Goal: Task Accomplishment & Management: Use online tool/utility

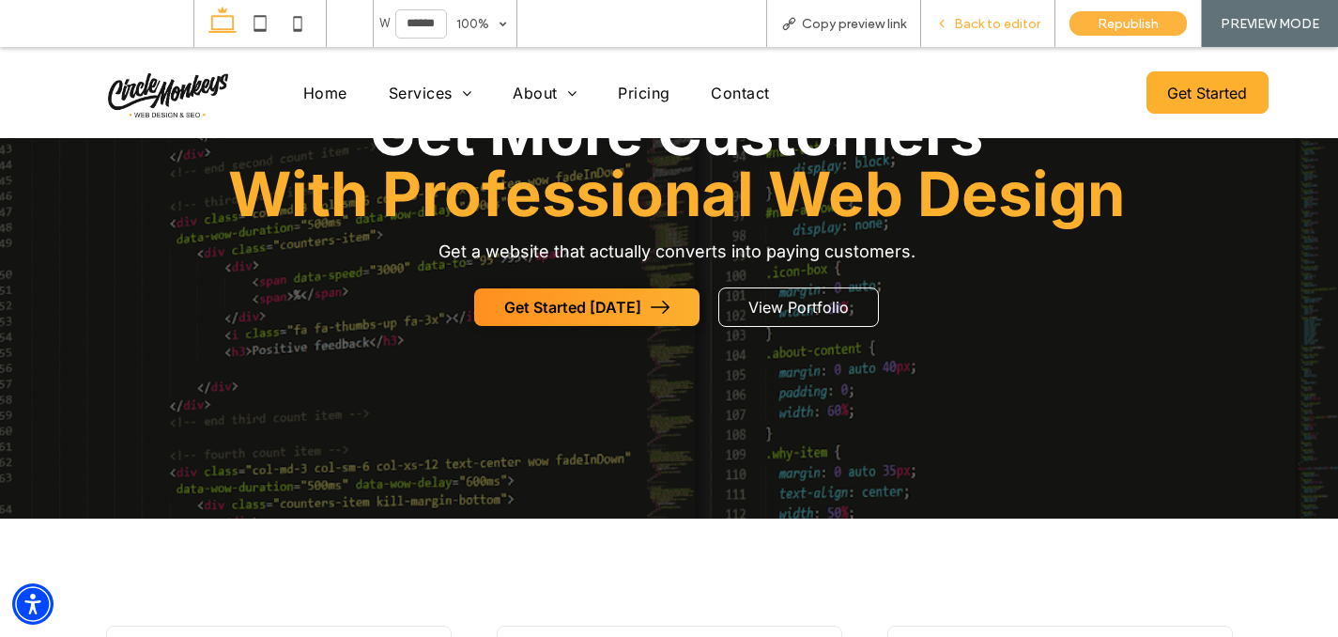
click at [960, 20] on span "Back to editor" at bounding box center [997, 24] width 86 height 16
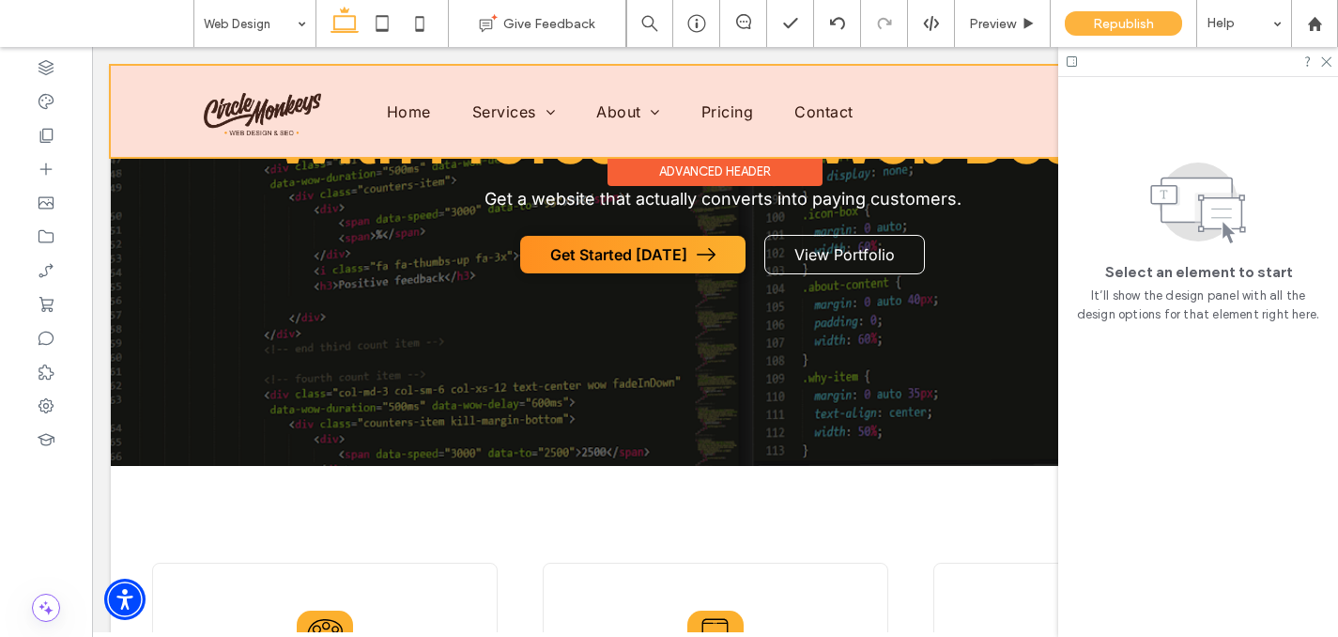
scroll to position [236, 0]
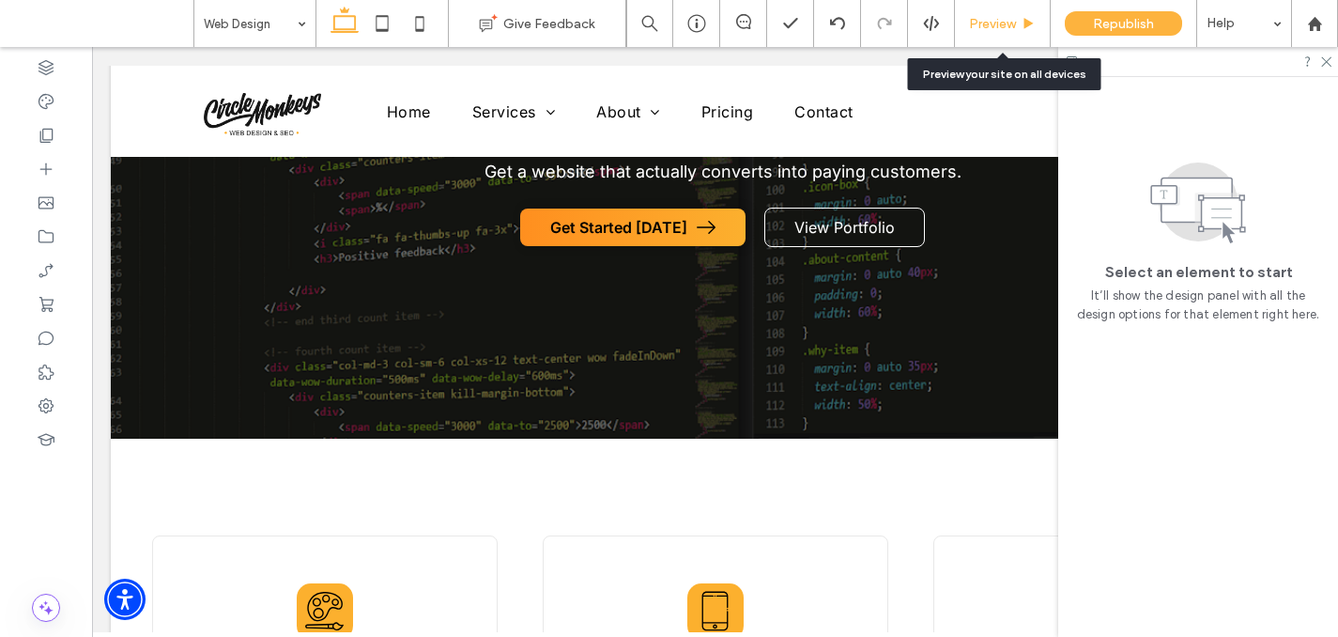
click at [990, 35] on div "Preview" at bounding box center [1003, 23] width 96 height 47
click at [1003, 36] on div "Preview" at bounding box center [1003, 23] width 96 height 47
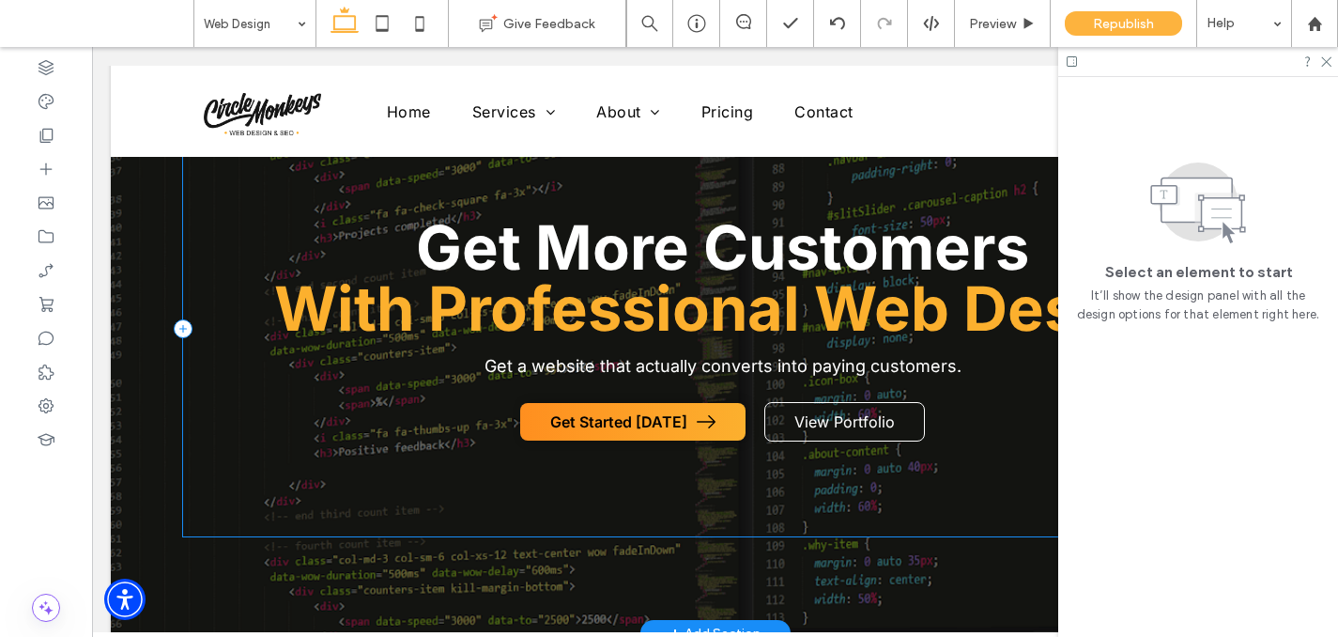
scroll to position [0, 0]
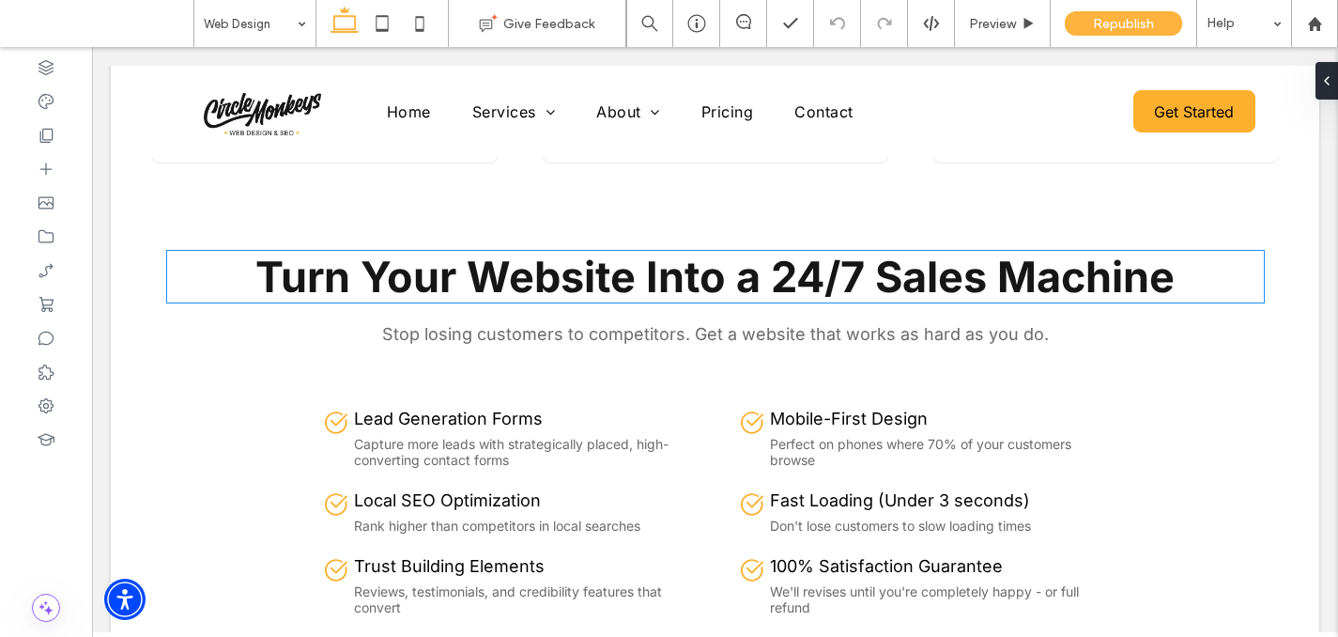
scroll to position [857, 0]
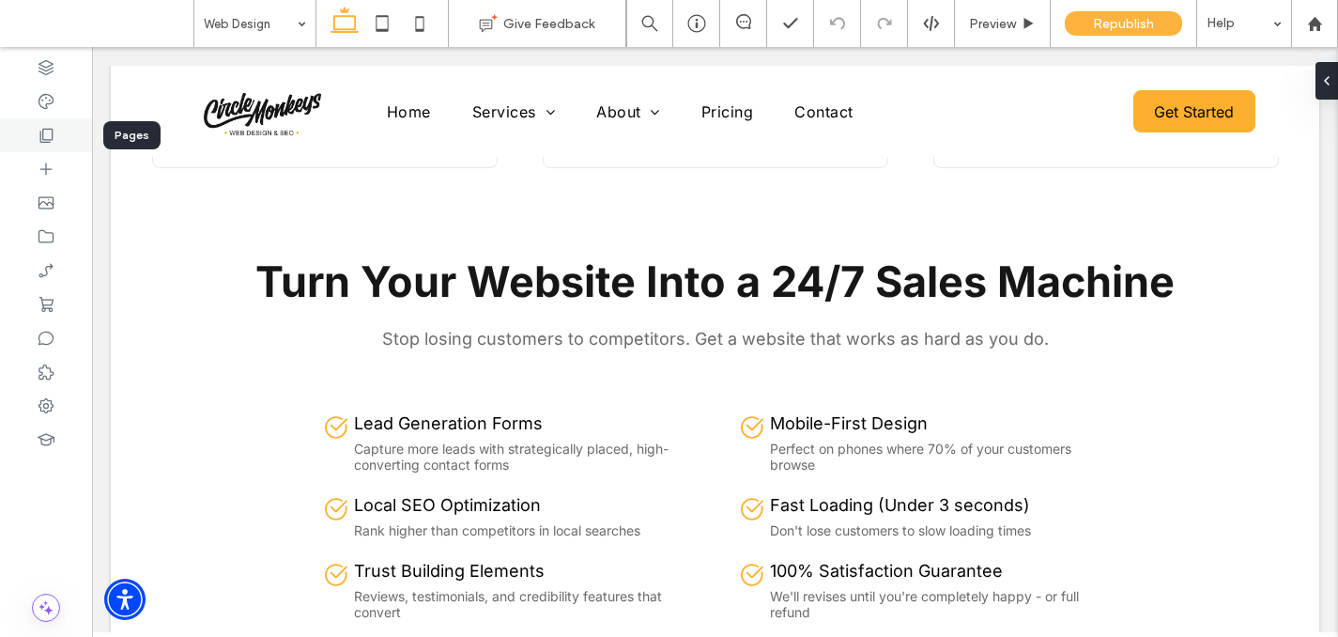
click at [45, 140] on icon at bounding box center [46, 135] width 19 height 19
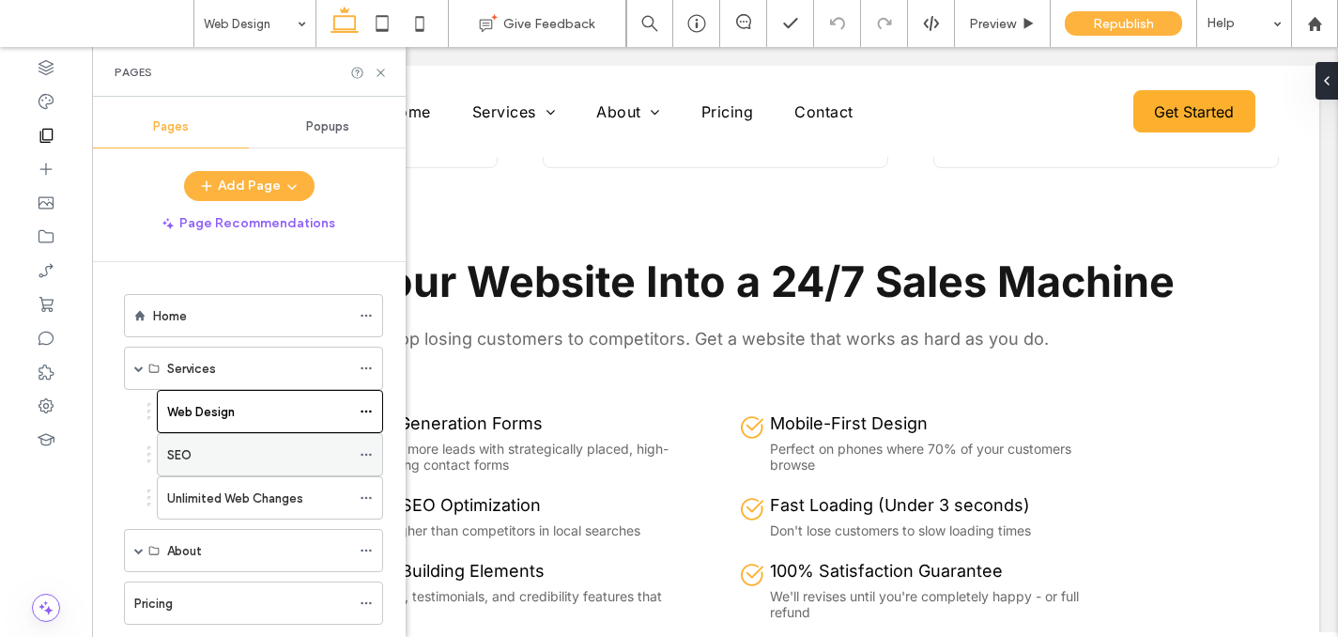
click at [208, 460] on div "SEO" at bounding box center [258, 455] width 183 height 20
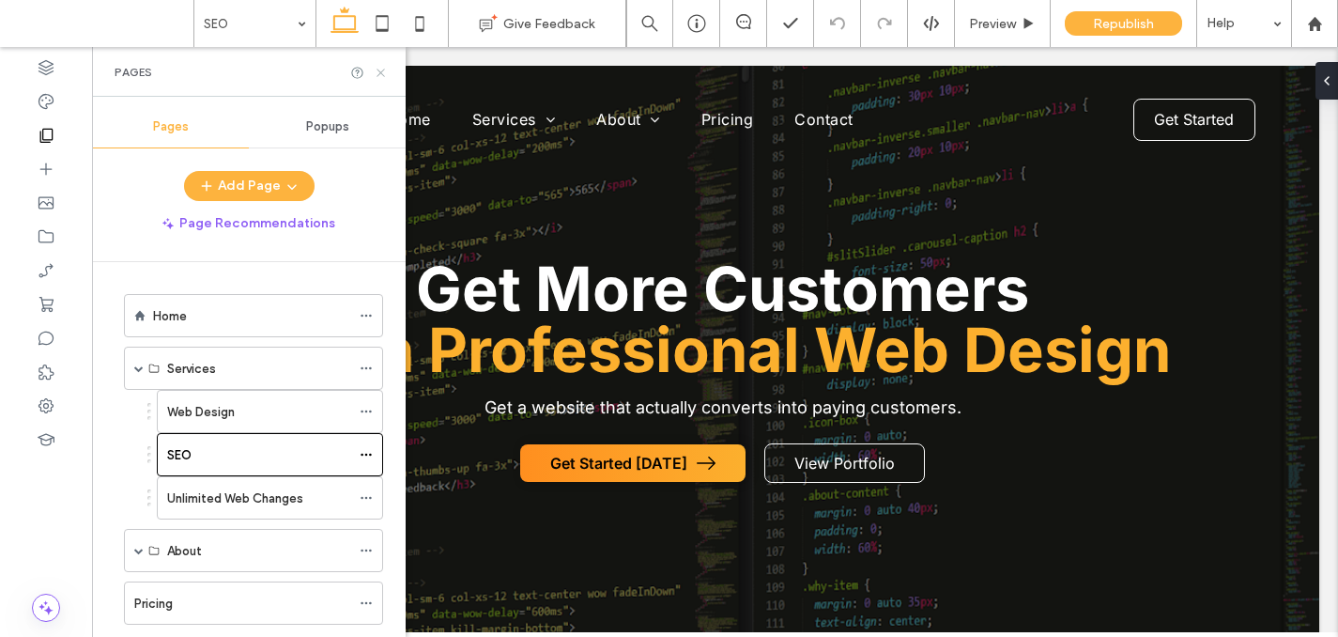
click at [379, 73] on use at bounding box center [381, 73] width 8 height 8
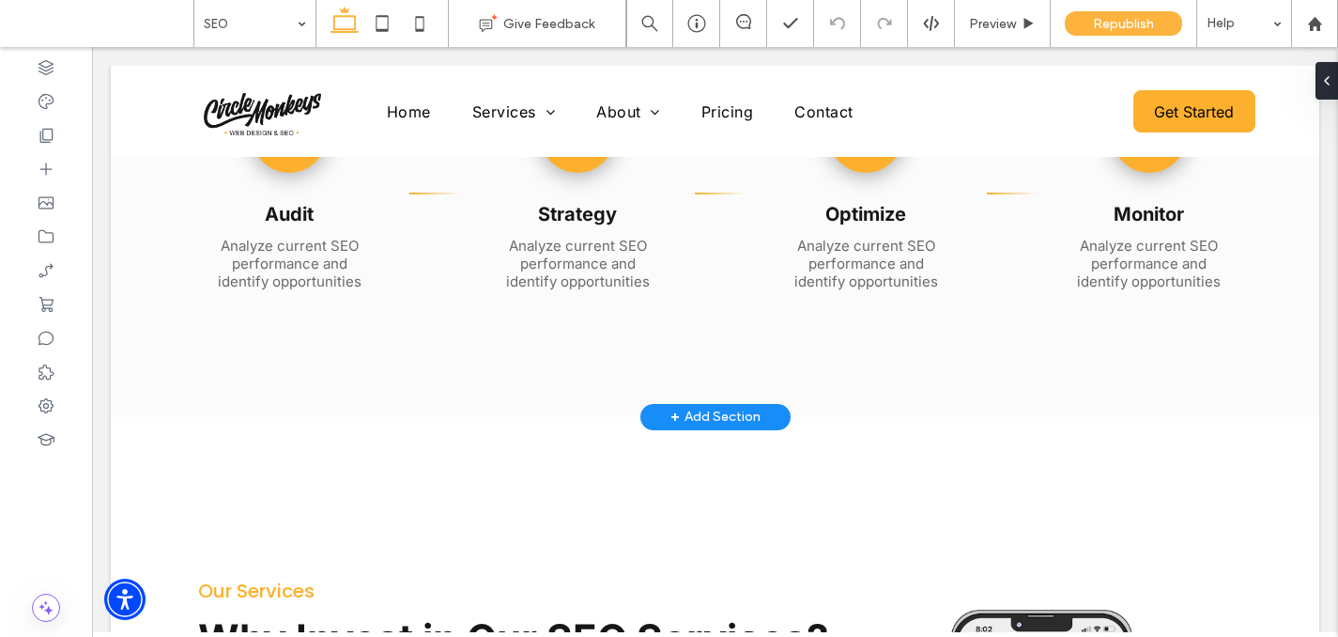
scroll to position [1607, 0]
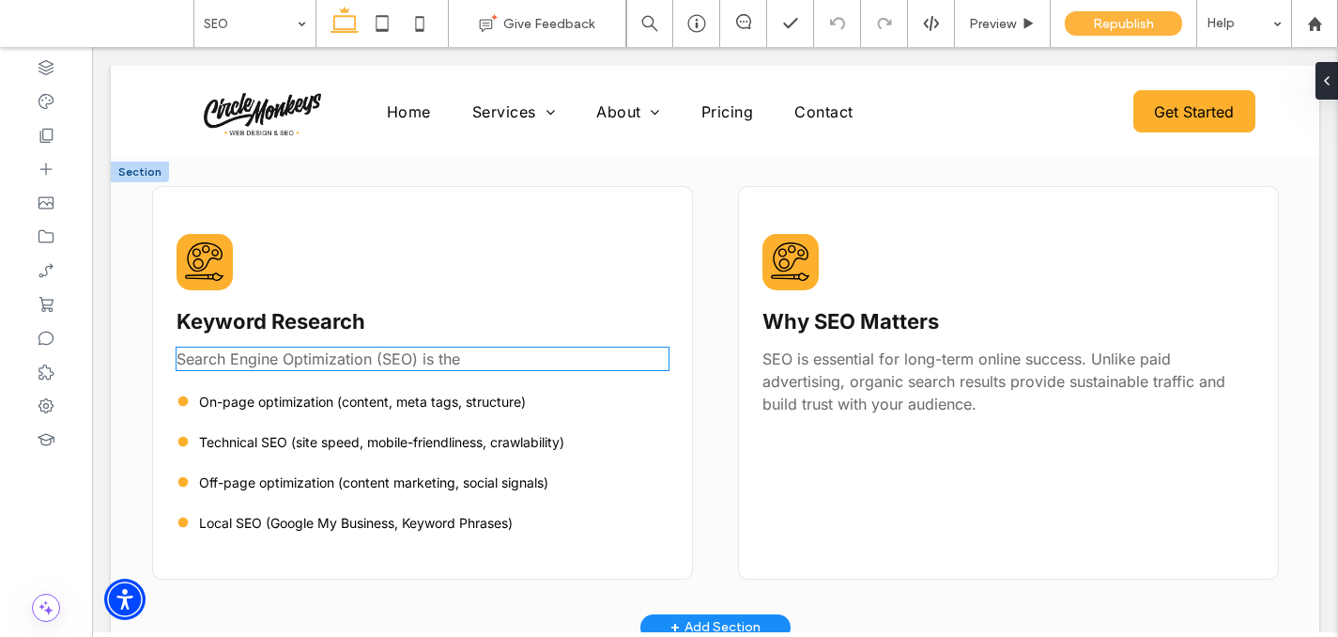
click at [339, 364] on span "Search Engine Optimization (SEO) is the" at bounding box center [319, 358] width 284 height 19
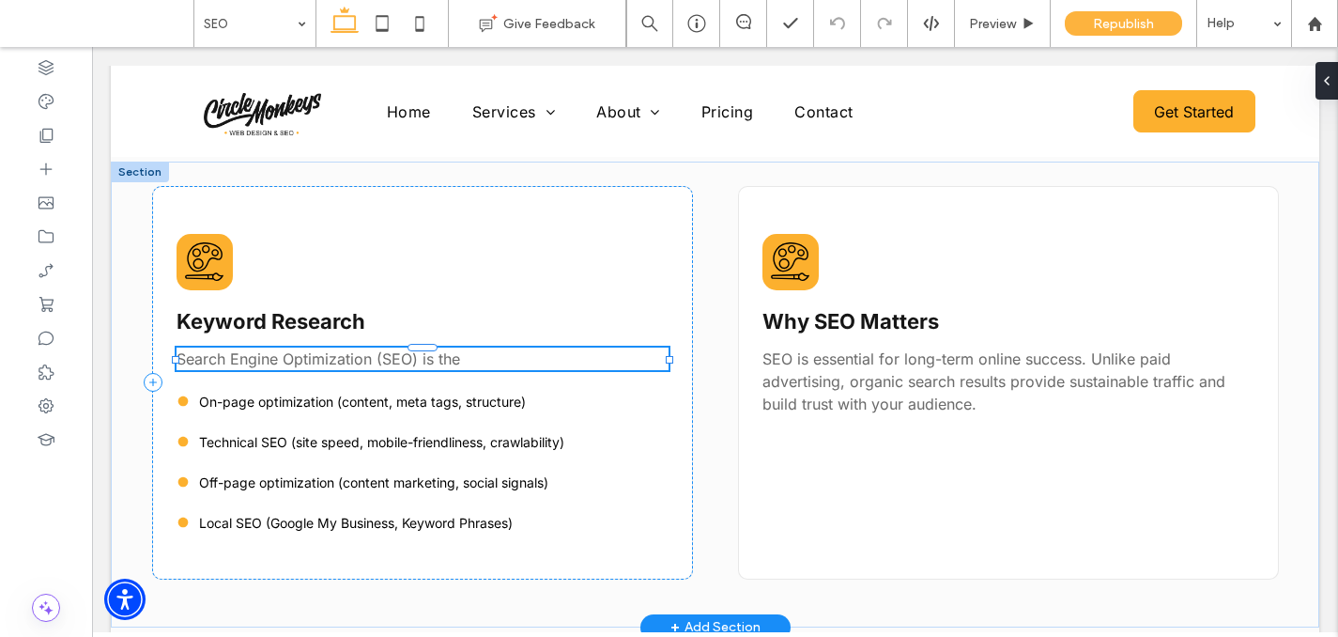
click at [339, 364] on span "Search Engine Optimization (SEO) is the" at bounding box center [319, 358] width 284 height 19
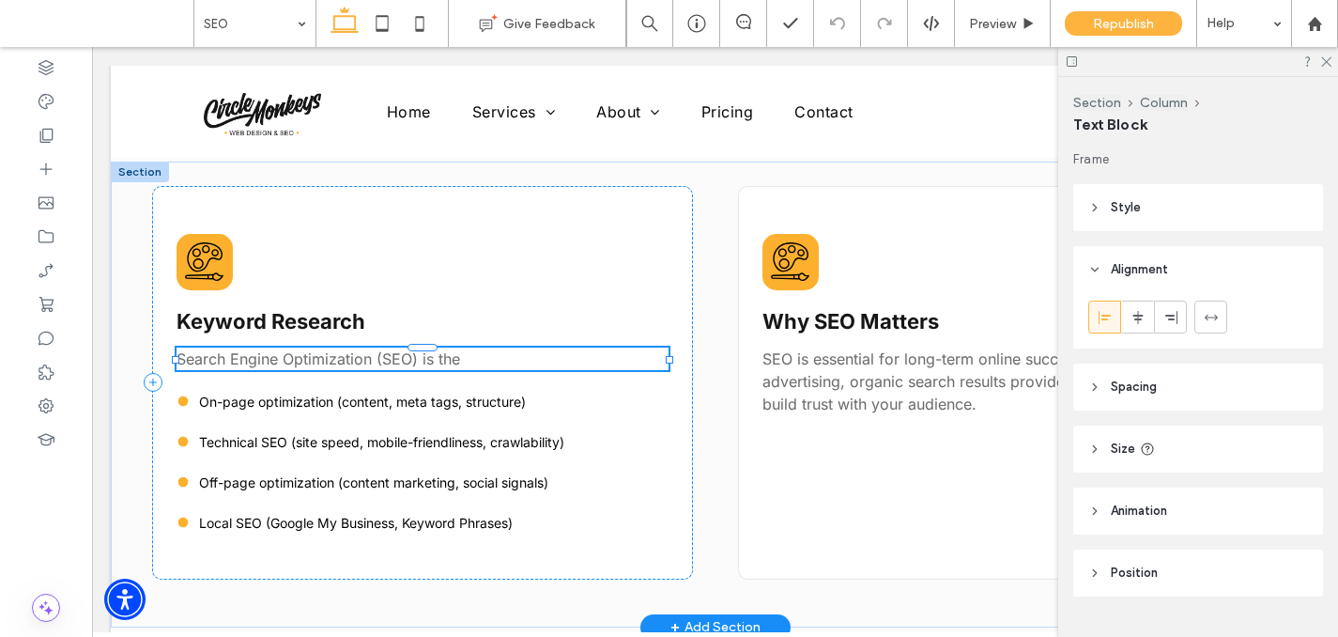
type input "*****"
type input "**"
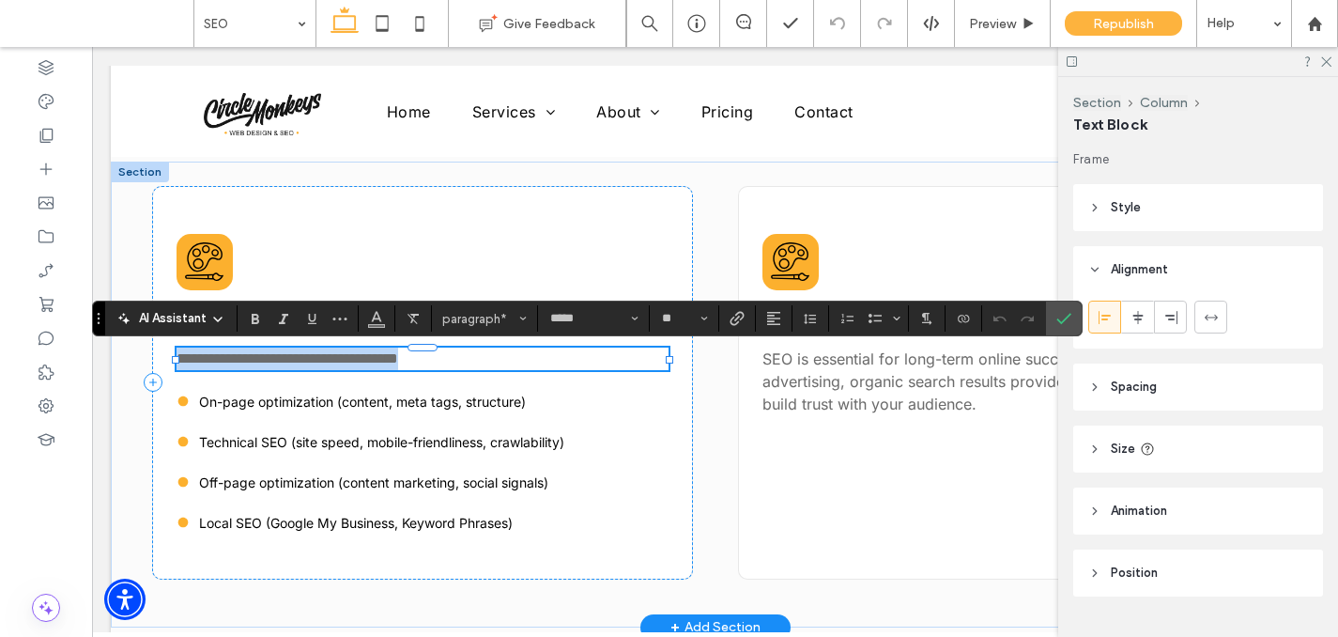
paste div
type input "**"
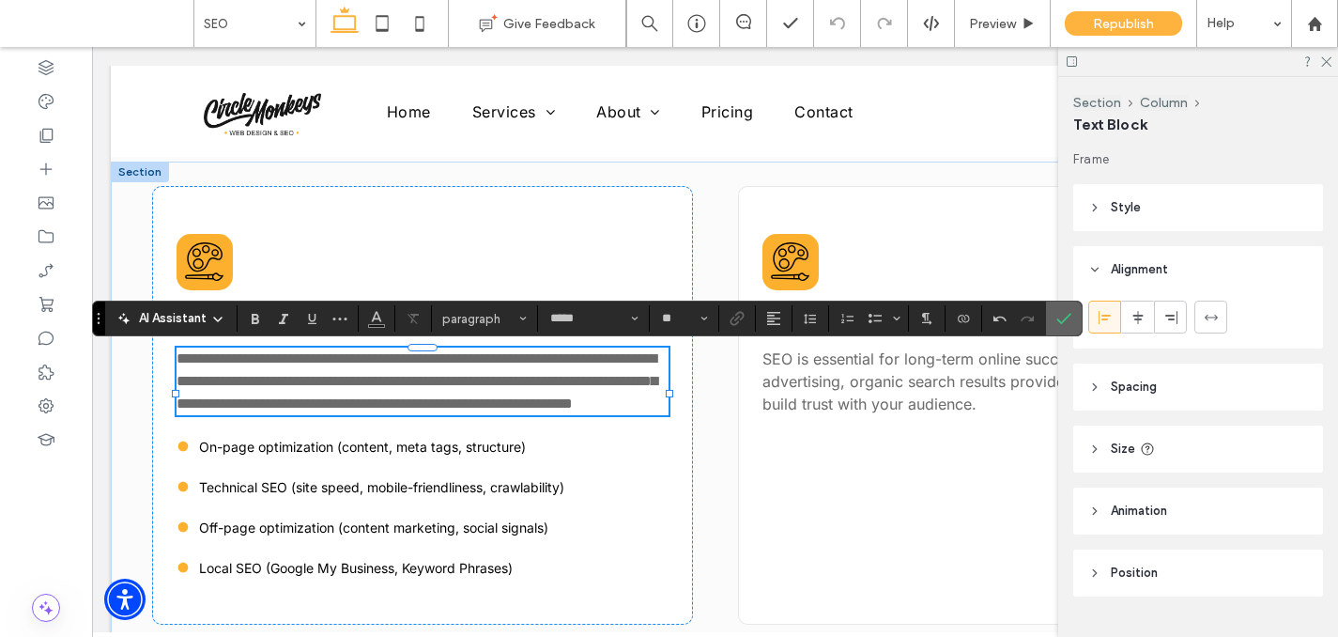
click at [1065, 315] on icon "Confirm" at bounding box center [1063, 318] width 15 height 15
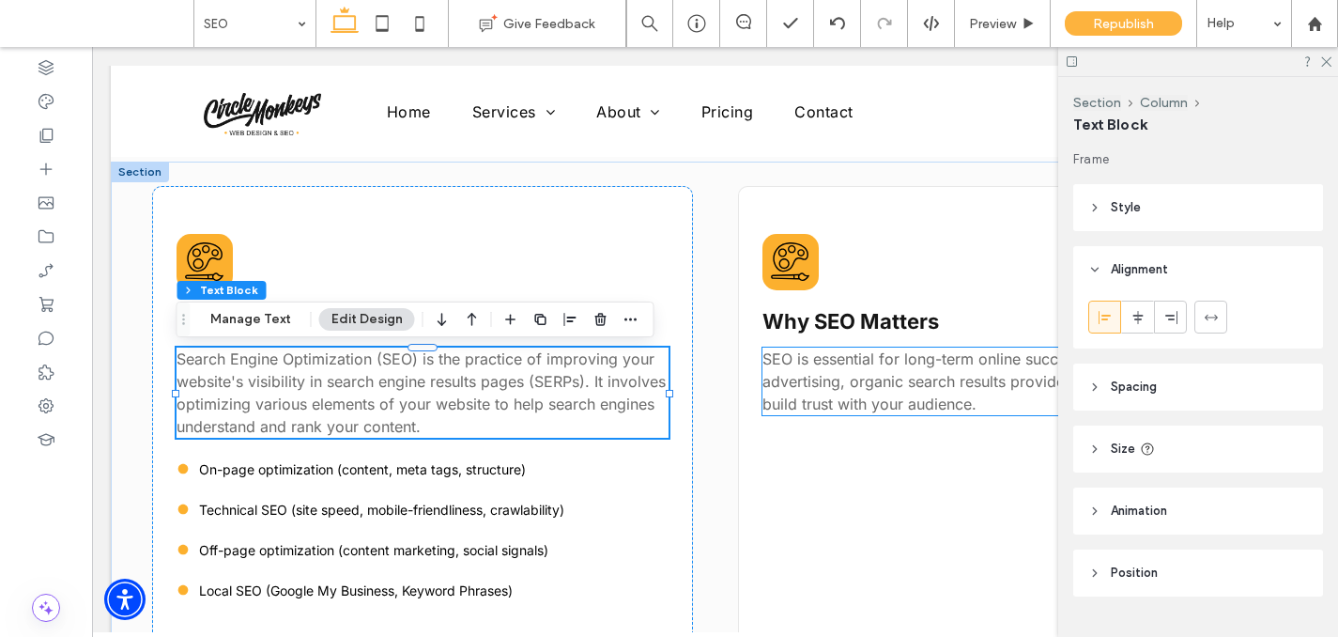
click at [950, 372] on p "SEO is essential for long-term online success. Unlike paid advertising, organic…" at bounding box center [1008, 381] width 492 height 68
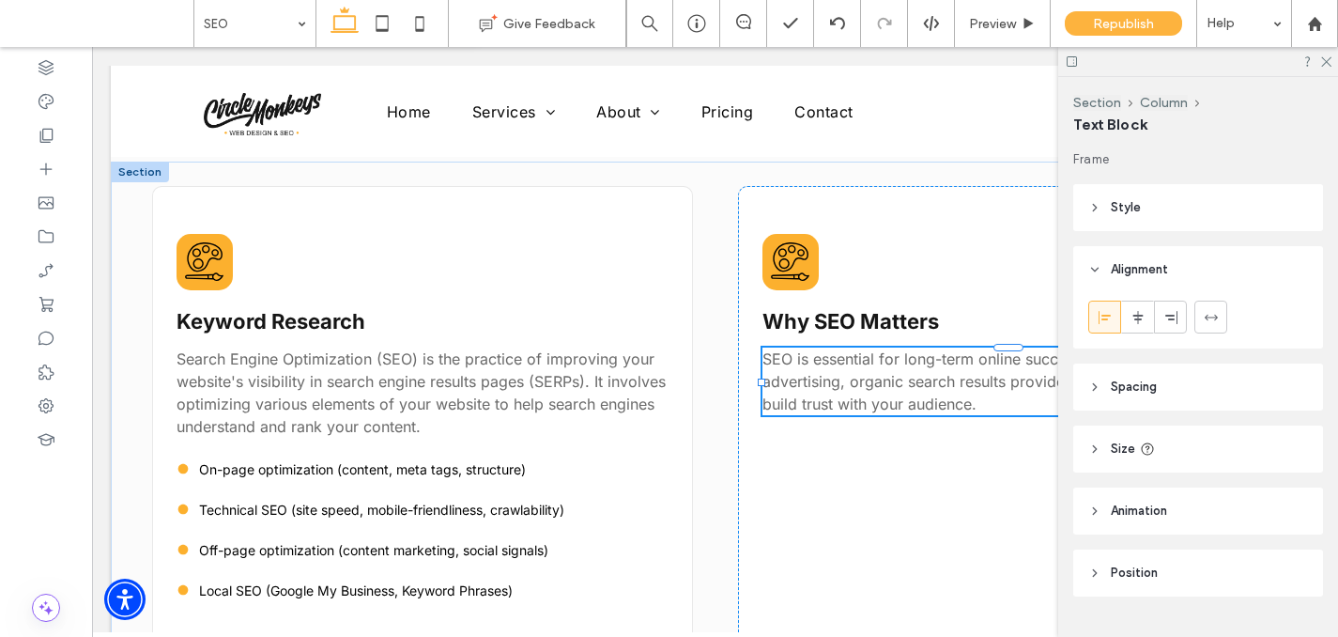
click at [950, 372] on div "SEO is essential for long-term online success. Unlike paid advertising, organic…" at bounding box center [1008, 381] width 492 height 68
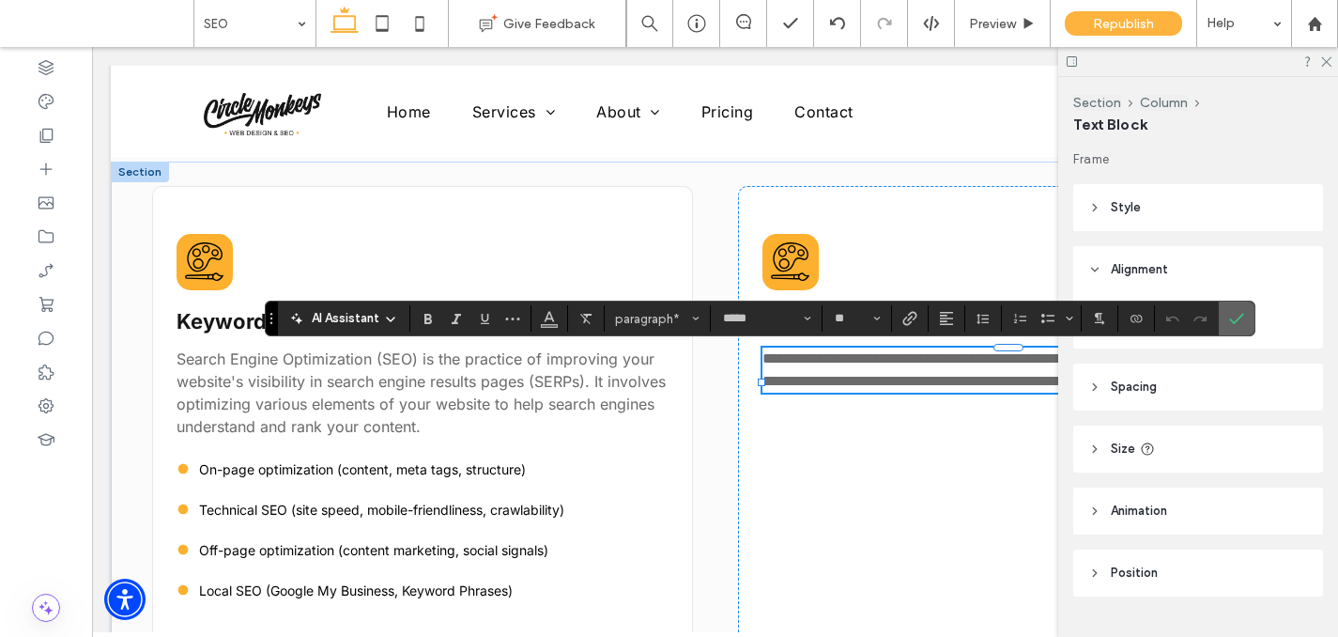
click at [1232, 316] on icon "Confirm" at bounding box center [1236, 318] width 15 height 15
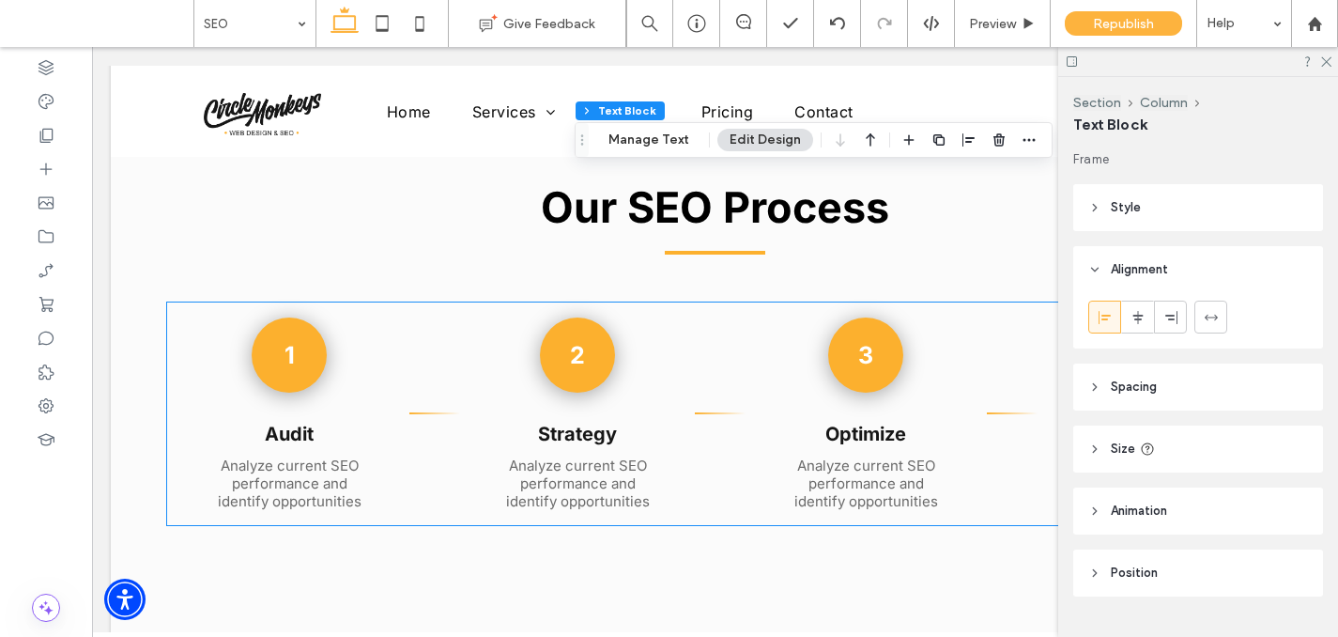
scroll to position [2280, 0]
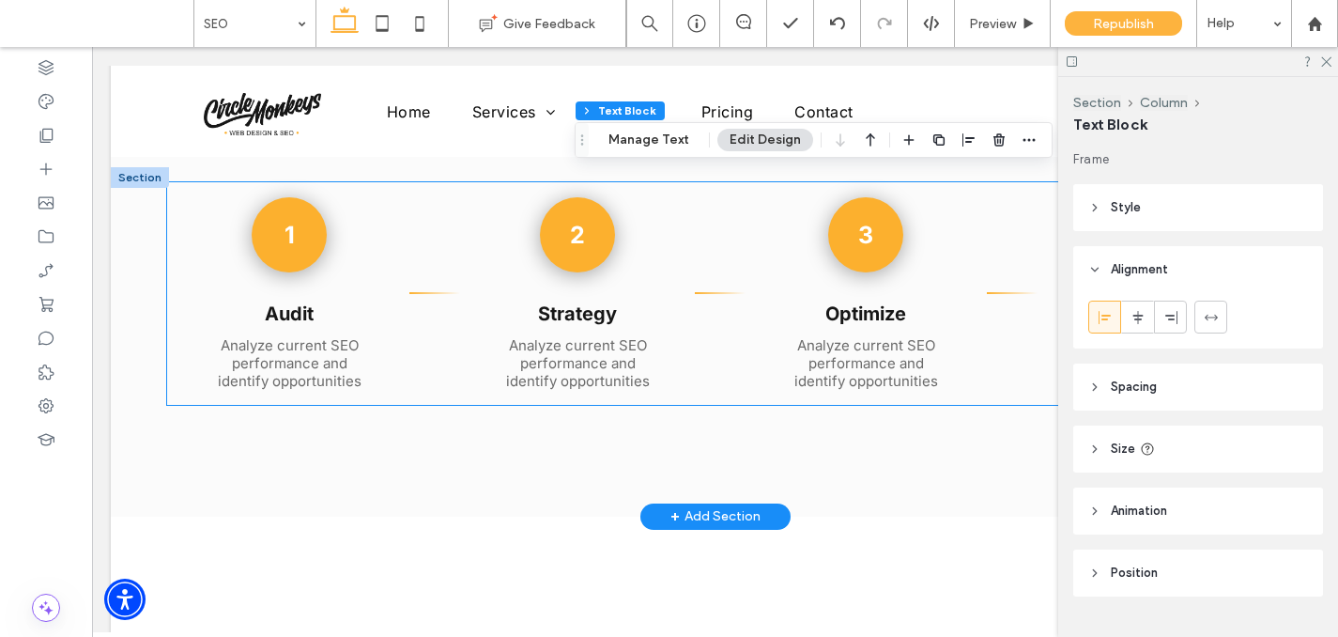
click at [281, 392] on div "1 Audit Analyze current SEO performance and identify opportunities" at bounding box center [290, 293] width 196 height 223
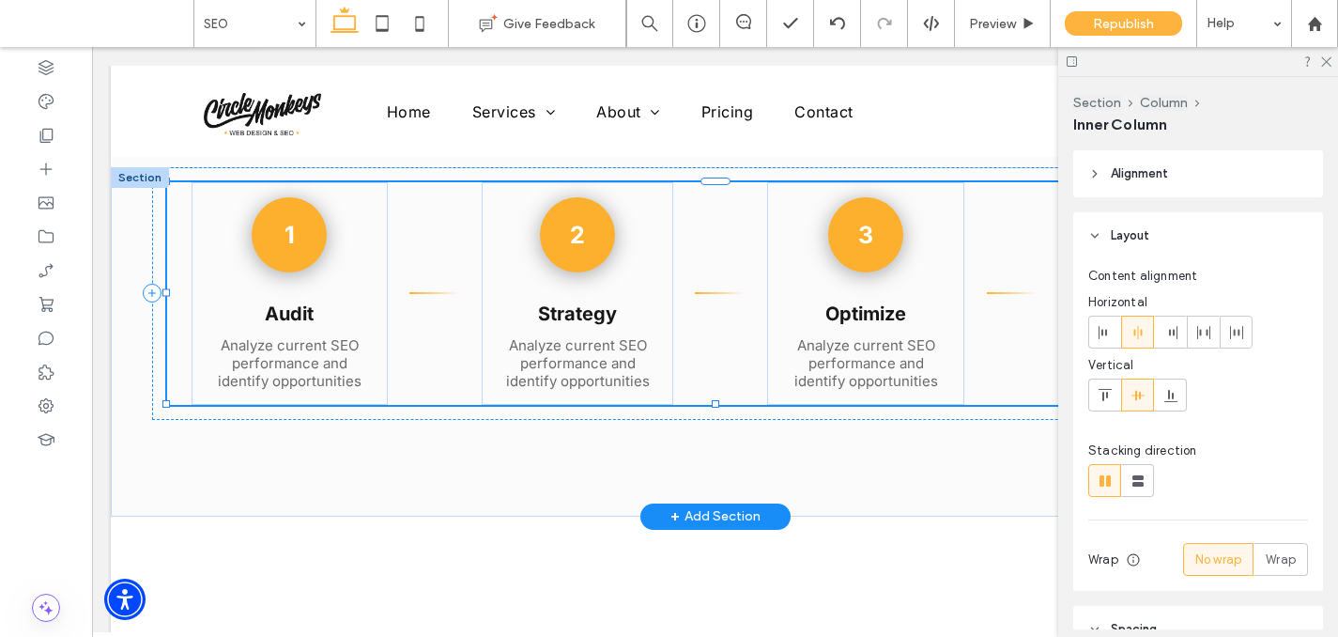
click at [281, 392] on div "1 Audit Analyze current SEO performance and identify opportunities" at bounding box center [290, 293] width 196 height 223
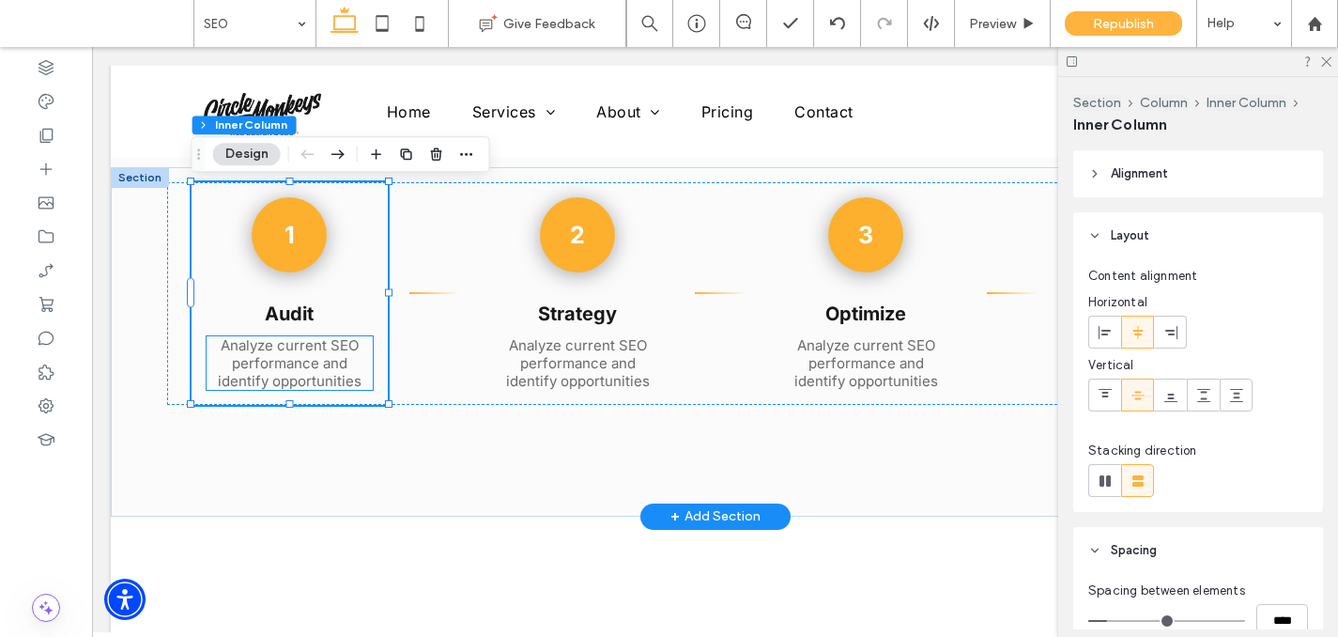
click at [287, 375] on span "Analyze current SEO performance and identify opportunities" at bounding box center [290, 363] width 144 height 54
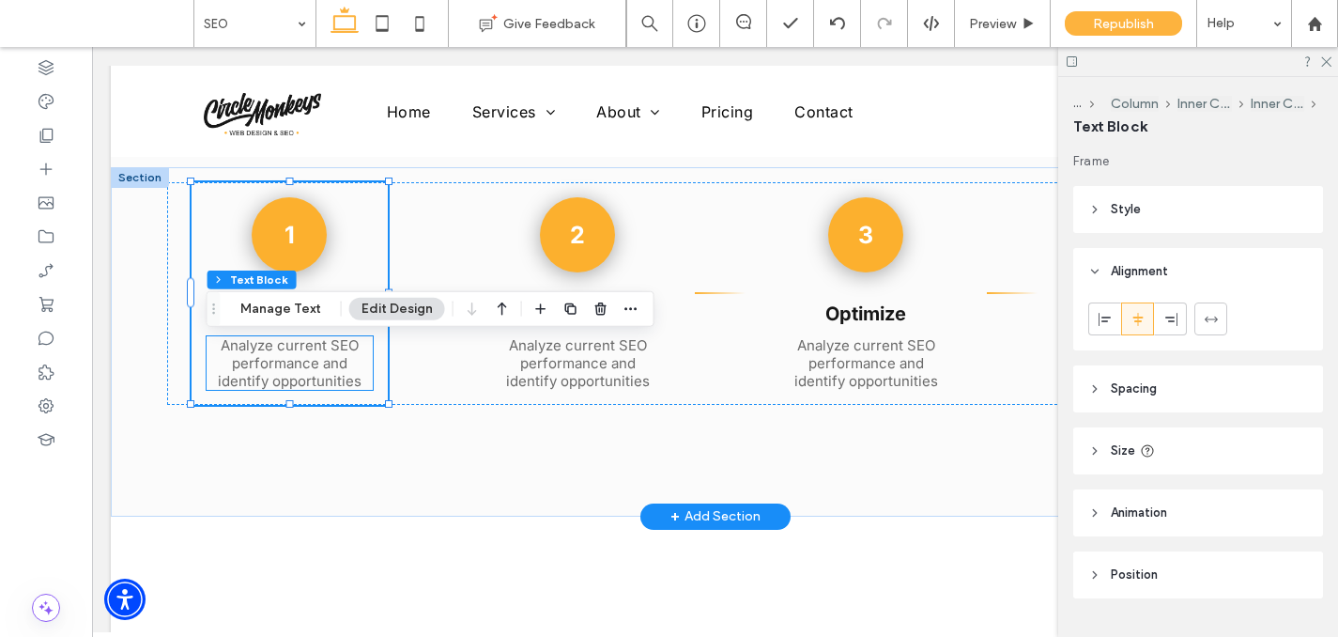
click at [287, 375] on div "Analyze current SEO performance and identify opportunities" at bounding box center [290, 363] width 166 height 54
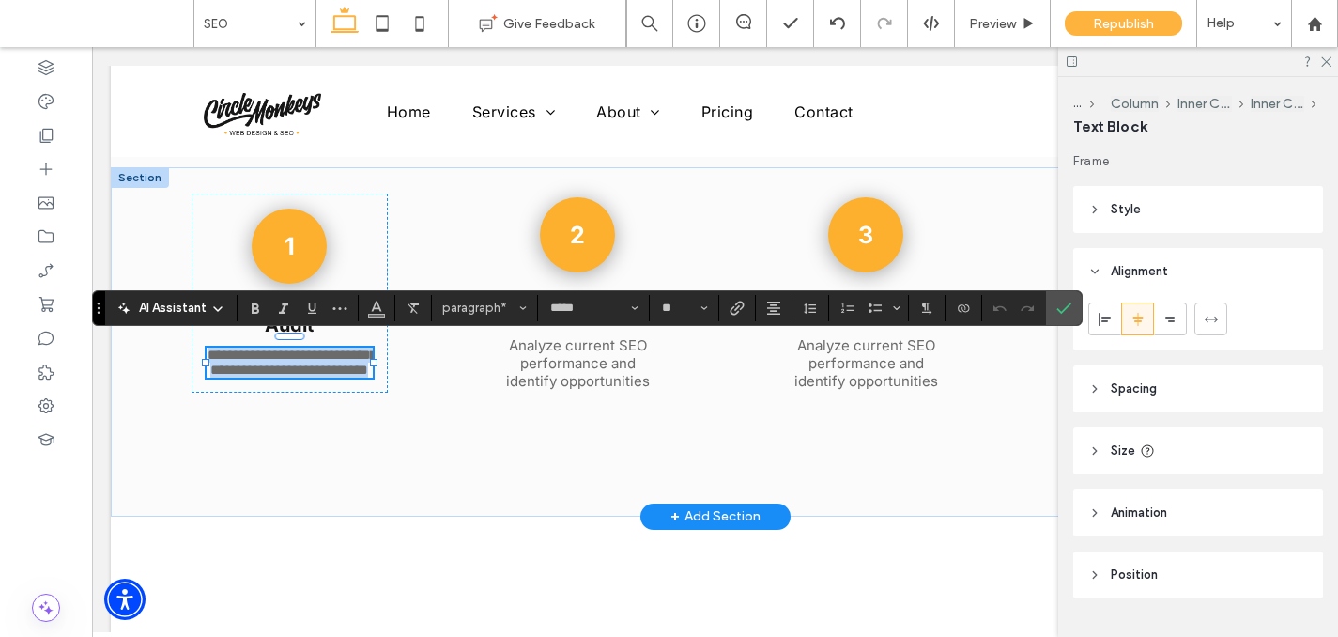
paste div
click at [1060, 311] on use "Confirm" at bounding box center [1064, 307] width 15 height 11
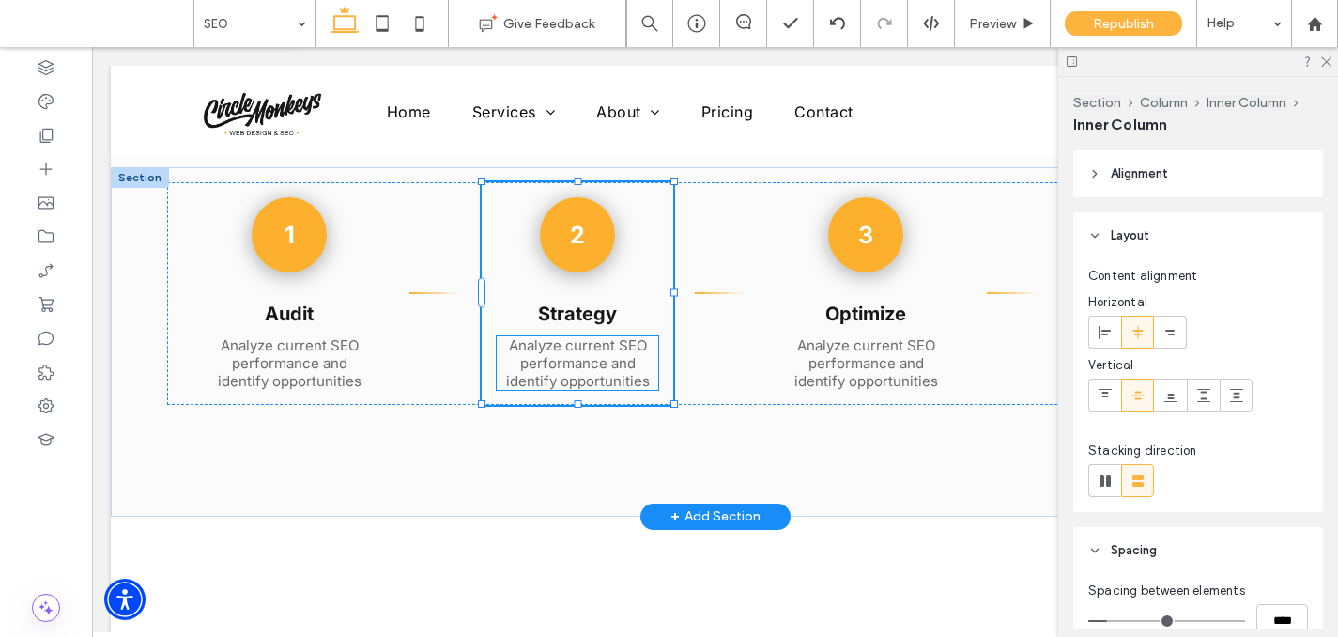
click at [577, 381] on span "Analyze current SEO performance and identify opportunities" at bounding box center [578, 363] width 144 height 54
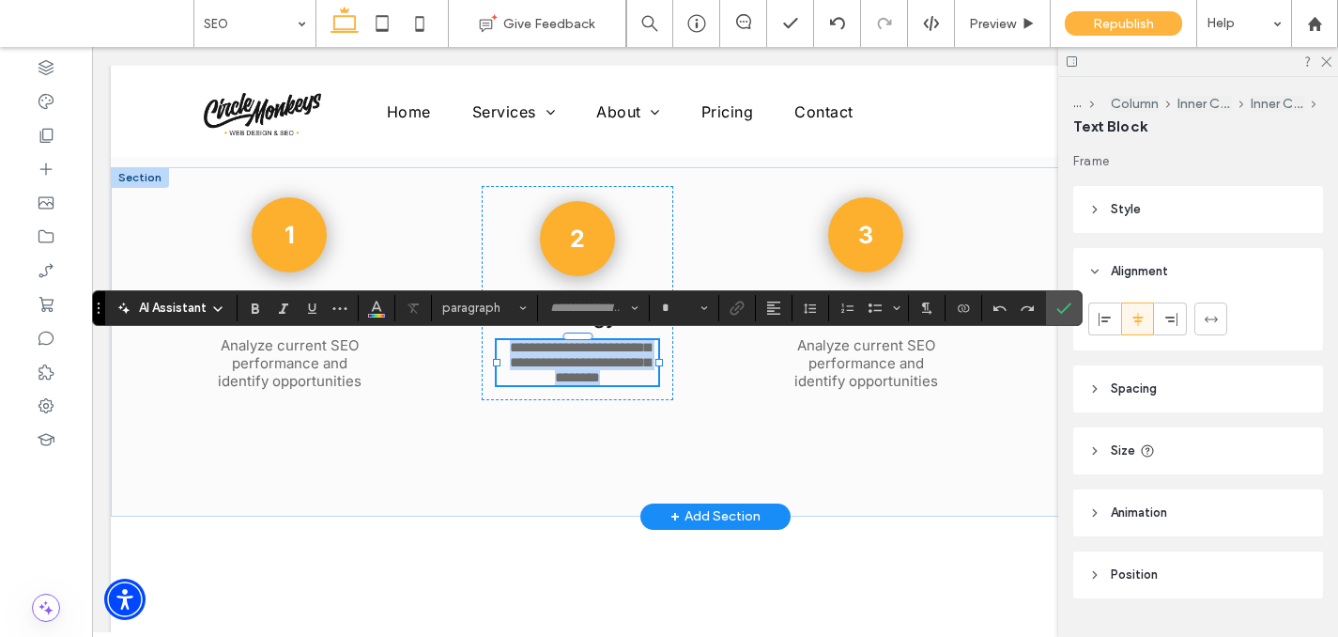
type input "*****"
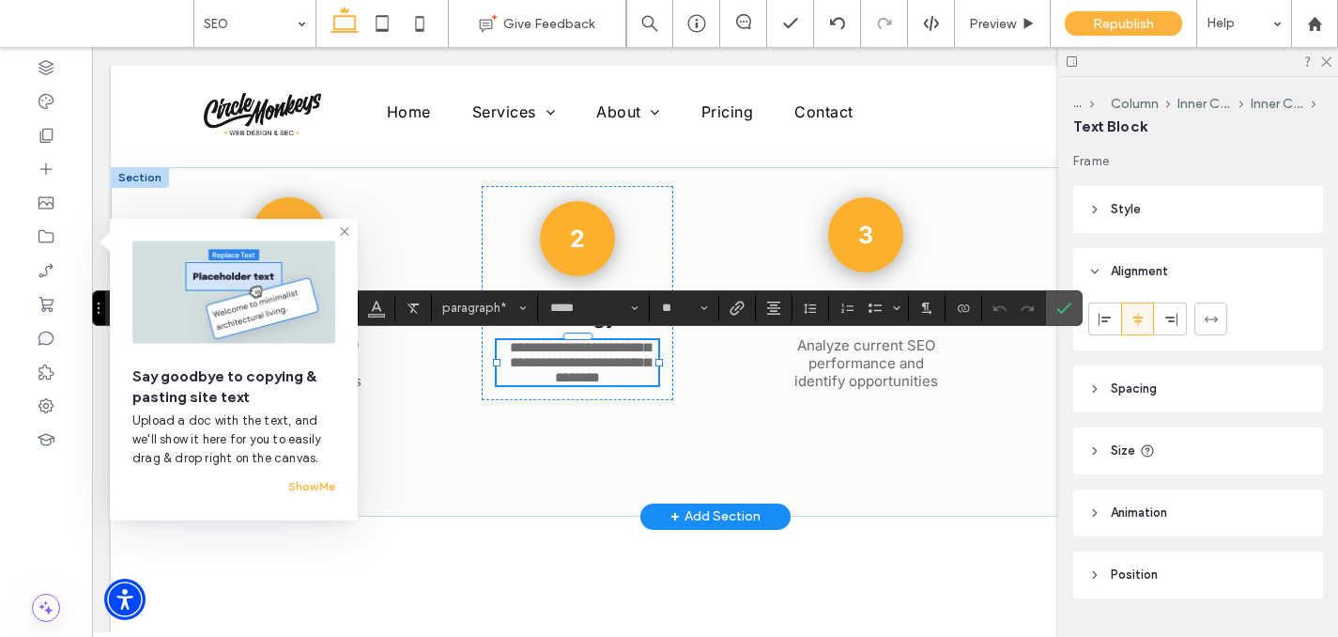
type input "**"
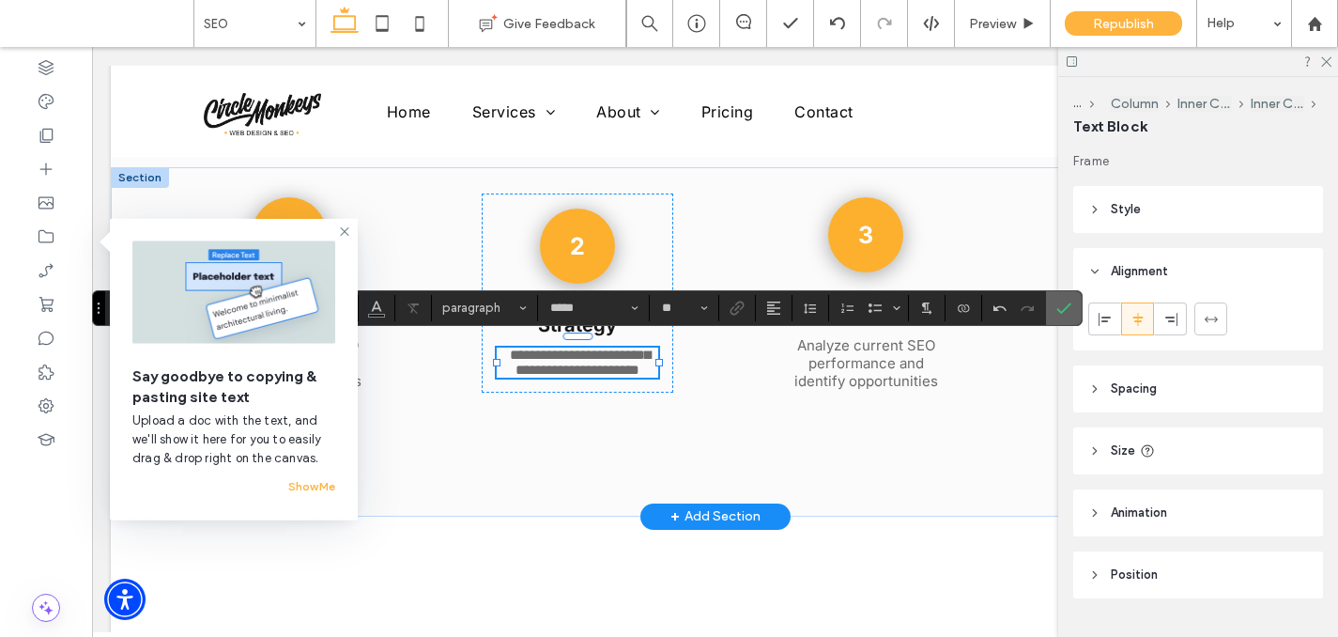
click at [1062, 308] on icon "Confirm" at bounding box center [1063, 307] width 15 height 15
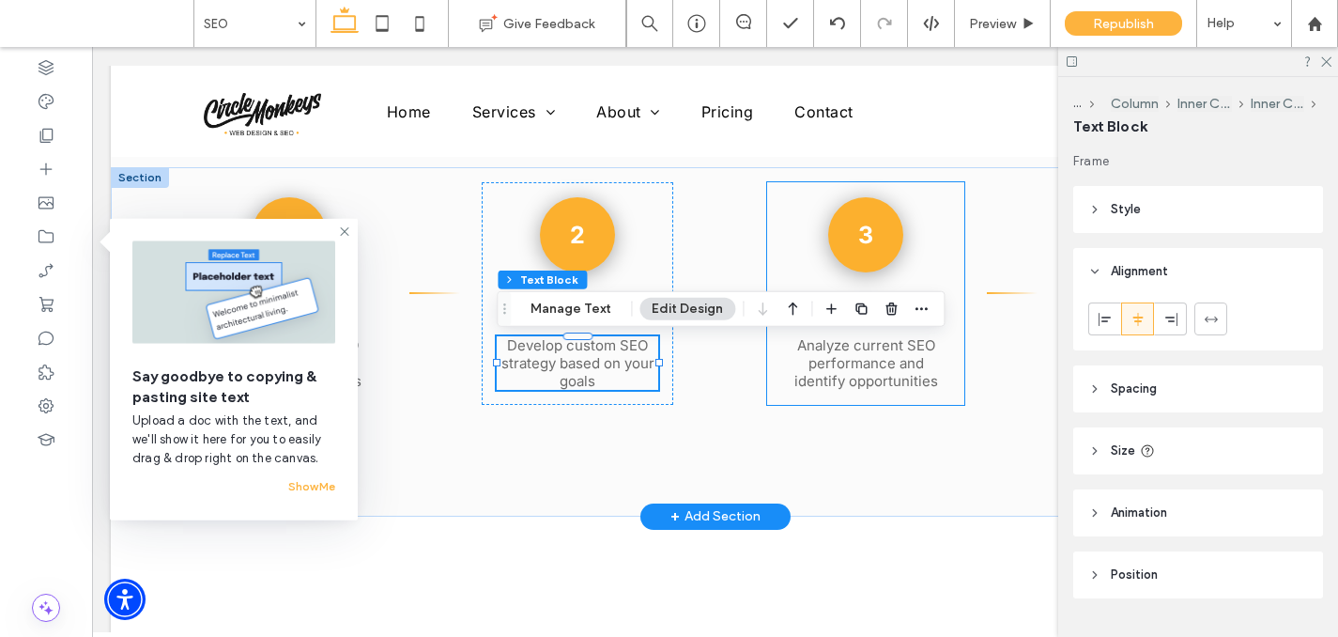
click at [843, 351] on span "Analyze current SEO performance and identify opportunities" at bounding box center [866, 363] width 144 height 54
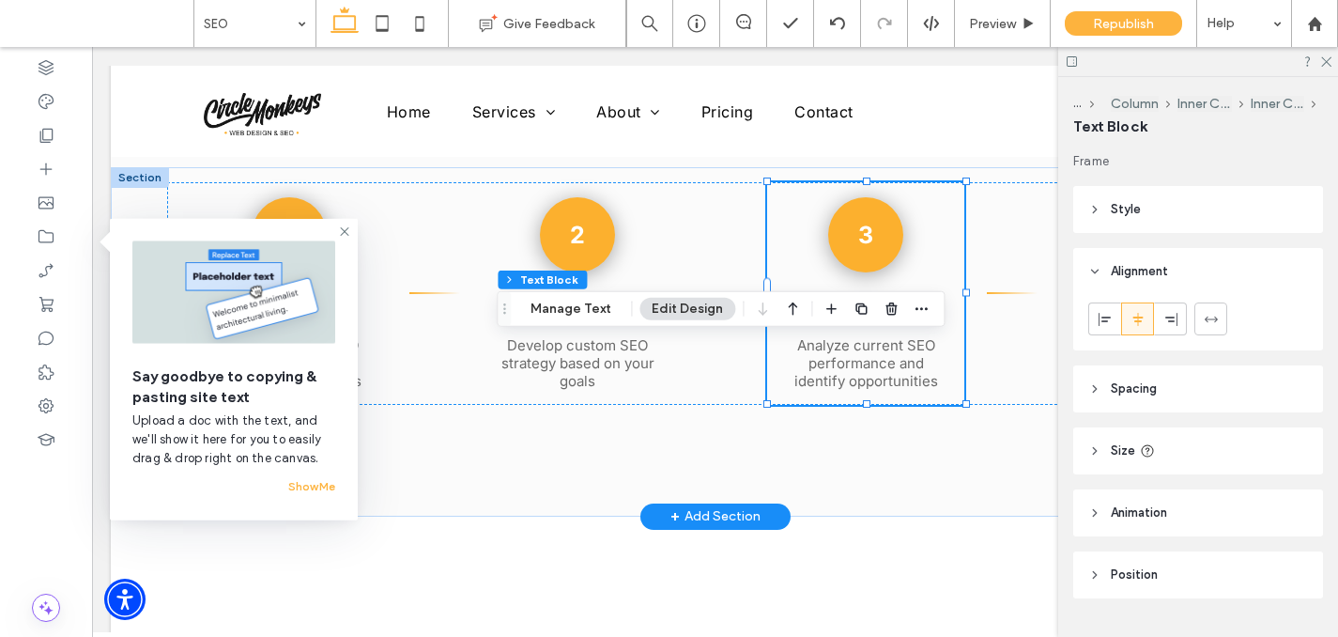
click at [843, 351] on span "Analyze current SEO performance and identify opportunities" at bounding box center [866, 363] width 144 height 54
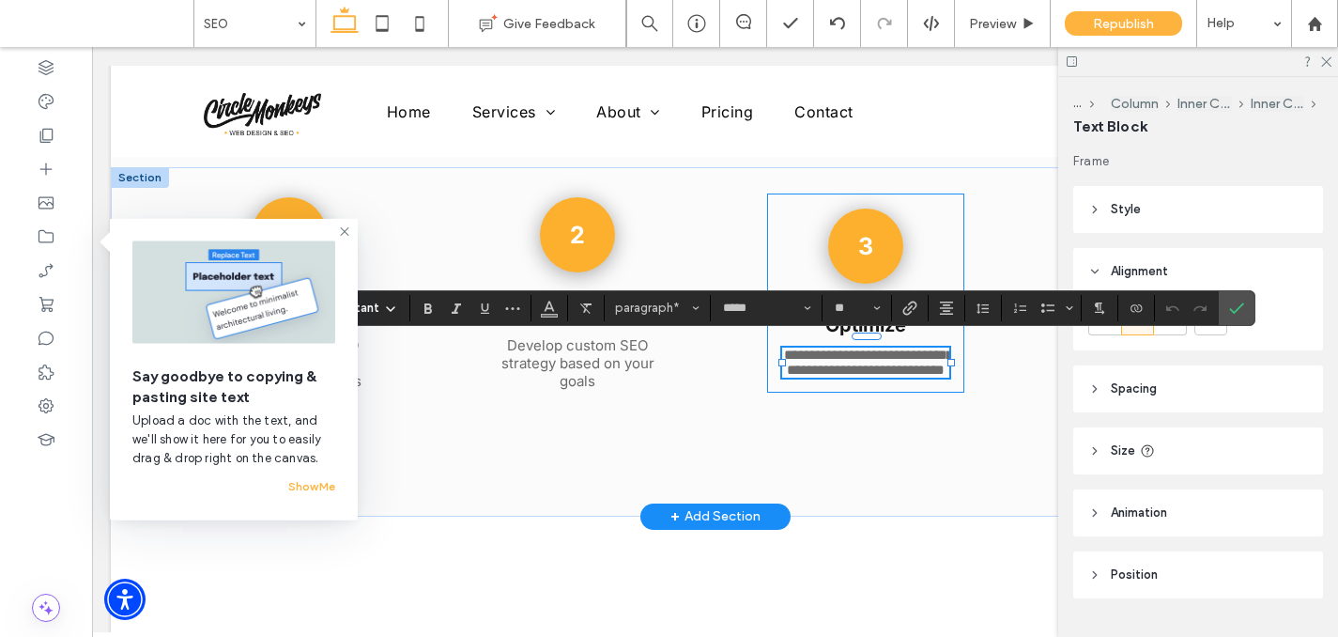
paste div
type input "**"
click at [1229, 303] on icon "Confirm" at bounding box center [1236, 307] width 15 height 15
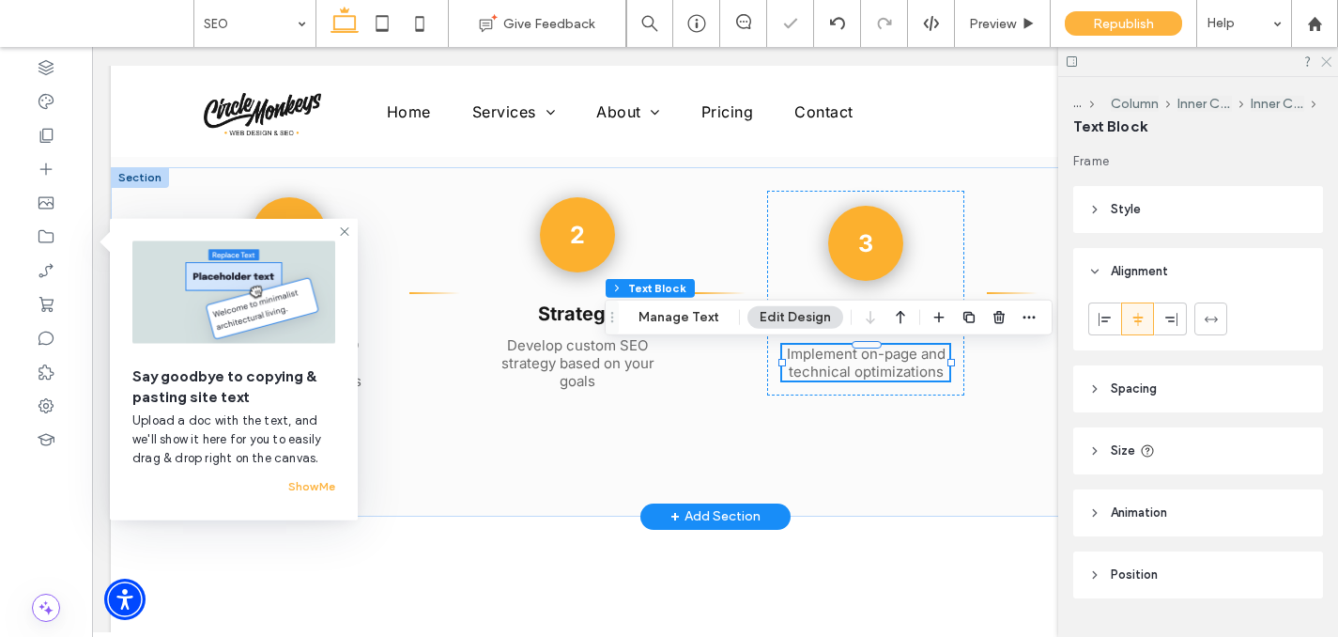
click at [1322, 63] on icon at bounding box center [1325, 60] width 12 height 12
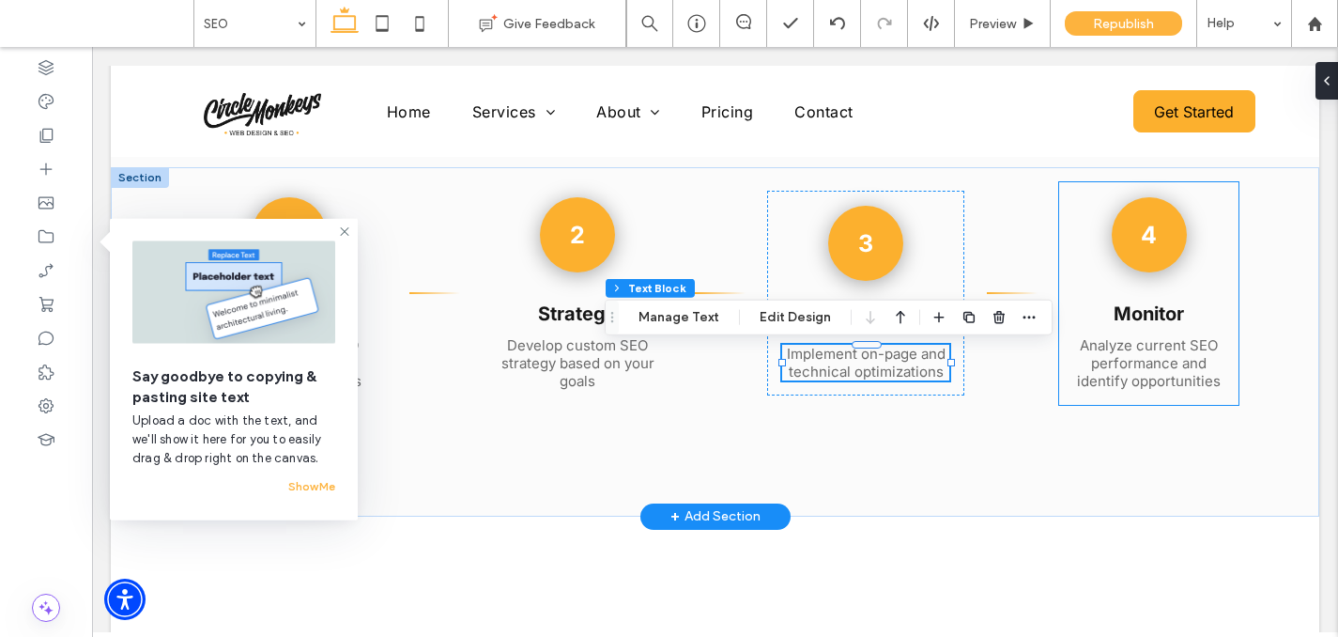
click at [1168, 377] on span "Analyze current SEO performance and identify opportunities" at bounding box center [1149, 363] width 144 height 54
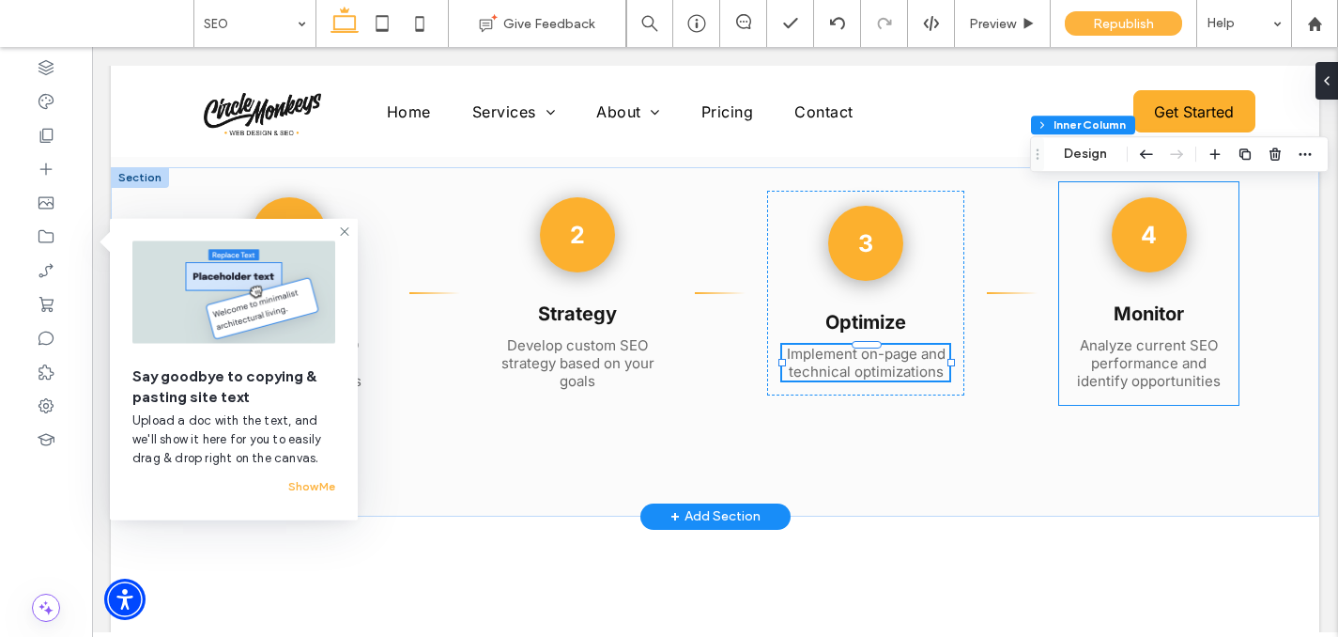
click at [1168, 377] on span "Analyze current SEO performance and identify opportunities" at bounding box center [1149, 363] width 144 height 54
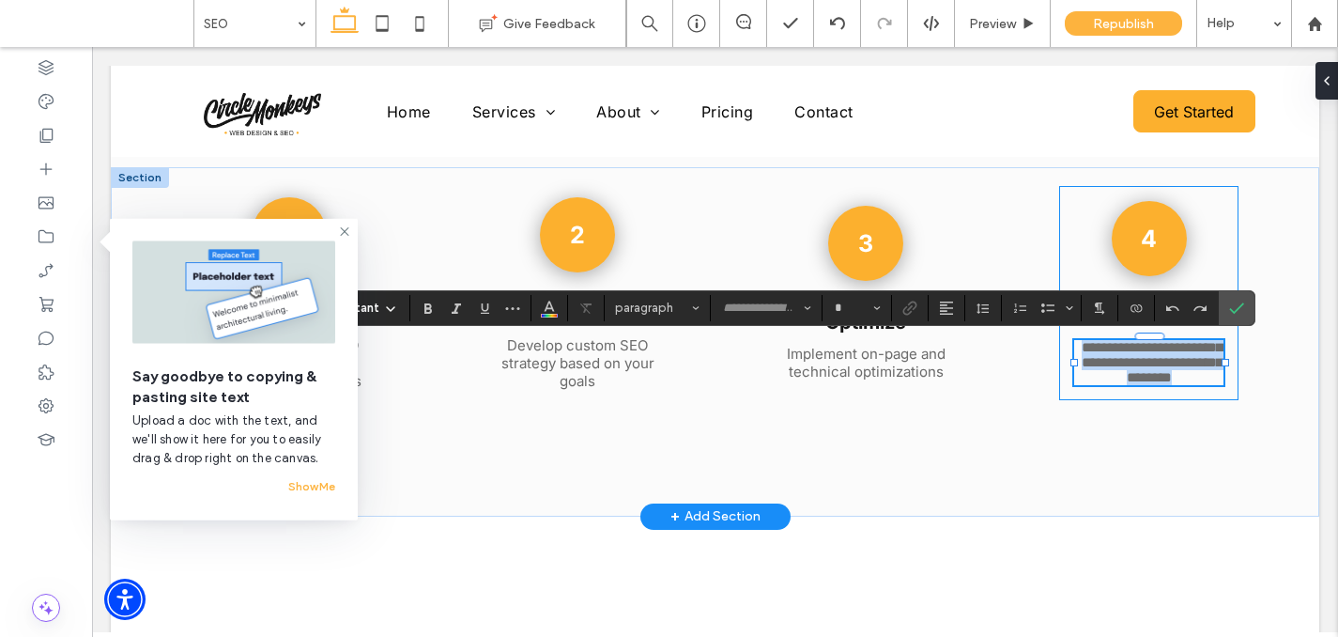
type input "*****"
type input "**"
paste div
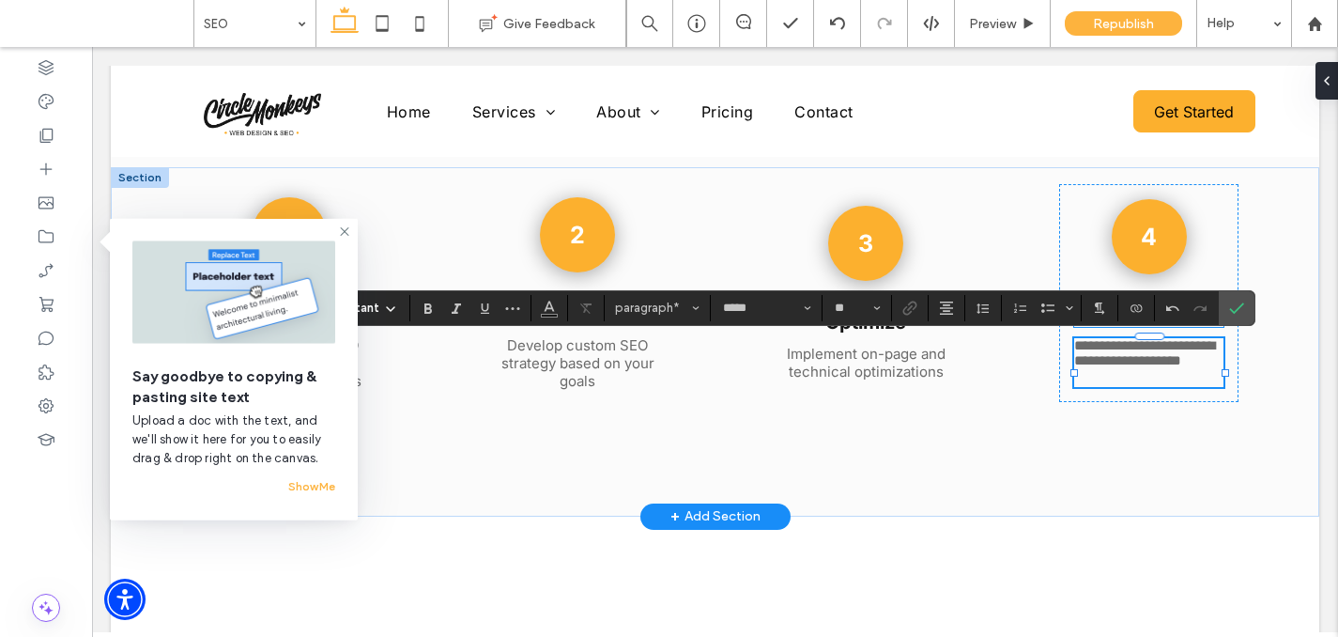
type input "**"
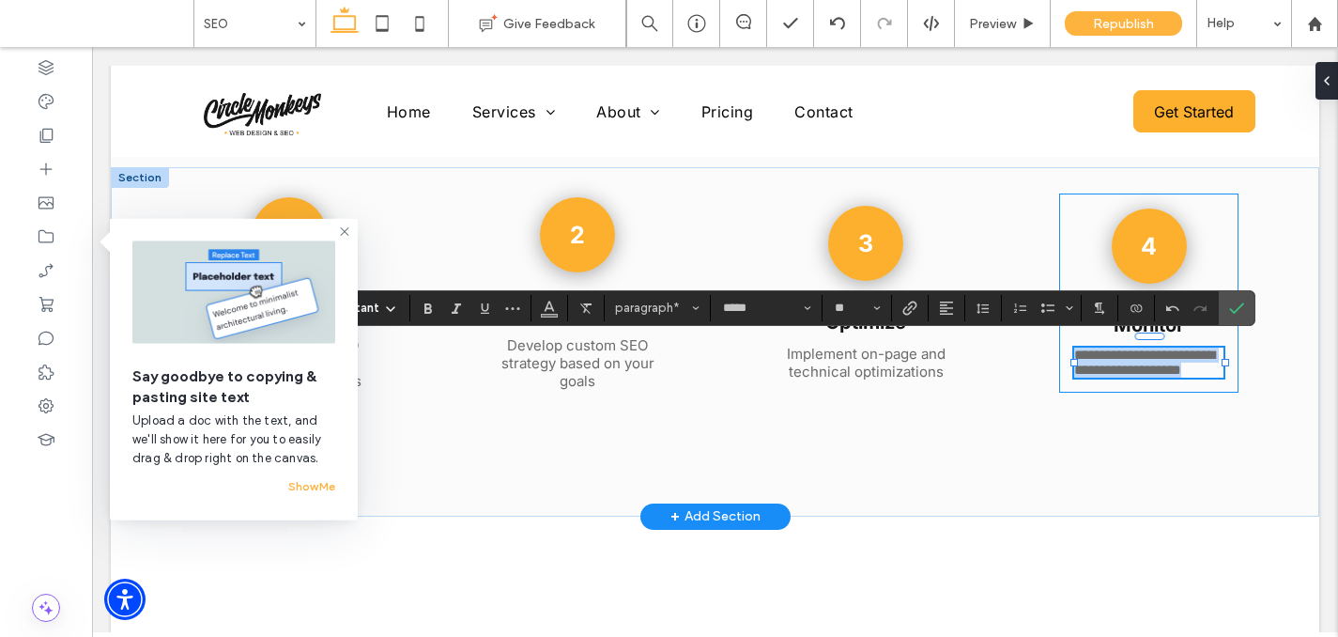
drag, startPoint x: 1149, startPoint y: 380, endPoint x: 1060, endPoint y: 334, distance: 100.4
click at [1060, 334] on div "**********" at bounding box center [1148, 292] width 179 height 199
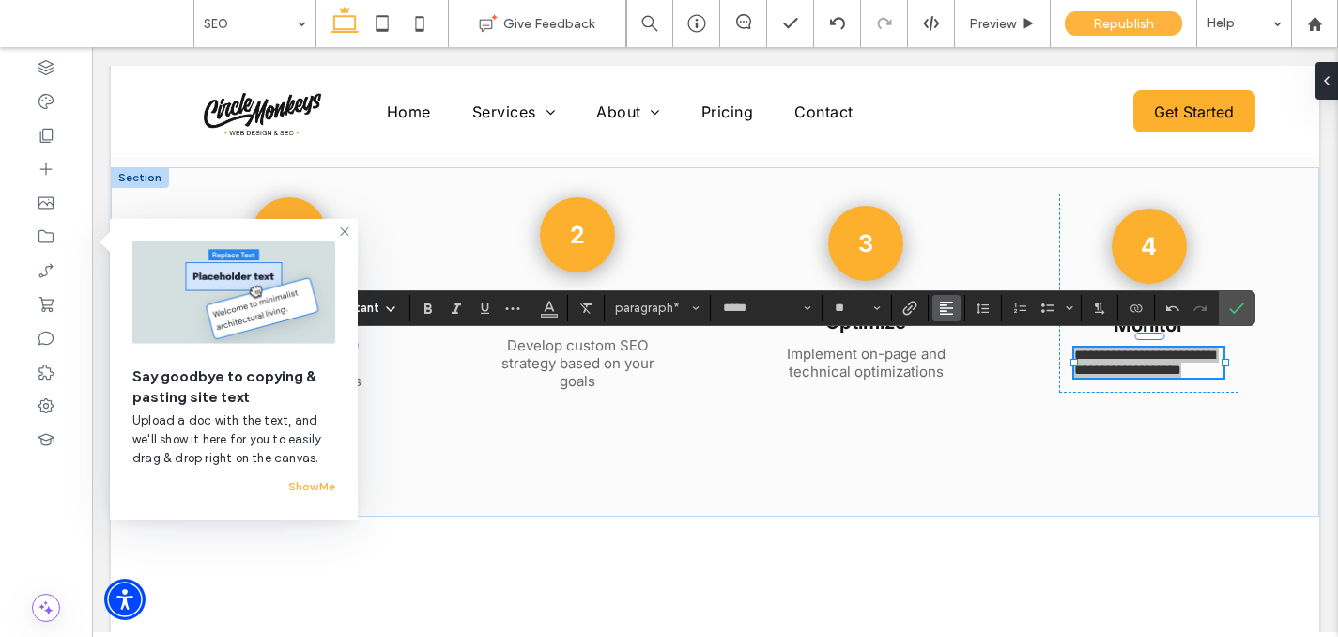
click at [943, 306] on icon "Alignment" at bounding box center [946, 307] width 15 height 15
click at [959, 361] on icon "ui.textEditor.alignment.center" at bounding box center [960, 365] width 15 height 15
click at [1246, 305] on label "Confirm" at bounding box center [1236, 308] width 28 height 34
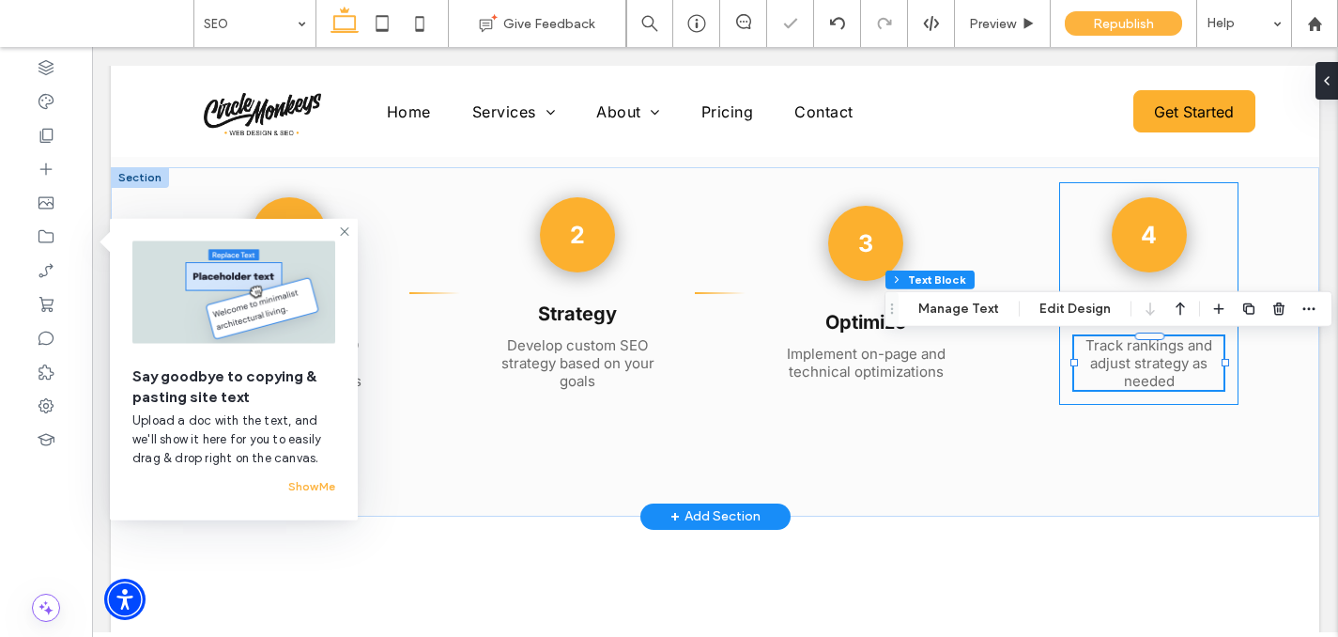
click at [1214, 235] on div "4 Monitor Track rankings and adjust strategy as needed" at bounding box center [1148, 293] width 179 height 223
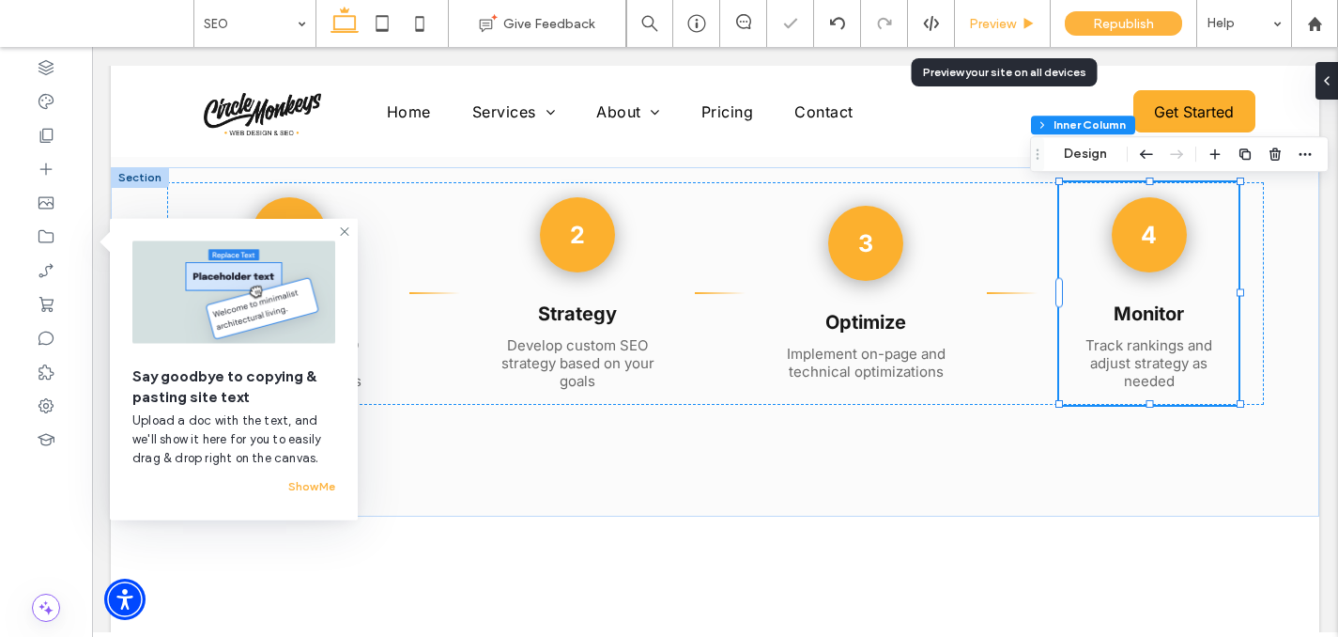
click at [1015, 7] on div "Preview" at bounding box center [1003, 23] width 96 height 47
click at [1012, 25] on span "Preview" at bounding box center [992, 24] width 47 height 16
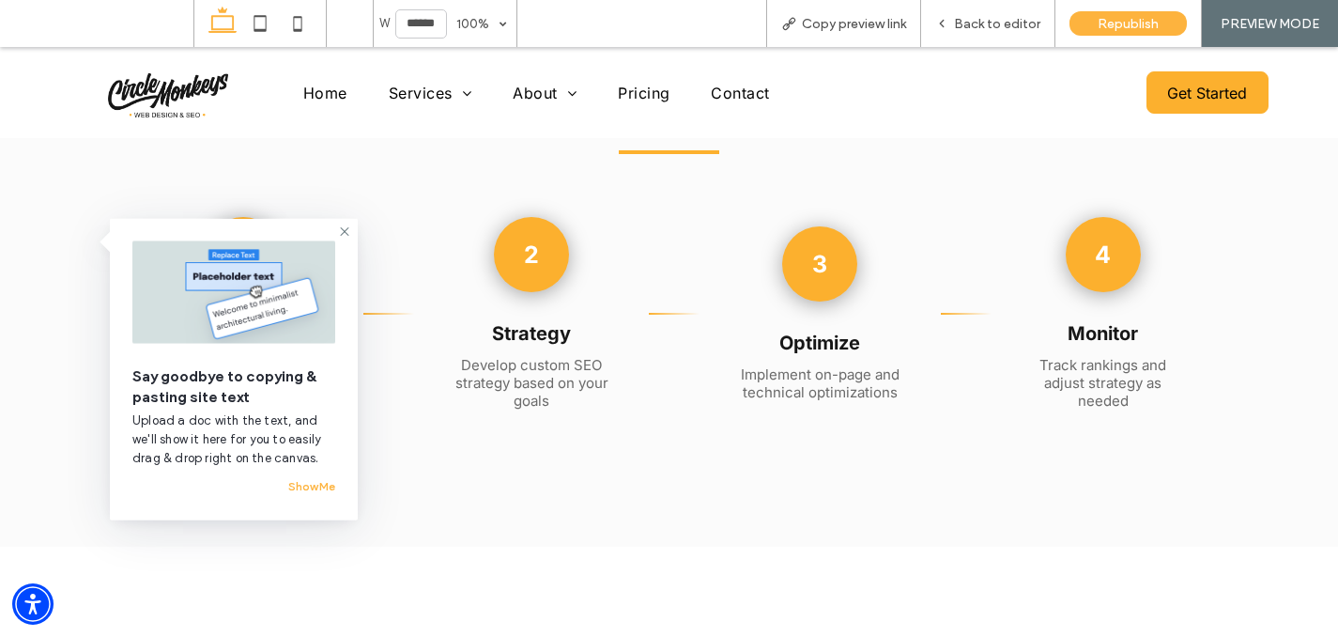
scroll to position [2310, 0]
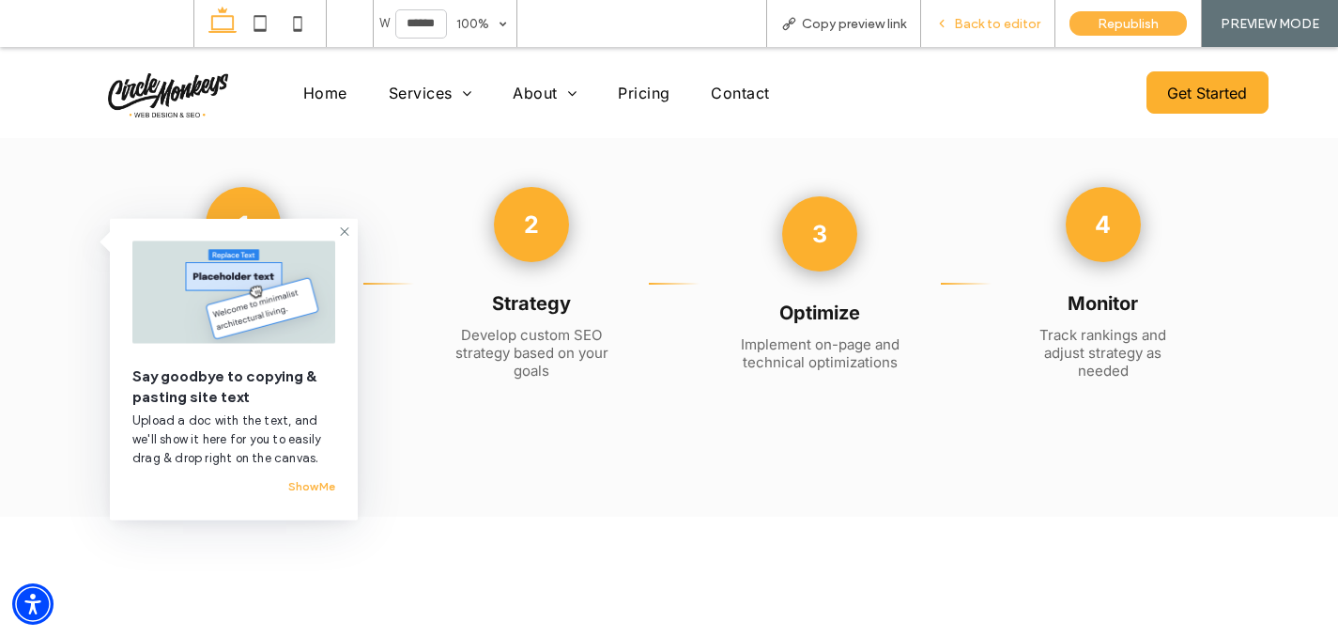
click at [967, 44] on div "Back to editor" at bounding box center [988, 23] width 134 height 47
click at [967, 34] on div "Back to editor" at bounding box center [988, 23] width 134 height 47
click at [968, 40] on div "Back to editor" at bounding box center [988, 23] width 134 height 47
click at [345, 229] on icon at bounding box center [344, 231] width 15 height 15
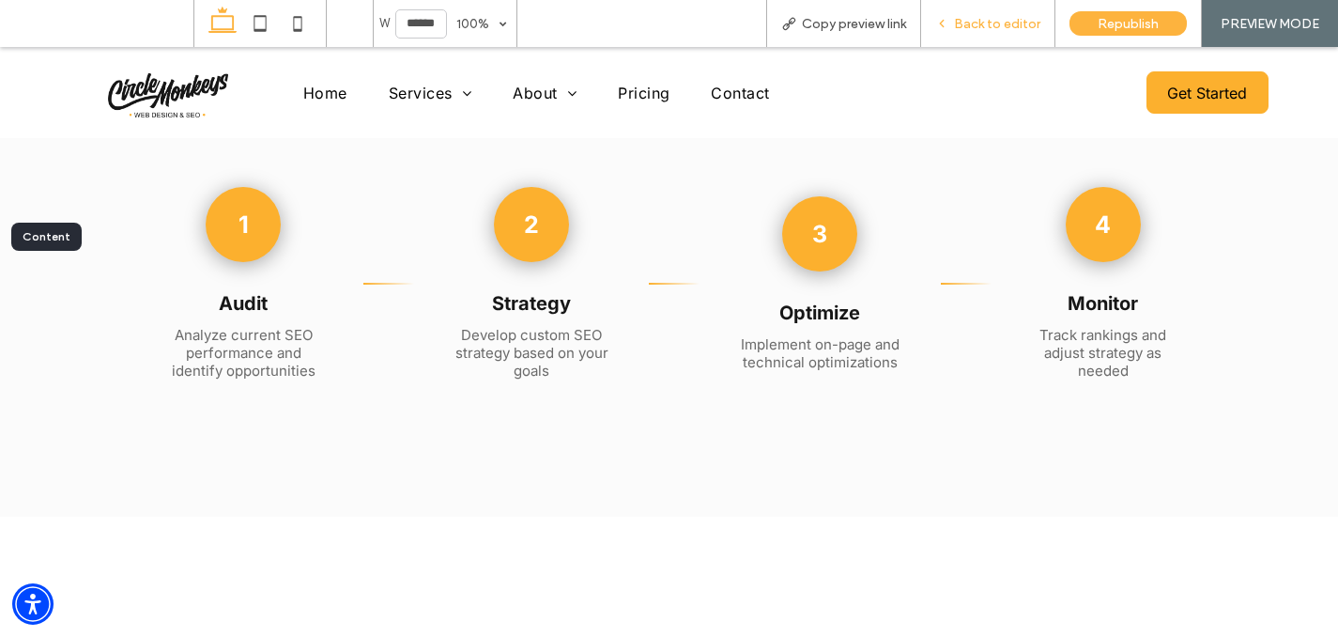
click at [979, 21] on span "Back to editor" at bounding box center [997, 24] width 86 height 16
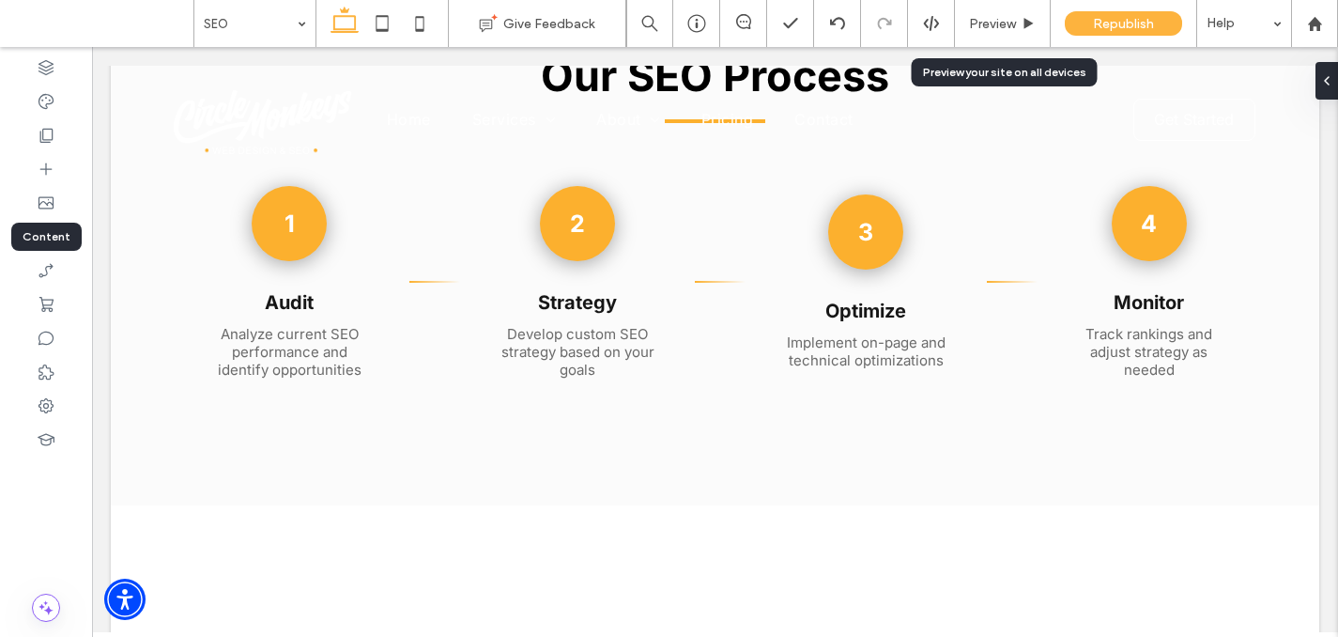
scroll to position [2283, 0]
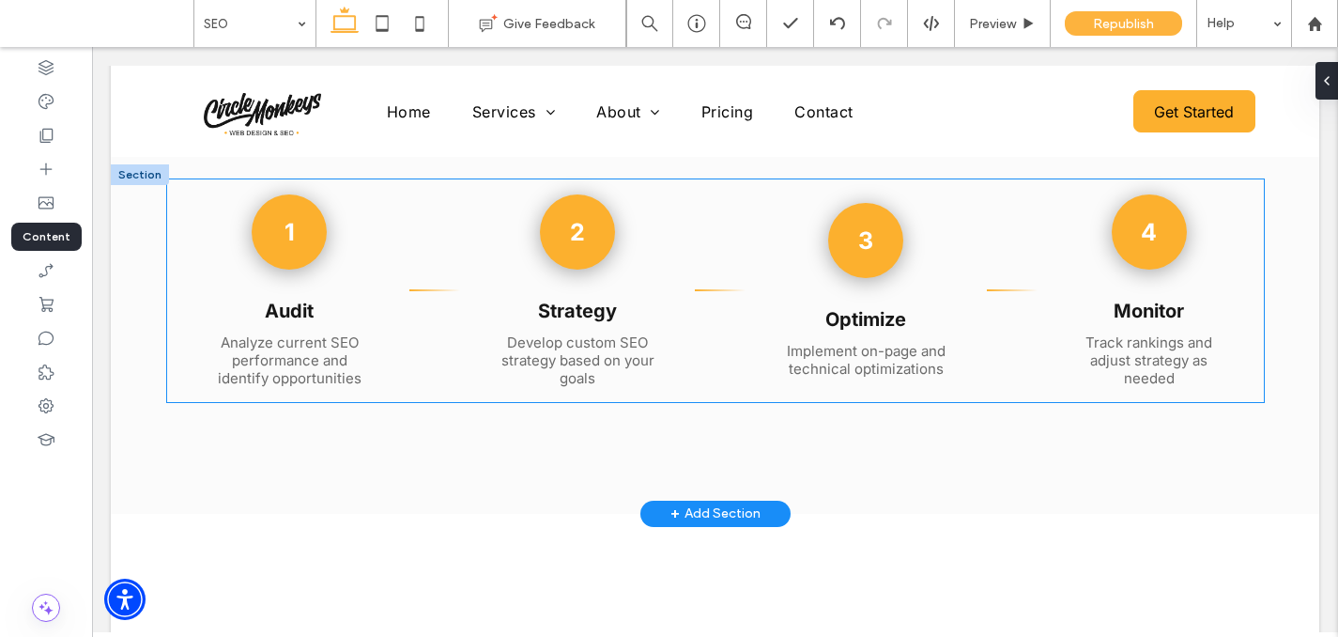
click at [1098, 325] on div "4 Monitor Track rankings and adjust strategy as needed" at bounding box center [1148, 290] width 179 height 223
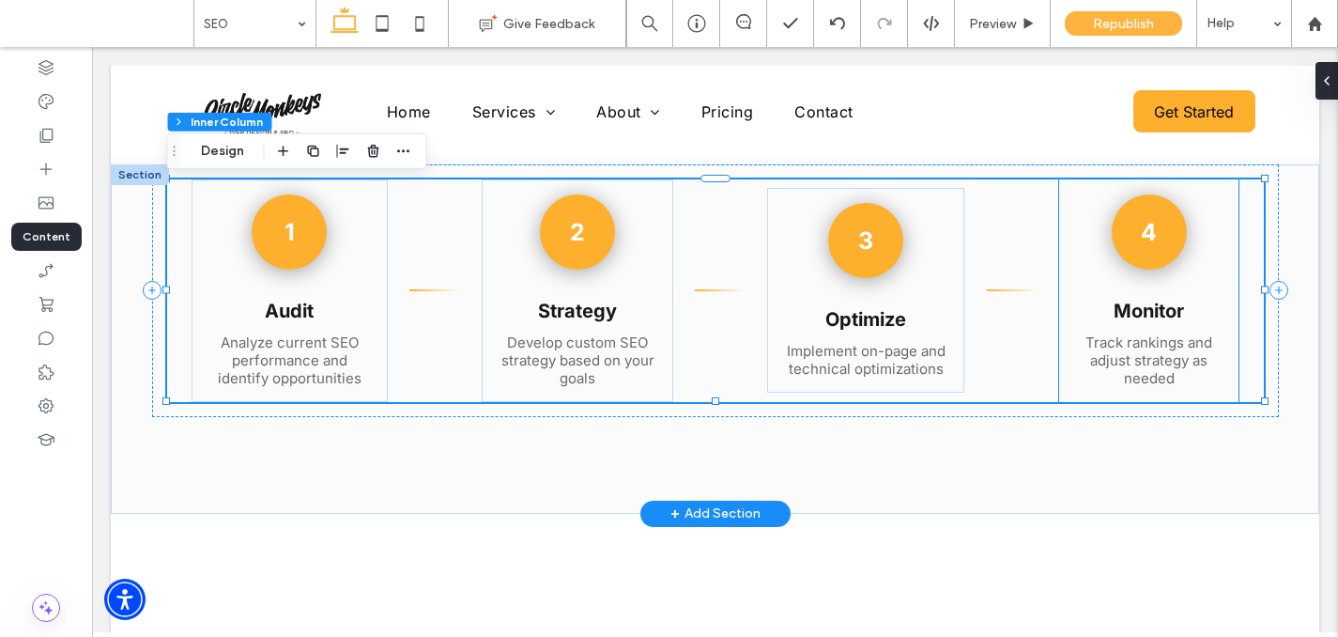
click at [1096, 321] on p "Monitor" at bounding box center [1148, 311] width 149 height 23
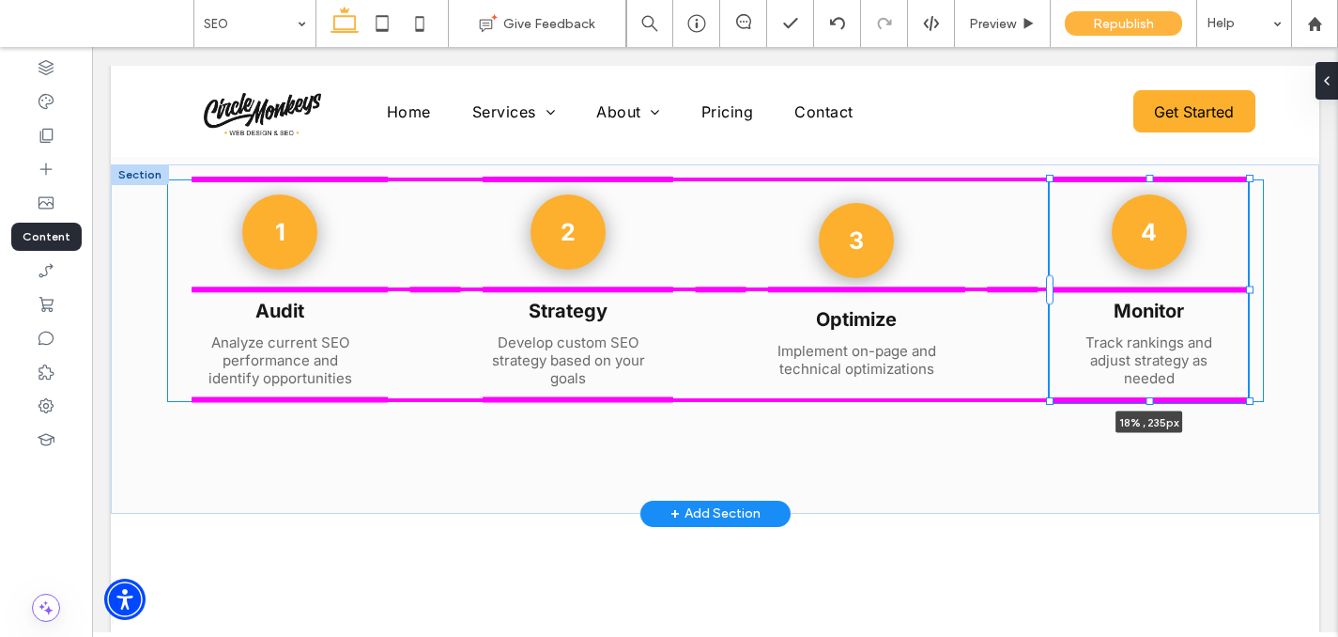
drag, startPoint x: 1239, startPoint y: 291, endPoint x: 1249, endPoint y: 288, distance: 9.8
click at [1249, 288] on div at bounding box center [1250, 289] width 8 height 8
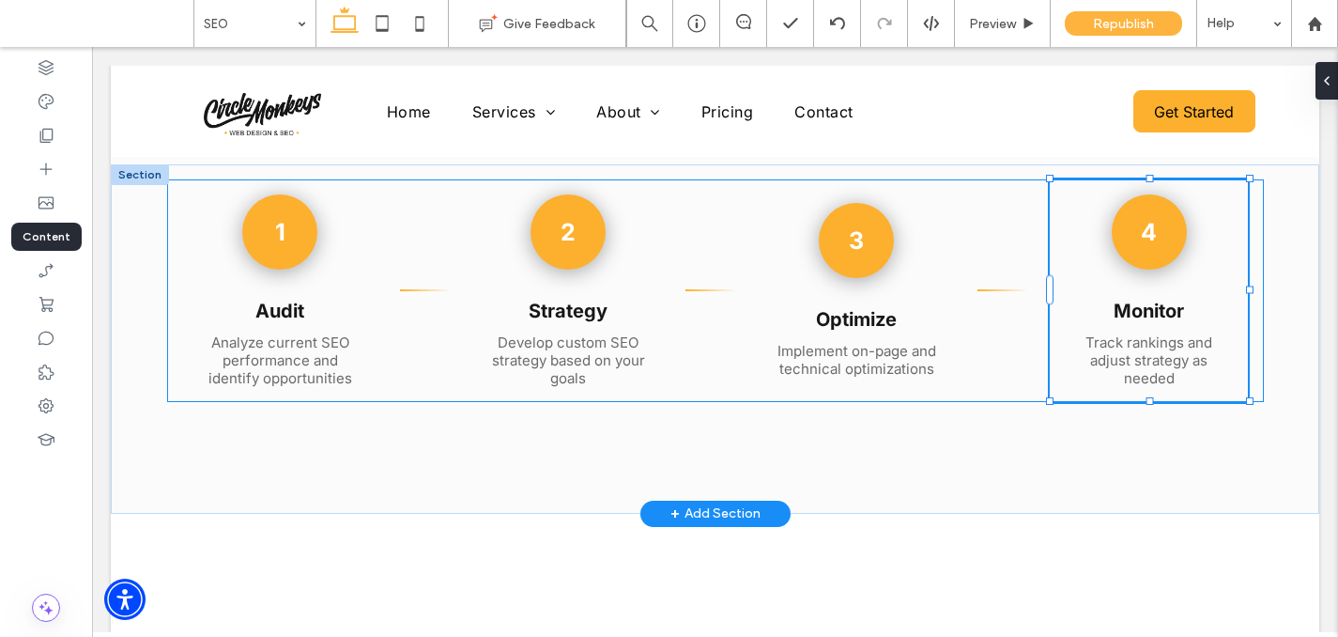
type input "**"
type input "****"
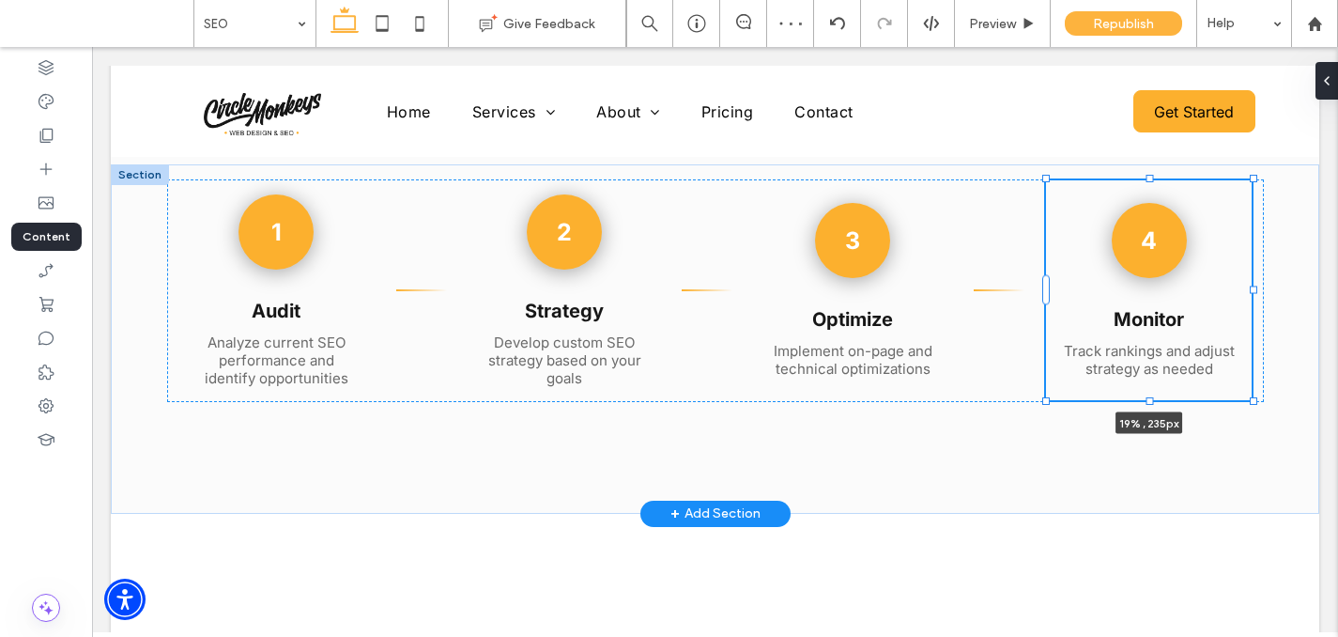
click at [1252, 290] on div at bounding box center [1254, 289] width 8 height 8
type input "**"
type input "****"
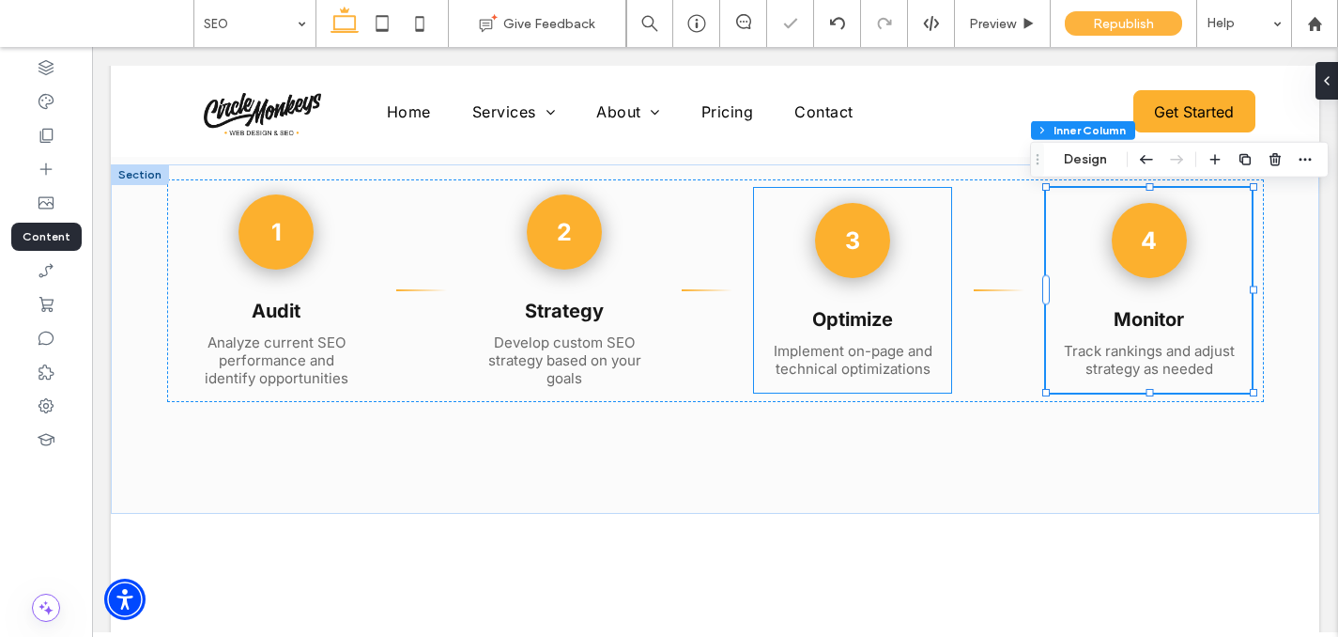
click at [898, 306] on div "3 Optimize Implement on-page and technical optimizations" at bounding box center [852, 290] width 197 height 205
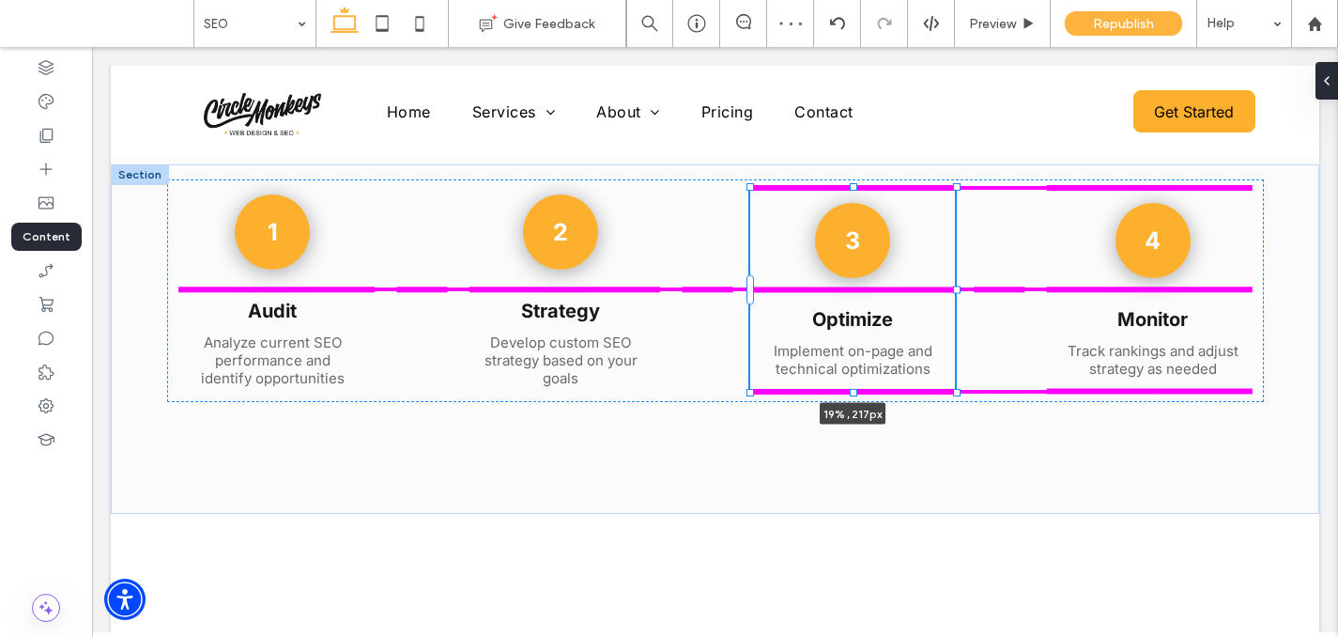
click at [957, 292] on div at bounding box center [957, 289] width 8 height 8
type input "**"
type input "****"
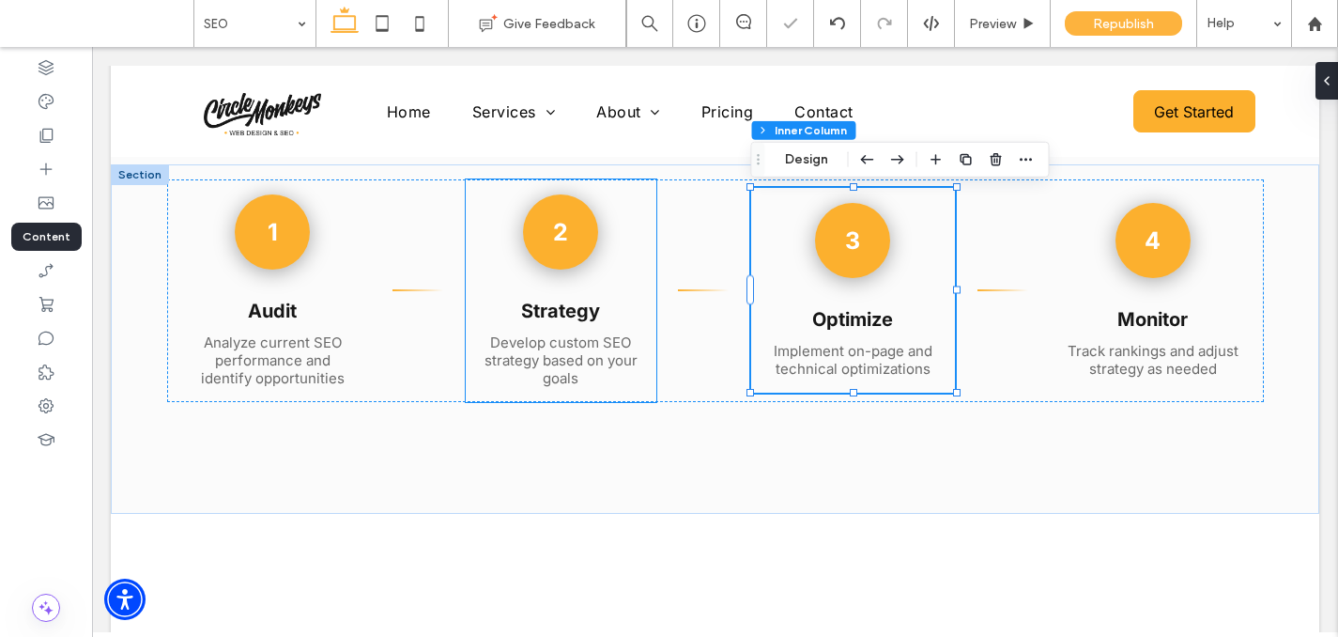
click at [640, 295] on div "2 Strategy Develop custom SEO strategy based on your goals" at bounding box center [561, 290] width 191 height 223
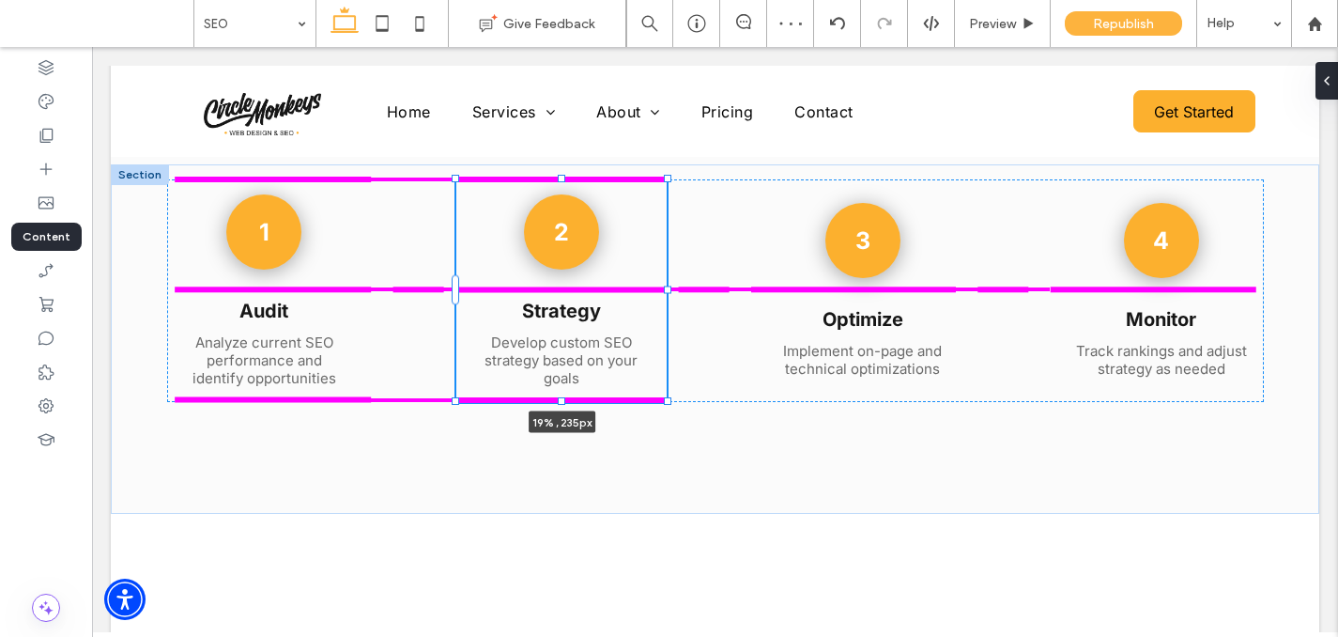
drag, startPoint x: 656, startPoint y: 294, endPoint x: 667, endPoint y: 293, distance: 10.4
click at [667, 293] on div at bounding box center [668, 289] width 8 height 8
type input "**"
type input "****"
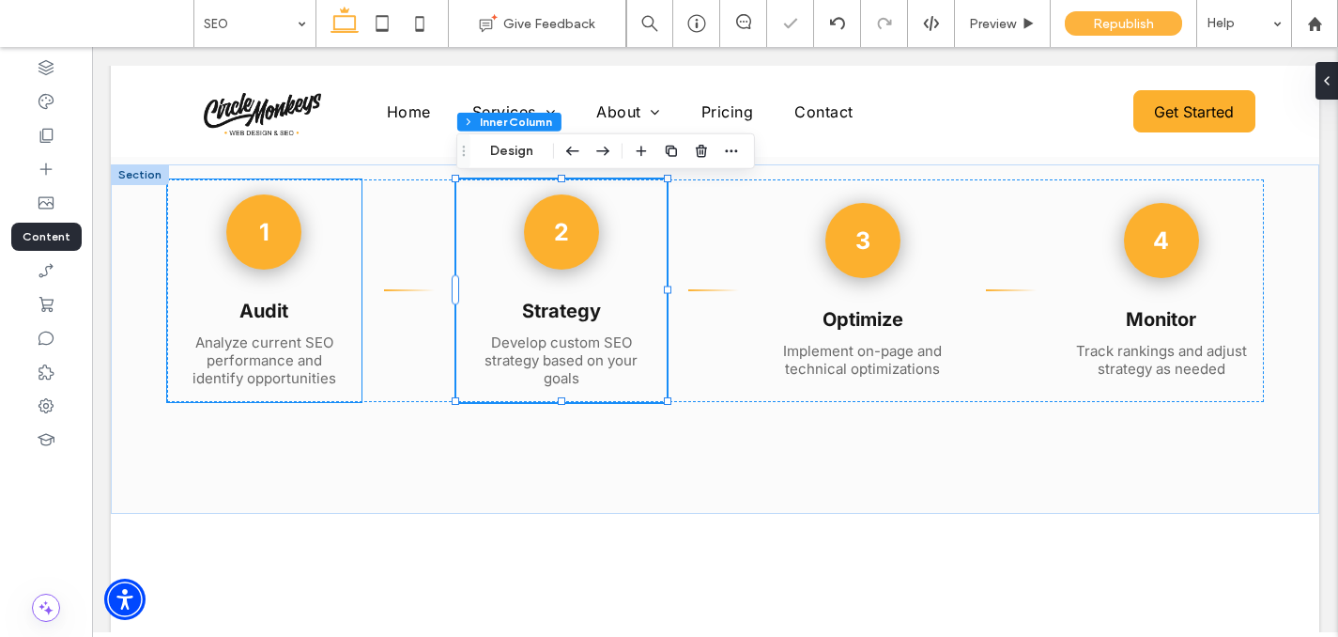
click at [346, 280] on div "1 Audit Analyze current SEO performance and identify opportunities" at bounding box center [264, 290] width 195 height 223
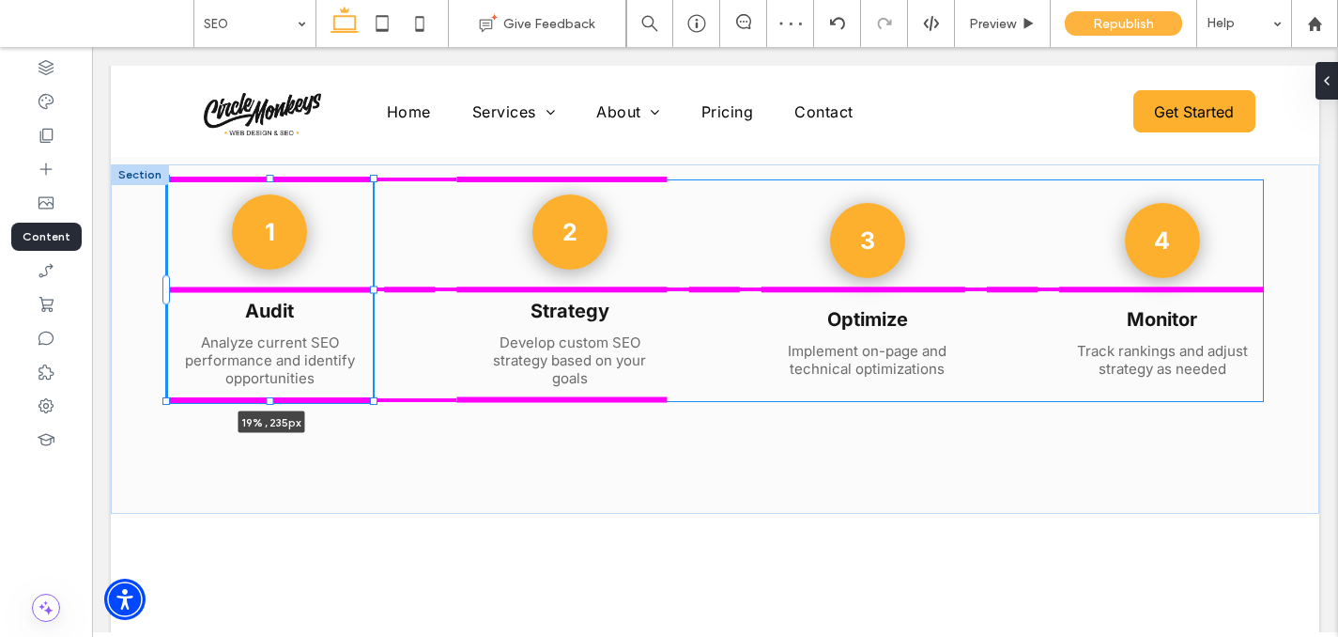
click at [371, 287] on div at bounding box center [374, 289] width 8 height 8
type input "**"
type input "****"
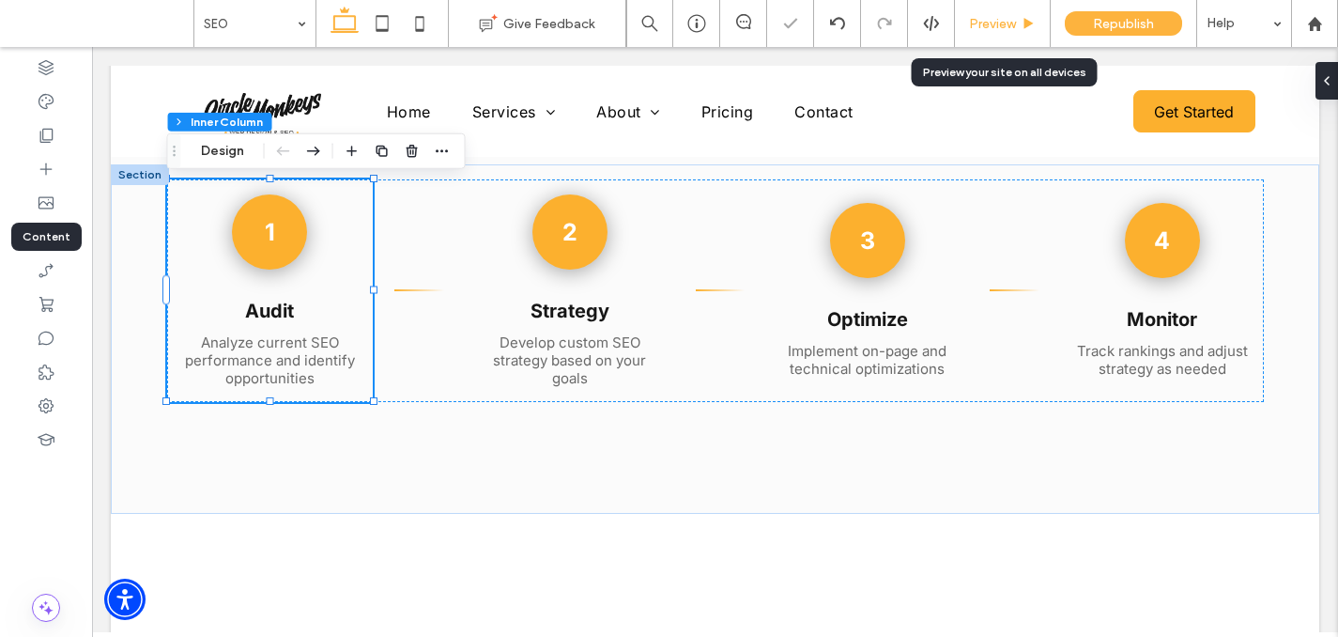
click at [1004, 17] on span "Preview" at bounding box center [992, 24] width 47 height 16
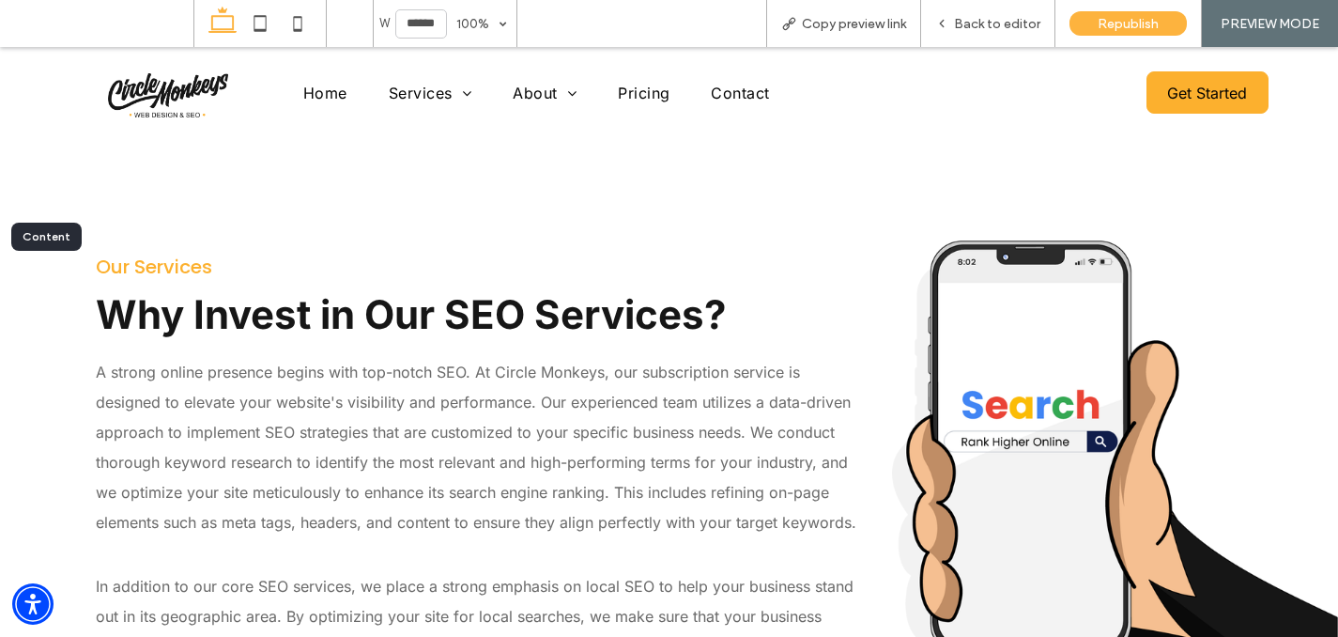
scroll to position [2745, 0]
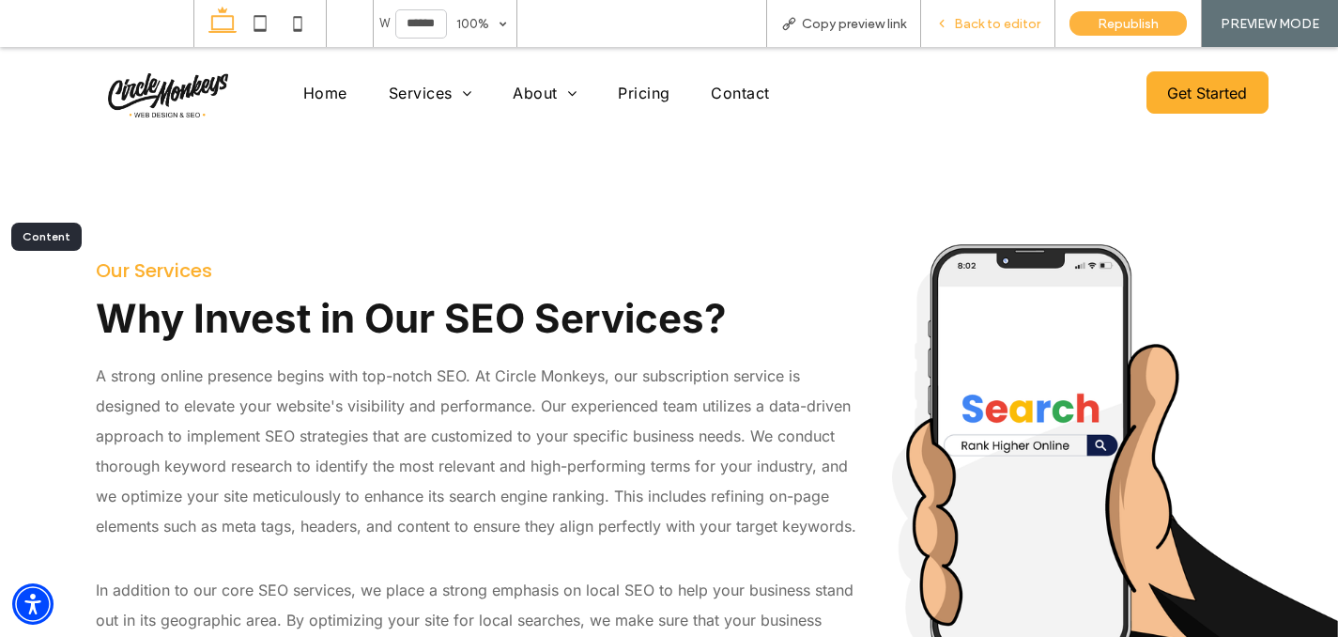
click at [959, 33] on div "Back to editor" at bounding box center [988, 23] width 134 height 47
click at [964, 31] on div "Back to editor" at bounding box center [988, 23] width 134 height 47
click at [973, 31] on span "Back to editor" at bounding box center [997, 24] width 86 height 16
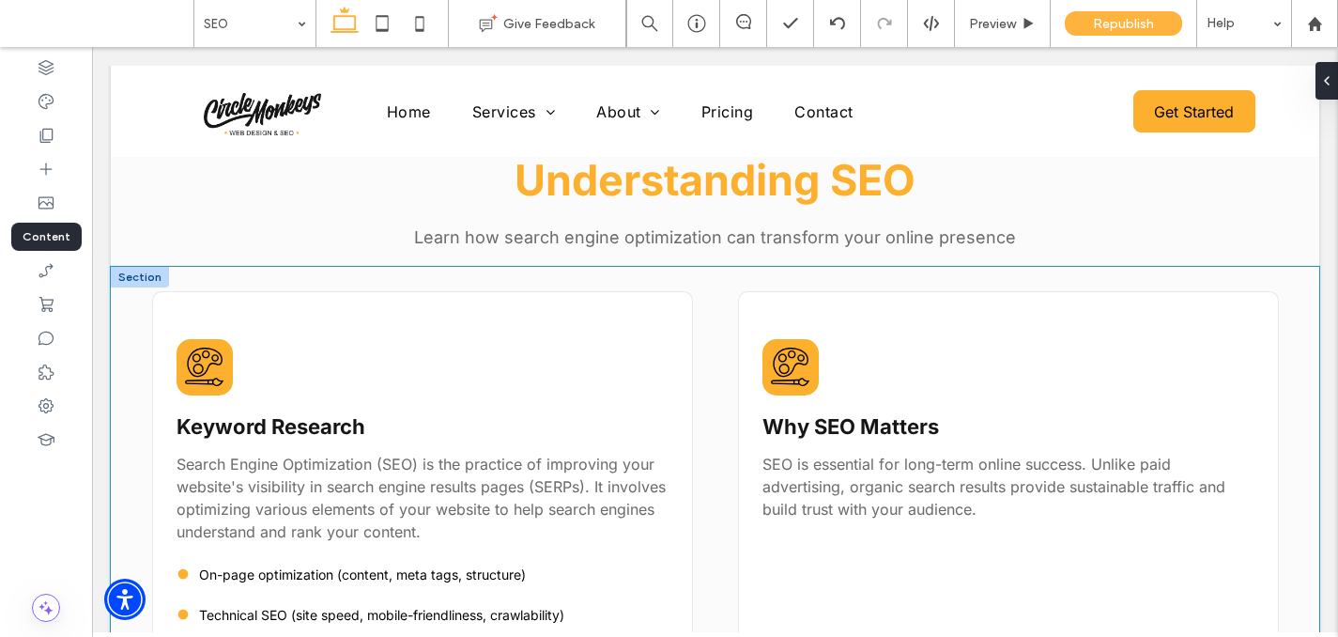
scroll to position [1391, 0]
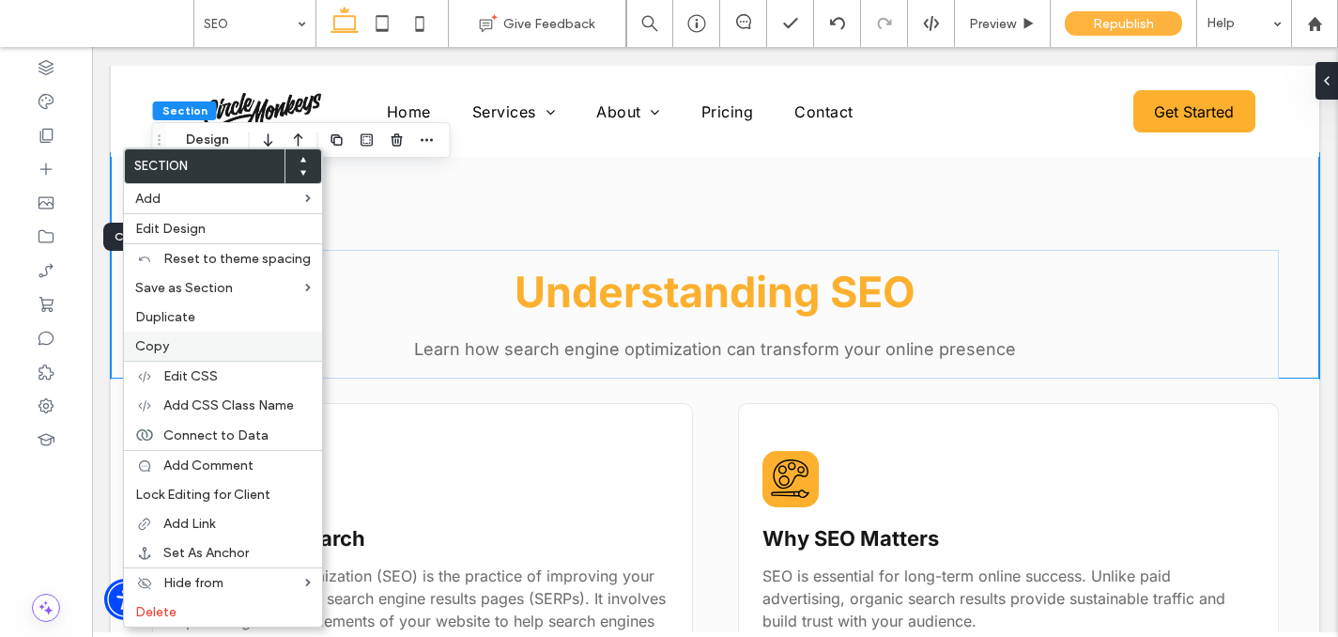
click at [178, 350] on label "Copy" at bounding box center [223, 346] width 176 height 16
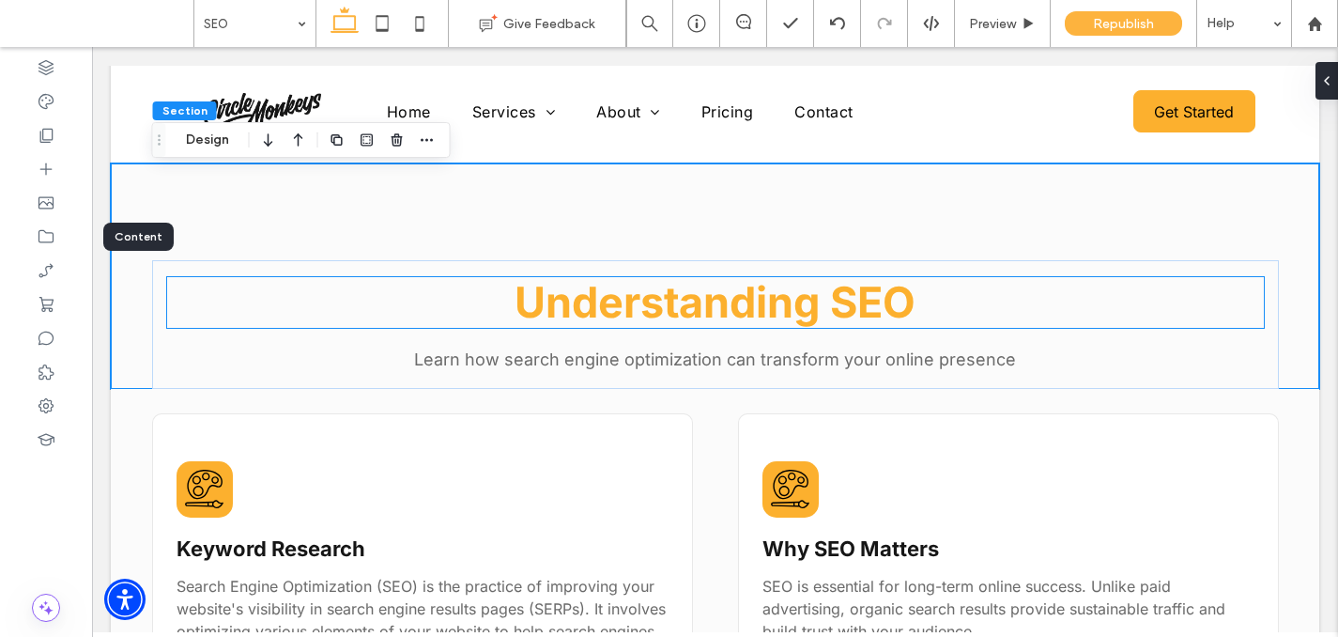
scroll to position [1271, 0]
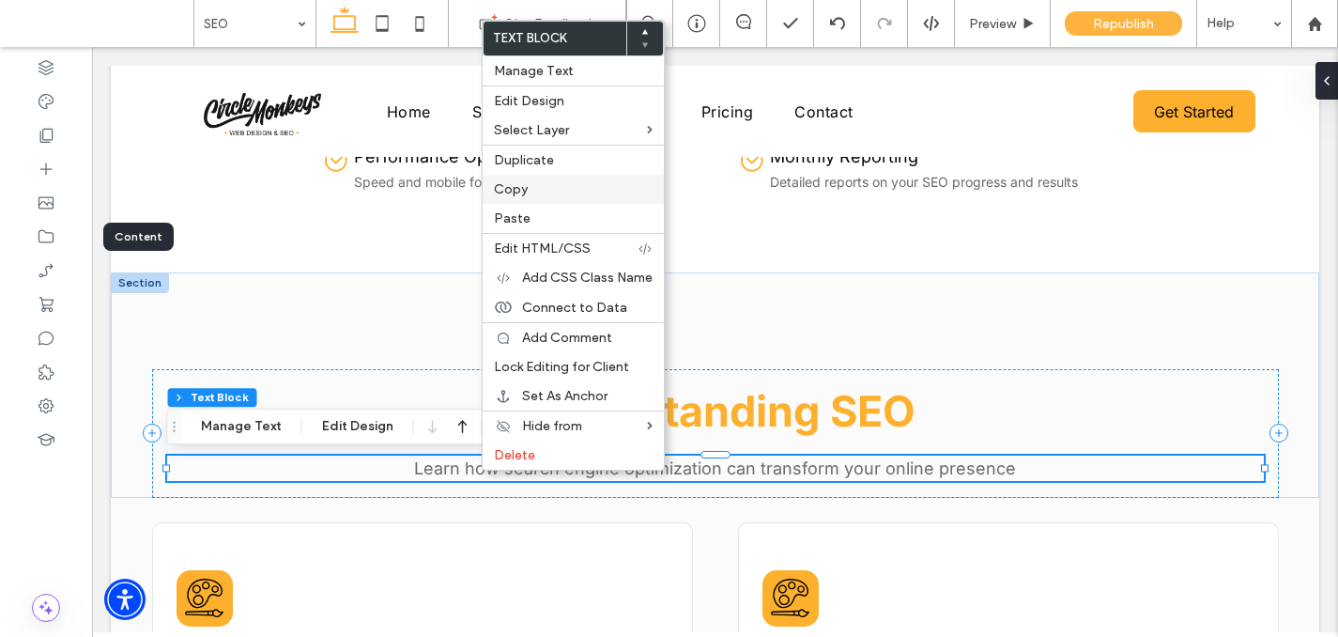
click at [526, 188] on span "Copy" at bounding box center [511, 189] width 34 height 16
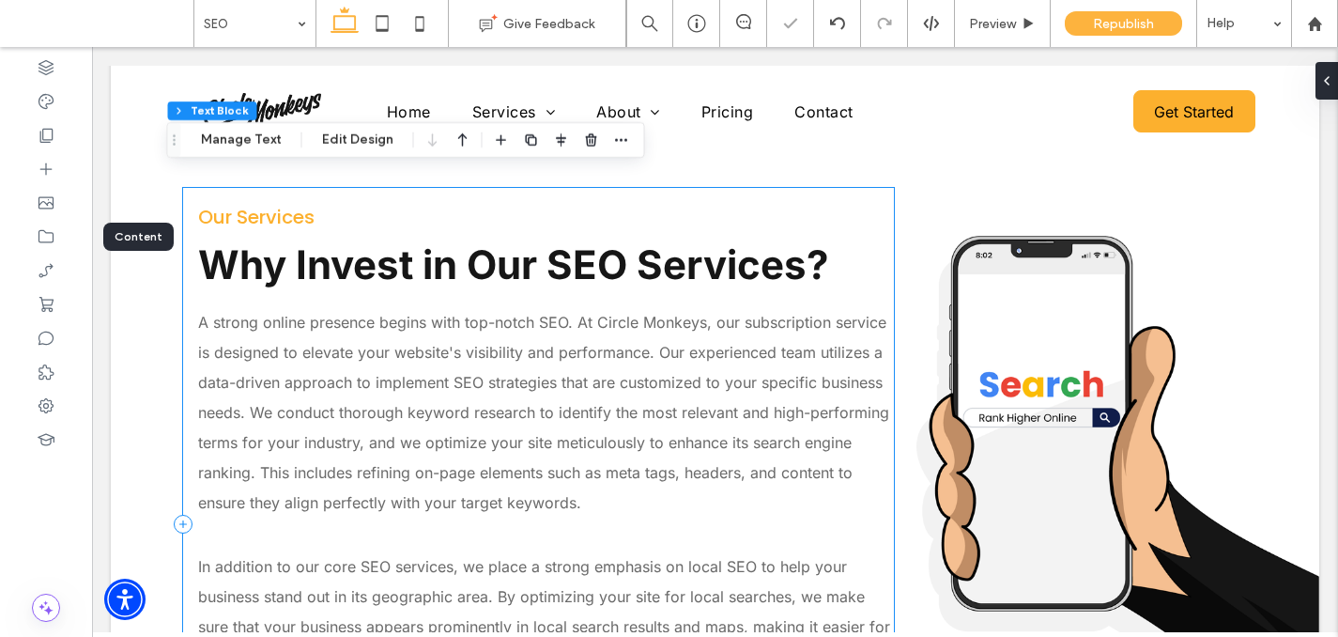
scroll to position [2754, 0]
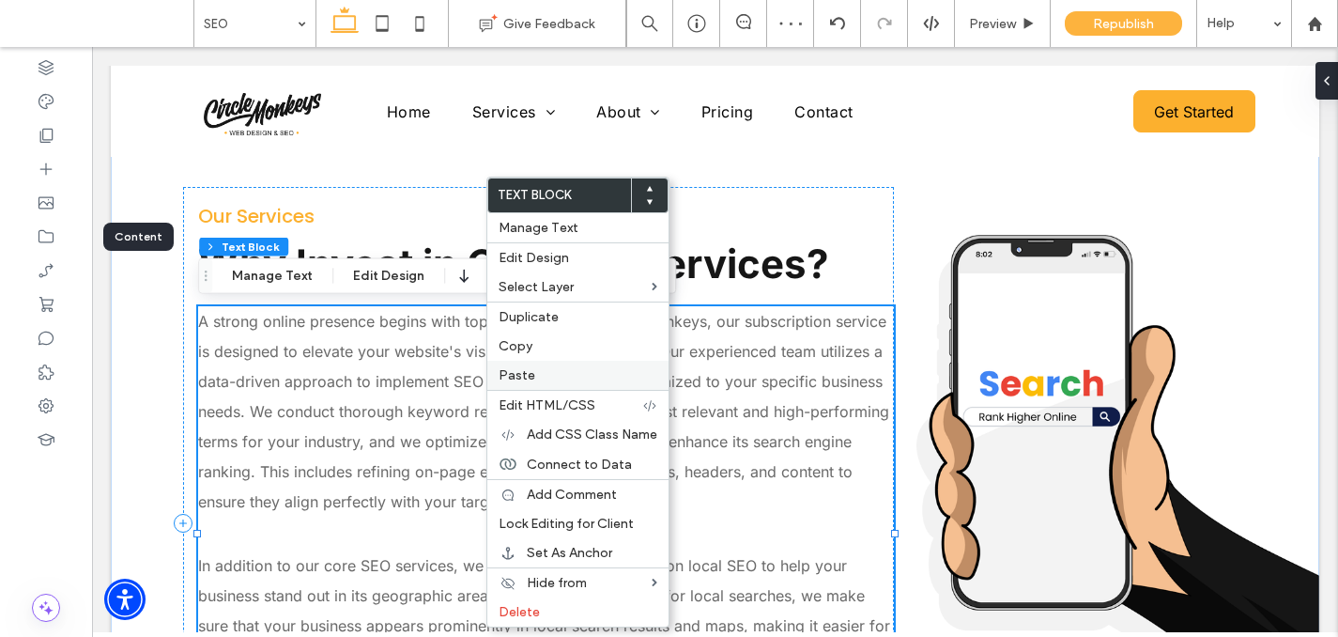
click at [520, 377] on span "Paste" at bounding box center [517, 375] width 37 height 16
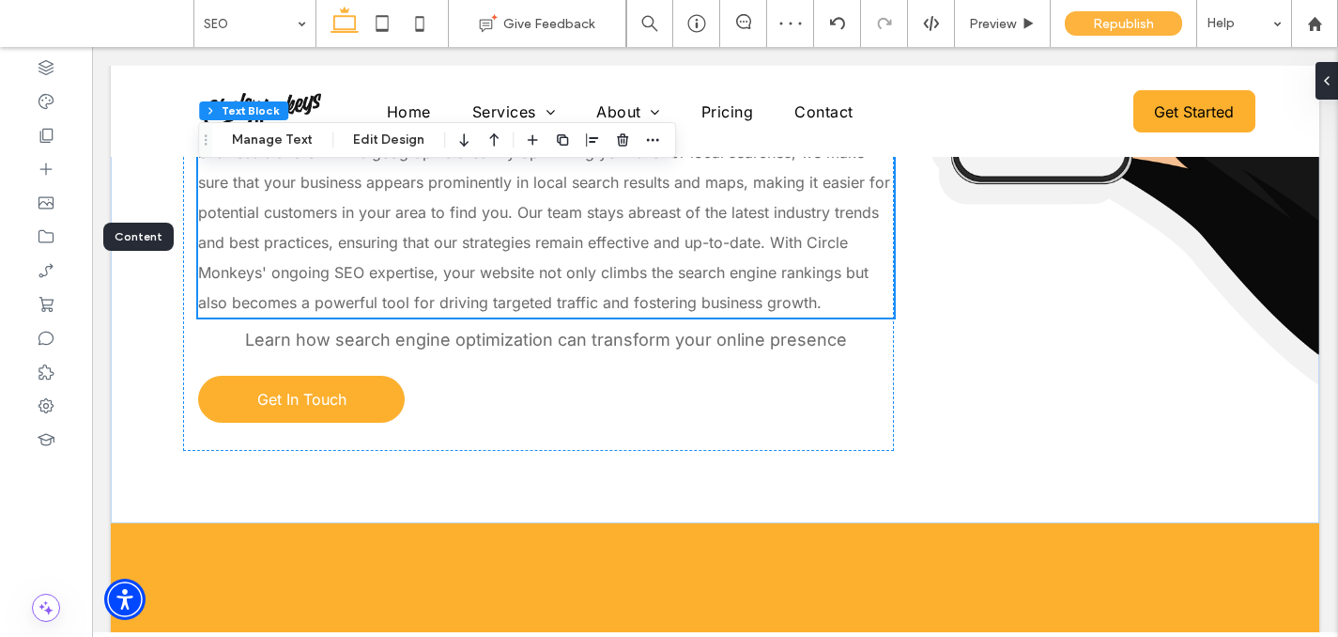
scroll to position [3137, 0]
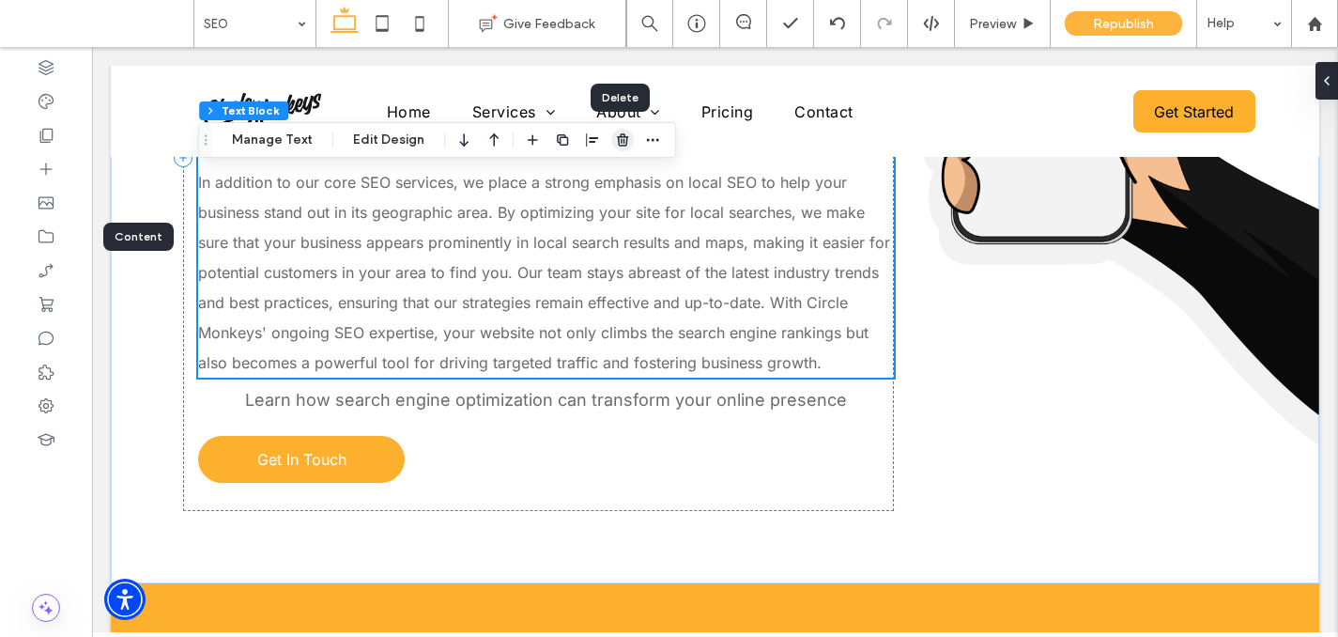
click at [617, 141] on icon "button" at bounding box center [622, 139] width 15 height 15
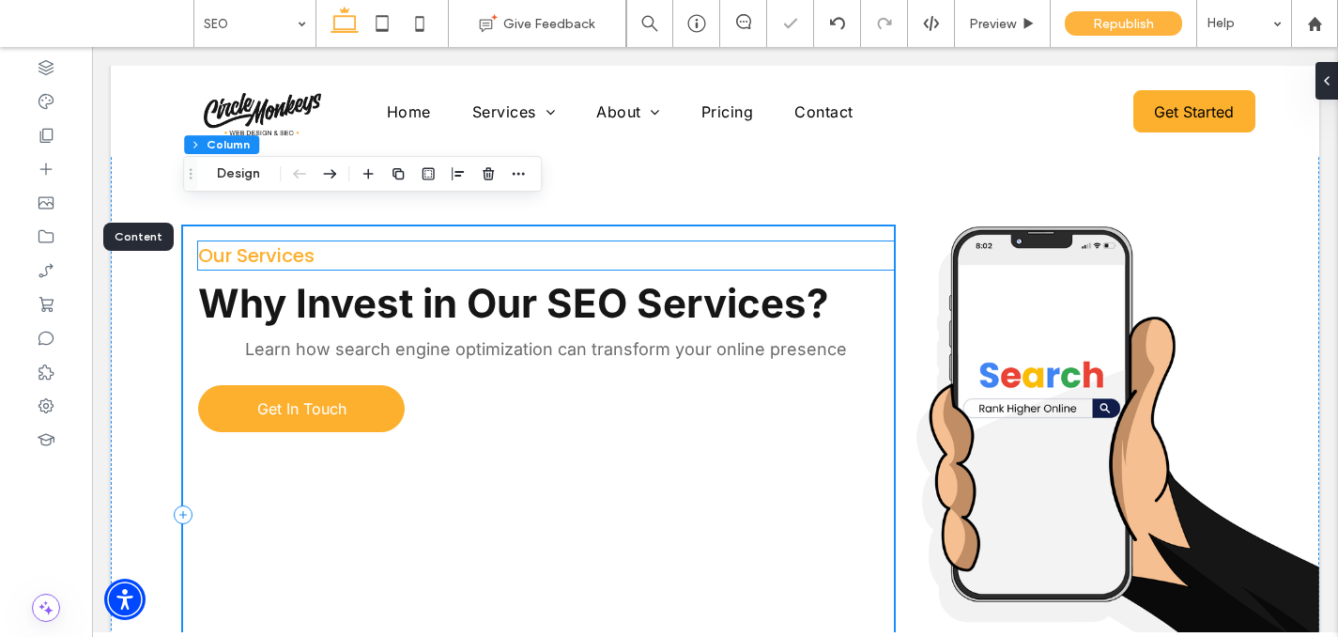
scroll to position [2714, 0]
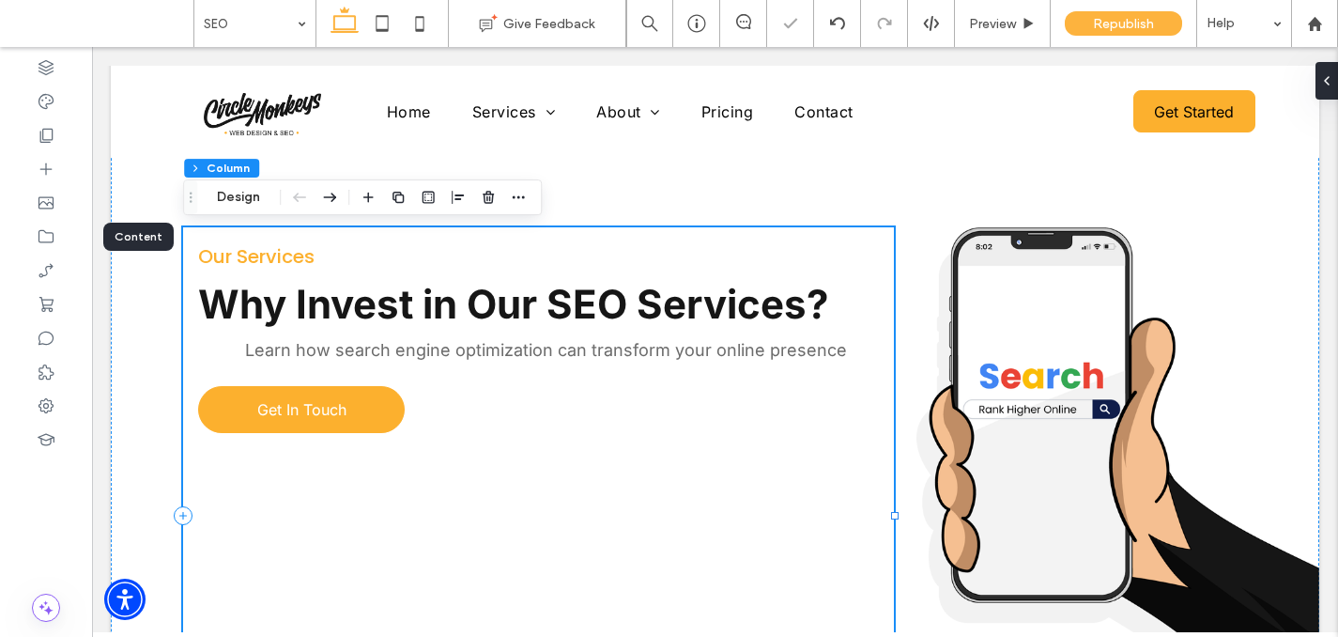
click at [540, 444] on div "Why Invest in Our SEO Services? Our Services Learn how search engine optimizati…" at bounding box center [538, 515] width 711 height 577
click at [1329, 74] on div at bounding box center [1323, 81] width 30 height 38
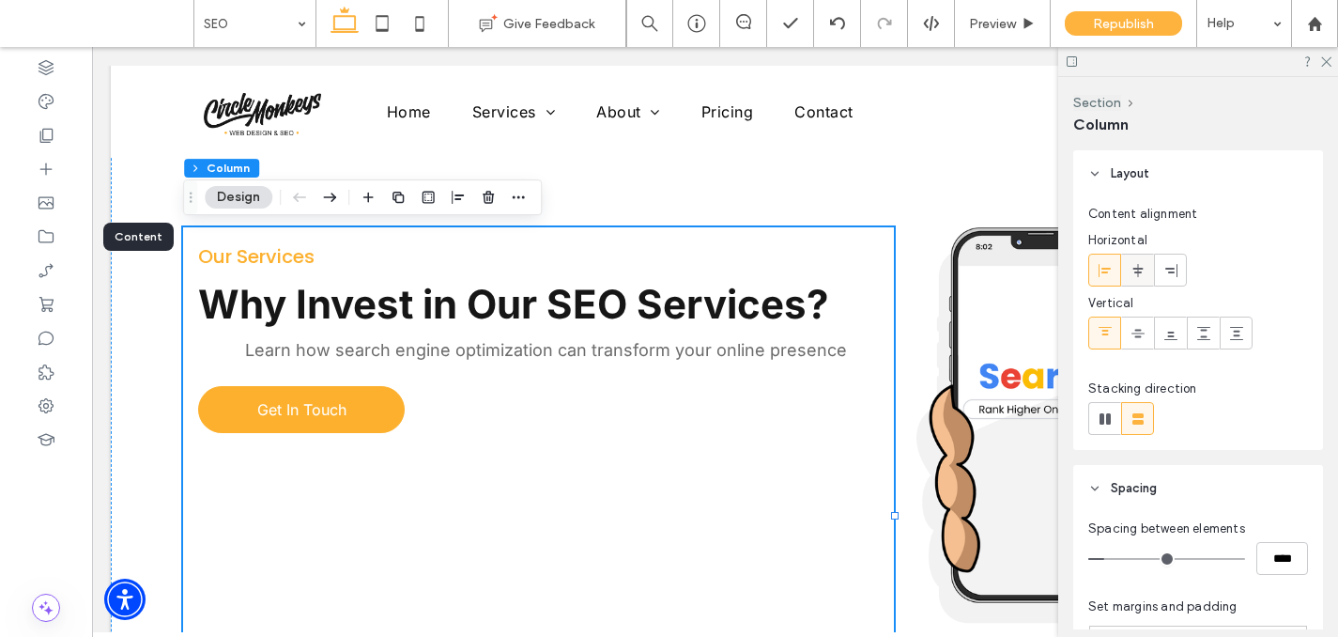
click at [1125, 280] on div at bounding box center [1137, 269] width 31 height 31
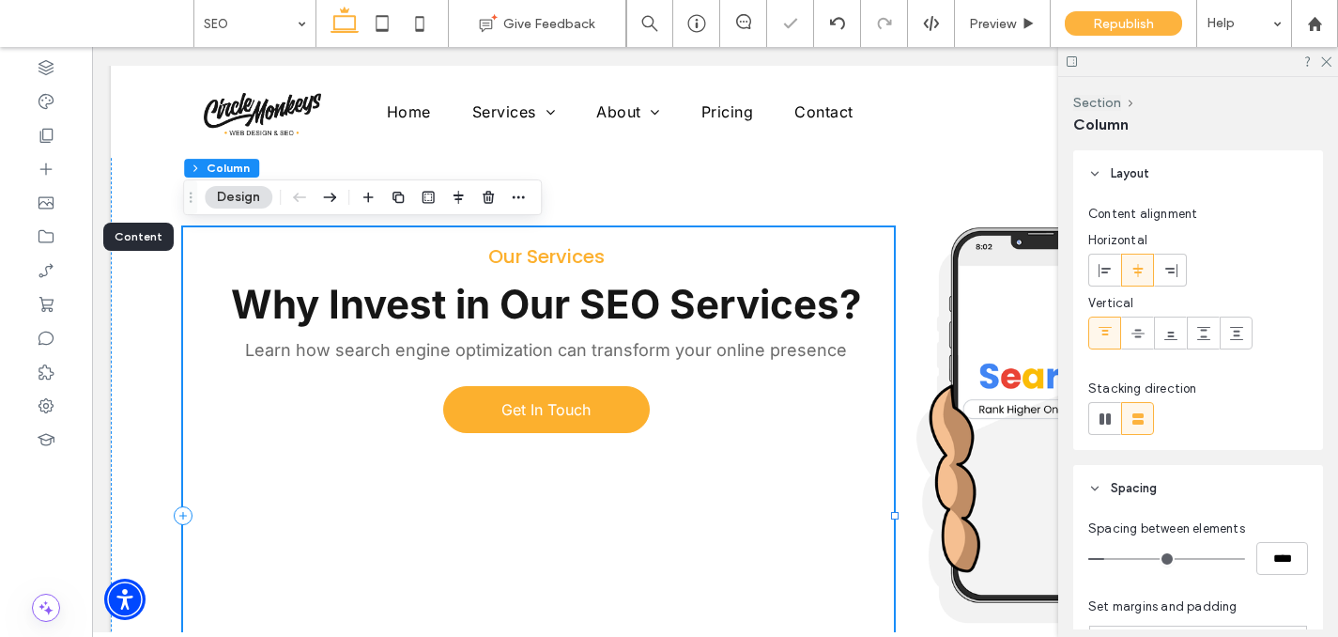
click at [751, 388] on div "Why Invest in Our SEO Services? Our Services Learn how search engine optimizati…" at bounding box center [538, 515] width 711 height 577
click at [1330, 63] on icon at bounding box center [1325, 60] width 12 height 12
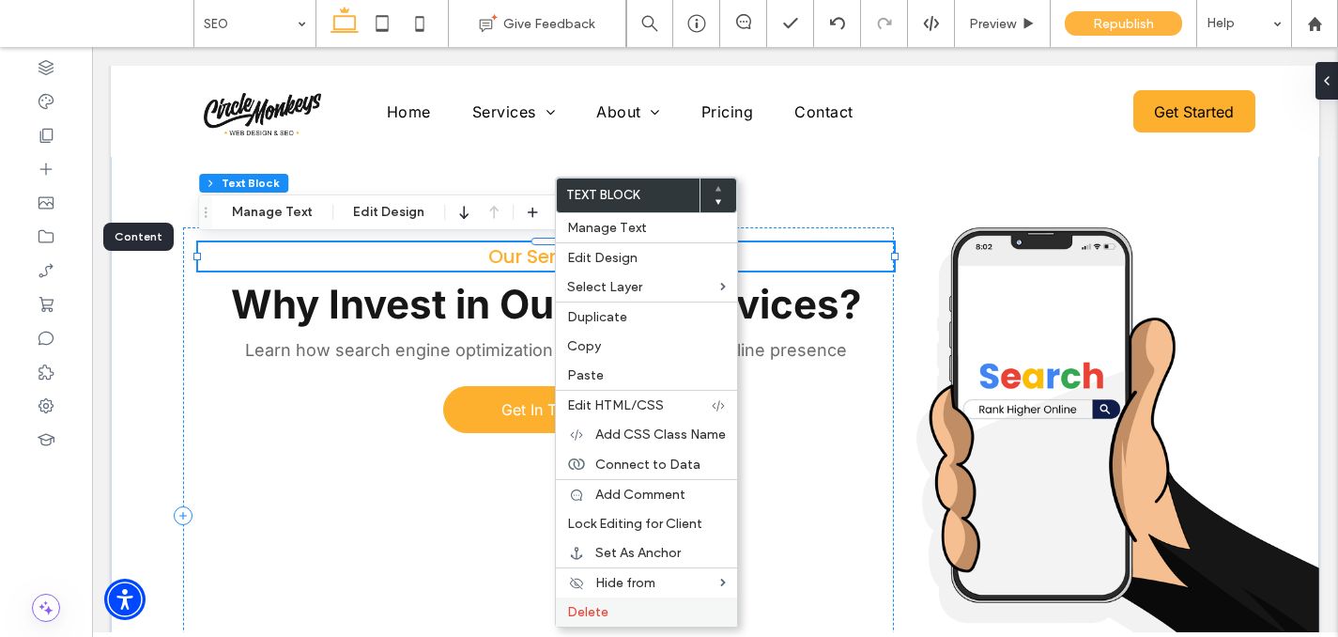
click at [619, 607] on label "Delete" at bounding box center [646, 612] width 159 height 16
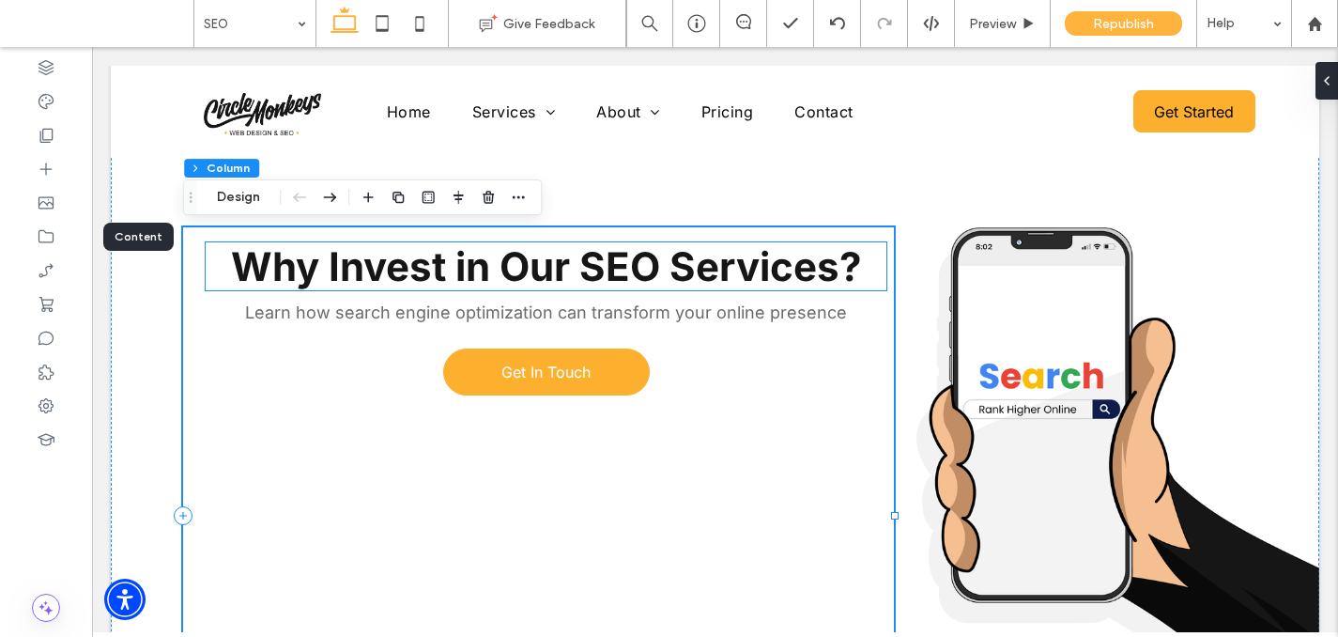
click at [484, 282] on span "Why Invest in Our SEO Services?" at bounding box center [546, 266] width 631 height 48
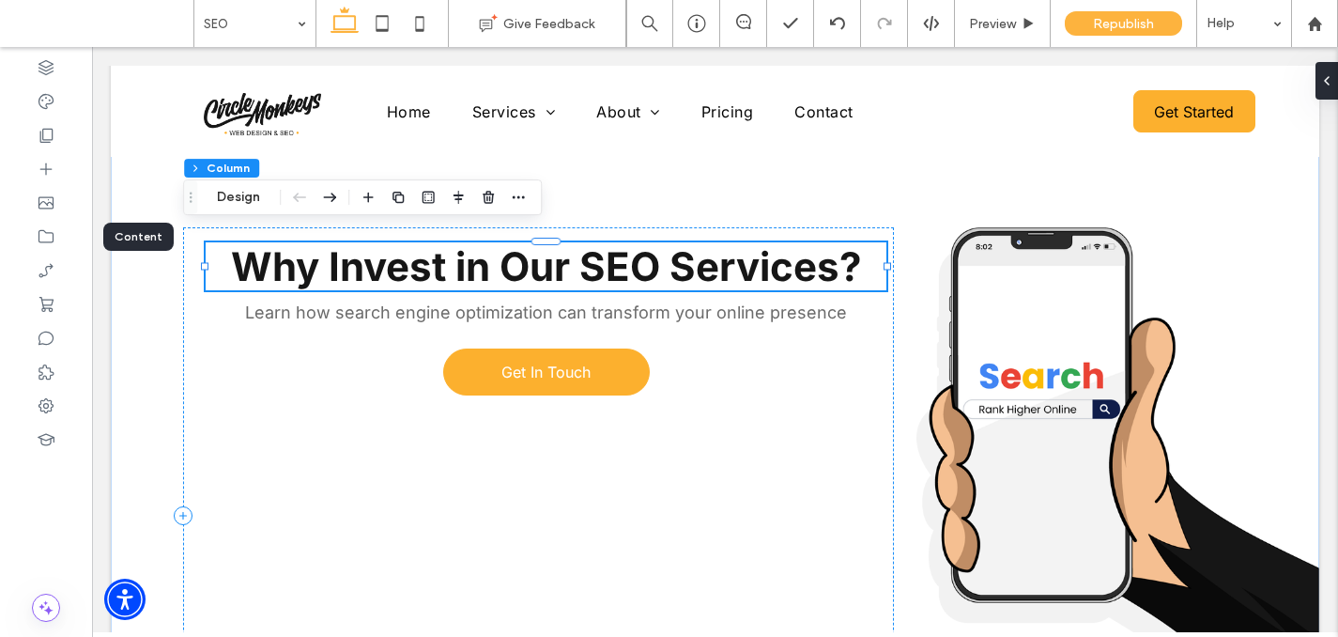
click at [484, 282] on div "Why Invest in Our SEO Services?" at bounding box center [546, 266] width 681 height 48
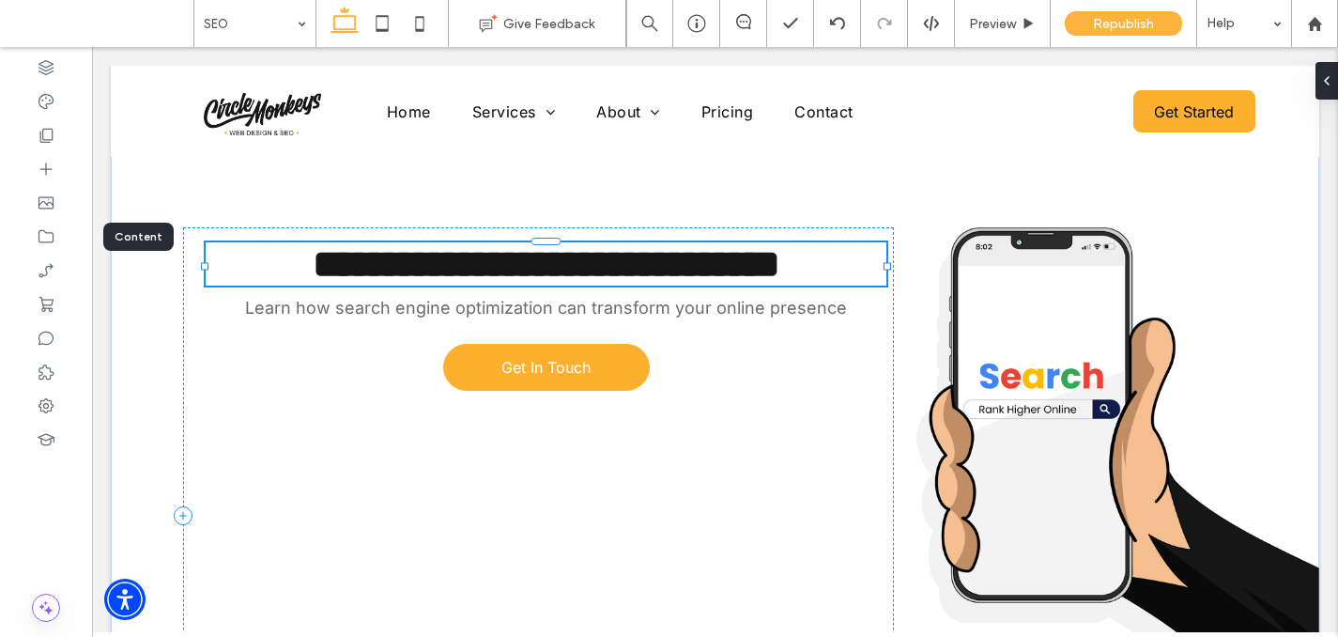
type input "*****"
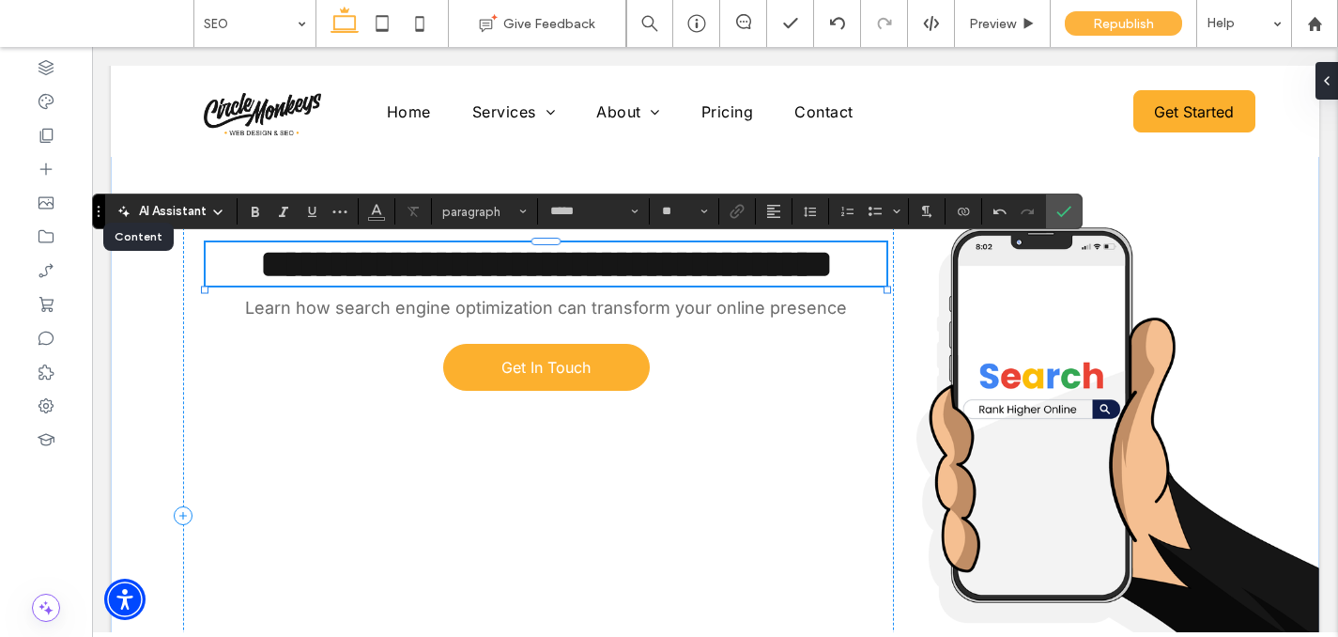
click at [669, 285] on h2 "**********" at bounding box center [546, 263] width 681 height 43
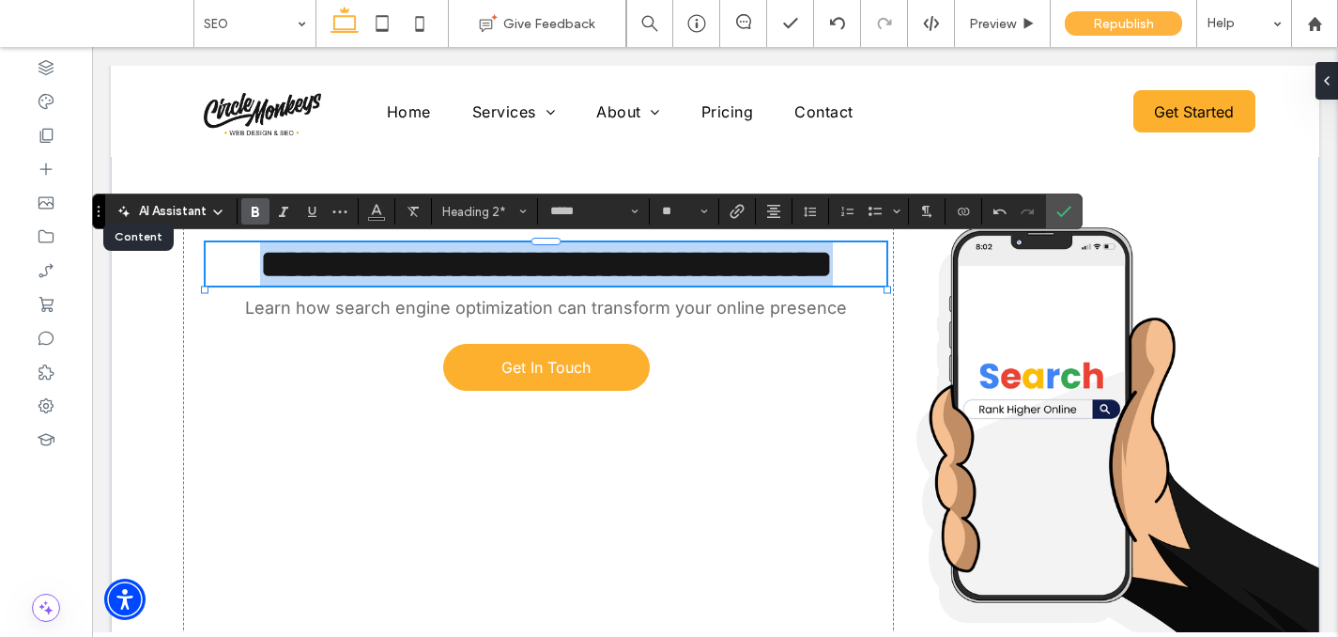
drag, startPoint x: 658, startPoint y: 315, endPoint x: 71, endPoint y: 216, distance: 595.2
click at [92, 216] on html "Home Services Web Design SEO Unlimited Web Changes About Projects Testimonials …" at bounding box center [715, 81] width 1246 height 5497
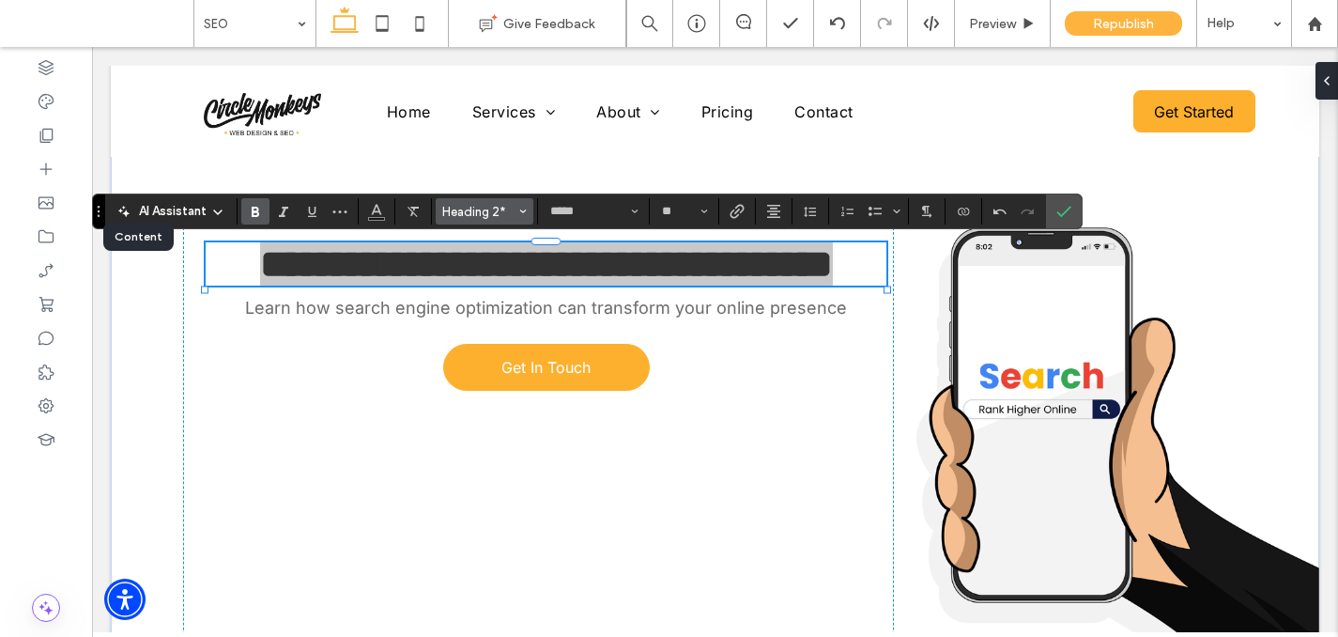
click at [436, 212] on button "Heading 2*" at bounding box center [485, 211] width 98 height 26
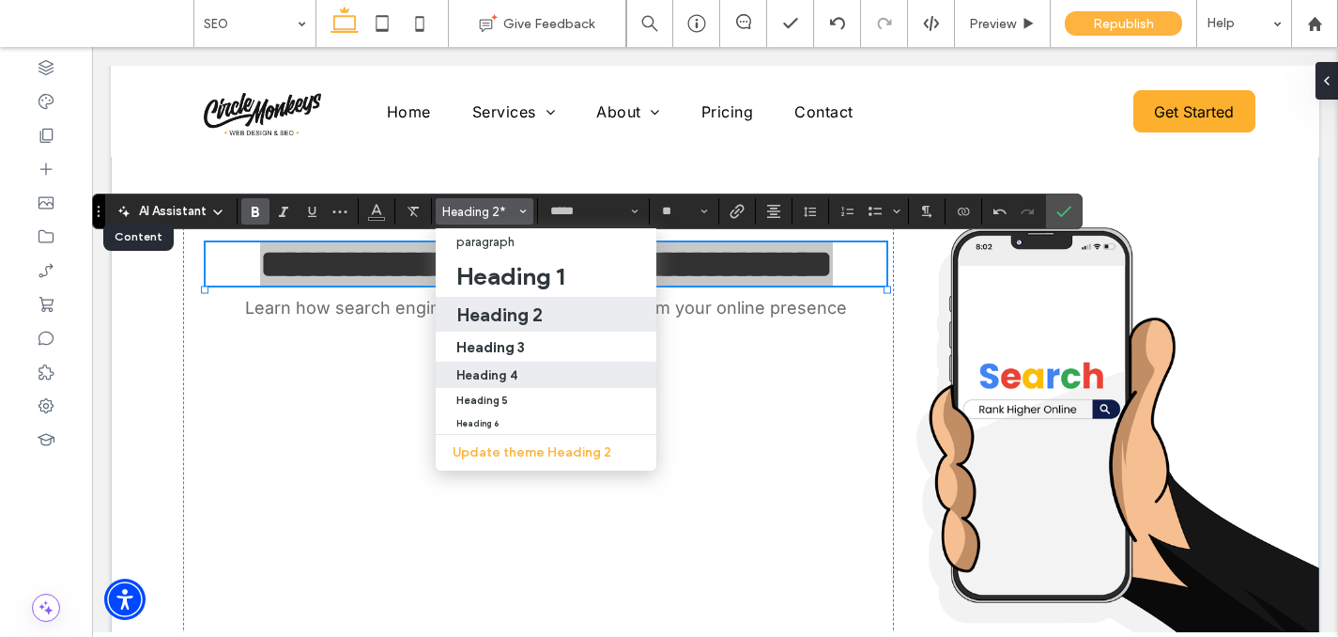
click at [483, 369] on h4 "Heading 4" at bounding box center [486, 375] width 61 height 14
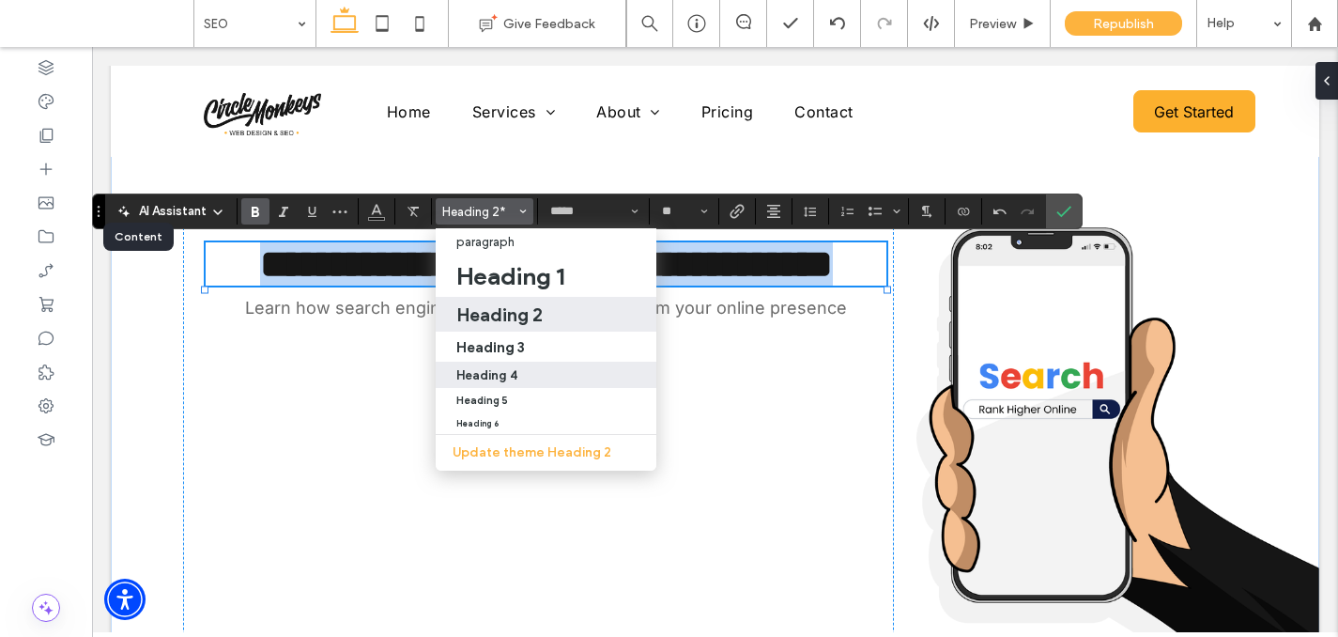
type input "**"
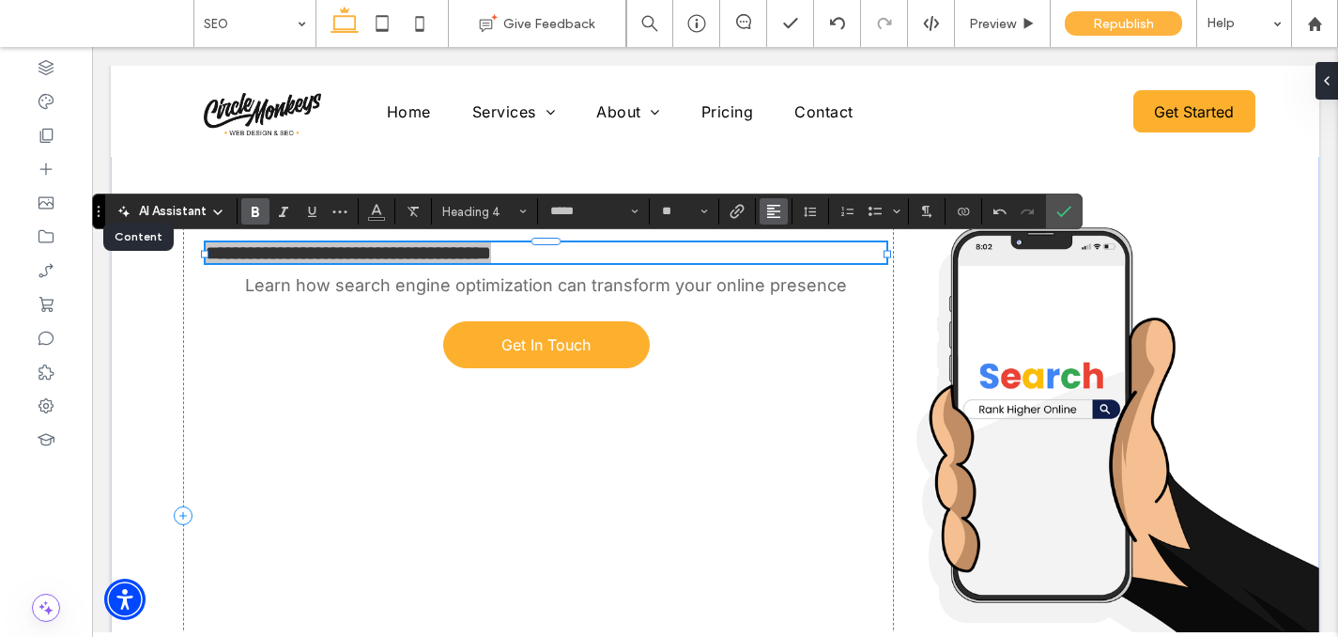
click at [774, 207] on icon "Alignment" at bounding box center [773, 211] width 15 height 15
click at [782, 254] on label "ui.textEditor.alignment.left" at bounding box center [793, 241] width 66 height 27
click at [778, 219] on span "Alignment" at bounding box center [773, 211] width 15 height 24
click at [782, 271] on icon "ui.textEditor.alignment.center" at bounding box center [787, 269] width 15 height 15
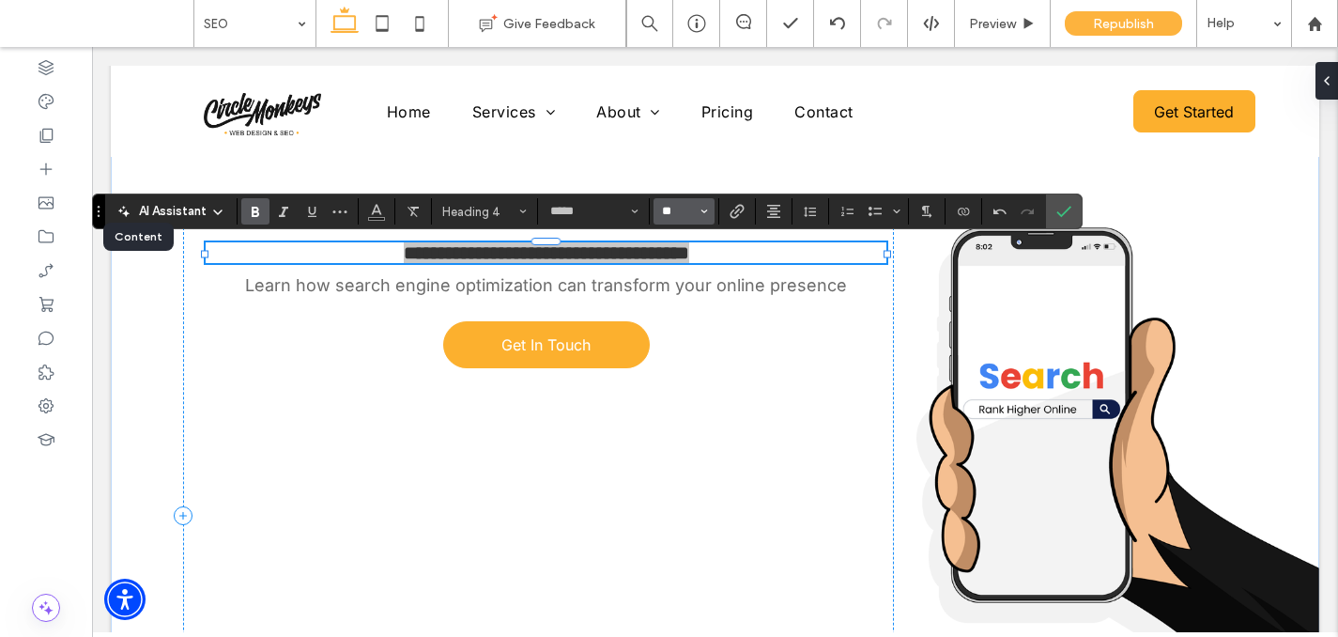
click at [691, 212] on input "**" at bounding box center [678, 211] width 37 height 15
type input "**"
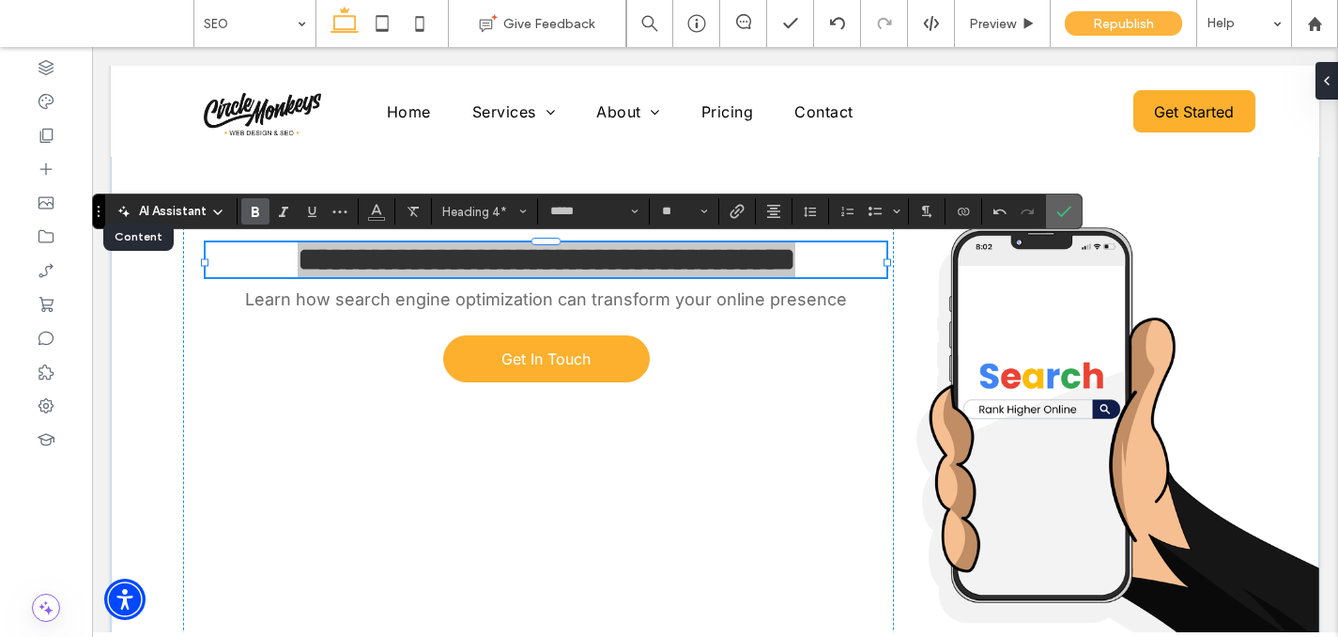
click at [1058, 208] on icon "Confirm" at bounding box center [1063, 211] width 15 height 15
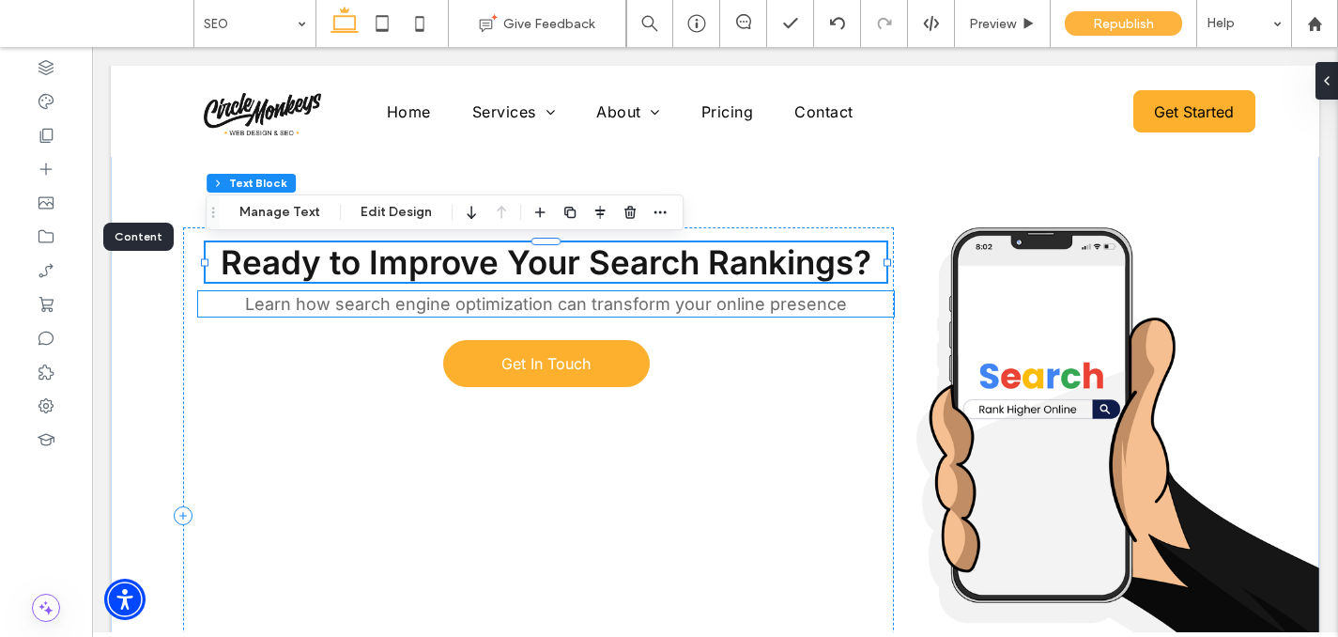
click at [438, 311] on span "Learn how search engine optimization can transform your online presence" at bounding box center [546, 304] width 602 height 20
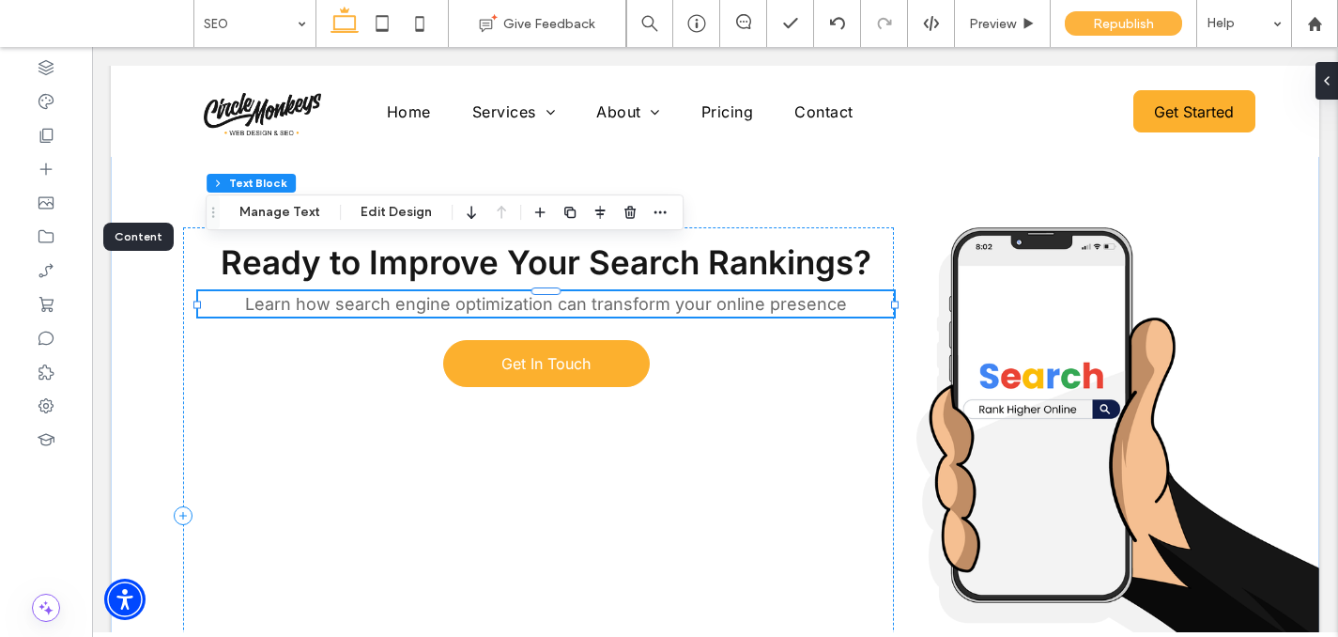
click at [438, 311] on div "Learn how search engine optimization can transform your online presence" at bounding box center [546, 303] width 696 height 25
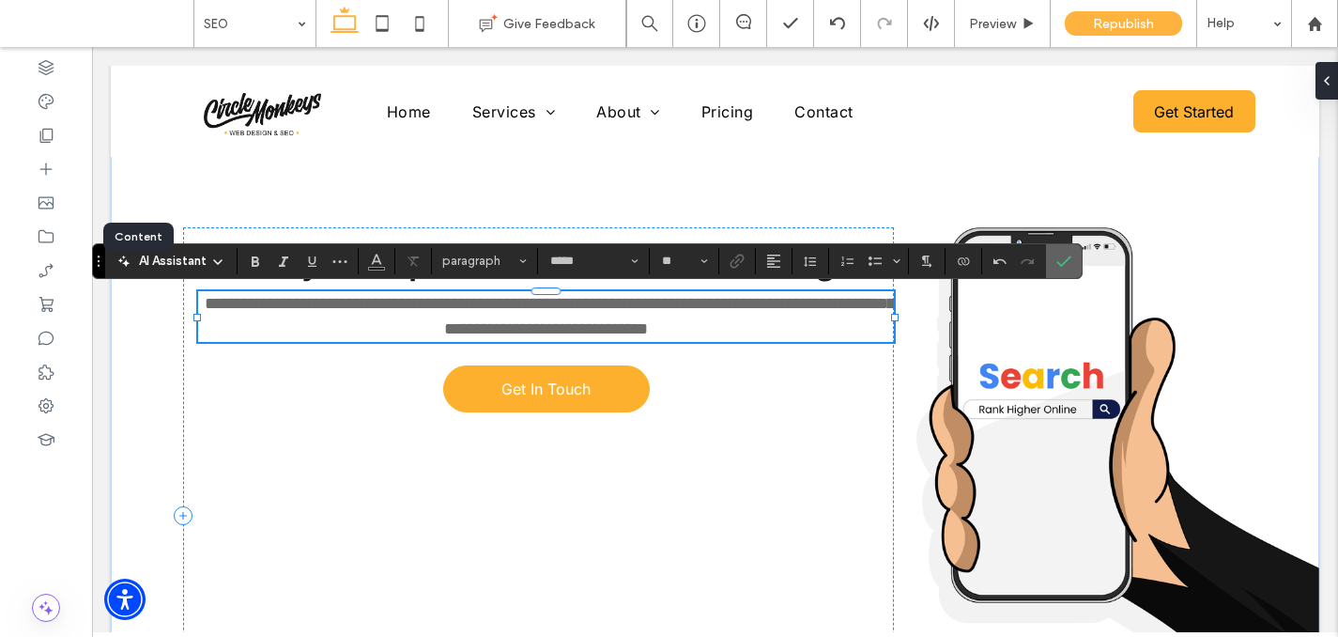
click at [1068, 254] on icon "Confirm" at bounding box center [1063, 261] width 15 height 15
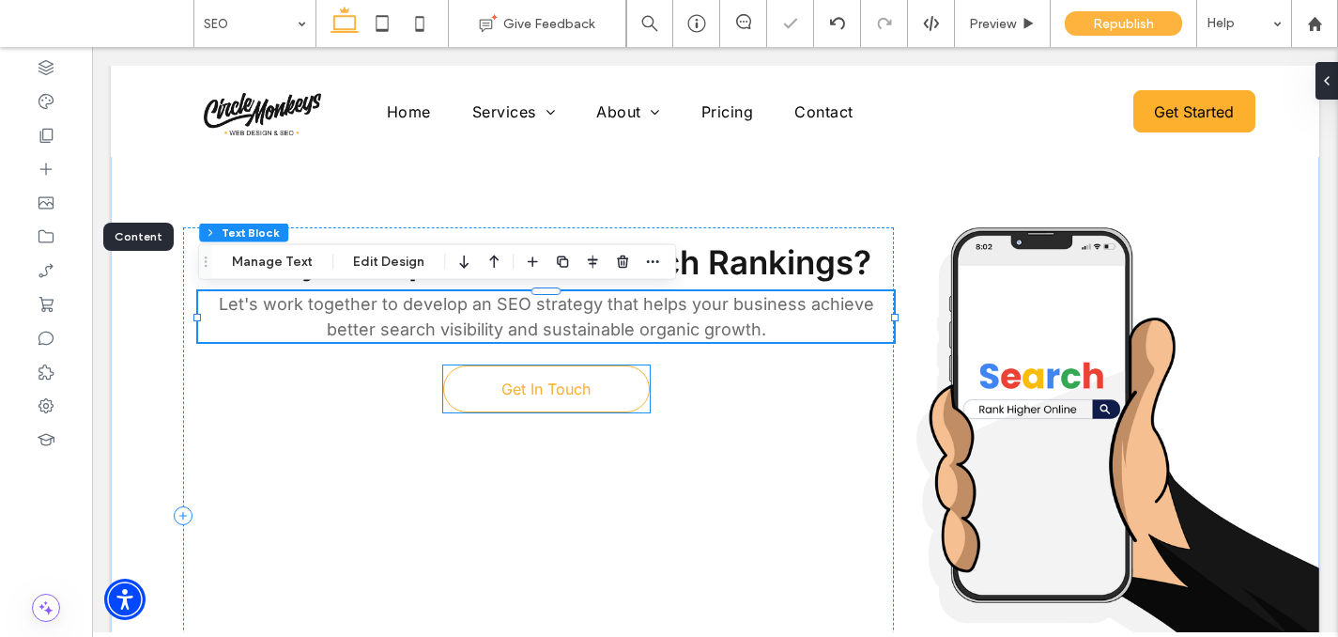
click at [515, 384] on span "Get In Touch" at bounding box center [545, 388] width 89 height 19
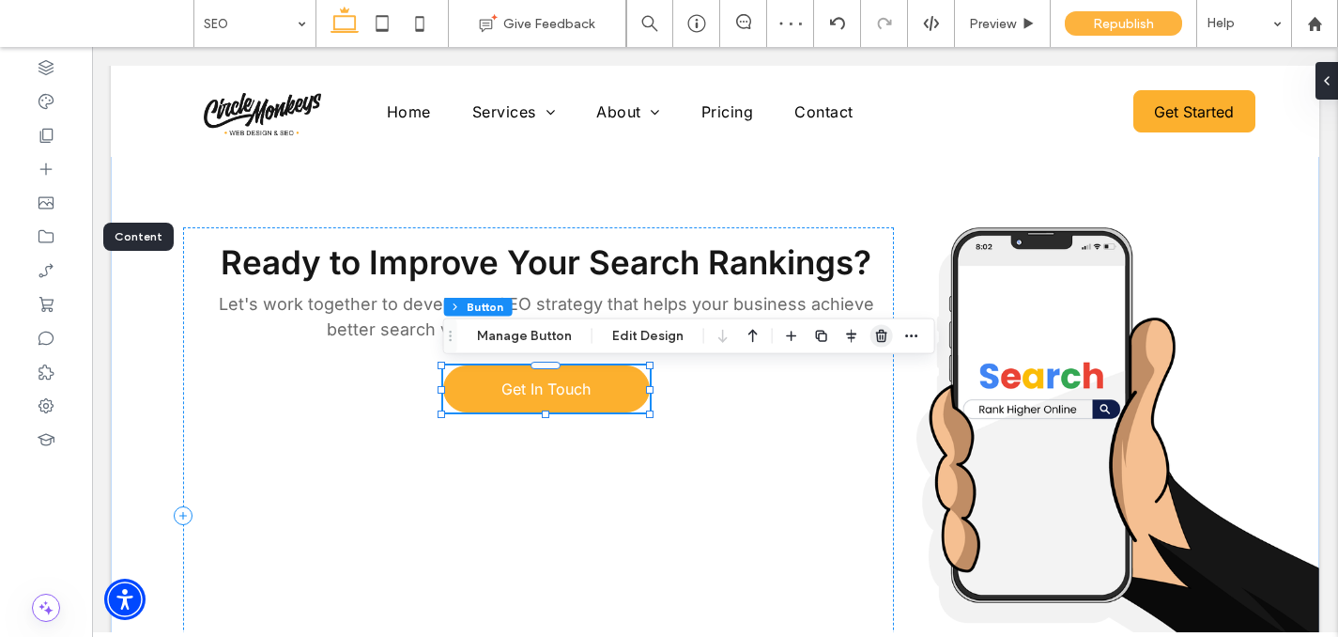
click at [874, 335] on icon "button" at bounding box center [881, 336] width 15 height 15
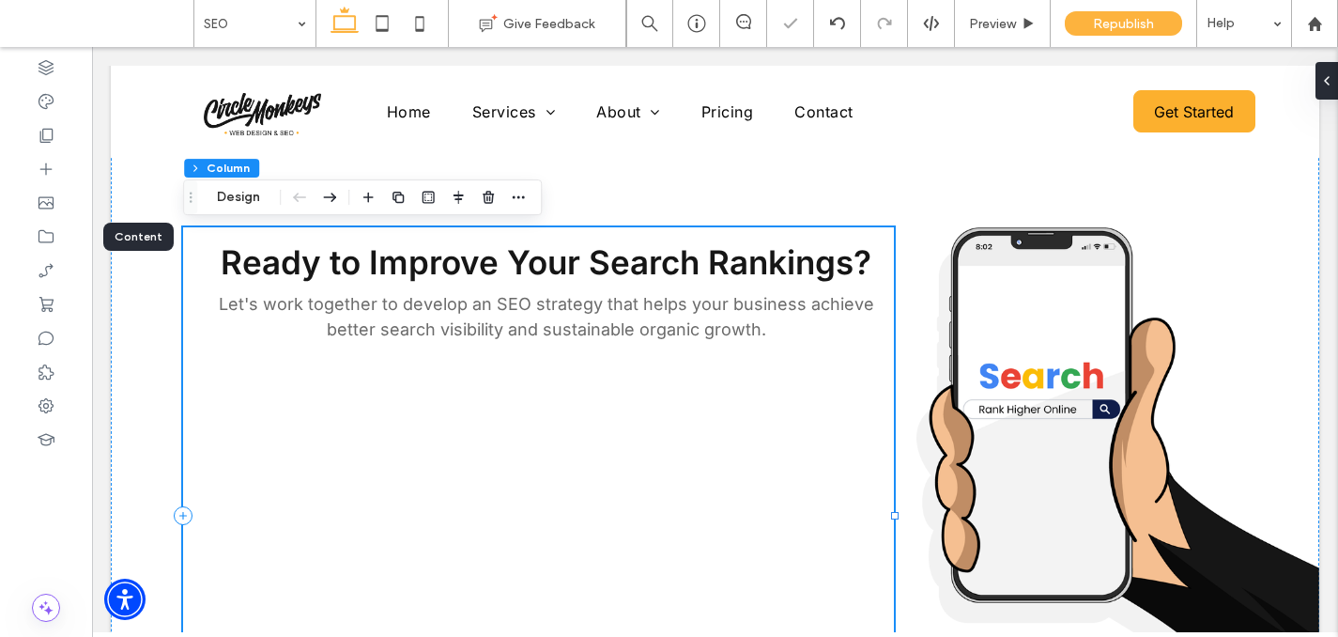
click at [808, 415] on div "Ready to Improve Your Search Rankings? Let's work together to develop an SEO st…" at bounding box center [538, 515] width 711 height 577
click at [1321, 82] on icon at bounding box center [1319, 80] width 15 height 15
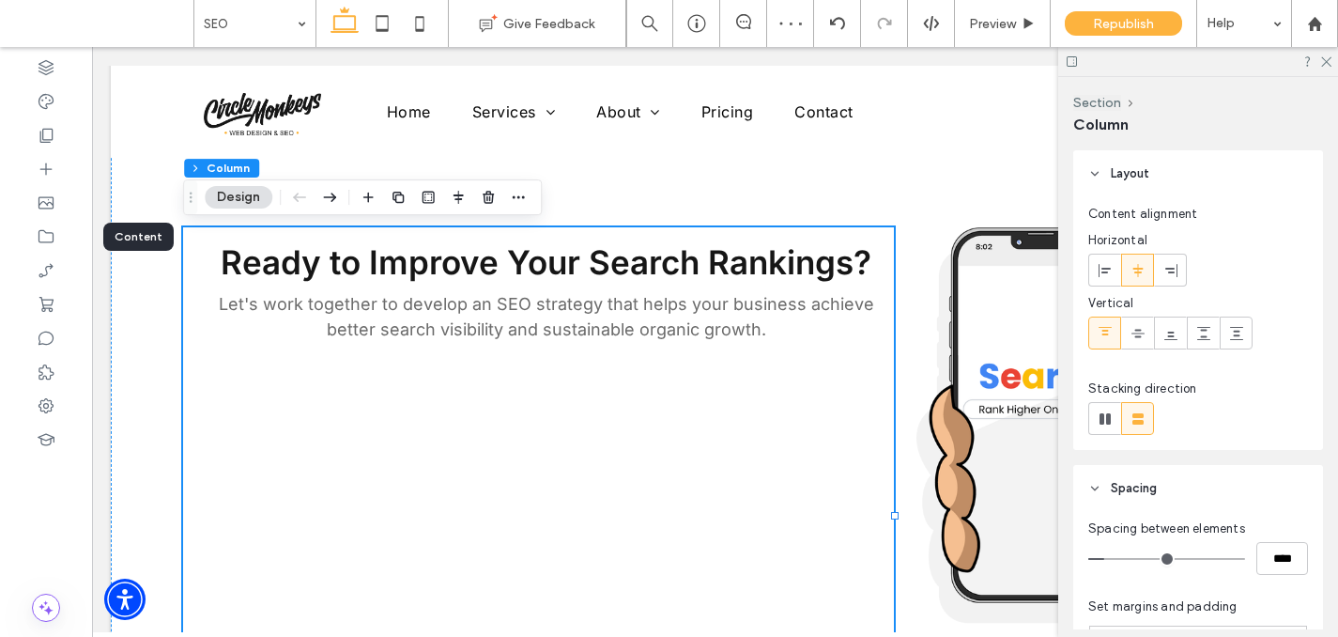
click at [1136, 259] on span at bounding box center [1137, 269] width 15 height 31
click at [1135, 328] on icon at bounding box center [1137, 333] width 15 height 15
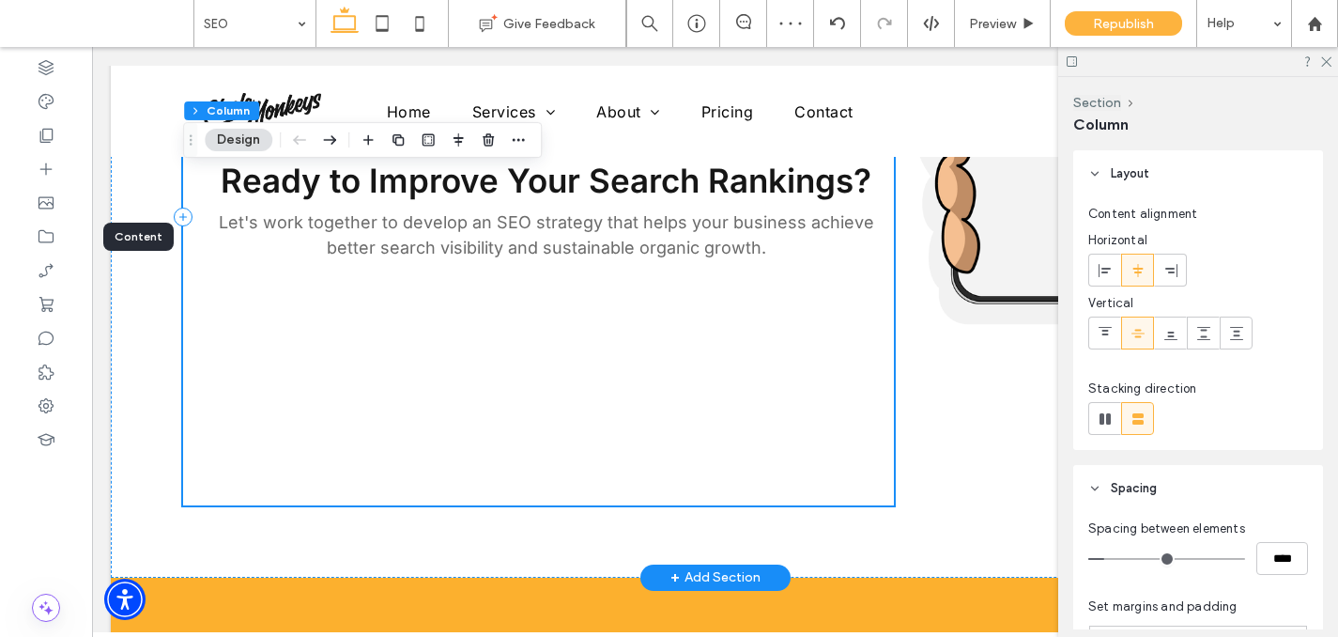
scroll to position [3031, 0]
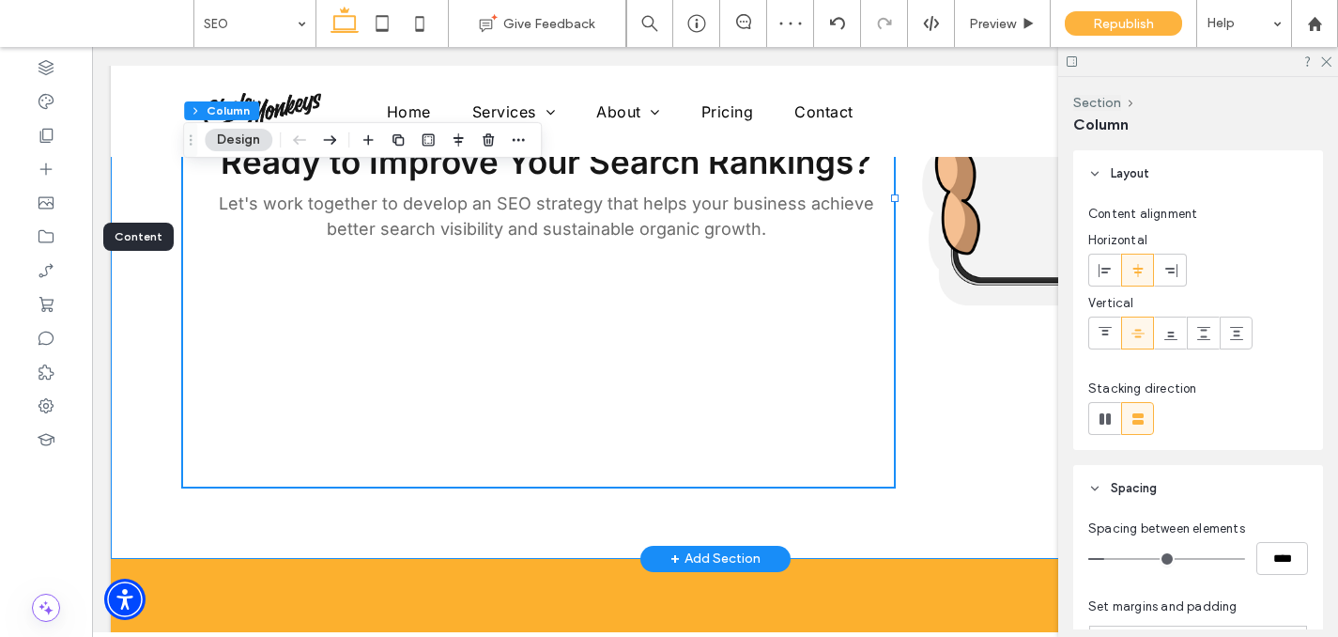
click at [817, 515] on div "Ready to Improve Your Search Rankings? Let's work together to develop an SEO st…" at bounding box center [715, 161] width 1208 height 793
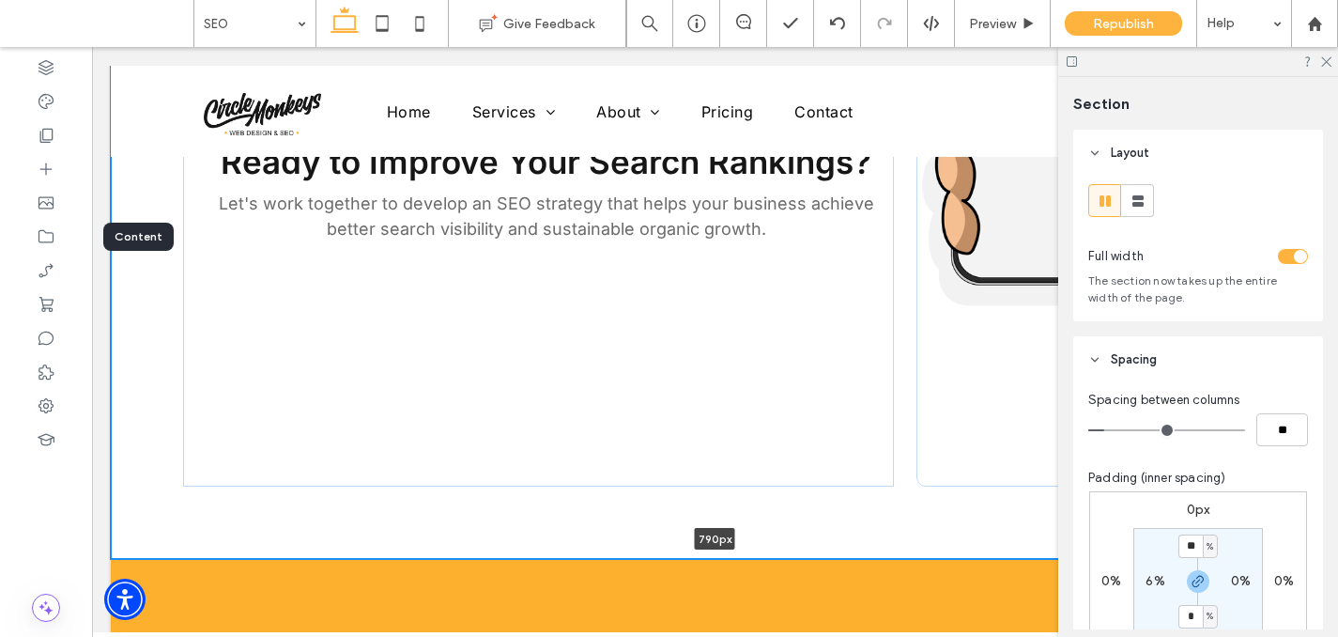
drag, startPoint x: 823, startPoint y: 557, endPoint x: 823, endPoint y: 484, distance: 73.2
click at [823, 484] on div "Ready to Improve Your Search Rankings? Let's work together to develop an SEO st…" at bounding box center [715, 161] width 1208 height 793
type input "***"
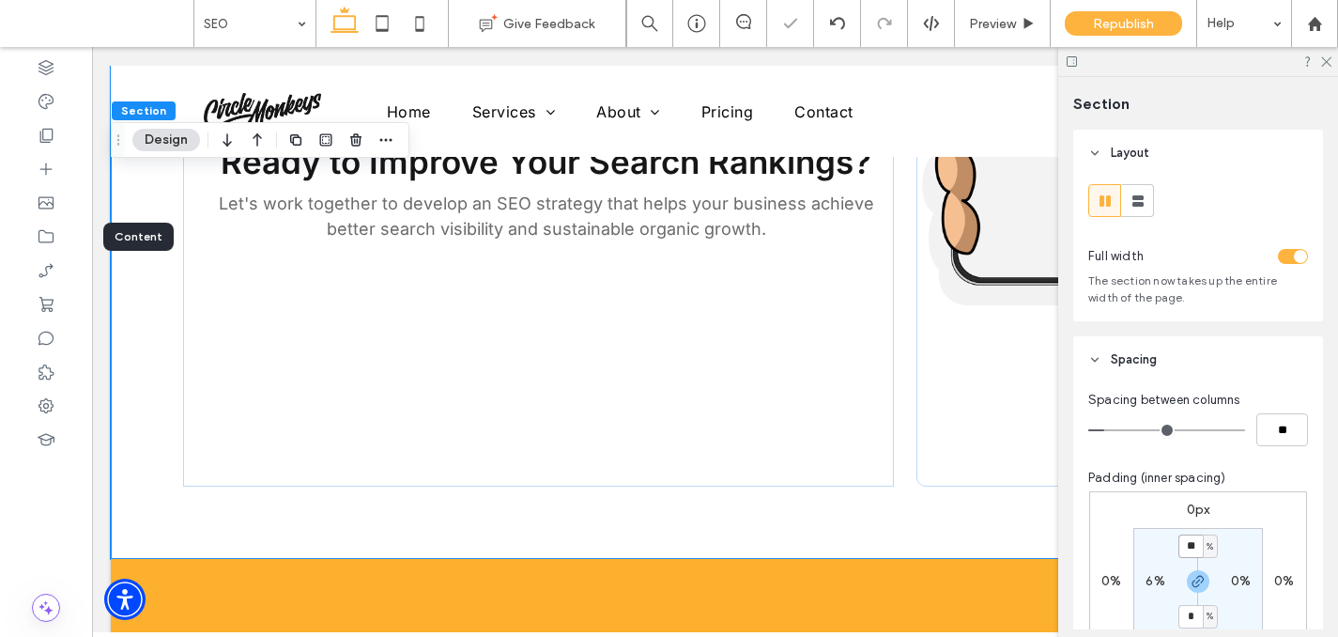
click at [1192, 551] on input "**" at bounding box center [1190, 545] width 24 height 23
type input "*"
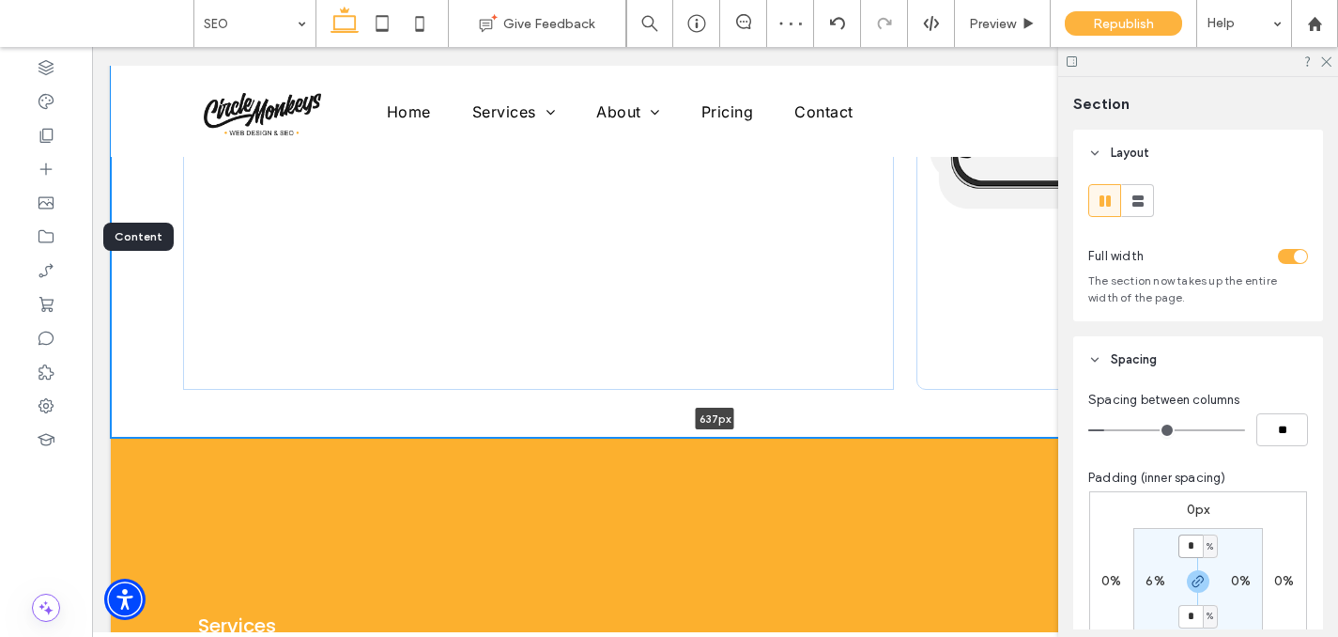
drag, startPoint x: 874, startPoint y: 487, endPoint x: 870, endPoint y: 348, distance: 139.0
click at [872, 361] on div "Ready to Improve Your Search Rankings? Let's work together to develop an SEO st…" at bounding box center [715, 101] width 1208 height 673
type input "***"
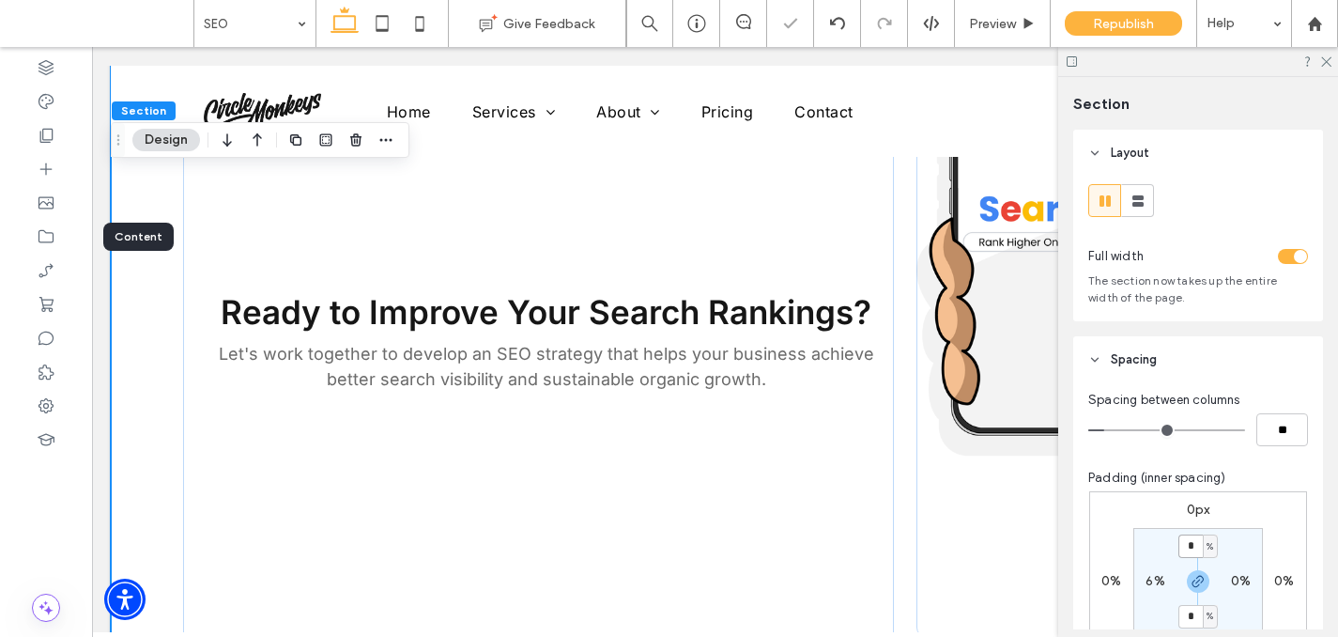
scroll to position [2730, 0]
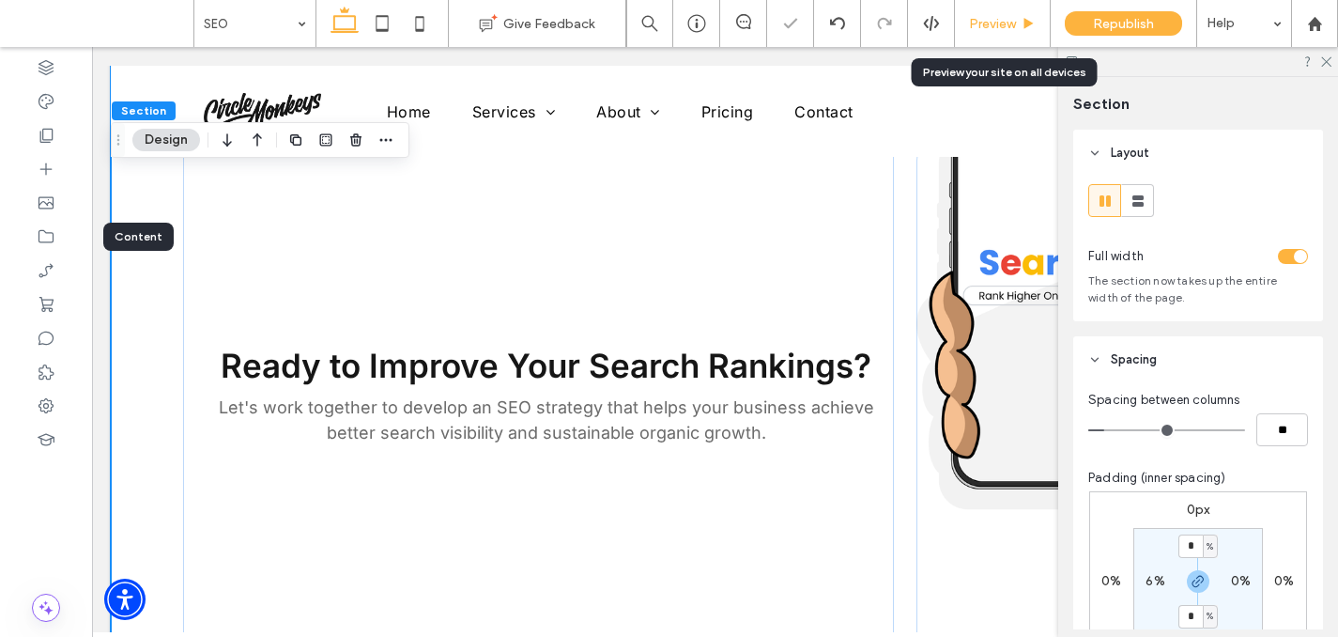
click at [979, 17] on span "Preview" at bounding box center [992, 24] width 47 height 16
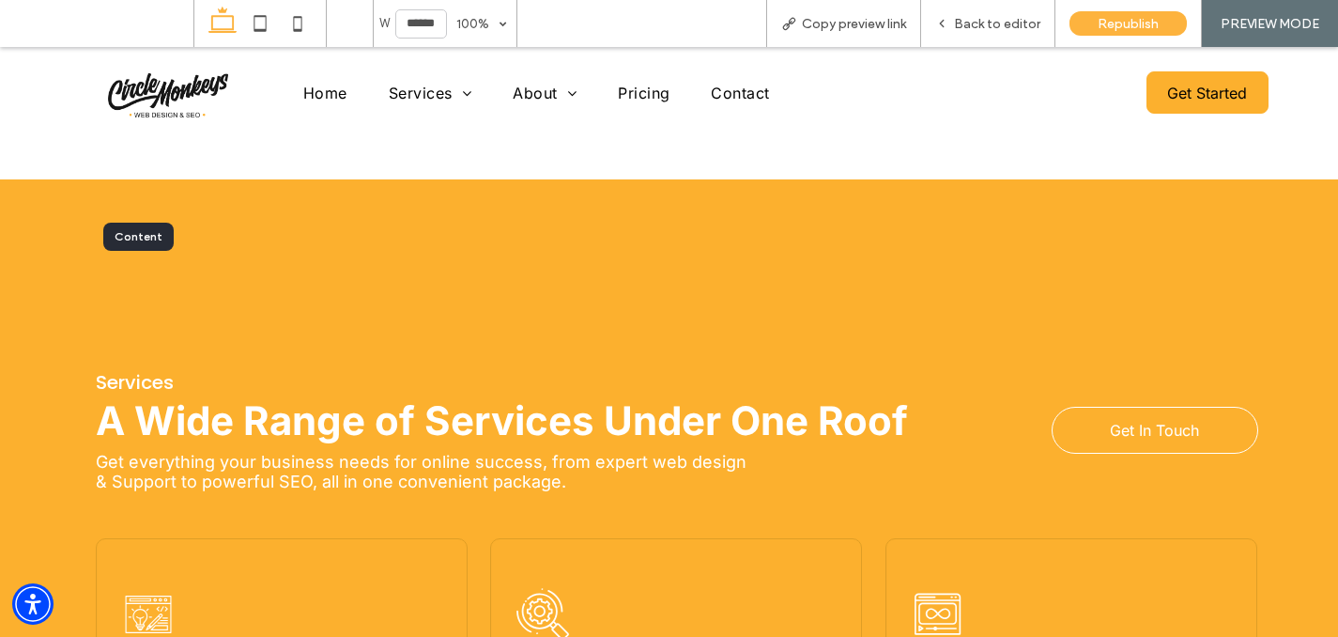
scroll to position [3386, 0]
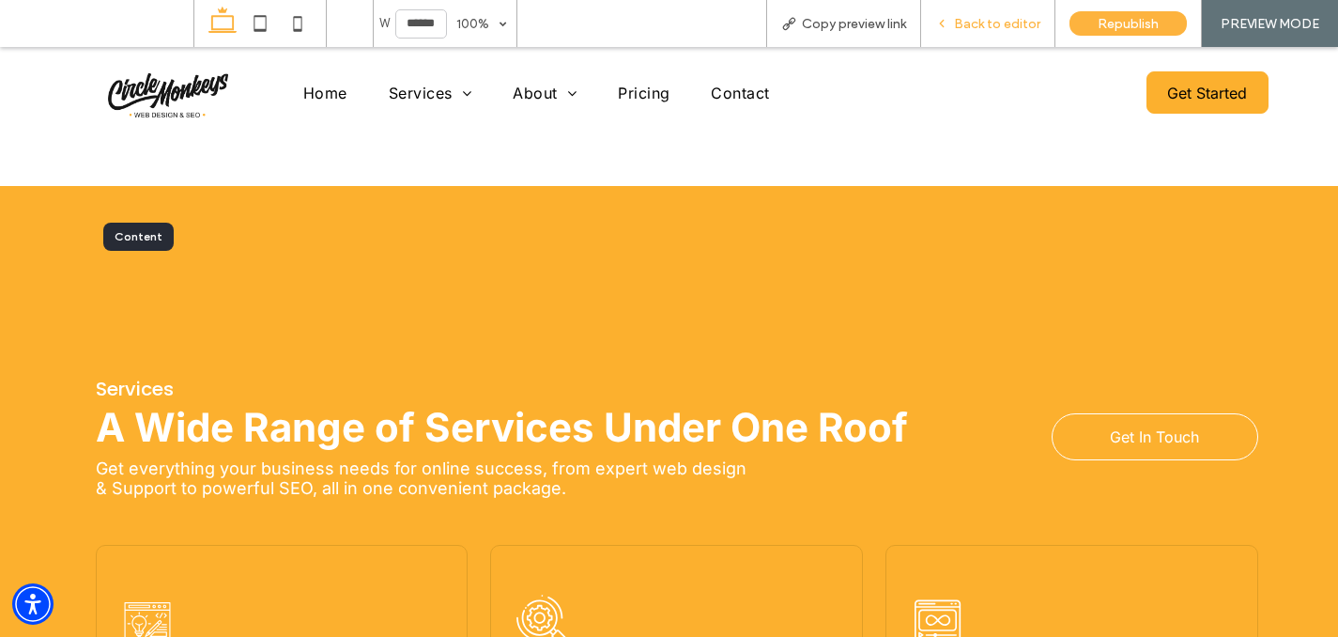
click at [995, 26] on span "Back to editor" at bounding box center [997, 24] width 86 height 16
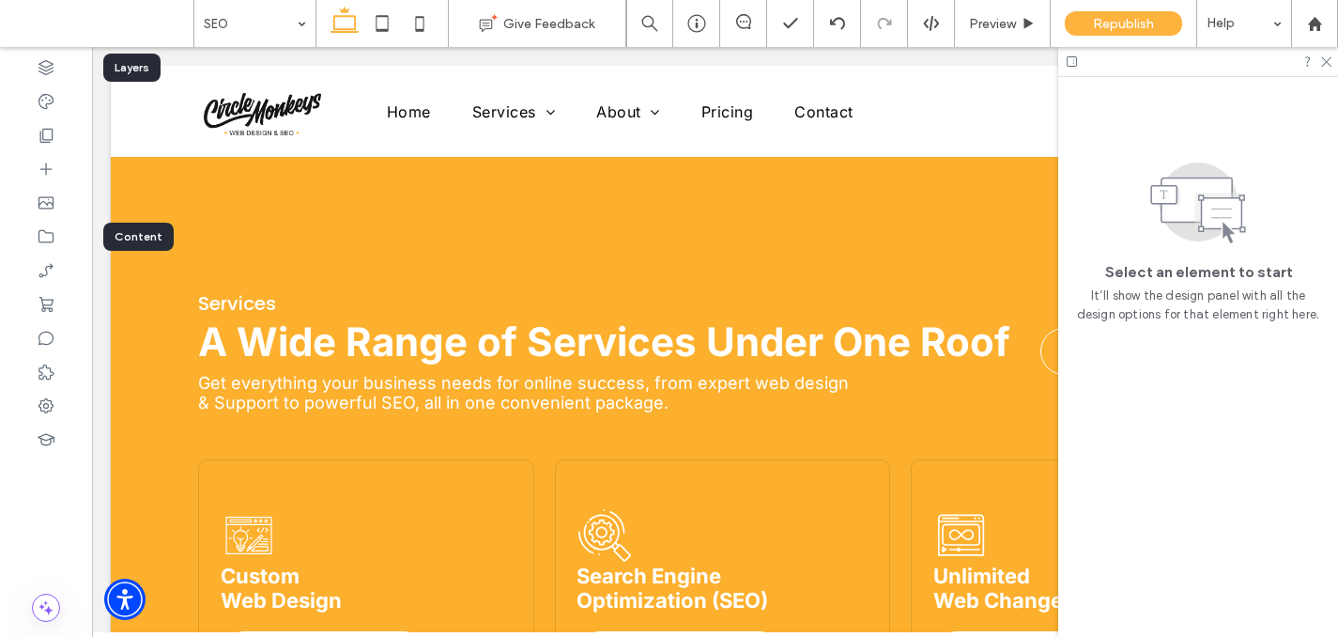
scroll to position [3348, 0]
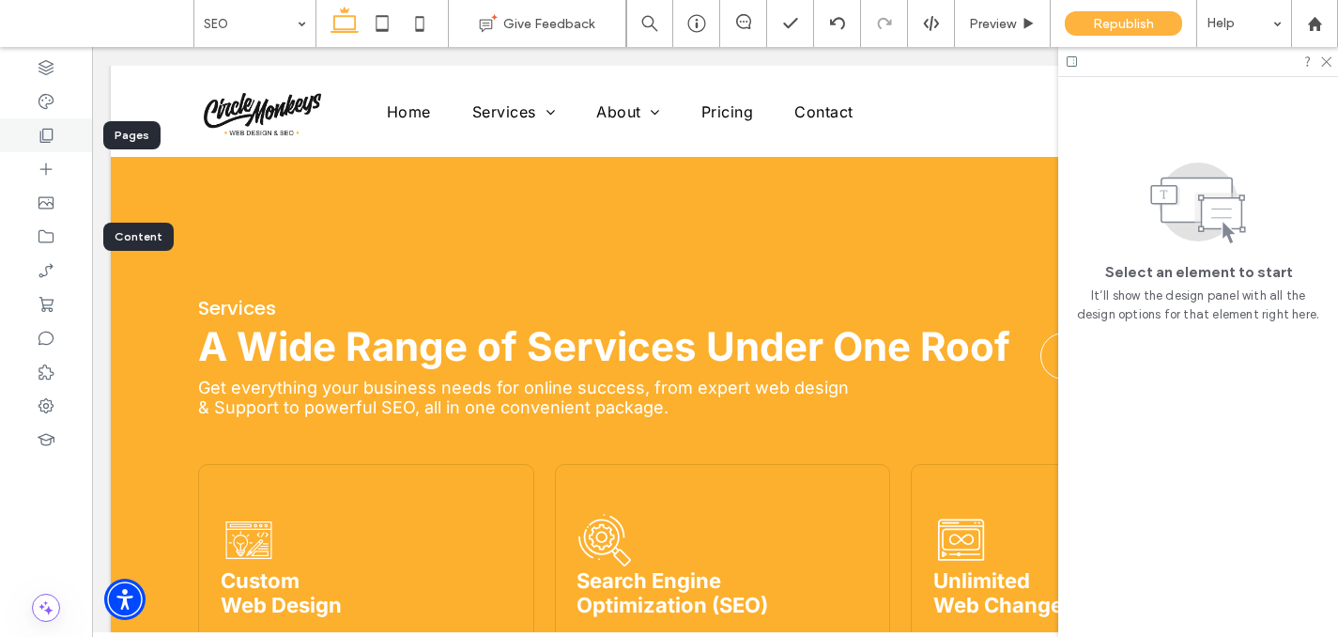
click at [61, 137] on div at bounding box center [46, 135] width 92 height 34
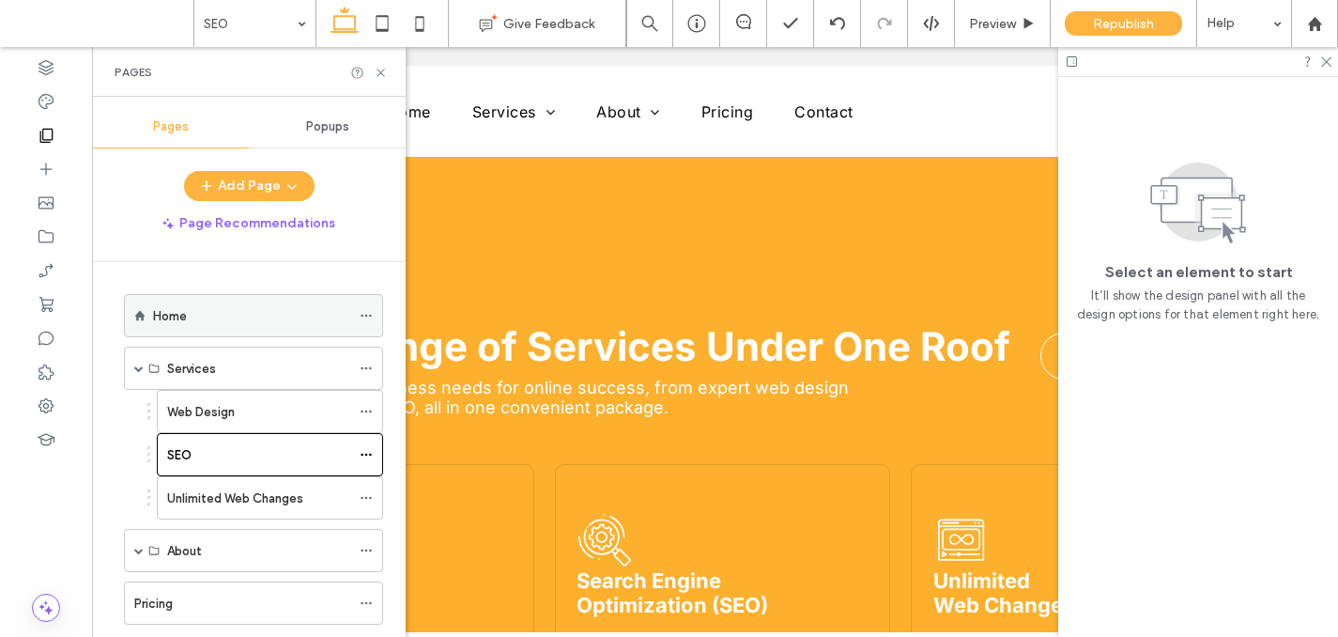
click at [178, 317] on label "Home" at bounding box center [170, 316] width 34 height 33
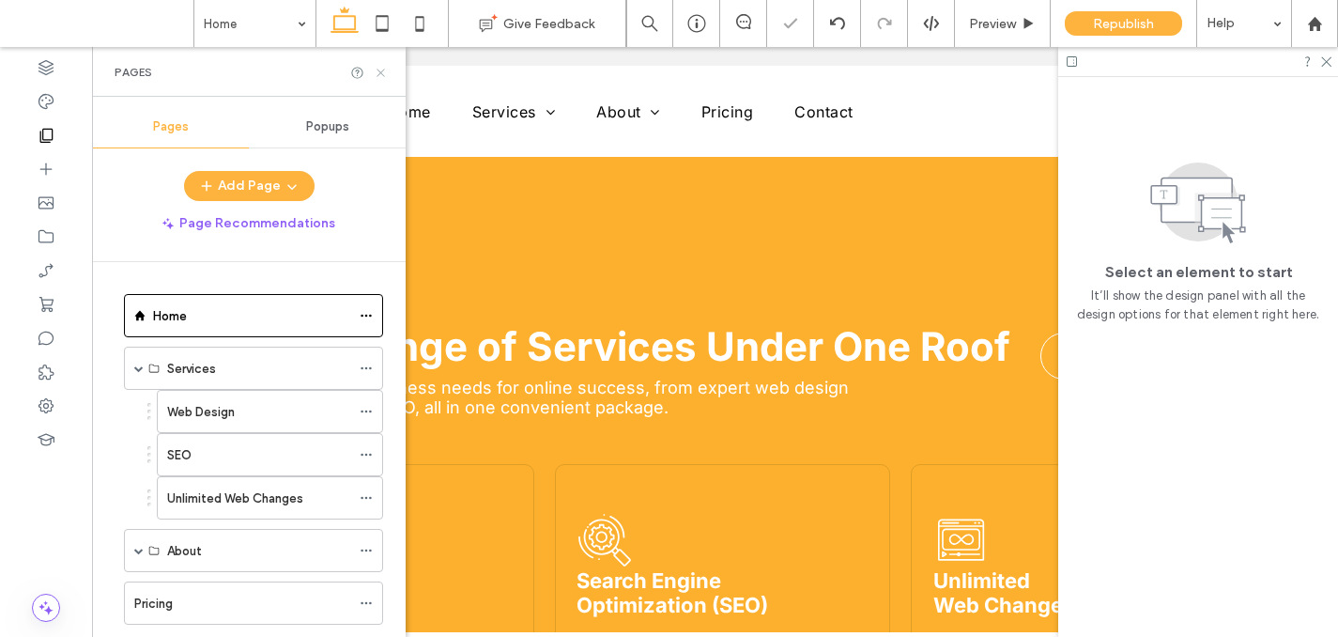
click at [382, 71] on icon at bounding box center [381, 73] width 14 height 14
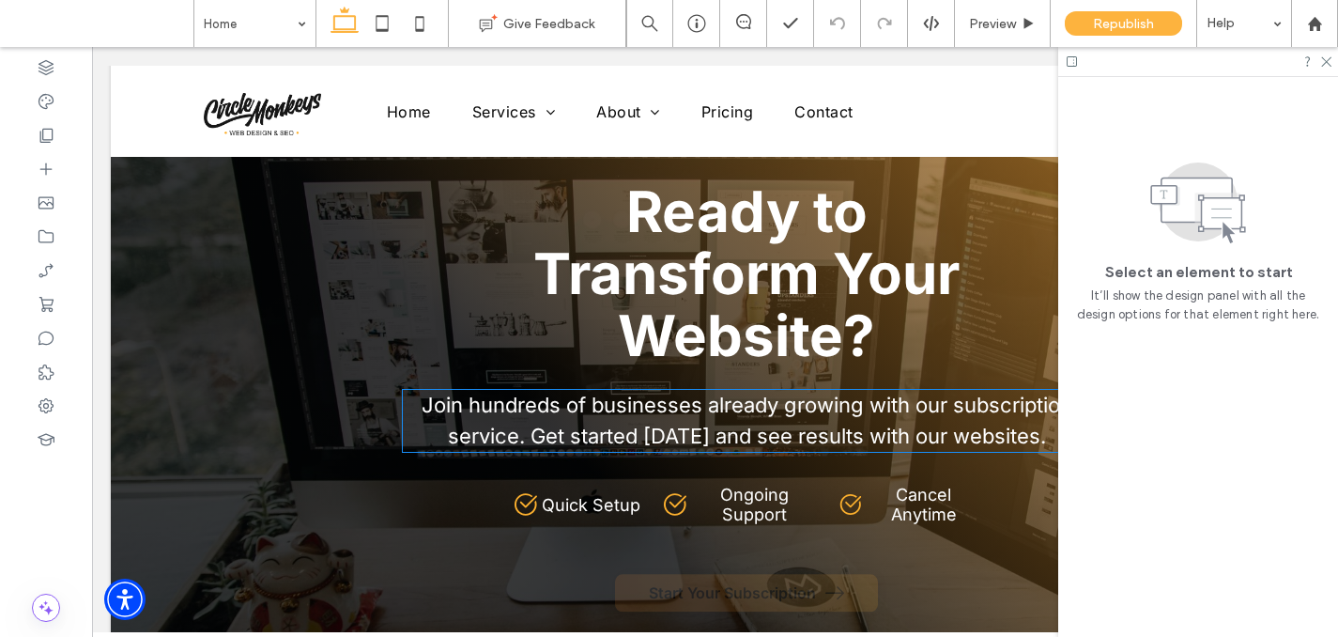
scroll to position [4665, 0]
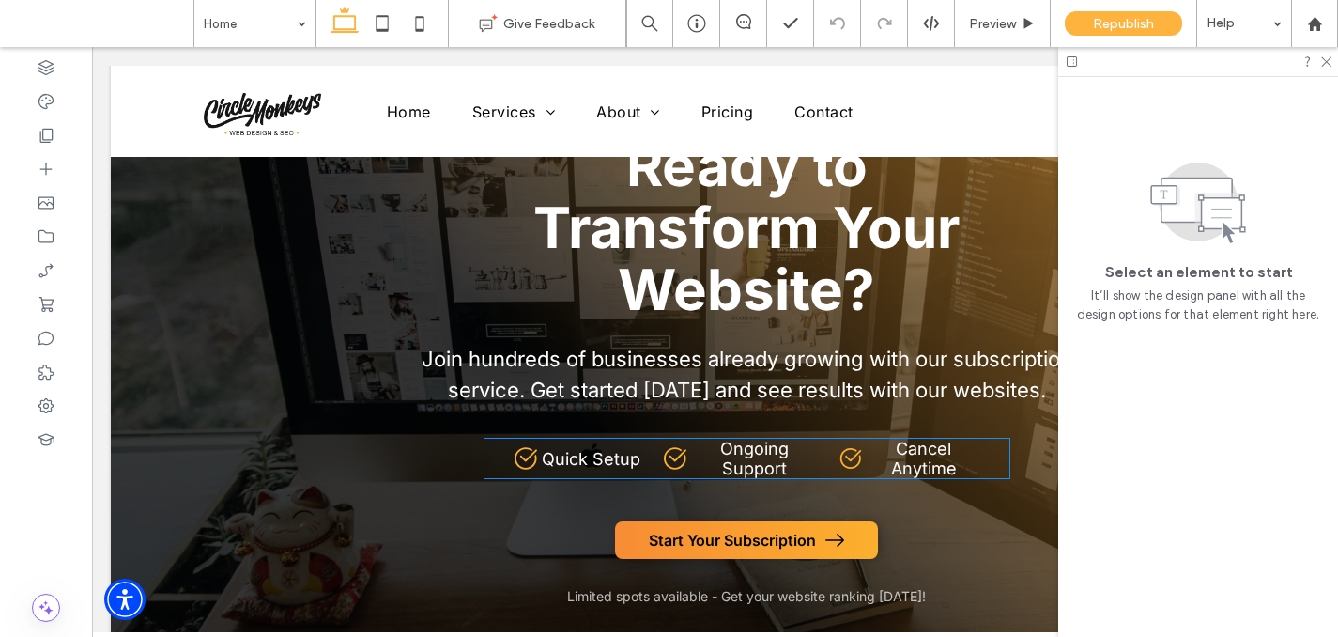
click at [555, 455] on span "Quick Setup" at bounding box center [591, 459] width 99 height 20
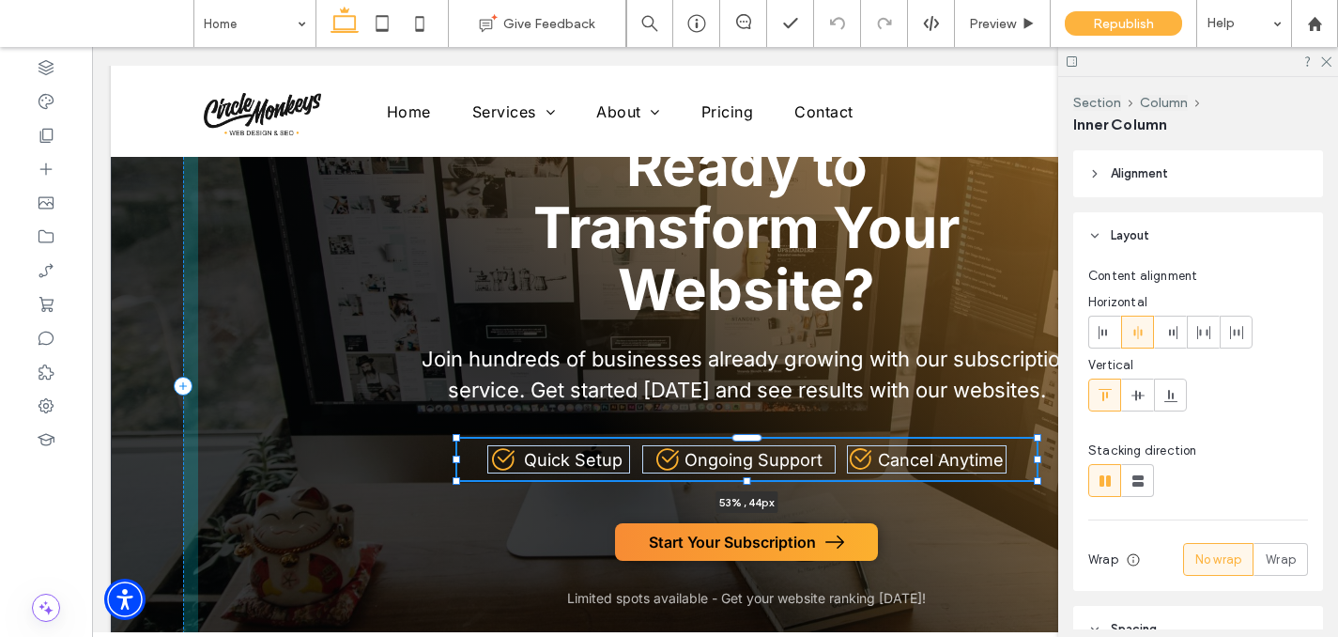
drag, startPoint x: 484, startPoint y: 459, endPoint x: 456, endPoint y: 455, distance: 27.5
click at [456, 455] on div at bounding box center [457, 459] width 8 height 8
type input "**"
type input "****"
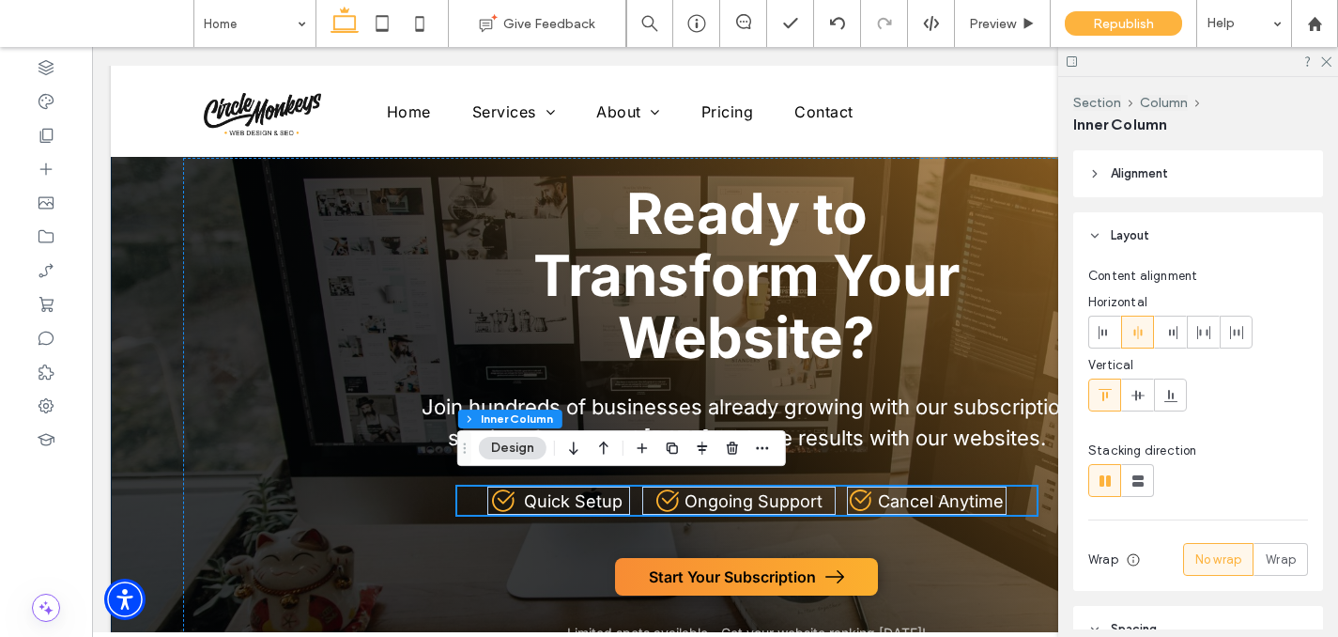
scroll to position [4630, 0]
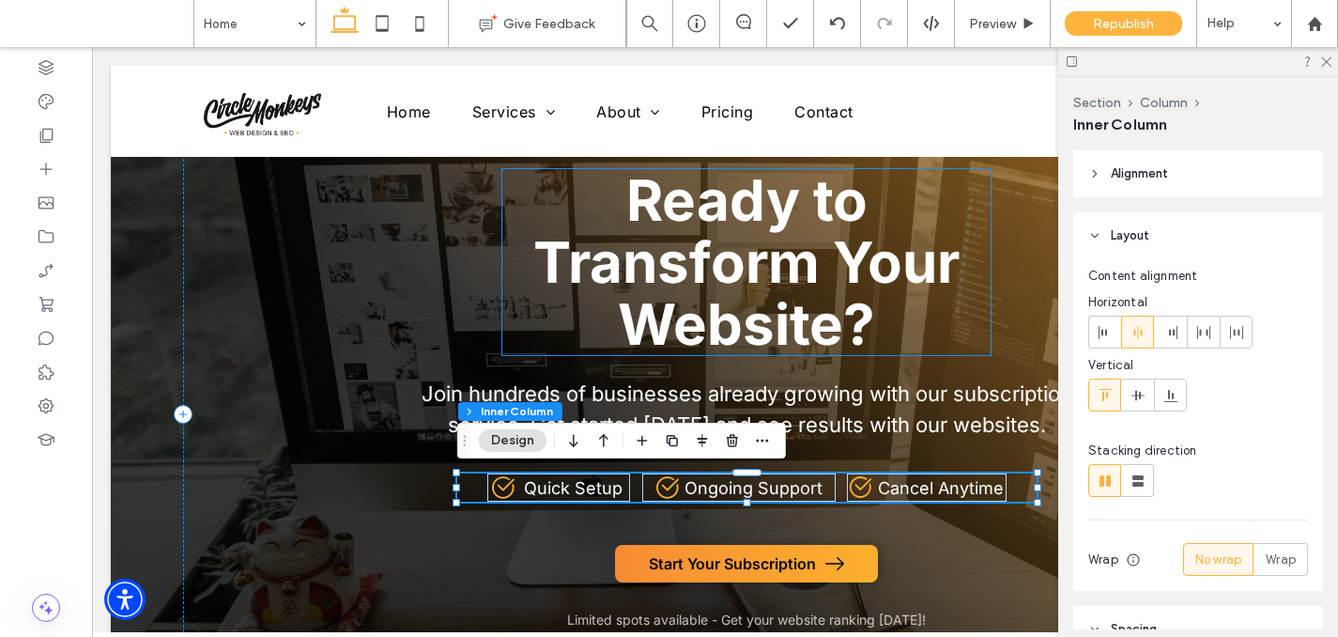
click at [533, 226] on span "Ready to Transform Your Website?" at bounding box center [746, 262] width 426 height 192
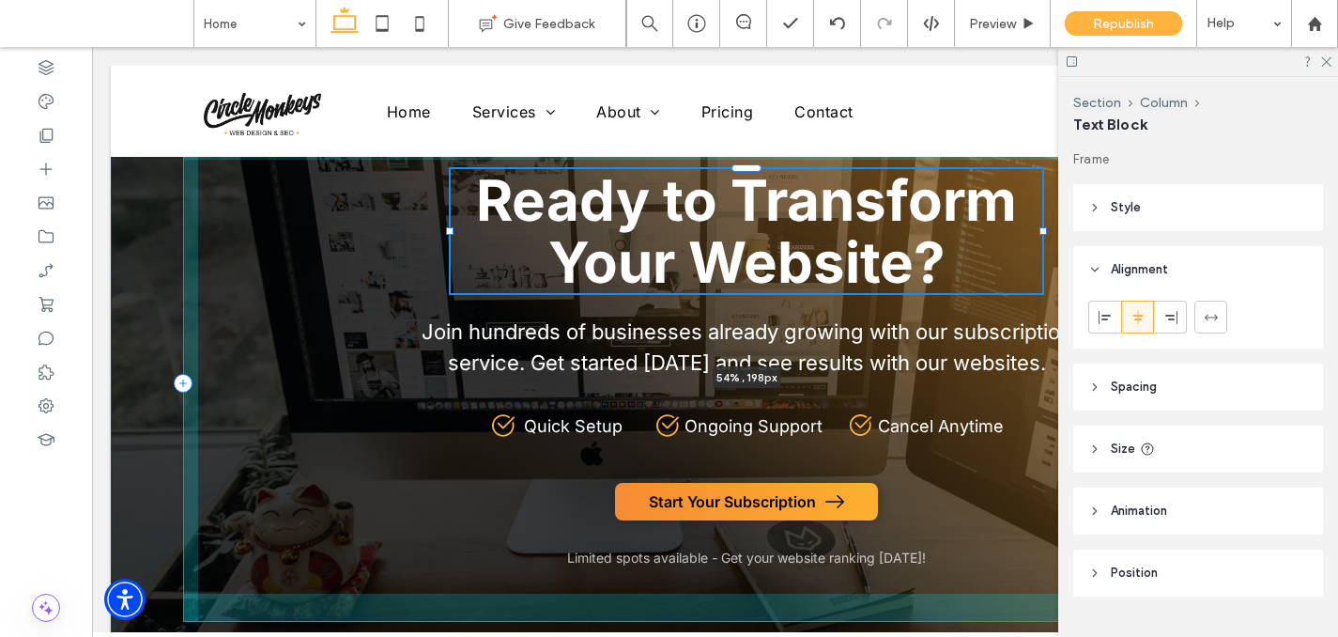
drag, startPoint x: 498, startPoint y: 262, endPoint x: 447, endPoint y: 257, distance: 50.9
click at [447, 257] on div "Ready to Transform Your Website? 54% , 198px Join hundreds of businesses alread…" at bounding box center [715, 352] width 1208 height 658
type input "**"
type input "****"
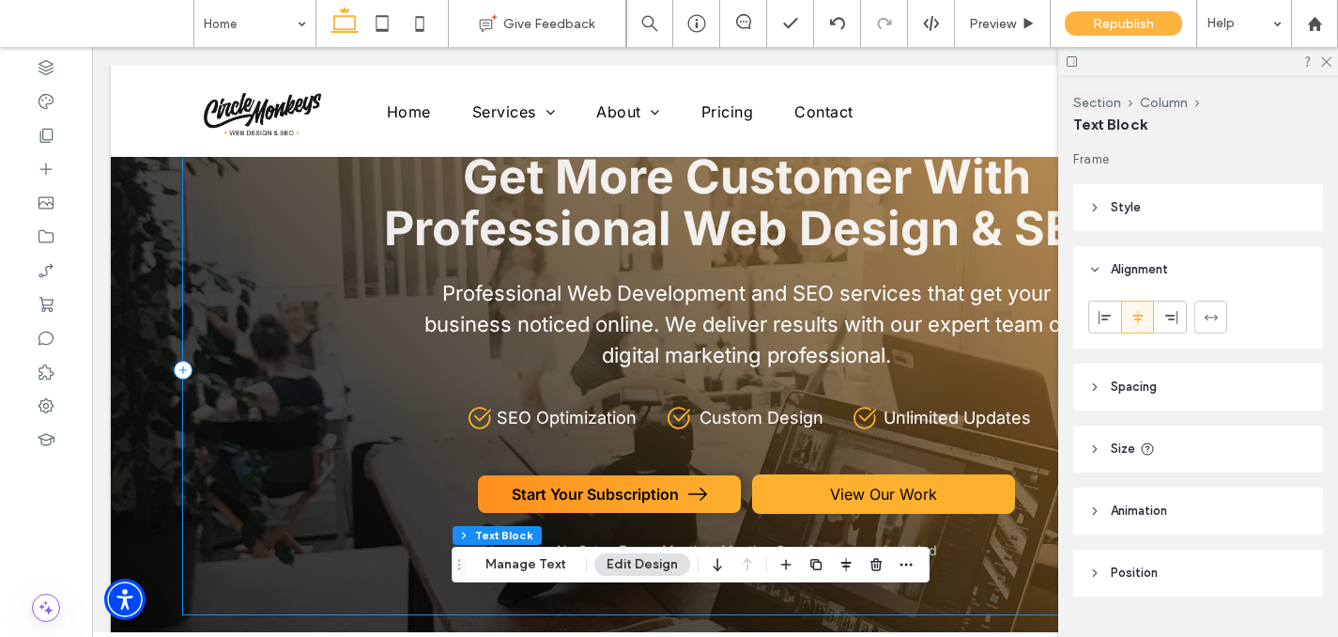
scroll to position [81, 0]
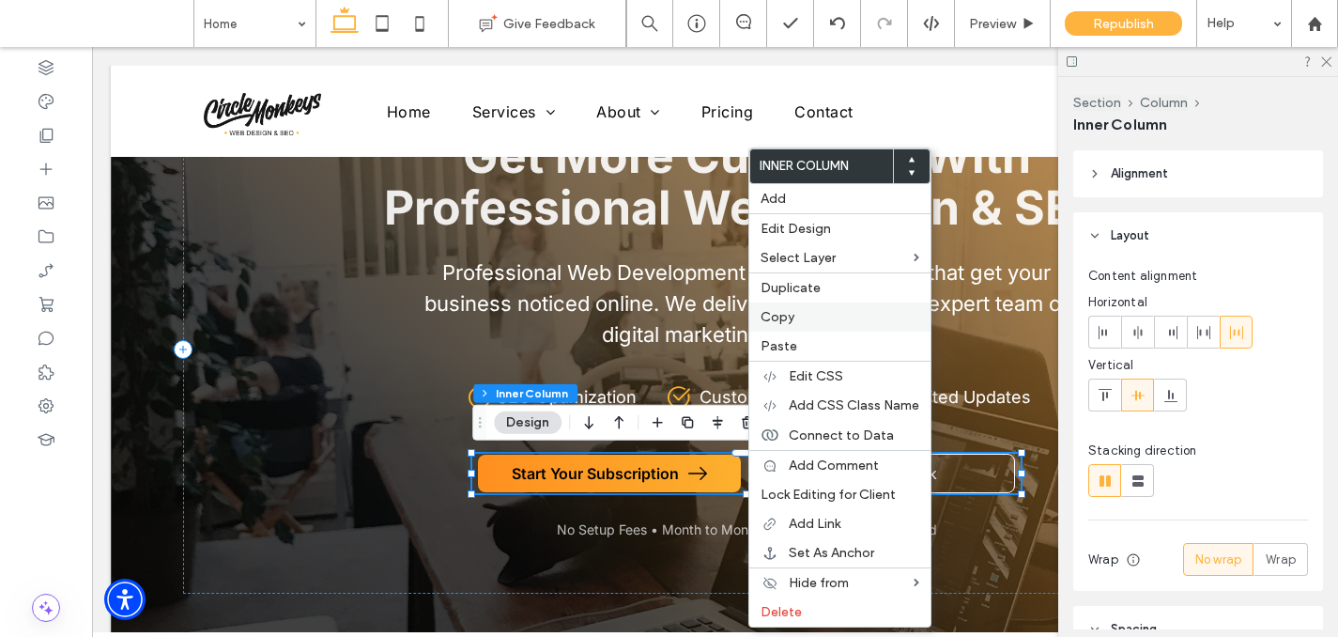
click at [775, 320] on span "Copy" at bounding box center [778, 317] width 34 height 16
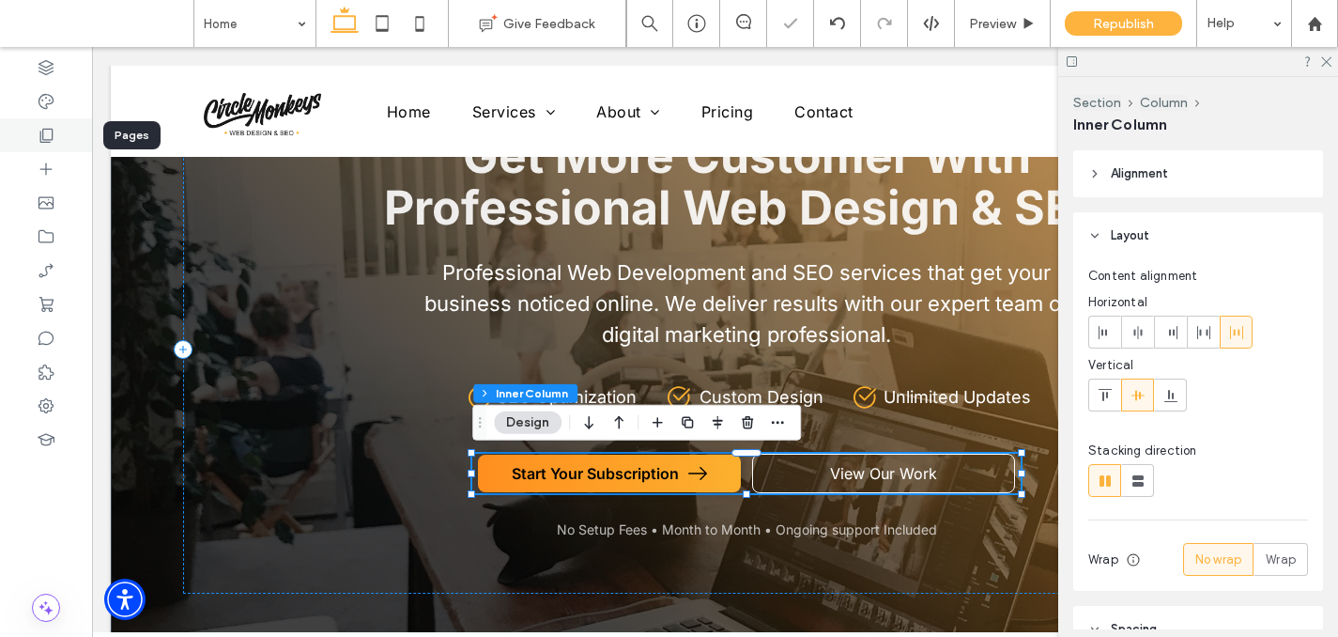
click at [38, 144] on icon at bounding box center [46, 135] width 19 height 19
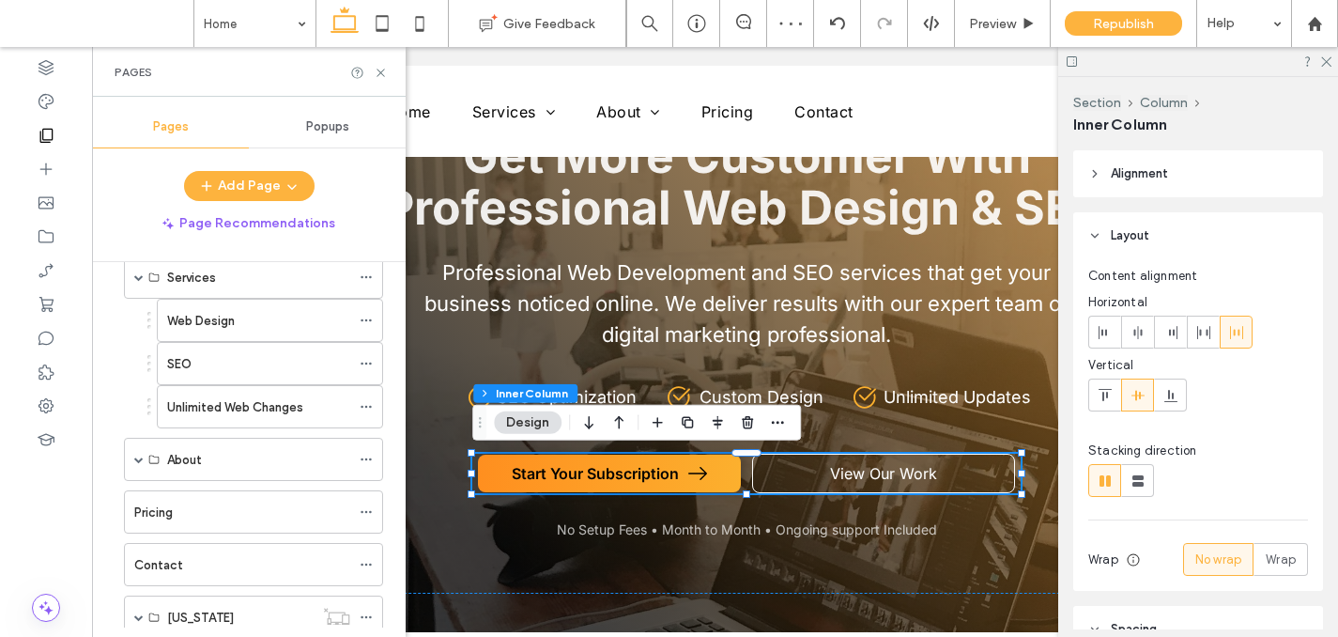
scroll to position [0, 0]
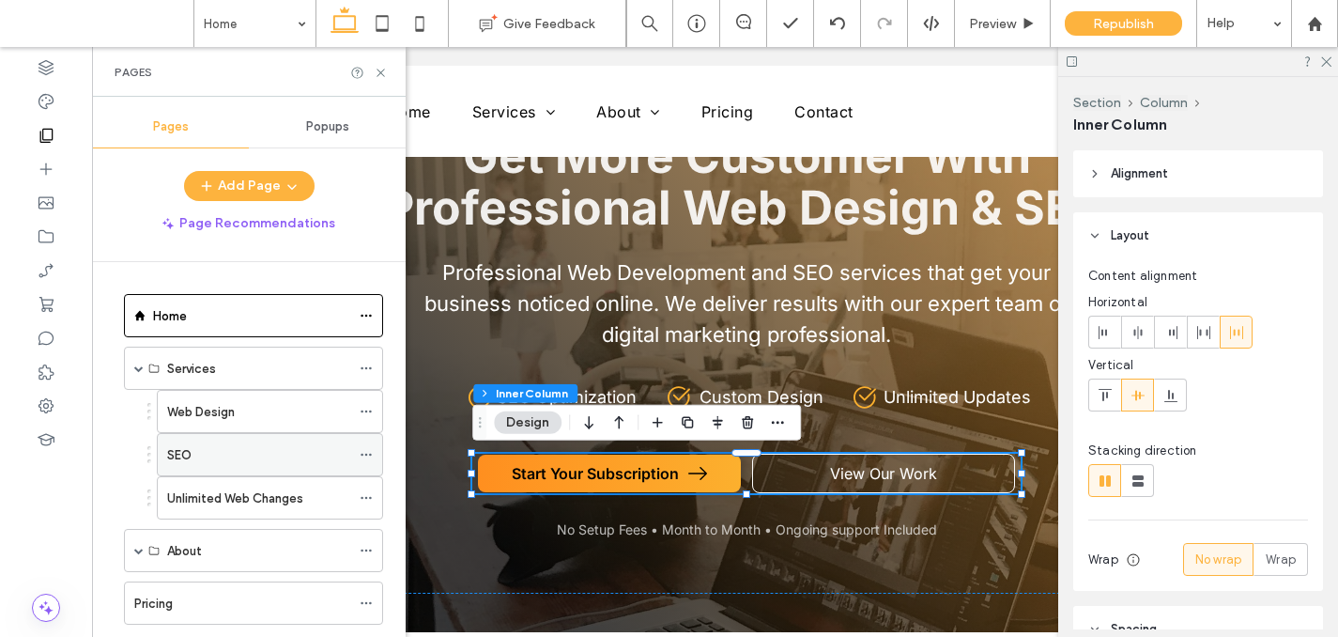
click at [182, 447] on label "SEO" at bounding box center [179, 454] width 24 height 33
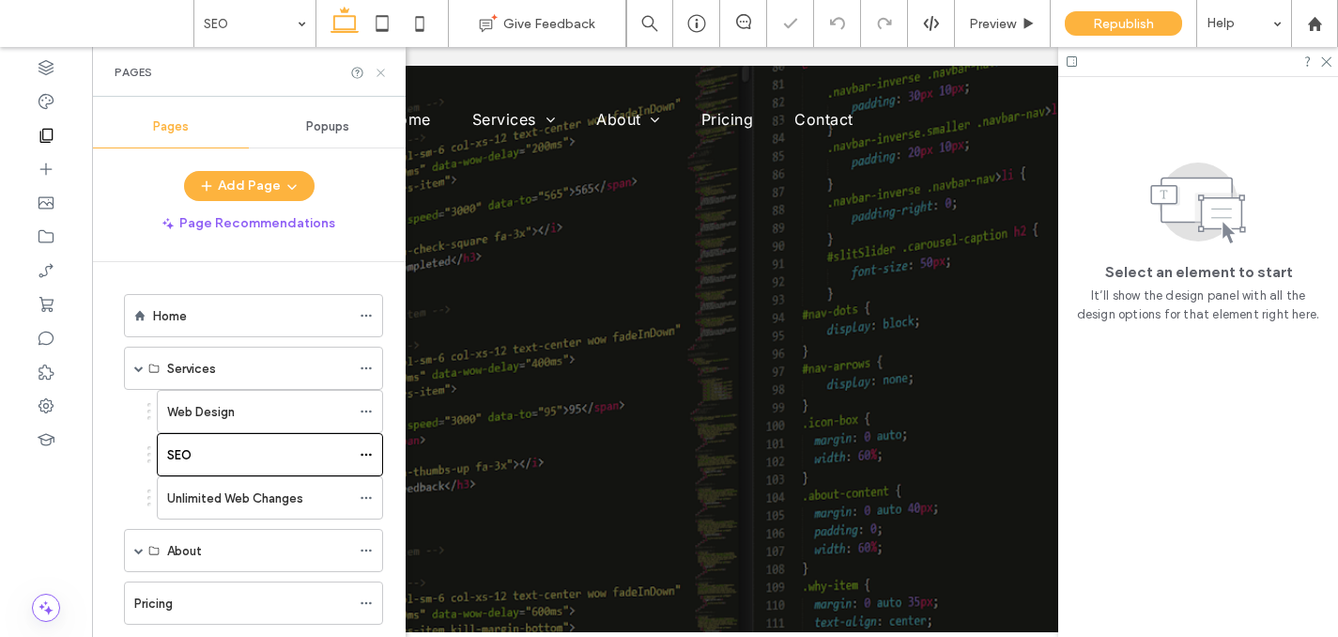
click at [377, 71] on icon at bounding box center [381, 73] width 14 height 14
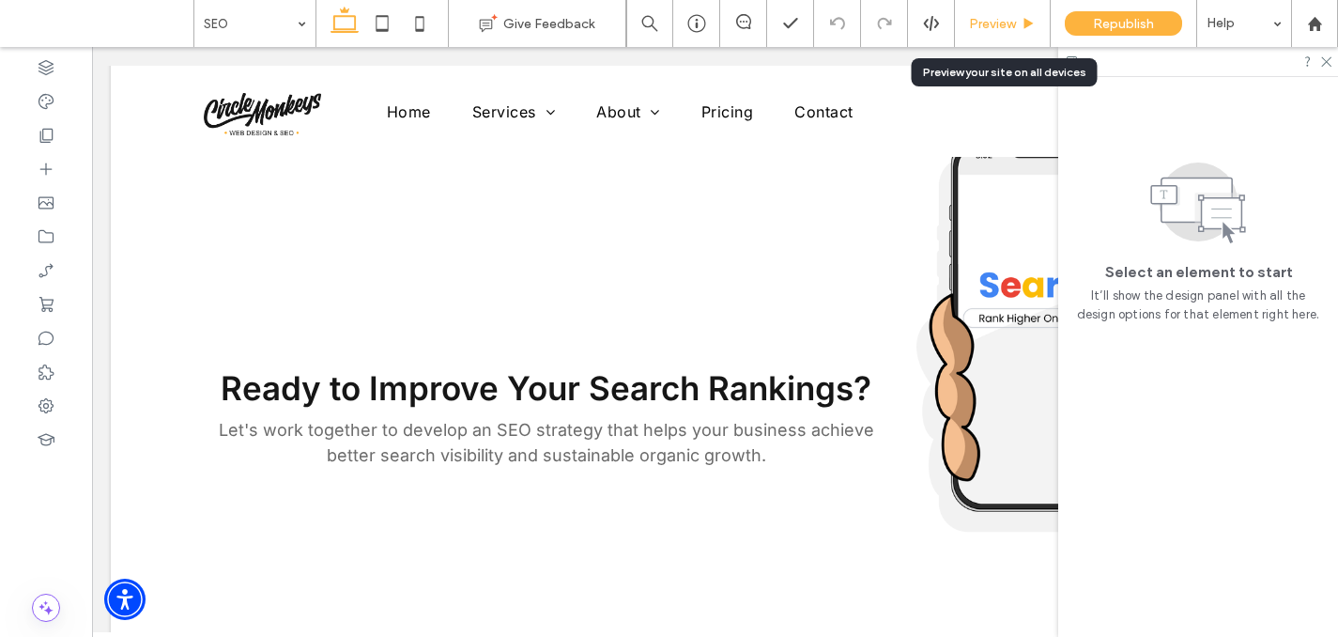
click at [982, 29] on span "Preview" at bounding box center [992, 24] width 47 height 16
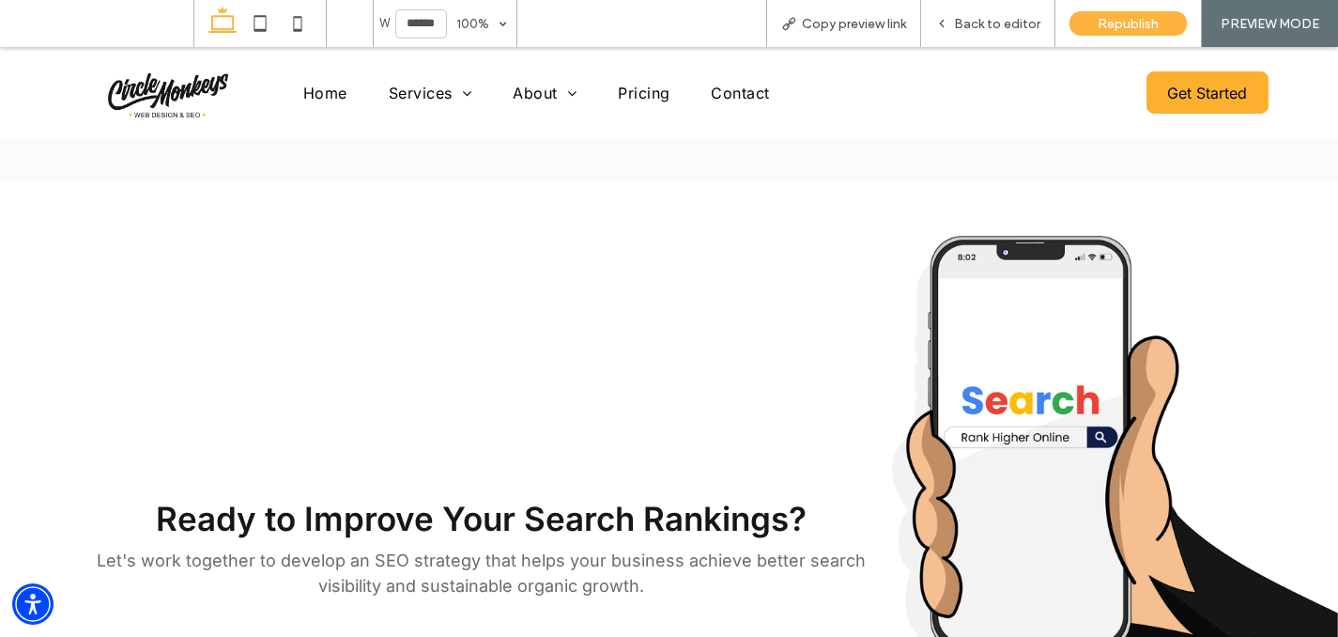
scroll to position [2766, 0]
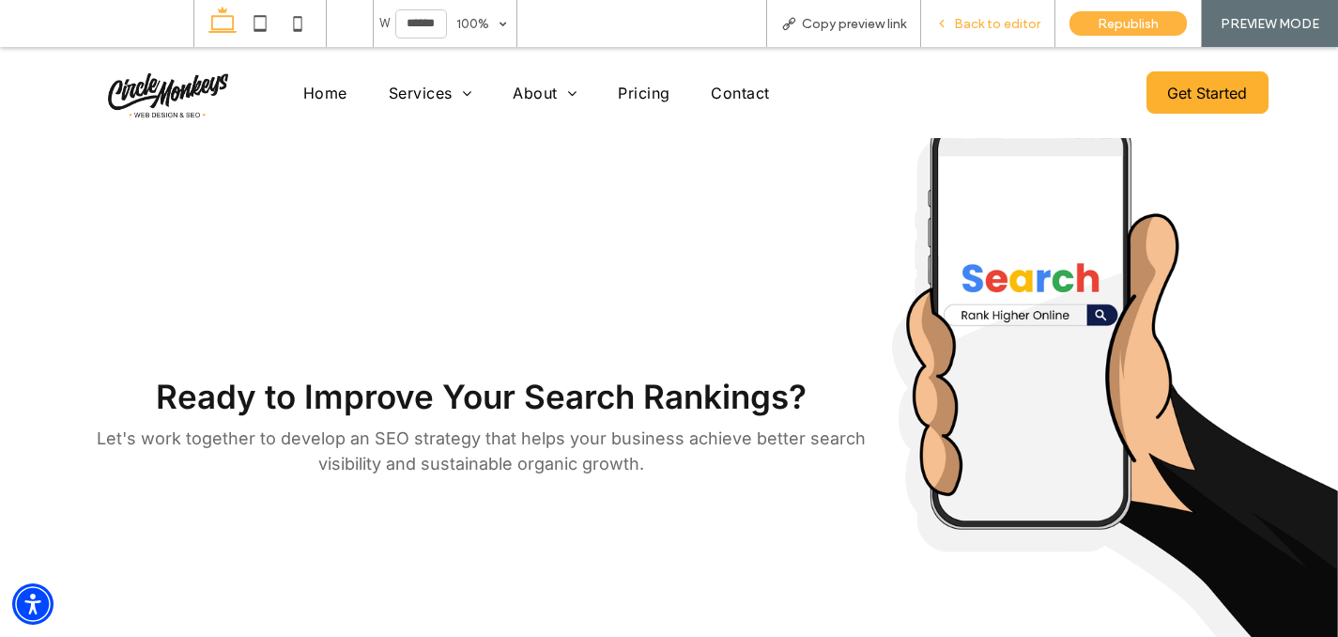
click at [962, 37] on div "Back to editor" at bounding box center [988, 23] width 134 height 47
click at [998, 19] on span "Back to editor" at bounding box center [997, 24] width 86 height 16
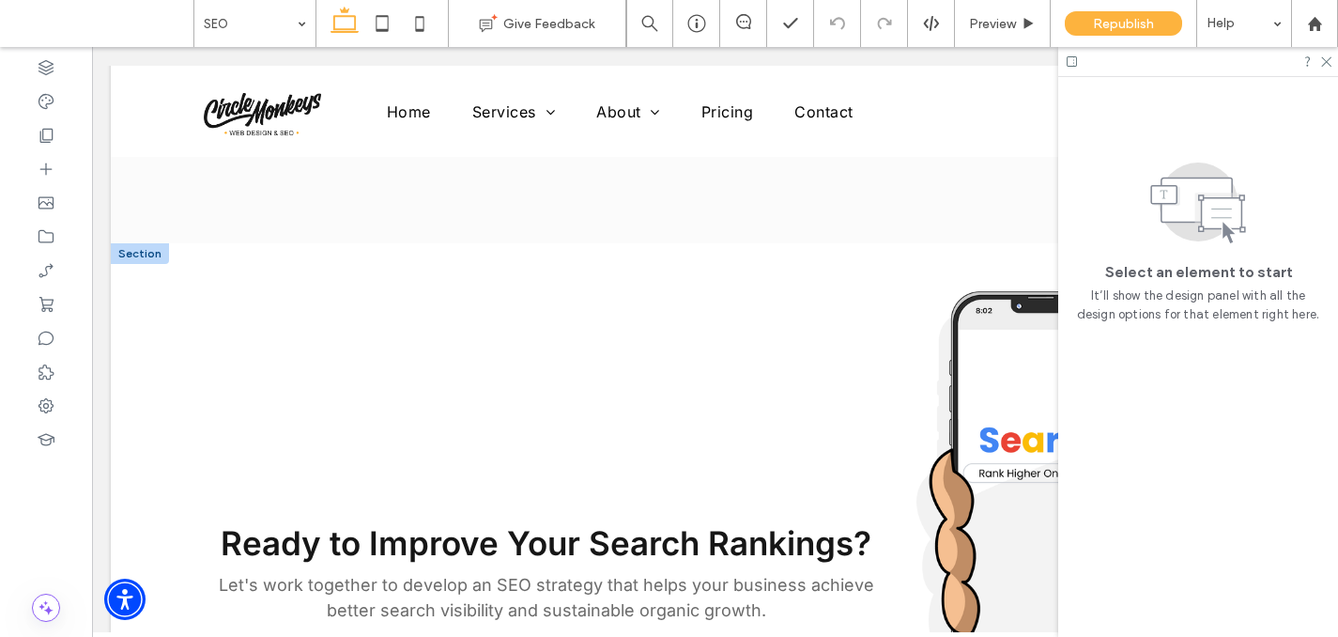
scroll to position [2525, 0]
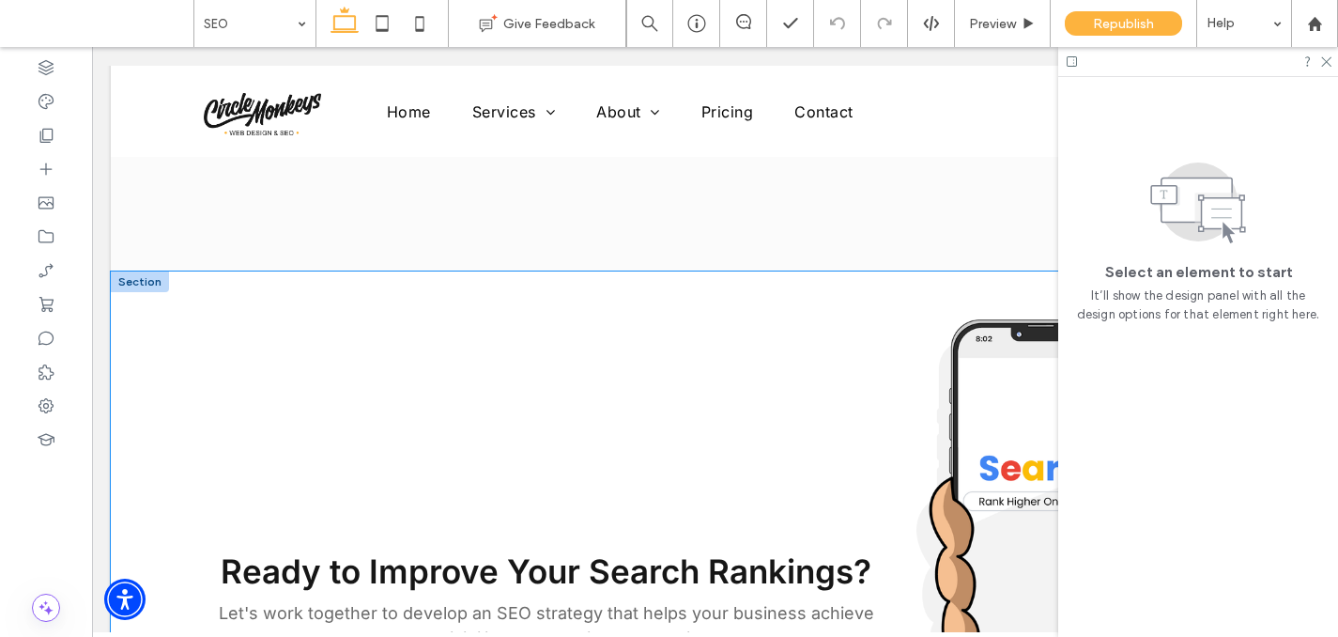
click at [205, 305] on div "Ready to Improve Your Search Rankings? Let's work together to develop an SEO st…" at bounding box center [715, 607] width 1208 height 673
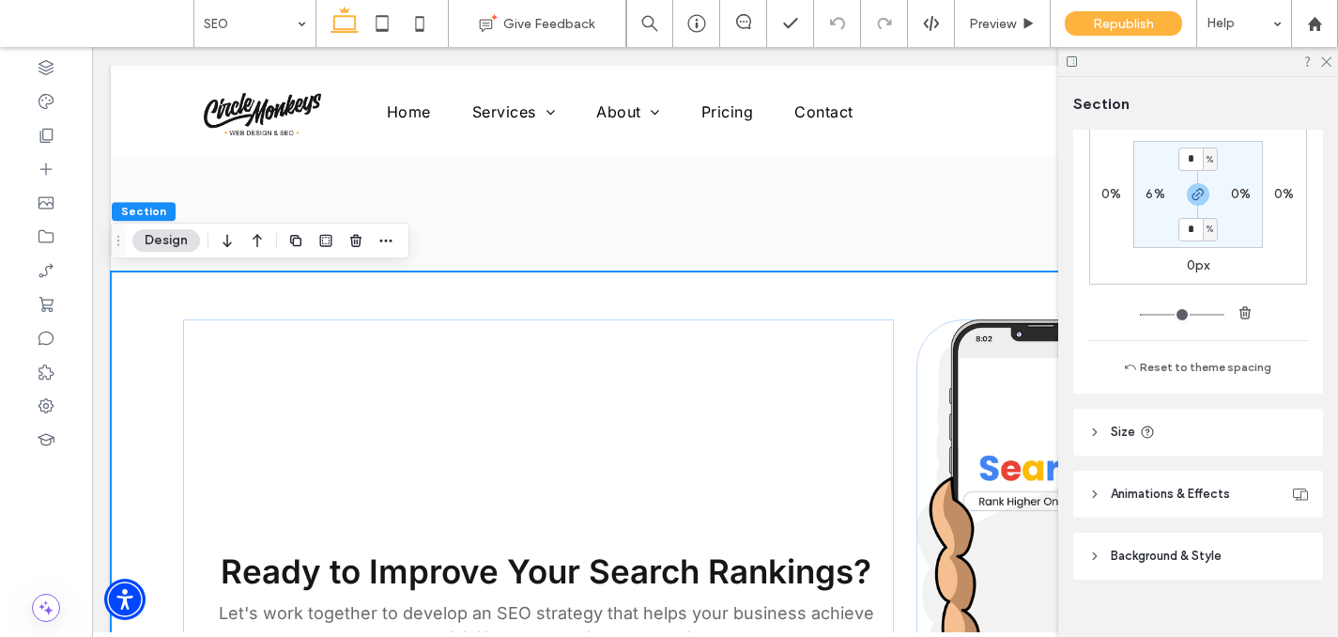
scroll to position [413, 0]
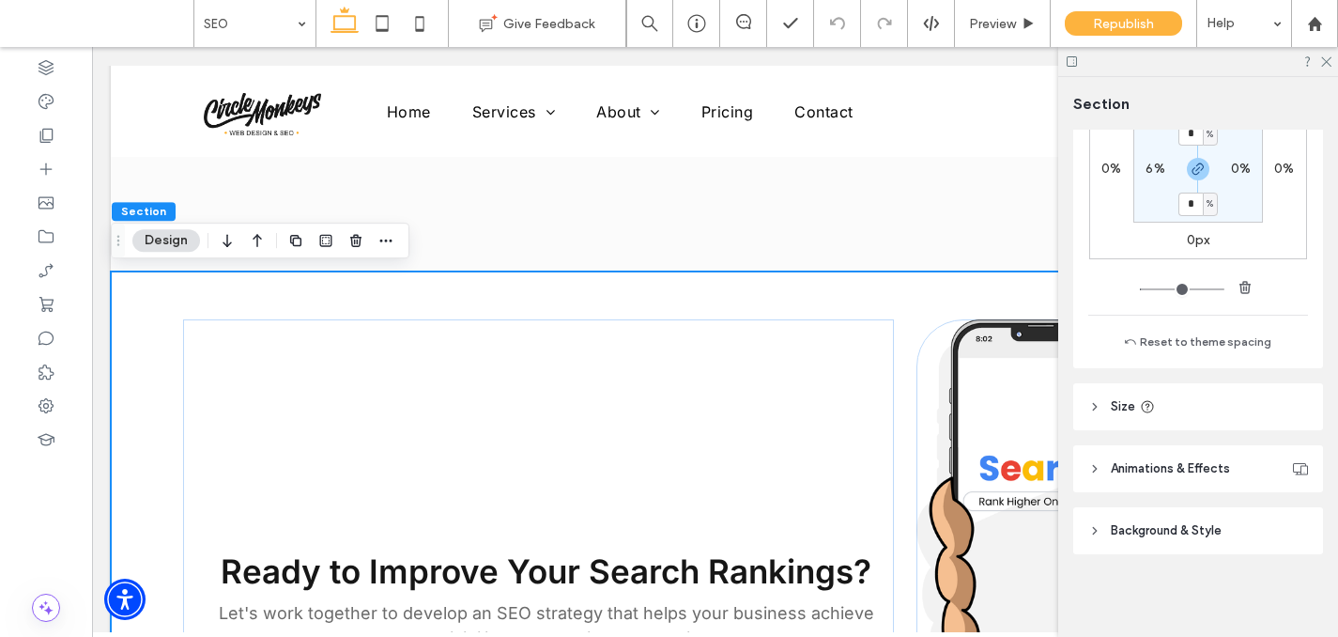
click at [1175, 524] on span "Background & Style" at bounding box center [1166, 530] width 111 height 19
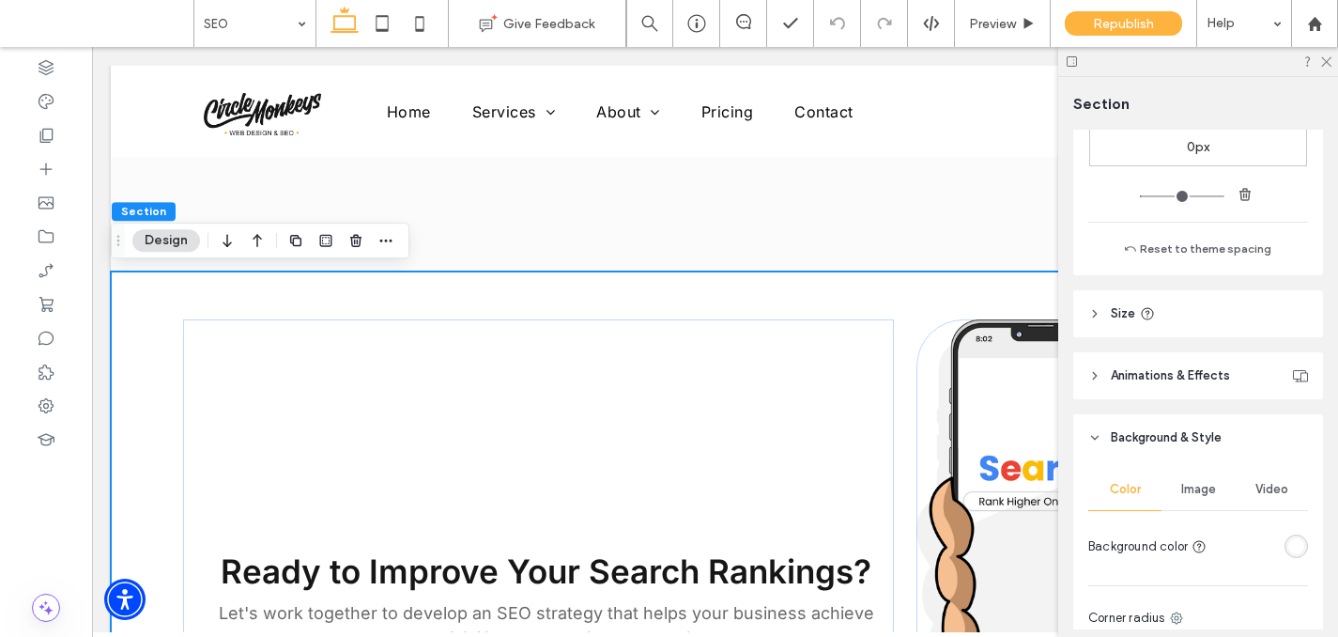
scroll to position [528, 0]
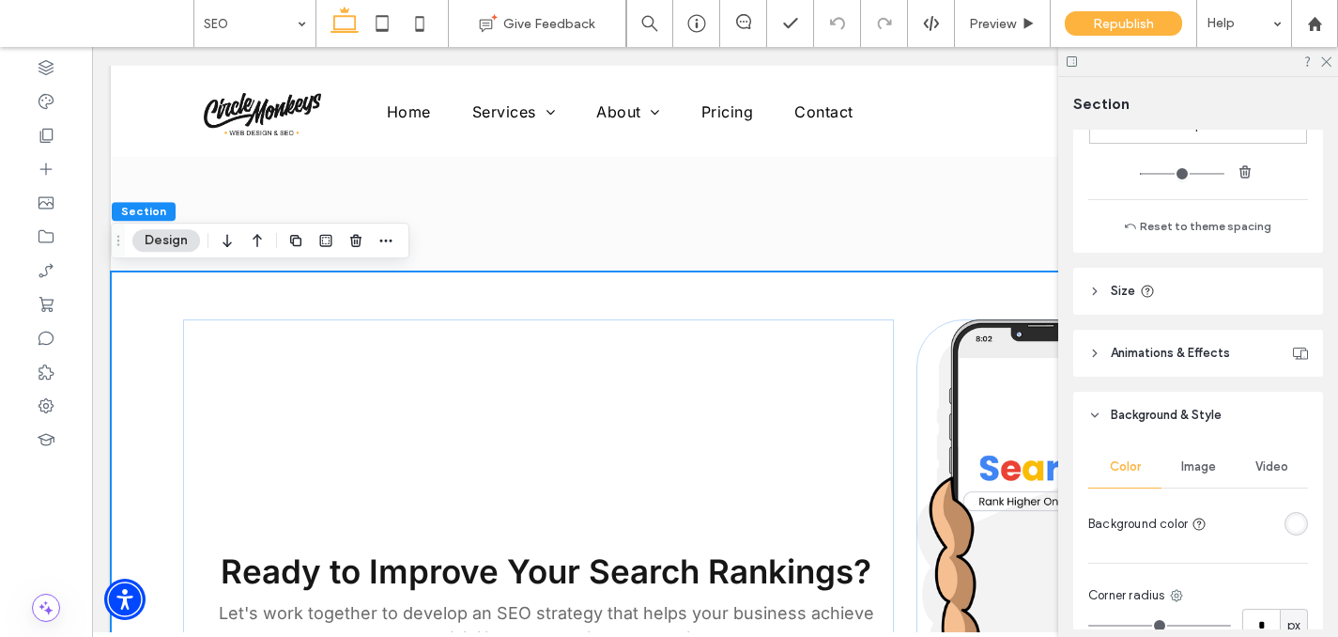
click at [1183, 454] on div "Image" at bounding box center [1197, 466] width 73 height 41
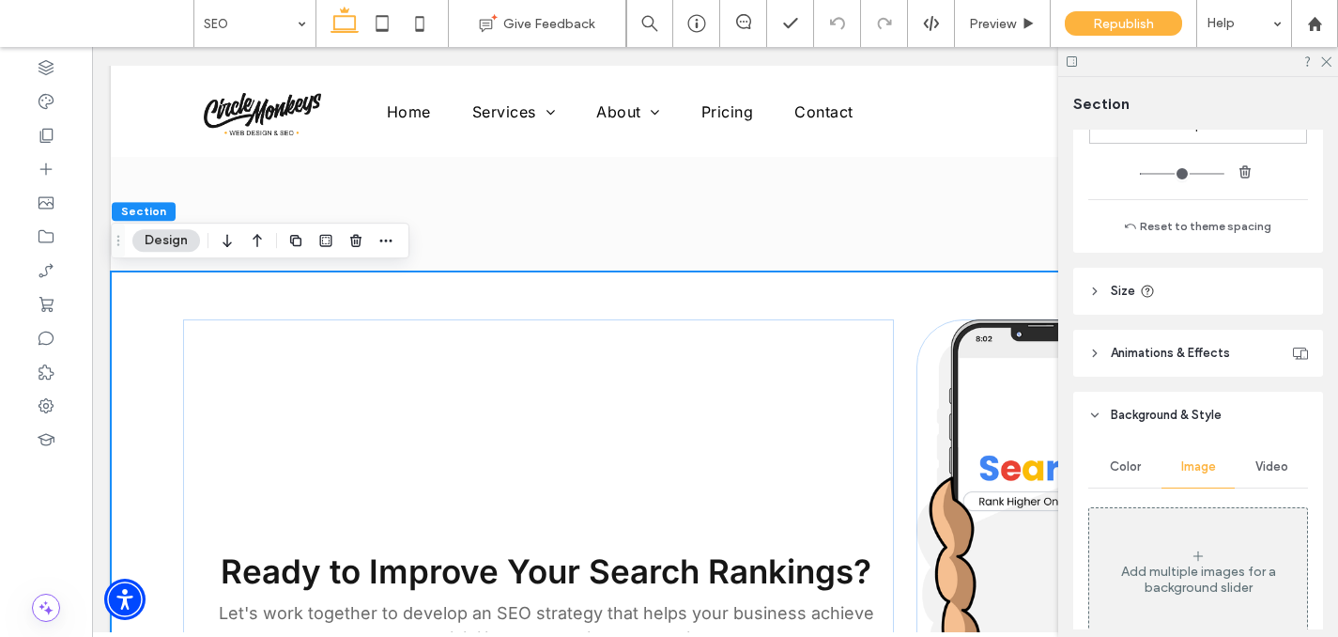
click at [1183, 555] on div "Add multiple images for a background slider" at bounding box center [1198, 572] width 218 height 124
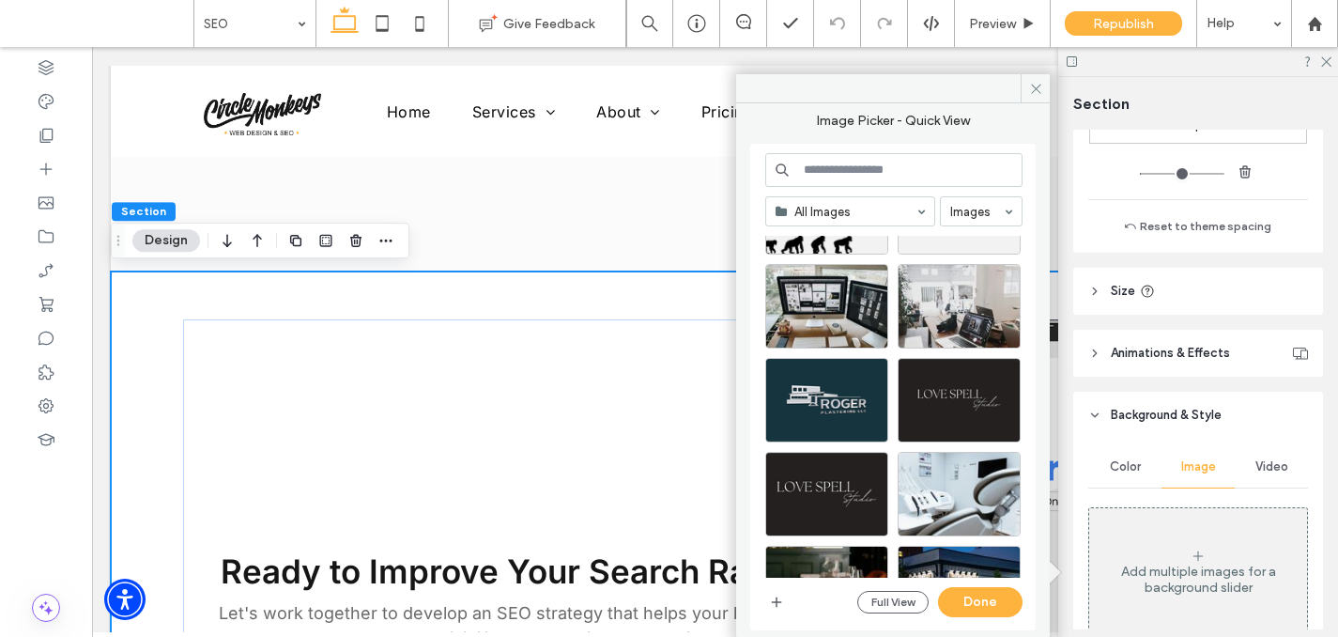
scroll to position [377, 0]
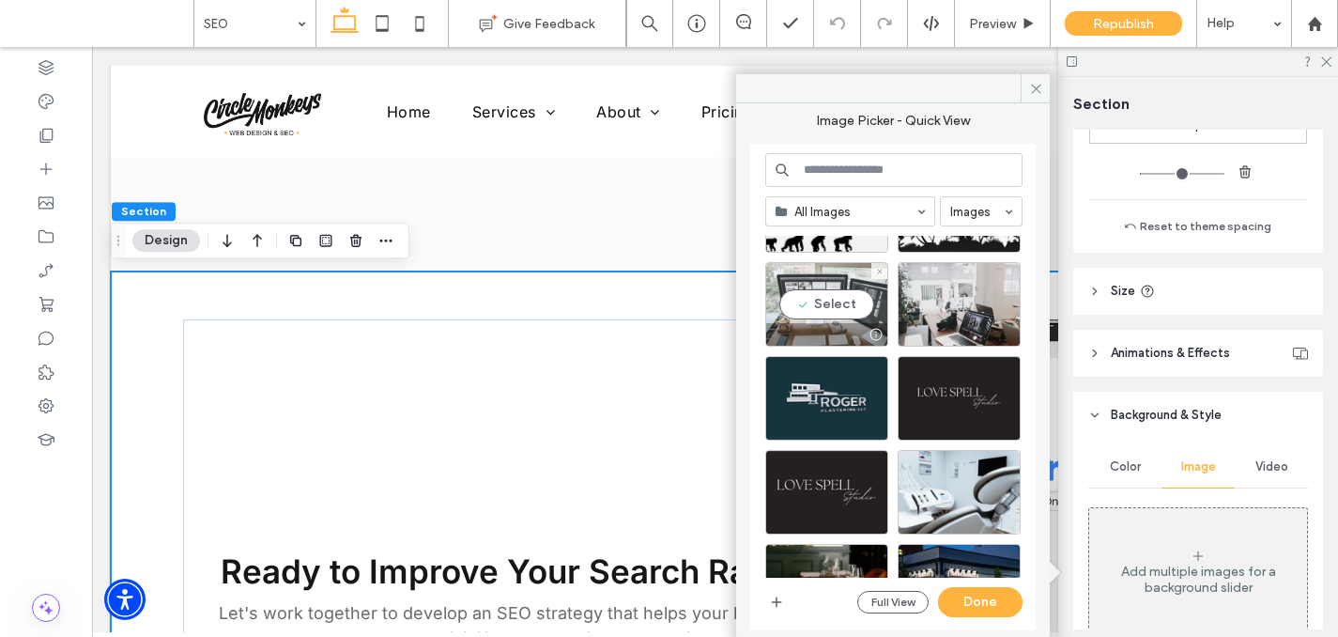
click at [836, 308] on div "Select" at bounding box center [826, 304] width 123 height 85
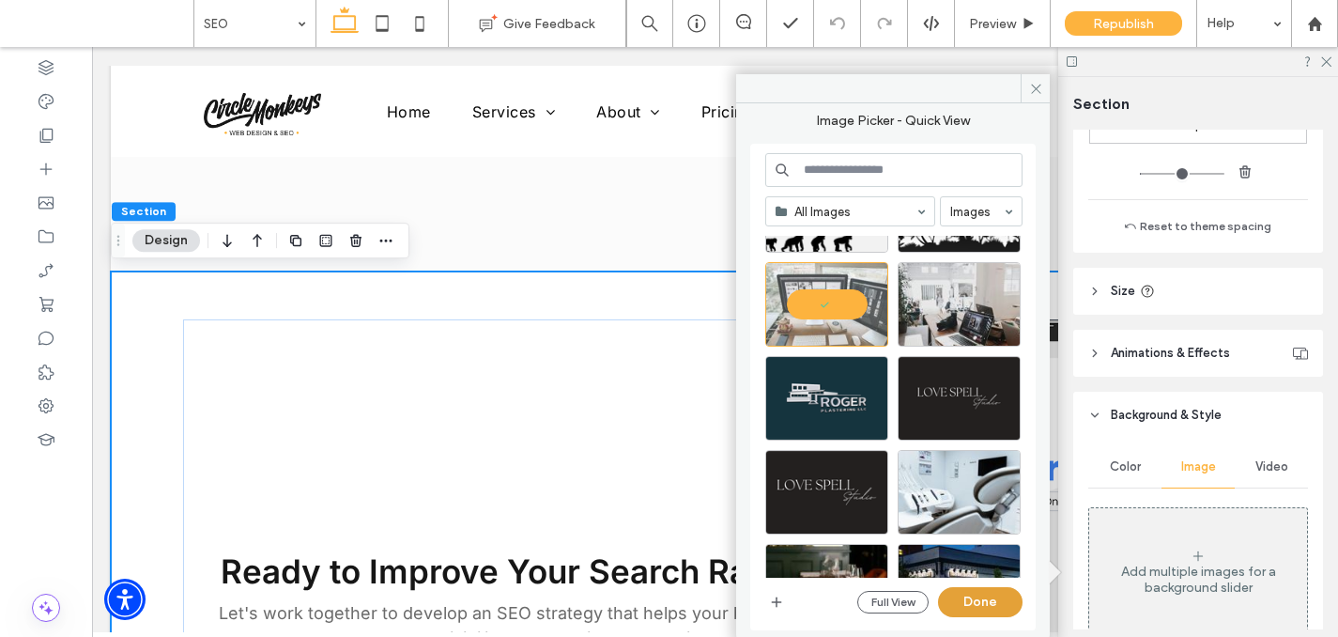
click at [963, 592] on button "Done" at bounding box center [980, 602] width 85 height 30
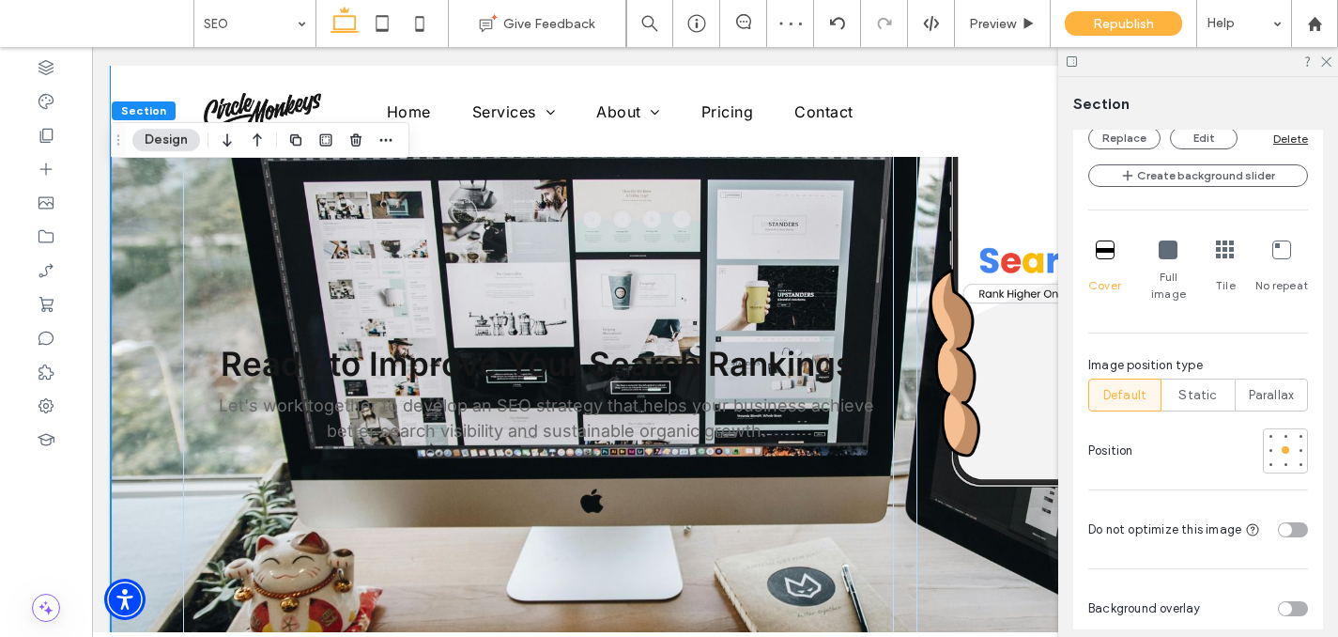
scroll to position [1185, 0]
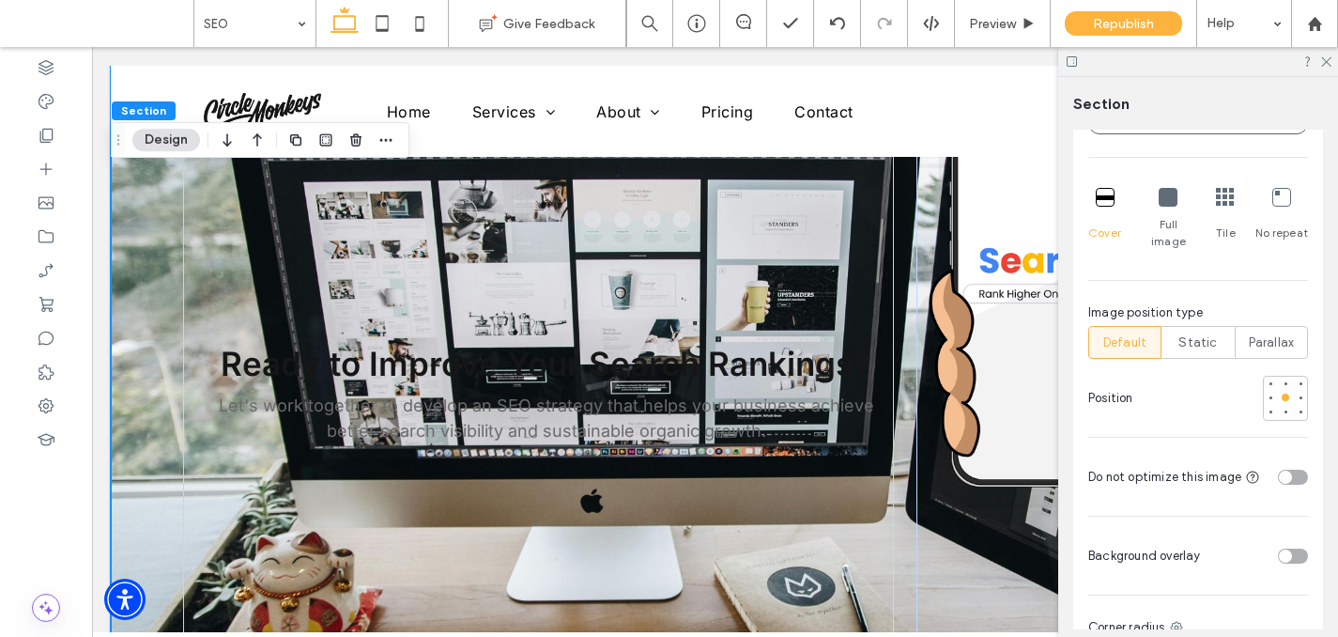
click at [1280, 549] on div "toggle" at bounding box center [1285, 555] width 13 height 13
type input "**"
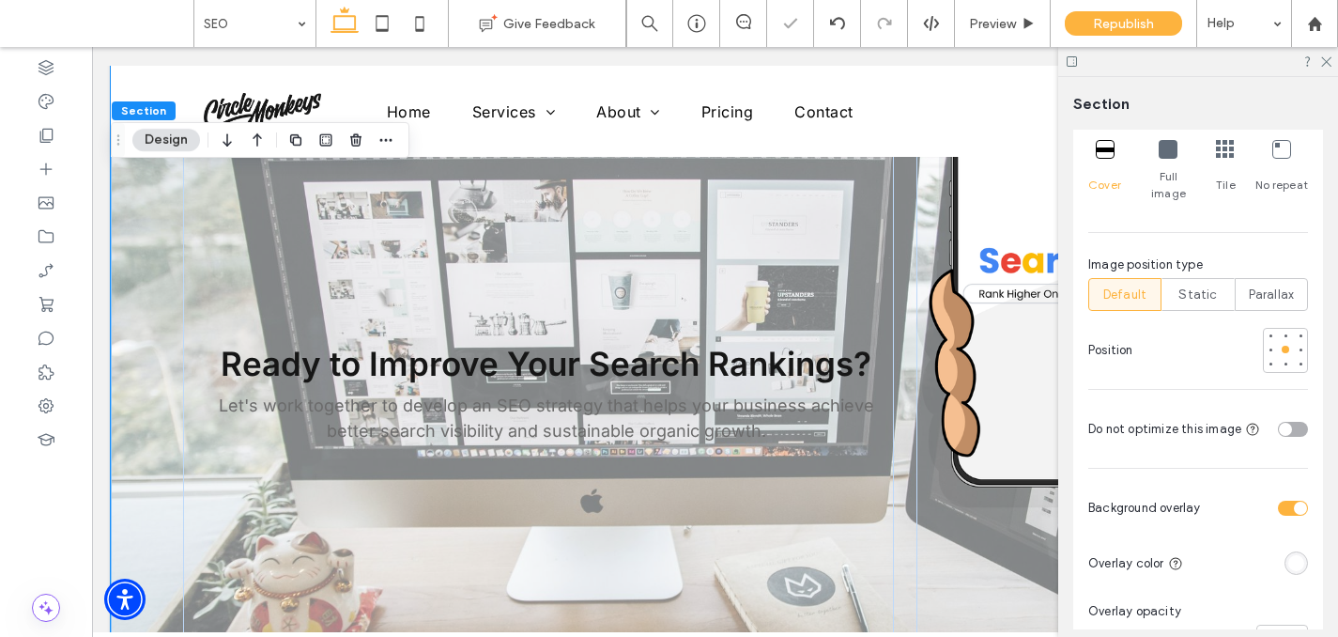
scroll to position [1238, 0]
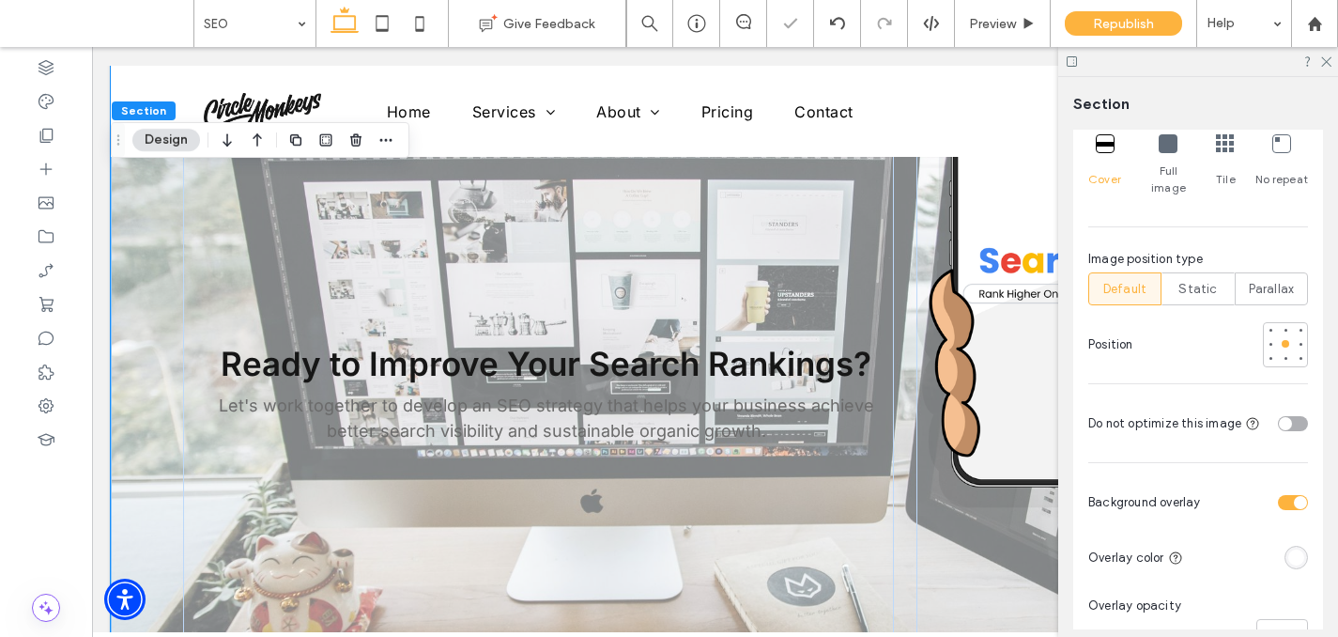
click at [1291, 549] on div "rgba(255, 255, 255, 1)" at bounding box center [1296, 557] width 16 height 16
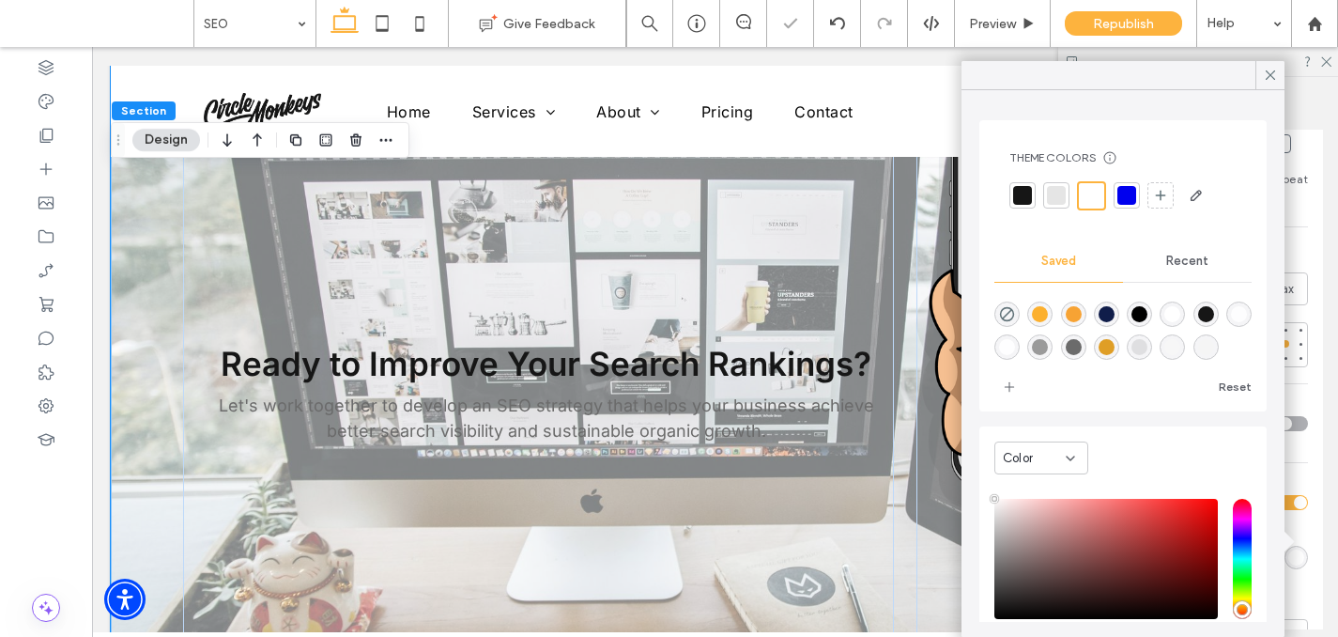
scroll to position [43, 0]
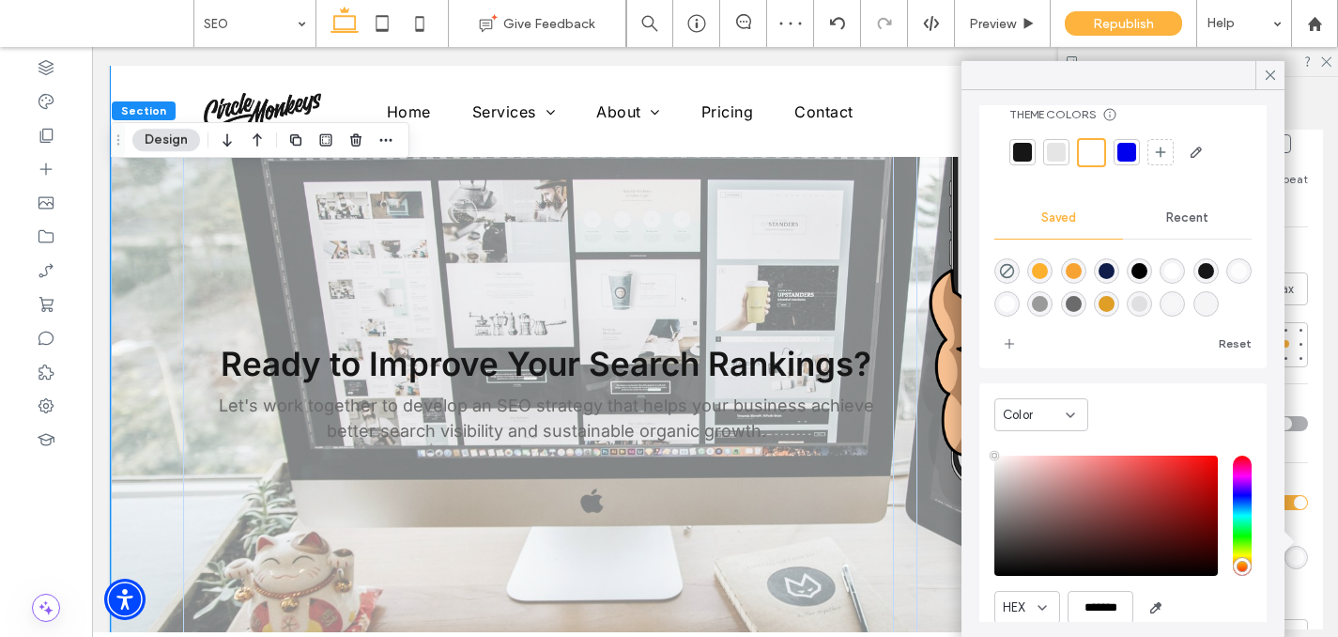
click at [1177, 223] on span "Recent" at bounding box center [1187, 217] width 42 height 15
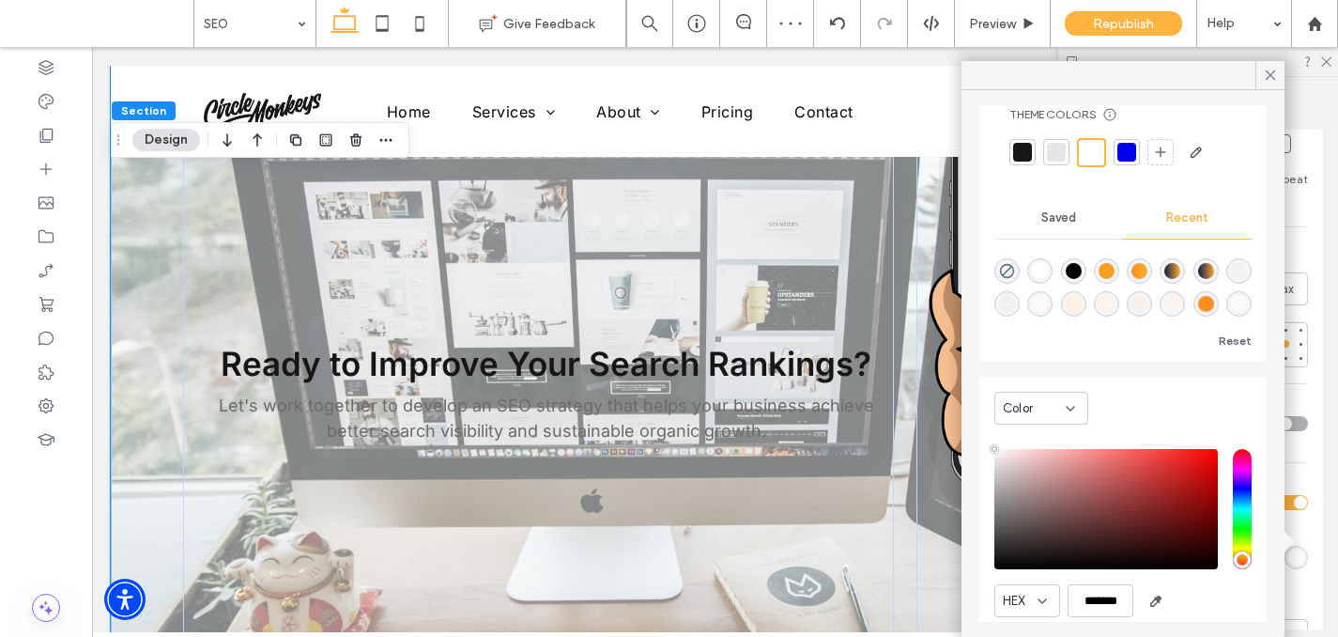
scroll to position [62, 0]
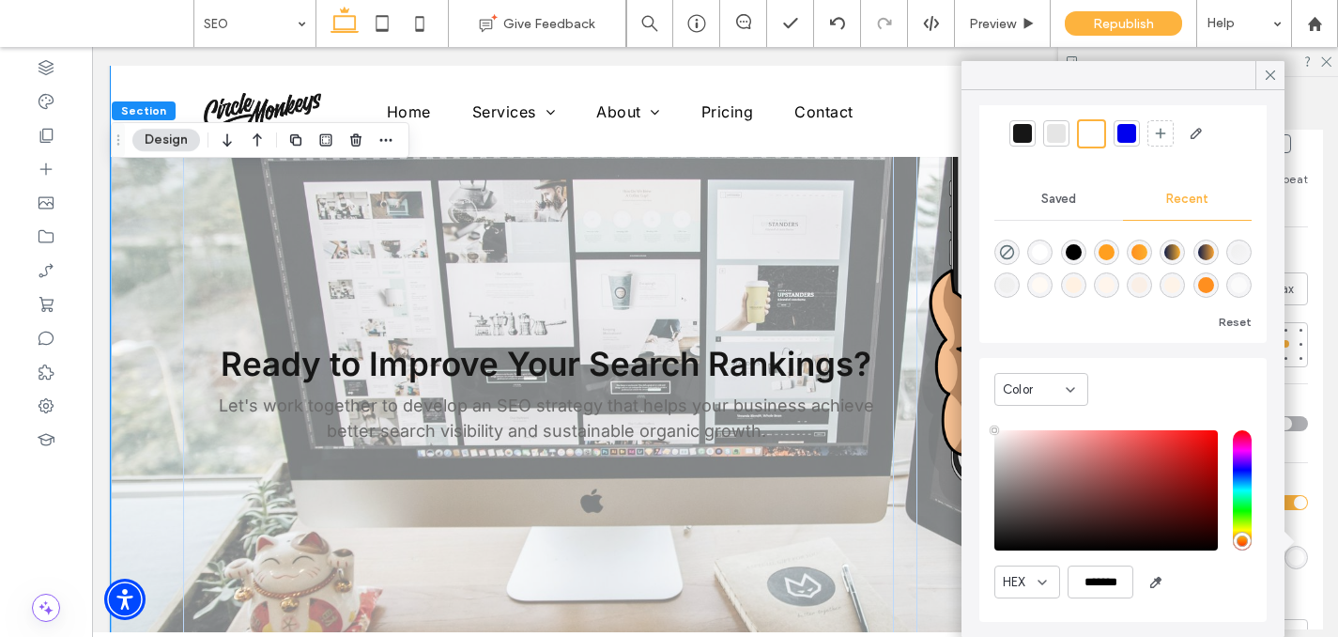
click at [1057, 185] on div "Saved" at bounding box center [1058, 198] width 129 height 41
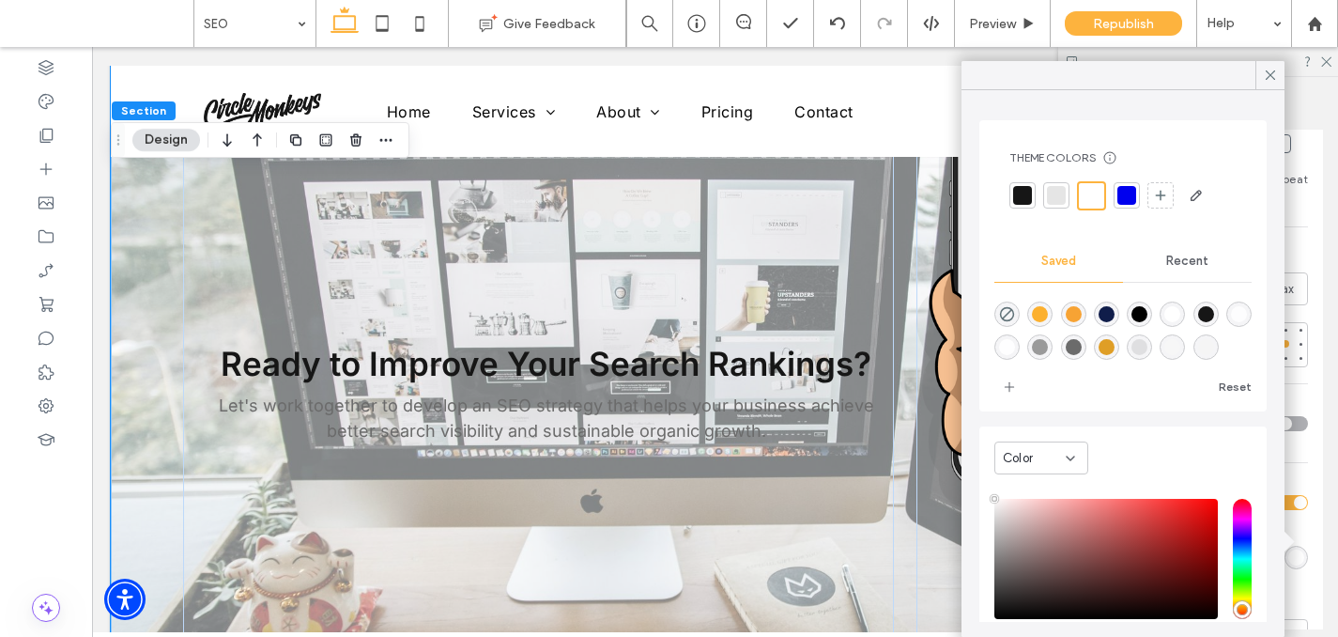
scroll to position [8, 0]
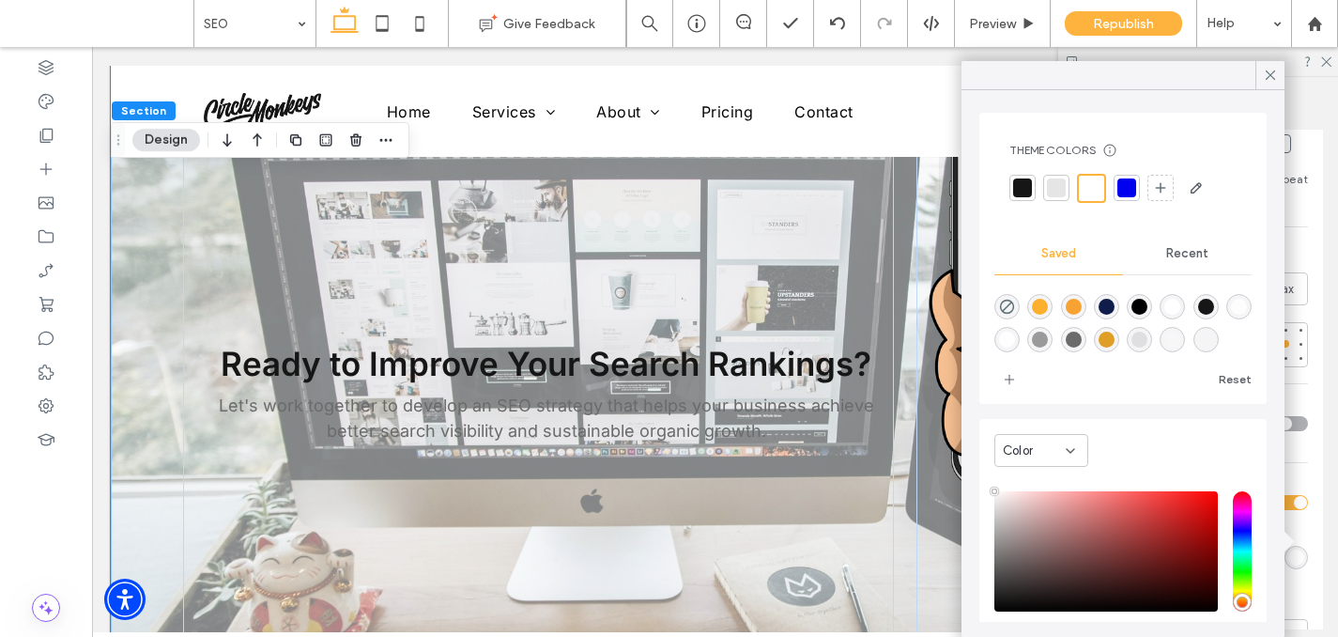
click at [1183, 269] on div "Recent" at bounding box center [1187, 253] width 129 height 41
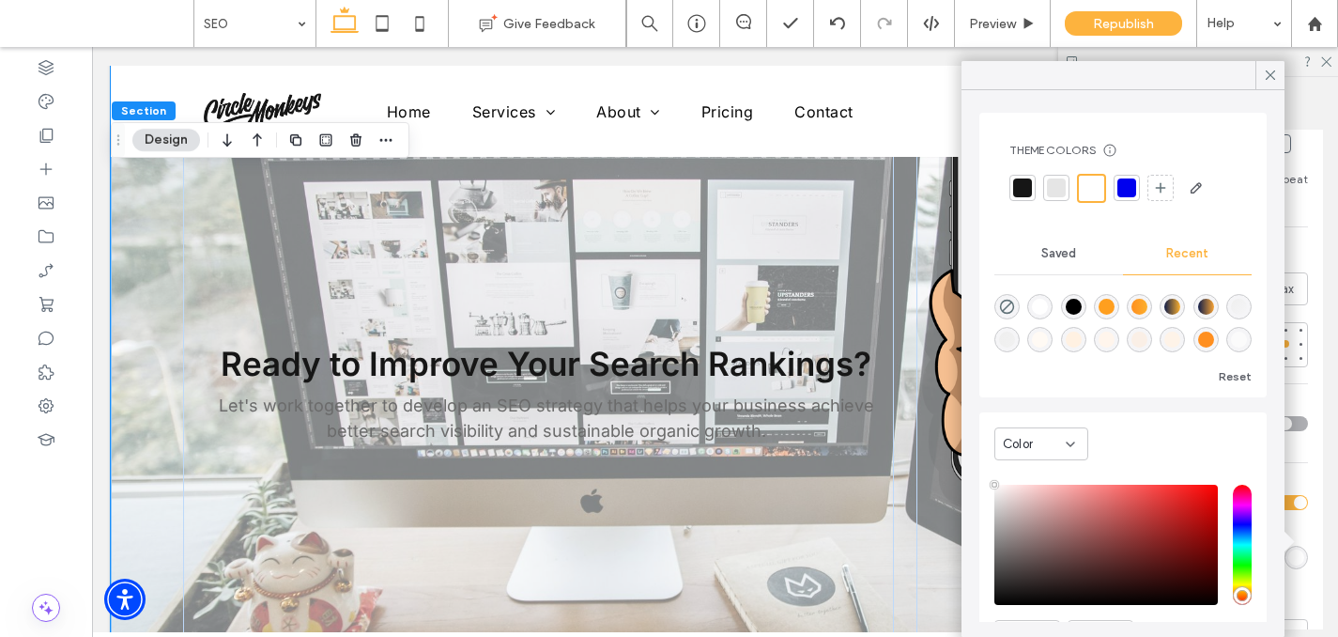
click at [1174, 305] on div "linear-gradient(90deg, rgba(16, 29, 74, 1) 0%, rgba(252, 176, 46, 1) 100%)" at bounding box center [1172, 307] width 16 height 16
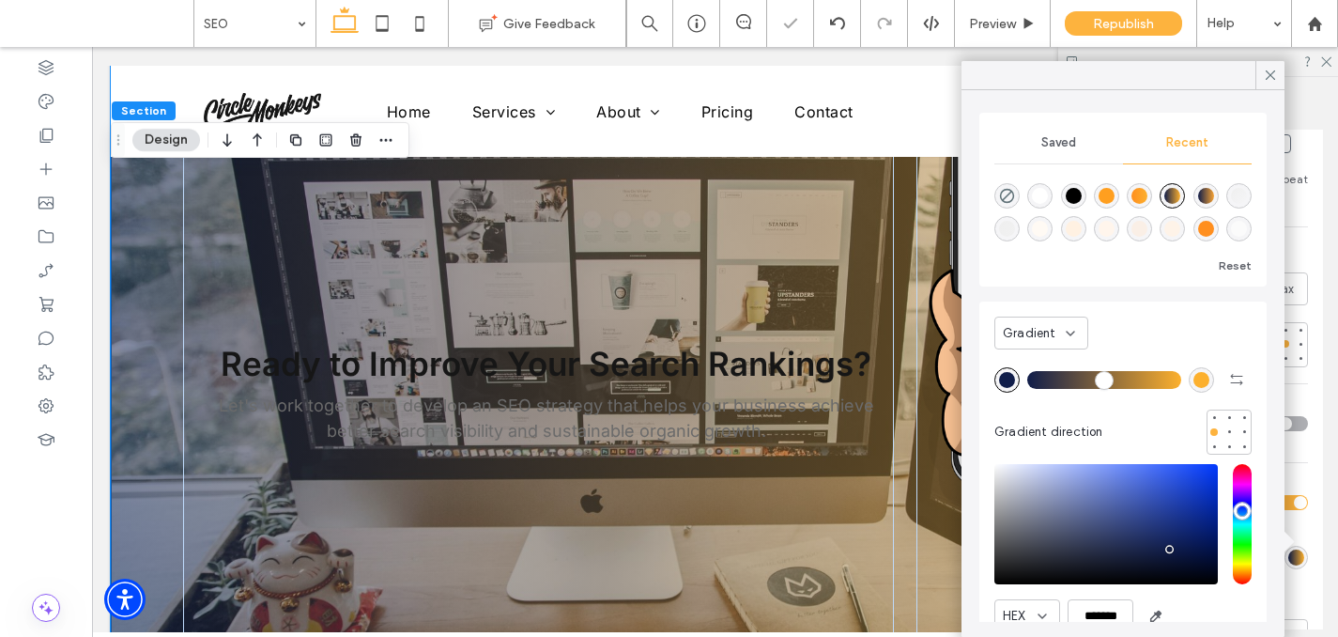
click at [1197, 372] on div "rgba(252, 176, 46, 1)" at bounding box center [1201, 380] width 16 height 16
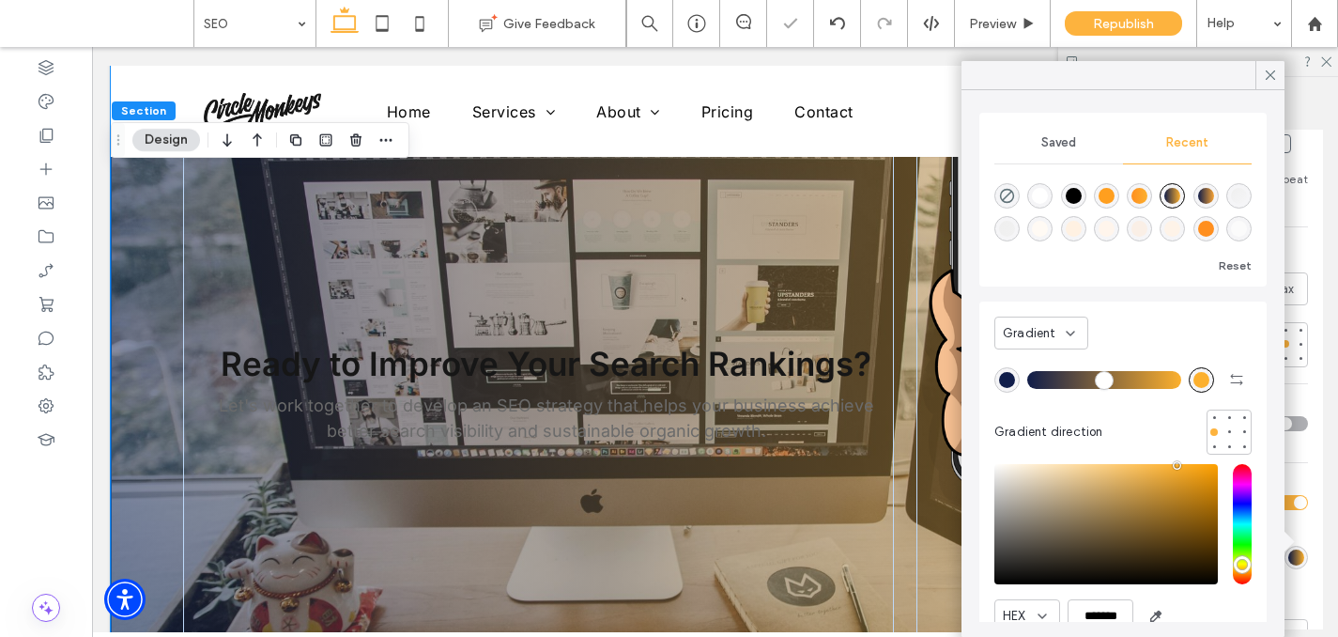
click at [1043, 192] on div "rgba(255, 255, 255, 1)" at bounding box center [1040, 196] width 16 height 16
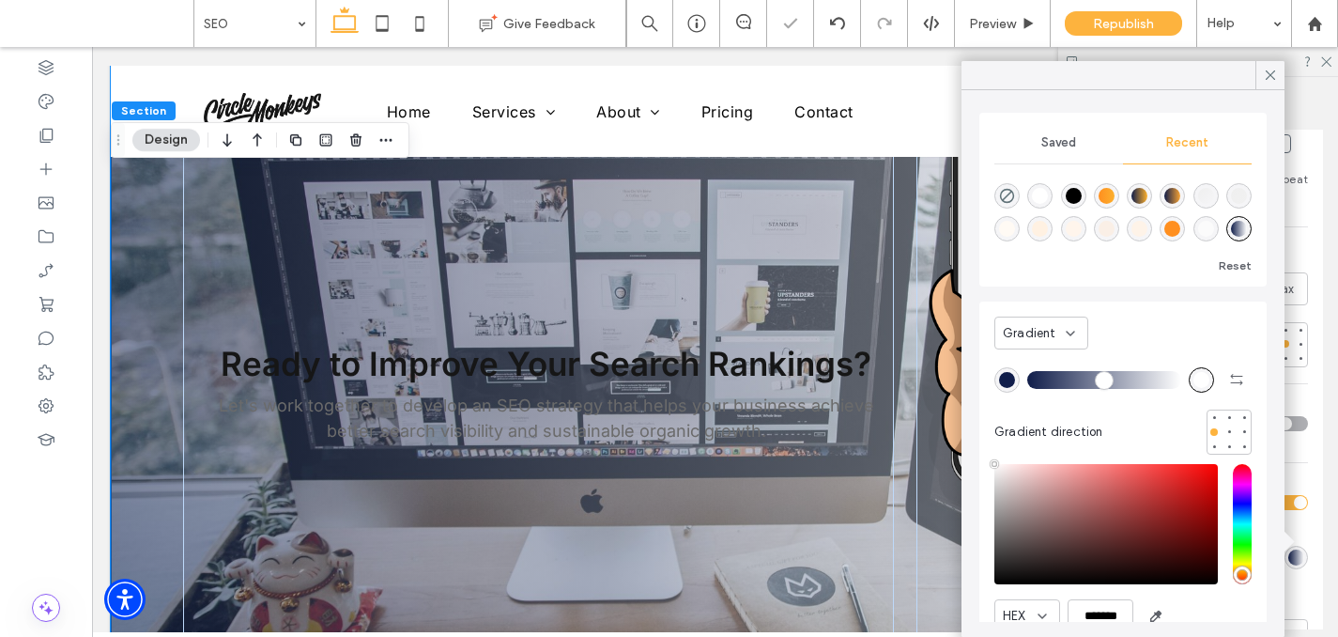
click at [1072, 189] on div "rgba(0, 0, 0, 1)" at bounding box center [1074, 196] width 16 height 16
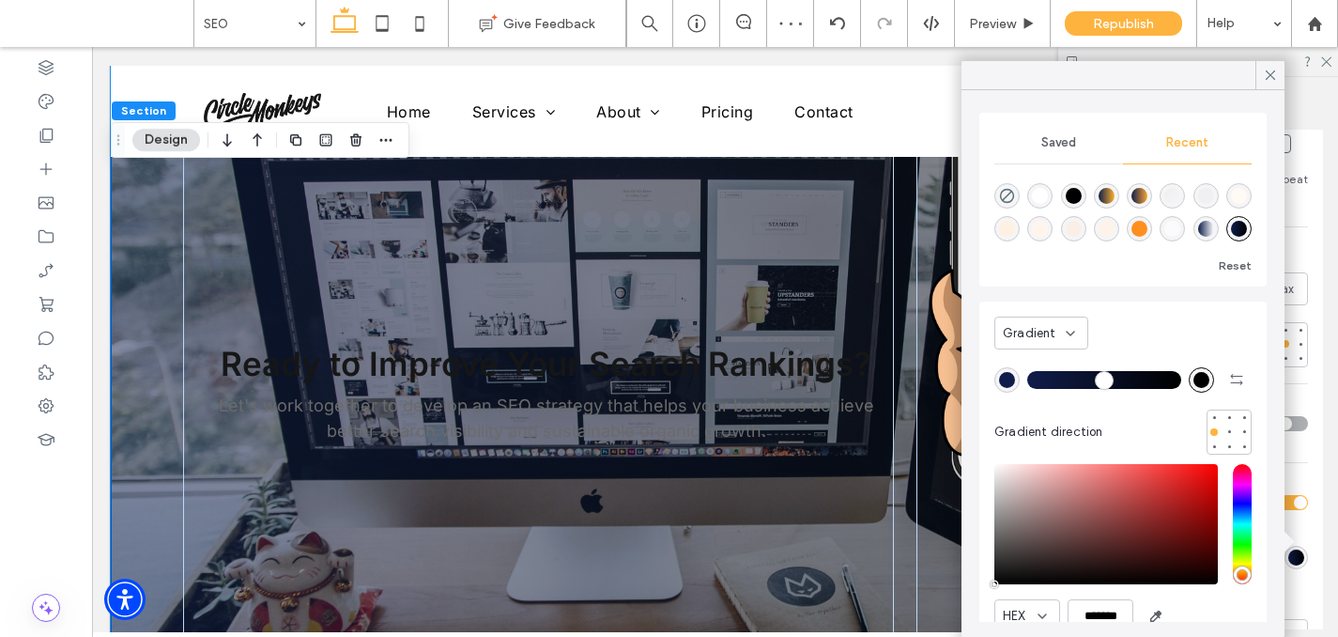
click at [1210, 227] on div "linear-gradient(90deg, rgba(16, 29, 74, 1) 0%, rgba(255, 255, 255, 1) 100%)" at bounding box center [1206, 229] width 16 height 16
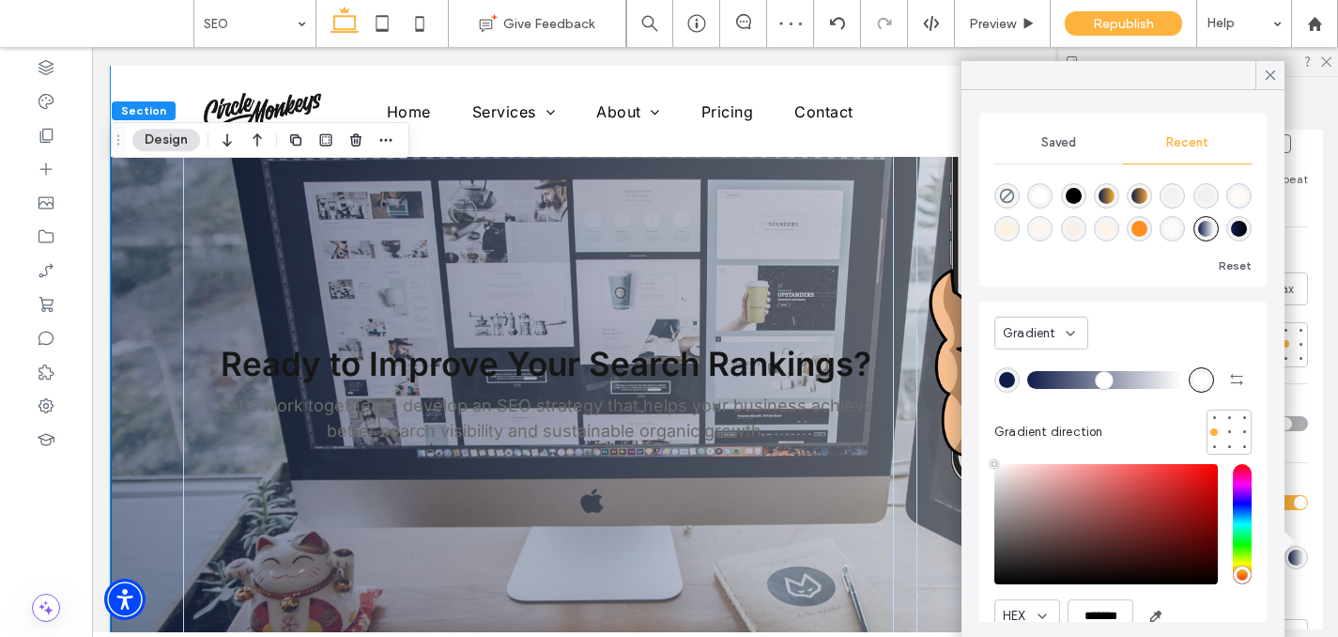
click at [1072, 196] on div "rgba(0, 0, 0, 1)" at bounding box center [1074, 196] width 16 height 16
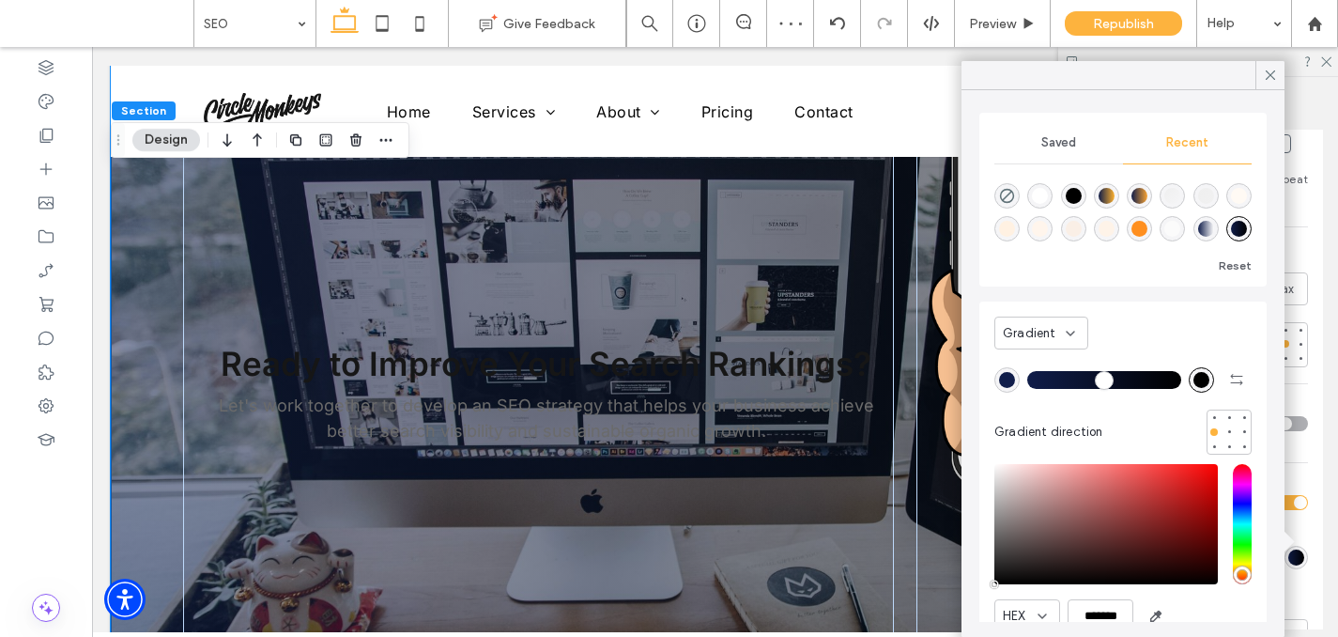
click at [1199, 233] on div "linear-gradient(90deg, rgba(16, 29, 74, 1) 0%, rgba(255, 255, 255, 1) 100%)" at bounding box center [1206, 229] width 16 height 16
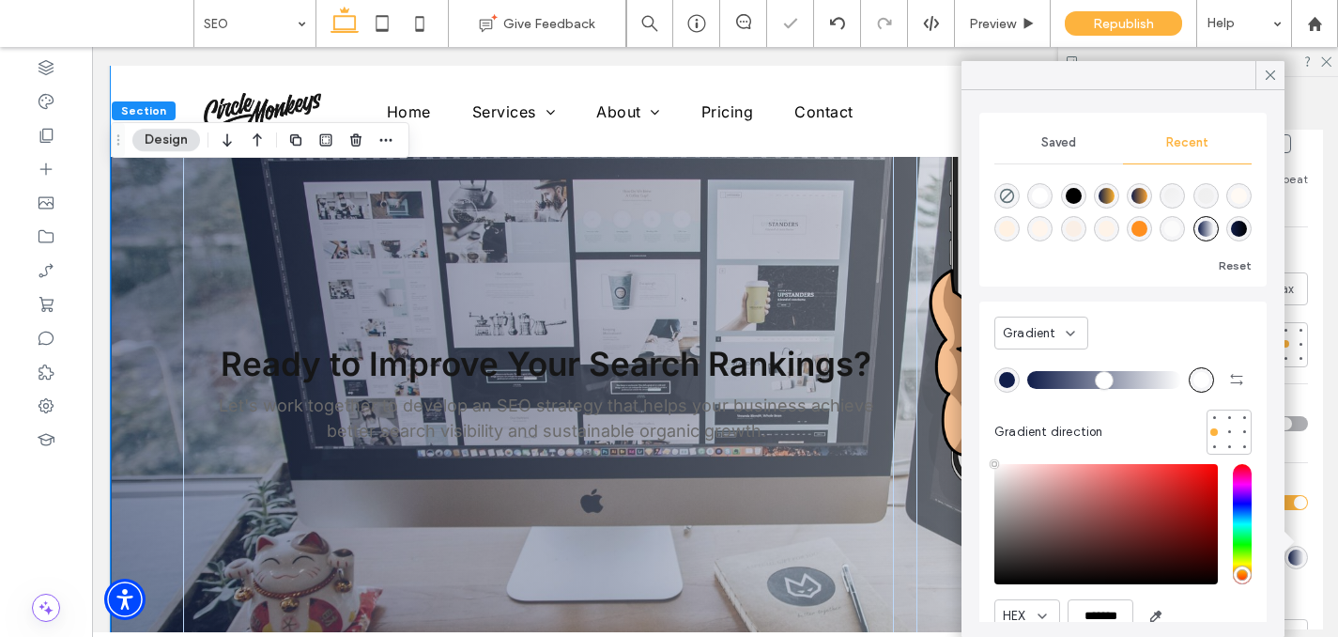
click at [1009, 377] on div "rgba(16, 29, 74, 1)" at bounding box center [1007, 380] width 16 height 16
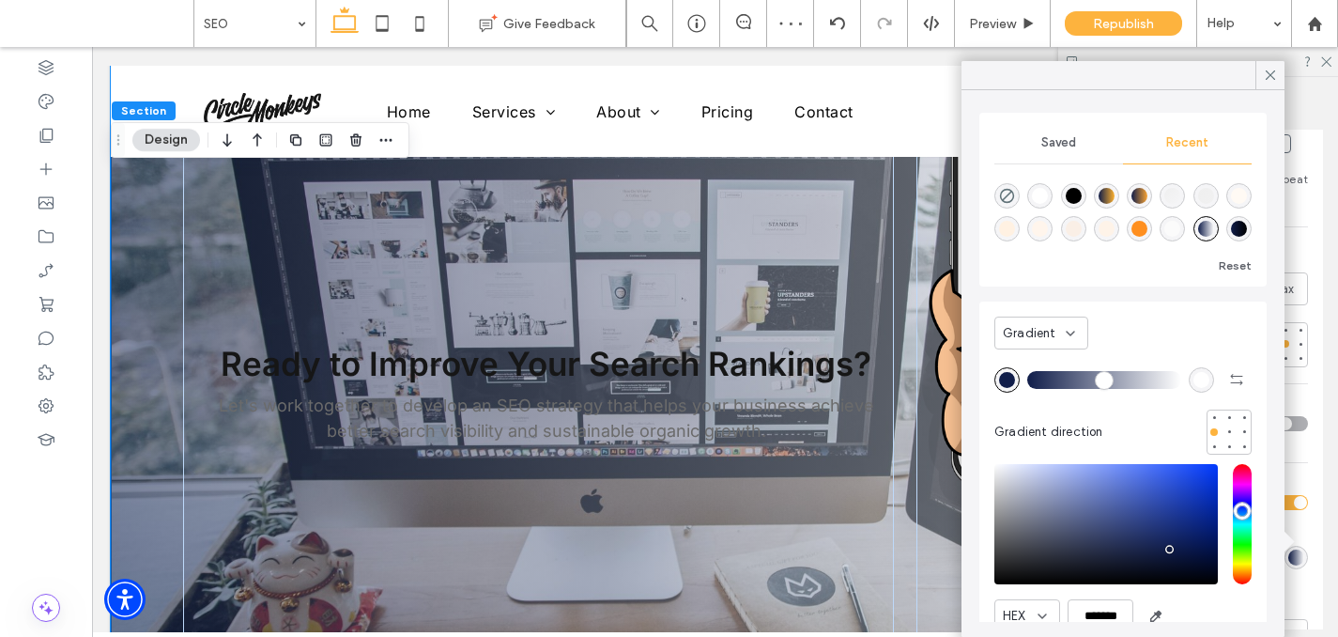
click at [1082, 197] on div "rgba(0, 0, 0, 1)" at bounding box center [1073, 195] width 25 height 25
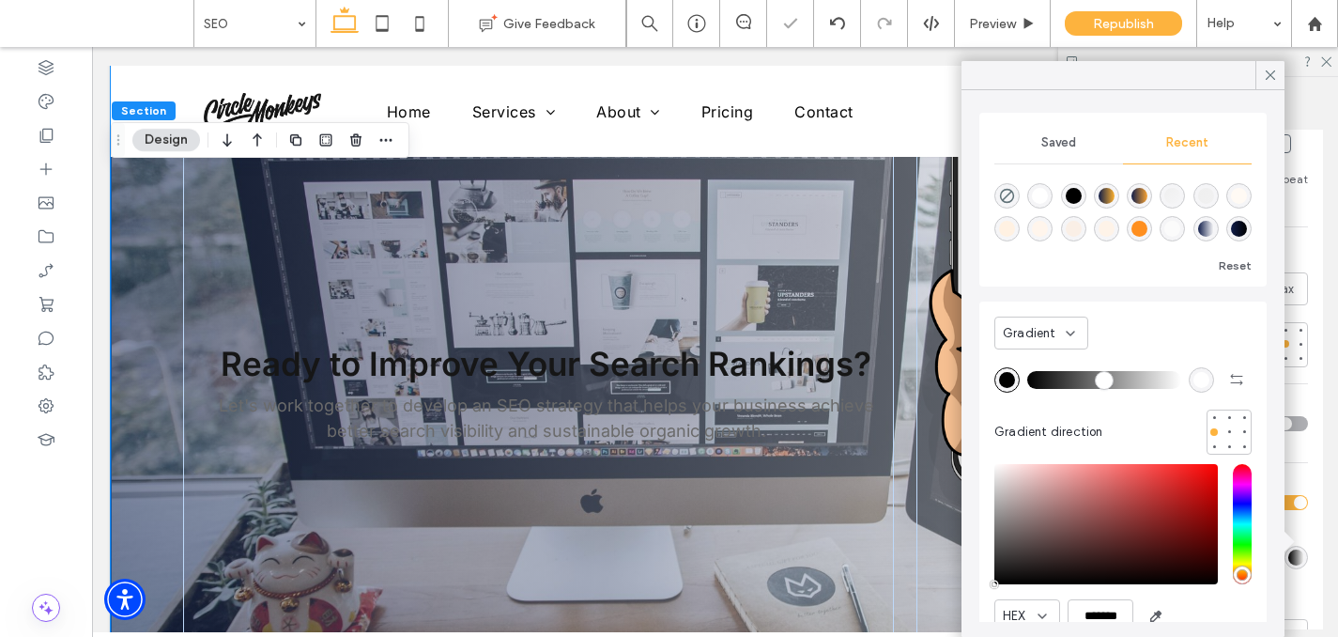
type input "*******"
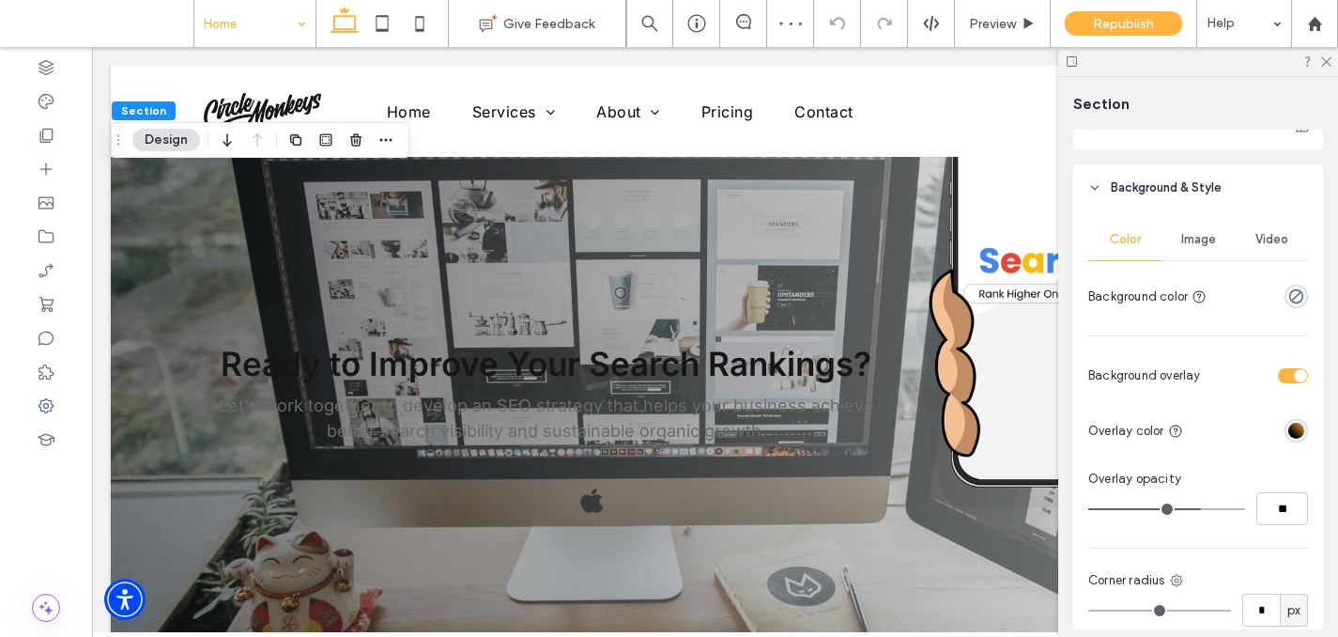
scroll to position [792, 0]
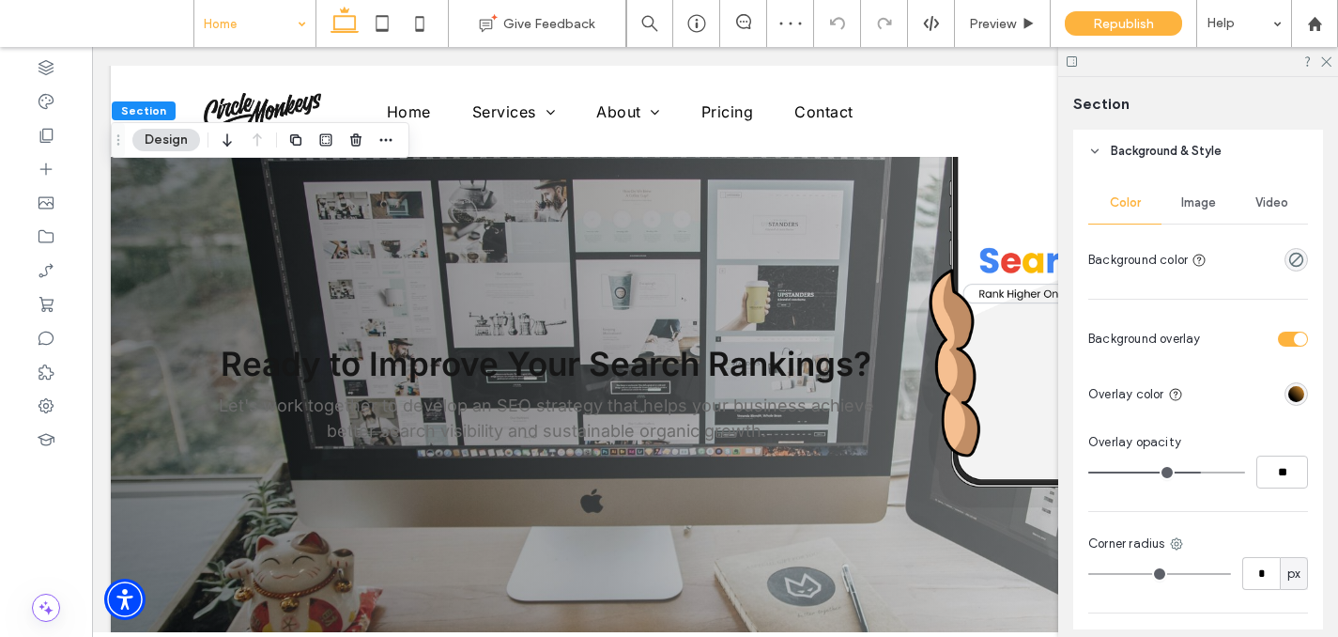
click at [1291, 388] on div "linear-gradient(45deg, rgba(0, 0, 0, 1) 26%, rgba(247, 163, 52, 1) 100%)" at bounding box center [1296, 394] width 16 height 16
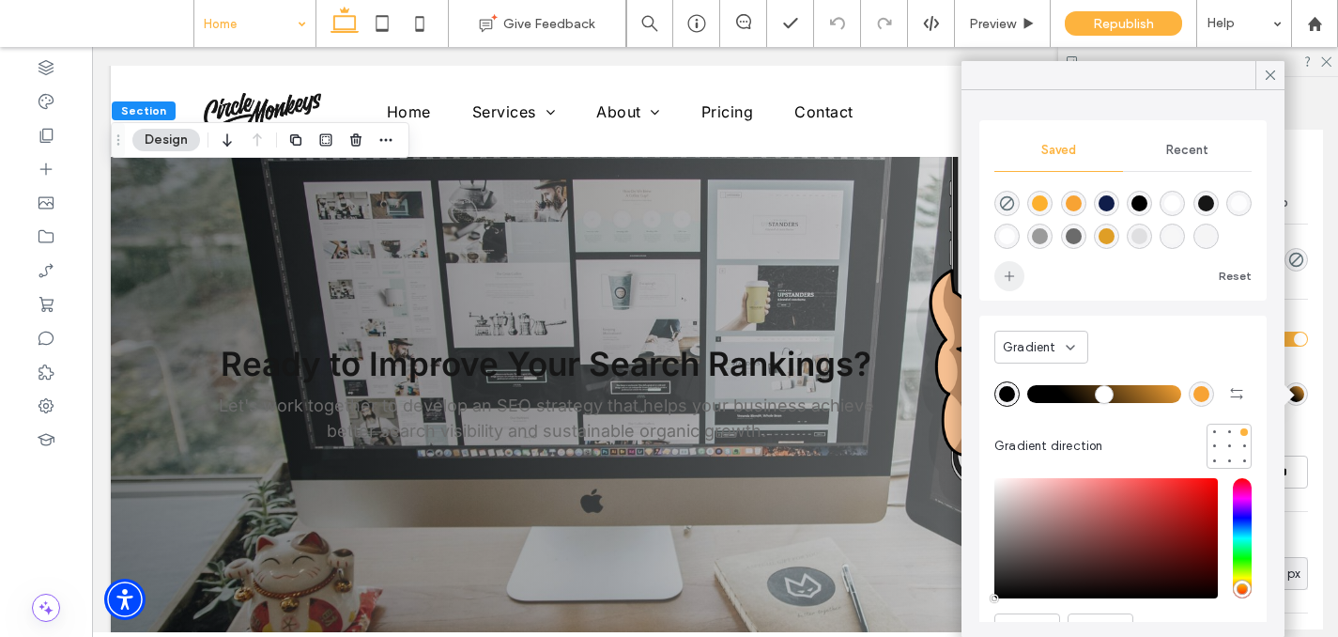
click at [1010, 272] on icon "add color" at bounding box center [1009, 276] width 15 height 15
click at [27, 134] on div at bounding box center [46, 135] width 92 height 34
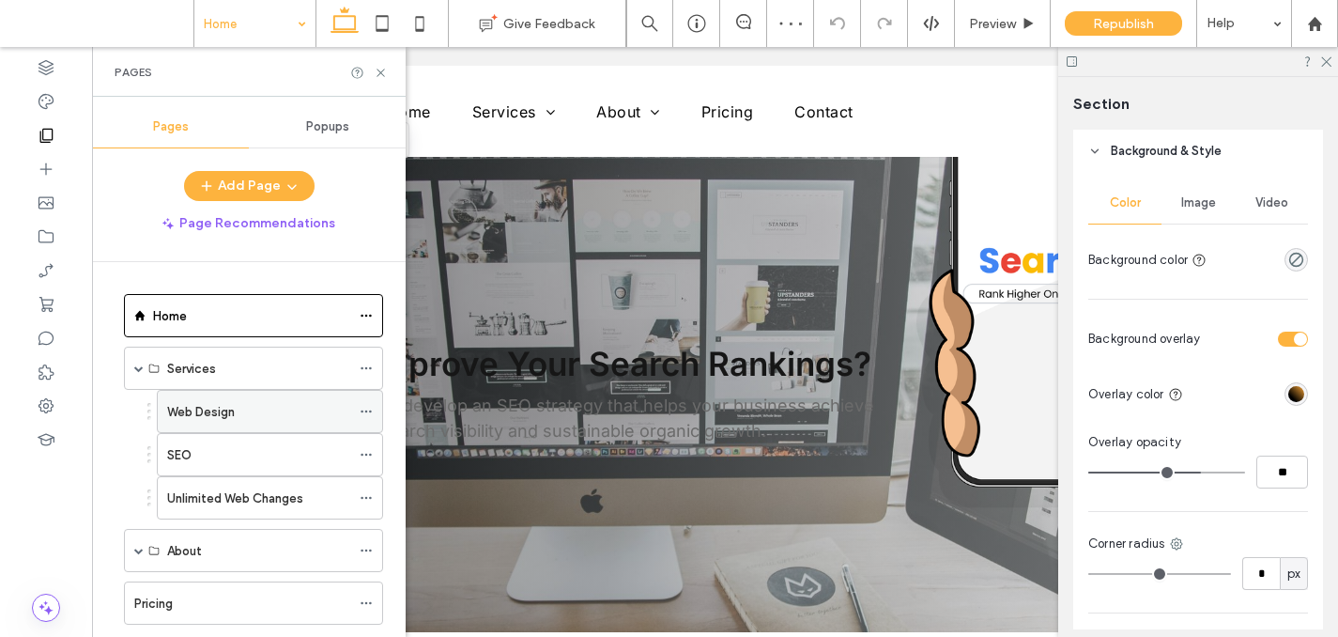
click at [192, 411] on label "Web Design" at bounding box center [201, 411] width 68 height 33
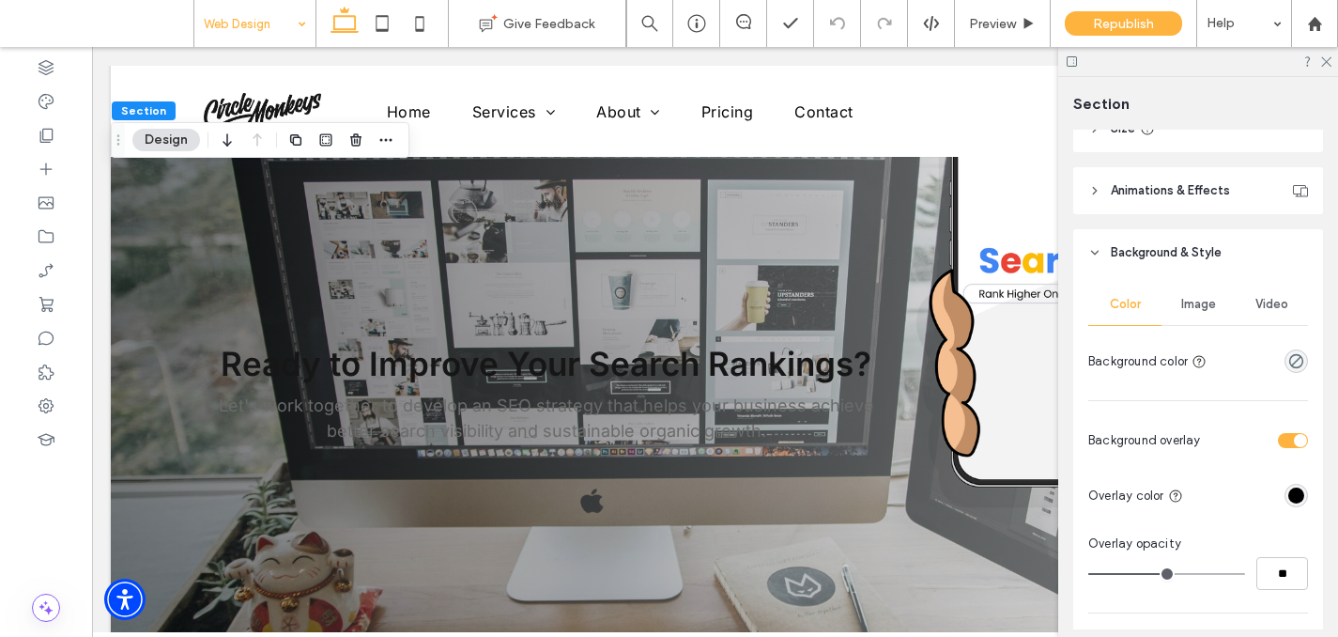
scroll to position [712, 0]
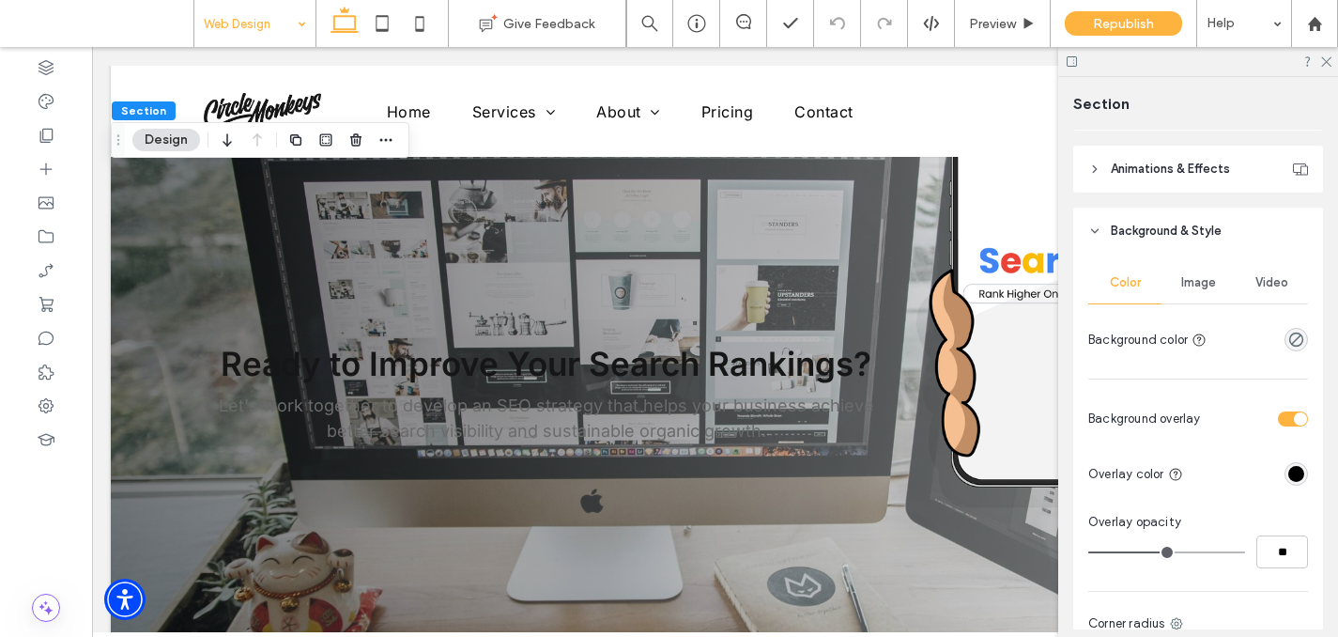
click at [1292, 469] on div "rgba(0,0,0,1)" at bounding box center [1296, 474] width 16 height 16
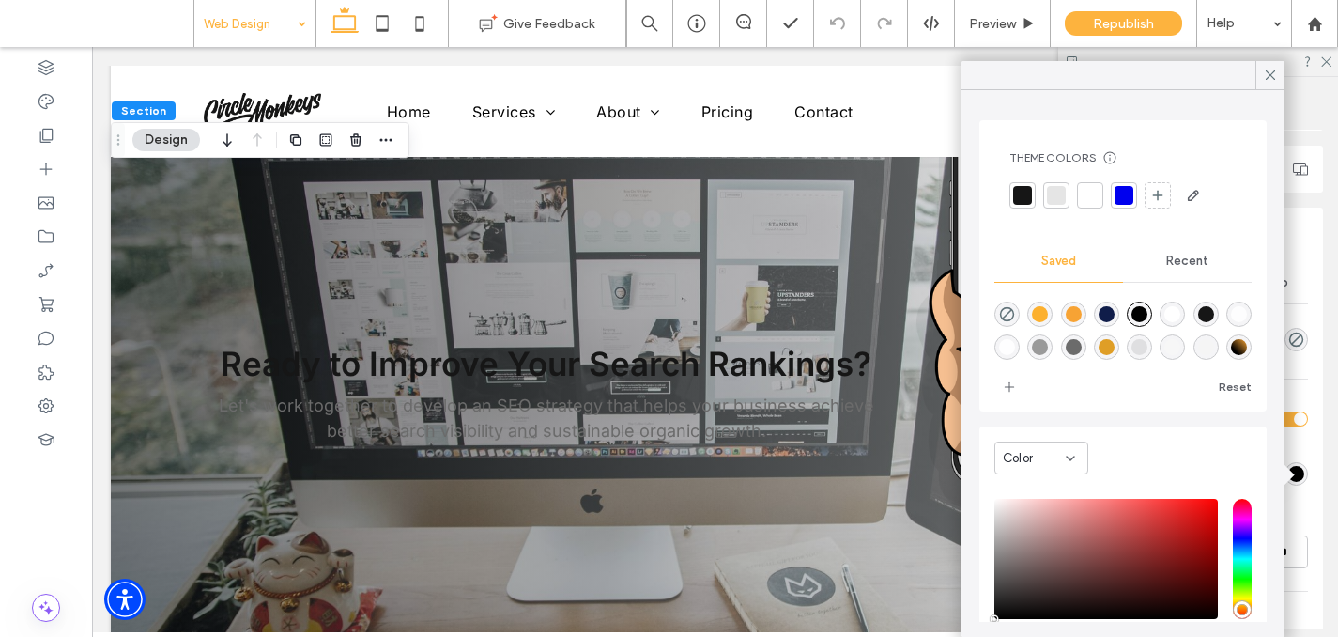
click at [1246, 347] on div "linear-gradient(45deg,rgba(0,0,0,1) 26%,rgba(247,163,52,1) 100%)" at bounding box center [1239, 347] width 16 height 16
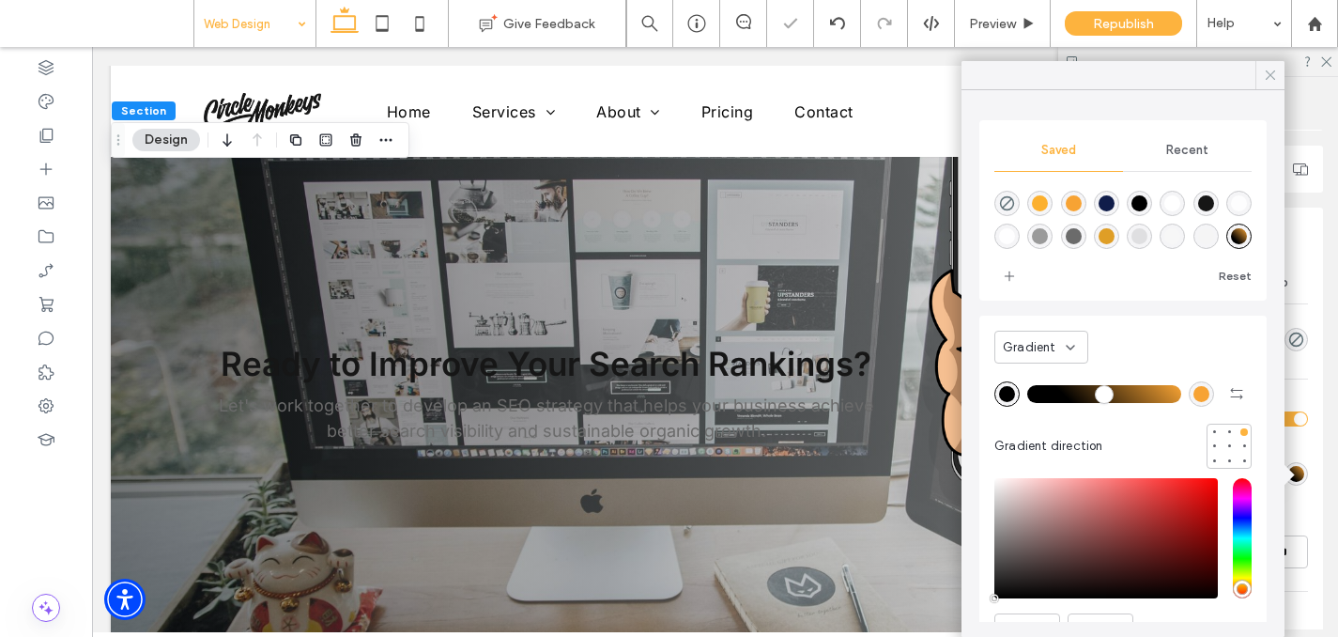
click at [1267, 73] on icon at bounding box center [1270, 75] width 17 height 17
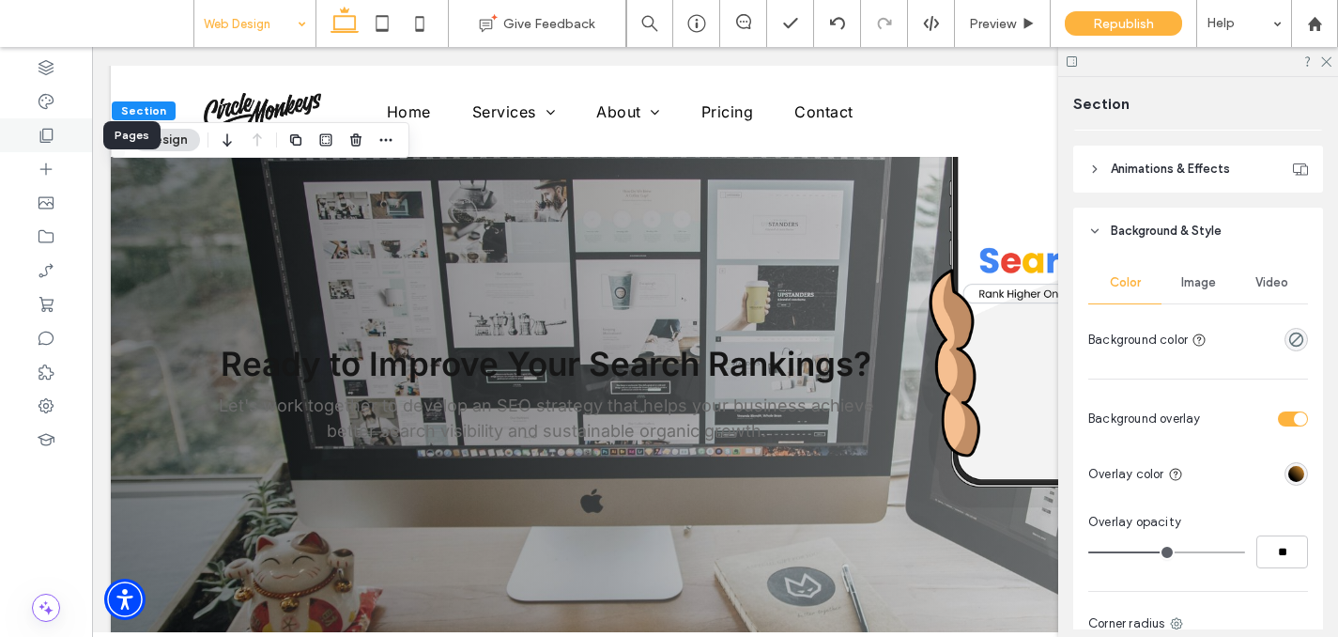
click at [65, 143] on div at bounding box center [46, 135] width 92 height 34
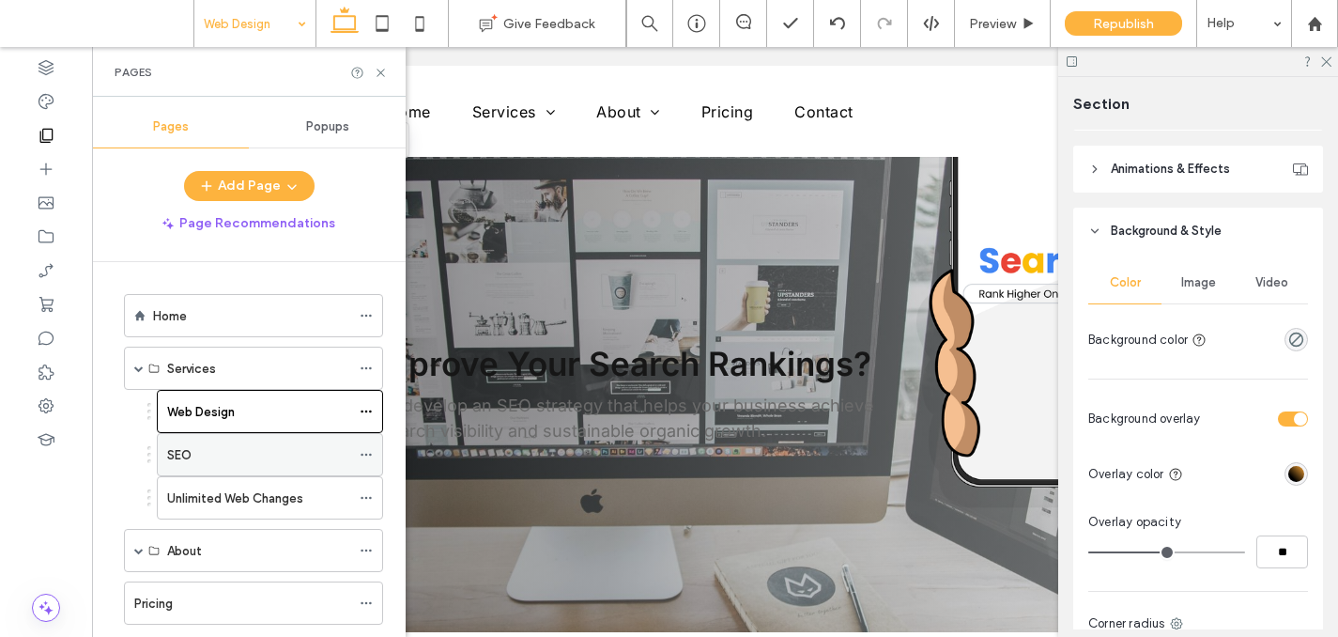
click at [219, 439] on div "SEO" at bounding box center [258, 454] width 183 height 41
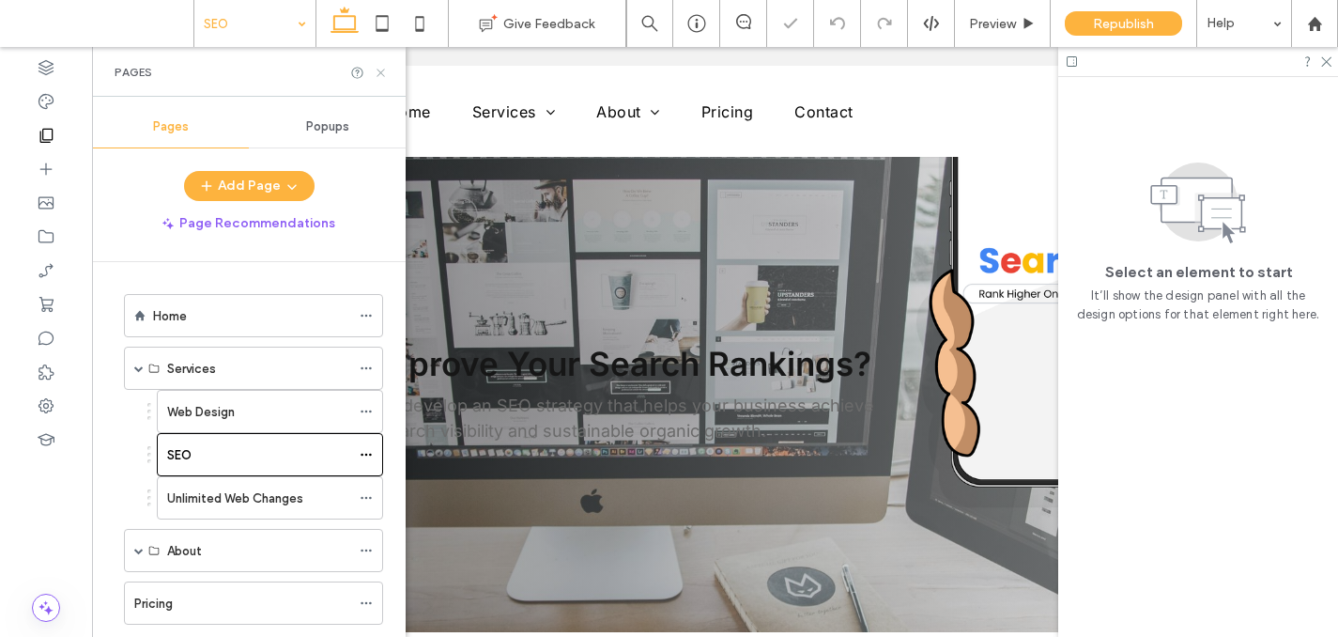
click at [375, 74] on icon at bounding box center [381, 73] width 14 height 14
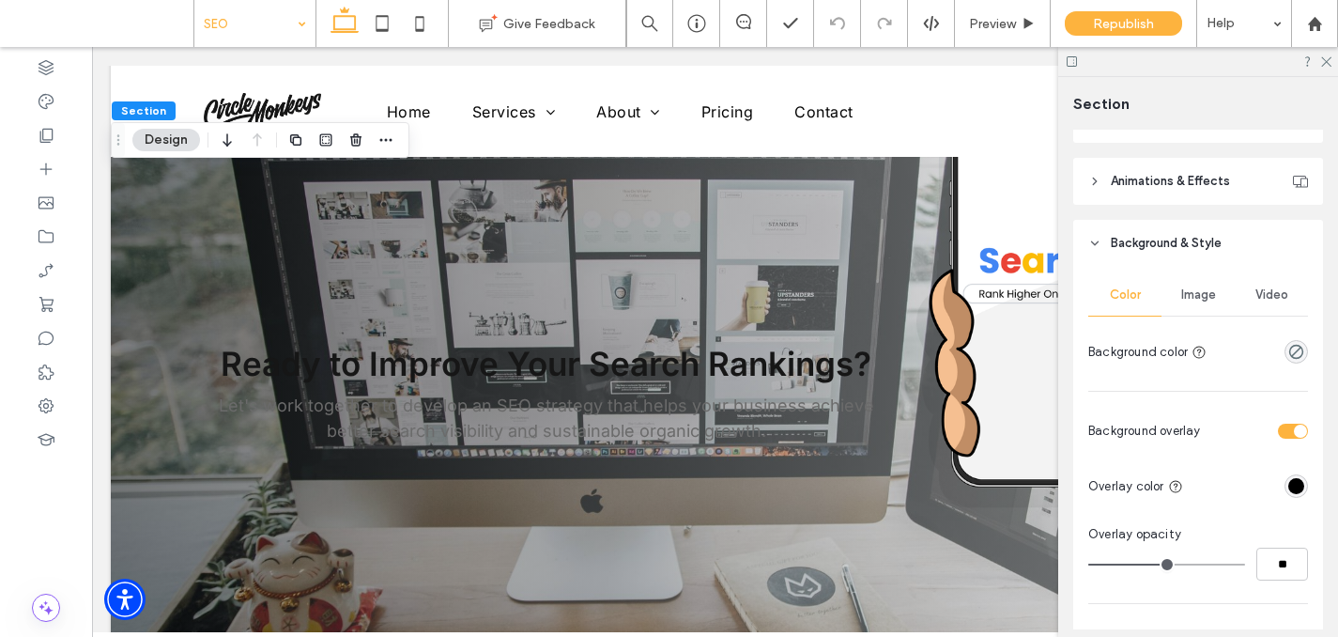
scroll to position [701, 0]
click at [1295, 488] on div "rgba(0,0,0,1)" at bounding box center [1296, 484] width 16 height 16
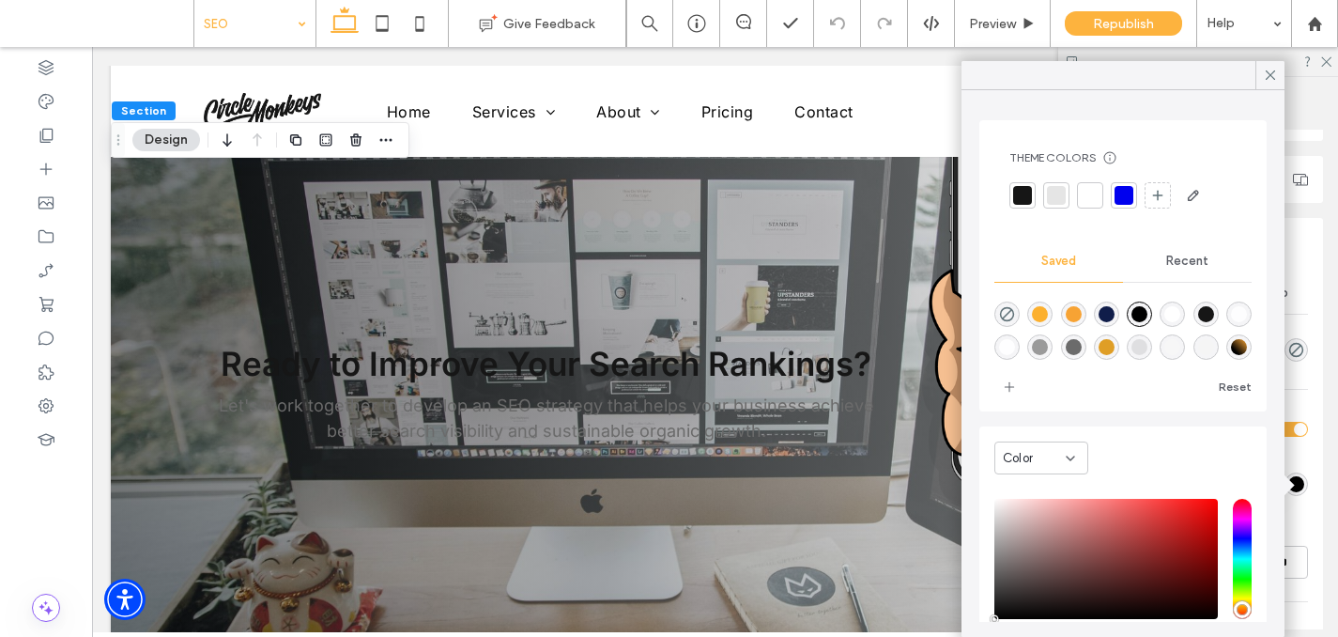
click at [1243, 344] on div "linear-gradient(45deg,rgba(0,0,0,1) 26%,rgba(247,163,52,1) 100%)" at bounding box center [1239, 347] width 16 height 16
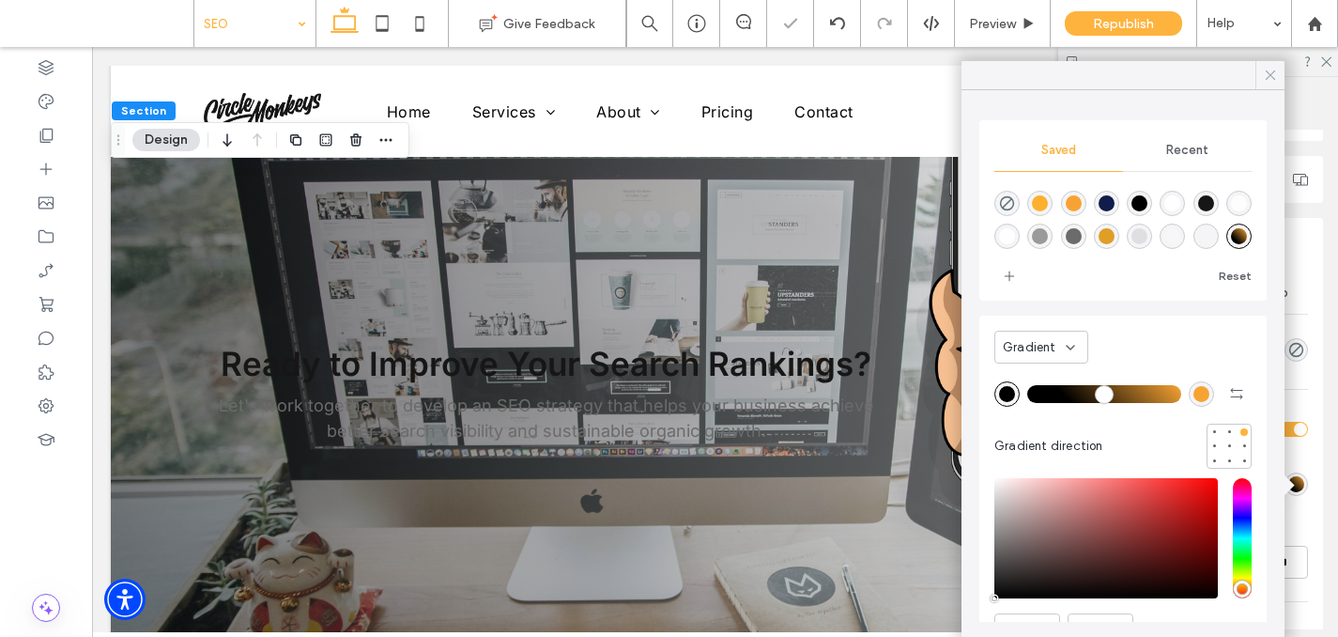
click at [1263, 79] on icon at bounding box center [1270, 75] width 17 height 17
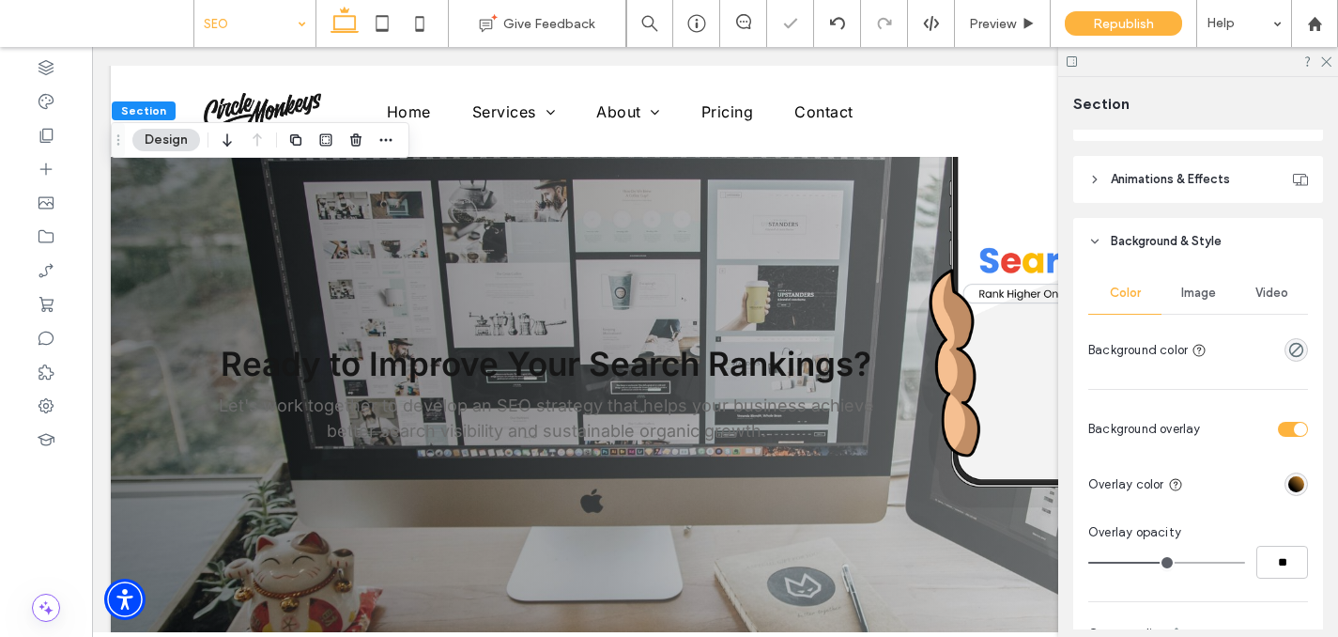
click at [1192, 287] on span "Image" at bounding box center [1198, 292] width 35 height 15
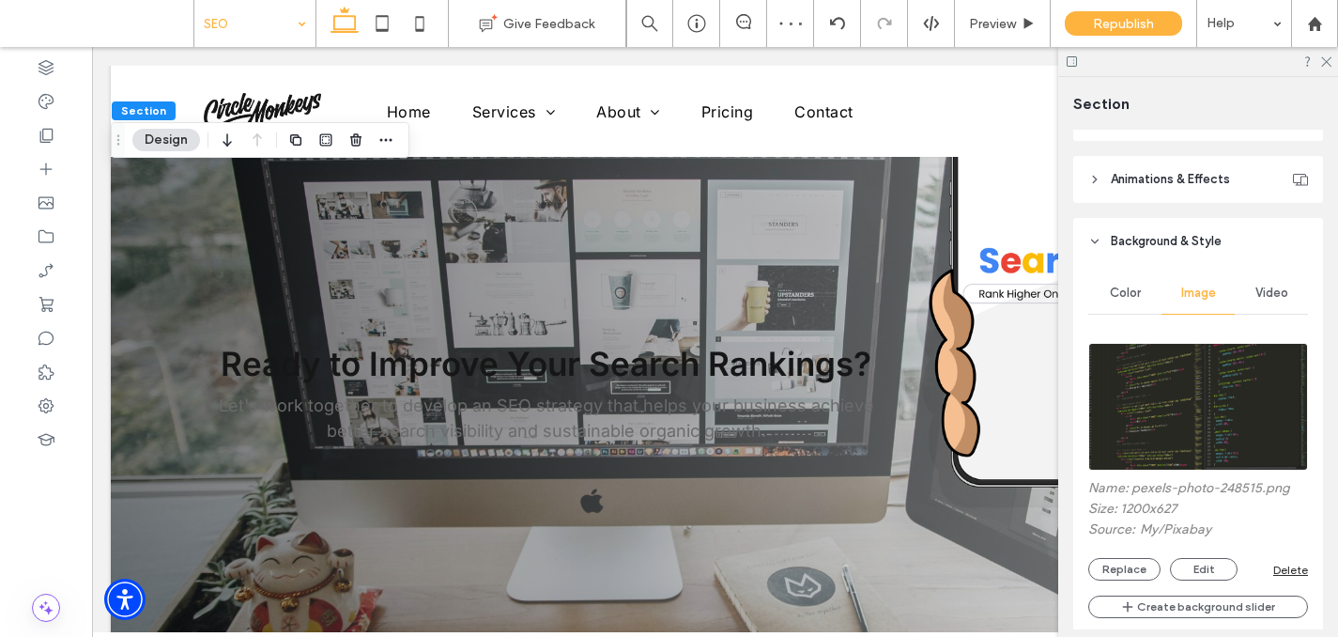
click at [1150, 377] on img at bounding box center [1198, 407] width 220 height 128
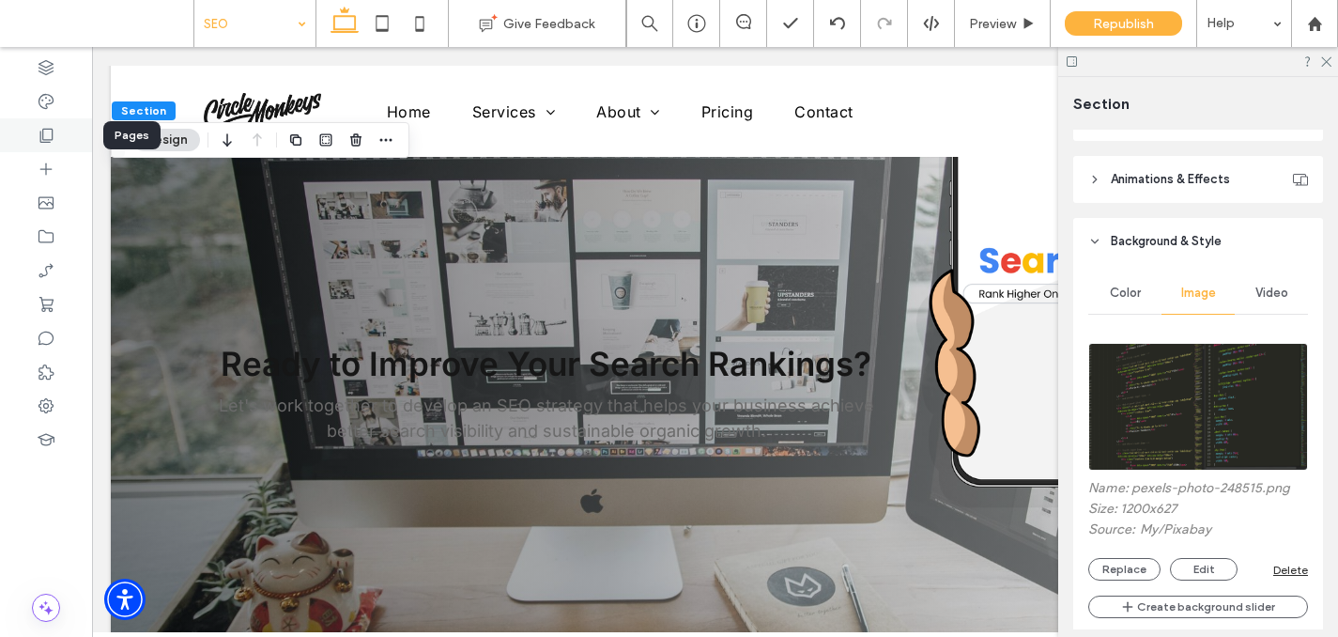
click at [39, 146] on div at bounding box center [46, 135] width 92 height 34
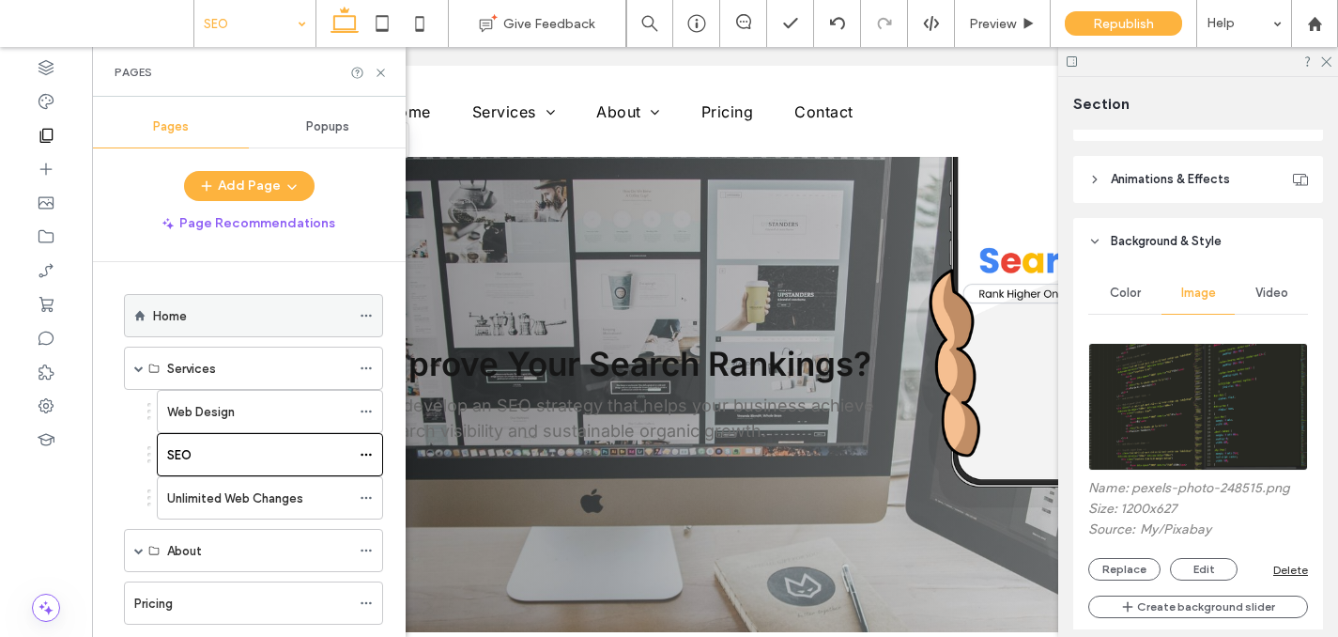
click at [190, 326] on div "Home" at bounding box center [251, 315] width 197 height 41
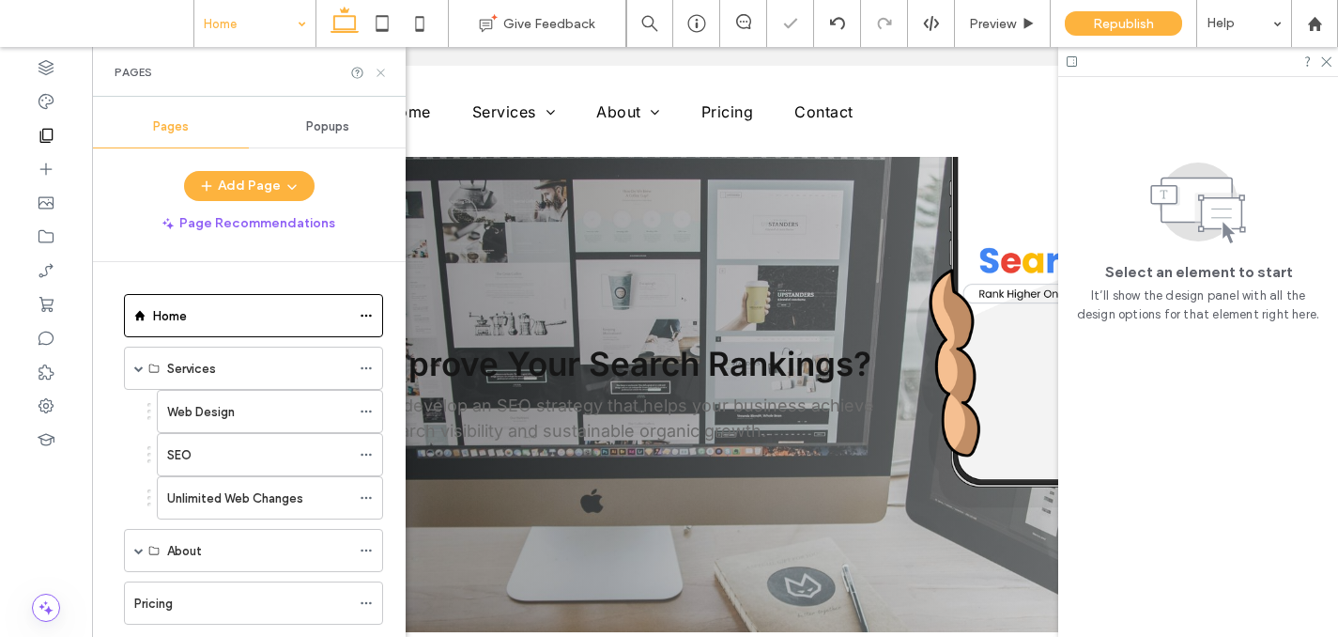
click at [376, 75] on icon at bounding box center [381, 73] width 14 height 14
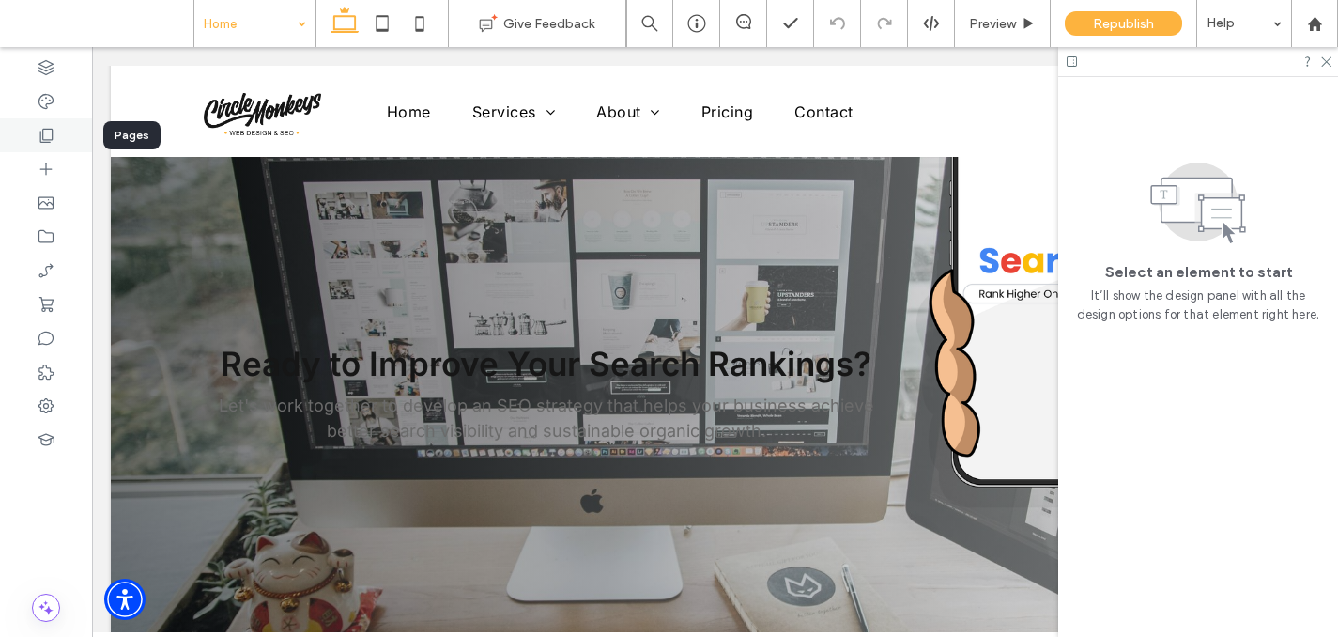
click at [38, 144] on icon at bounding box center [46, 135] width 19 height 19
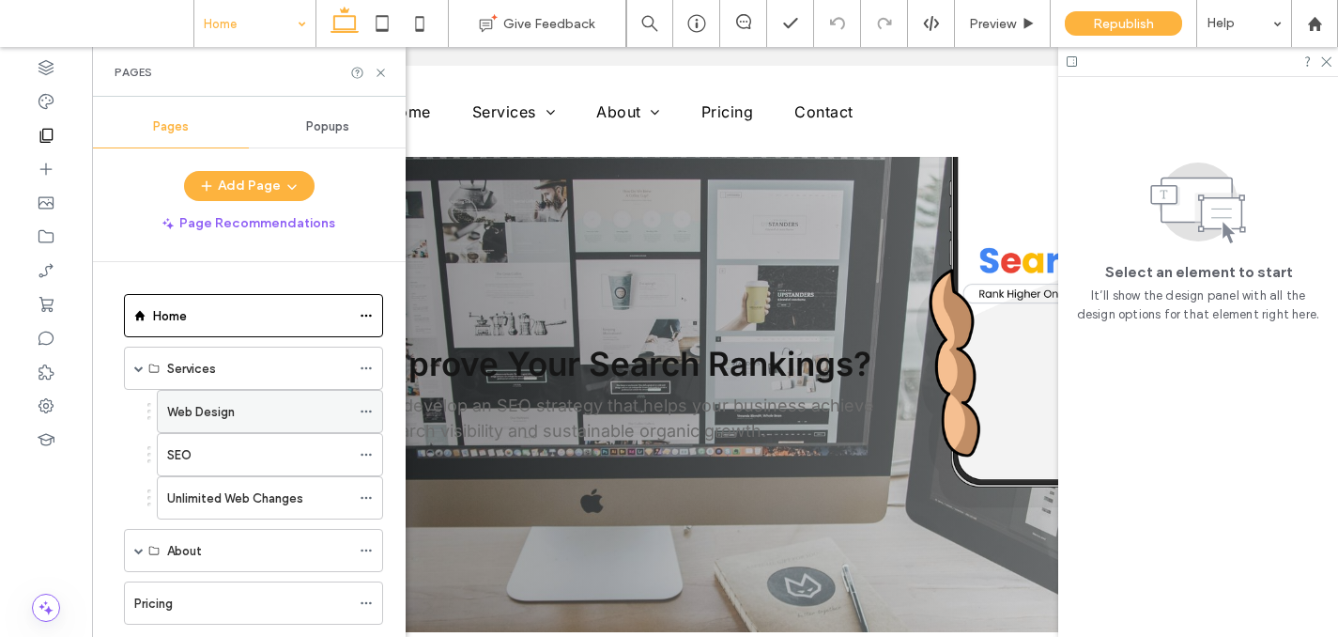
click at [199, 405] on label "Web Design" at bounding box center [201, 411] width 68 height 33
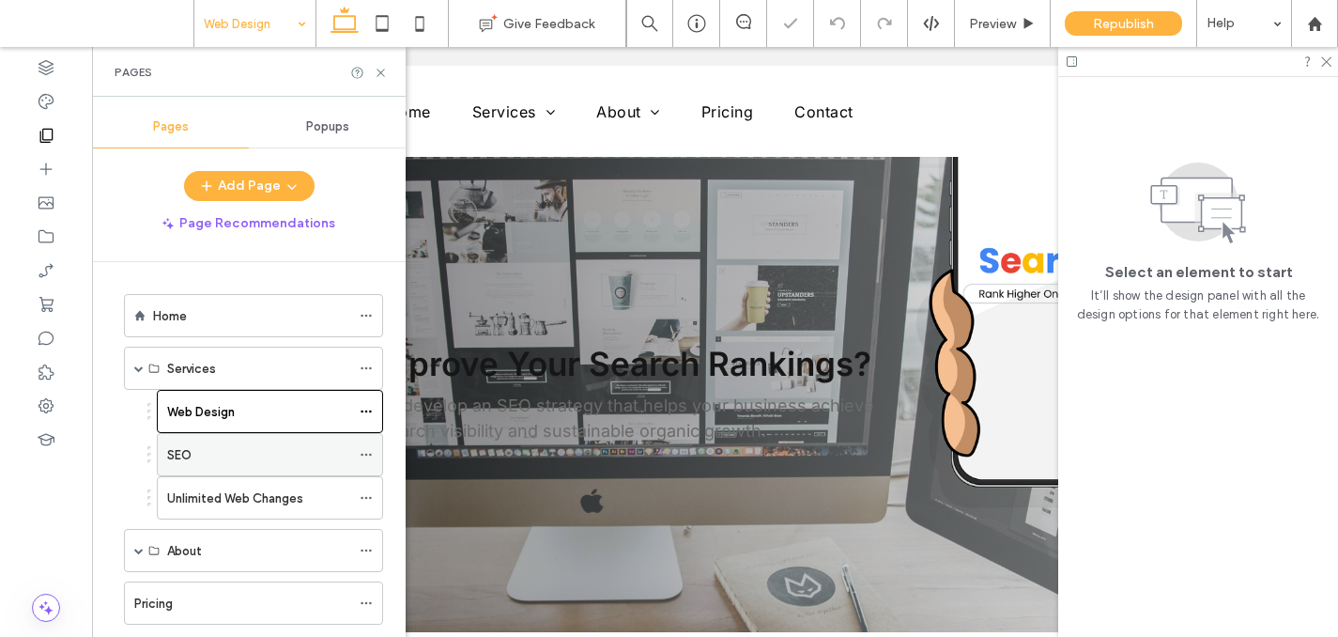
click at [259, 449] on div "SEO" at bounding box center [258, 455] width 183 height 20
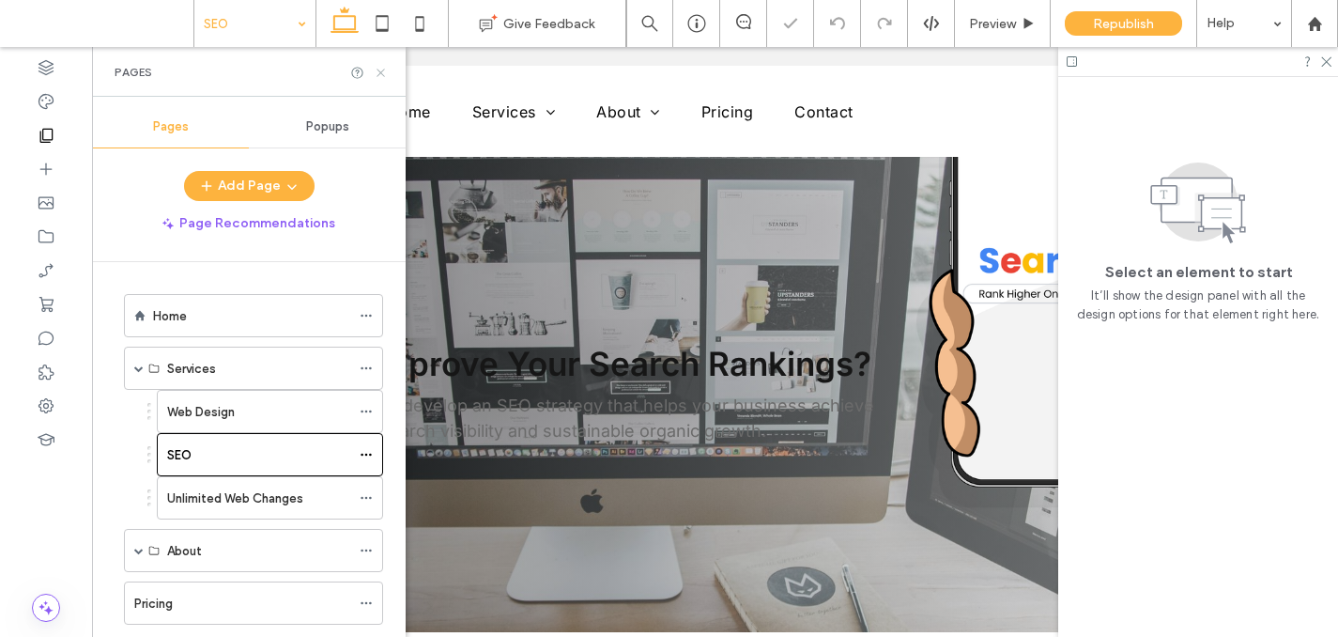
click at [377, 75] on icon at bounding box center [381, 73] width 14 height 14
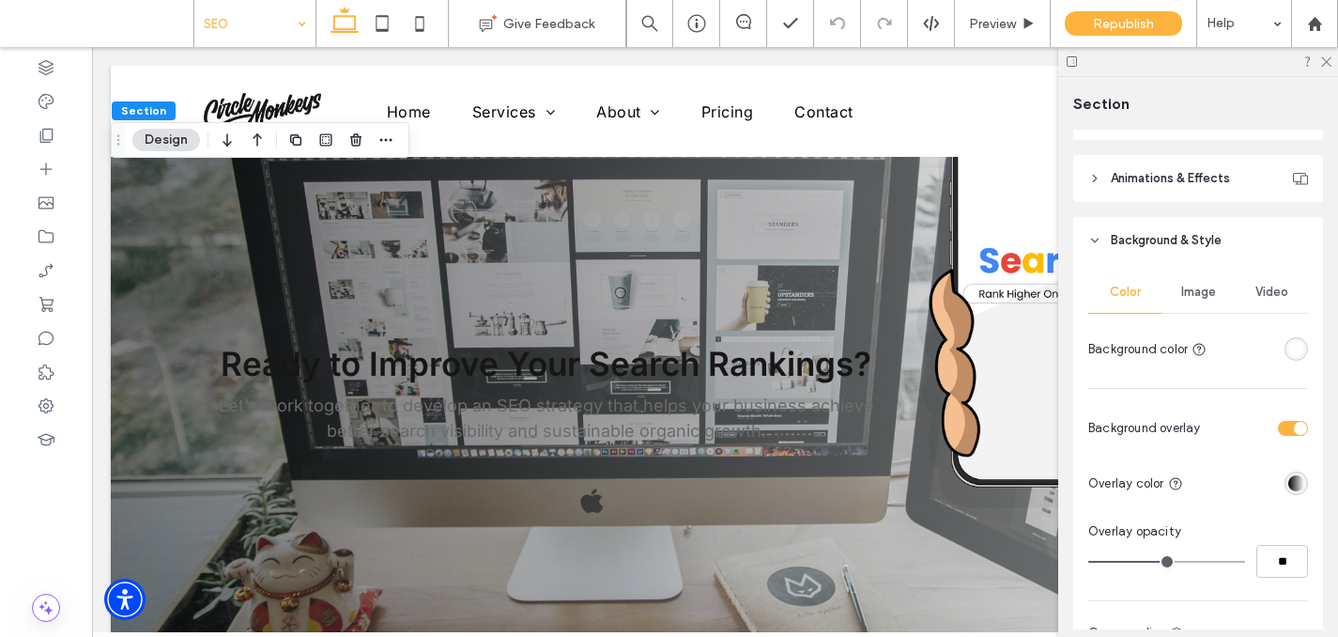
scroll to position [715, 0]
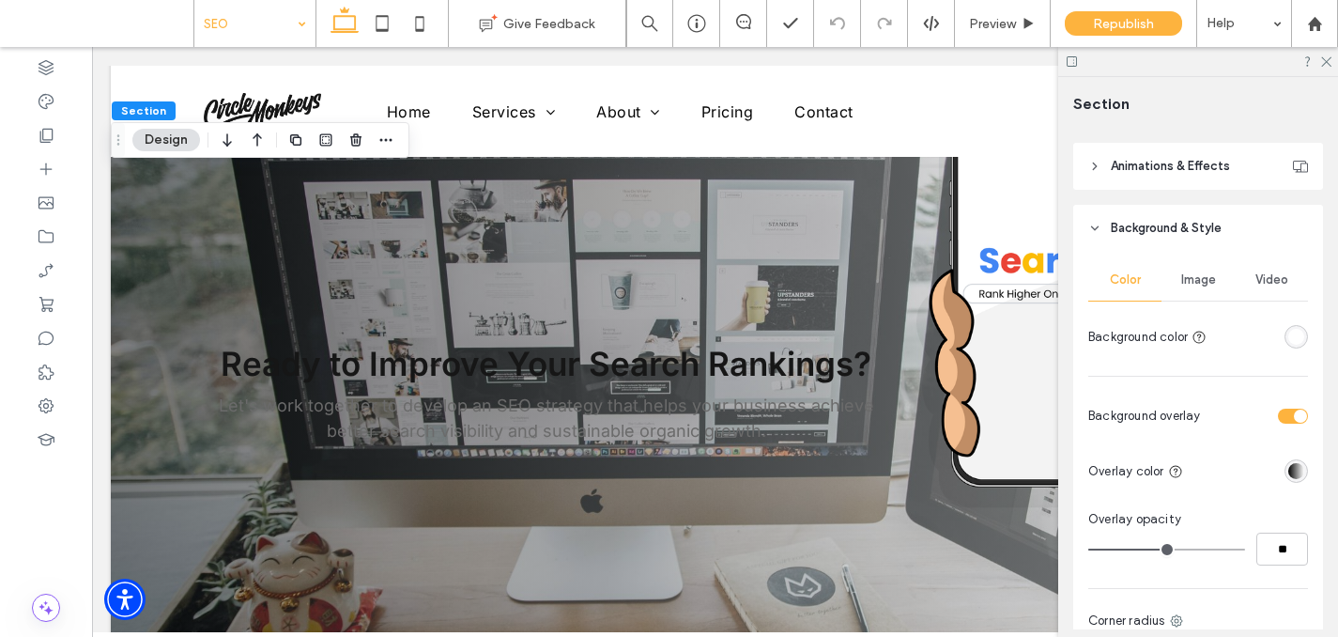
click at [1291, 352] on div at bounding box center [1261, 336] width 94 height 33
click at [1291, 336] on div "rgba(255, 255, 255, 1)" at bounding box center [1296, 337] width 16 height 16
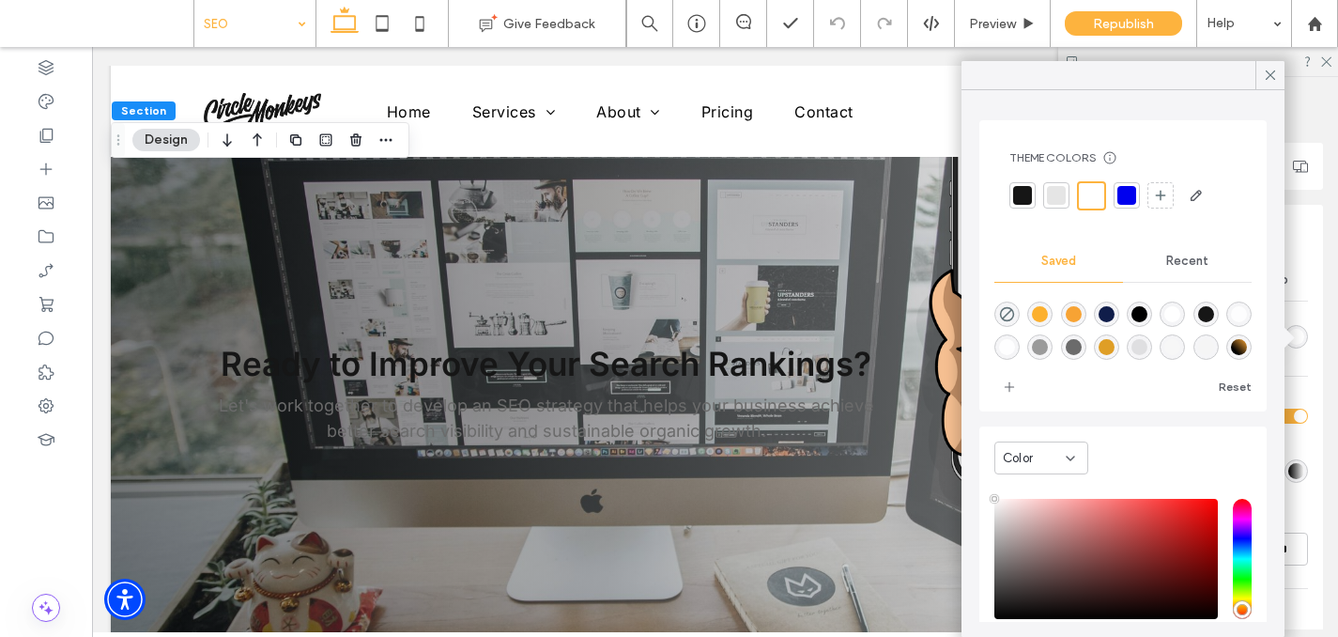
click at [1241, 347] on div "linear-gradient(45deg,rgba(0,0,0,1) 26%,rgba(247,163,52,1) 100%)" at bounding box center [1239, 347] width 16 height 16
type input "*******"
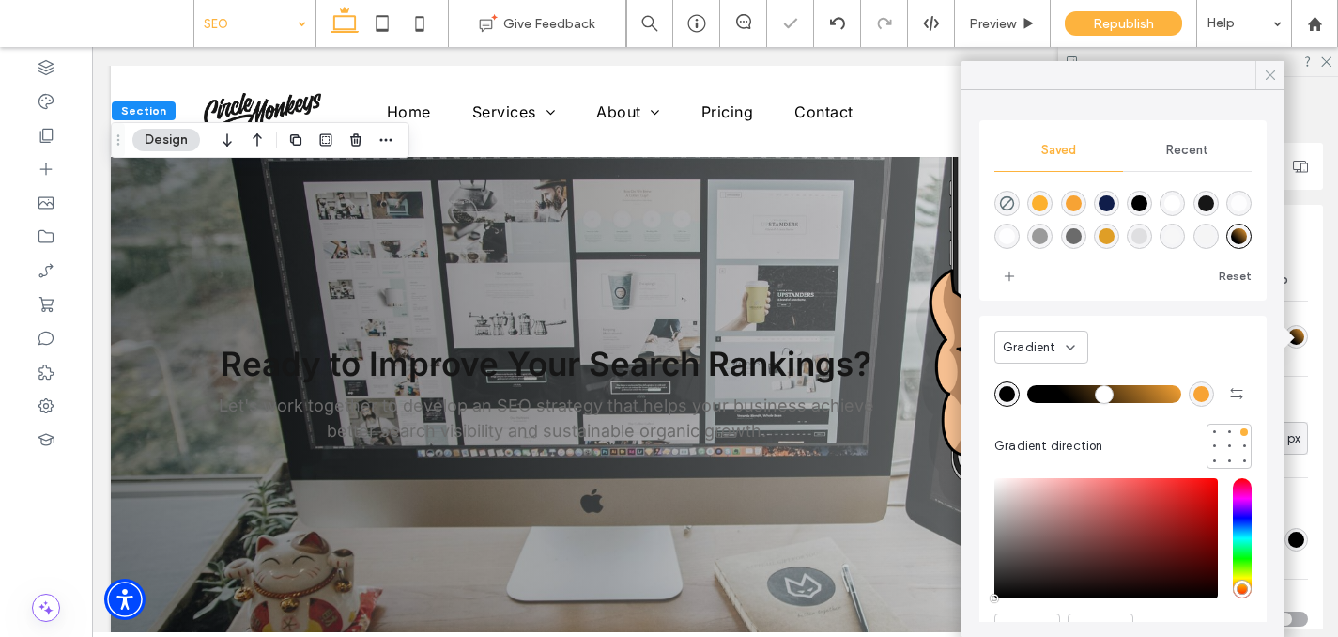
click at [1274, 73] on icon at bounding box center [1270, 75] width 17 height 17
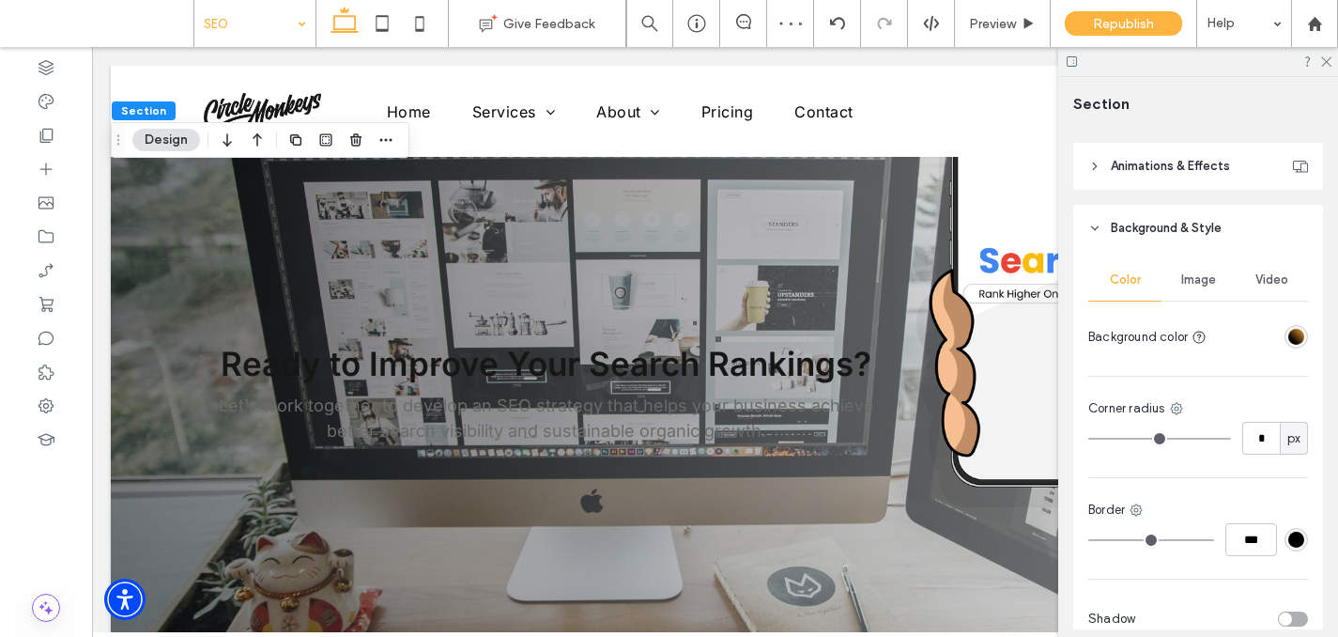
click at [1216, 297] on div "Image" at bounding box center [1197, 279] width 73 height 41
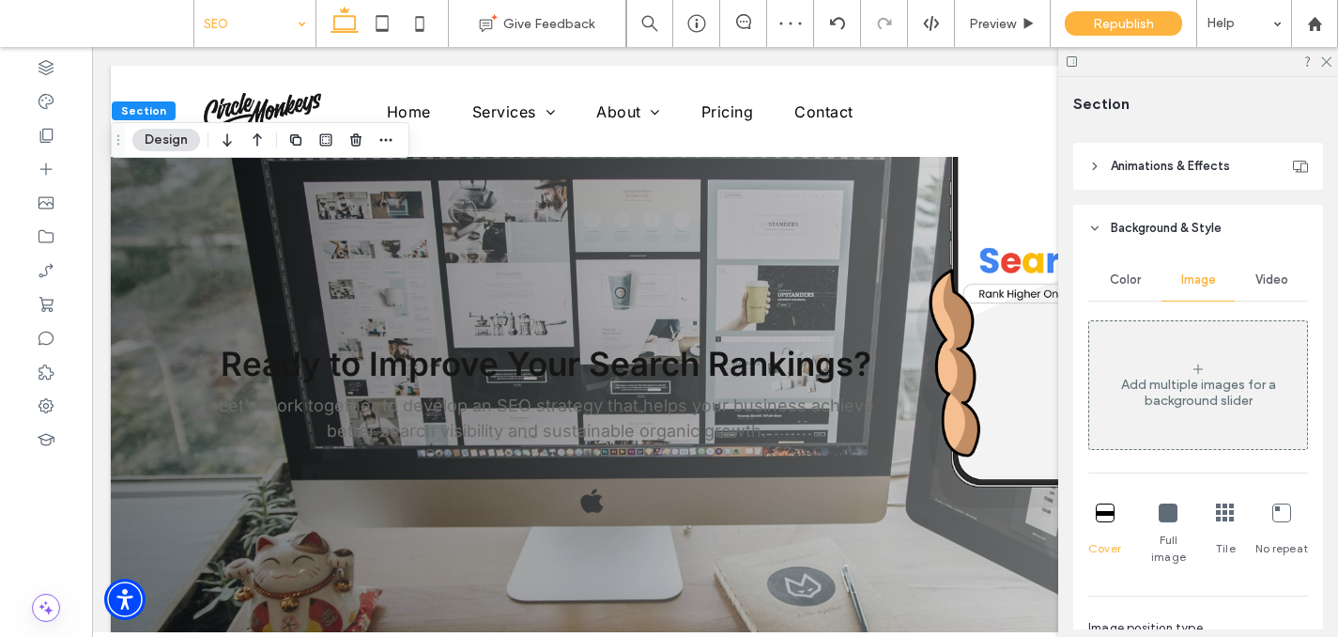
click at [1199, 391] on div "Add multiple images for a background slider" at bounding box center [1198, 393] width 218 height 32
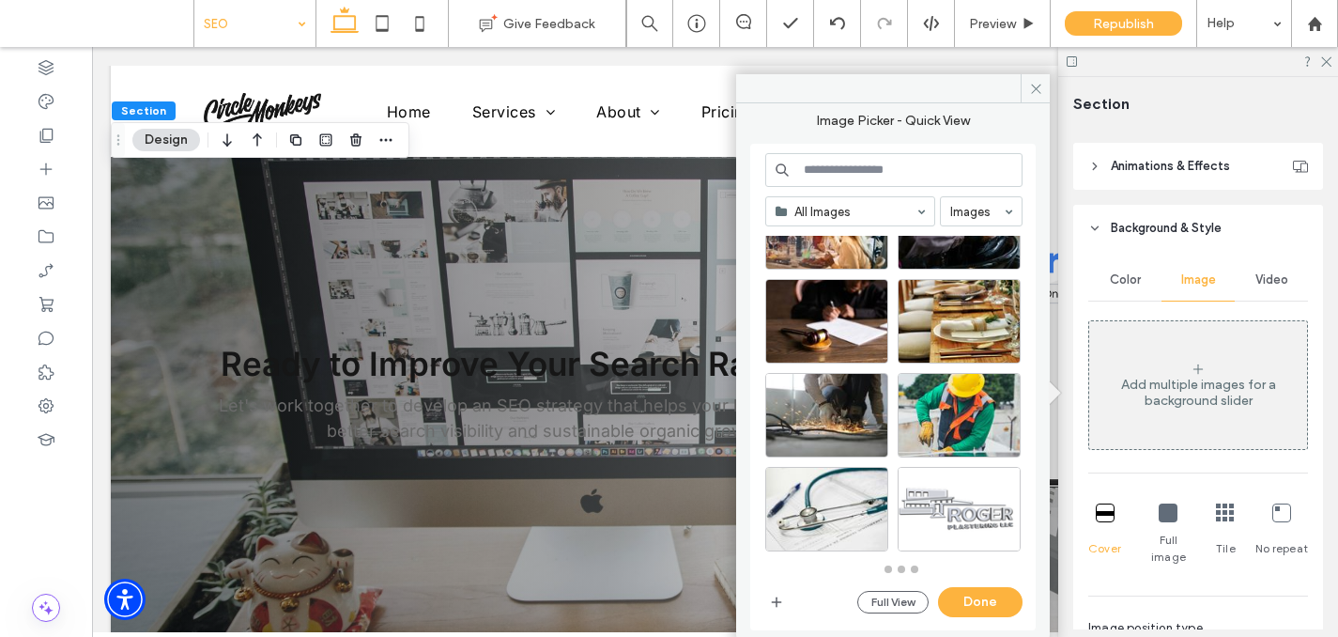
scroll to position [830, 0]
click at [852, 158] on input at bounding box center [893, 170] width 257 height 34
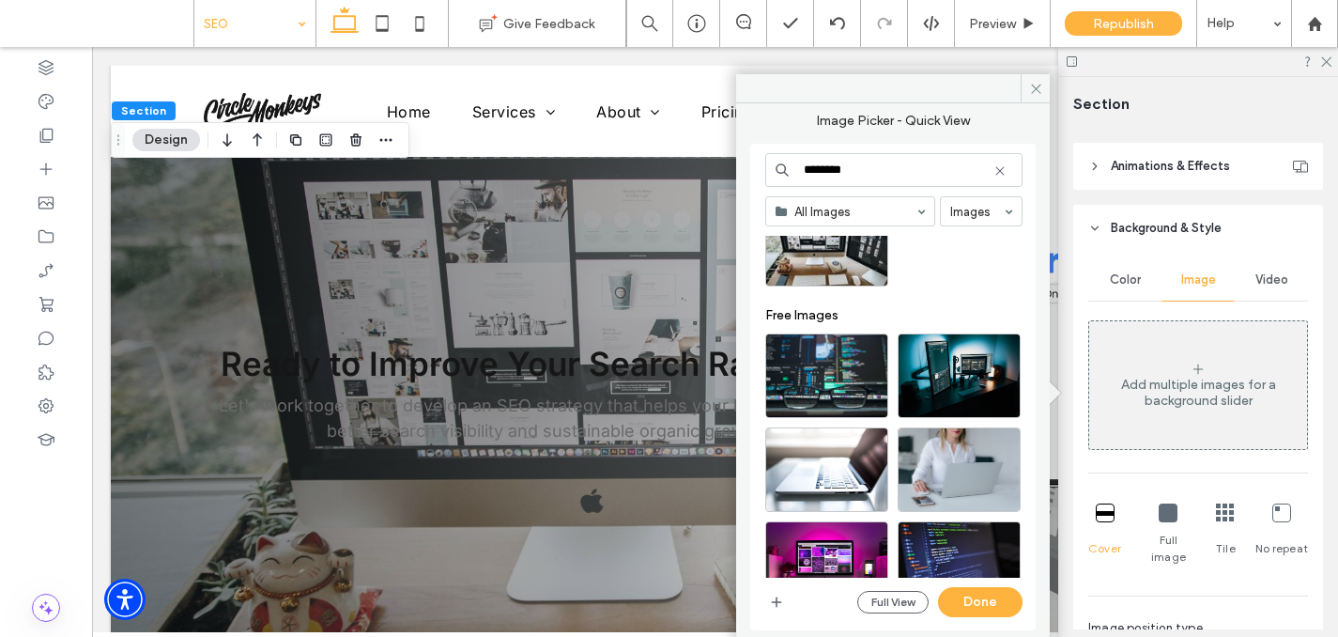
scroll to position [73, 0]
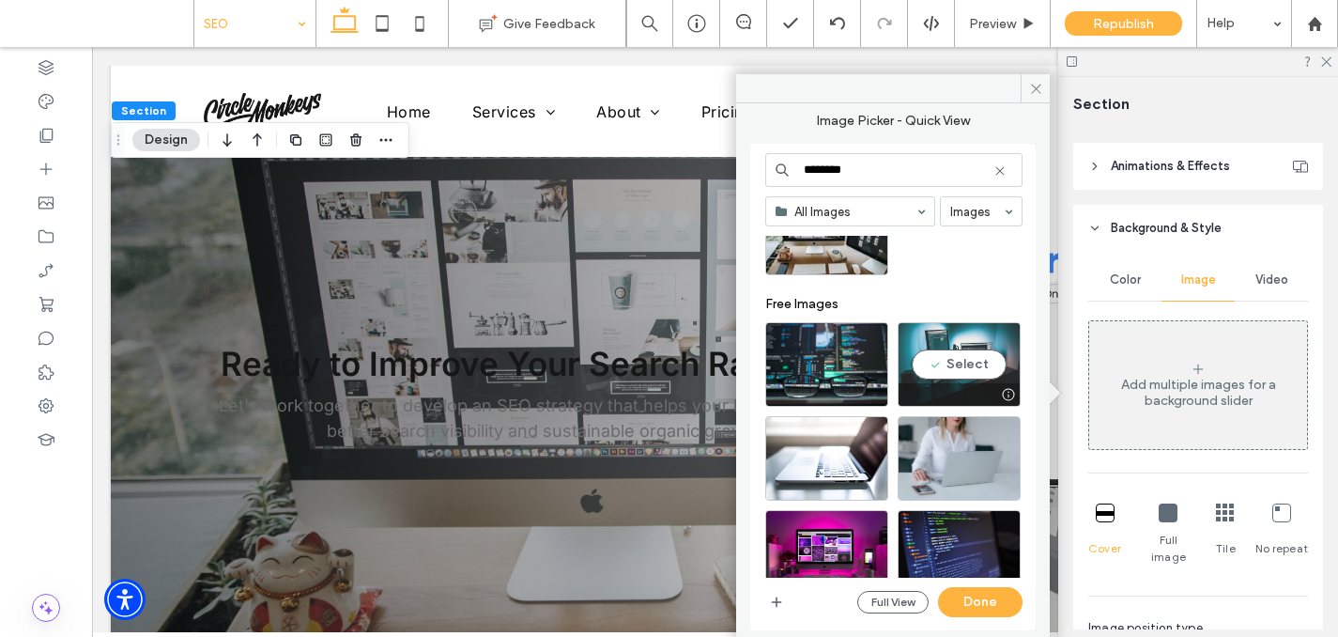
type input "********"
click at [950, 372] on div "Select" at bounding box center [959, 364] width 123 height 85
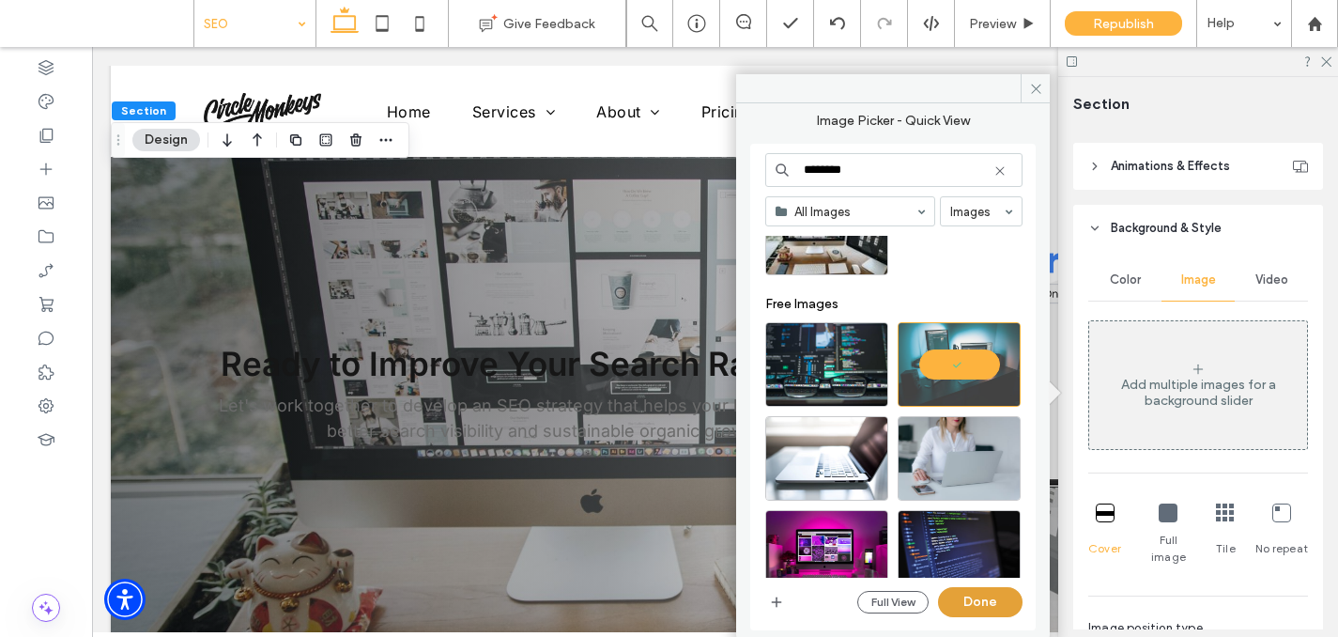
click at [976, 598] on button "Done" at bounding box center [980, 602] width 85 height 30
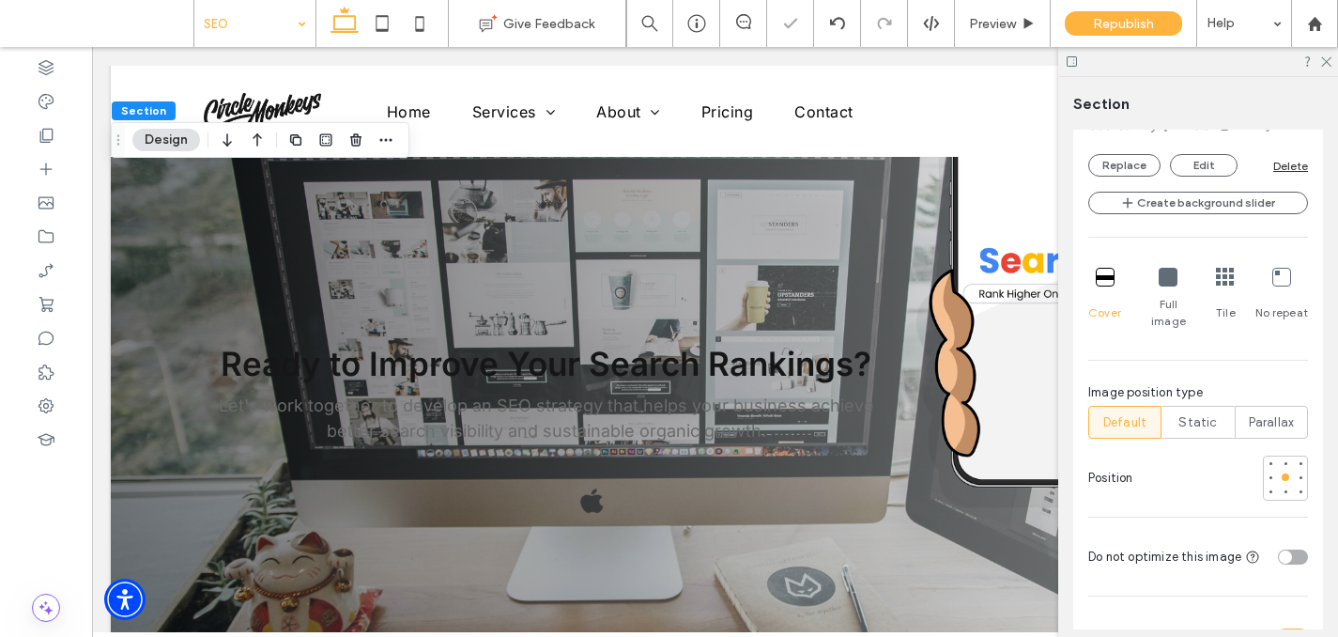
scroll to position [1131, 0]
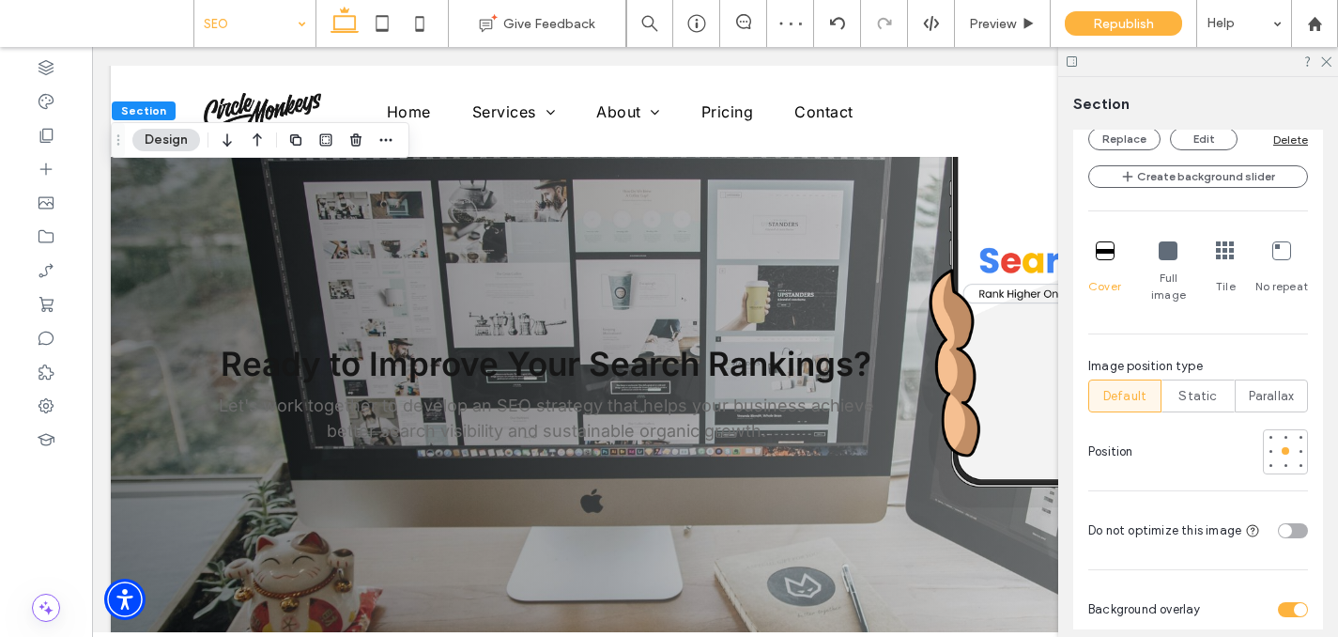
click at [1290, 524] on div "toggle" at bounding box center [1285, 530] width 13 height 13
click at [1290, 523] on div "toggle" at bounding box center [1293, 530] width 30 height 15
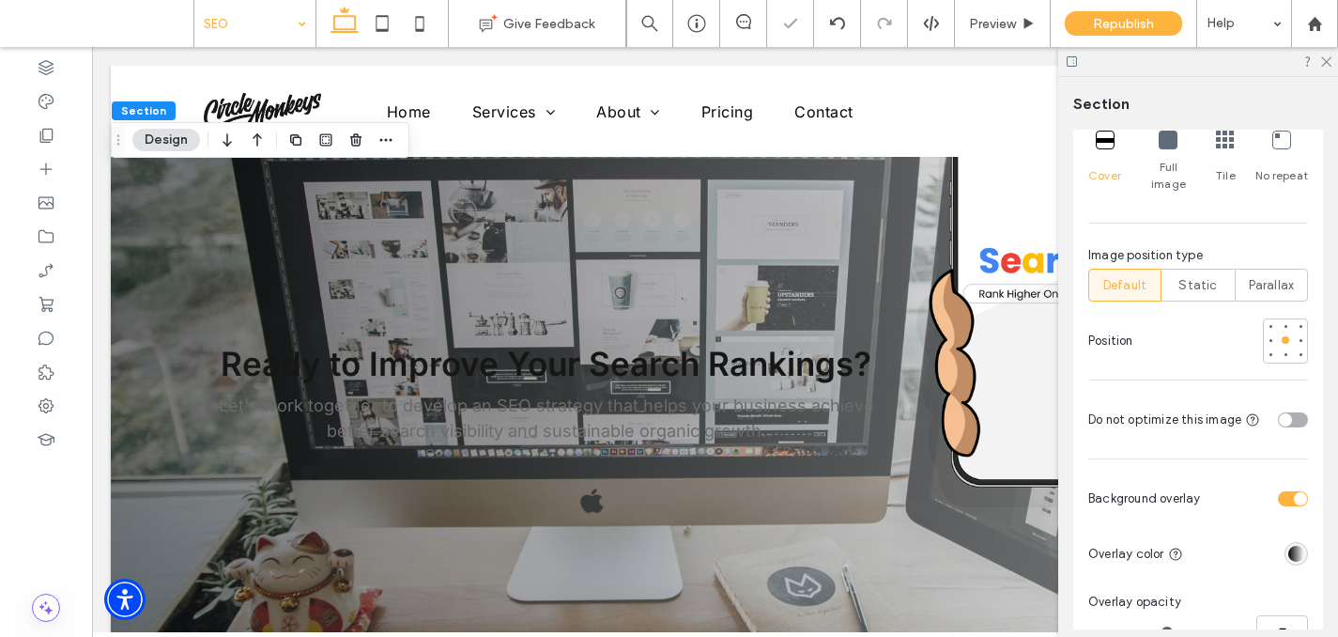
scroll to position [1256, 0]
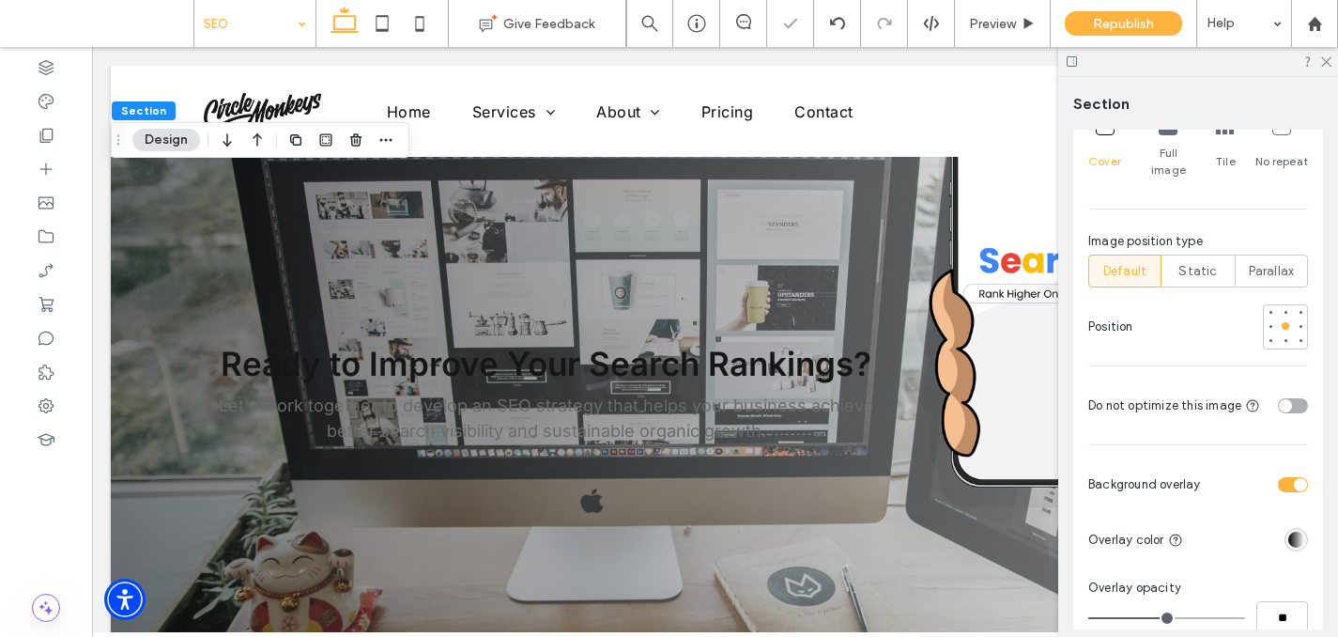
click at [1292, 531] on div "linear-gradient(90deg, rgba(0, 0, 0, 1) 0%, rgba(255, 255, 255, 1) 100%)" at bounding box center [1296, 539] width 16 height 16
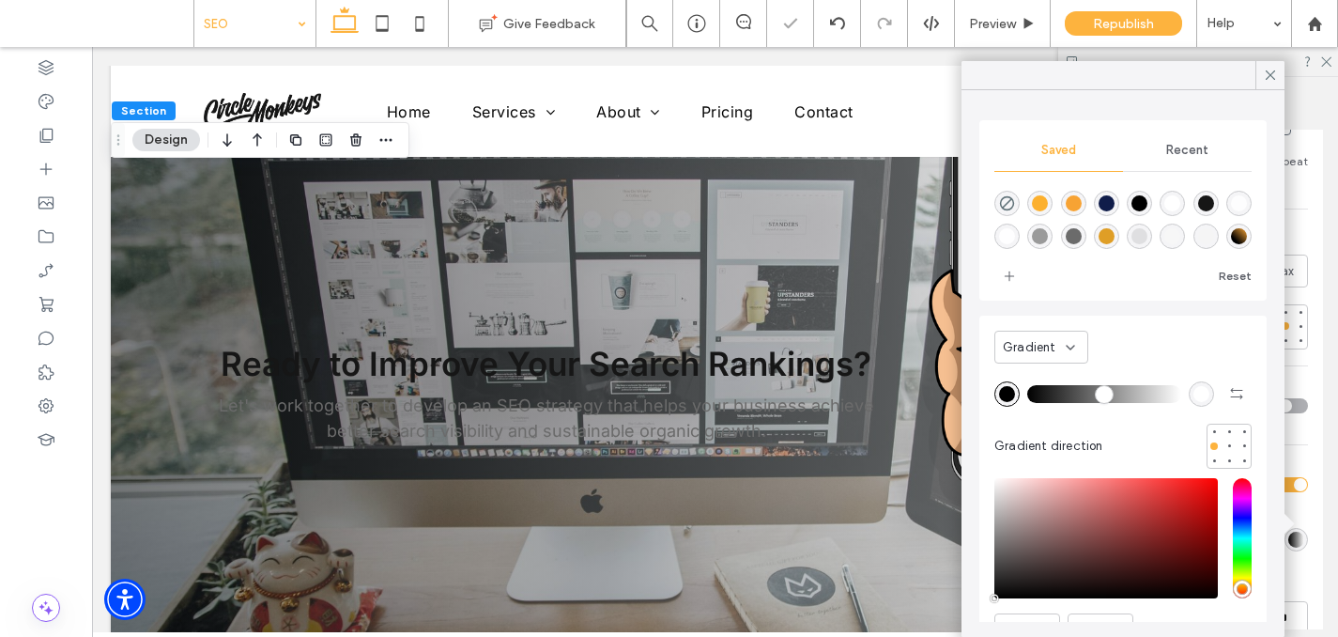
click at [1242, 245] on div "linear-gradient(45deg,rgba(0,0,0,1) 26%,rgba(247,163,52,1) 100%)" at bounding box center [1238, 235] width 25 height 25
type input "**"
click at [1273, 85] on span at bounding box center [1270, 75] width 17 height 28
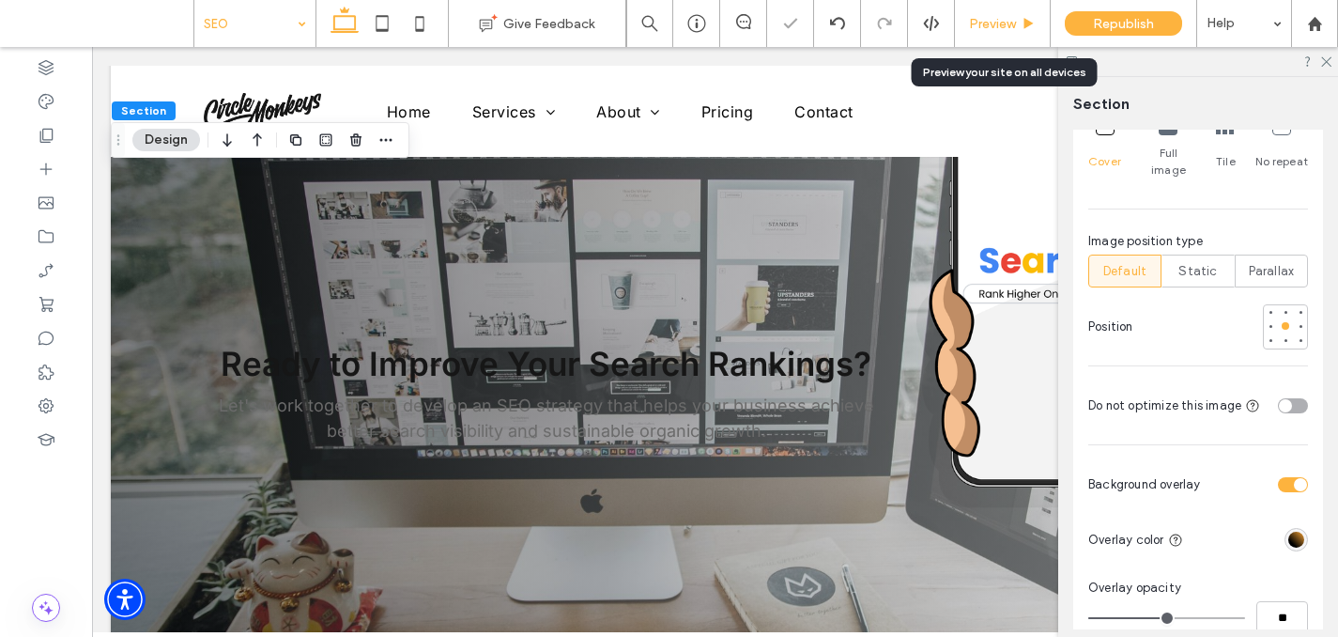
click at [991, 32] on div "Preview" at bounding box center [1003, 23] width 96 height 47
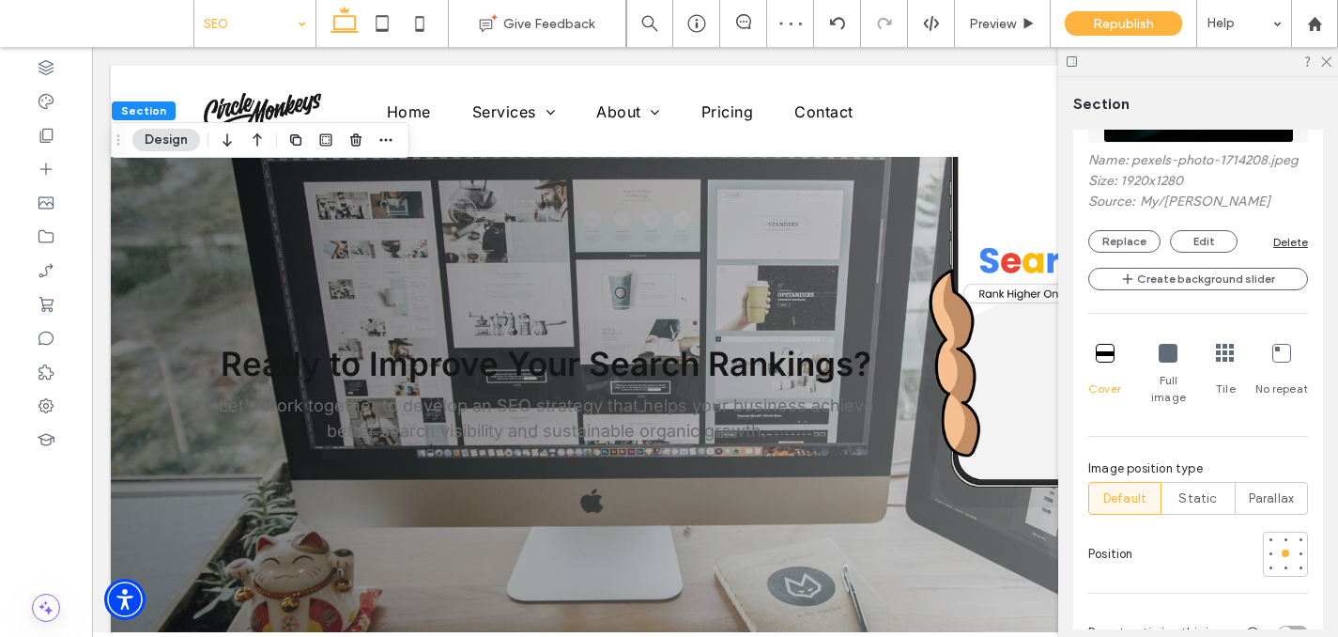
scroll to position [1005, 0]
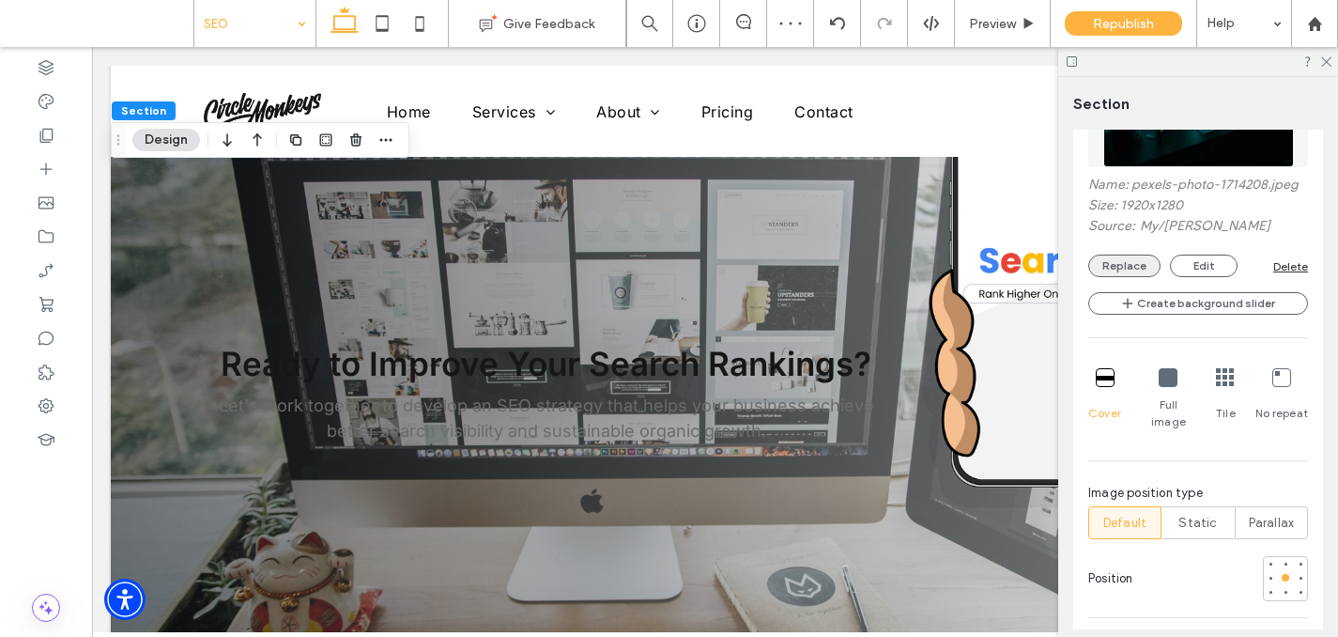
click at [1122, 271] on button "Replace" at bounding box center [1124, 265] width 72 height 23
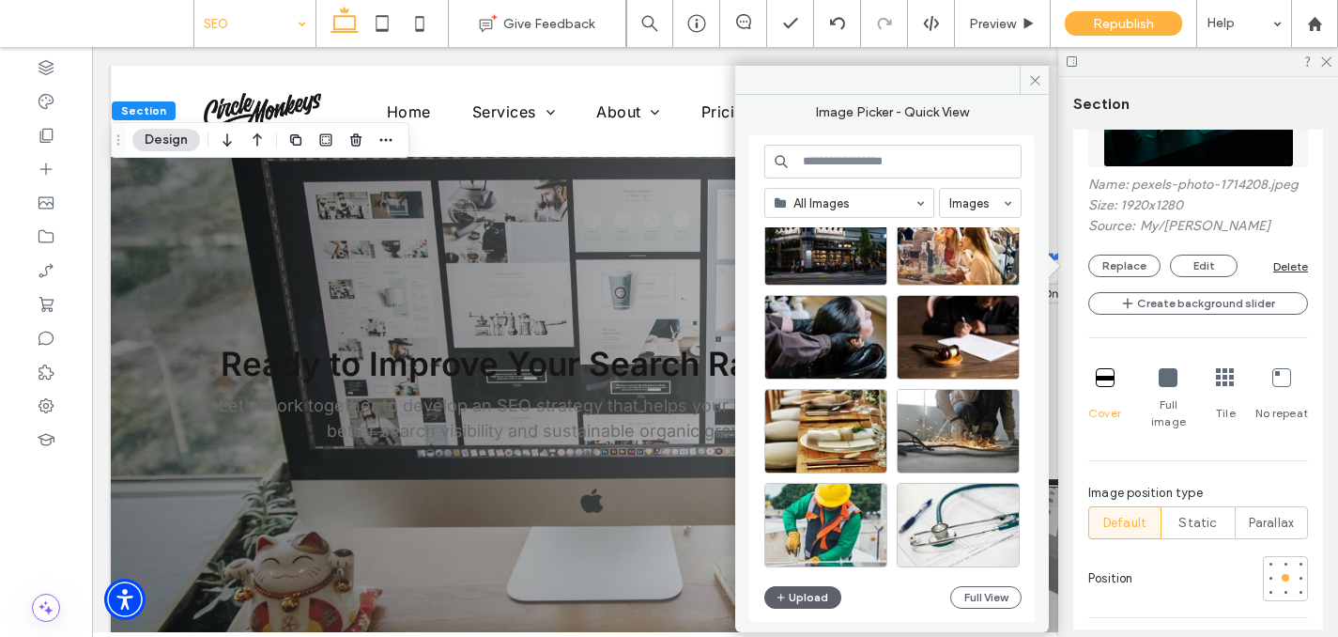
scroll to position [823, 0]
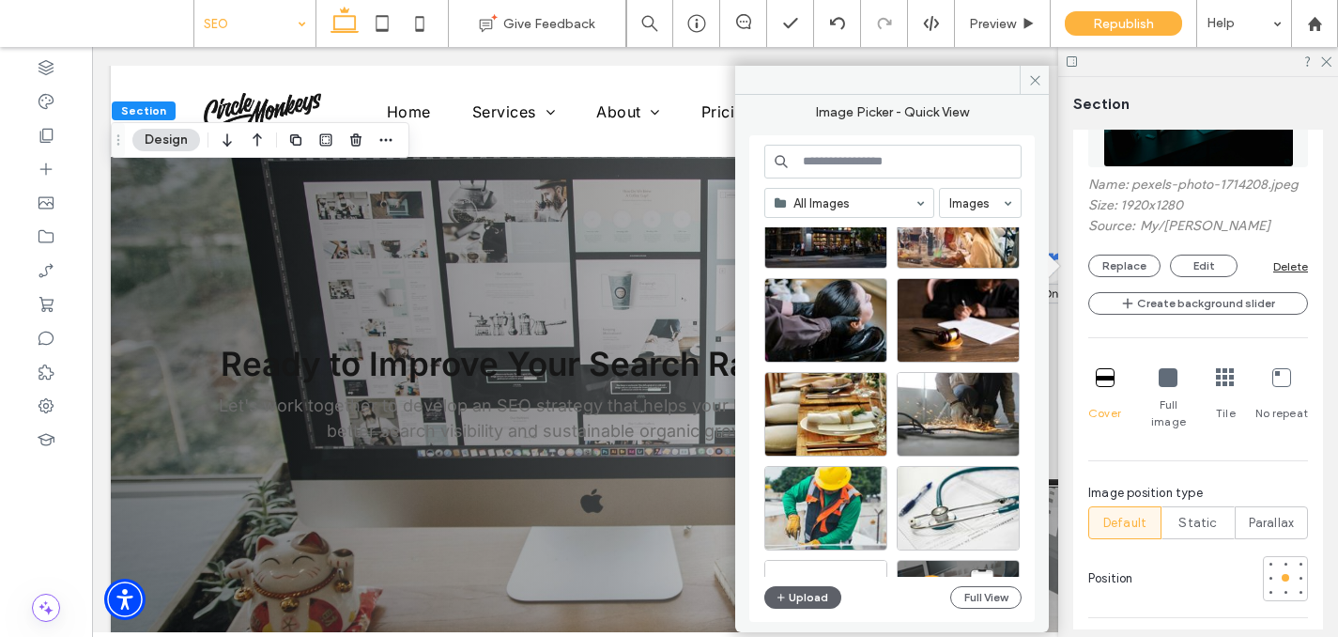
click at [806, 170] on input at bounding box center [892, 162] width 257 height 34
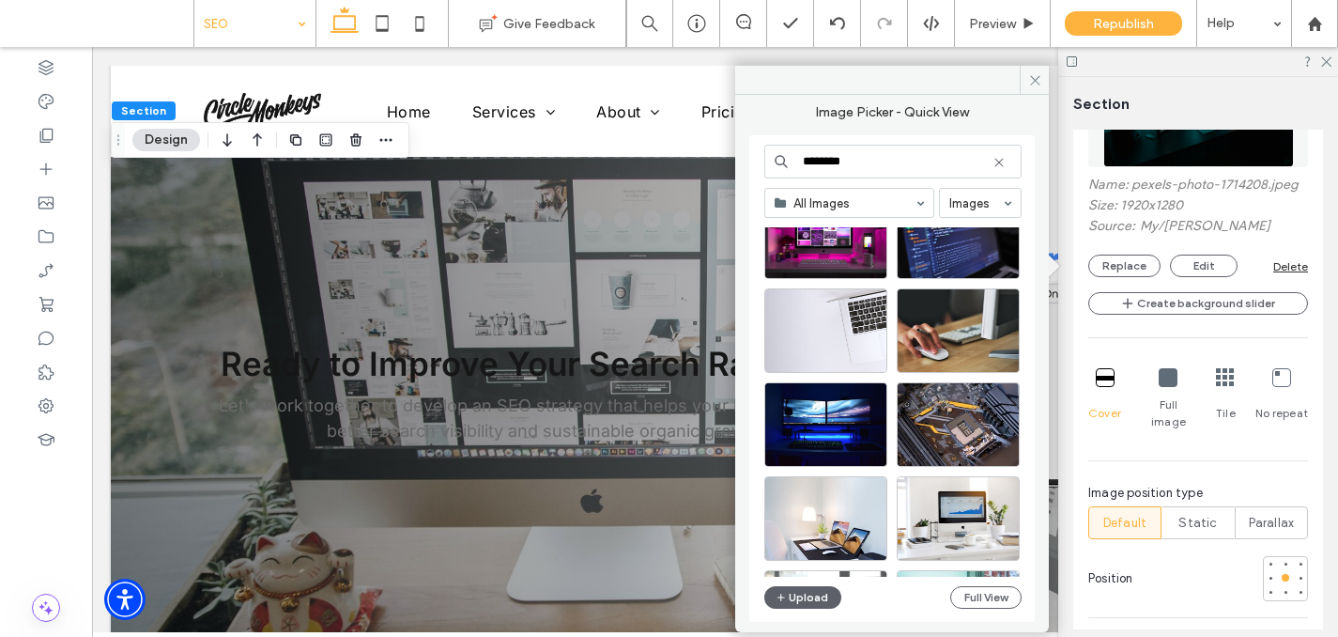
scroll to position [361, 0]
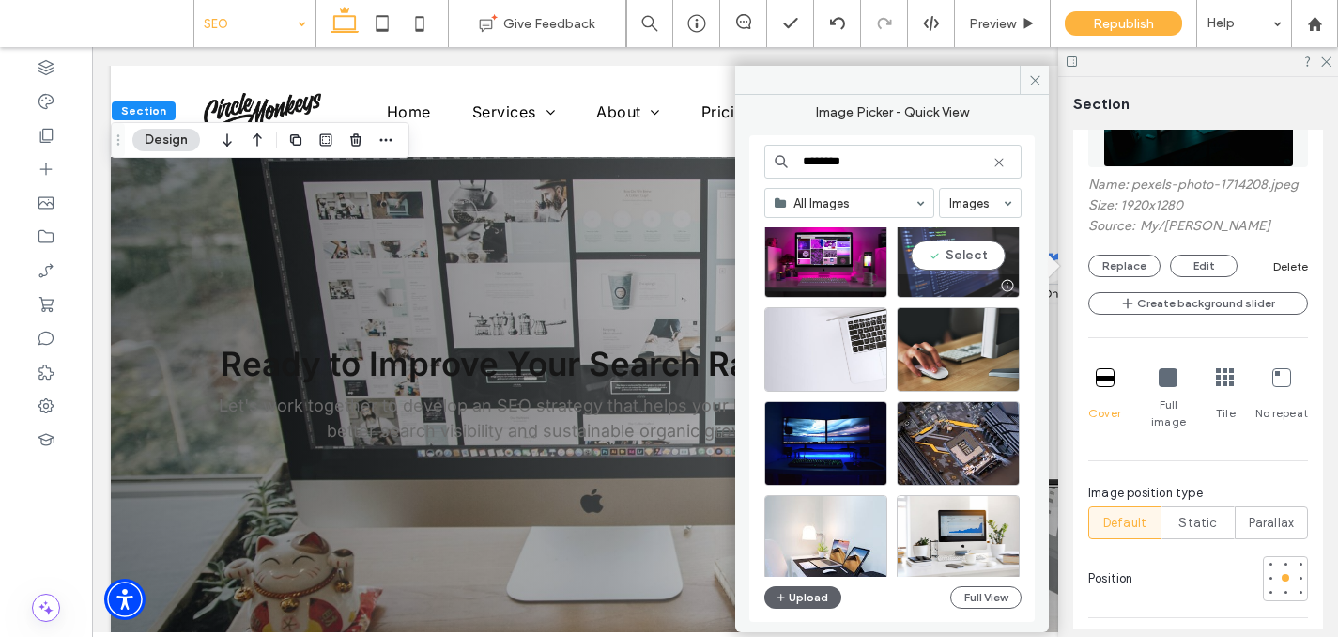
type input "********"
click at [930, 268] on div "Select" at bounding box center [958, 255] width 123 height 85
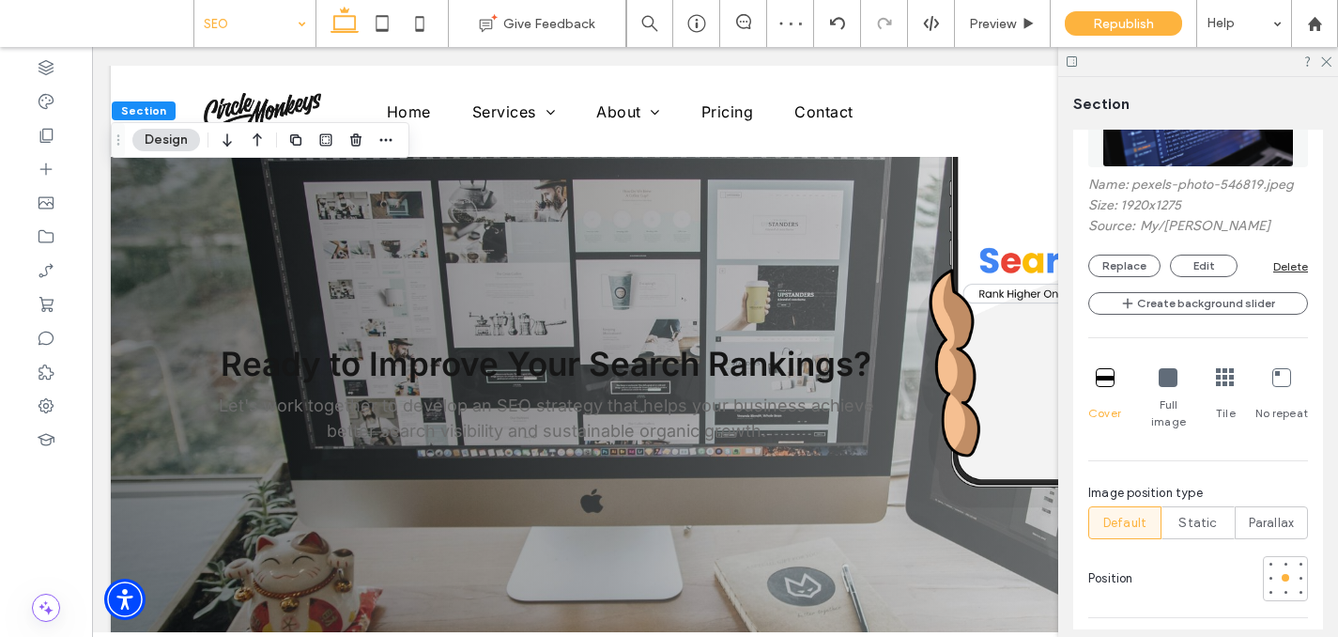
click at [1117, 250] on div "Name: pexels-photo-546819.jpeg Size: 1920x1275 Source: My / luis gomes Replace …" at bounding box center [1198, 227] width 220 height 100
click at [1116, 264] on button "Replace" at bounding box center [1124, 265] width 72 height 23
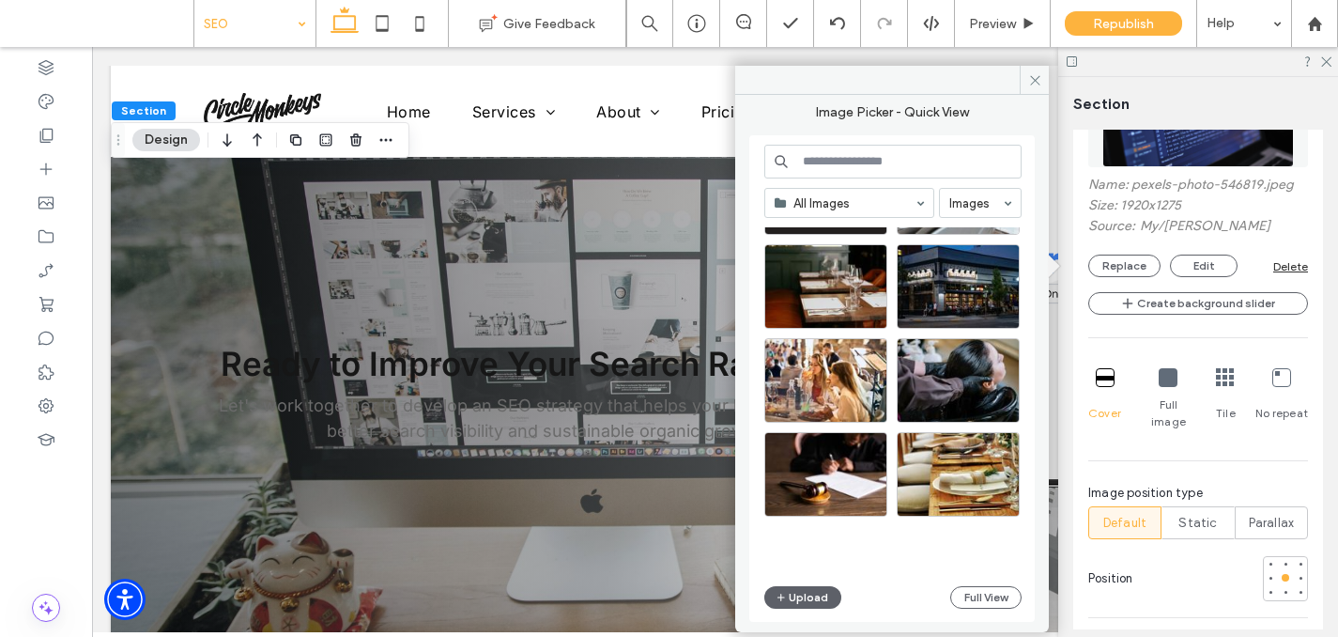
scroll to position [767, 0]
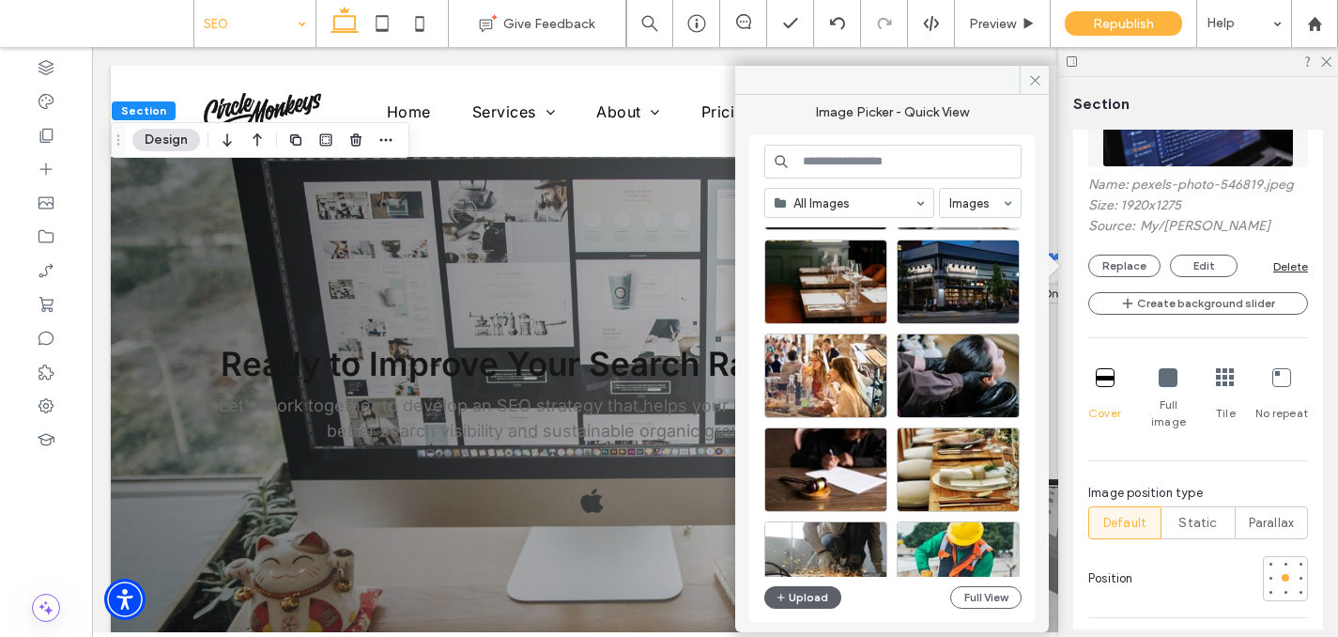
click at [925, 167] on input at bounding box center [892, 162] width 257 height 34
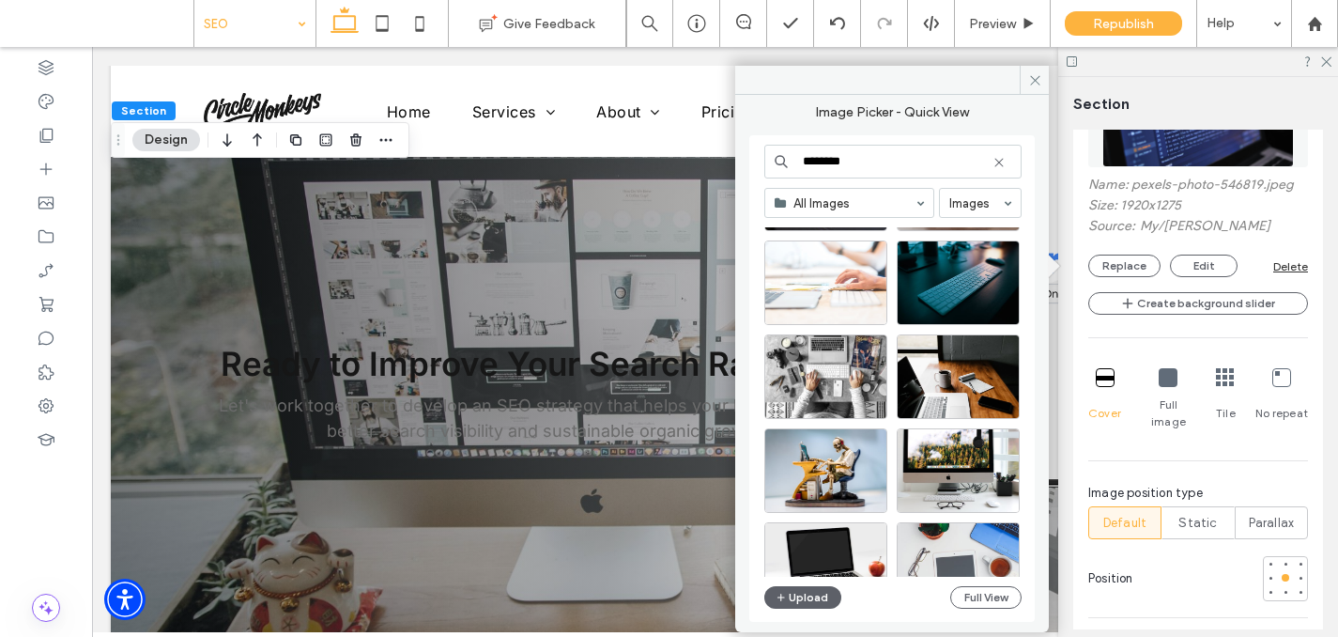
scroll to position [992, 0]
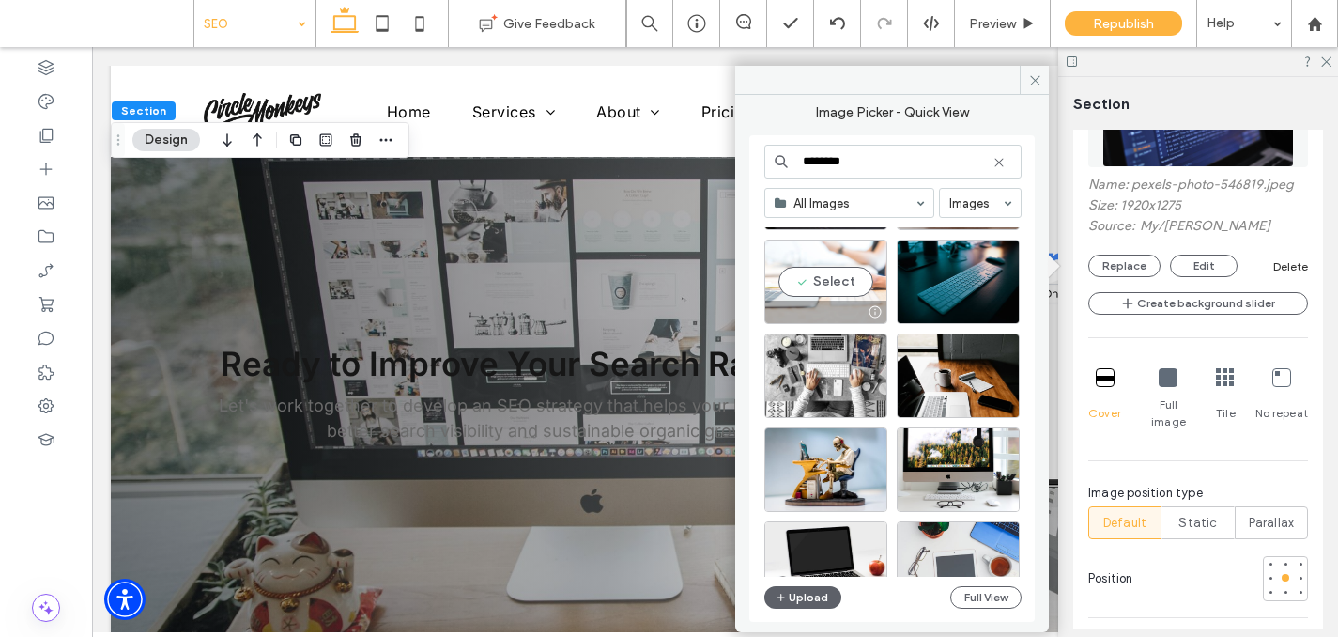
type input "********"
click at [828, 290] on div "Select" at bounding box center [825, 281] width 123 height 85
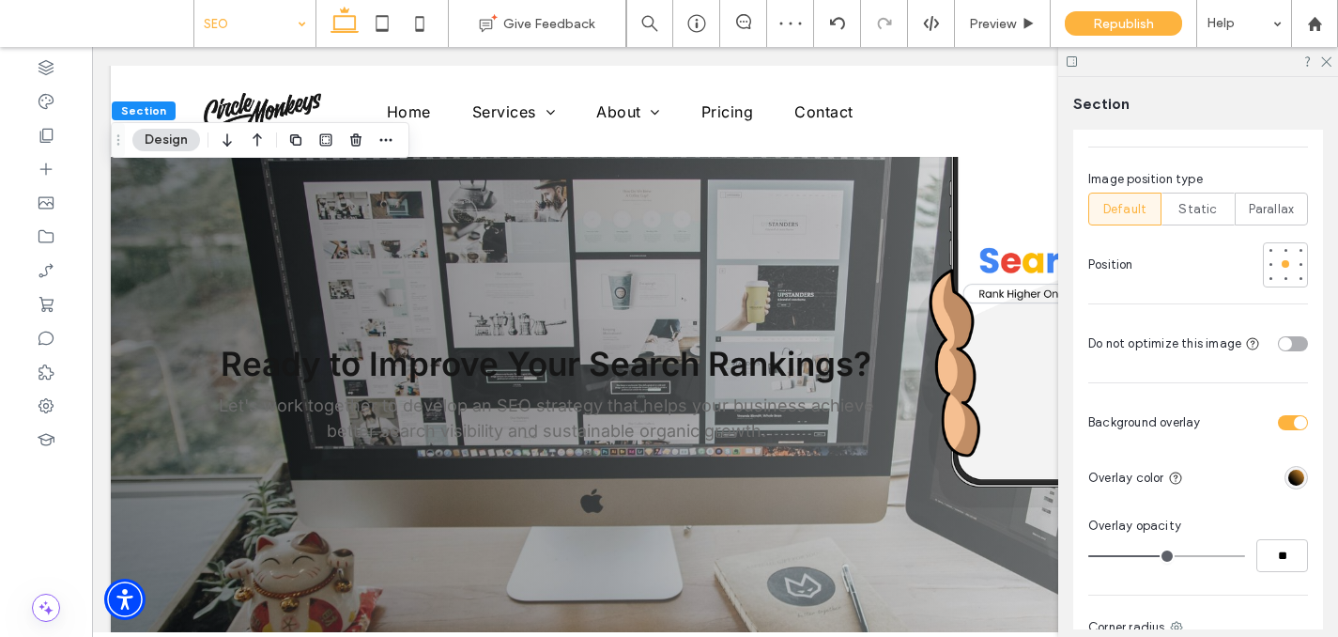
scroll to position [1328, 0]
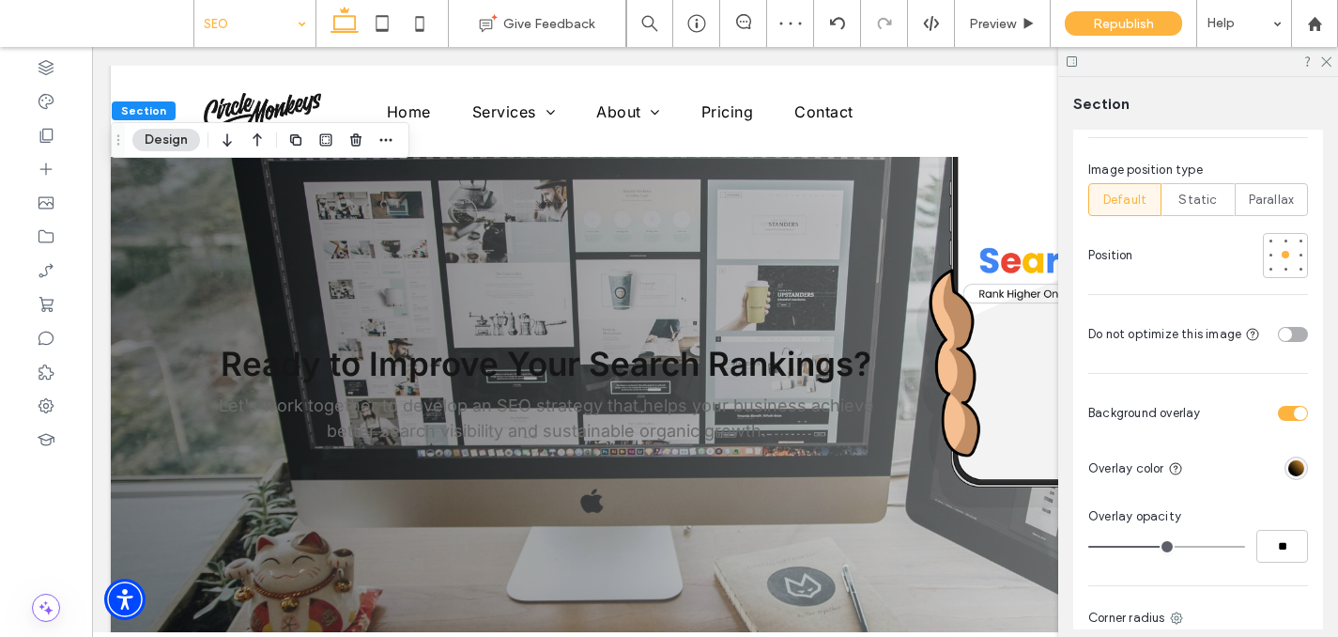
type input "**"
click at [1229, 546] on input "range" at bounding box center [1166, 547] width 157 height 2
type input "**"
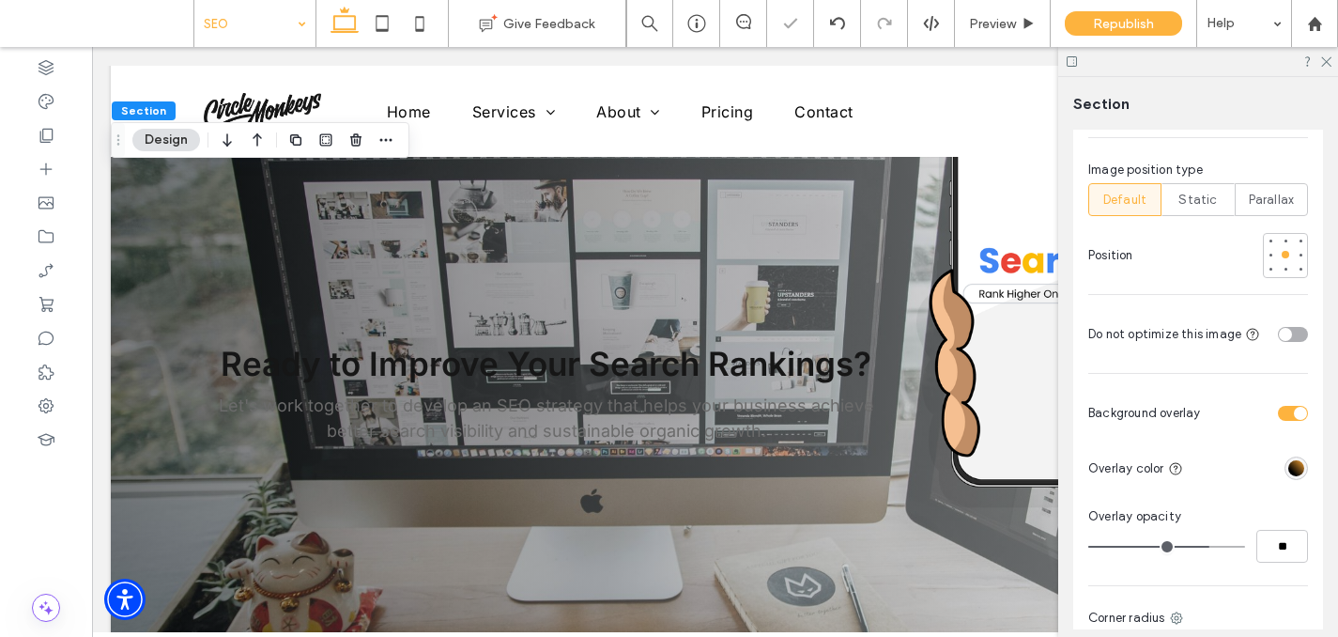
click at [1204, 546] on input "range" at bounding box center [1166, 547] width 157 height 2
type input "**"
click at [1175, 546] on input "range" at bounding box center [1166, 547] width 157 height 2
type input "**"
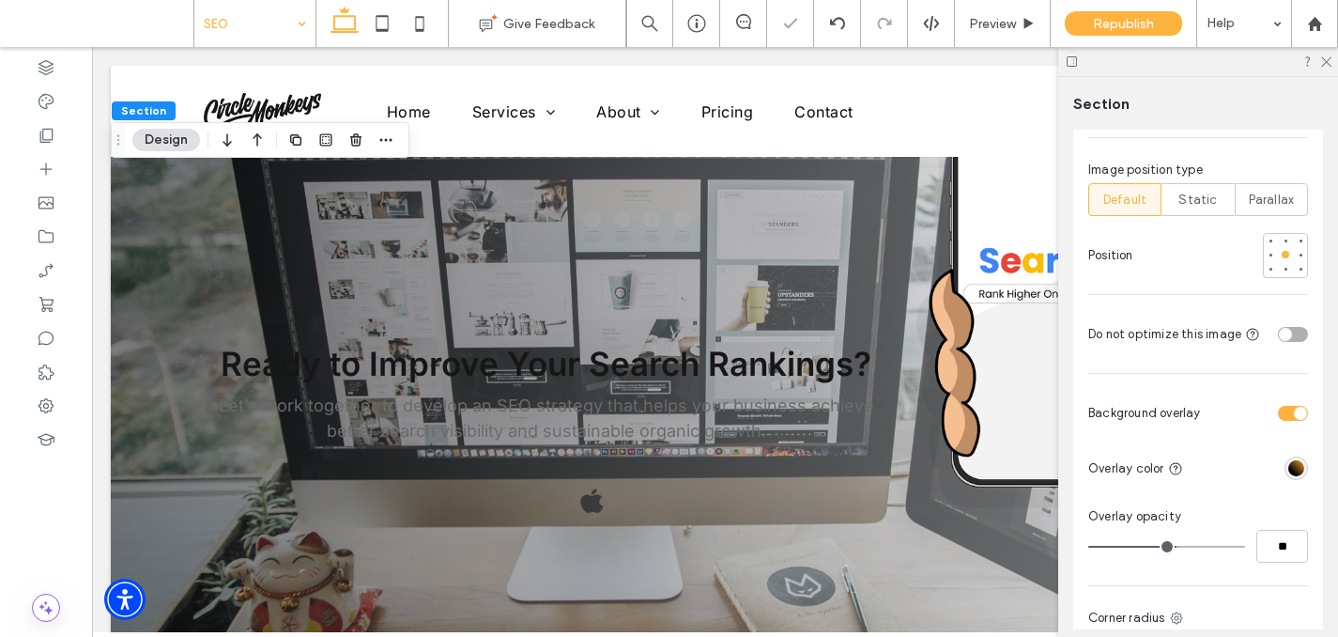
type input "**"
click at [1164, 546] on input "range" at bounding box center [1166, 547] width 157 height 2
click at [987, 14] on div "Preview" at bounding box center [1003, 23] width 96 height 47
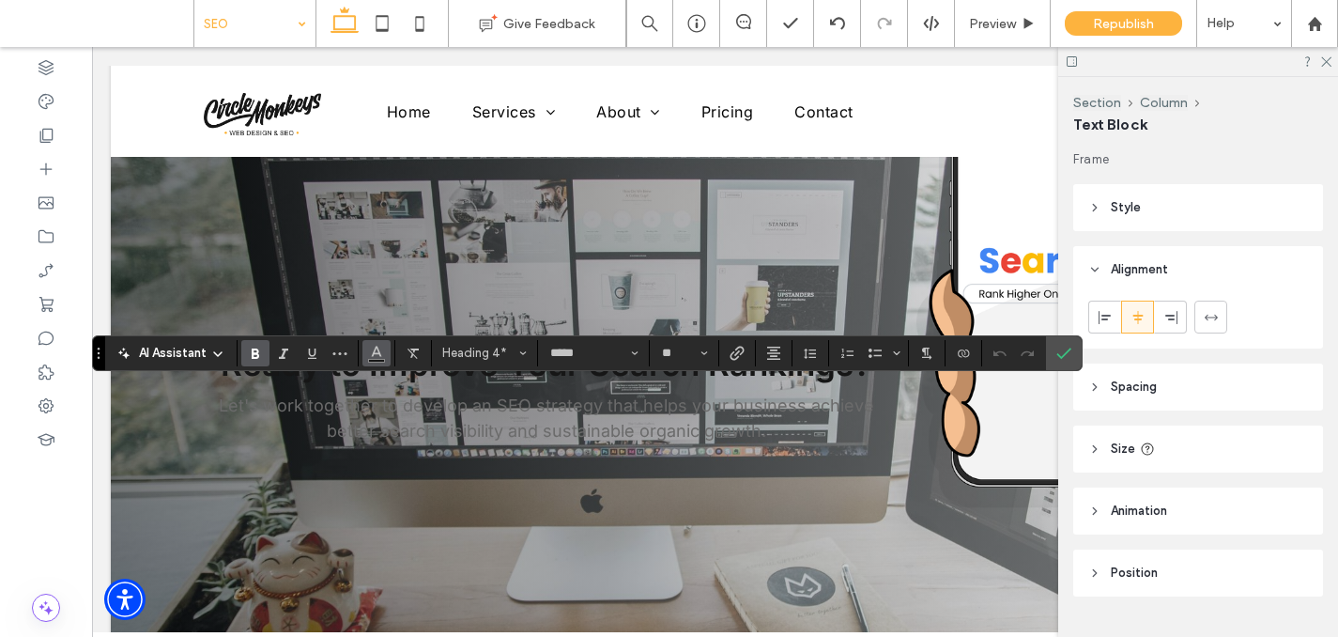
click at [378, 350] on use "Color" at bounding box center [377, 351] width 10 height 10
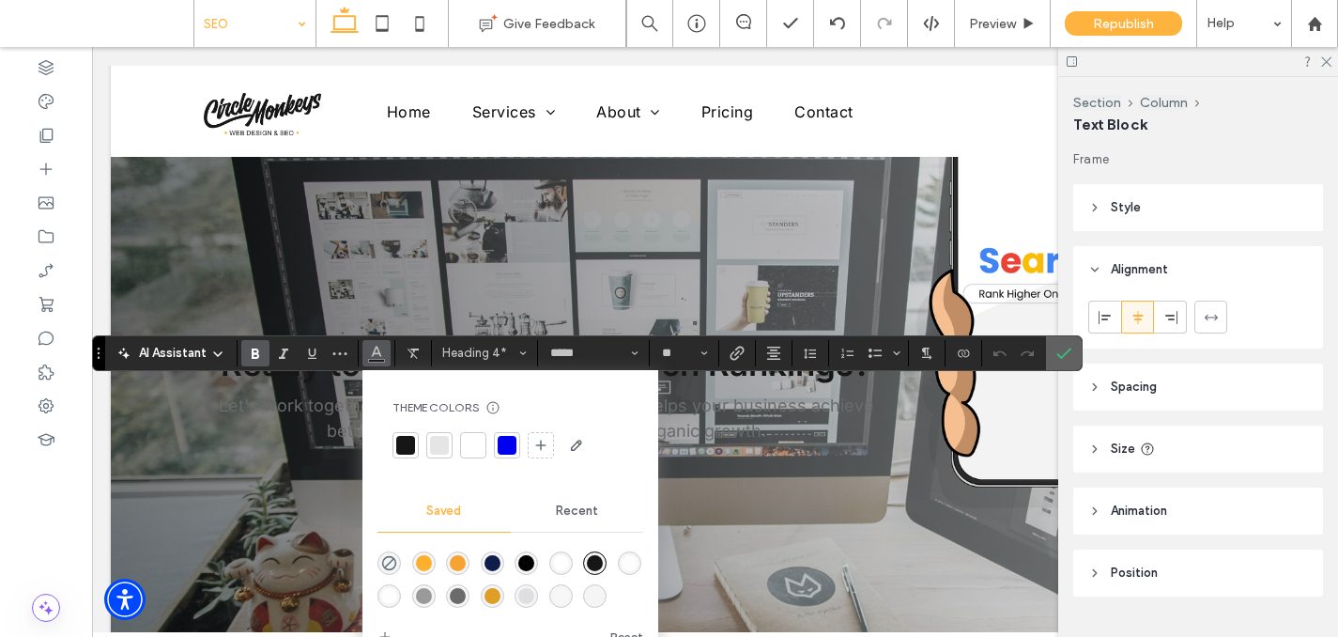
click at [1058, 359] on icon "Confirm" at bounding box center [1063, 353] width 15 height 15
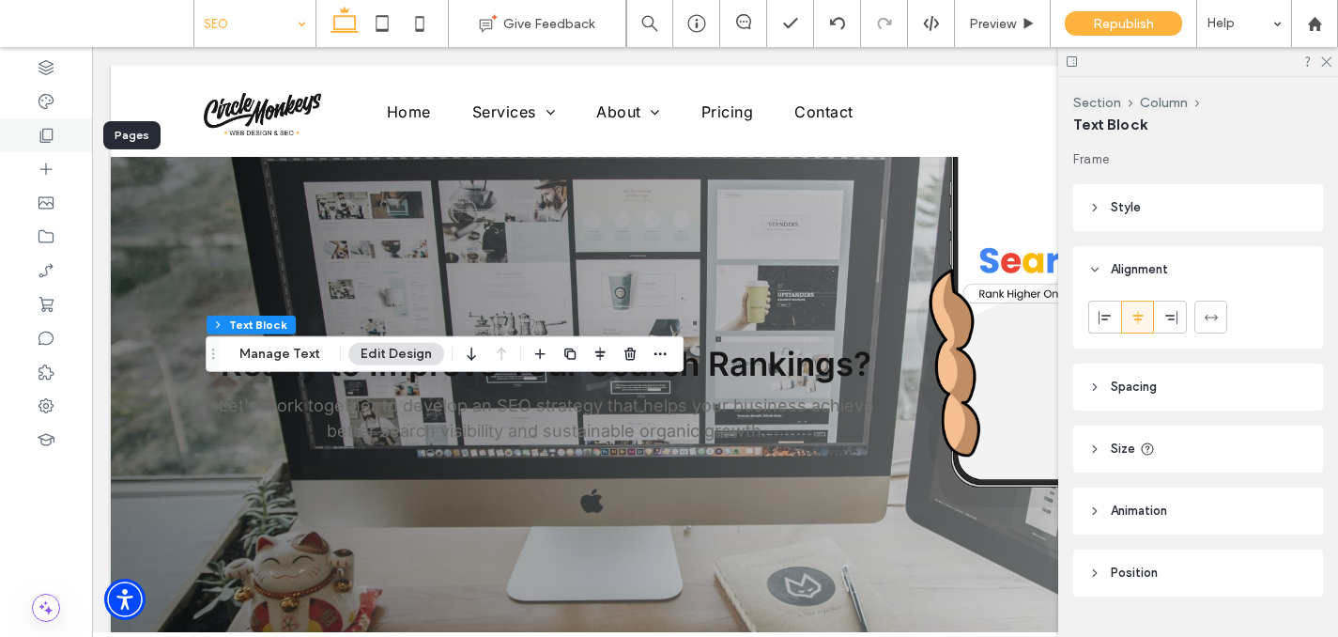
click at [60, 133] on div at bounding box center [46, 135] width 92 height 34
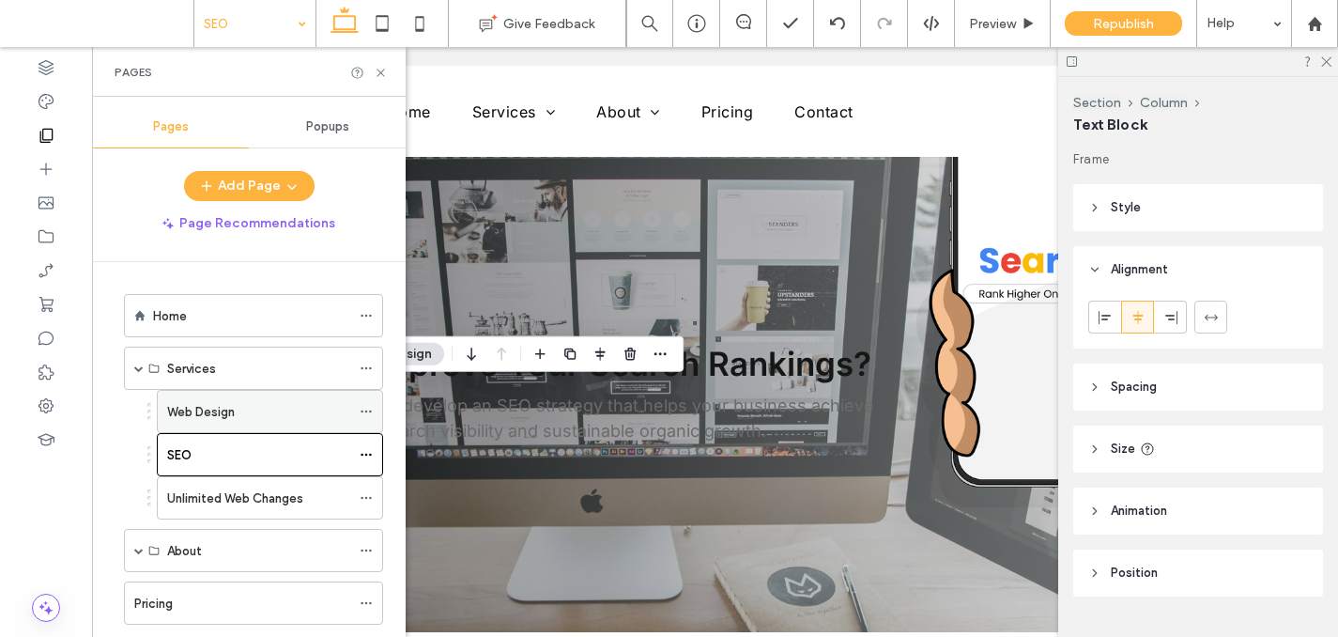
click at [224, 418] on label "Web Design" at bounding box center [201, 411] width 68 height 33
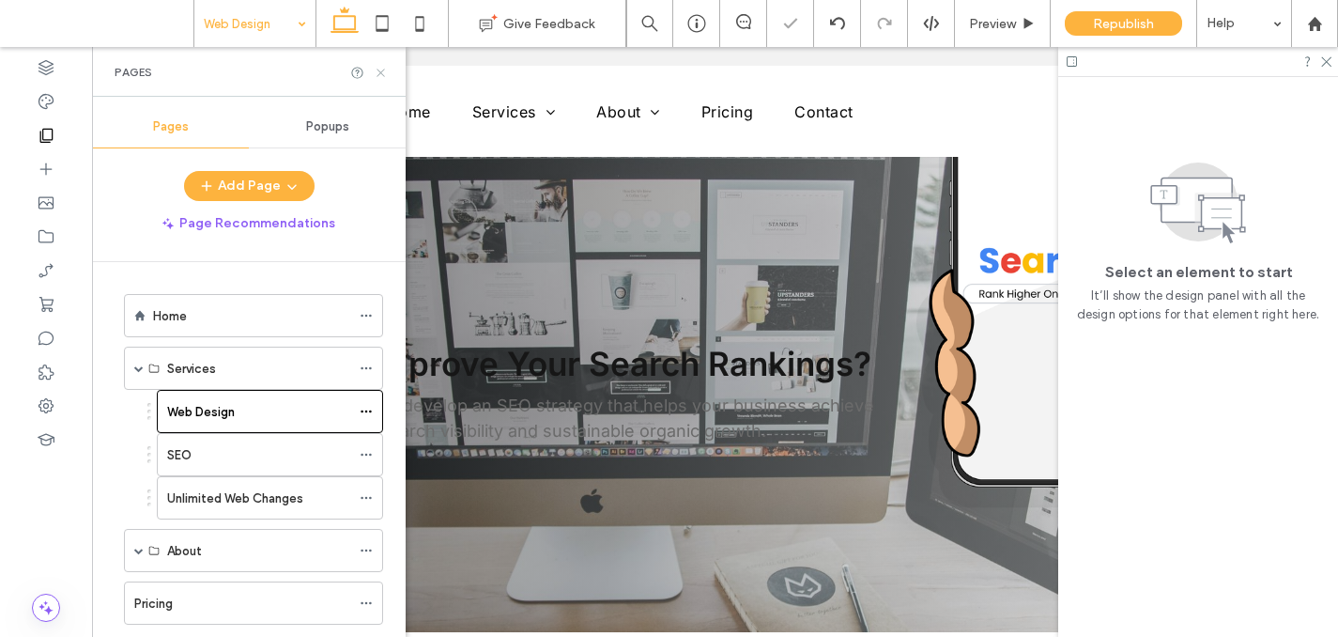
click at [378, 69] on icon at bounding box center [381, 73] width 14 height 14
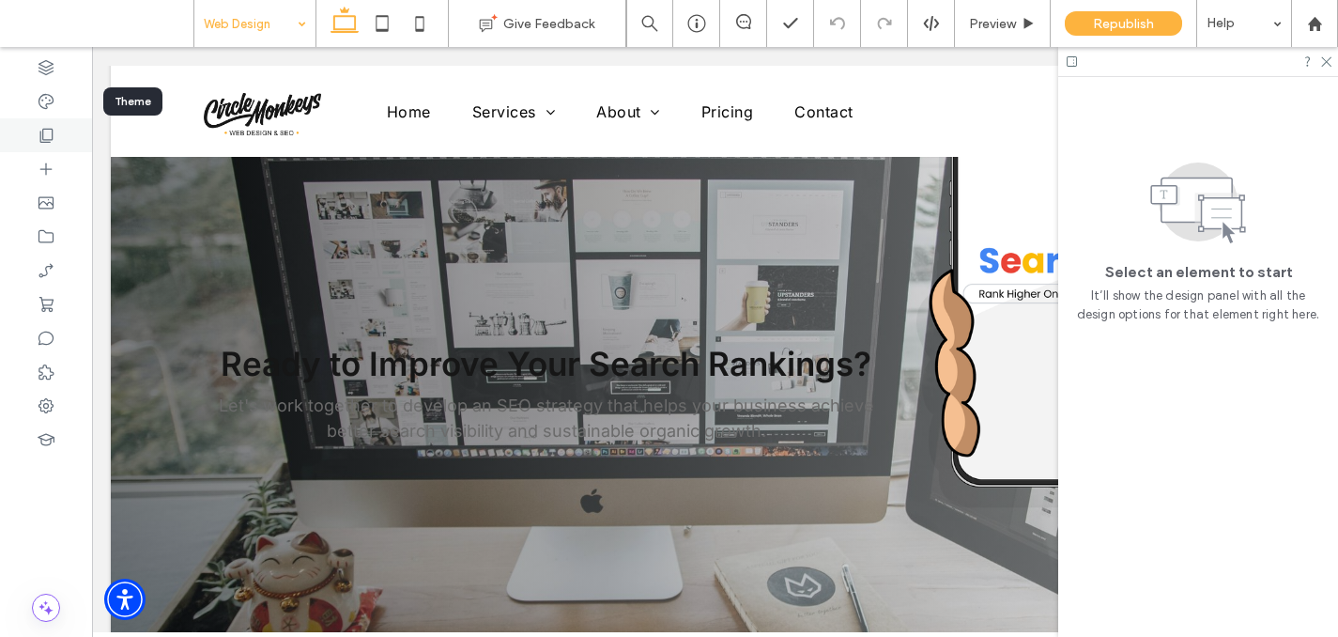
click at [57, 130] on div at bounding box center [46, 135] width 92 height 34
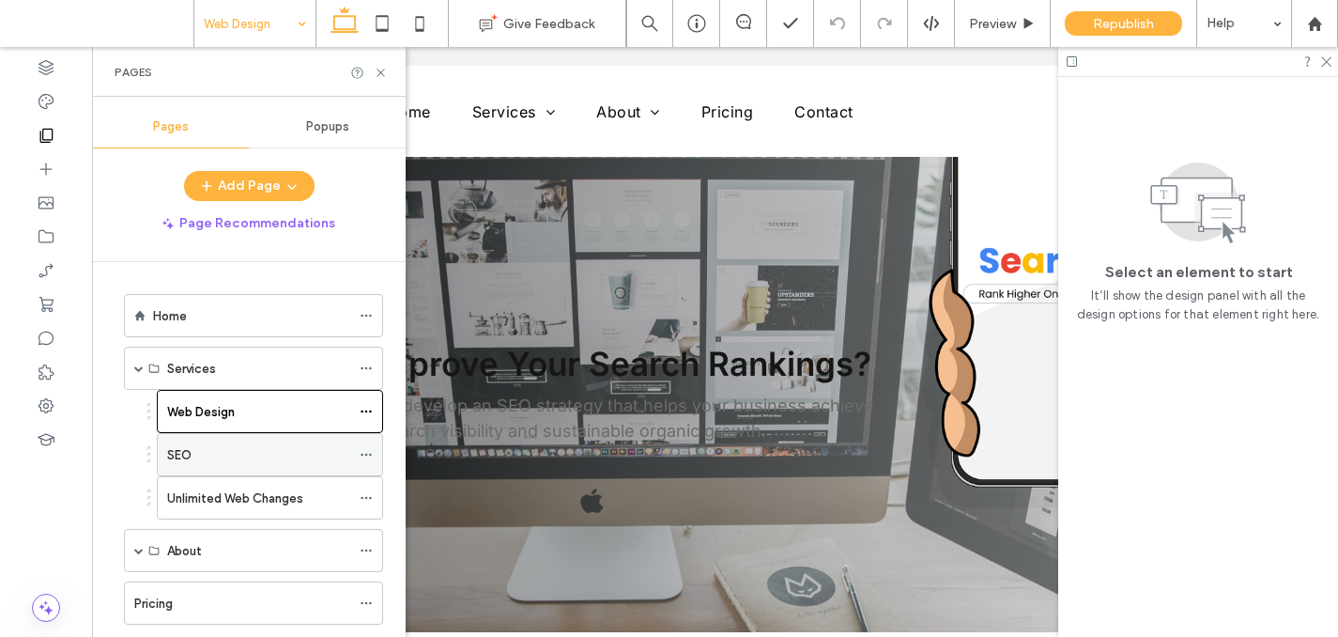
click at [187, 453] on label "SEO" at bounding box center [179, 454] width 24 height 33
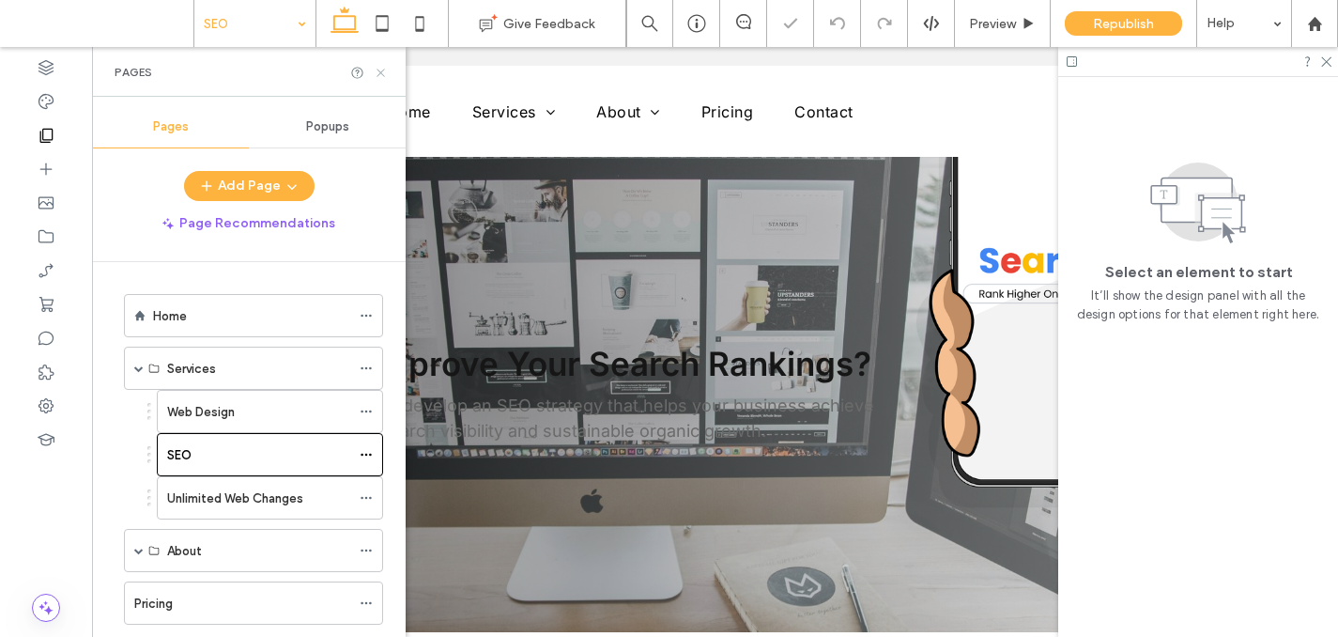
click at [381, 69] on icon at bounding box center [381, 73] width 14 height 14
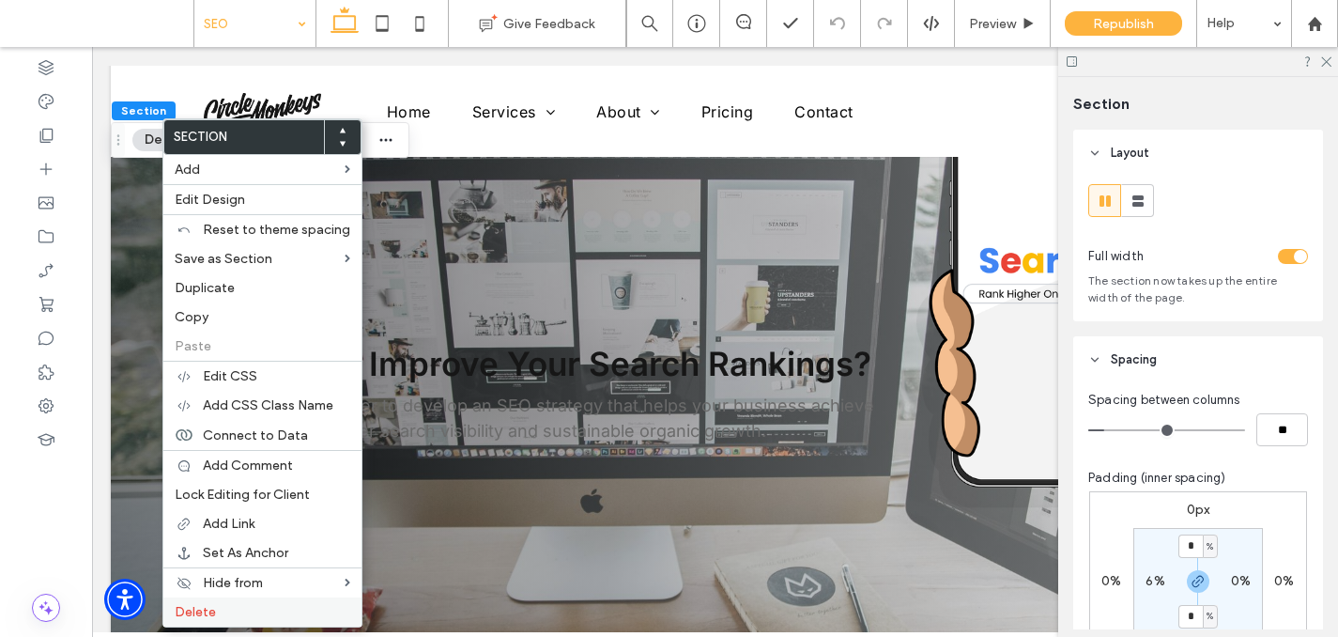
click at [206, 613] on span "Delete" at bounding box center [195, 612] width 41 height 16
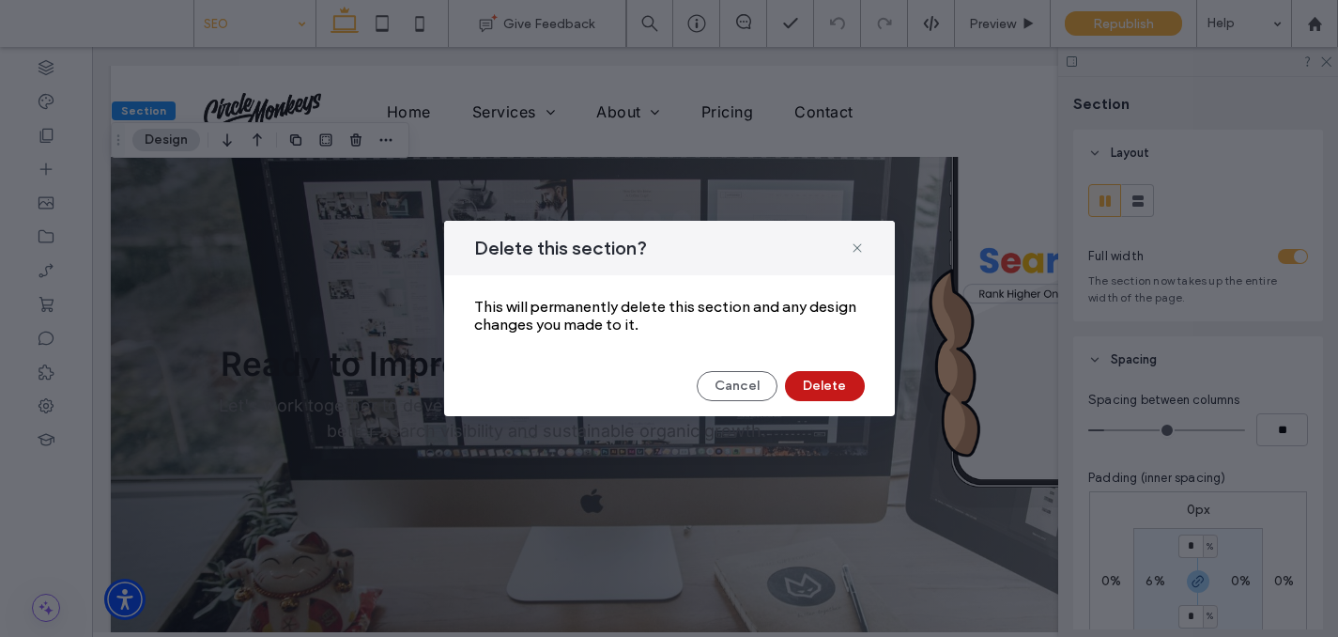
click at [797, 383] on button "Delete" at bounding box center [825, 386] width 80 height 30
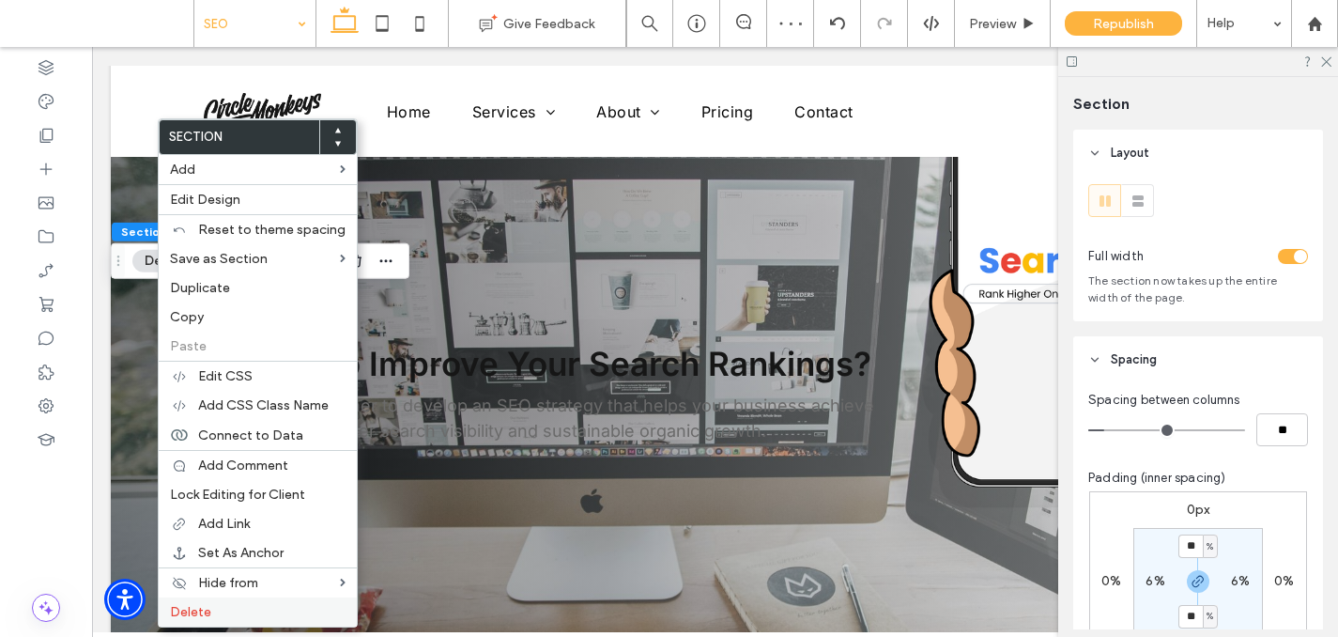
click at [254, 612] on label "Delete" at bounding box center [258, 612] width 176 height 16
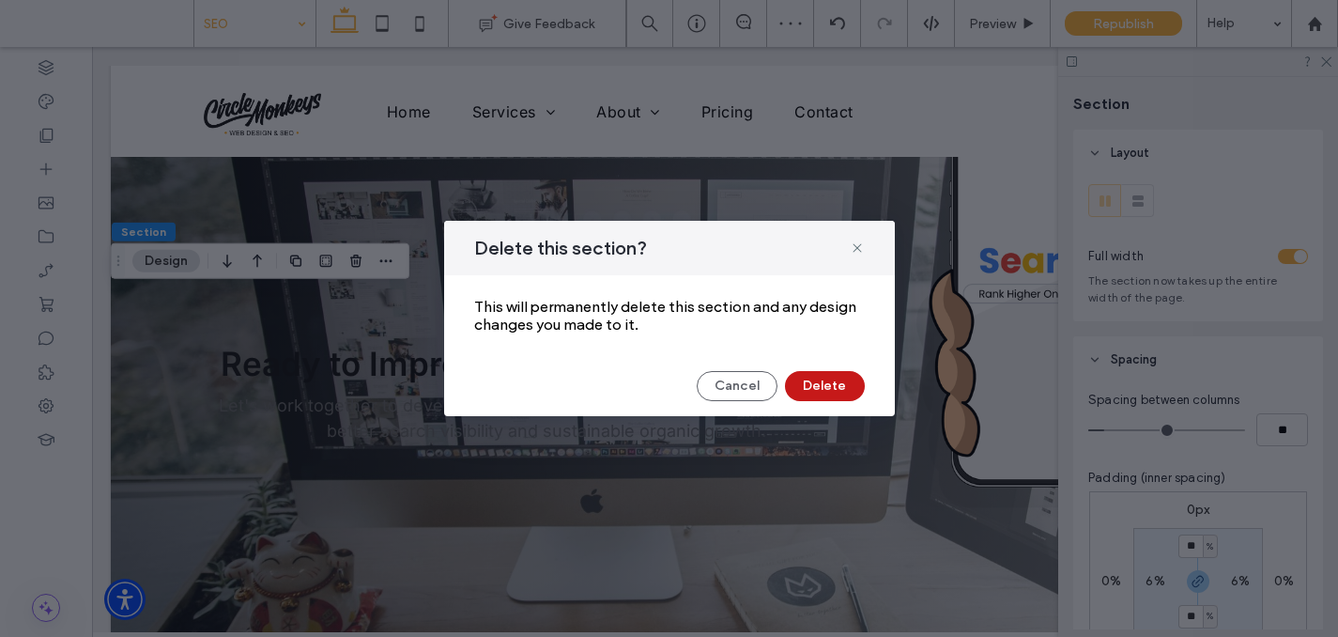
click at [807, 392] on button "Delete" at bounding box center [825, 386] width 80 height 30
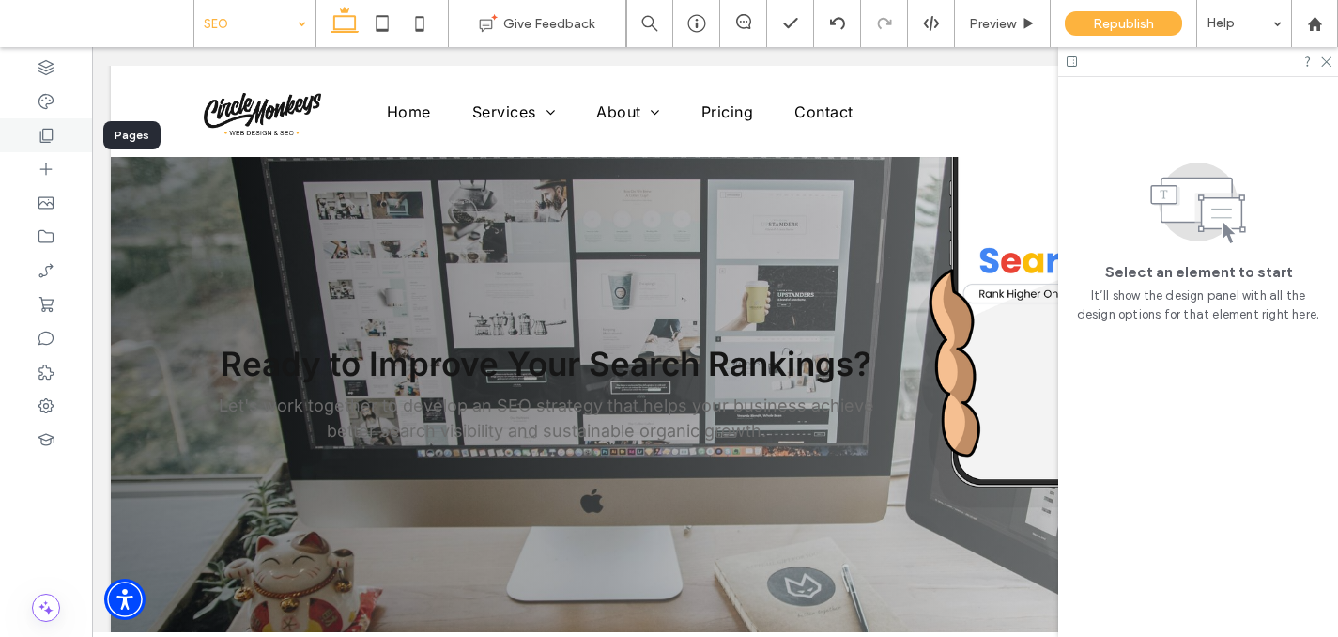
click at [60, 126] on div at bounding box center [46, 135] width 92 height 34
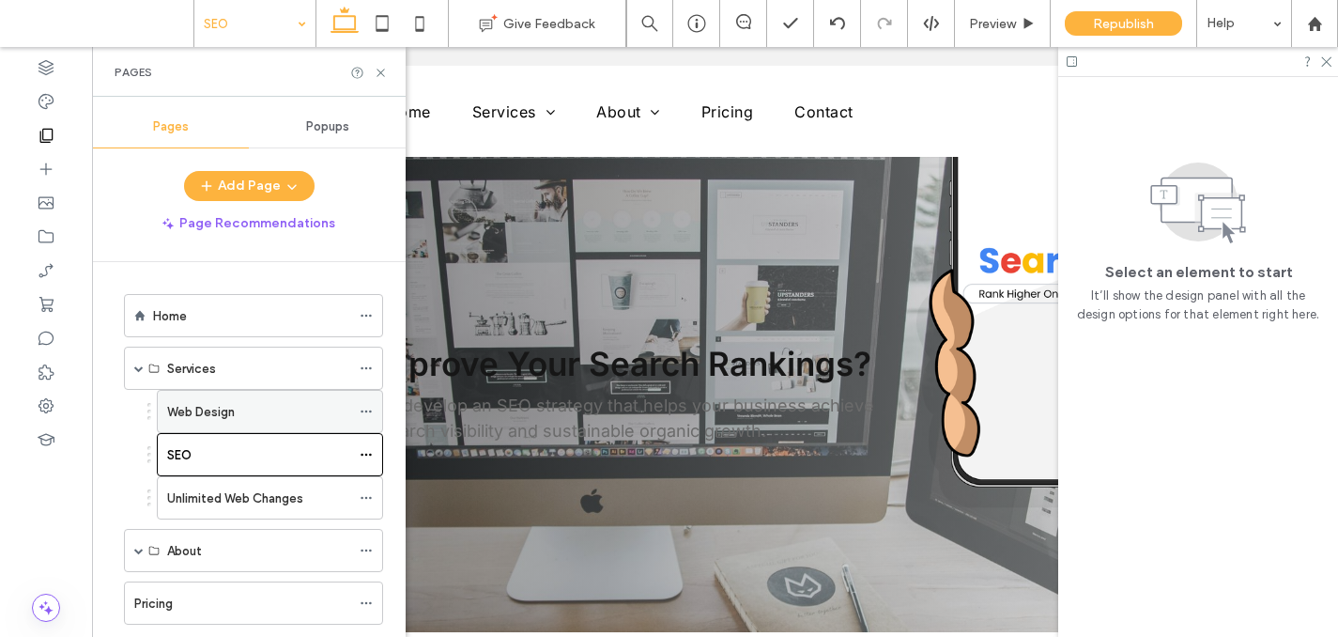
click at [203, 421] on label "Web Design" at bounding box center [201, 411] width 68 height 33
click at [377, 67] on icon at bounding box center [381, 73] width 14 height 14
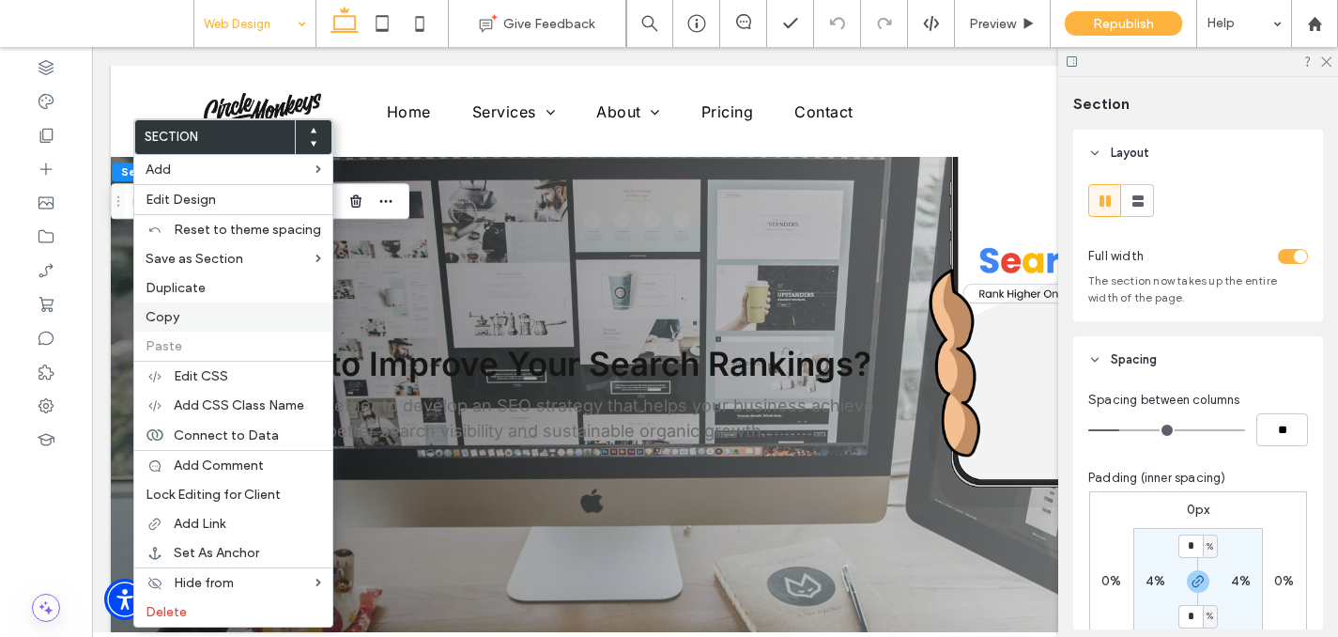
click at [153, 312] on span "Copy" at bounding box center [163, 317] width 34 height 16
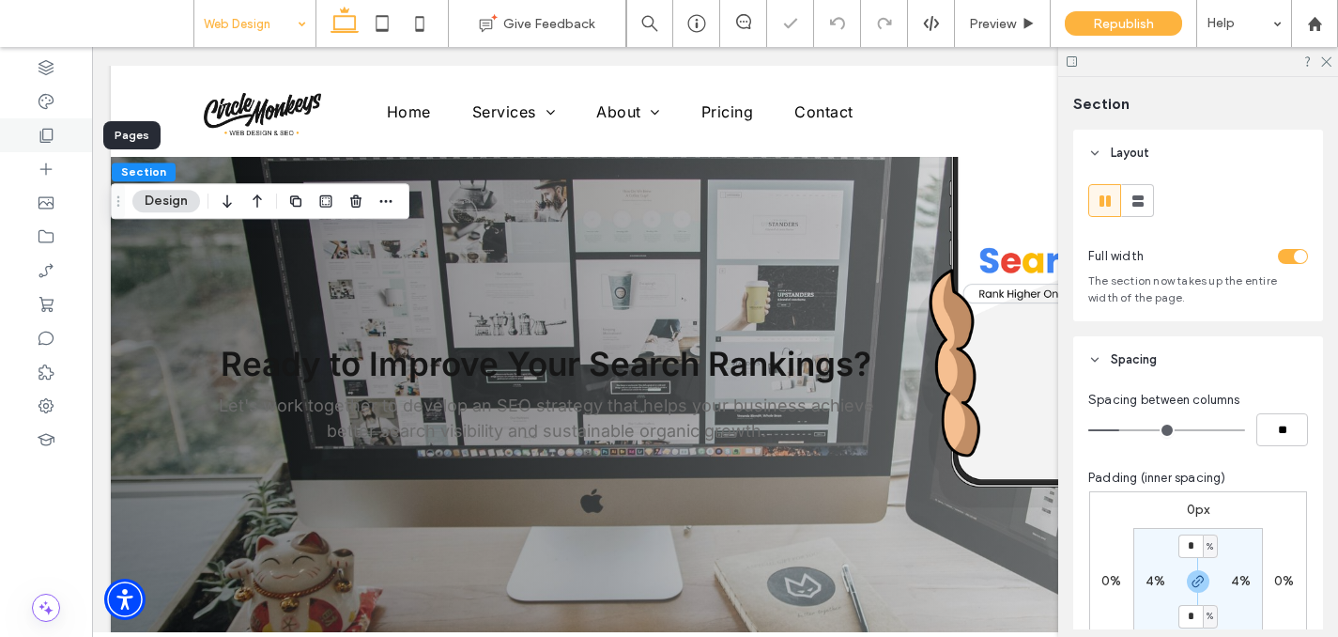
click at [44, 136] on icon at bounding box center [46, 135] width 19 height 19
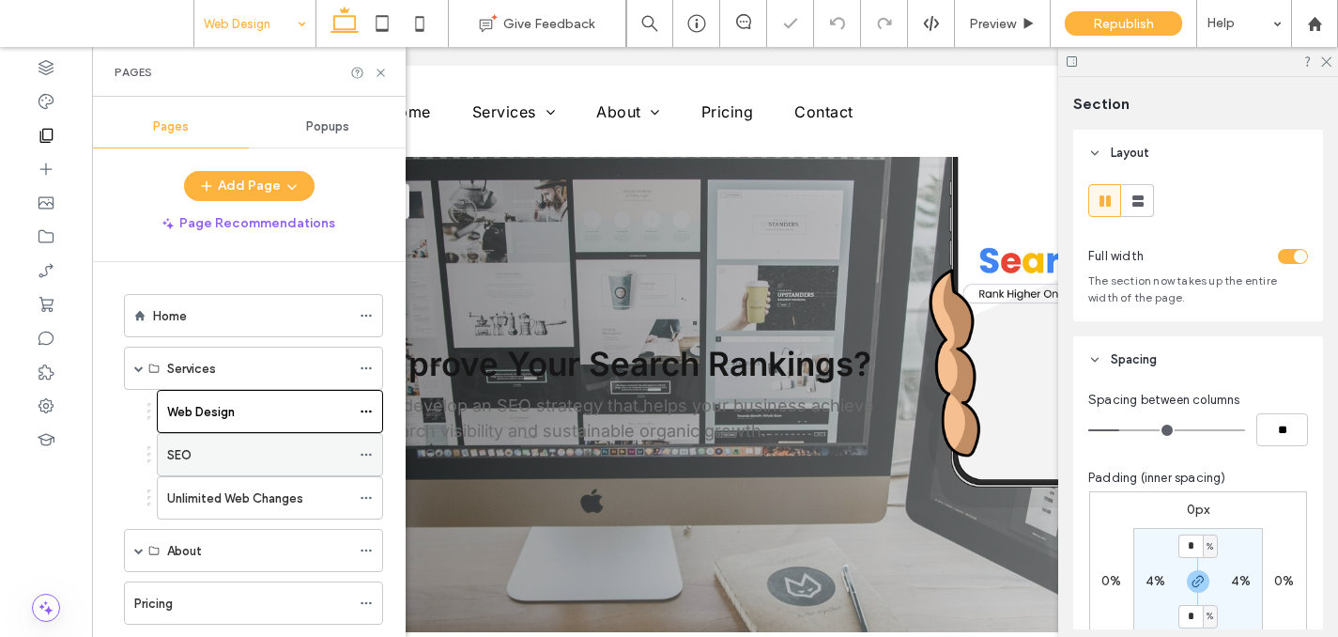
click at [189, 464] on label "SEO" at bounding box center [179, 454] width 24 height 33
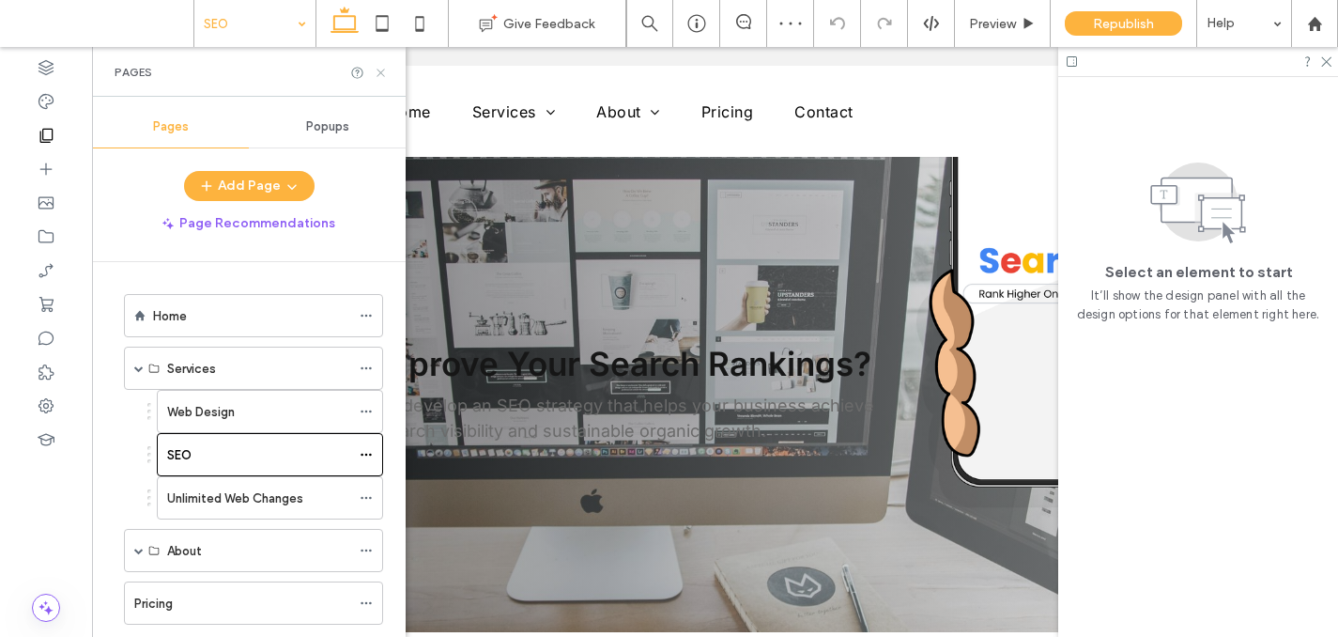
click at [379, 71] on use at bounding box center [381, 73] width 8 height 8
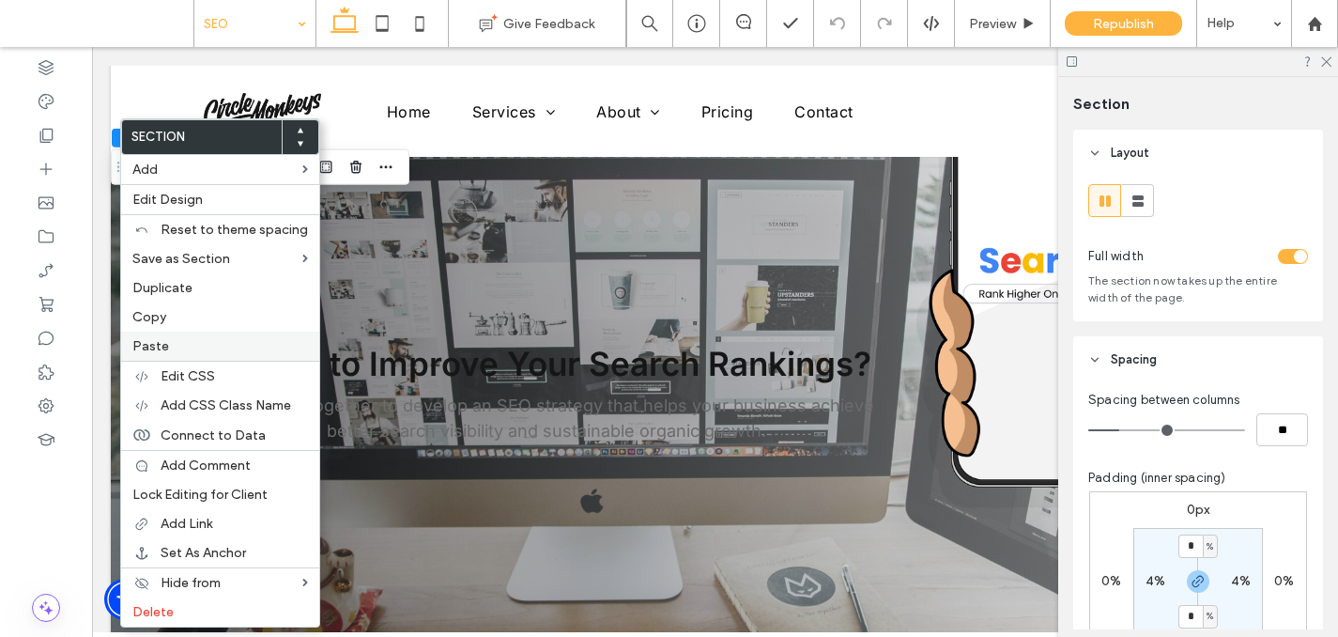
click at [145, 348] on span "Paste" at bounding box center [150, 346] width 37 height 16
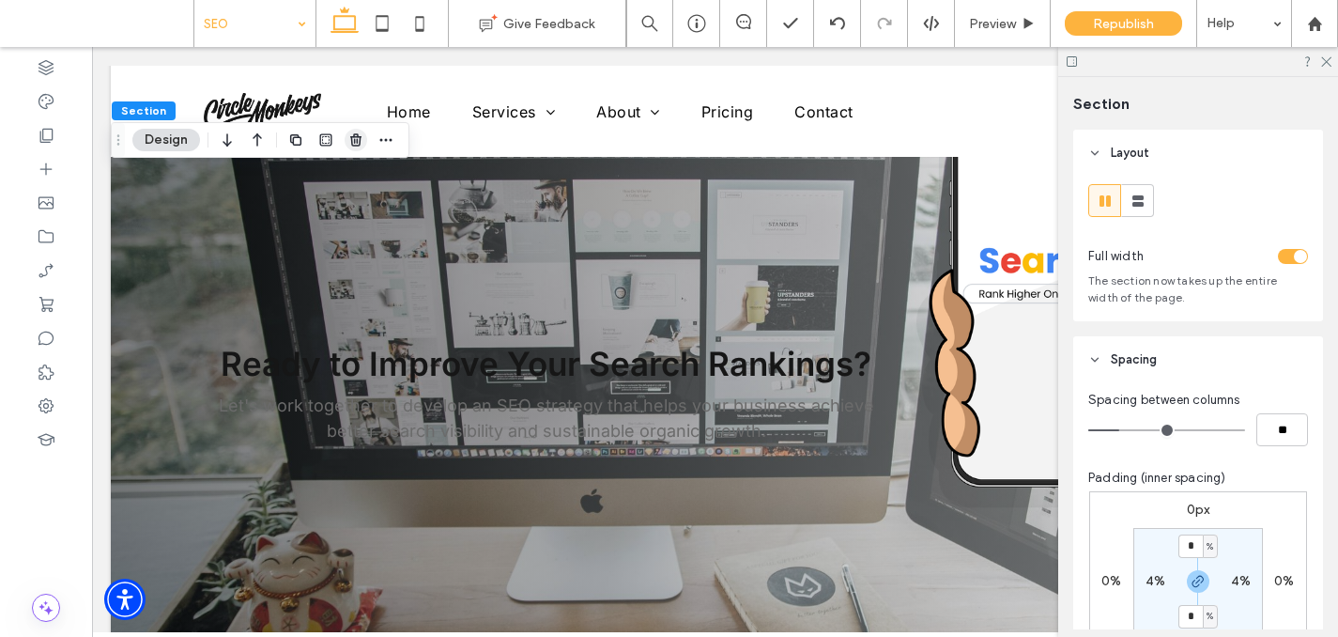
click at [354, 148] on span "button" at bounding box center [356, 140] width 23 height 23
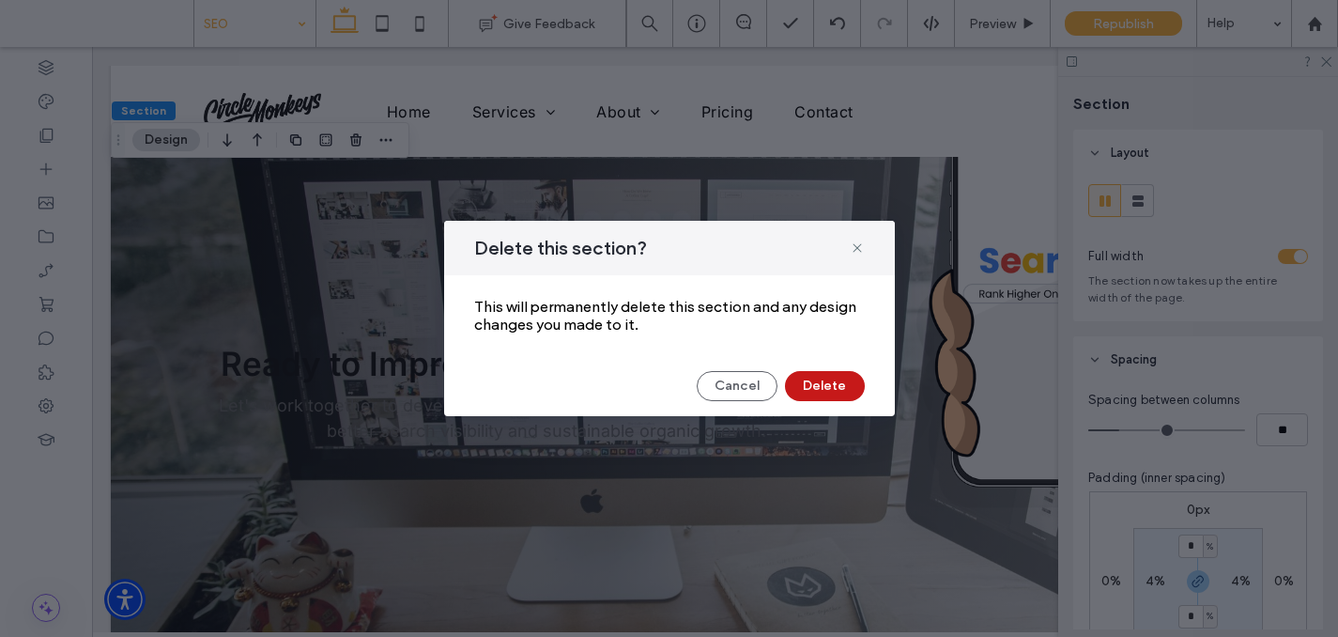
click at [807, 379] on button "Delete" at bounding box center [825, 386] width 80 height 30
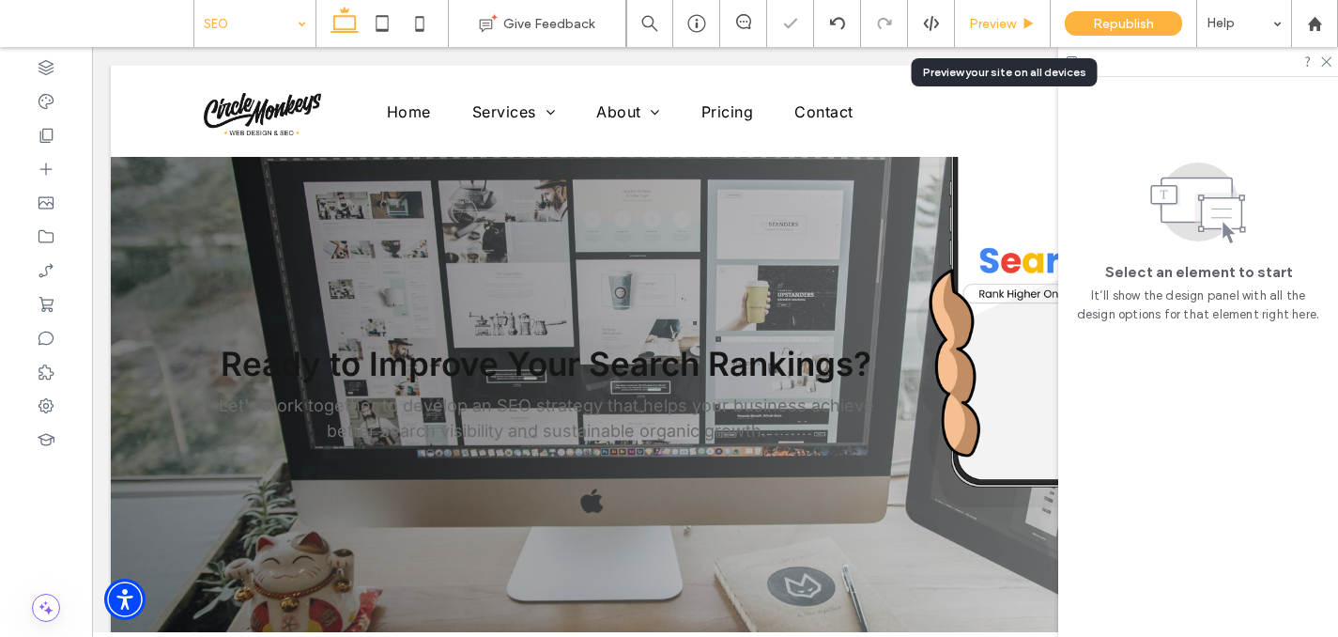
click at [978, 24] on span "Preview" at bounding box center [992, 24] width 47 height 16
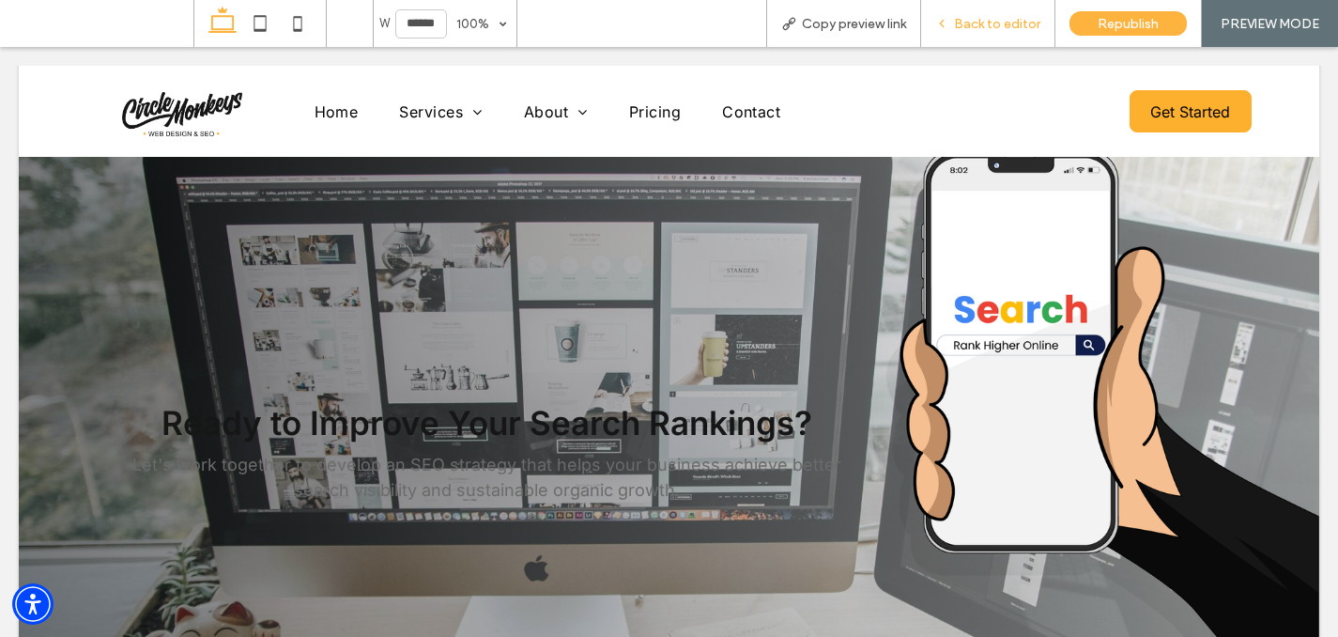
click at [1010, 21] on span "Back to editor" at bounding box center [997, 24] width 86 height 16
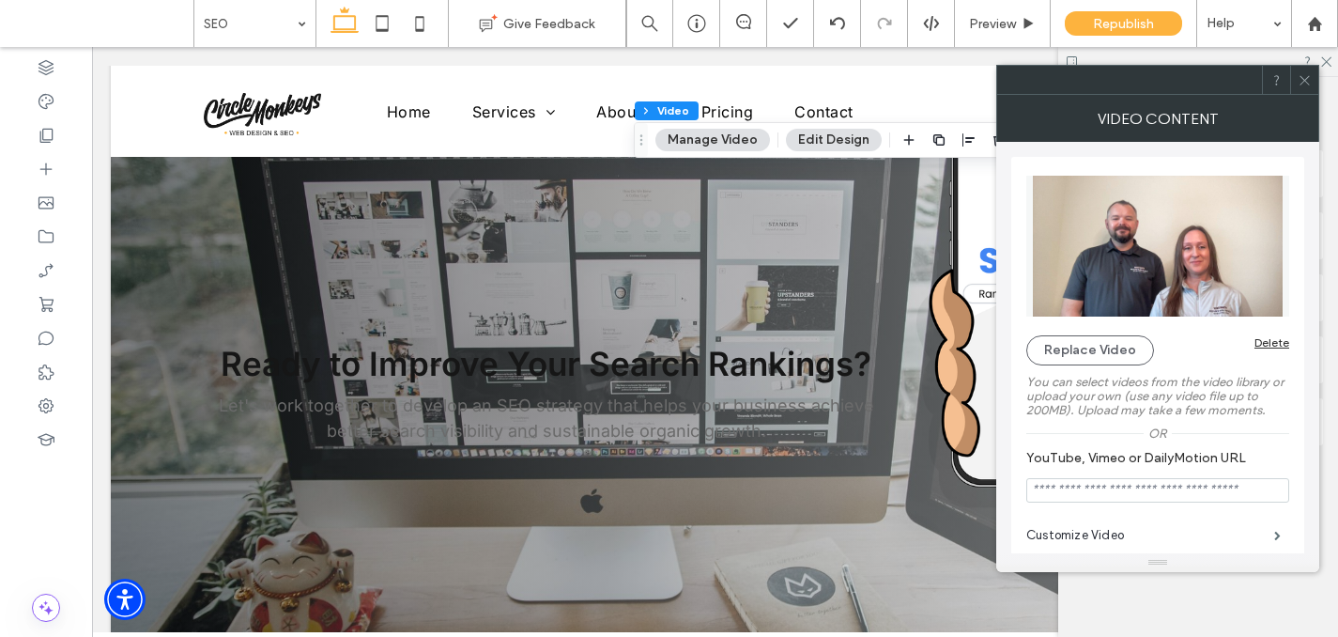
click at [1051, 370] on label "You can select videos from the video library or upload your own (use any video …" at bounding box center [1157, 395] width 263 height 61
click at [1052, 343] on button "Replace Video" at bounding box center [1090, 350] width 128 height 30
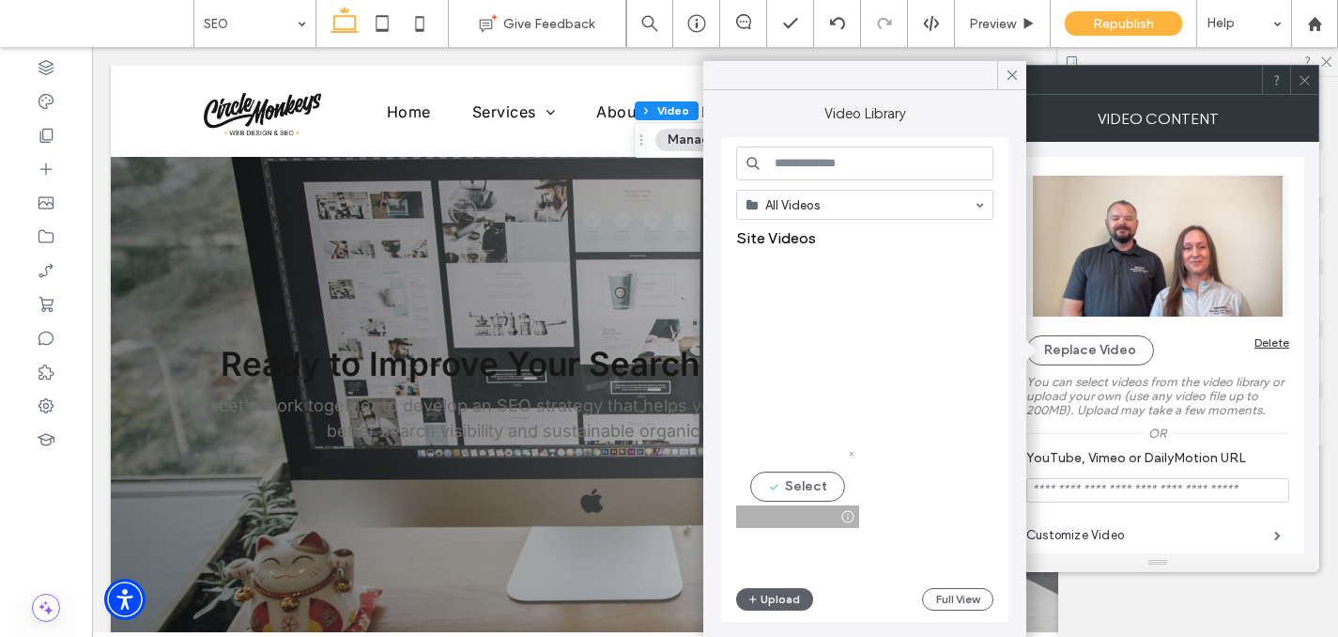
click at [793, 513] on div at bounding box center [797, 516] width 123 height 23
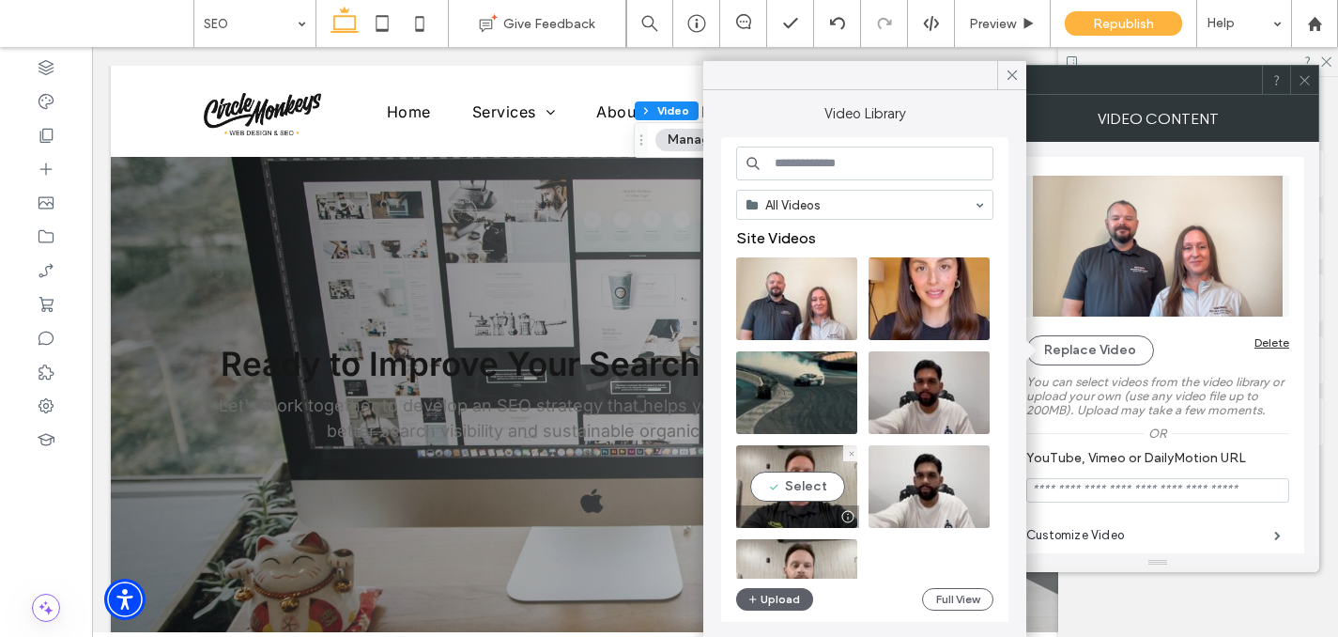
type input "**********"
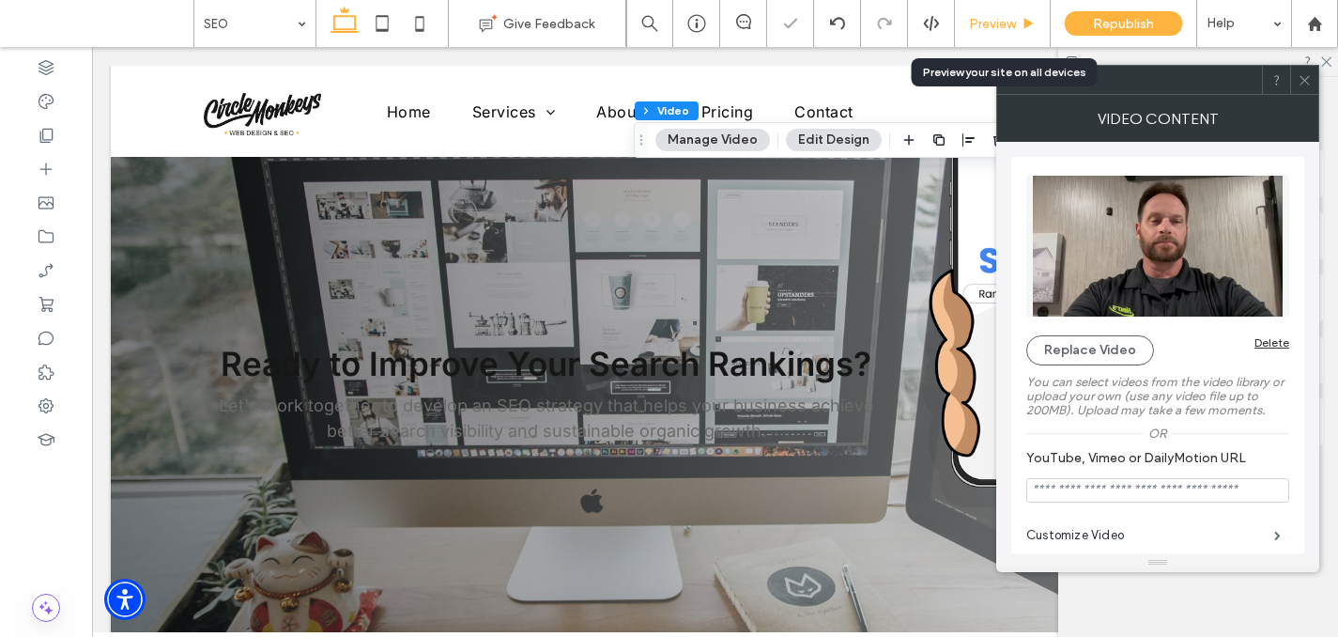
click at [976, 34] on div "Preview" at bounding box center [1003, 23] width 96 height 47
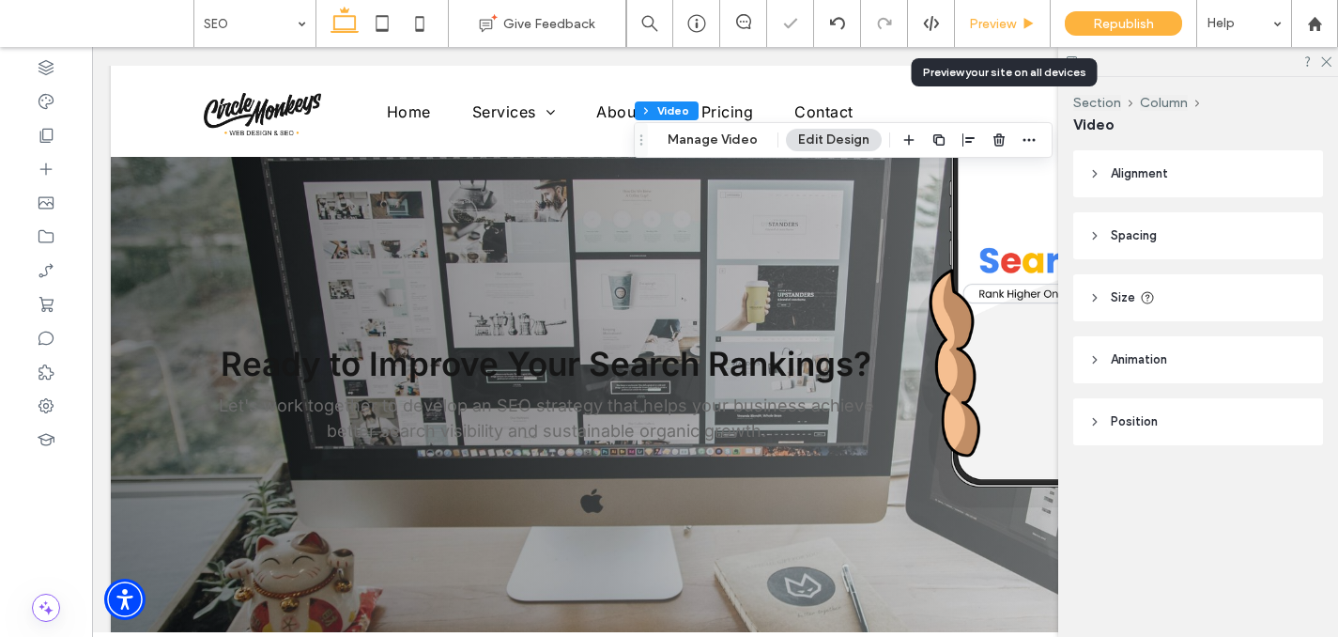
click at [992, 29] on span "Preview" at bounding box center [992, 24] width 47 height 16
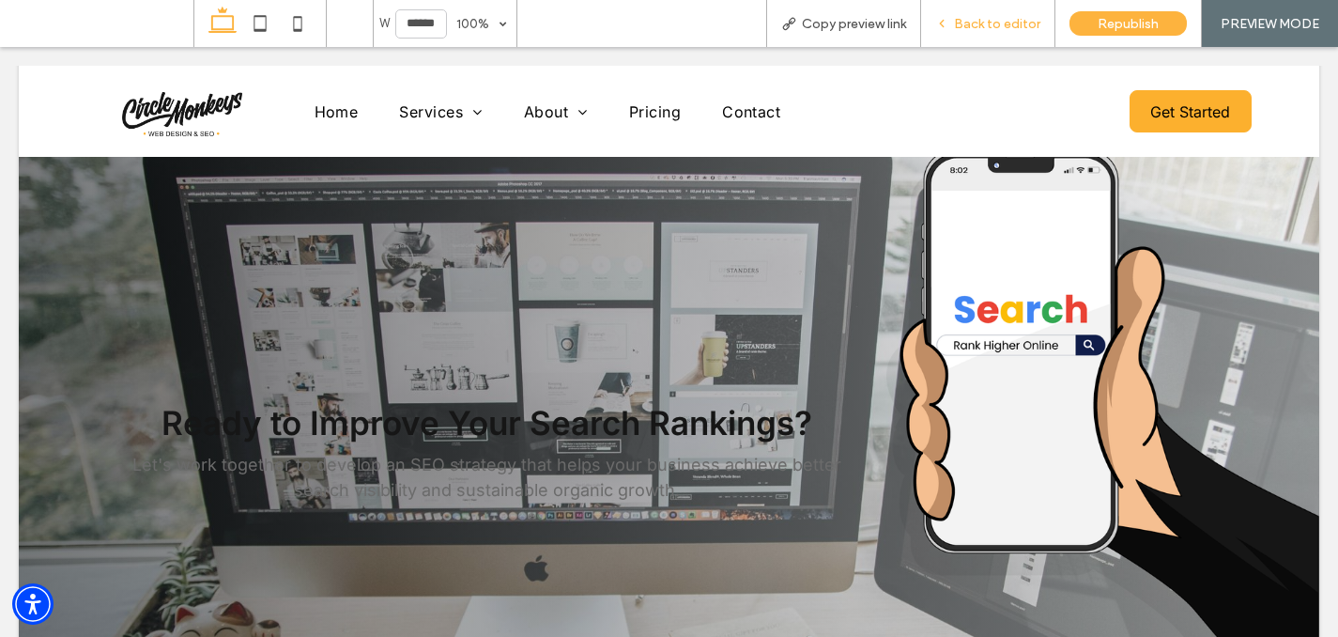
click at [976, 42] on div "Back to editor" at bounding box center [988, 23] width 134 height 47
click at [964, 35] on div "Back to editor" at bounding box center [988, 23] width 134 height 47
click at [967, 28] on span "Back to editor" at bounding box center [997, 24] width 86 height 16
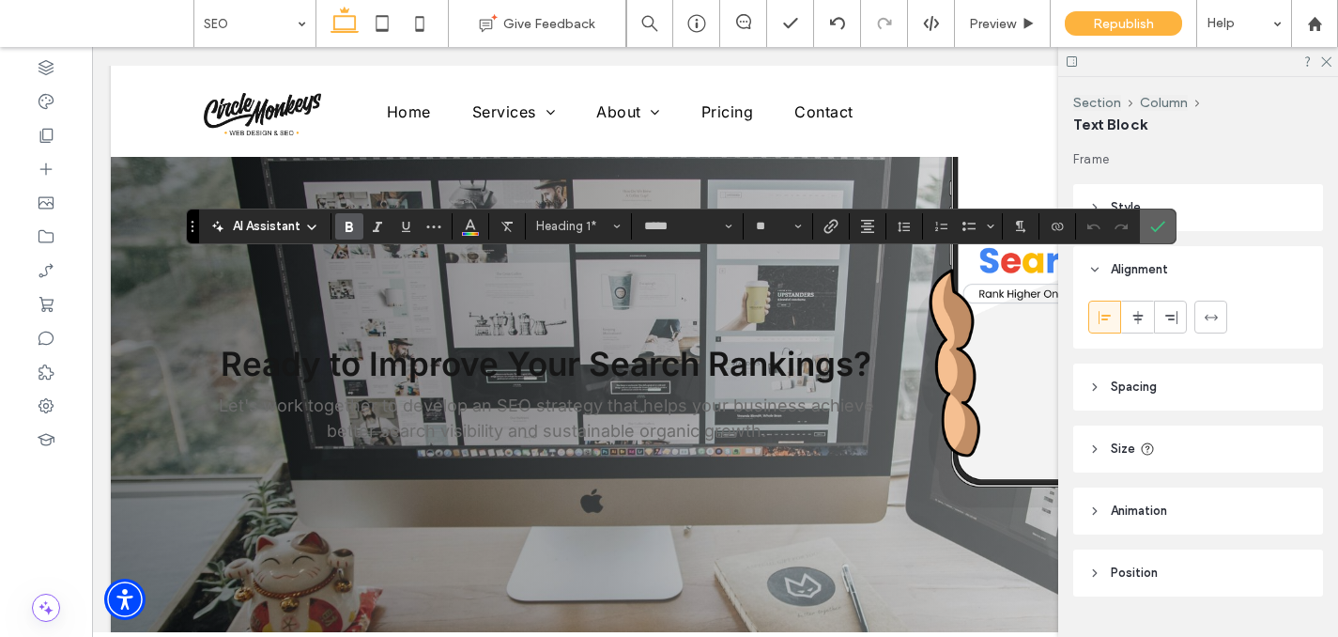
click at [1157, 223] on icon "Confirm" at bounding box center [1157, 226] width 15 height 15
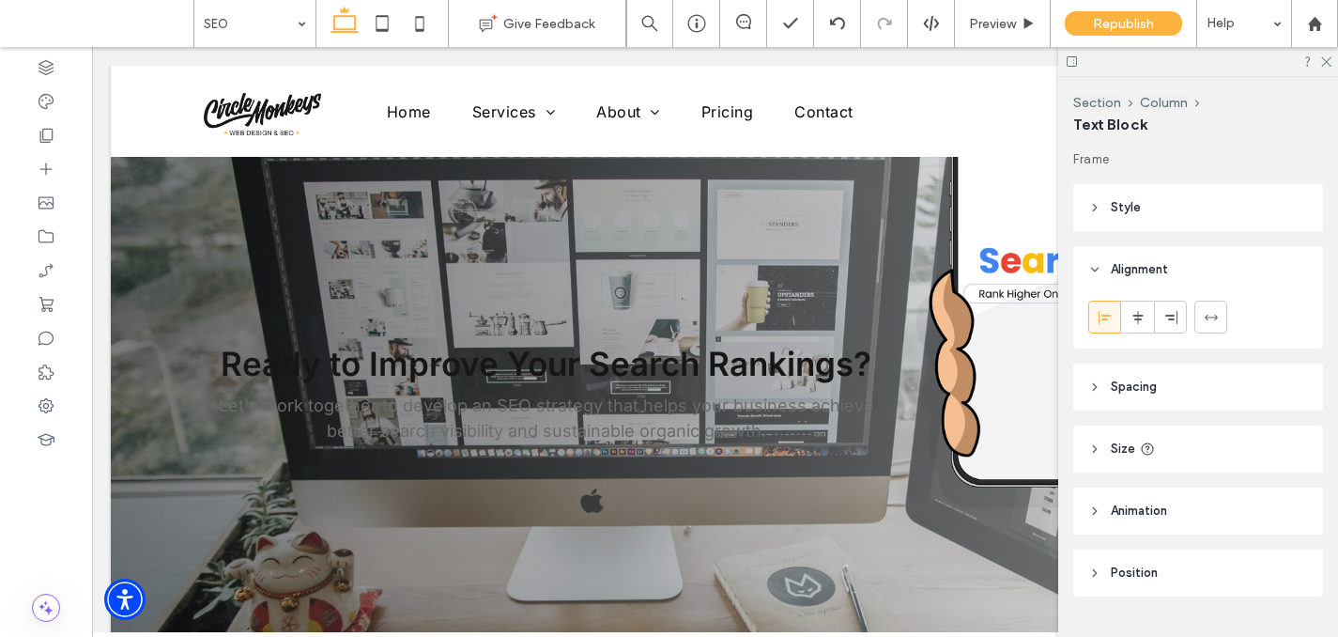
type input "*****"
type input "**"
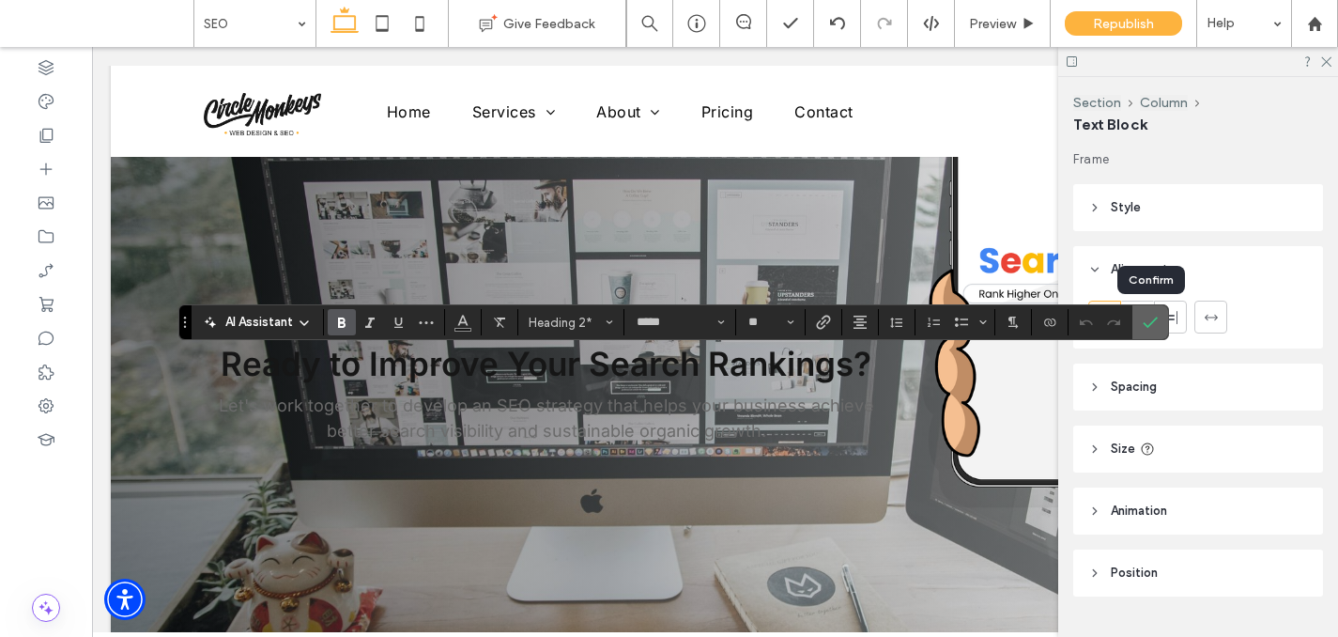
click at [1147, 319] on icon "Confirm" at bounding box center [1150, 322] width 15 height 15
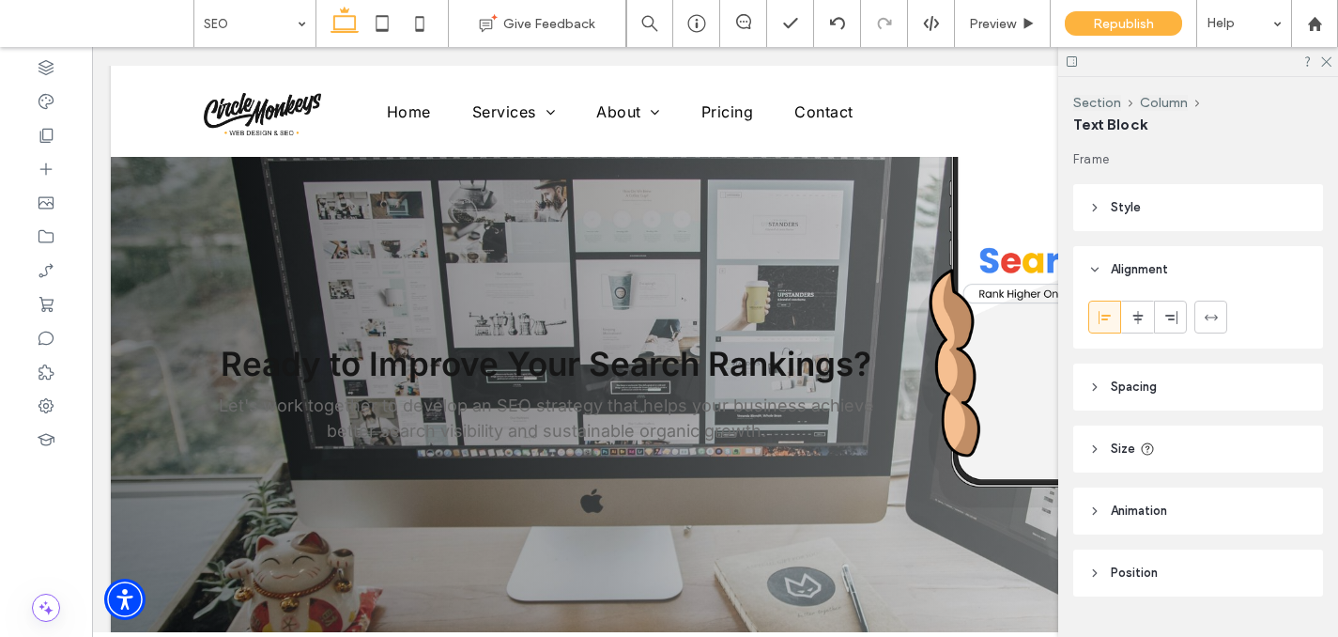
type input "*****"
type input "**"
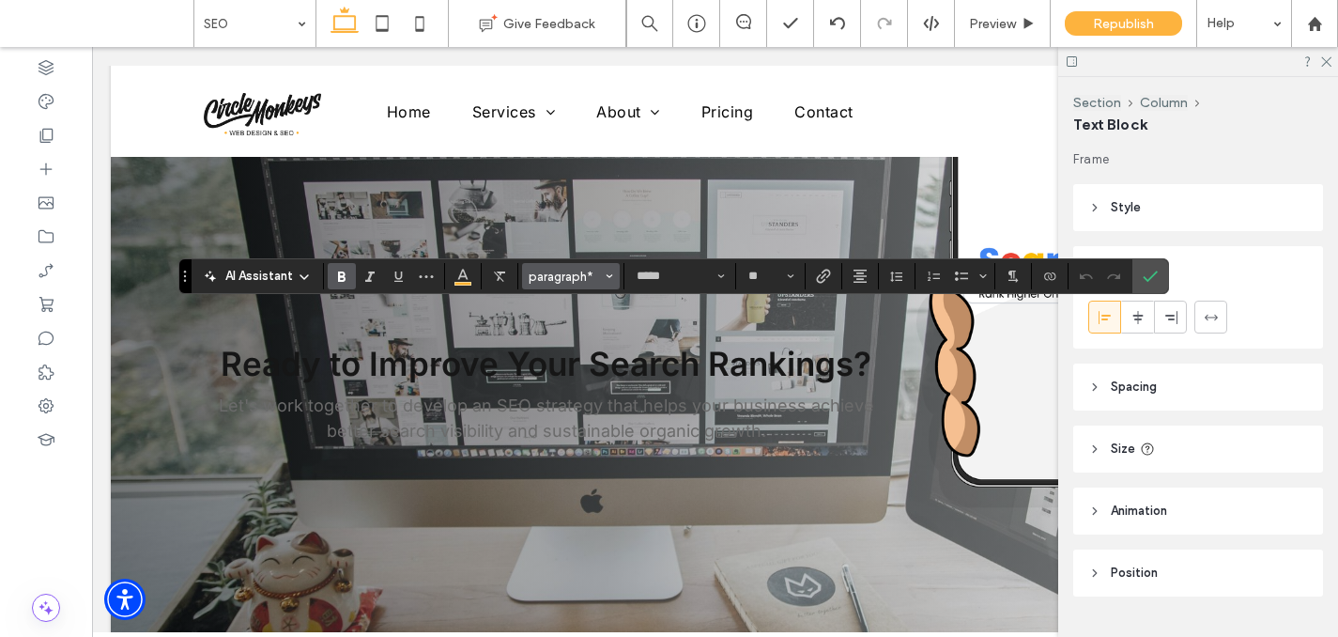
click at [591, 277] on span "paragraph*" at bounding box center [565, 276] width 73 height 14
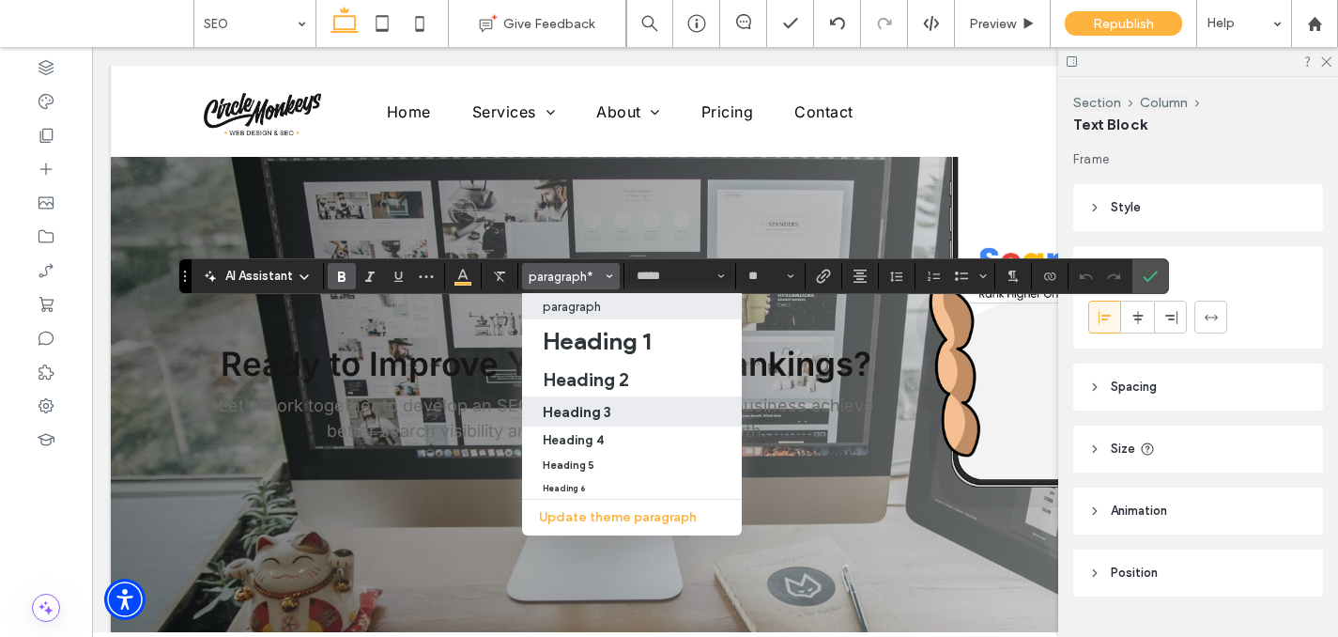
click at [585, 411] on h3 "Heading 3" at bounding box center [577, 412] width 69 height 18
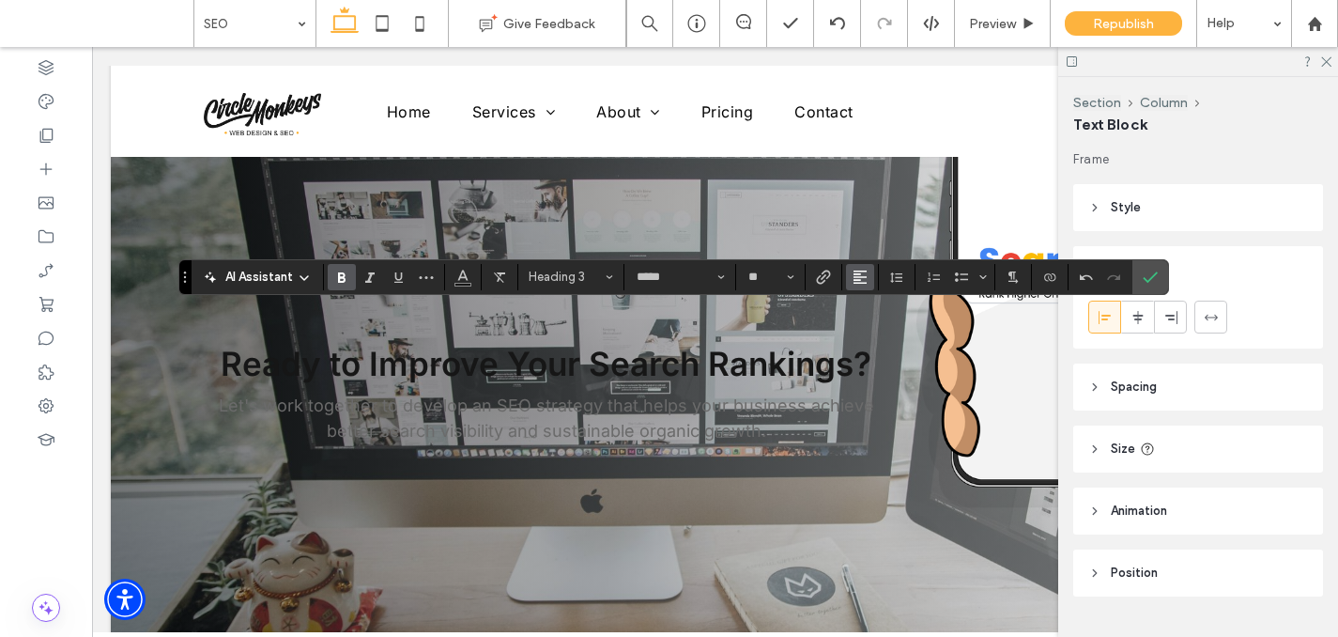
click at [848, 275] on button "Alignment" at bounding box center [860, 277] width 28 height 26
click at [858, 328] on span "ui.textEditor.alignment.center" at bounding box center [857, 334] width 8 height 27
click at [464, 274] on use "Color" at bounding box center [462, 274] width 10 height 10
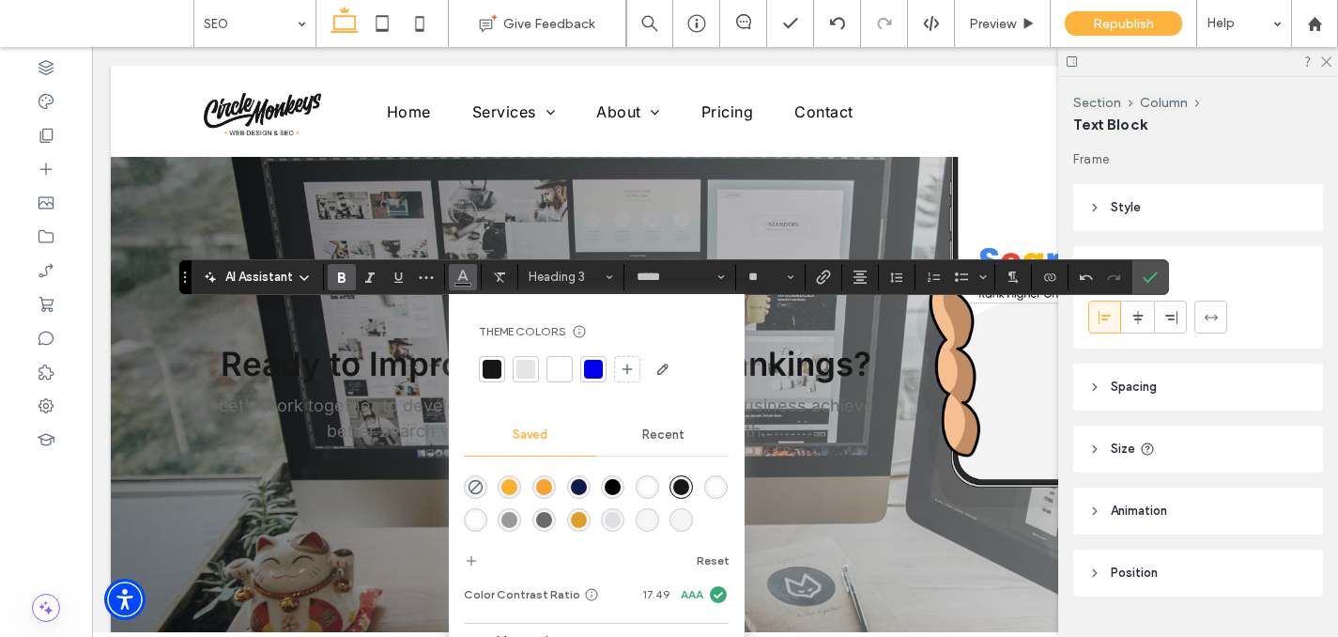
click at [513, 489] on div "rgba(252,176,46,1)" at bounding box center [509, 487] width 16 height 16
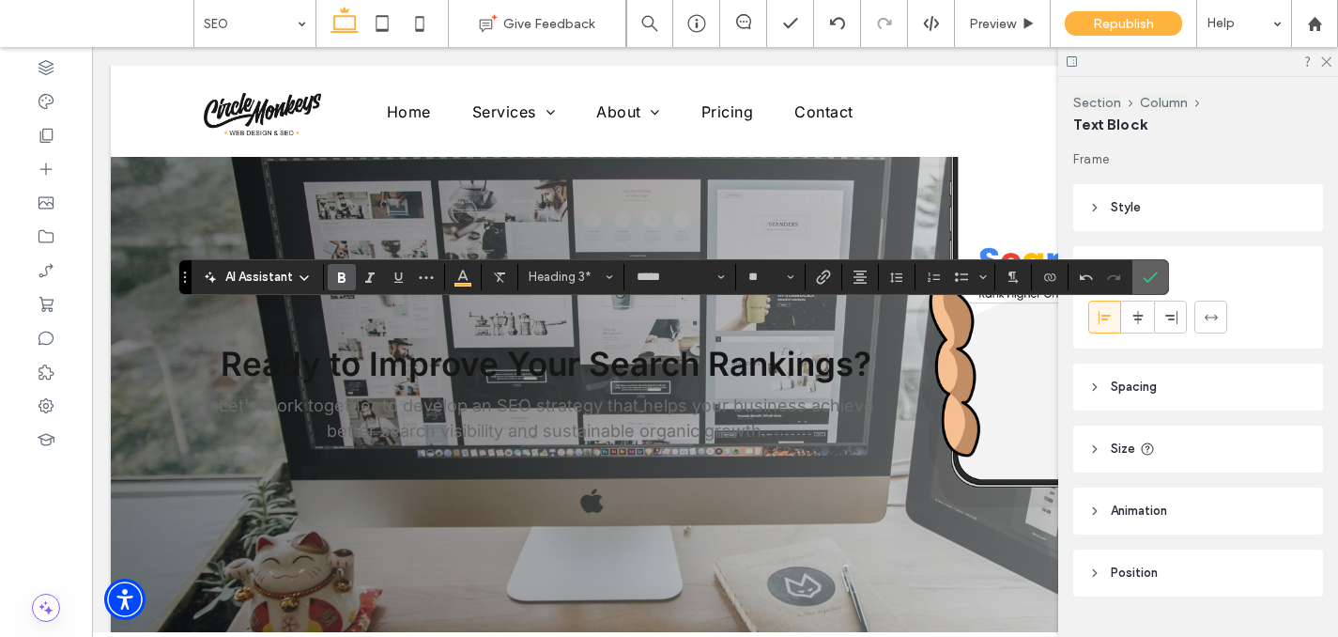
click at [1136, 276] on label "Confirm" at bounding box center [1150, 277] width 28 height 34
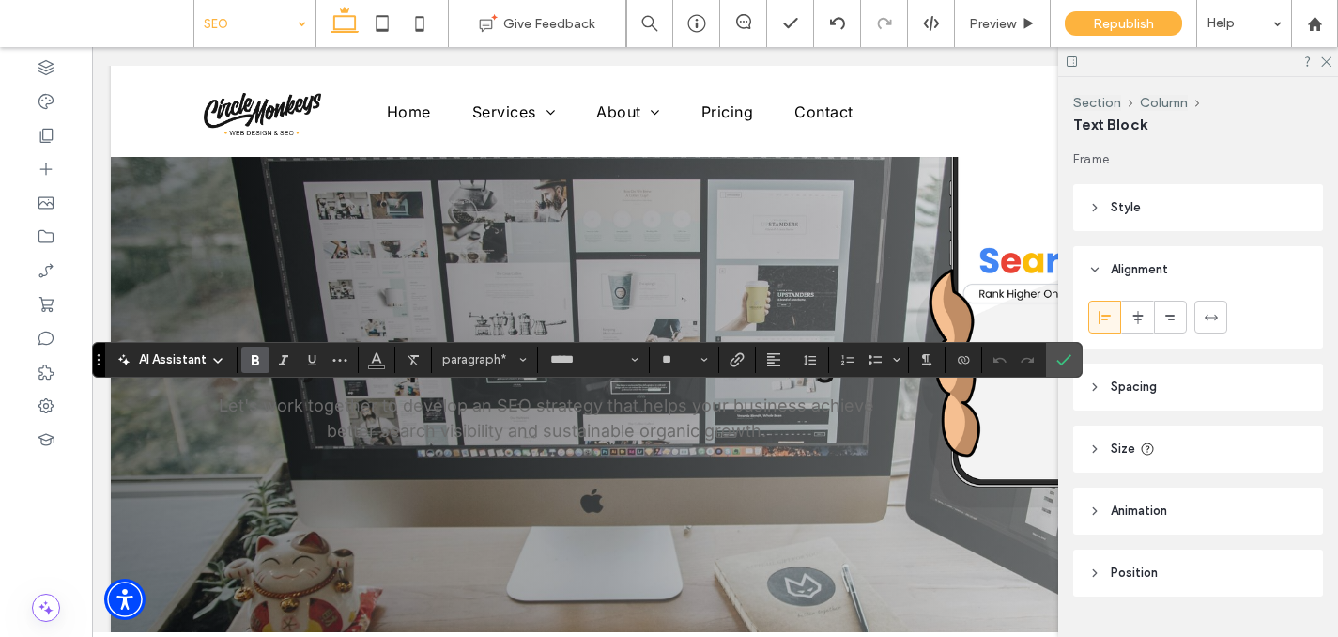
type input "**"
click at [1062, 357] on icon "Confirm" at bounding box center [1063, 359] width 15 height 15
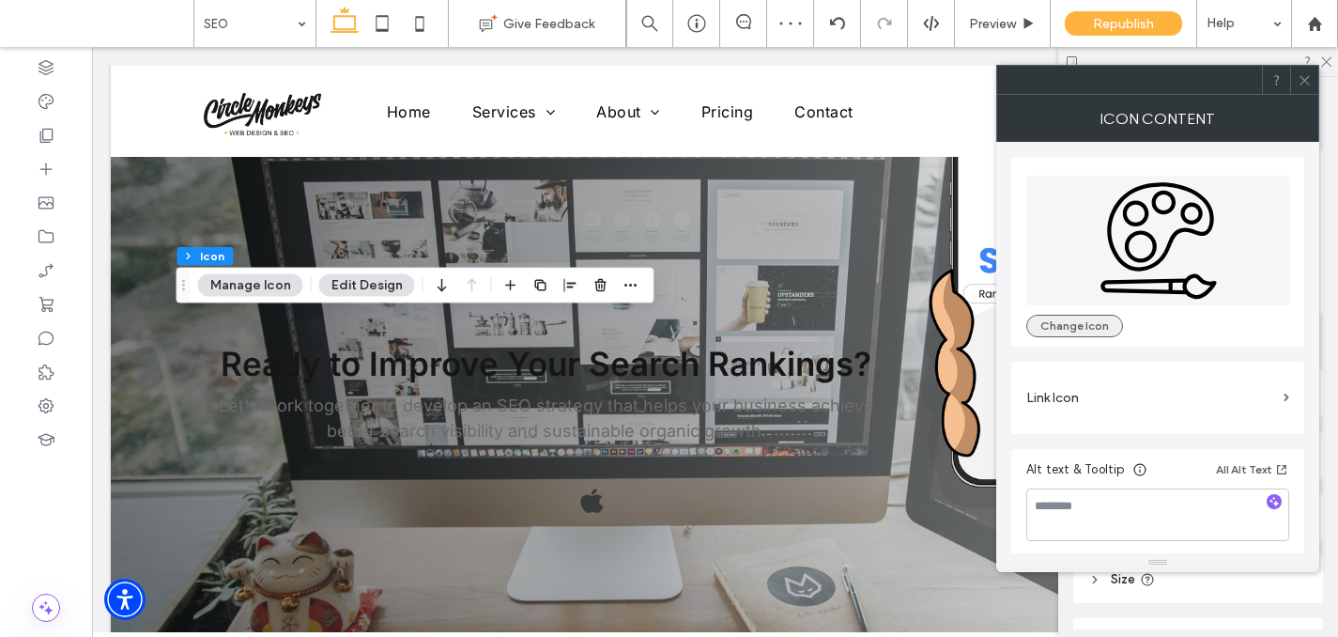
click at [1050, 329] on button "Change Icon" at bounding box center [1074, 326] width 97 height 23
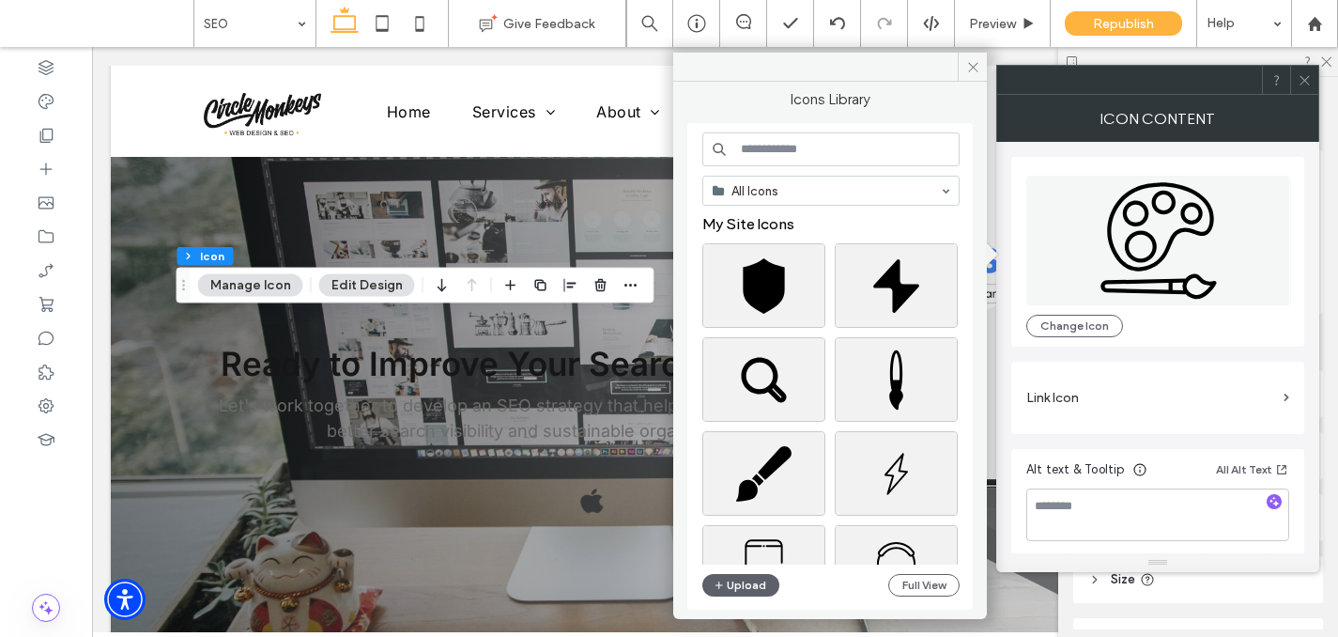
click at [784, 150] on input at bounding box center [830, 149] width 257 height 34
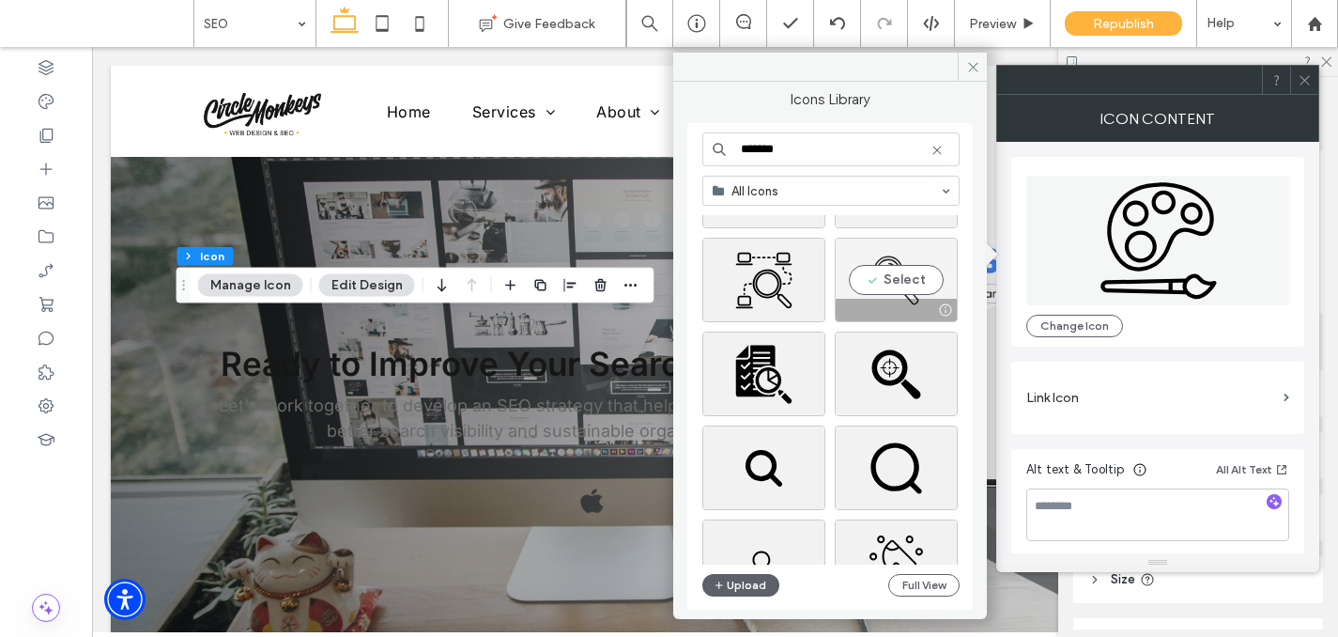
scroll to position [101, 0]
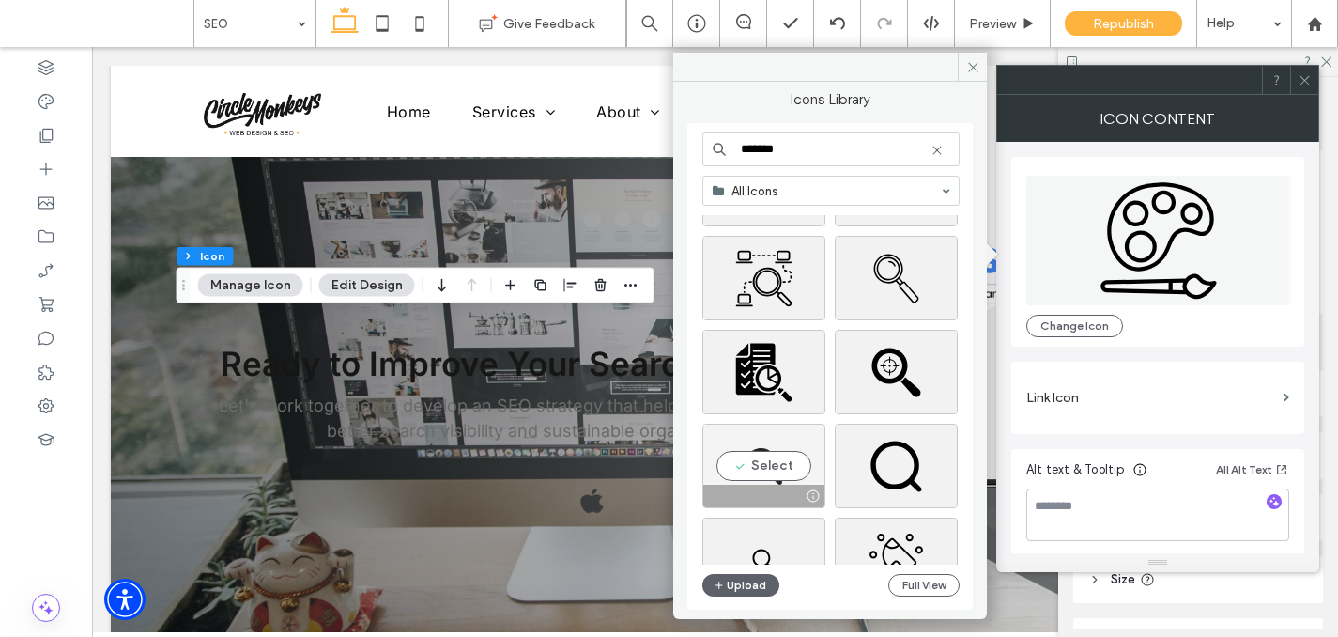
type input "******"
click at [772, 472] on div "Select" at bounding box center [763, 465] width 123 height 85
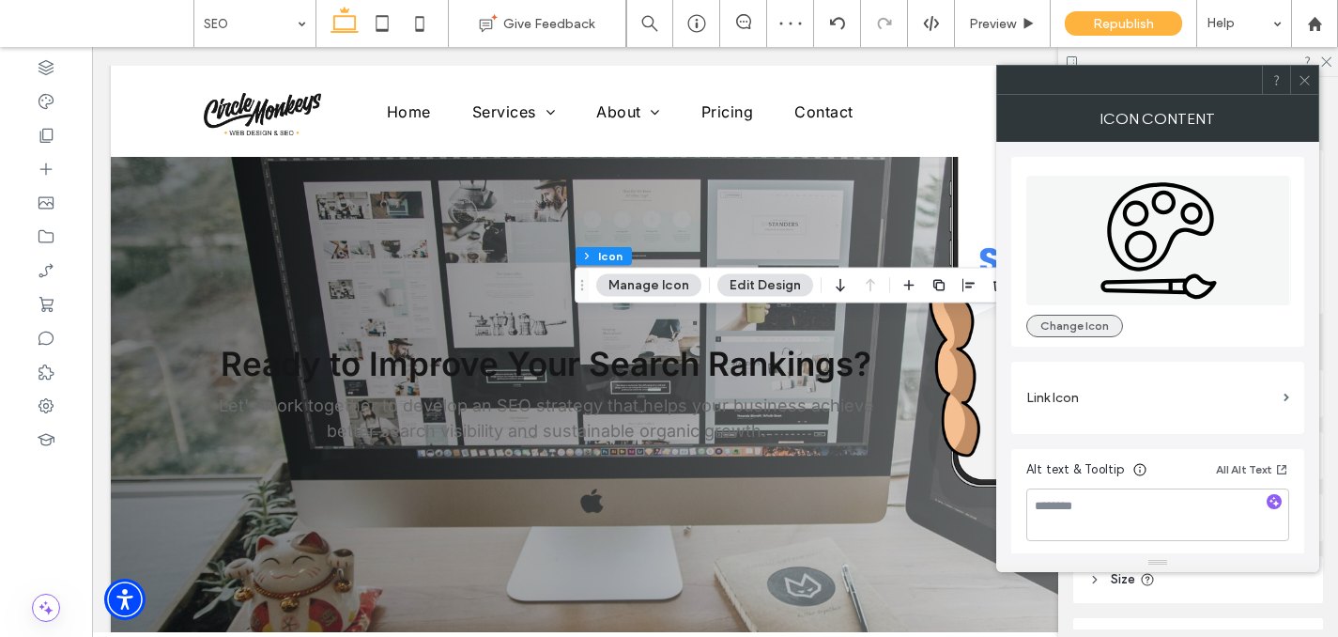
click at [1061, 325] on button "Change Icon" at bounding box center [1074, 326] width 97 height 23
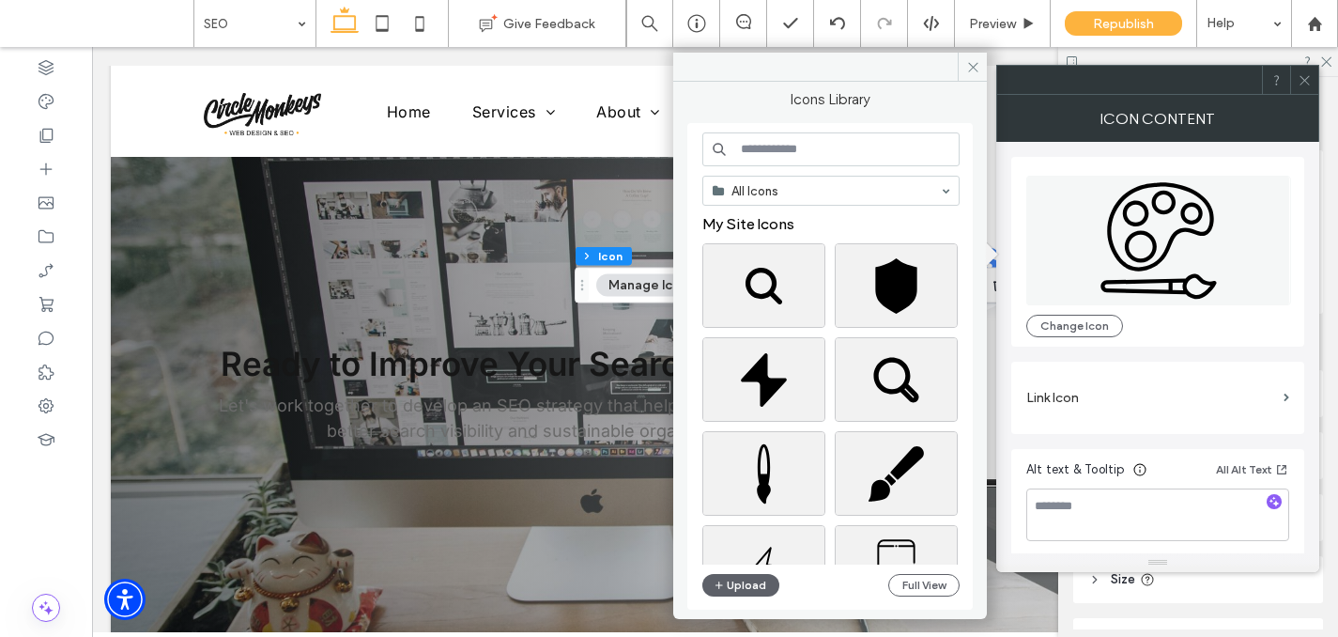
click at [750, 143] on input at bounding box center [830, 149] width 257 height 34
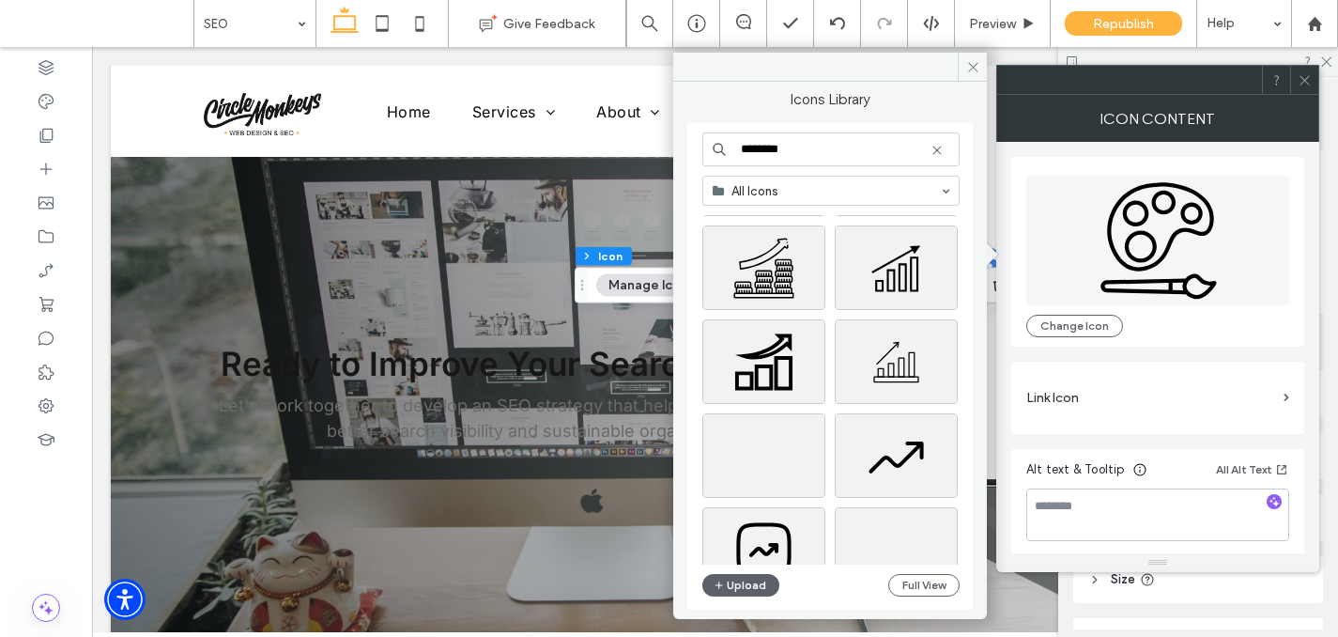
scroll to position [1148, 0]
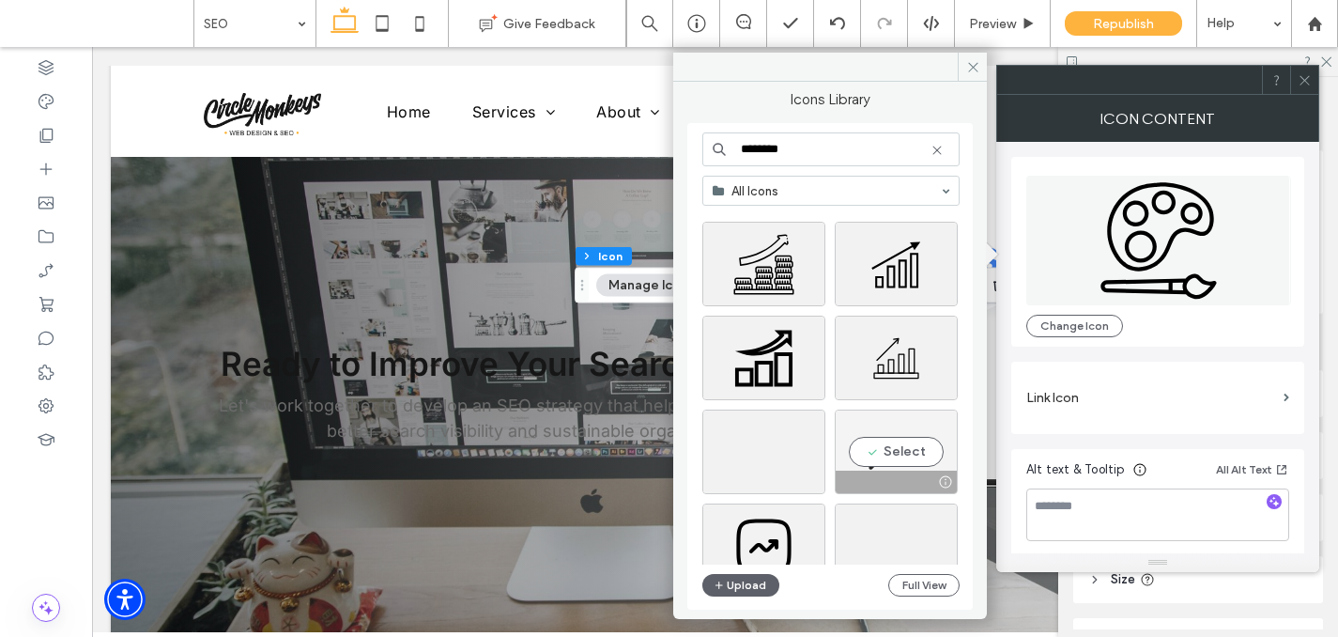
type input "********"
click at [913, 467] on div "Select" at bounding box center [896, 451] width 123 height 85
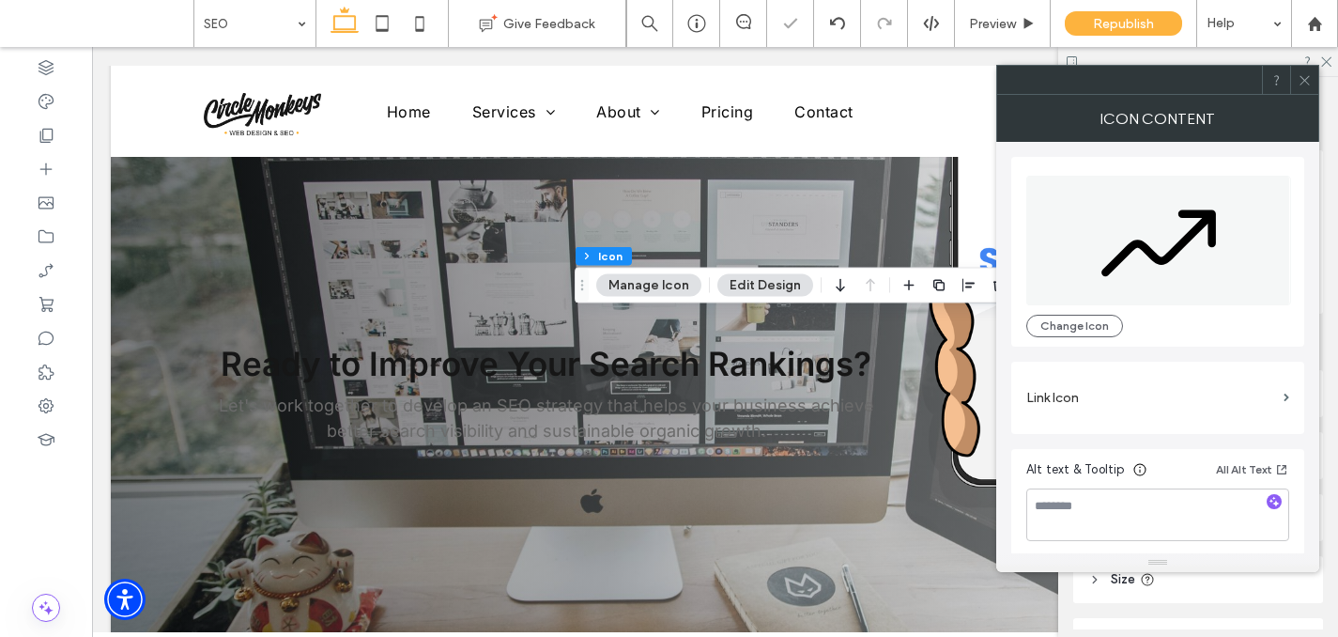
click at [1301, 83] on icon at bounding box center [1305, 80] width 14 height 14
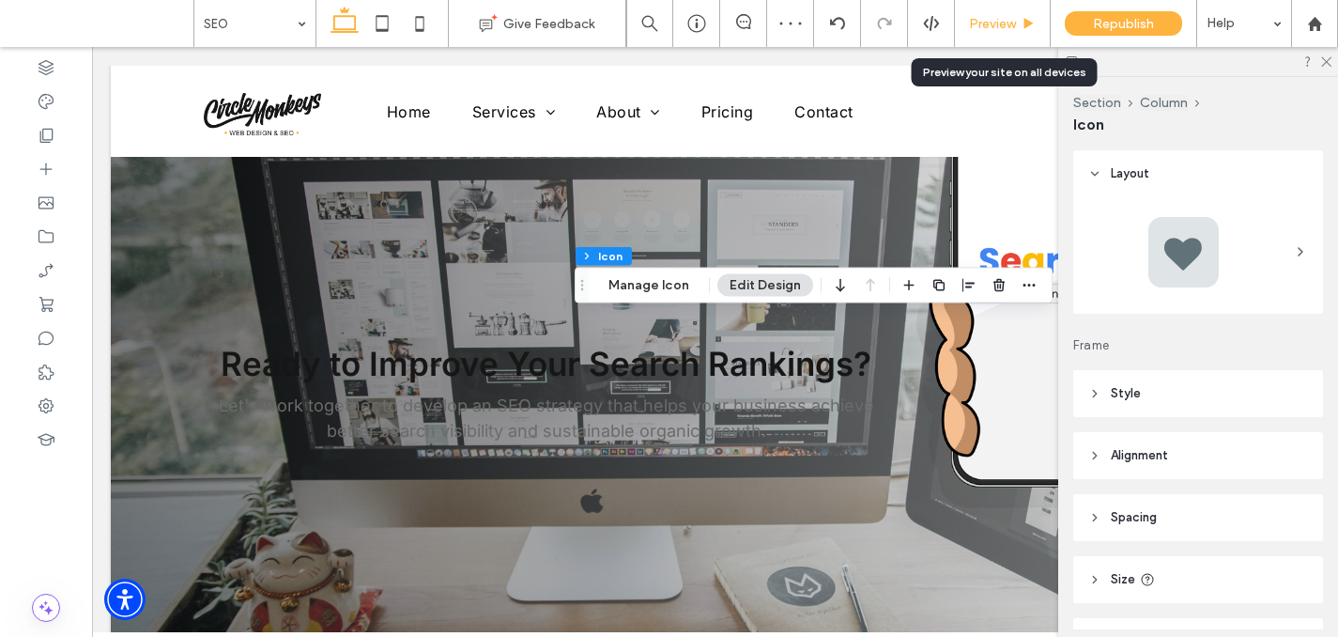
click at [1013, 31] on div "Preview" at bounding box center [1003, 23] width 96 height 47
click at [1008, 27] on span "Preview" at bounding box center [992, 24] width 47 height 16
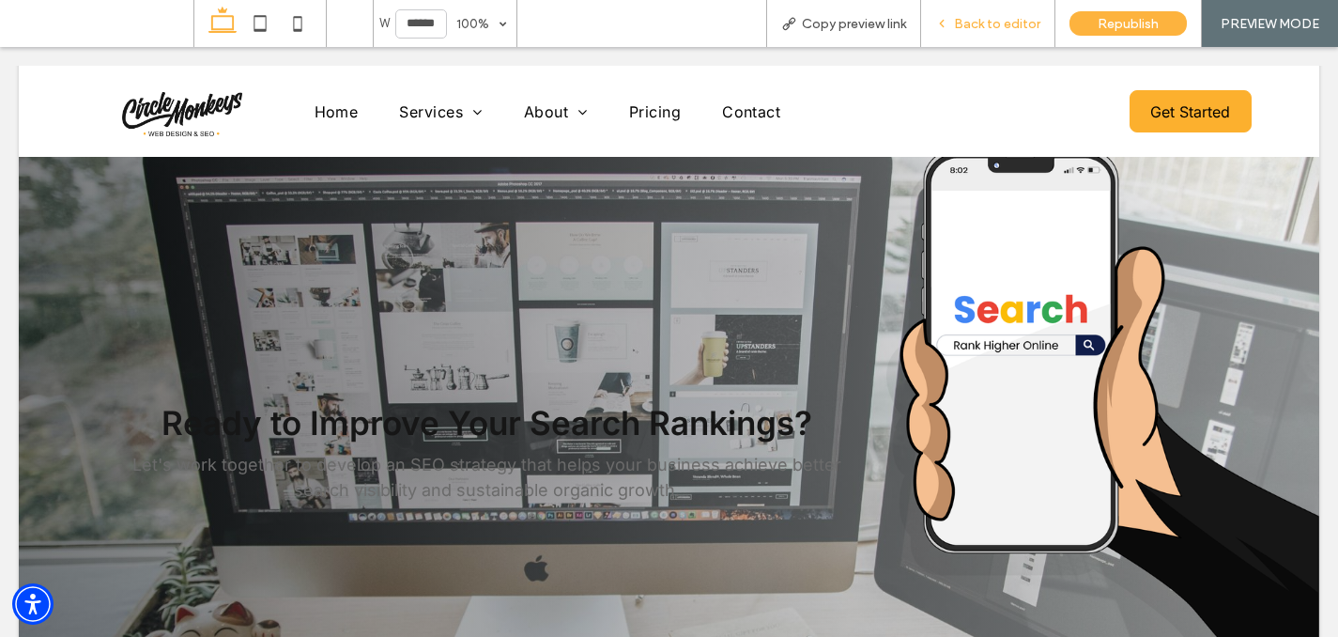
click at [1007, 23] on span "Back to editor" at bounding box center [997, 24] width 86 height 16
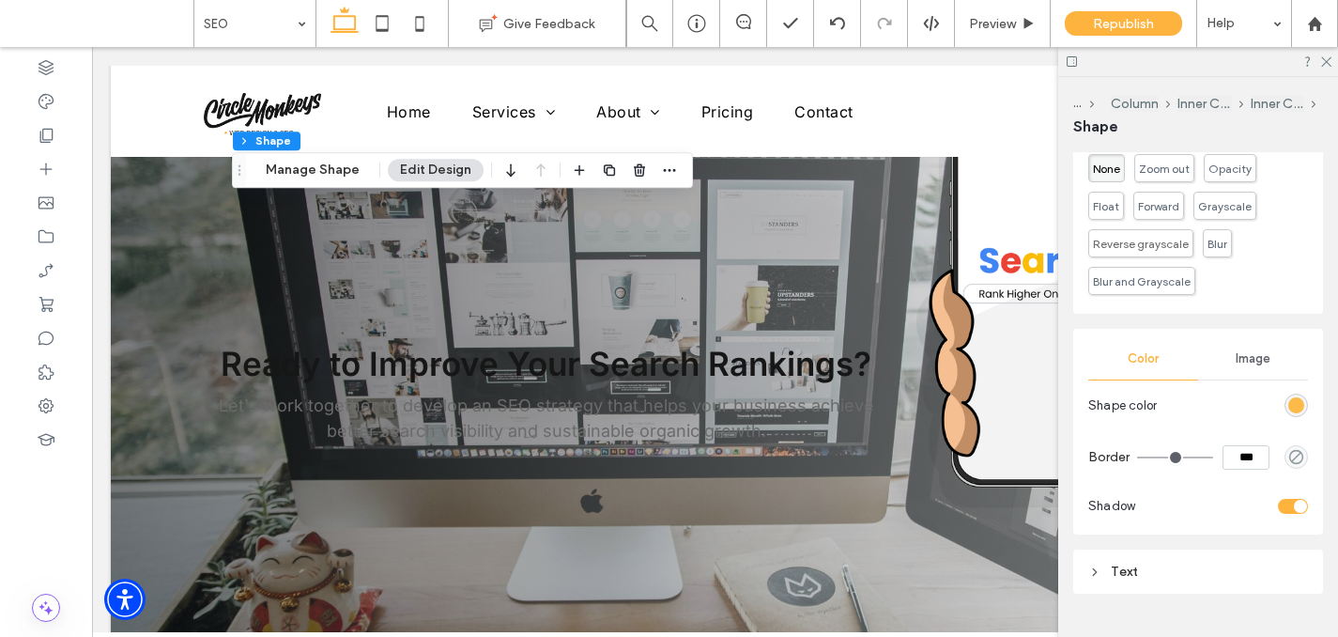
scroll to position [656, 0]
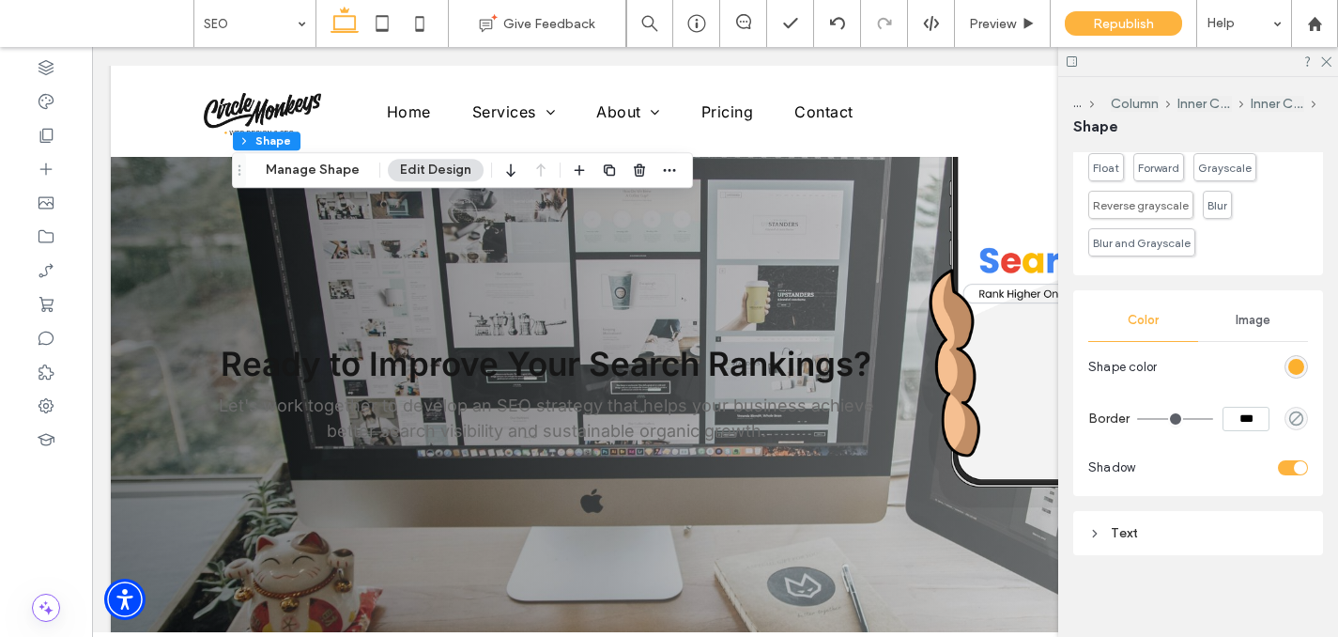
click at [1191, 507] on div "Style Hover effect for desktop None Zoom out Opacity Float Forward Grayscale Re…" at bounding box center [1198, 265] width 250 height 577
click at [1190, 531] on div "Text" at bounding box center [1198, 533] width 220 height 16
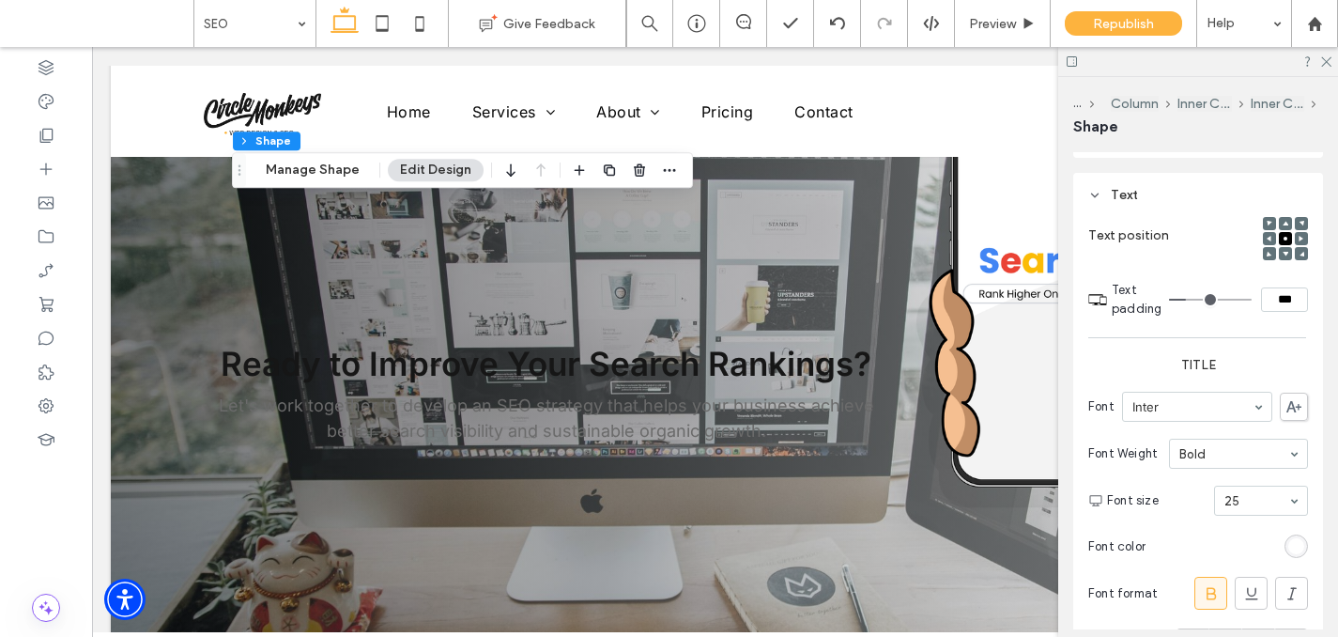
scroll to position [997, 0]
click at [1298, 546] on div "rgb(255, 255, 255)" at bounding box center [1296, 543] width 16 height 16
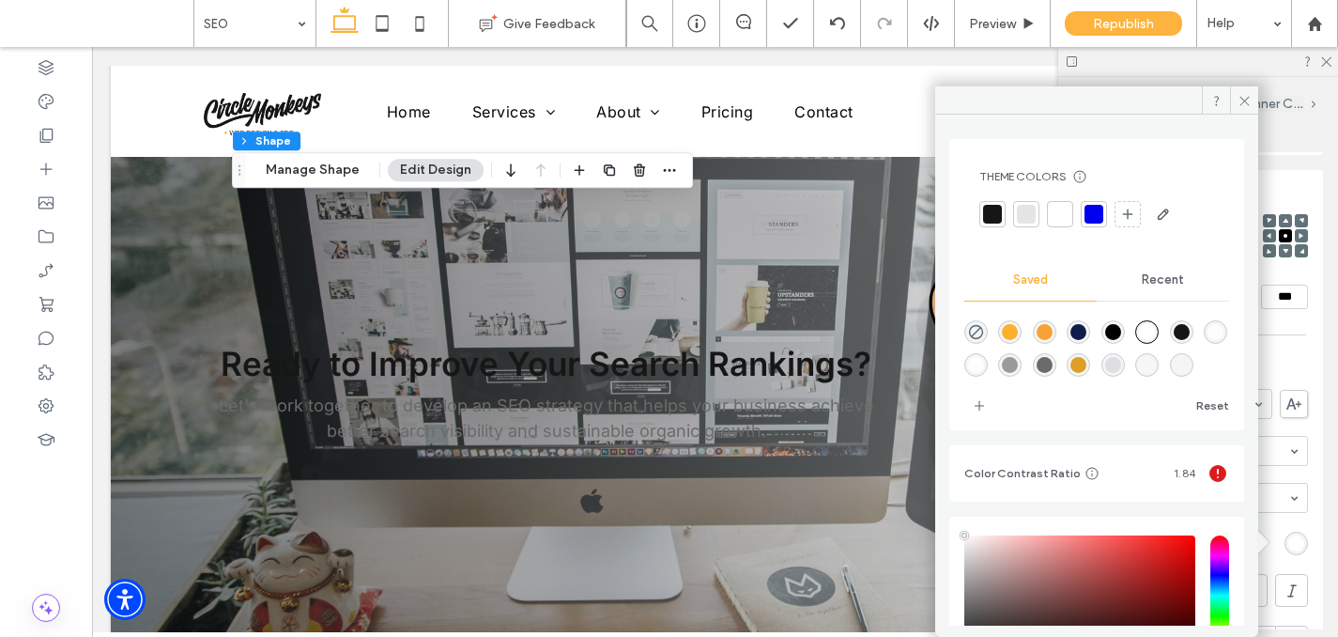
click at [1121, 329] on div "rgba(0,0,0,1)" at bounding box center [1113, 332] width 16 height 16
type input "*******"
click at [1246, 96] on icon at bounding box center [1245, 101] width 14 height 14
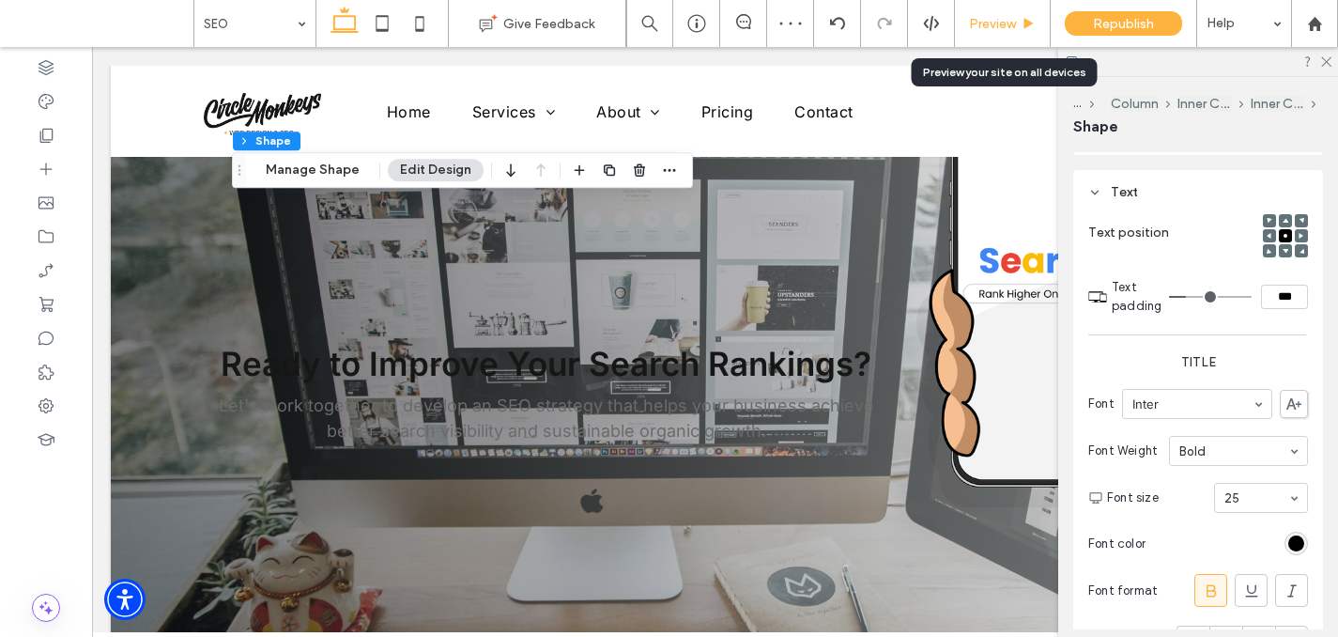
click at [1019, 23] on div "Preview" at bounding box center [1002, 24] width 95 height 16
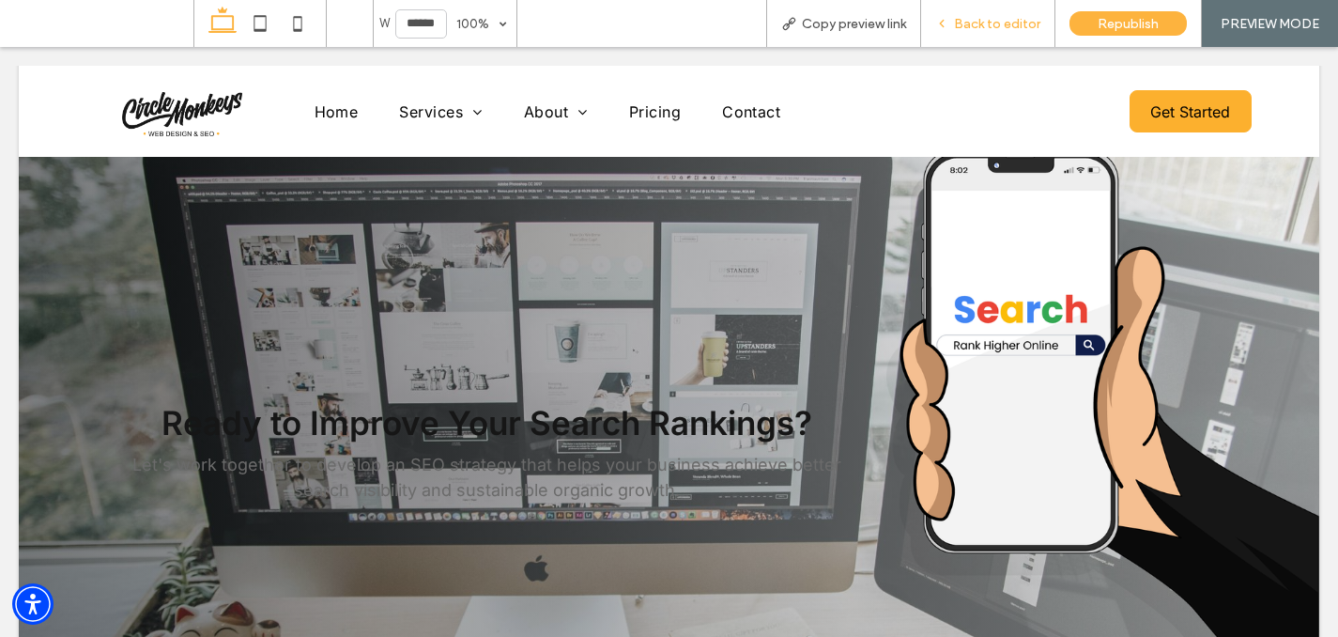
click at [995, 41] on div "Back to editor" at bounding box center [988, 23] width 134 height 47
click at [959, 21] on span "Back to editor" at bounding box center [997, 24] width 86 height 16
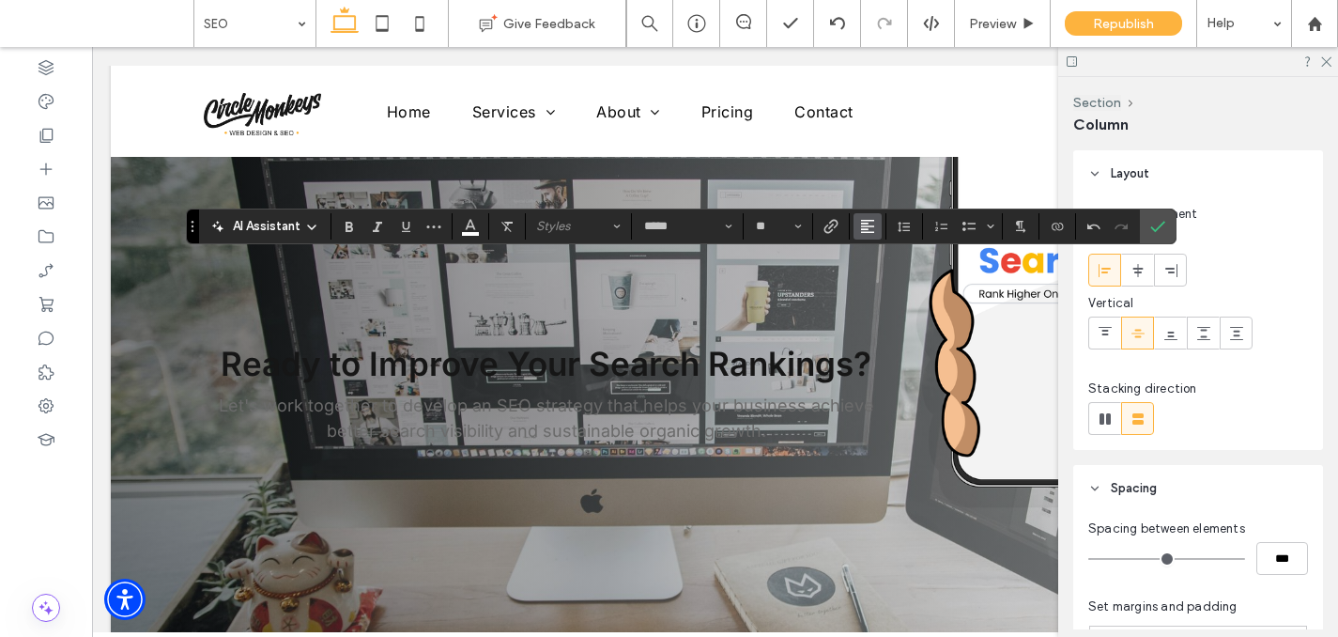
click at [872, 232] on use "Alignment" at bounding box center [867, 226] width 13 height 13
click at [892, 277] on div "ui.textEditor.alignment.center" at bounding box center [886, 283] width 24 height 15
click at [544, 231] on span "Styles" at bounding box center [572, 226] width 73 height 14
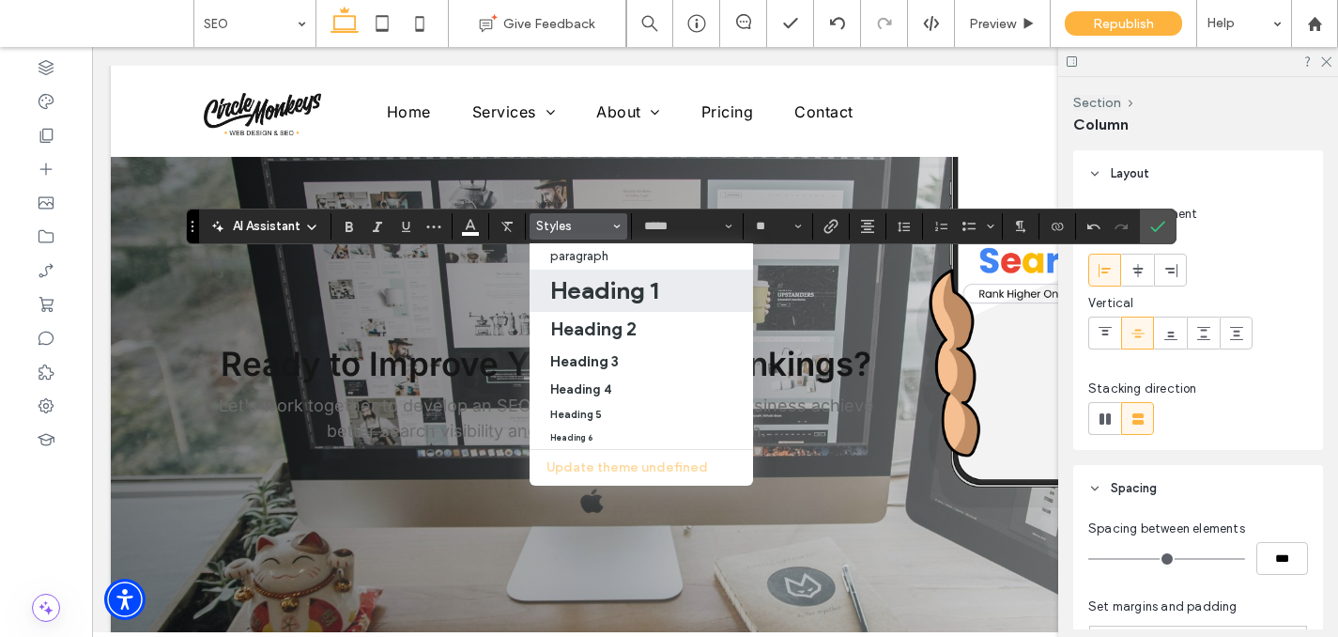
click at [569, 290] on h1 "Heading 1" at bounding box center [604, 290] width 108 height 30
type input "**"
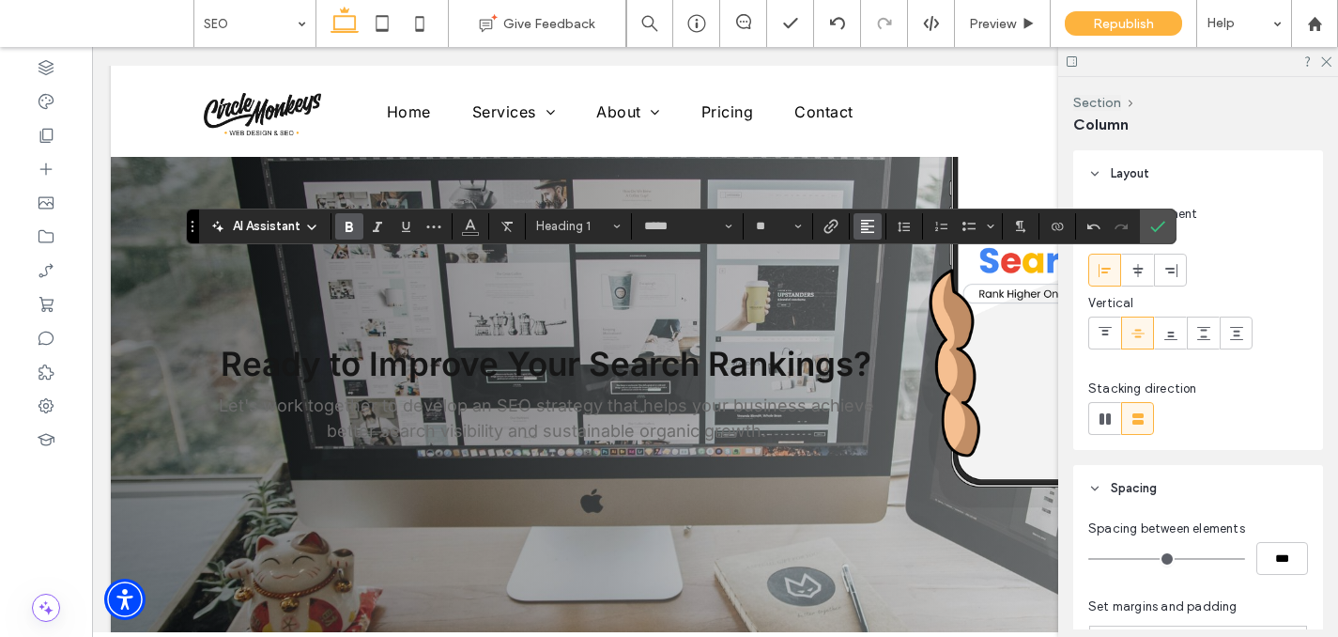
click at [875, 226] on button "Alignment" at bounding box center [867, 226] width 28 height 26
click at [899, 275] on label "ui.textEditor.alignment.center" at bounding box center [886, 283] width 66 height 27
click at [782, 229] on input "**" at bounding box center [772, 226] width 37 height 15
type input "**"
click at [476, 221] on icon "Color" at bounding box center [470, 224] width 15 height 15
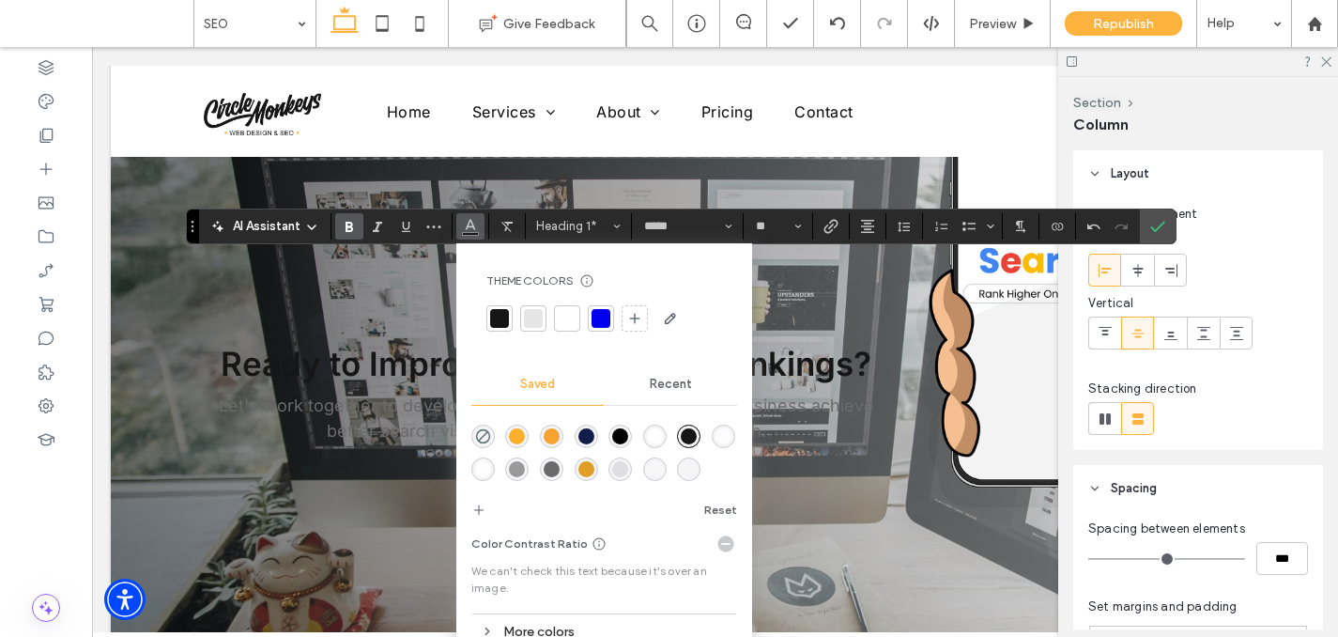
click at [484, 461] on div "rgba(255,255,255,0.90)" at bounding box center [483, 469] width 16 height 16
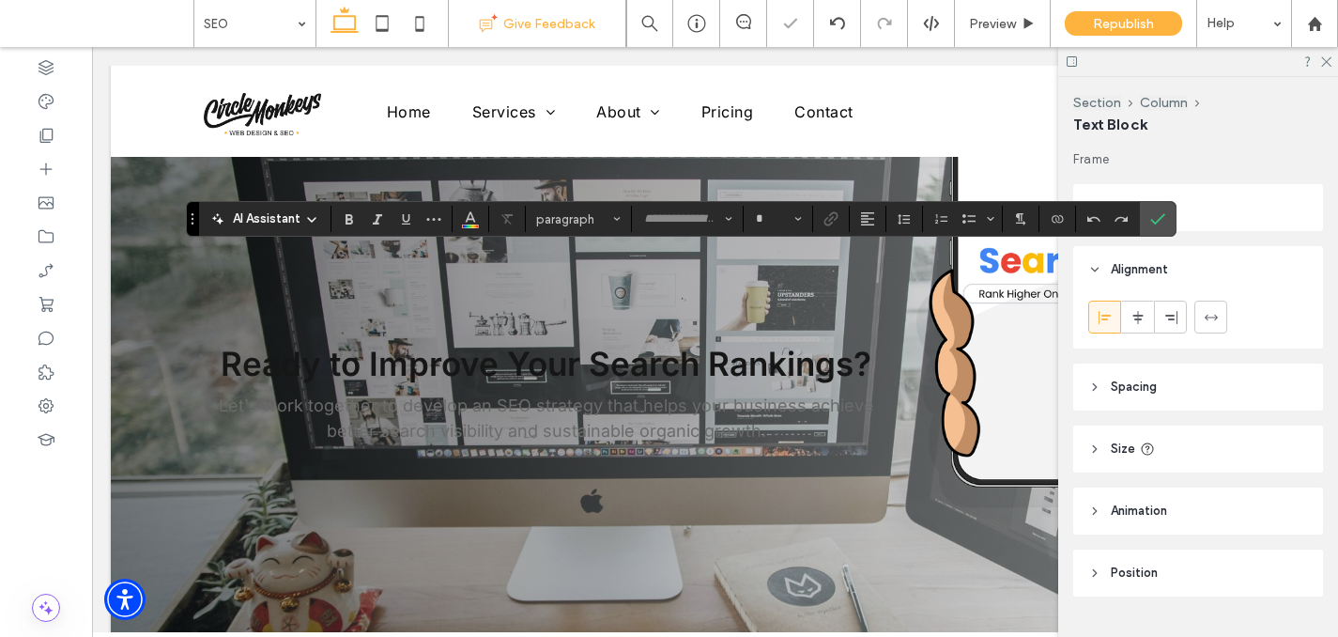
type input "*****"
type input "**"
click at [469, 223] on icon "Color" at bounding box center [470, 216] width 15 height 15
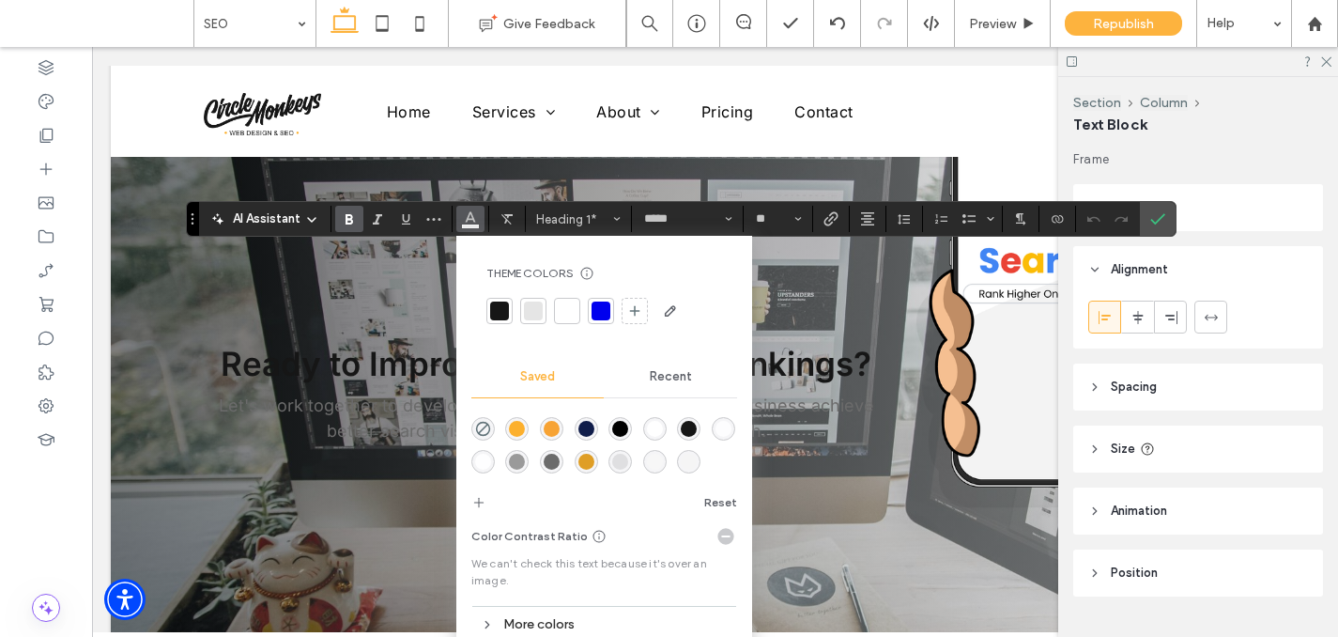
click at [516, 428] on div "rgba(252,176,46,1)" at bounding box center [517, 429] width 16 height 16
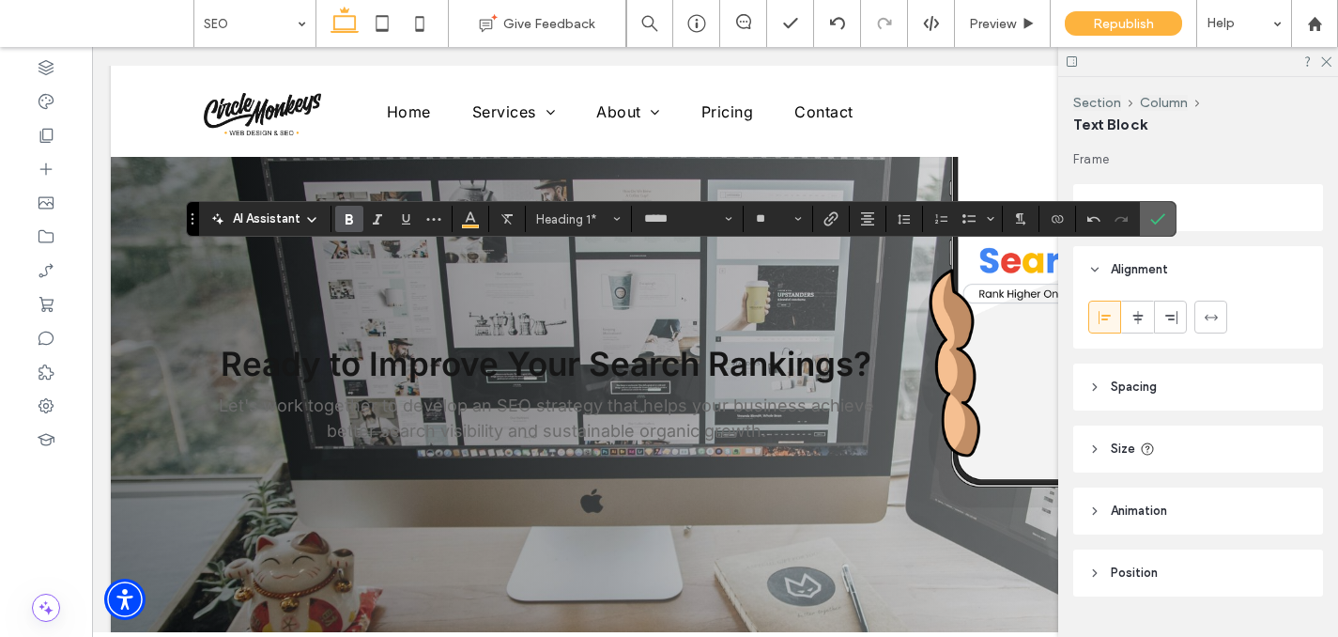
click at [1159, 224] on icon "Confirm" at bounding box center [1157, 218] width 15 height 15
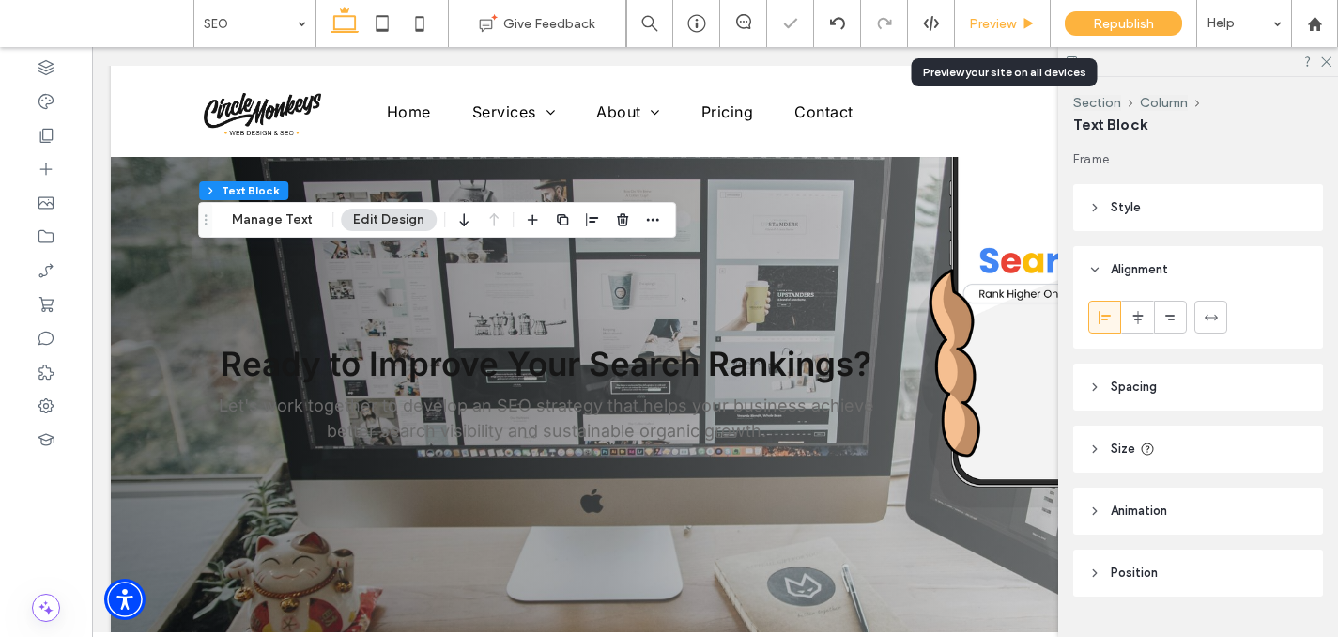
click at [993, 10] on div "Preview" at bounding box center [1003, 23] width 96 height 47
click at [1000, 20] on span "Preview" at bounding box center [992, 24] width 47 height 16
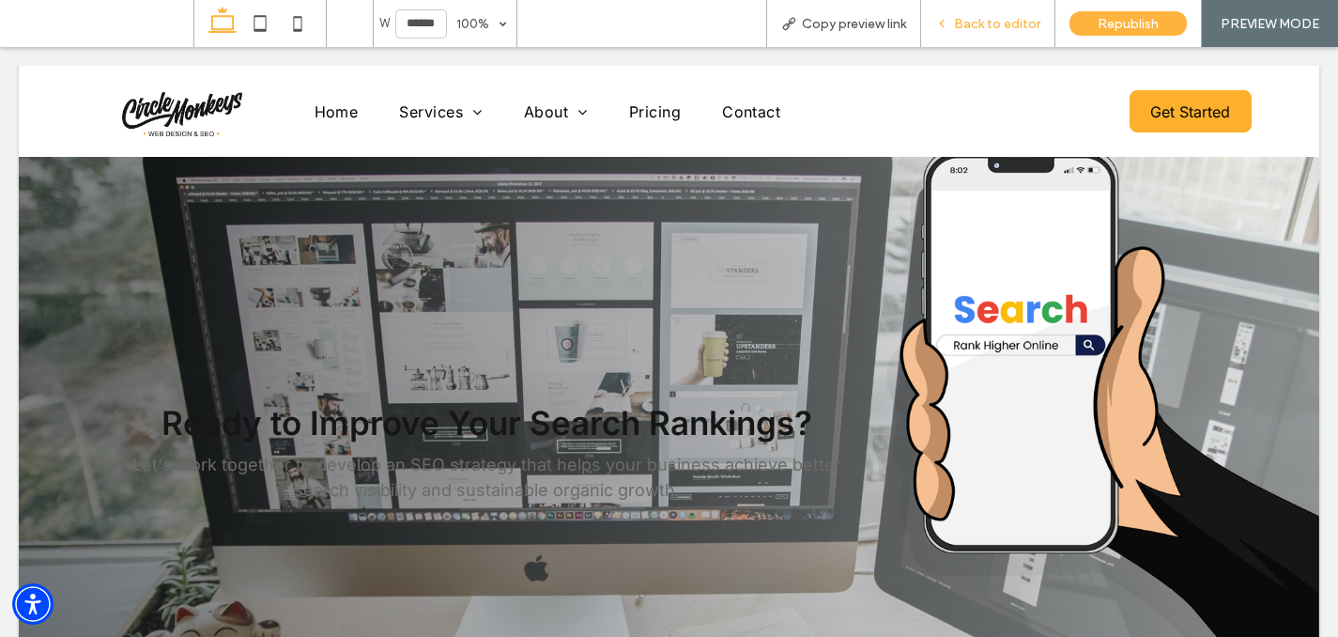
click at [963, 14] on div "Back to editor" at bounding box center [988, 23] width 134 height 47
click at [1010, 41] on div "Back to editor" at bounding box center [988, 23] width 134 height 47
click at [986, 29] on span "Back to editor" at bounding box center [997, 24] width 86 height 16
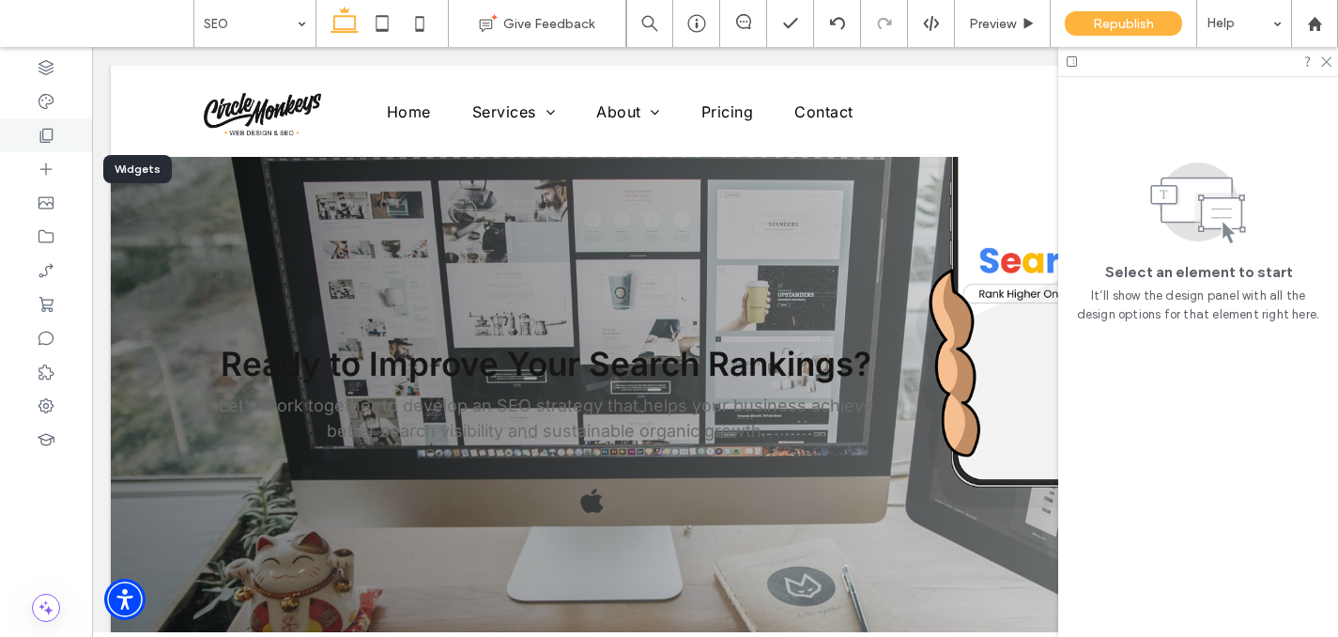
click at [43, 136] on icon at bounding box center [46, 135] width 19 height 19
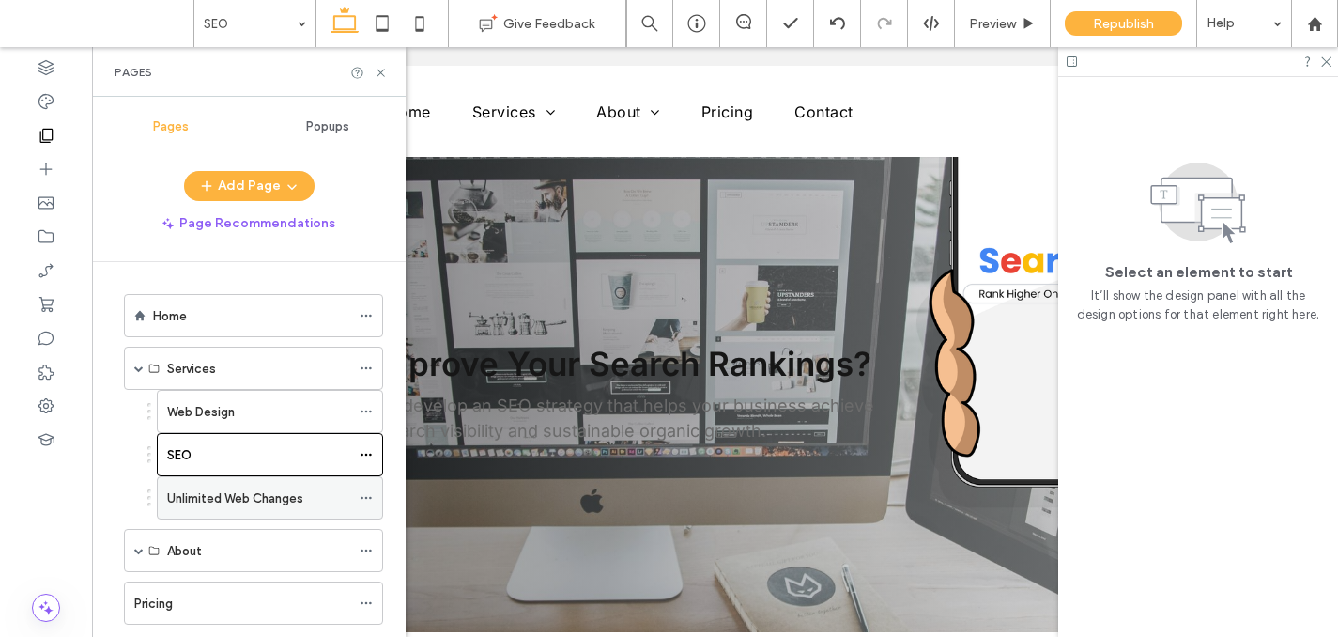
click at [219, 503] on label "Unlimited Web Changes" at bounding box center [235, 498] width 136 height 33
click at [367, 495] on icon at bounding box center [366, 497] width 13 height 13
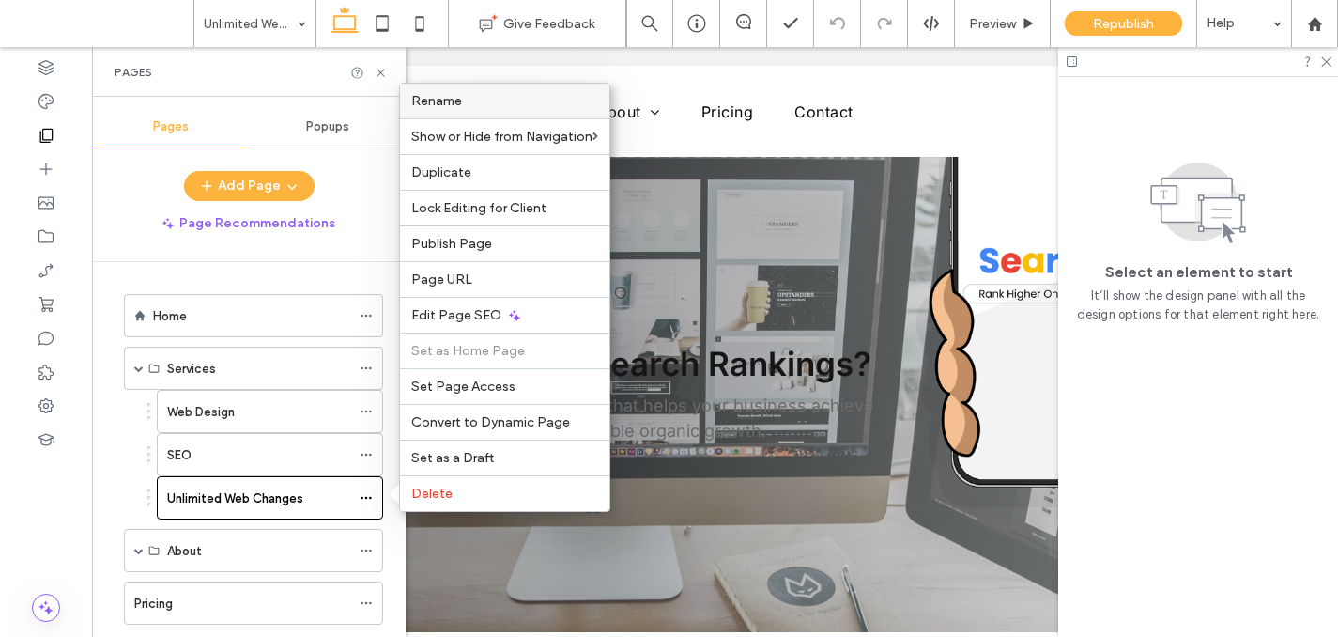
click at [459, 102] on span "Rename" at bounding box center [436, 101] width 51 height 16
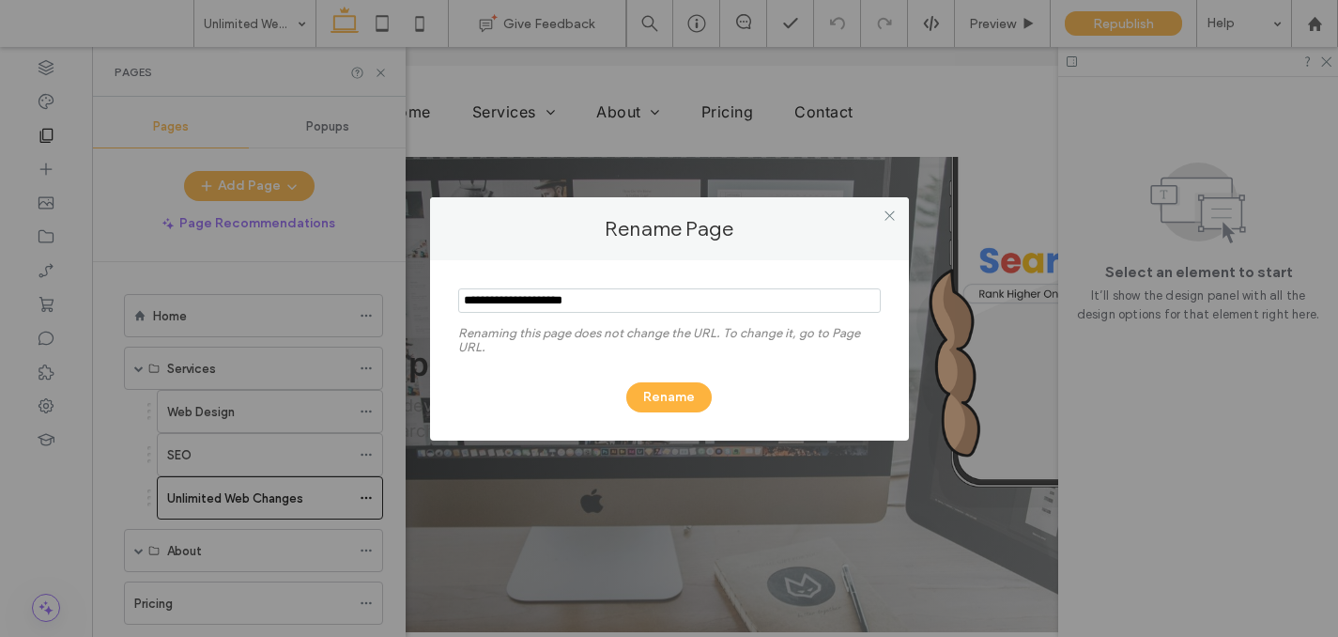
drag, startPoint x: 617, startPoint y: 302, endPoint x: 416, endPoint y: 300, distance: 200.9
click at [416, 300] on div "Rename Page Renaming this page does not change the URL. To change it, go to Pag…" at bounding box center [669, 318] width 1338 height 637
type input "**********"
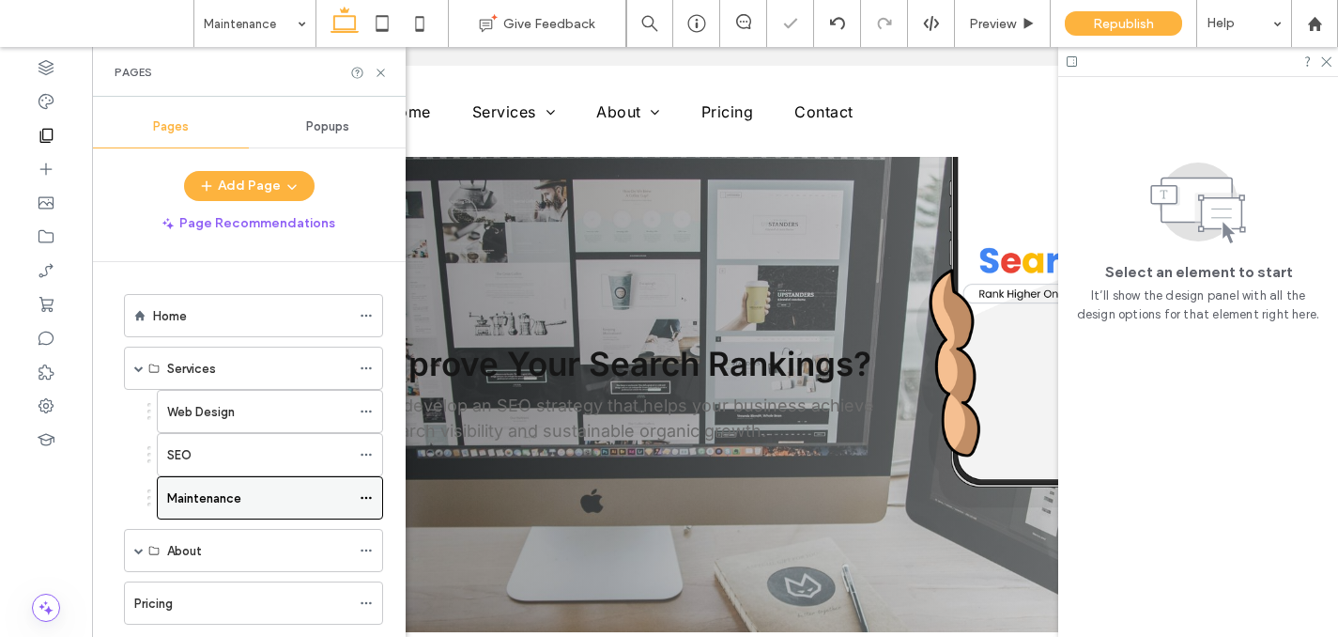
click at [251, 488] on div "Maintenance" at bounding box center [258, 498] width 183 height 20
click at [310, 454] on div "SEO" at bounding box center [258, 455] width 183 height 20
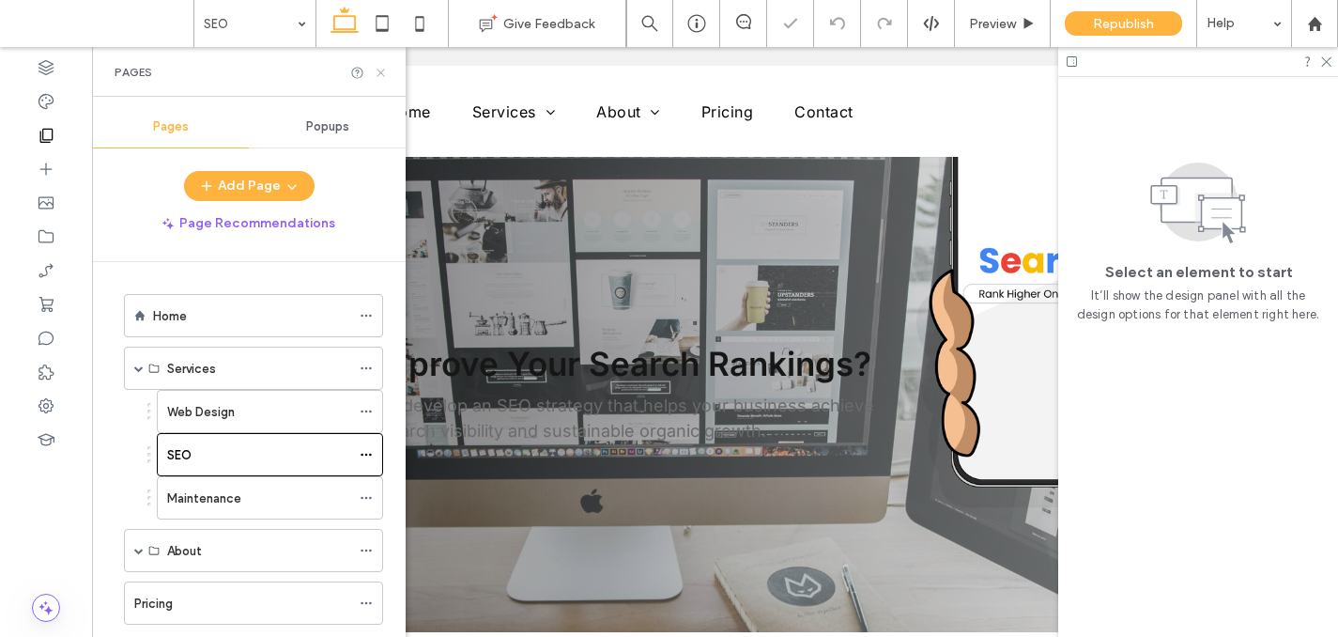
click at [385, 74] on icon at bounding box center [381, 73] width 14 height 14
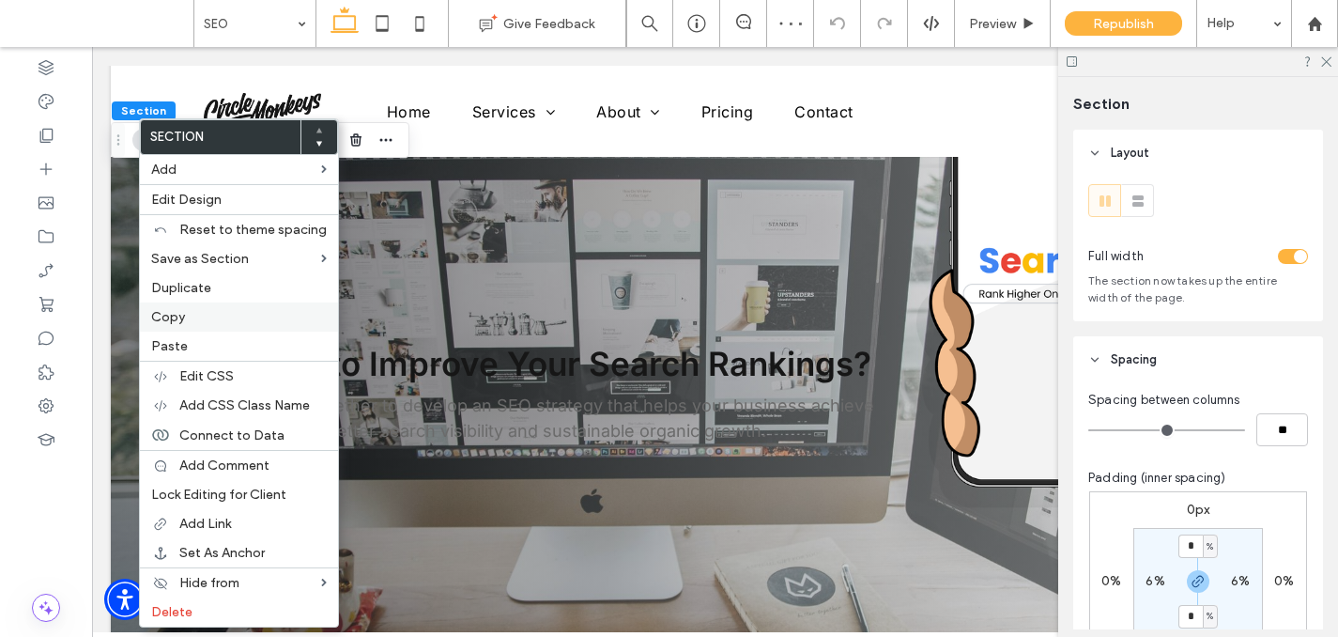
click at [169, 322] on span "Copy" at bounding box center [168, 317] width 34 height 16
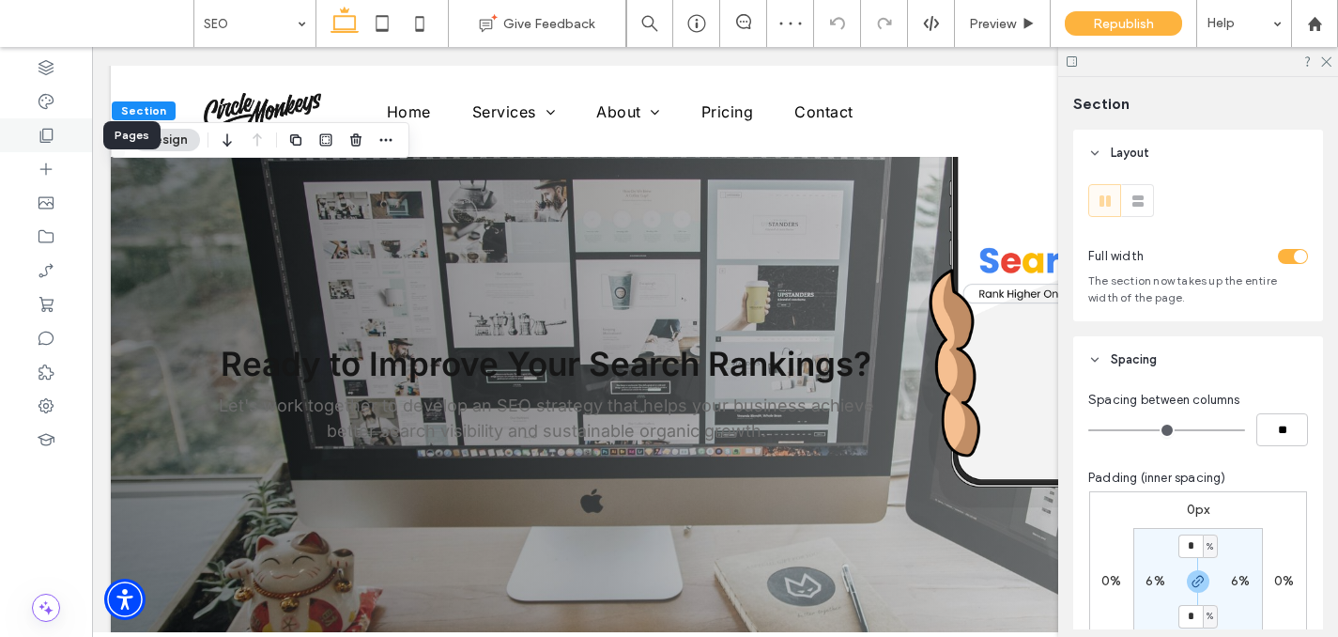
click at [54, 140] on icon at bounding box center [46, 135] width 19 height 19
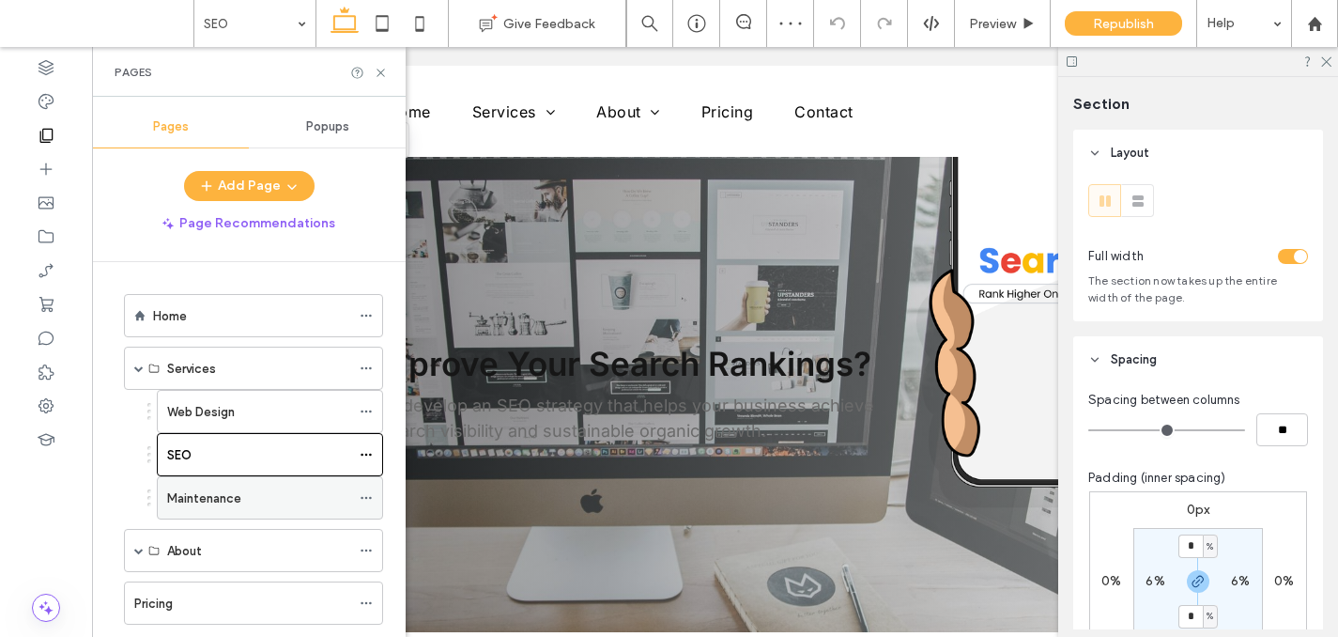
click at [211, 486] on div "Maintenance" at bounding box center [258, 497] width 183 height 41
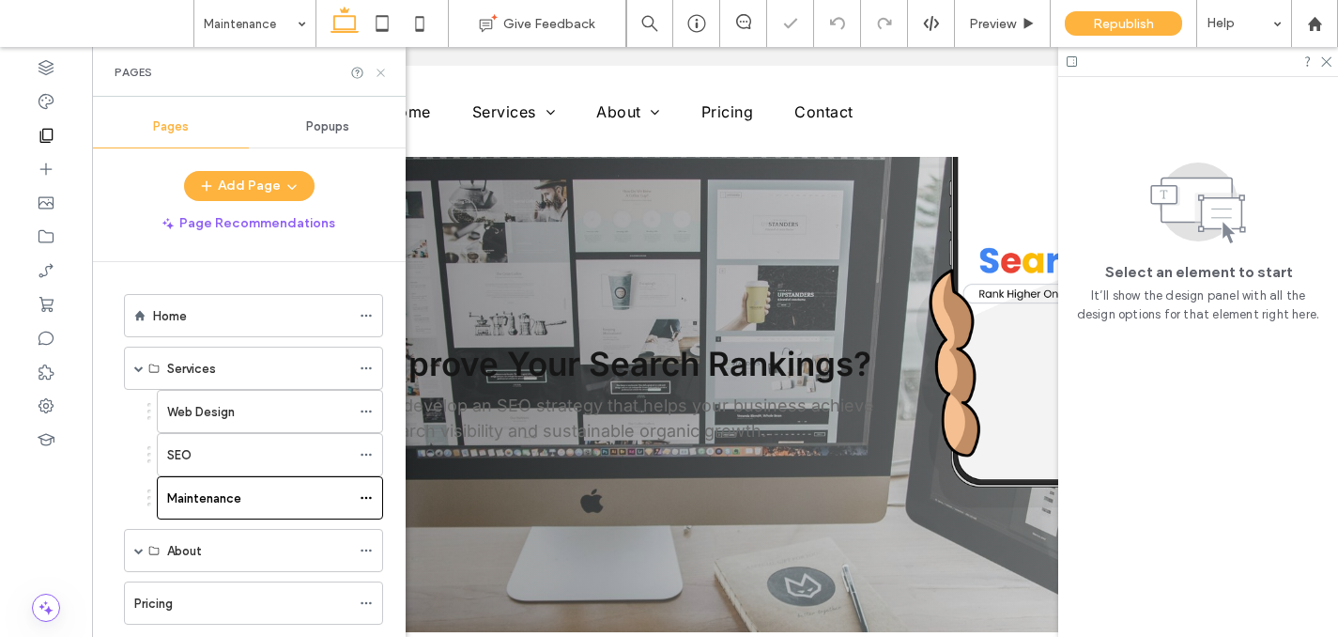
click at [377, 77] on icon at bounding box center [381, 73] width 14 height 14
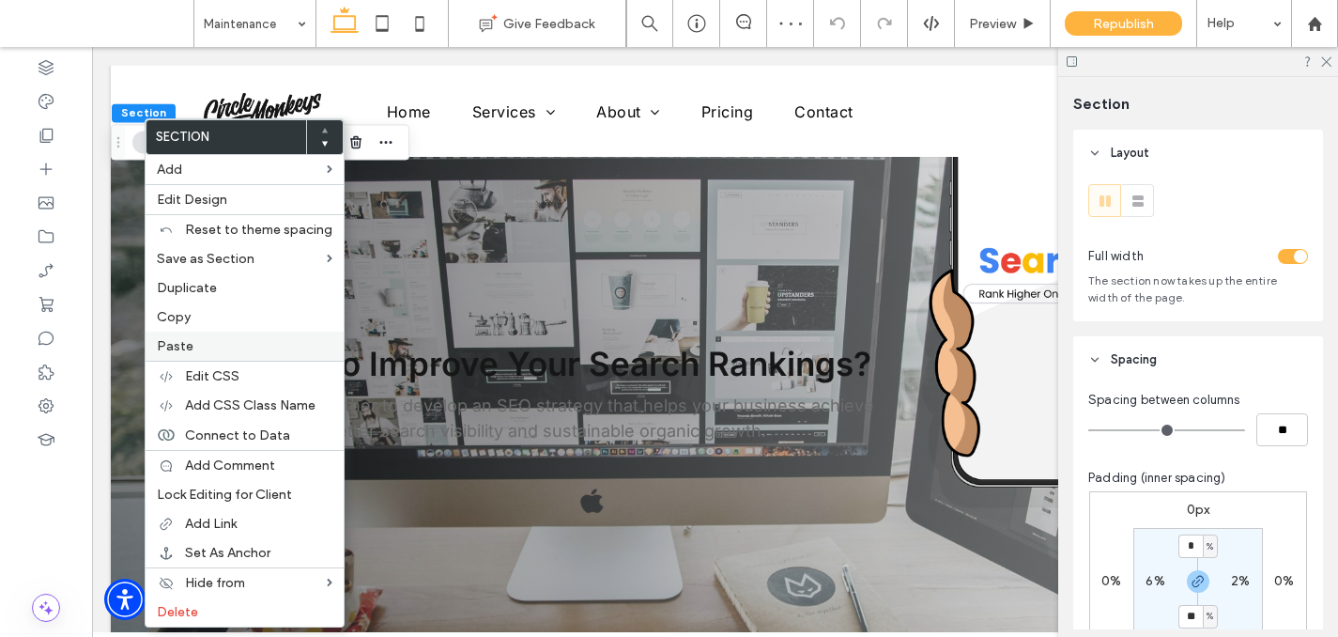
click at [159, 345] on span "Paste" at bounding box center [175, 346] width 37 height 16
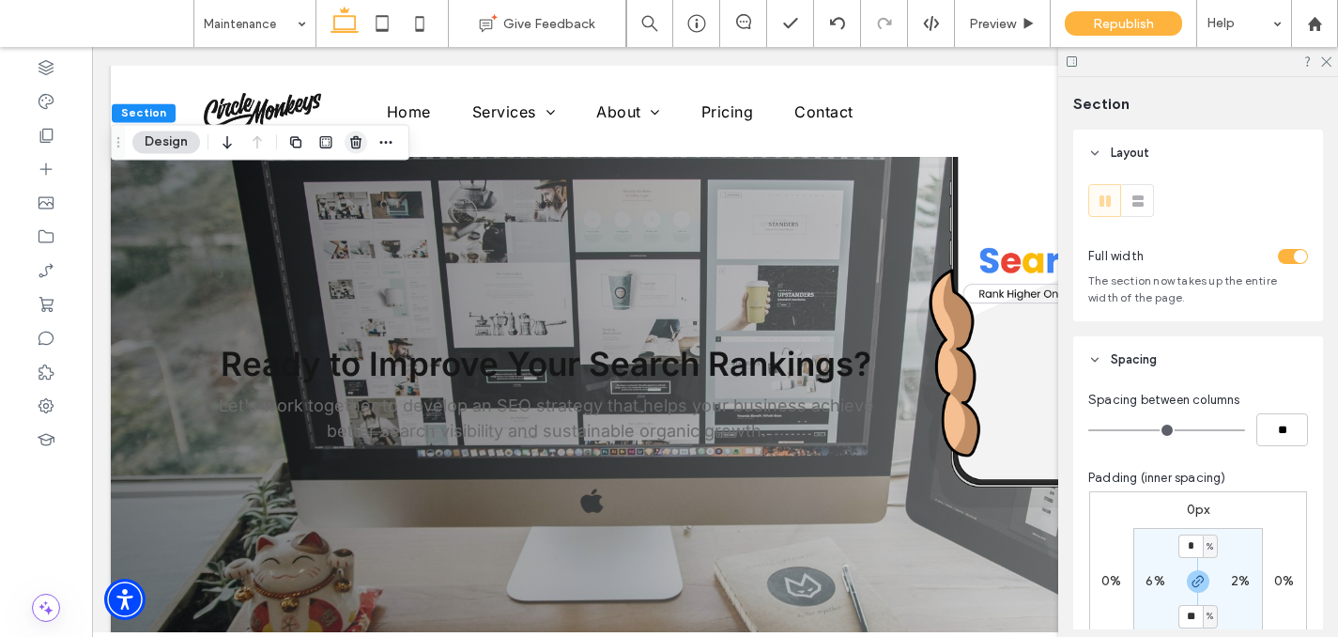
click at [355, 145] on use "button" at bounding box center [355, 142] width 11 height 12
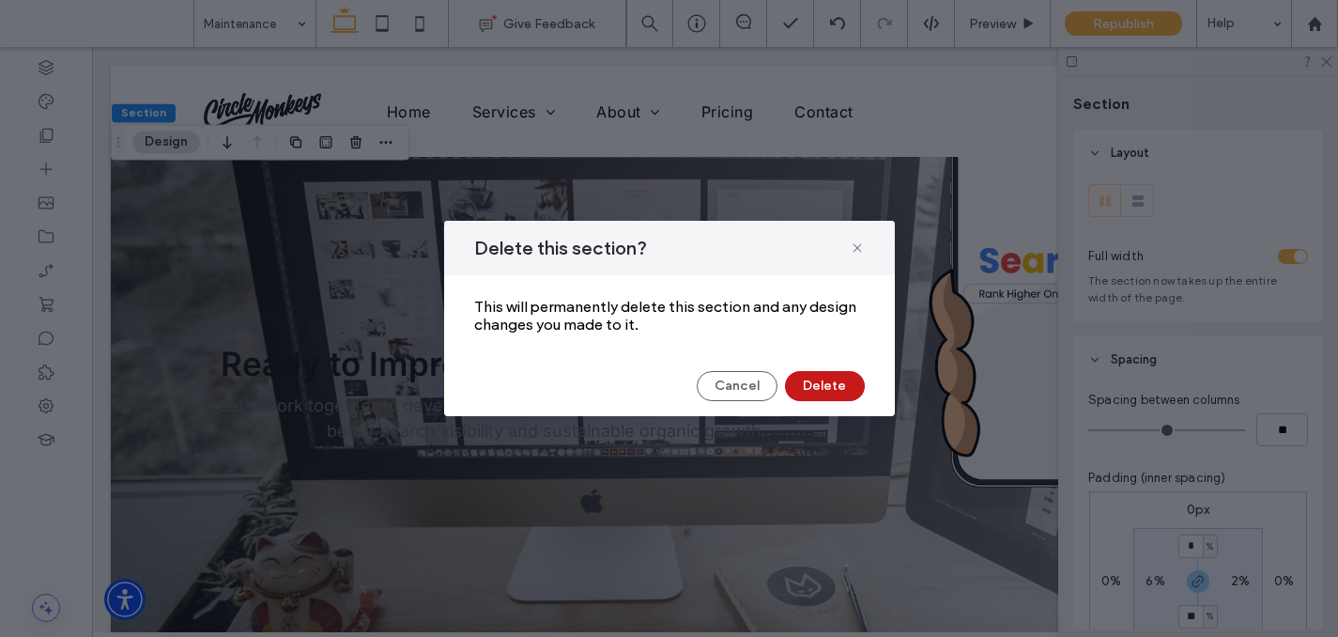
click at [819, 381] on button "Delete" at bounding box center [825, 386] width 80 height 30
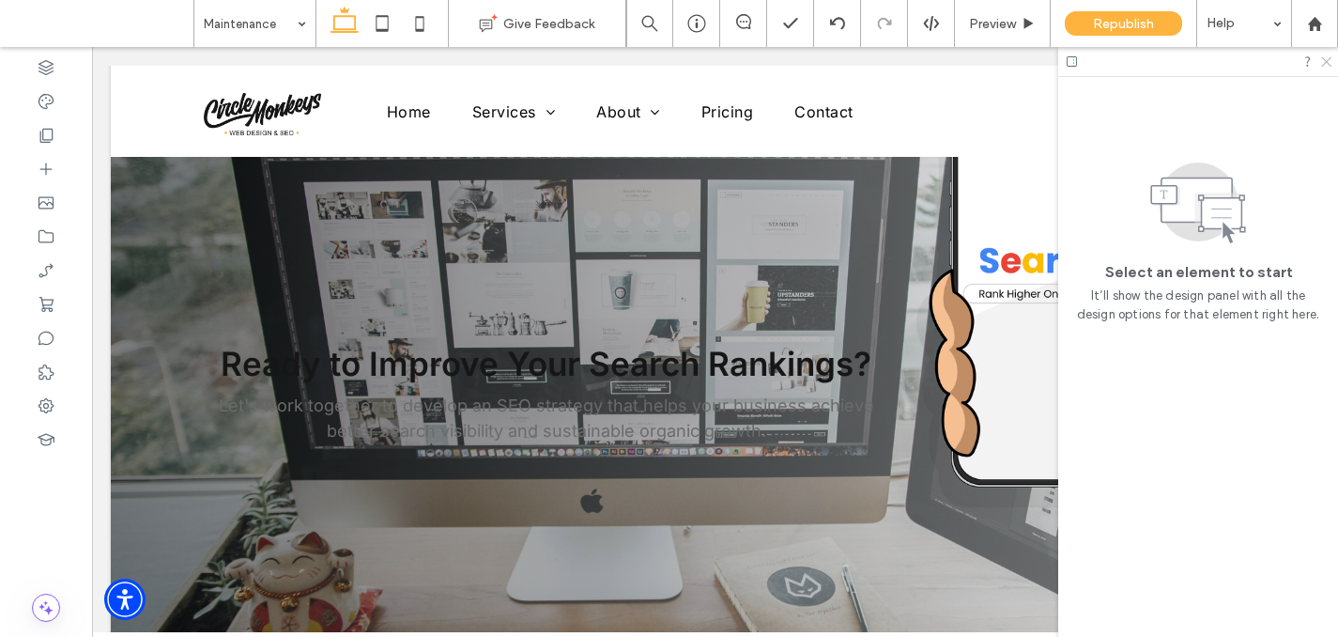
click at [1321, 55] on icon at bounding box center [1325, 60] width 12 height 12
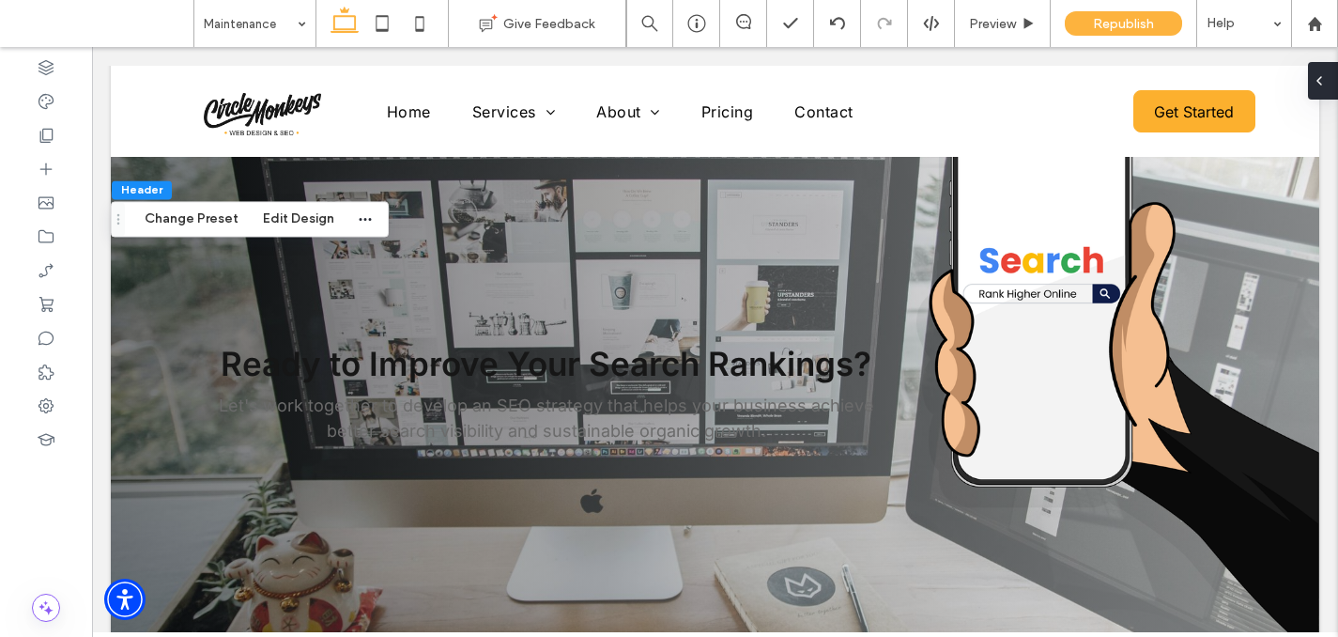
click at [1329, 78] on div at bounding box center [1323, 81] width 30 height 38
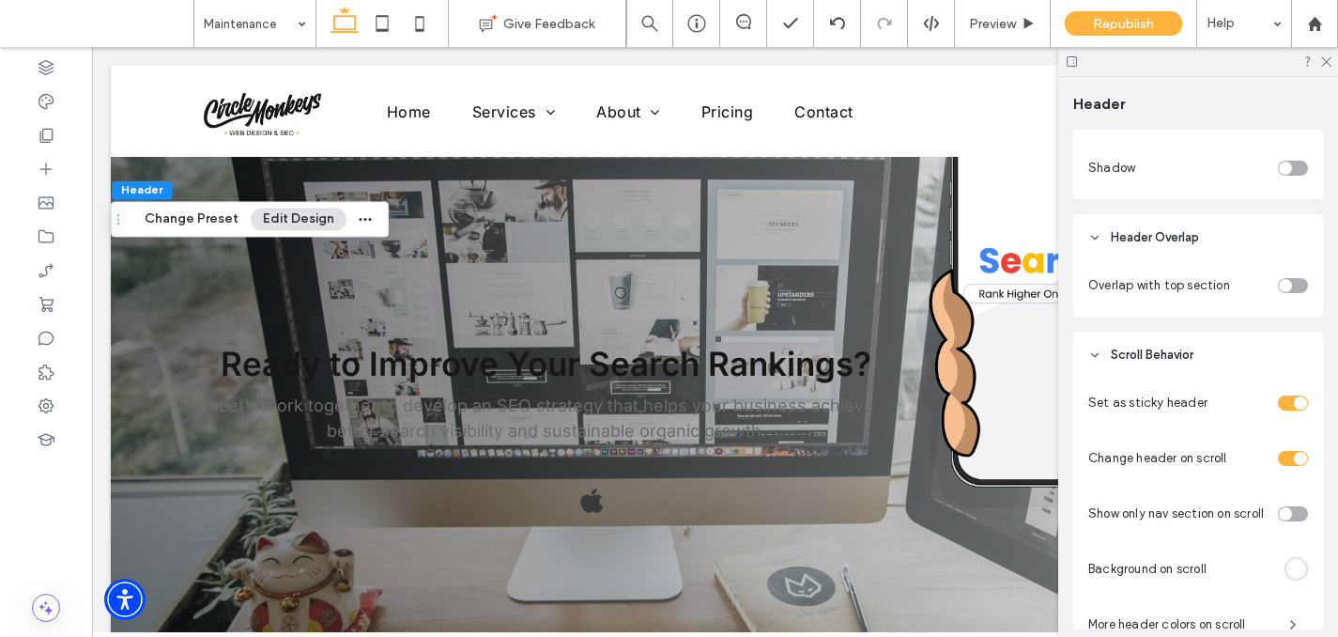
scroll to position [615, 0]
click at [1298, 284] on div "toggle" at bounding box center [1293, 282] width 30 height 15
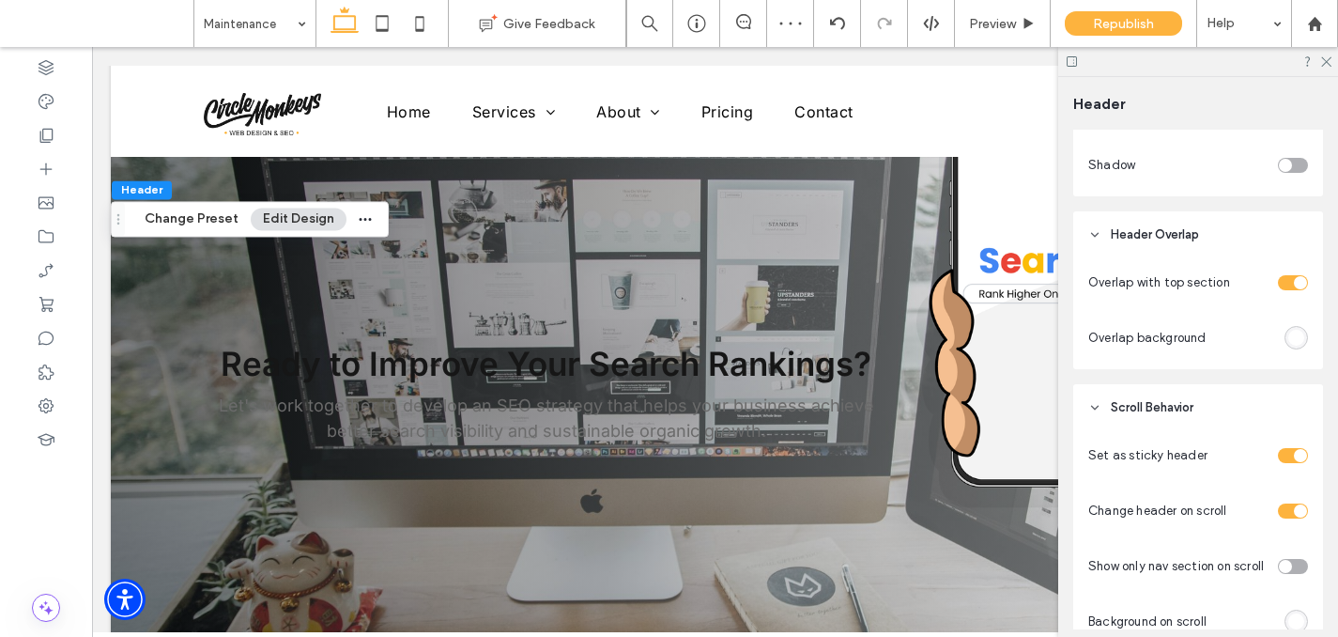
click at [1285, 342] on div "rgba(255, 255, 255, 1)" at bounding box center [1295, 337] width 23 height 23
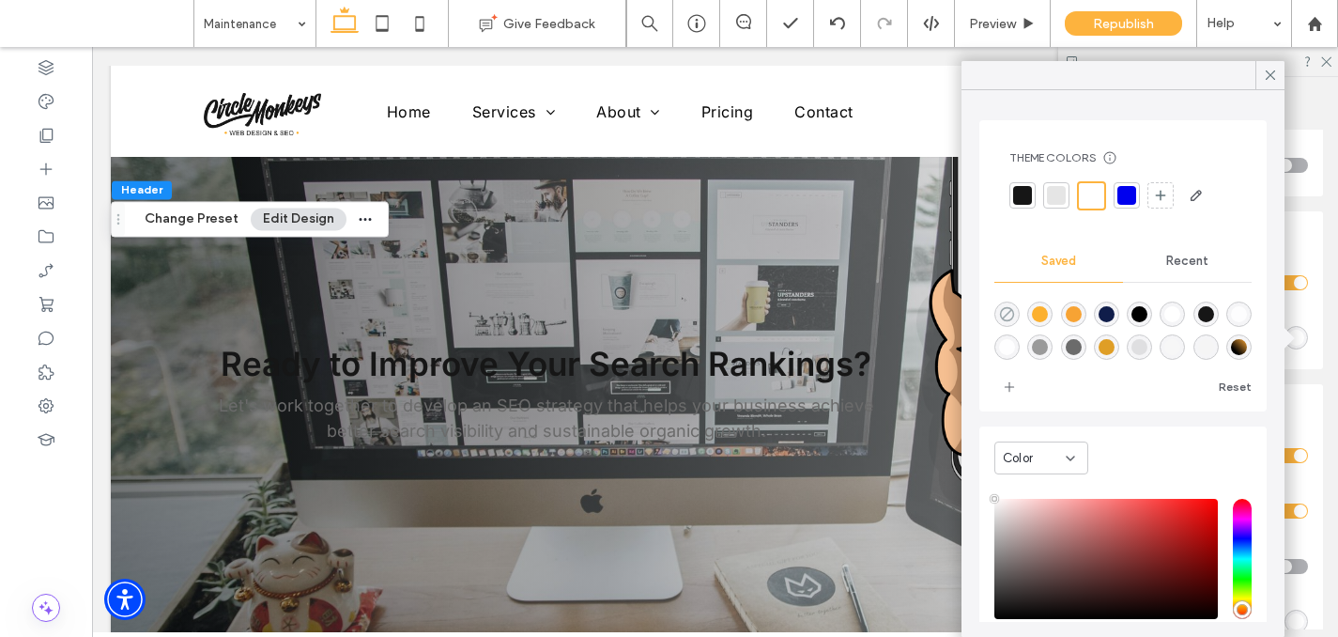
click at [1009, 311] on use "rgba(0,0,0,0)" at bounding box center [1007, 314] width 14 height 14
type input "*******"
type input "*"
type input "**"
click at [1262, 69] on icon at bounding box center [1270, 75] width 17 height 17
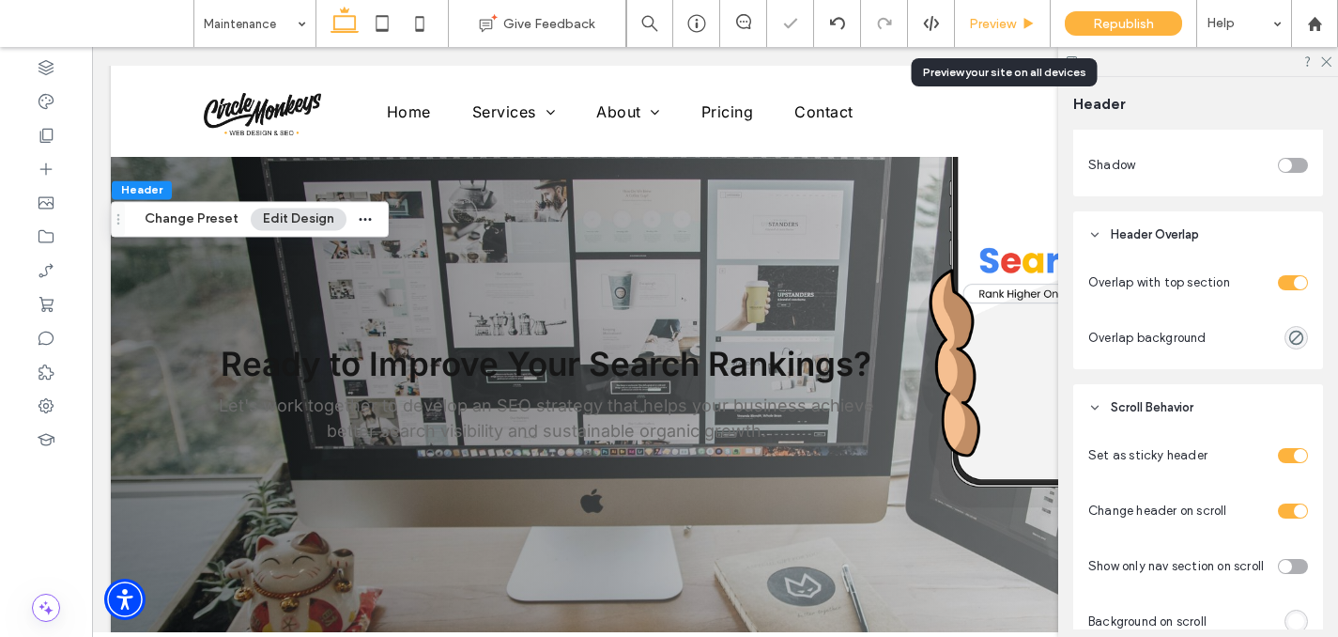
click at [1006, 32] on div "Preview" at bounding box center [1003, 23] width 96 height 47
click at [1005, 25] on span "Preview" at bounding box center [992, 24] width 47 height 16
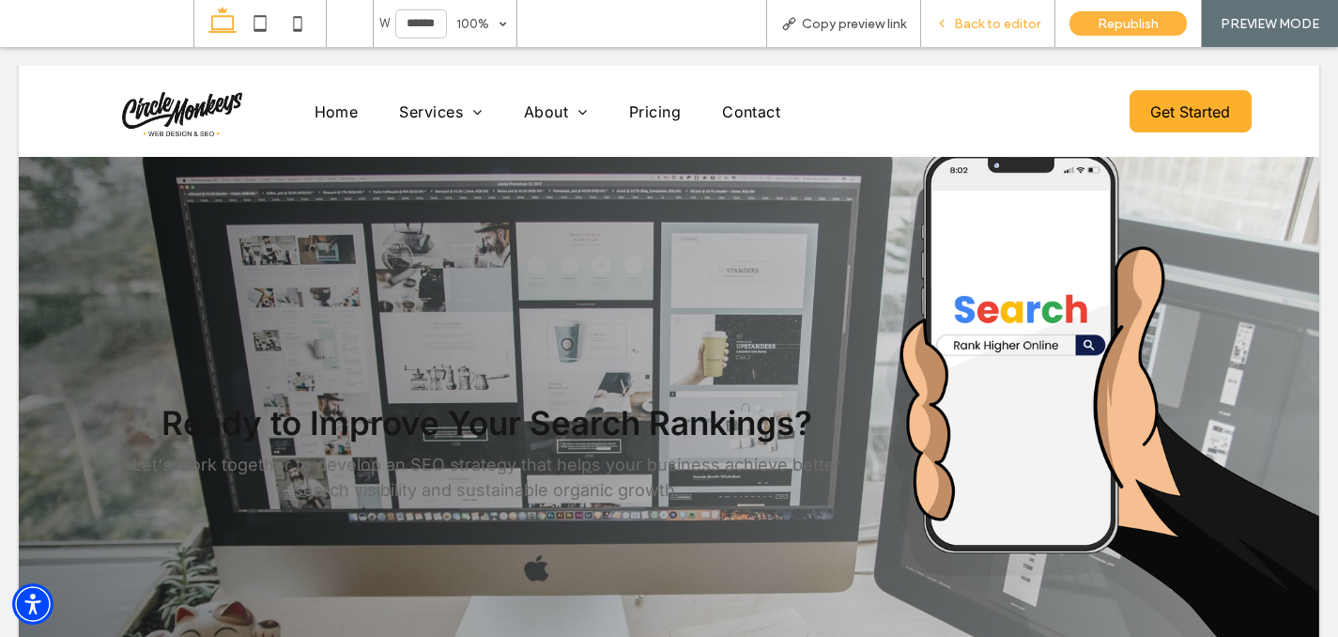
click at [1008, 38] on div "Back to editor" at bounding box center [988, 23] width 134 height 47
click at [974, 18] on span "Back to editor" at bounding box center [997, 24] width 86 height 16
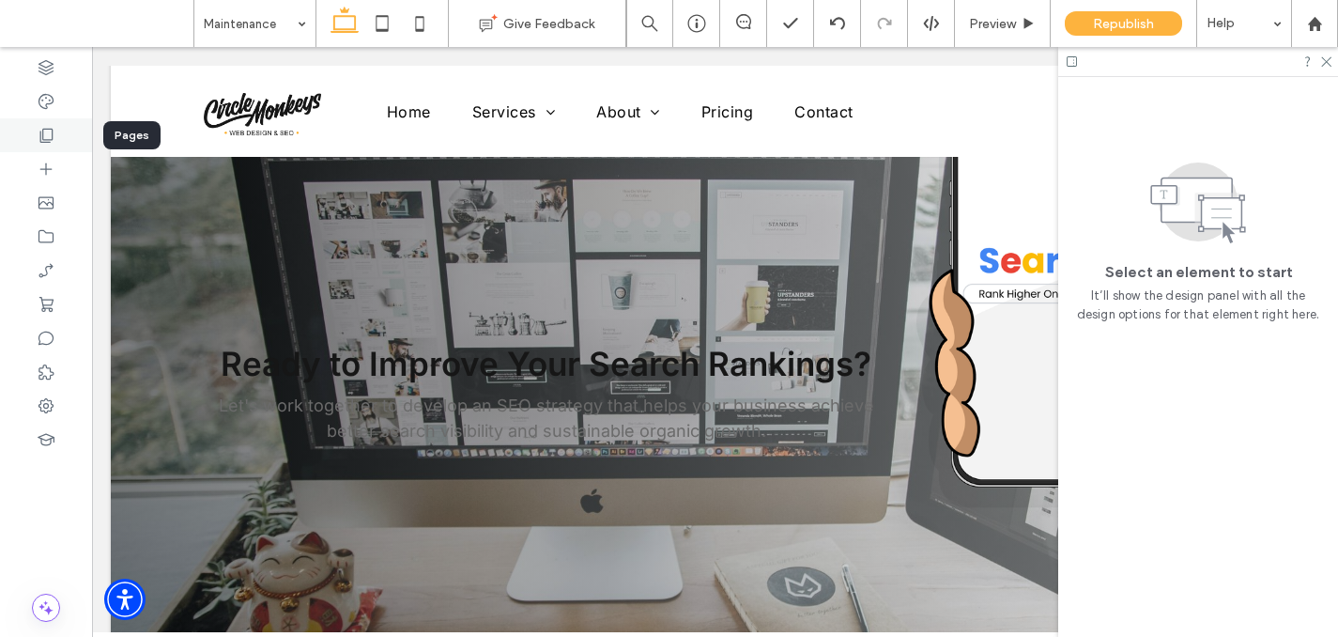
click at [33, 135] on div at bounding box center [46, 135] width 92 height 34
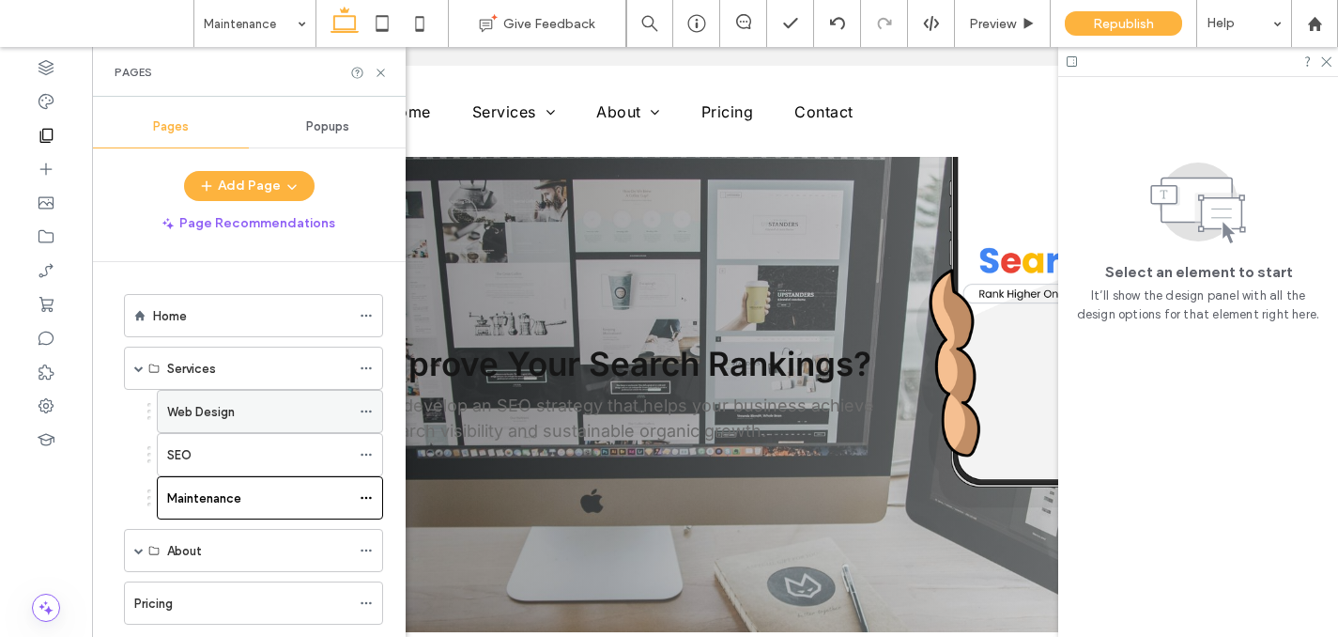
click at [191, 414] on label "Web Design" at bounding box center [201, 411] width 68 height 33
click at [380, 67] on icon at bounding box center [381, 73] width 14 height 14
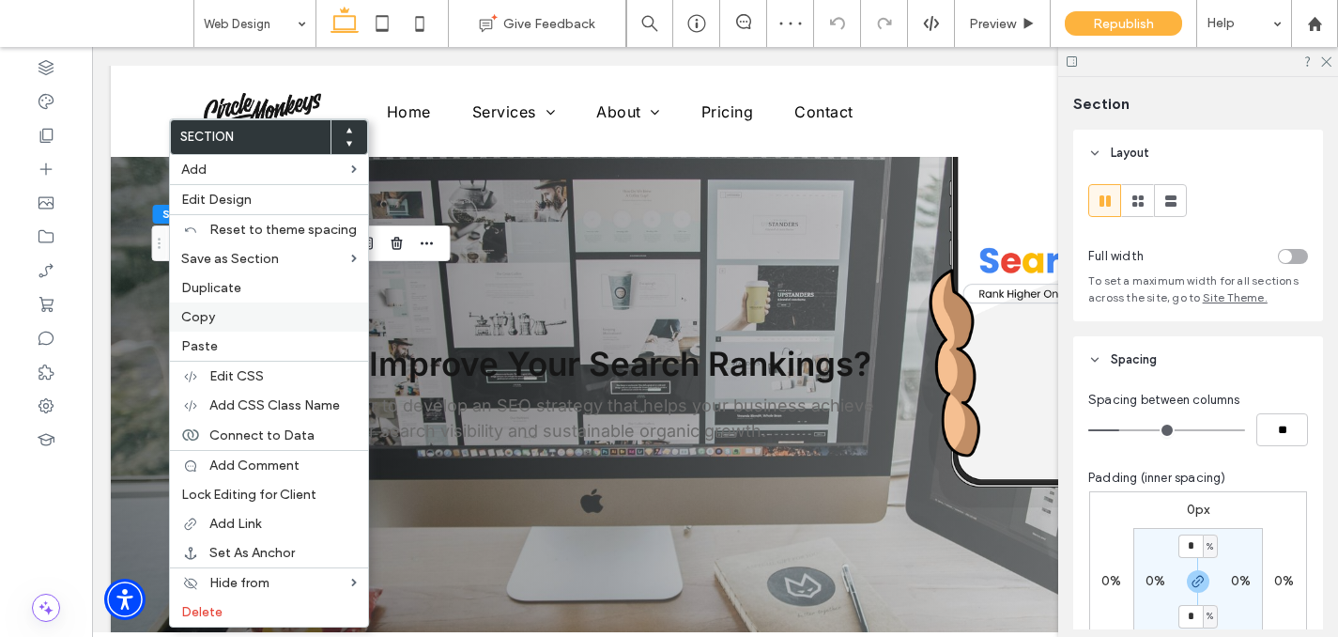
click at [197, 315] on span "Copy" at bounding box center [198, 317] width 34 height 16
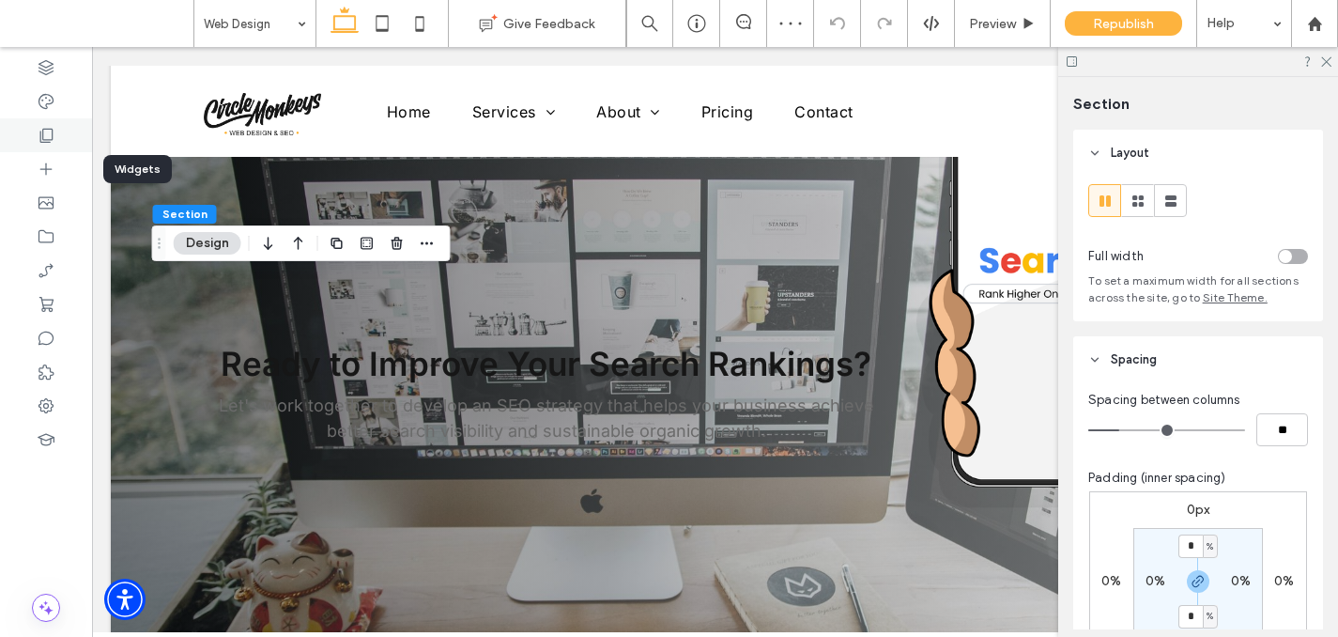
click at [52, 138] on use at bounding box center [46, 136] width 13 height 14
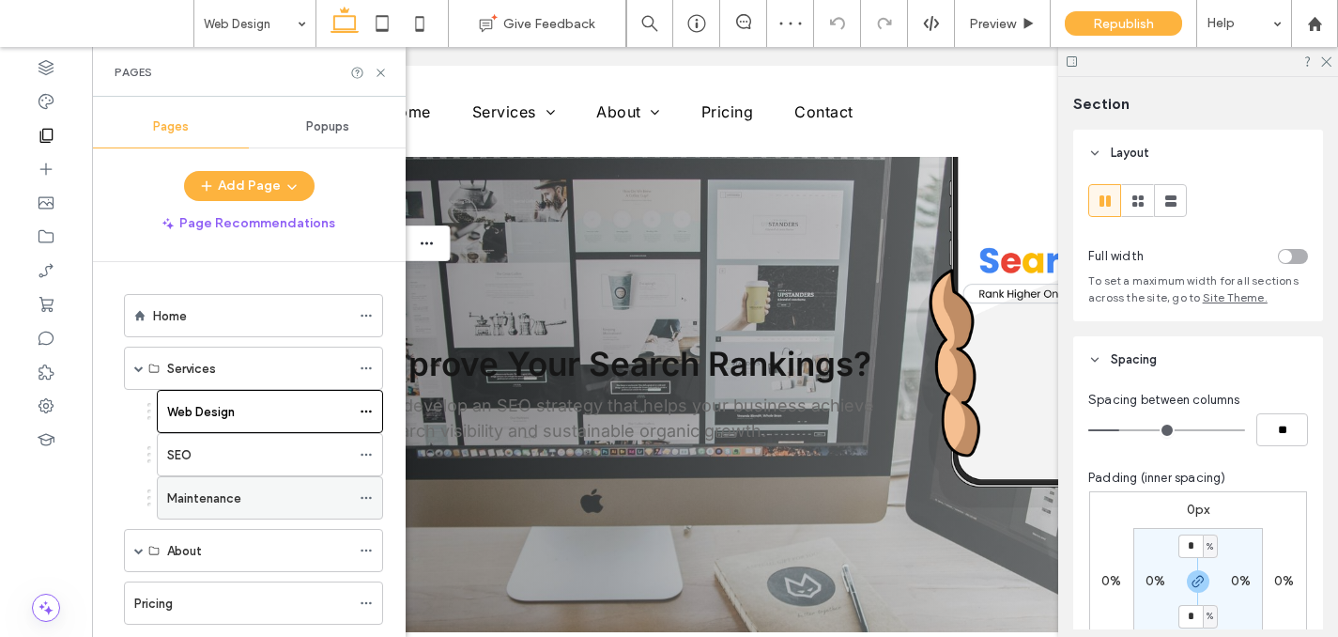
click at [190, 504] on label "Maintenance" at bounding box center [204, 498] width 74 height 33
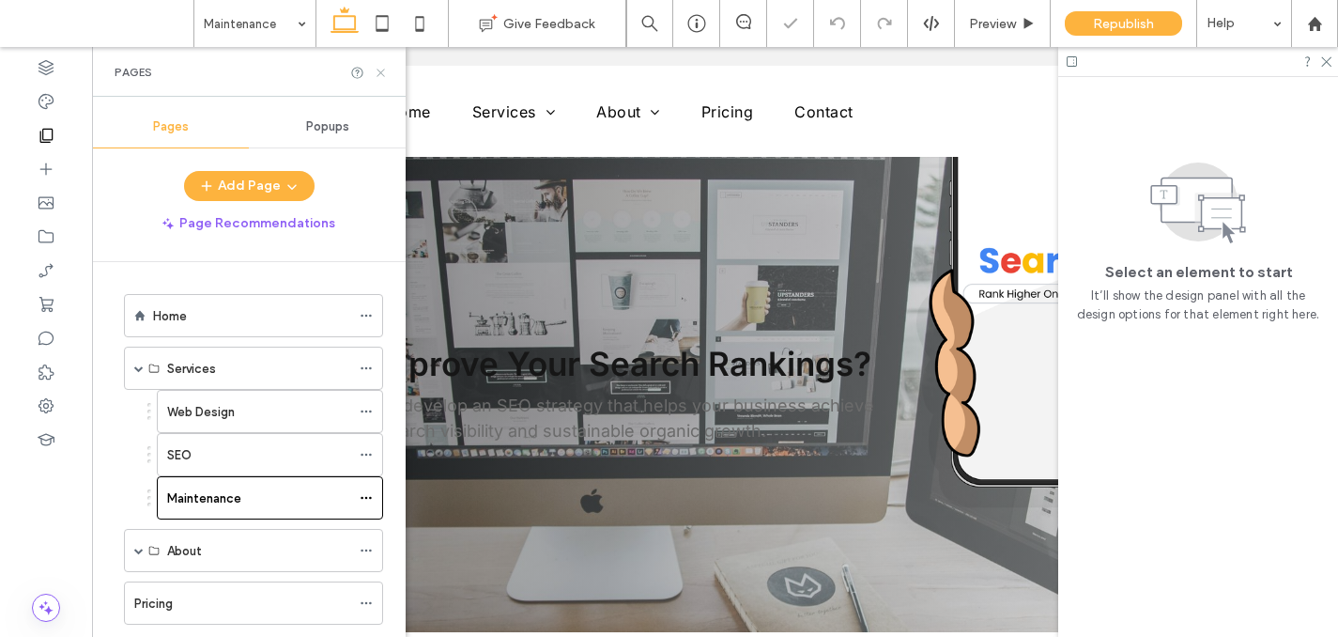
click at [378, 71] on icon at bounding box center [381, 73] width 14 height 14
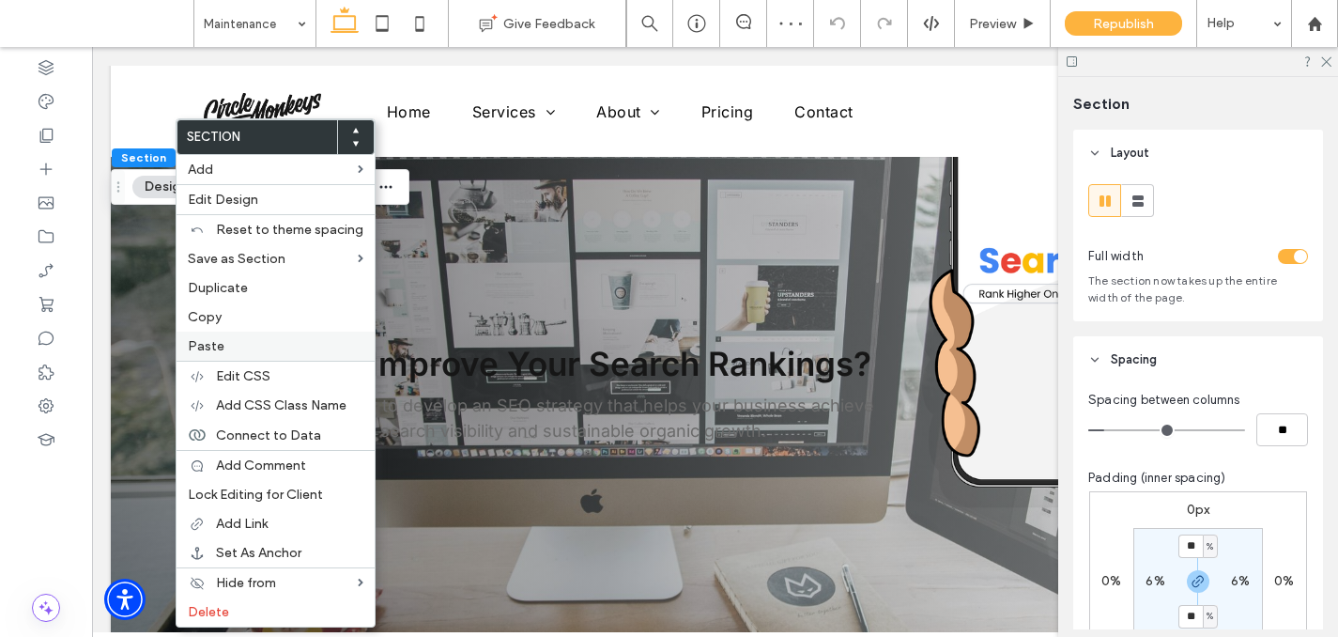
click at [200, 357] on div "Paste" at bounding box center [276, 345] width 198 height 29
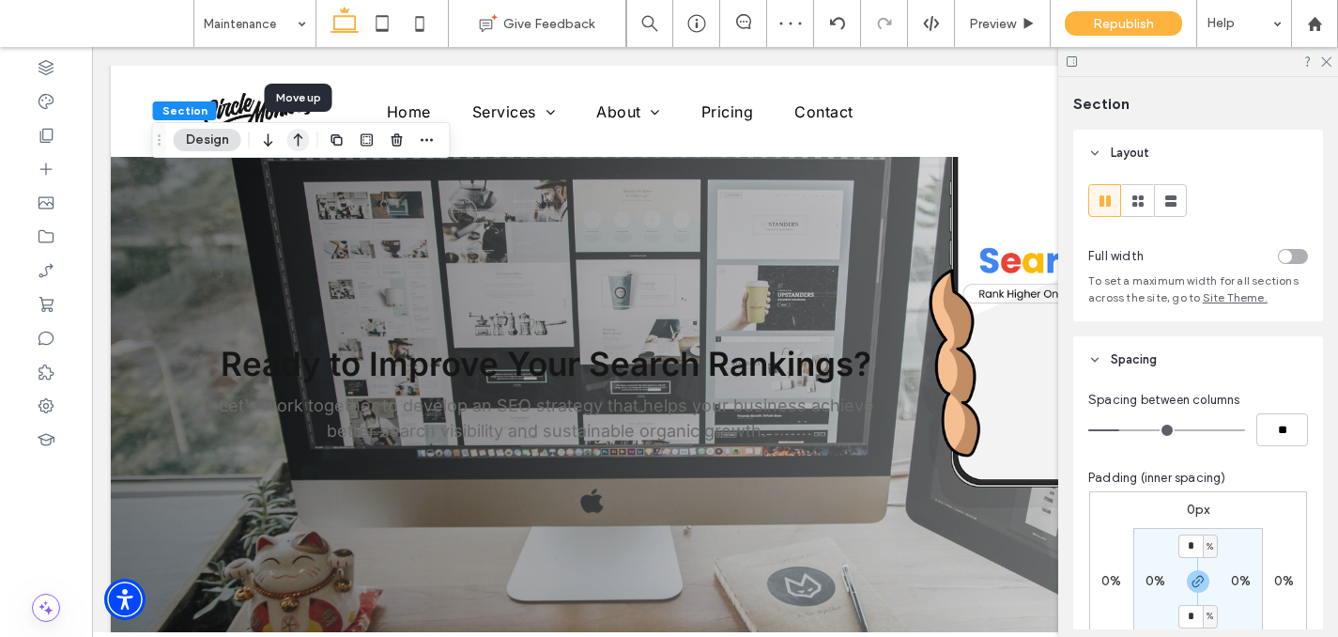
click at [301, 134] on icon "button" at bounding box center [298, 140] width 23 height 34
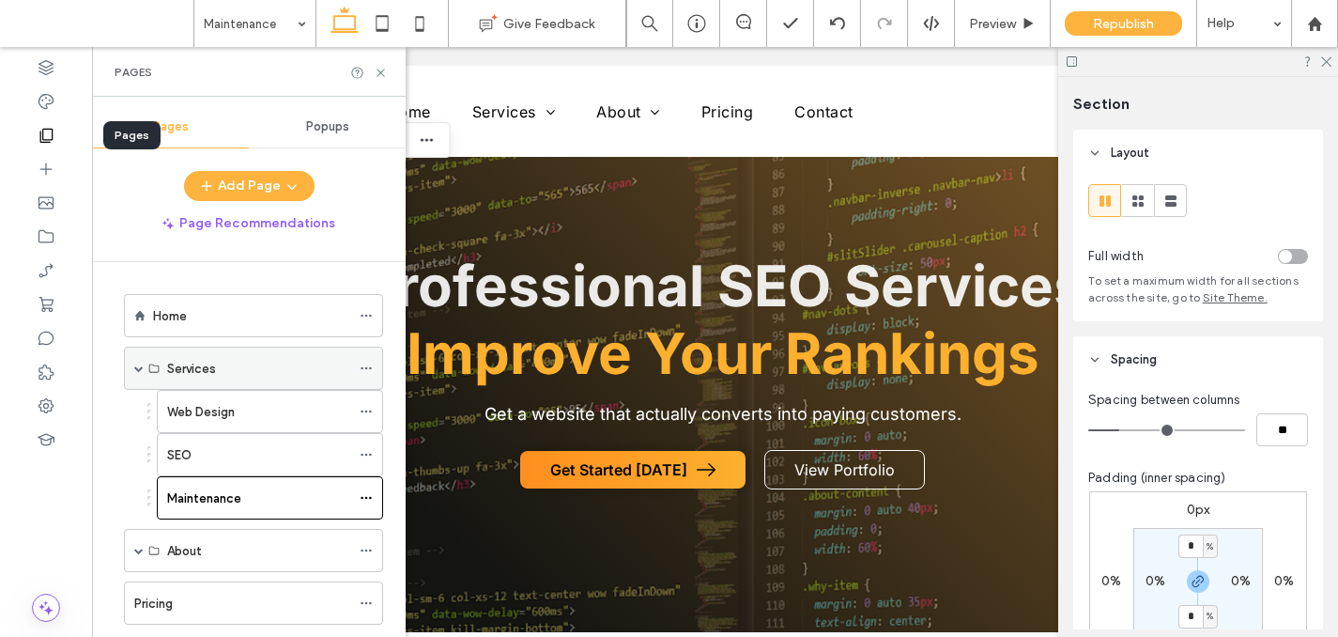
scroll to position [518, 0]
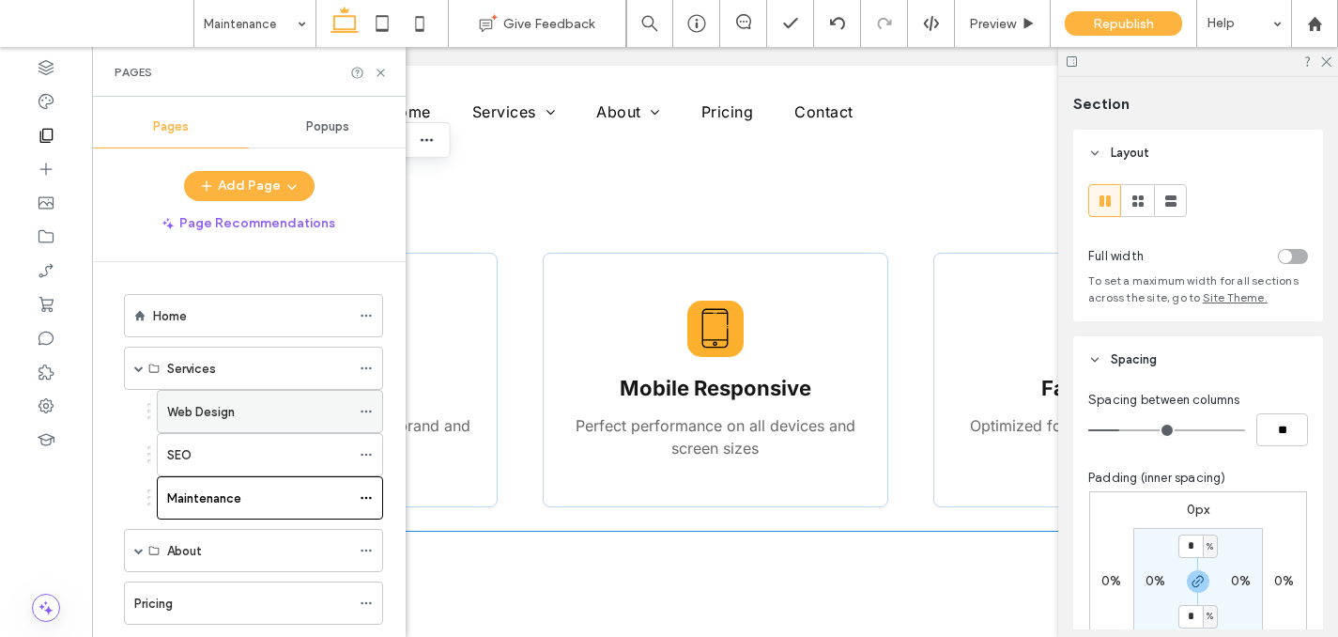
click at [208, 410] on label "Web Design" at bounding box center [201, 411] width 68 height 33
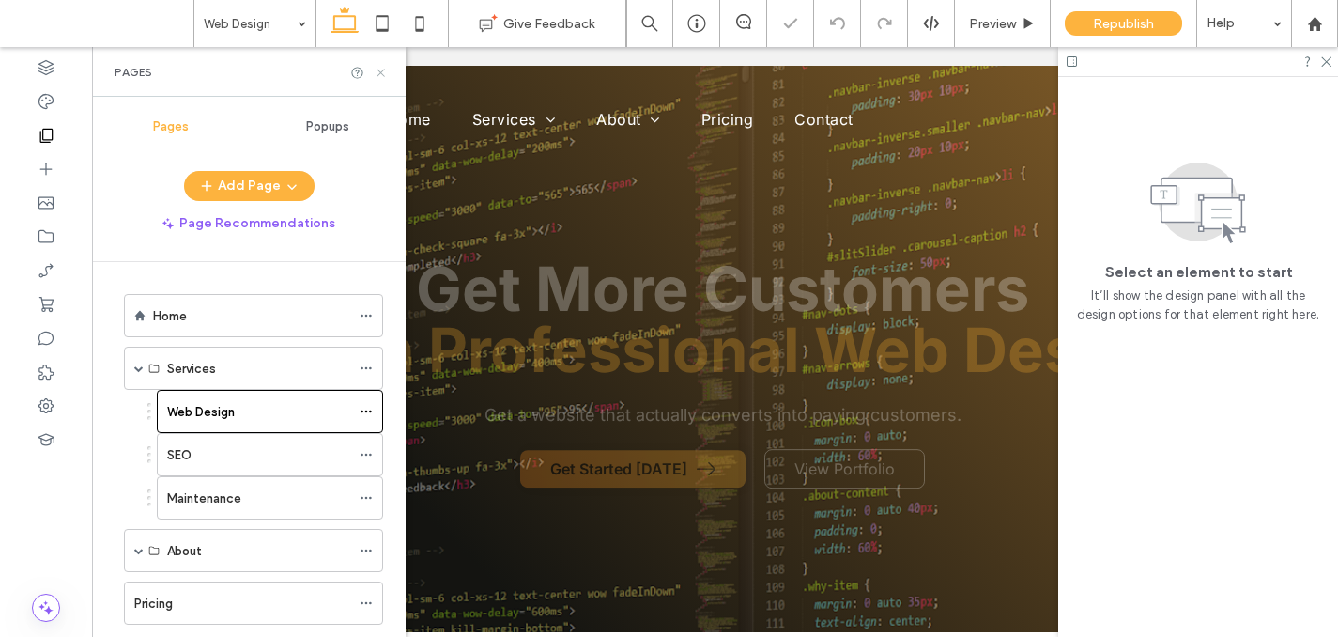
click at [380, 78] on icon at bounding box center [381, 73] width 14 height 14
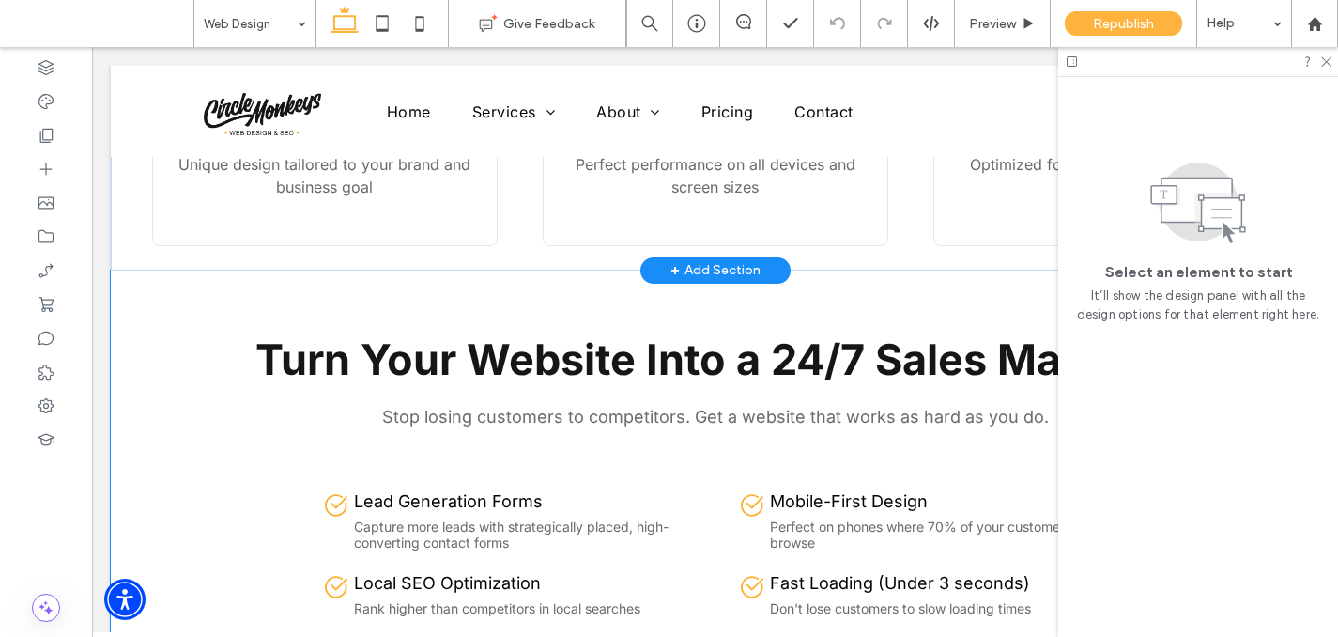
scroll to position [795, 0]
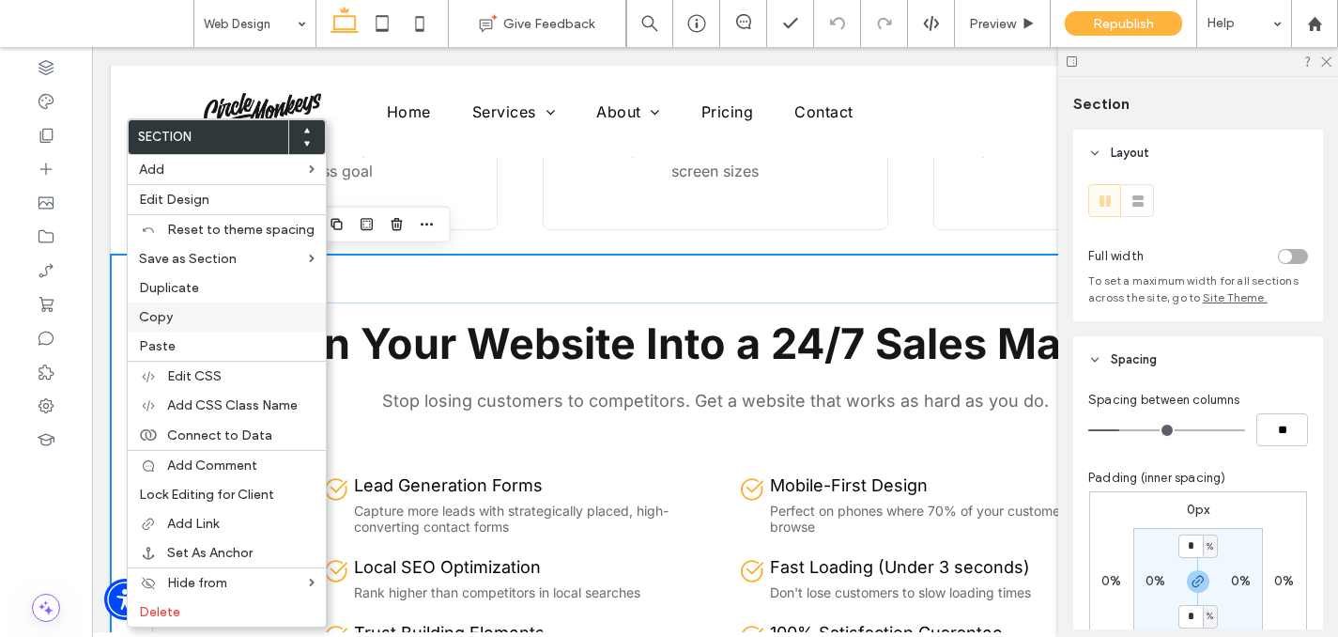
click at [158, 319] on span "Copy" at bounding box center [156, 317] width 34 height 16
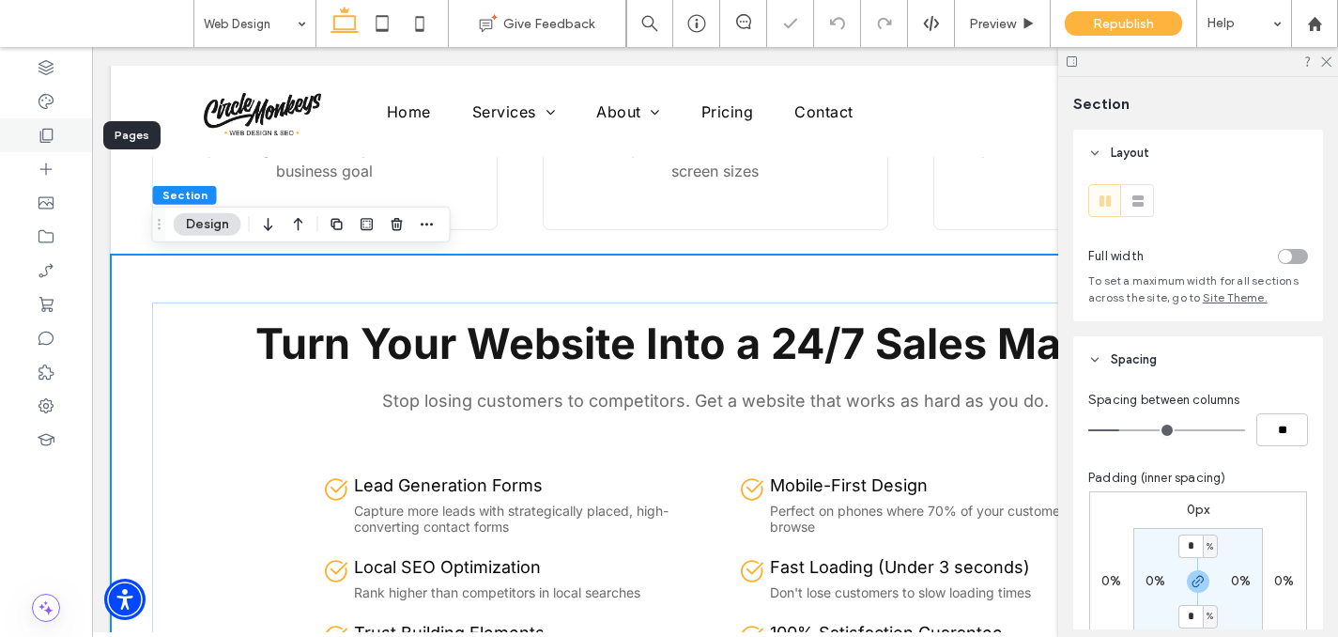
click at [37, 129] on icon at bounding box center [46, 135] width 19 height 19
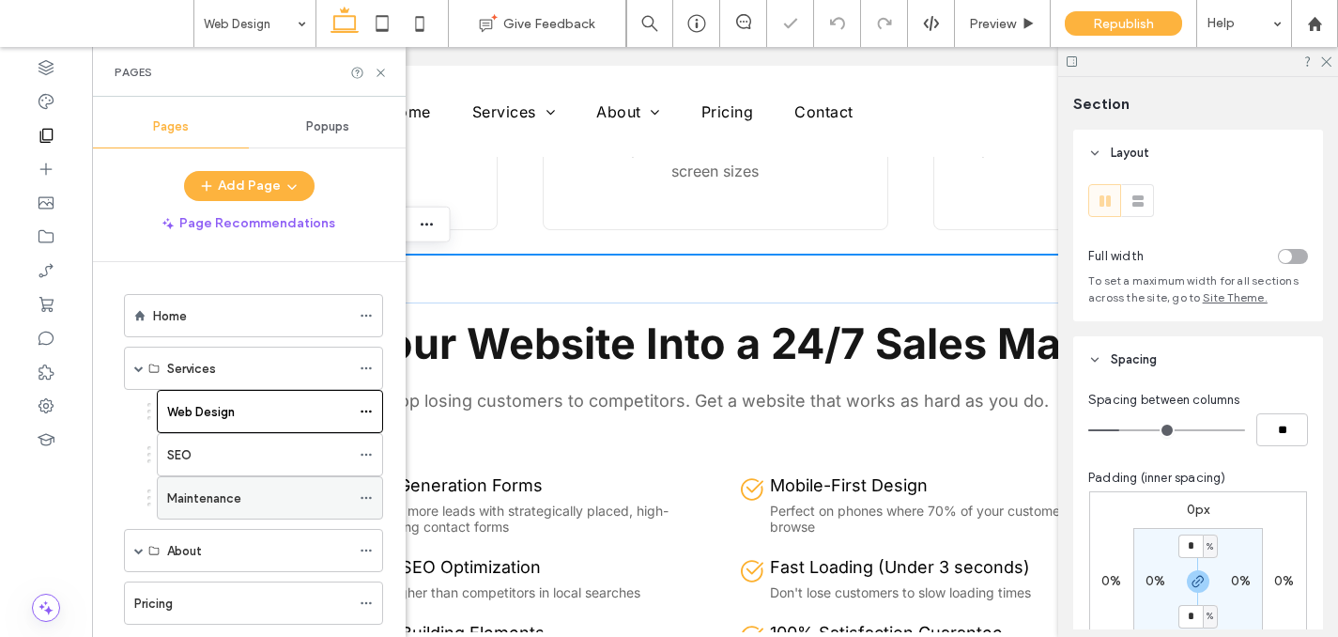
click at [186, 493] on label "Maintenance" at bounding box center [204, 498] width 74 height 33
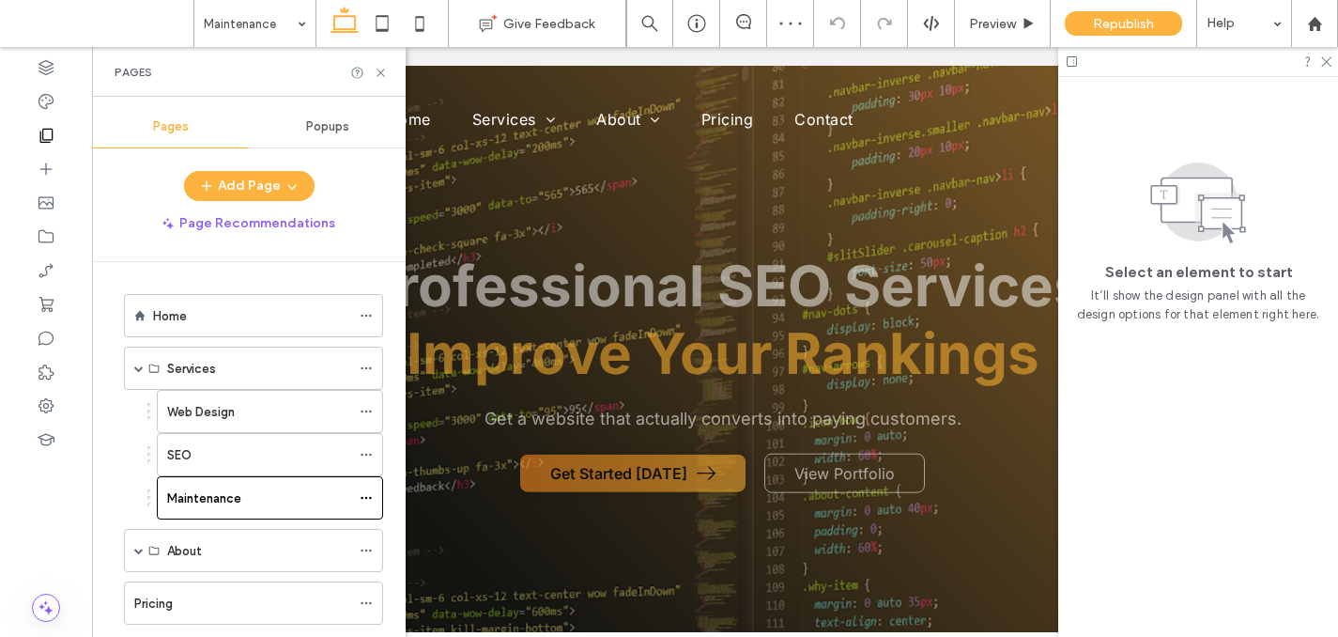
click at [387, 81] on div "Pages" at bounding box center [249, 72] width 314 height 50
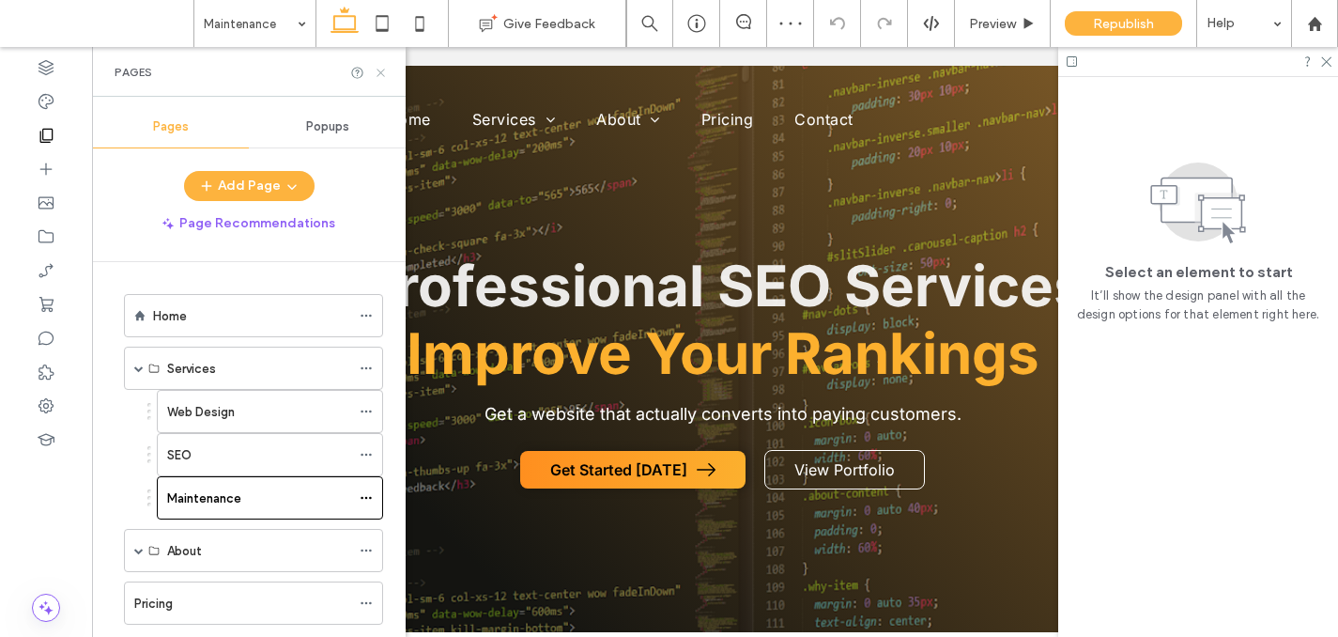
click at [383, 70] on icon at bounding box center [381, 73] width 14 height 14
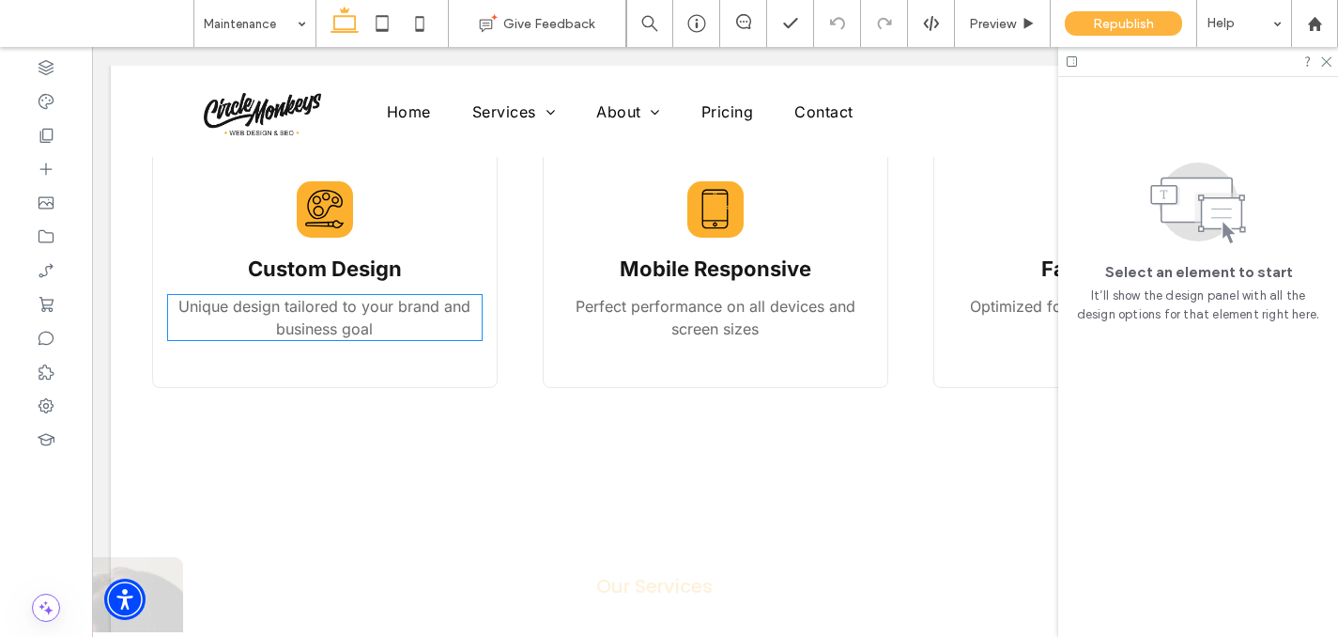
scroll to position [656, 0]
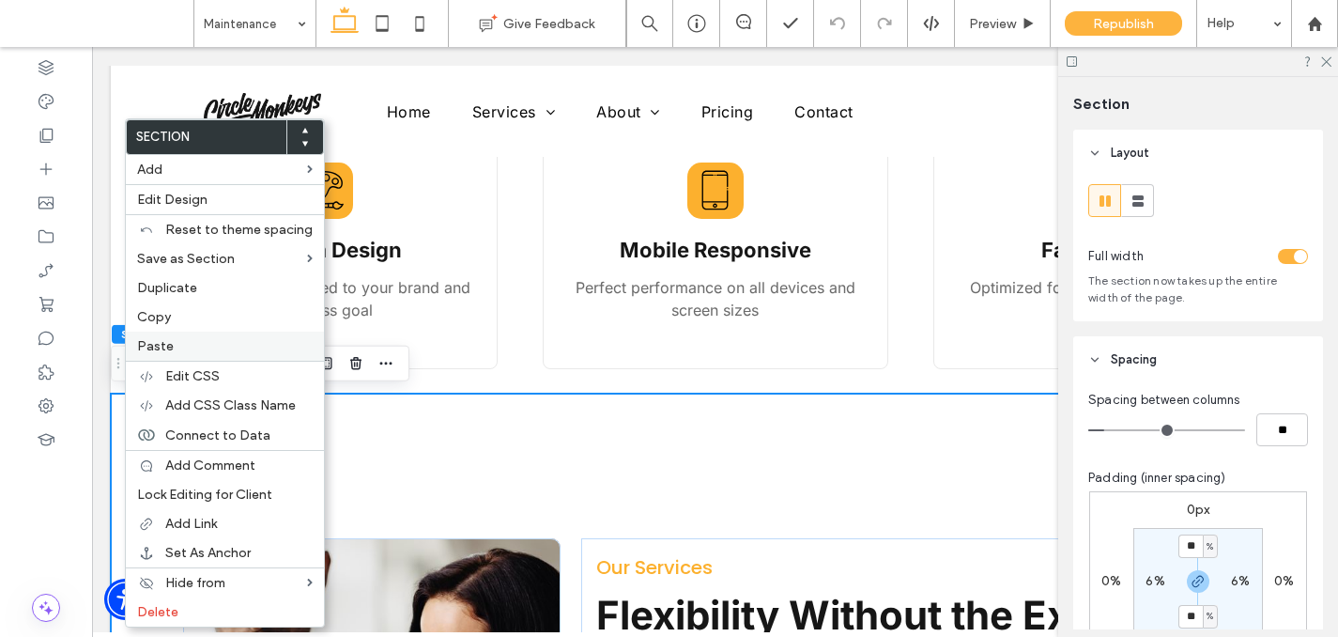
click at [144, 359] on div "Paste" at bounding box center [225, 345] width 198 height 29
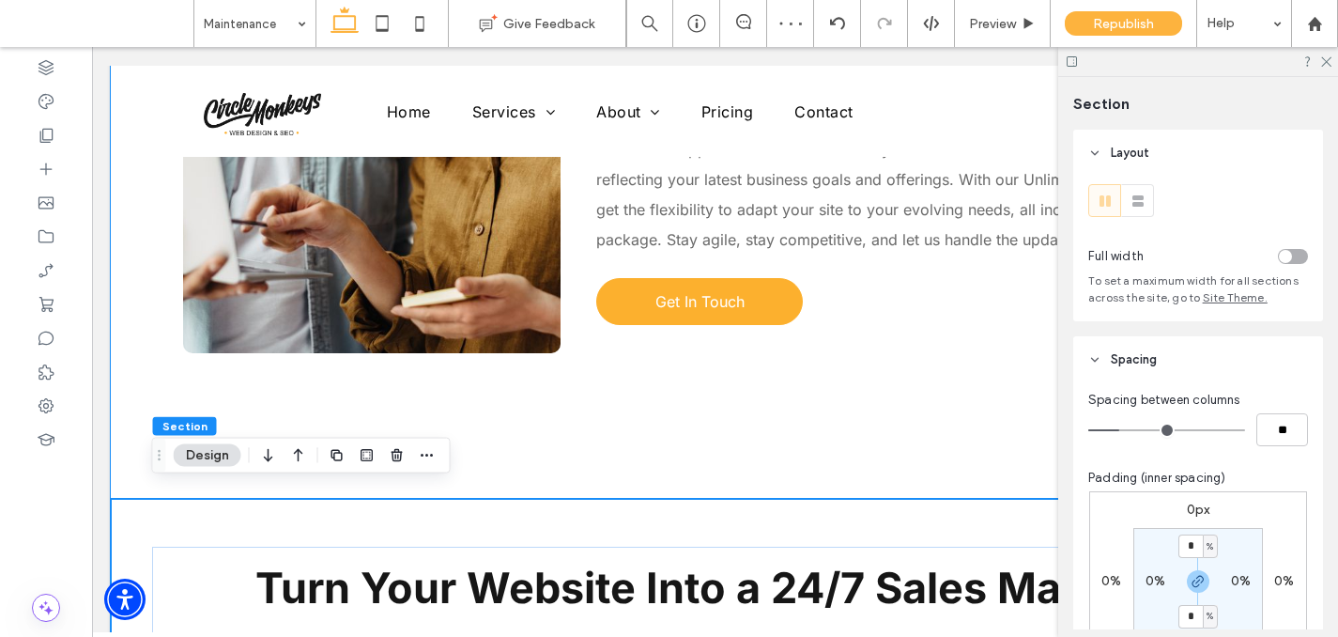
scroll to position [1345, 0]
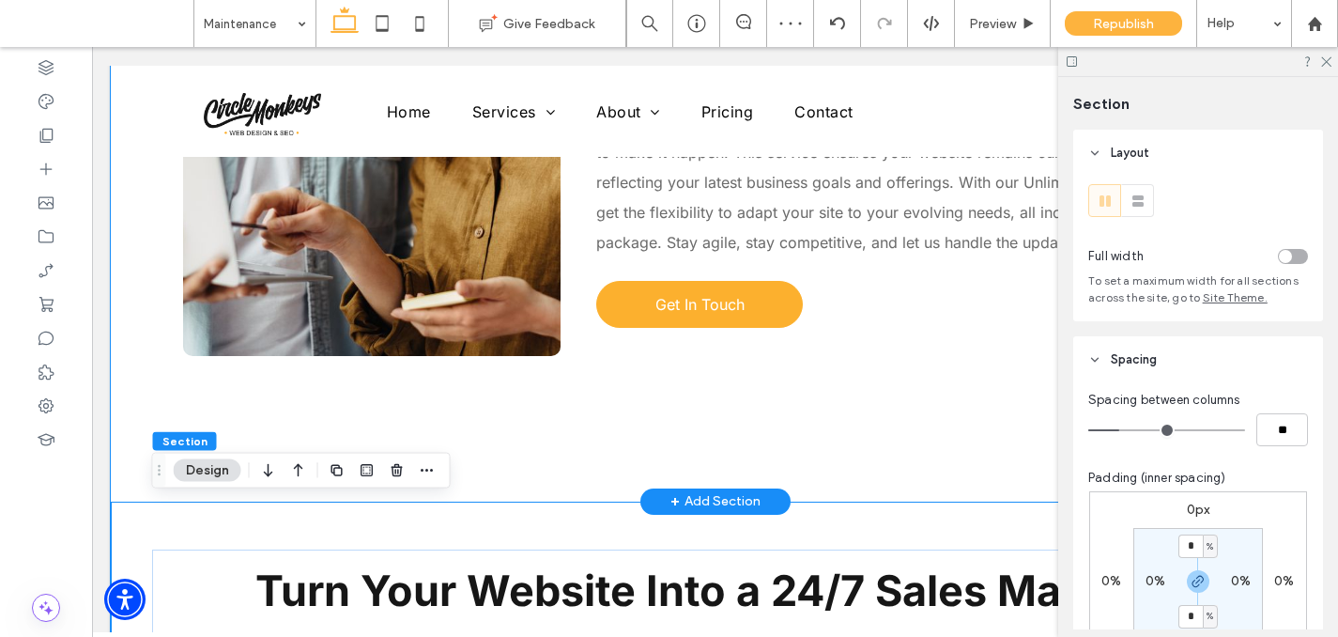
click at [137, 354] on div "Flexibility Without the Extra Costs Our Services Keeping your website up-to-dat…" at bounding box center [715, 103] width 1208 height 796
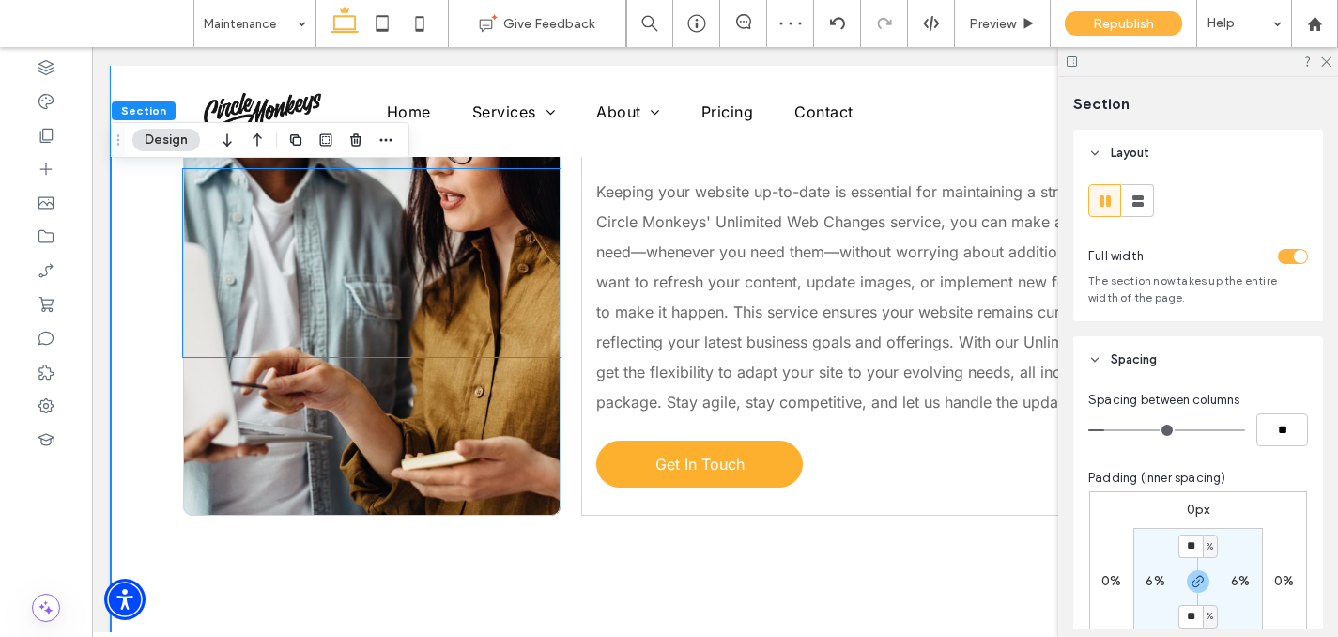
scroll to position [1182, 0]
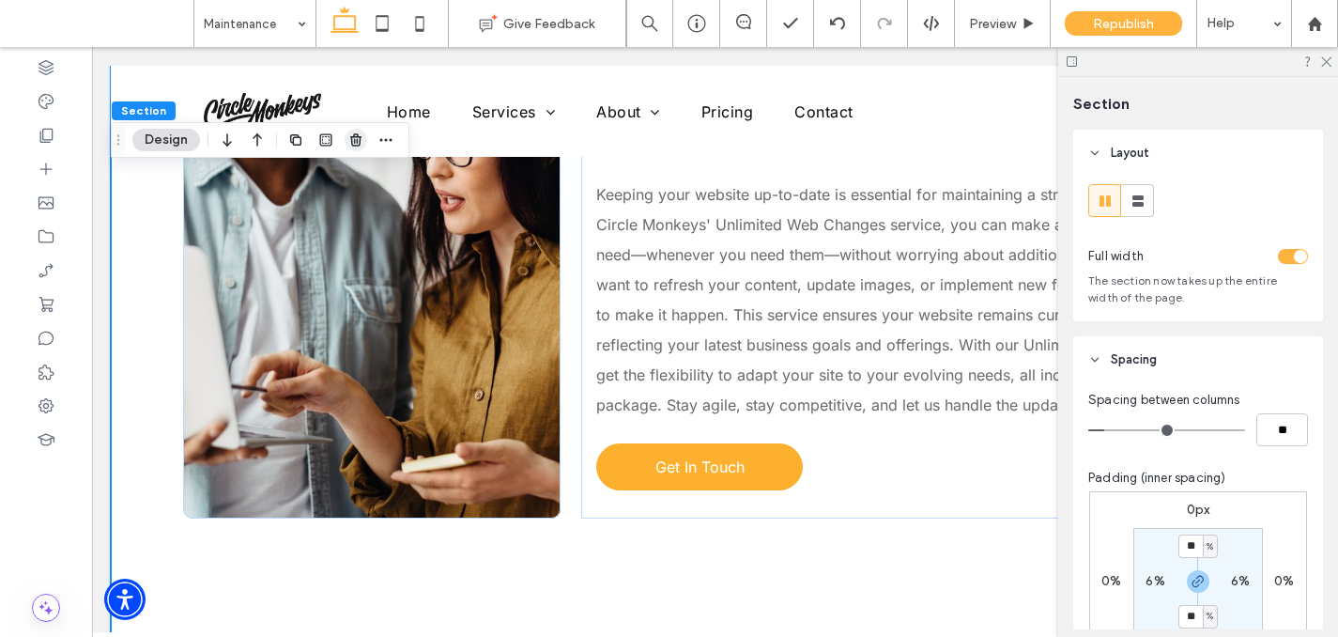
click at [353, 136] on use "button" at bounding box center [355, 139] width 11 height 12
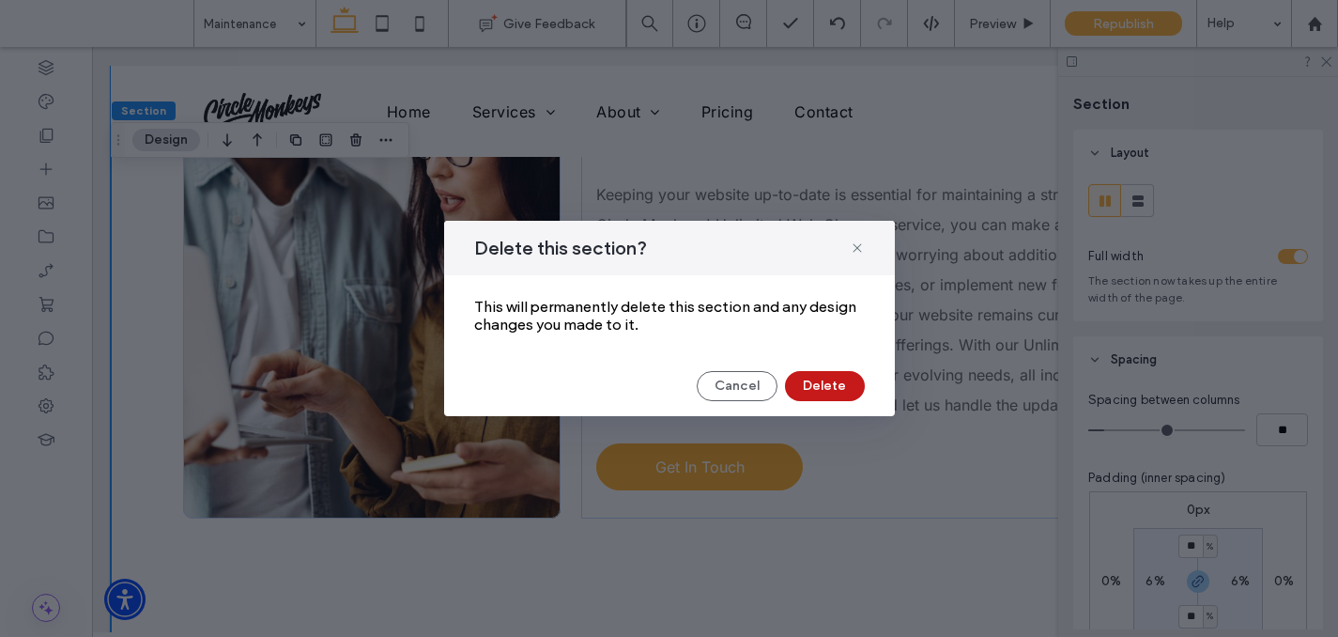
click at [819, 383] on button "Delete" at bounding box center [825, 386] width 80 height 30
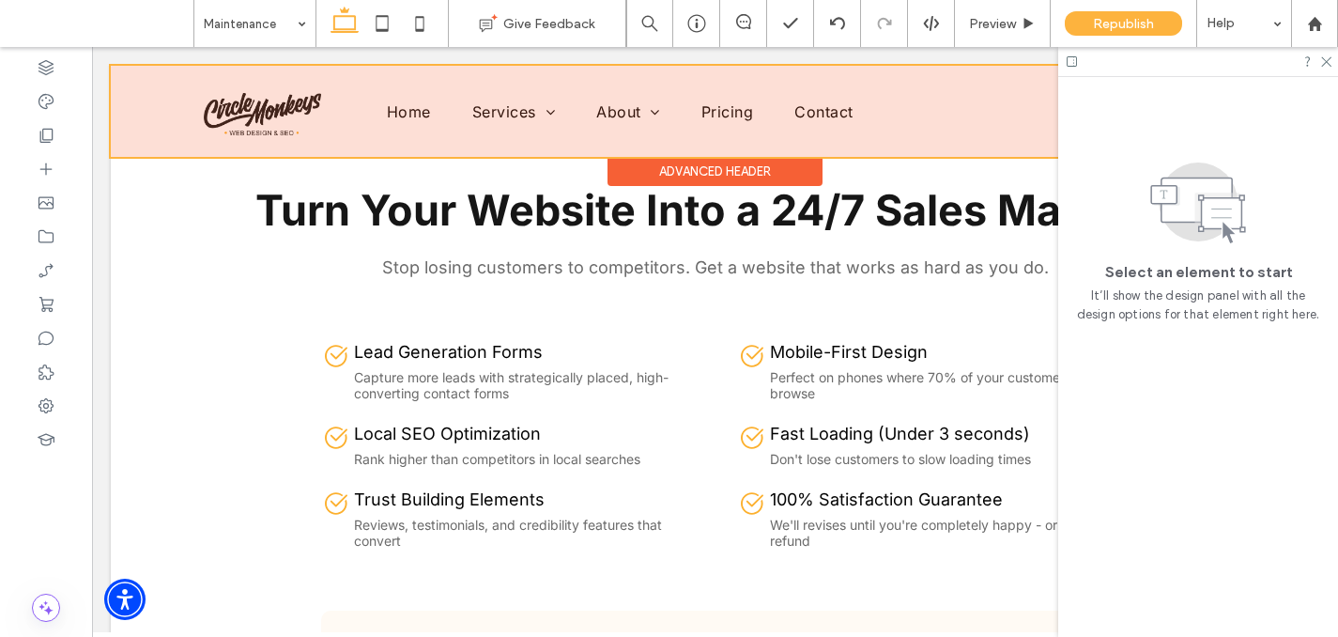
scroll to position [900, 0]
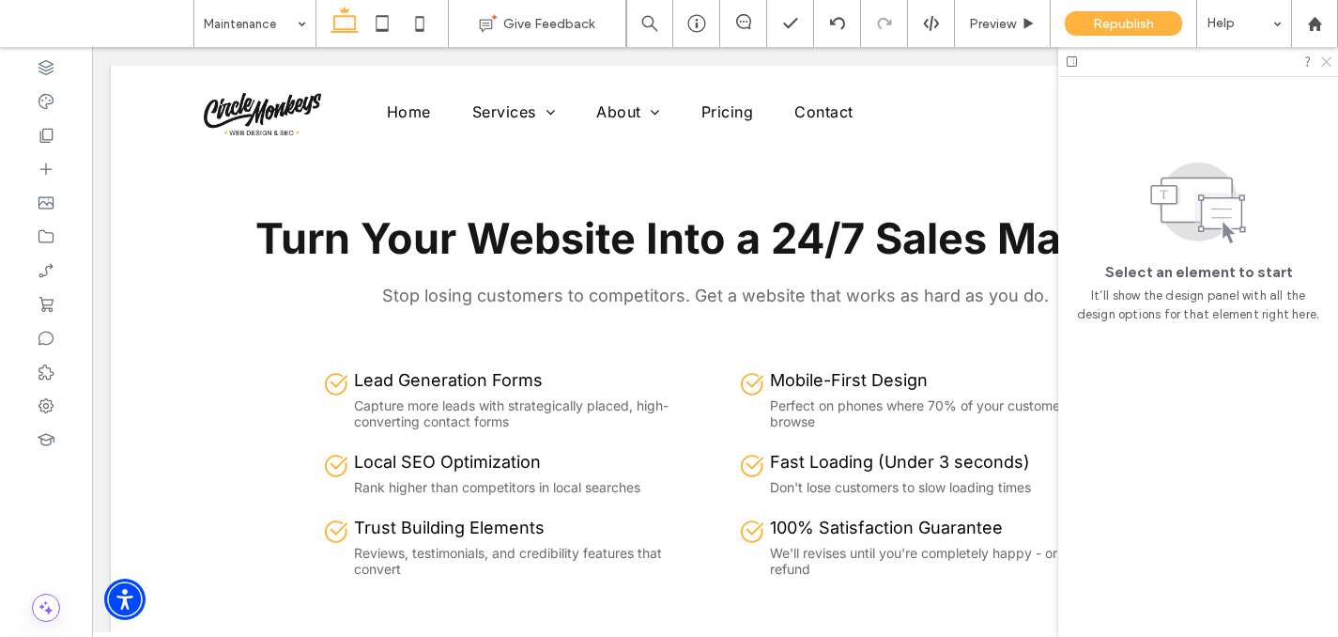
click at [1321, 59] on icon at bounding box center [1325, 60] width 12 height 12
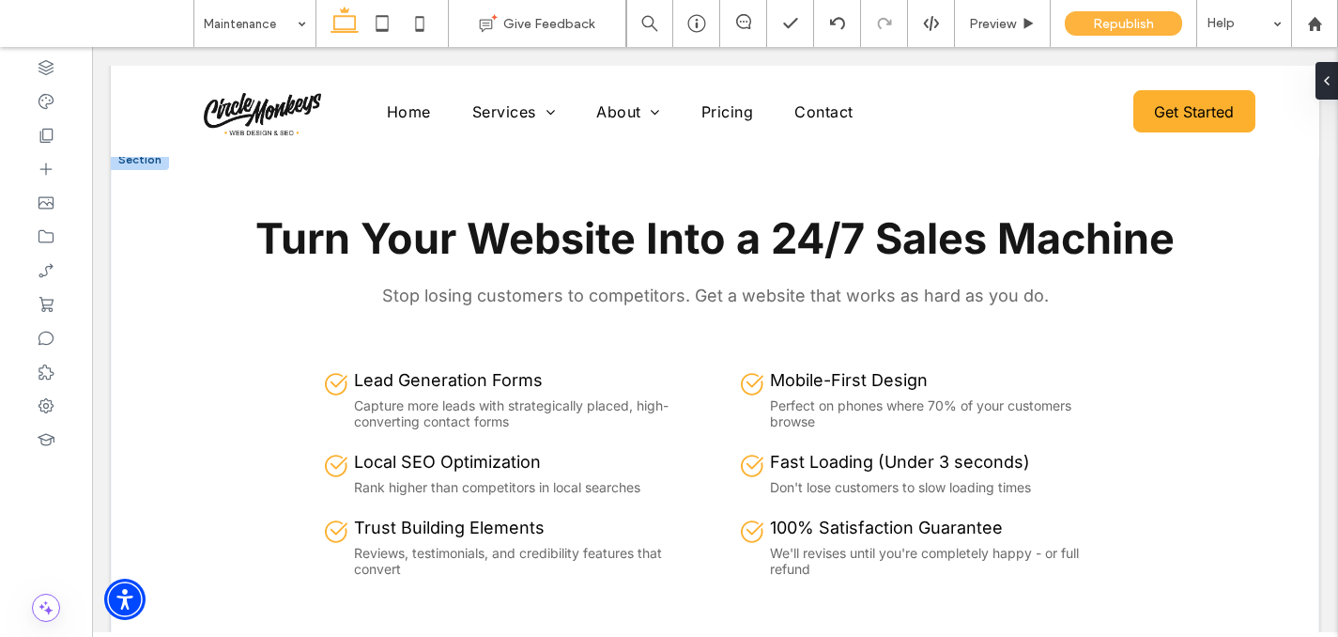
scroll to position [611, 0]
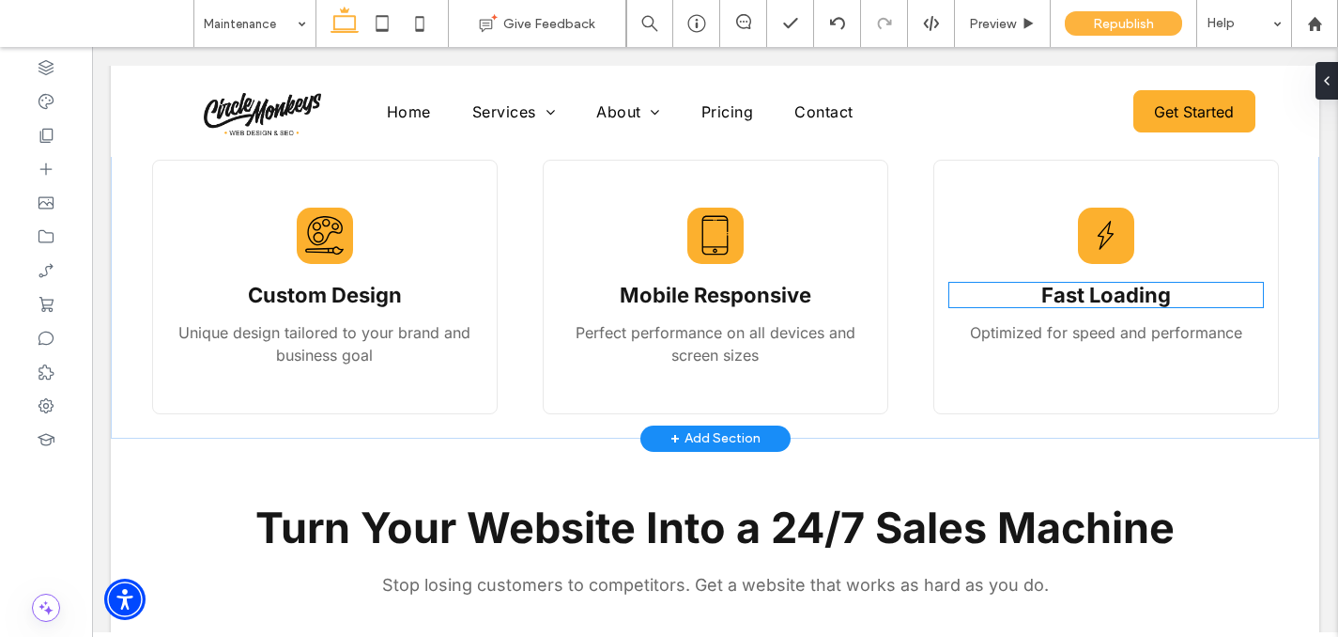
click at [1120, 290] on strong "Fast Loading" at bounding box center [1106, 295] width 130 height 24
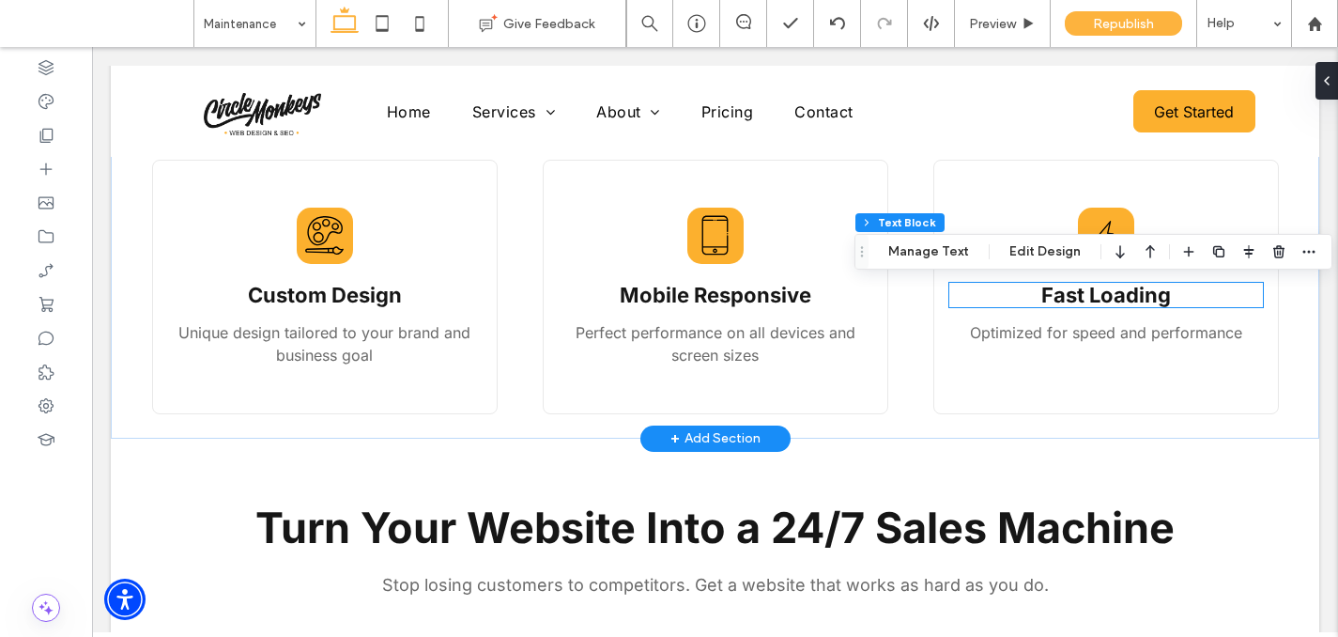
click at [1120, 290] on div "Fast Loading" at bounding box center [1106, 295] width 314 height 24
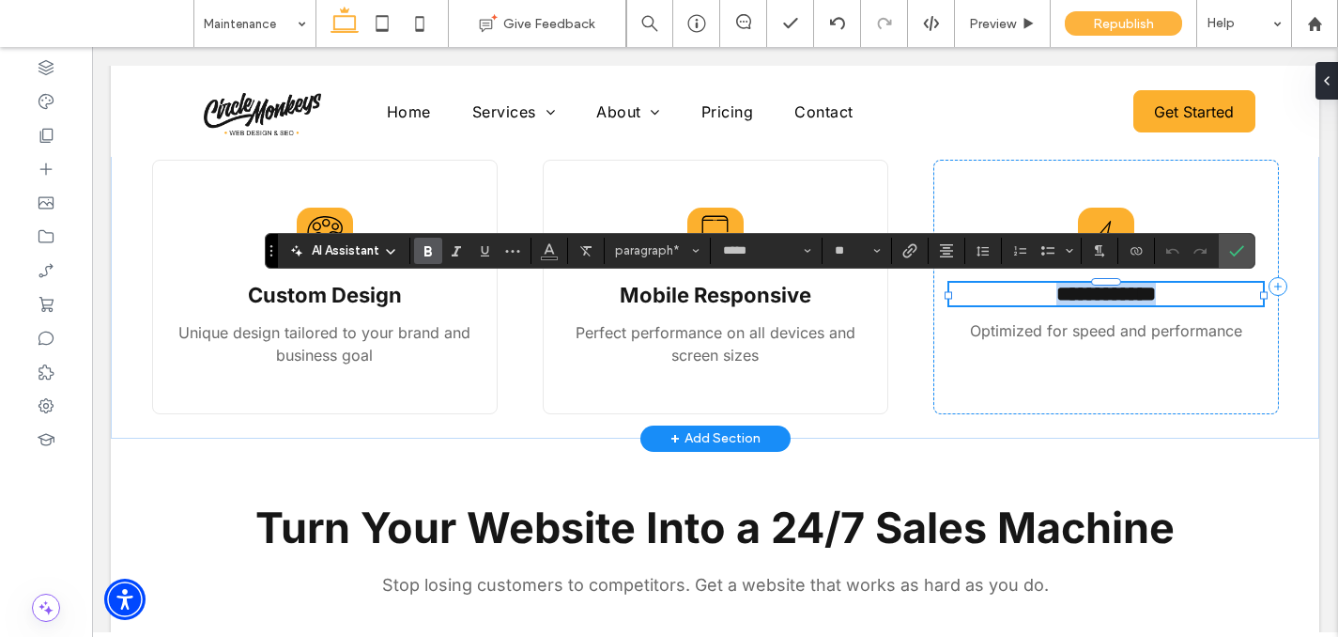
paste div
type input "**"
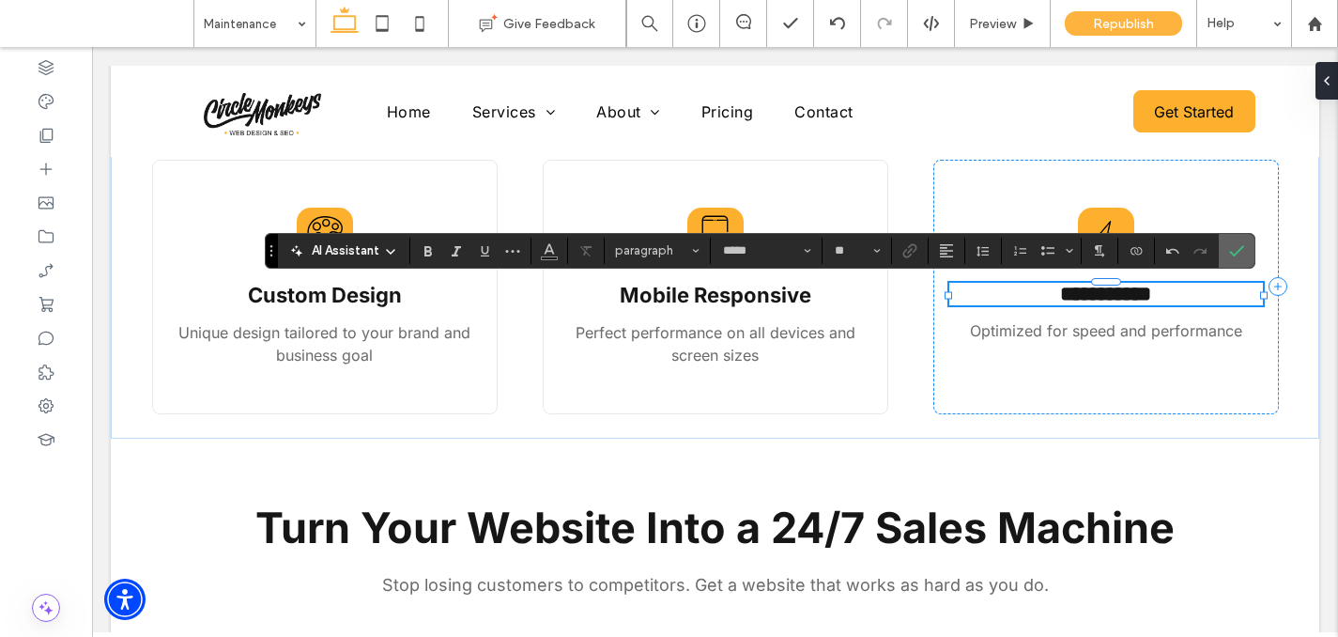
click at [1231, 251] on icon "Confirm" at bounding box center [1236, 250] width 15 height 15
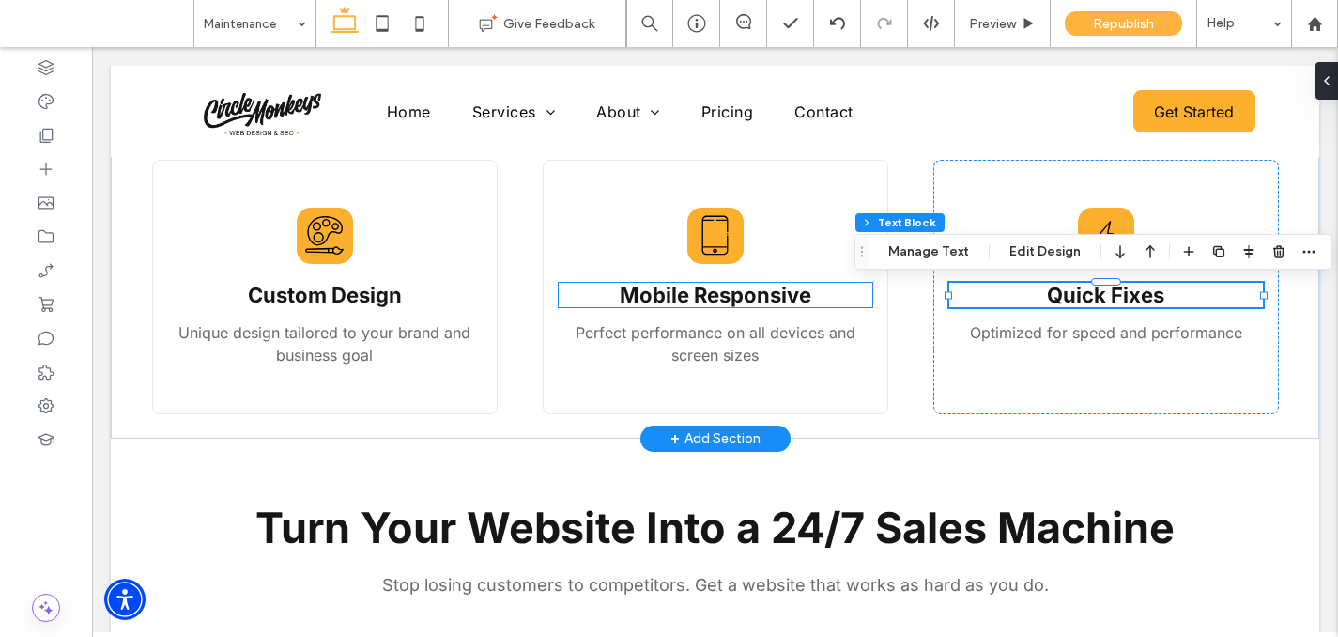
click at [649, 293] on strong "Mobile Responsive" at bounding box center [716, 295] width 192 height 24
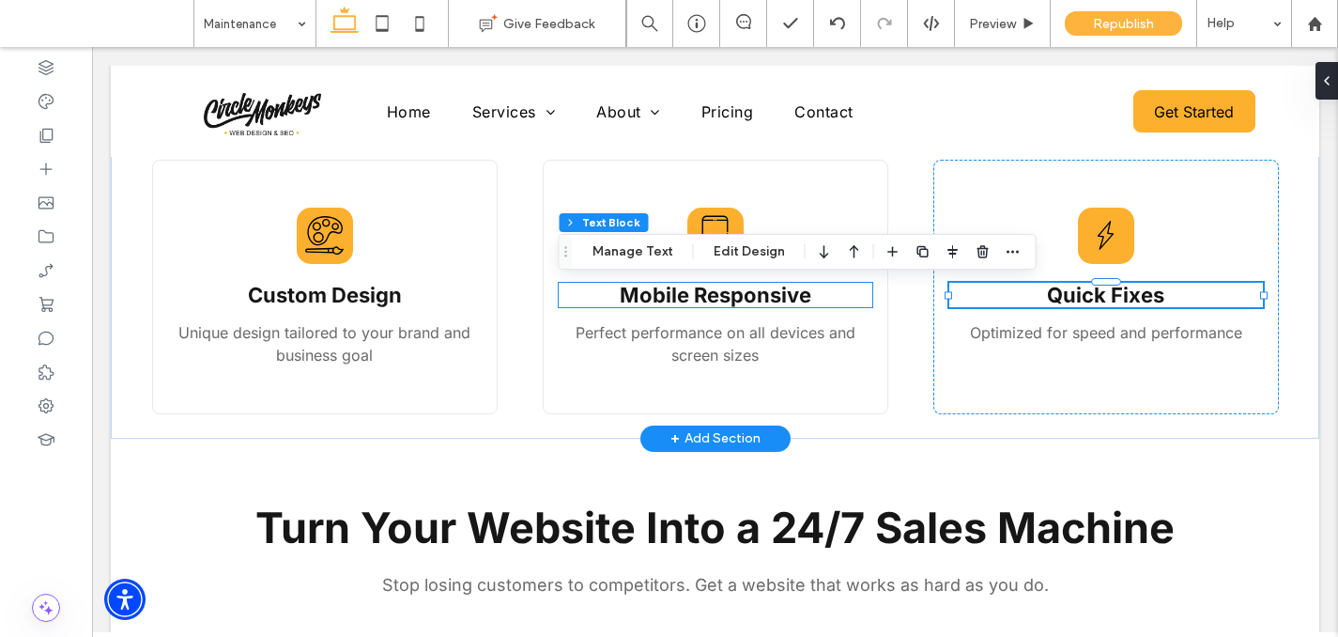
click at [649, 293] on strong "Mobile Responsive" at bounding box center [716, 295] width 192 height 24
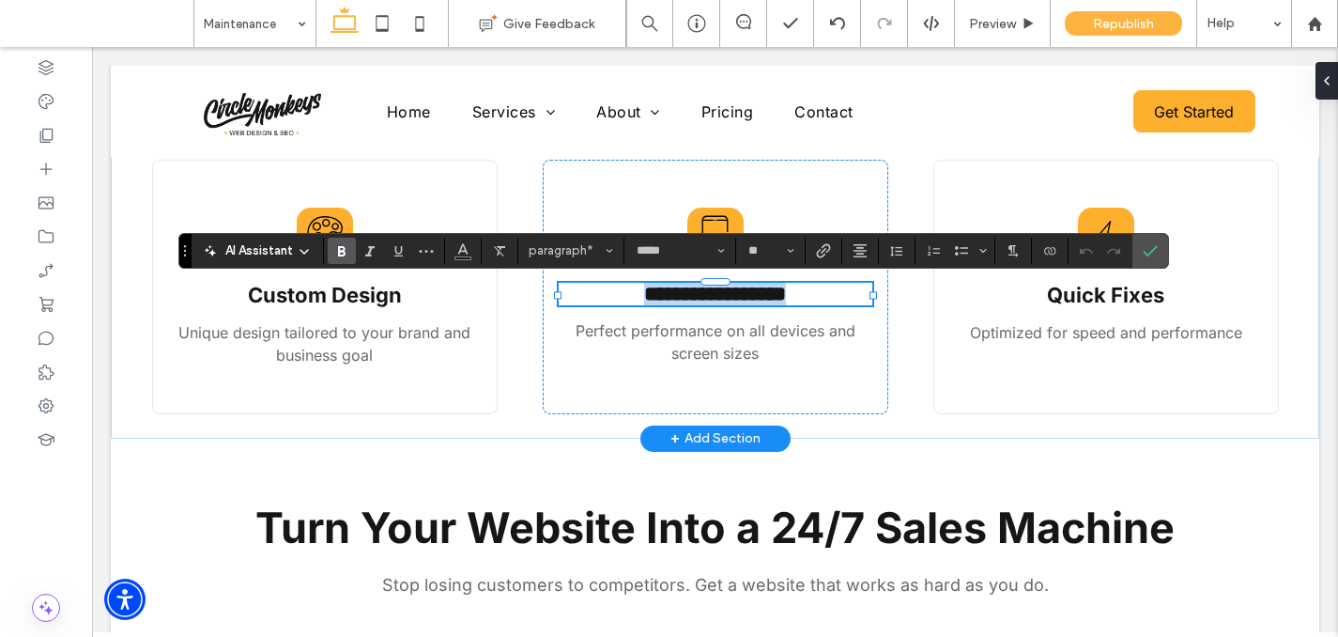
paste div
type input "**"
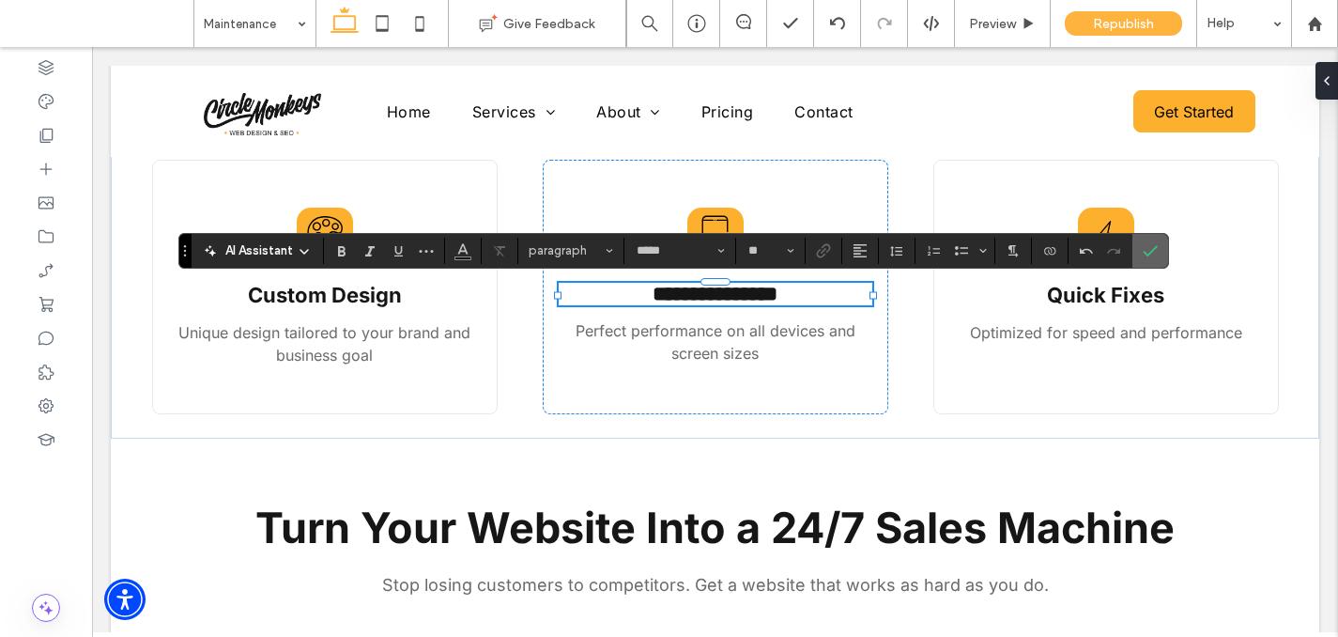
click at [1149, 250] on icon "Confirm" at bounding box center [1150, 250] width 15 height 15
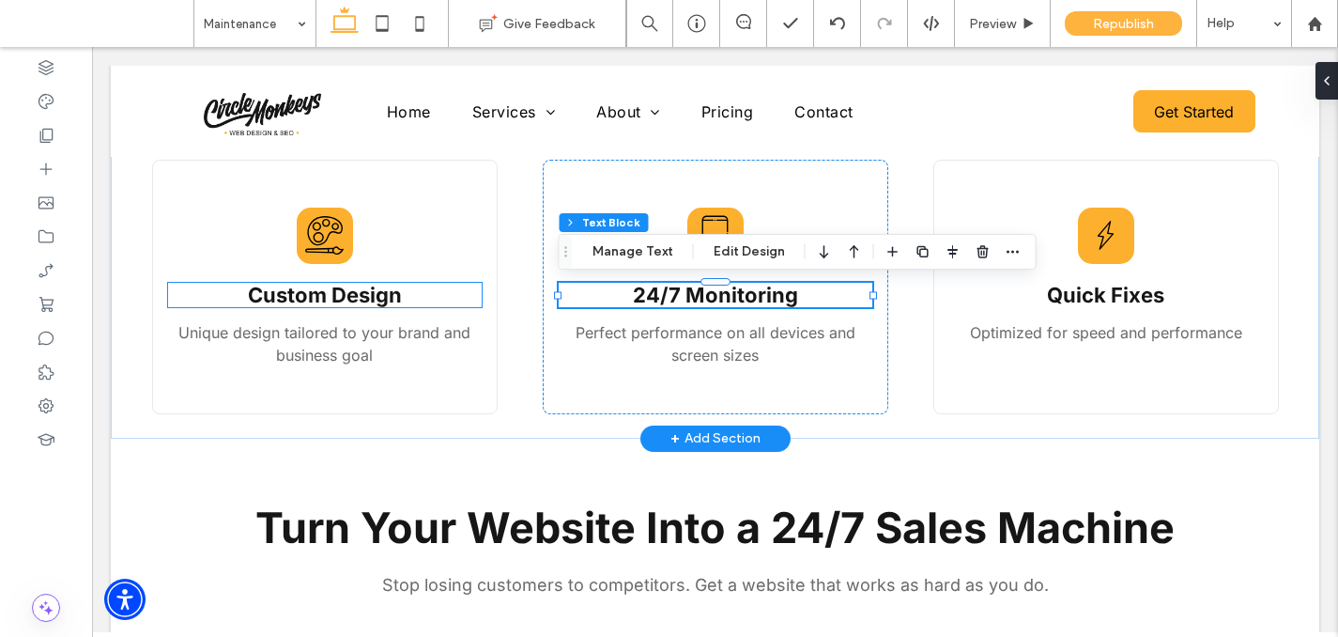
click at [340, 300] on strong "Custom Design" at bounding box center [325, 295] width 154 height 24
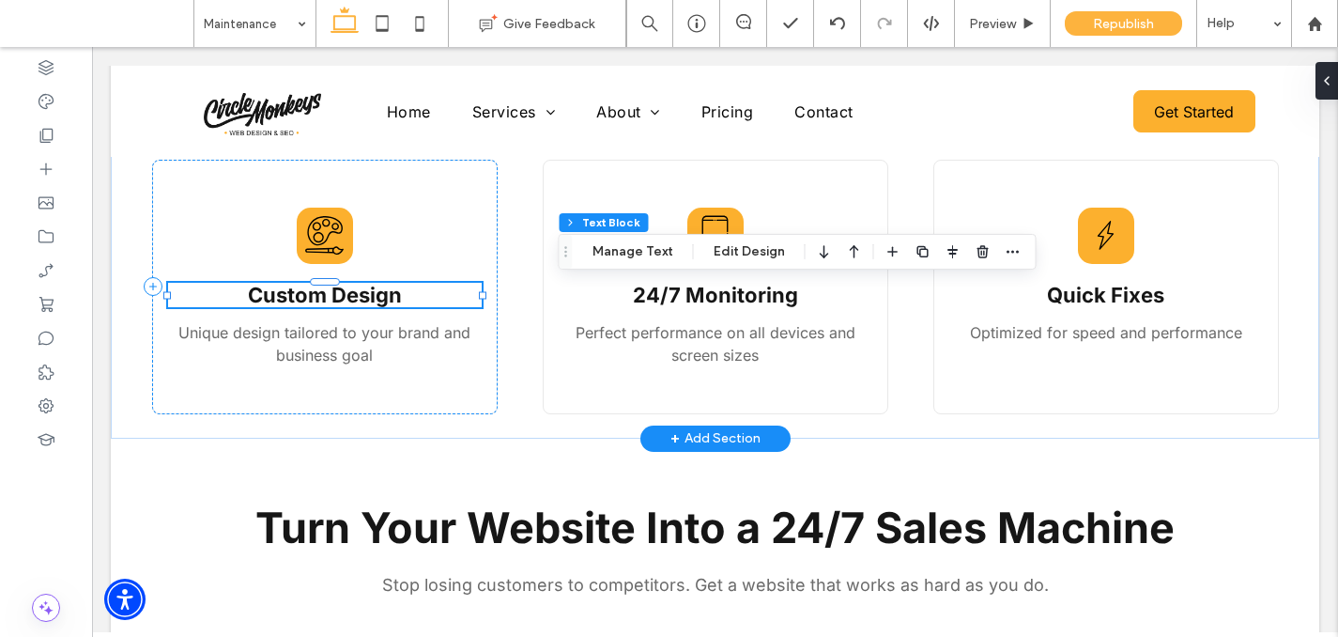
click at [340, 300] on strong "Custom Design" at bounding box center [325, 295] width 154 height 24
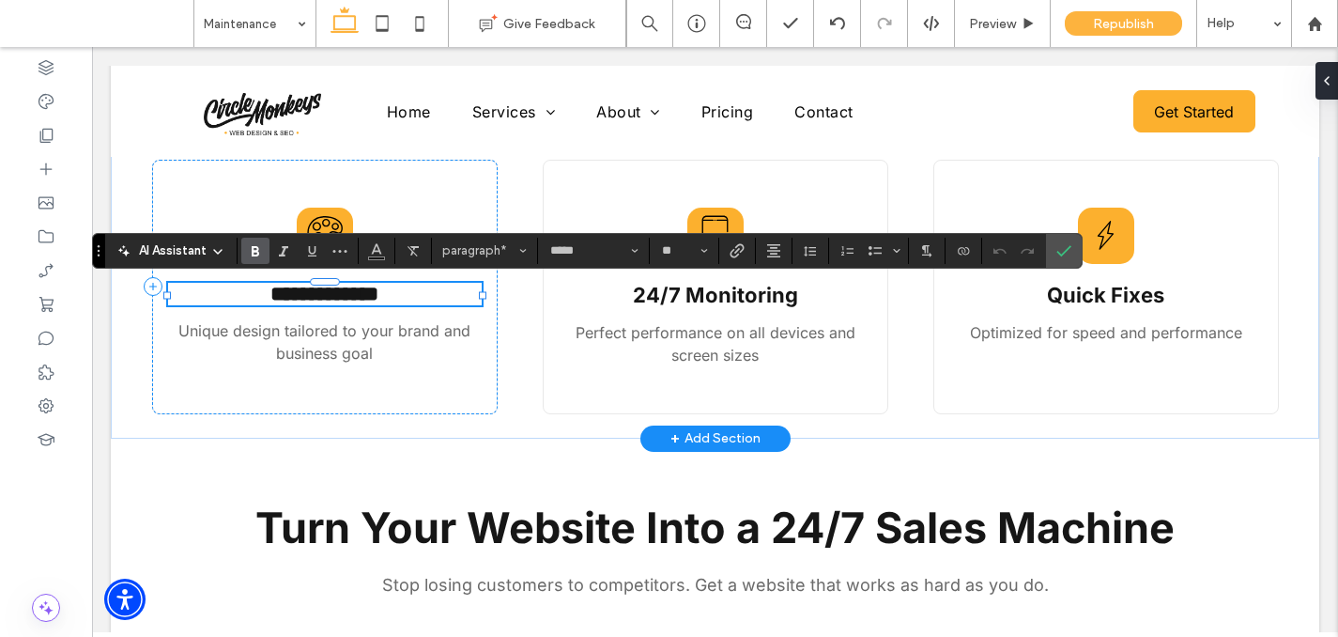
type input "**"
click at [1053, 255] on label "Confirm" at bounding box center [1064, 251] width 28 height 34
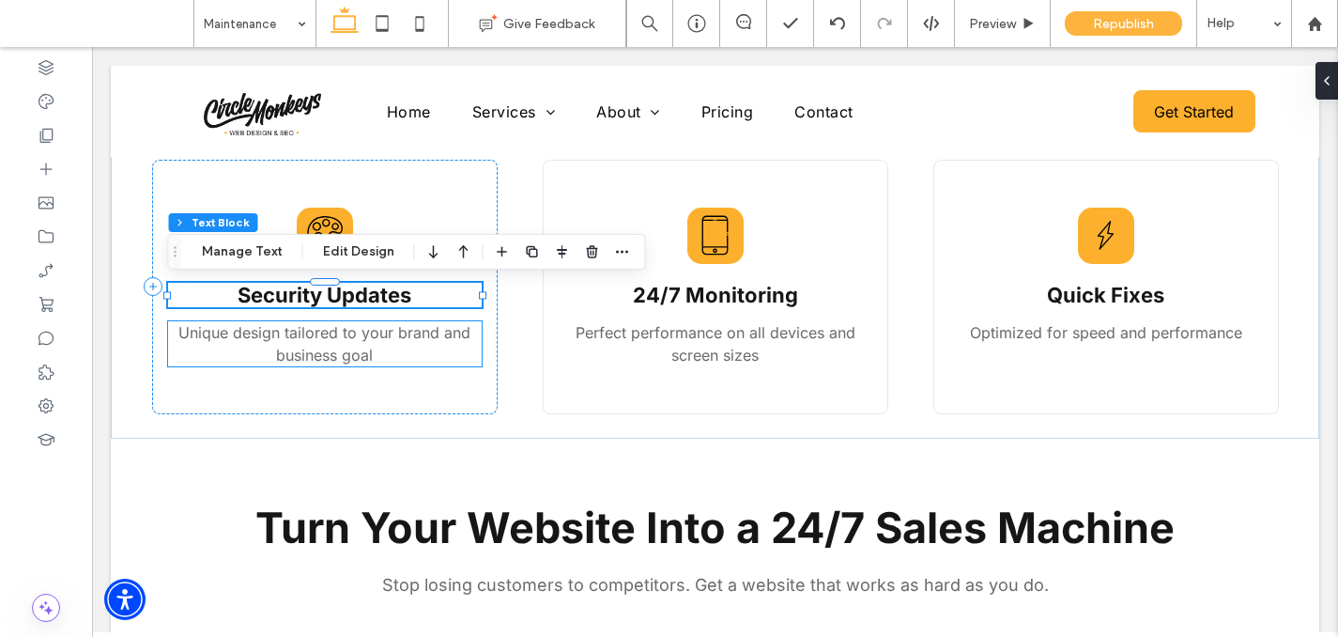
click at [301, 350] on span "Unique design tailored to your brand and business goal" at bounding box center [324, 343] width 292 height 41
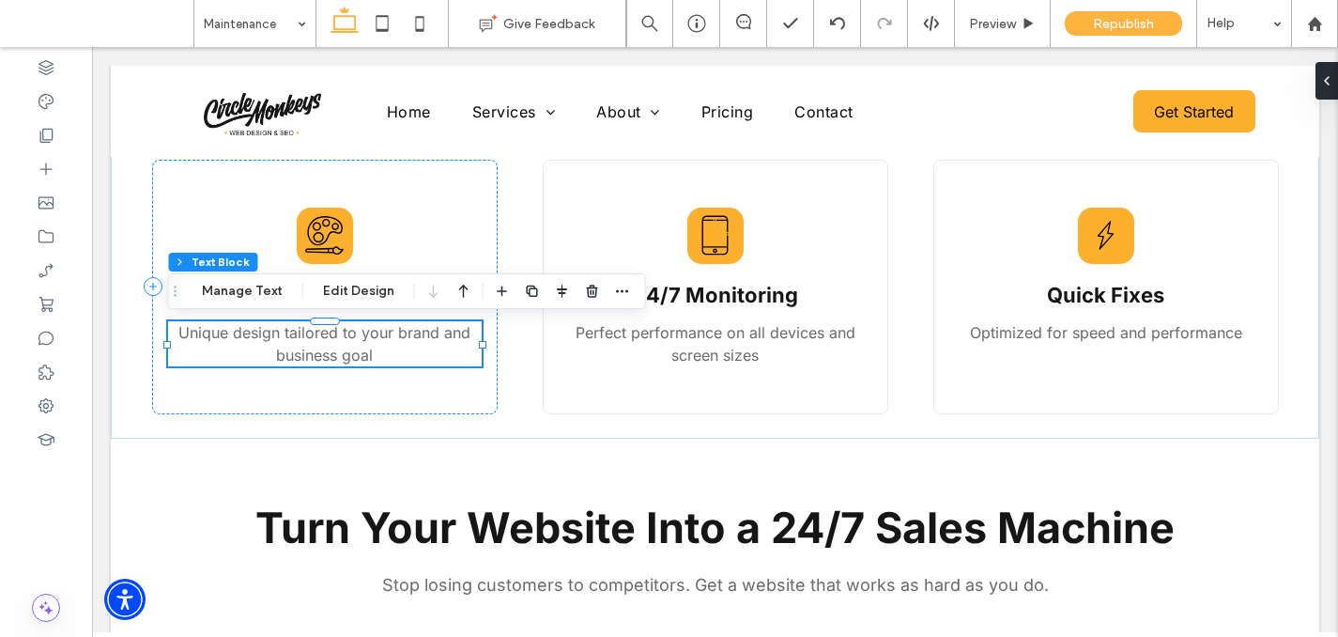
click at [301, 350] on div "Unique design tailored to your brand and business goal" at bounding box center [325, 343] width 314 height 45
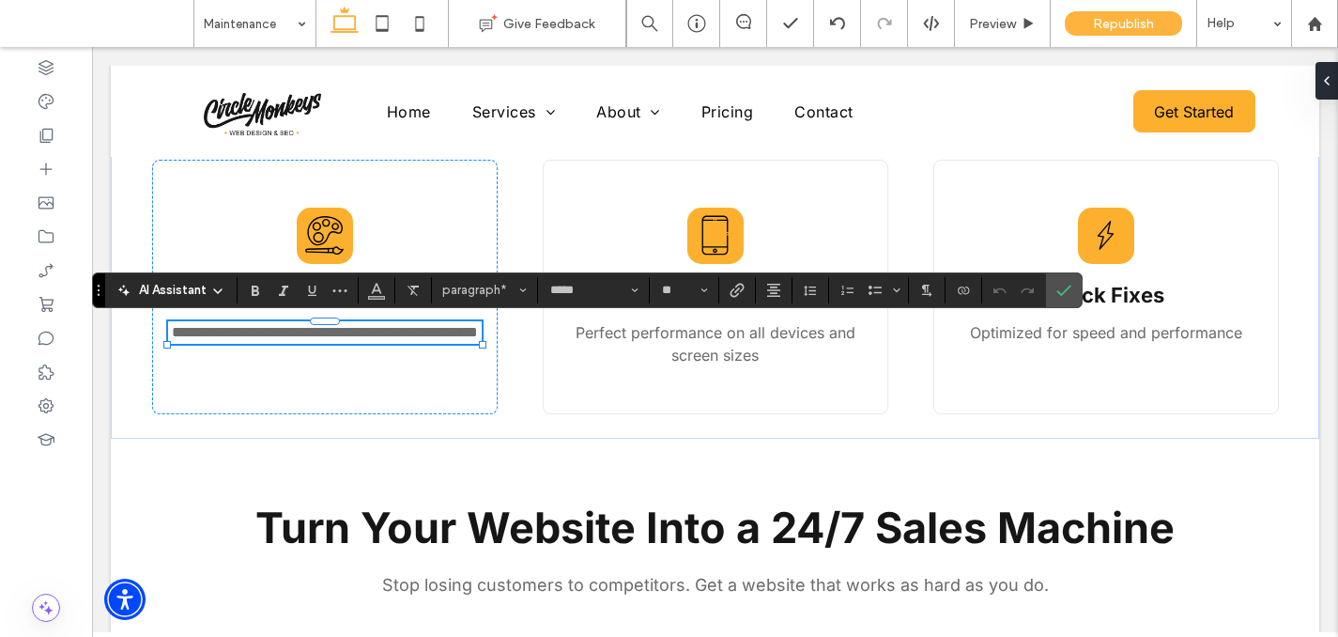
type input "**"
click at [1074, 287] on label "Confirm" at bounding box center [1064, 290] width 28 height 34
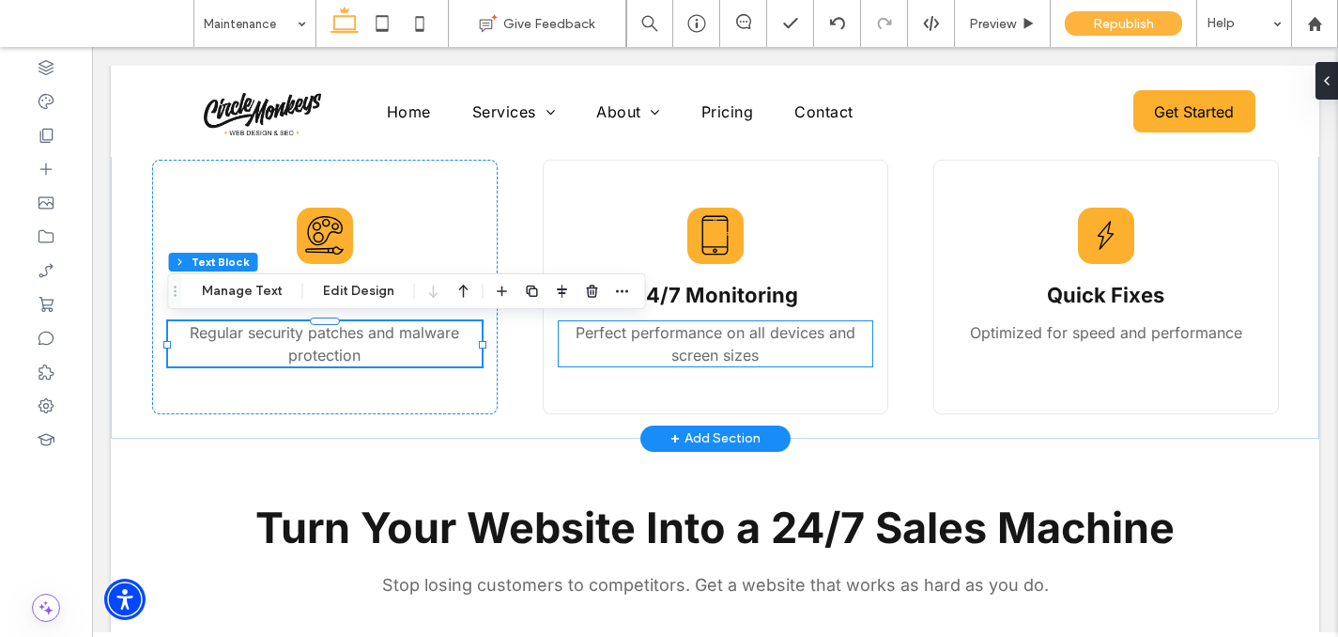
click at [732, 344] on p "Perfect performance on all devices and screen sizes" at bounding box center [716, 343] width 314 height 45
click at [732, 344] on div "Perfect performance on all devices and screen sizes" at bounding box center [716, 343] width 314 height 45
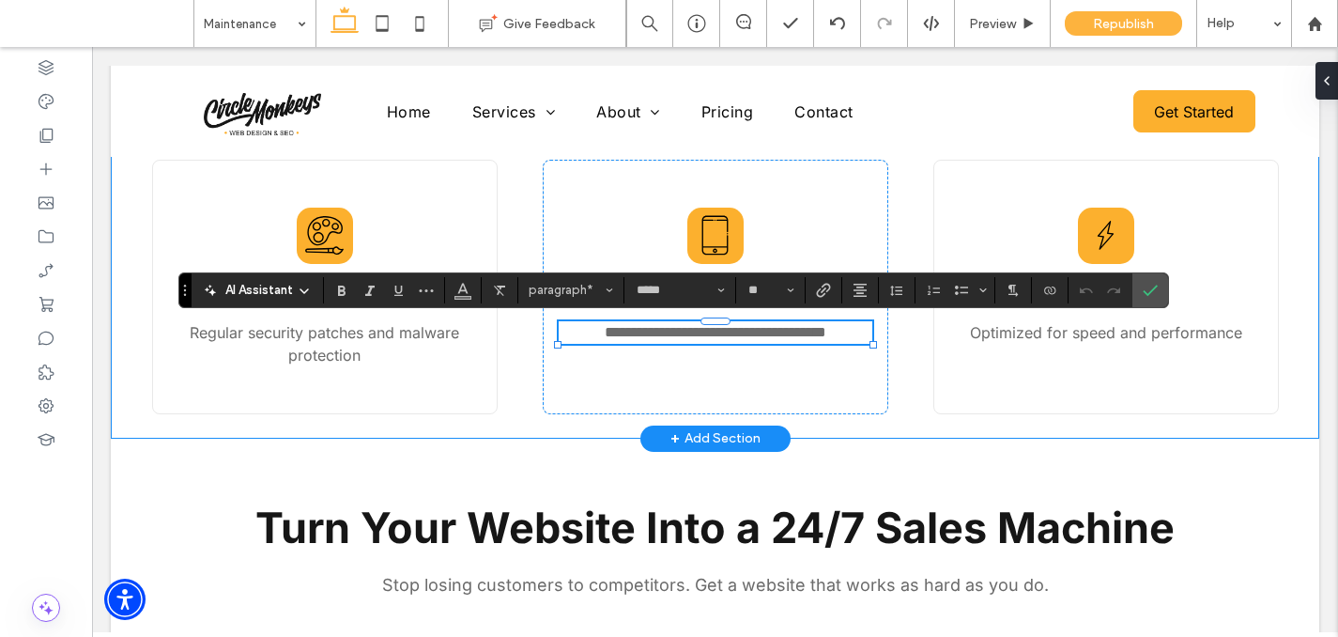
type input "**"
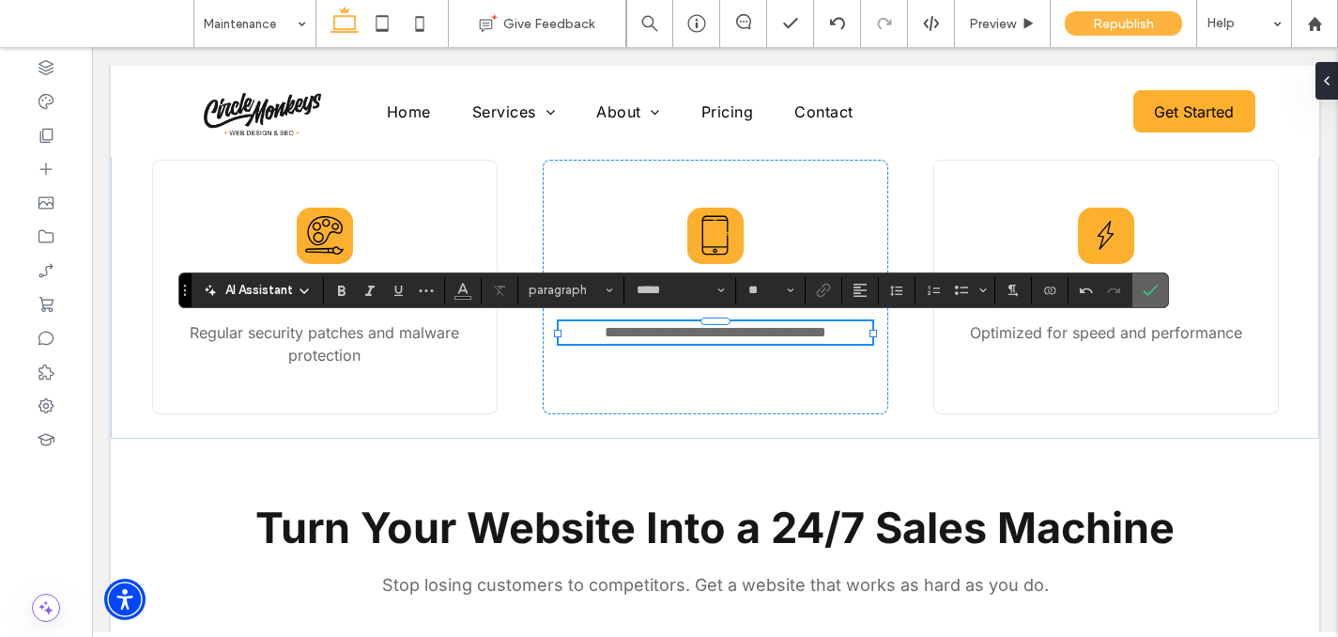
click at [1158, 290] on label "Confirm" at bounding box center [1150, 290] width 28 height 34
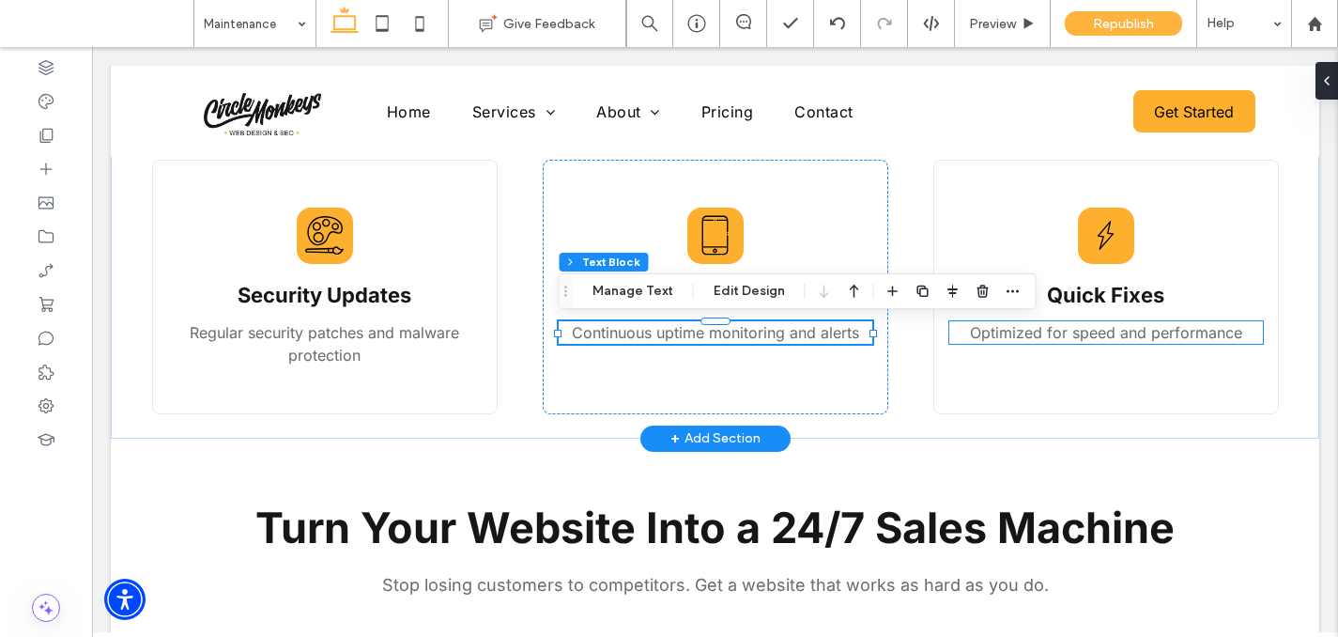
click at [1170, 331] on span "Optimized for speed and performance" at bounding box center [1106, 332] width 272 height 19
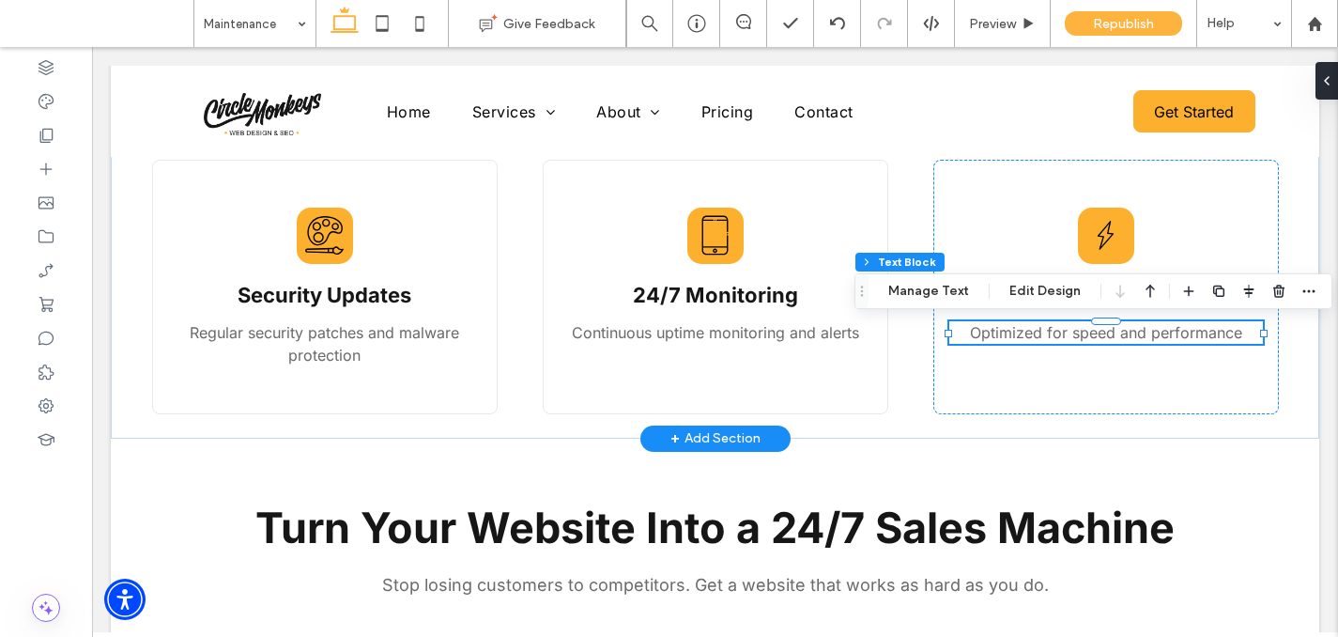
click at [1170, 331] on div "Optimized for speed and performance" at bounding box center [1106, 332] width 314 height 23
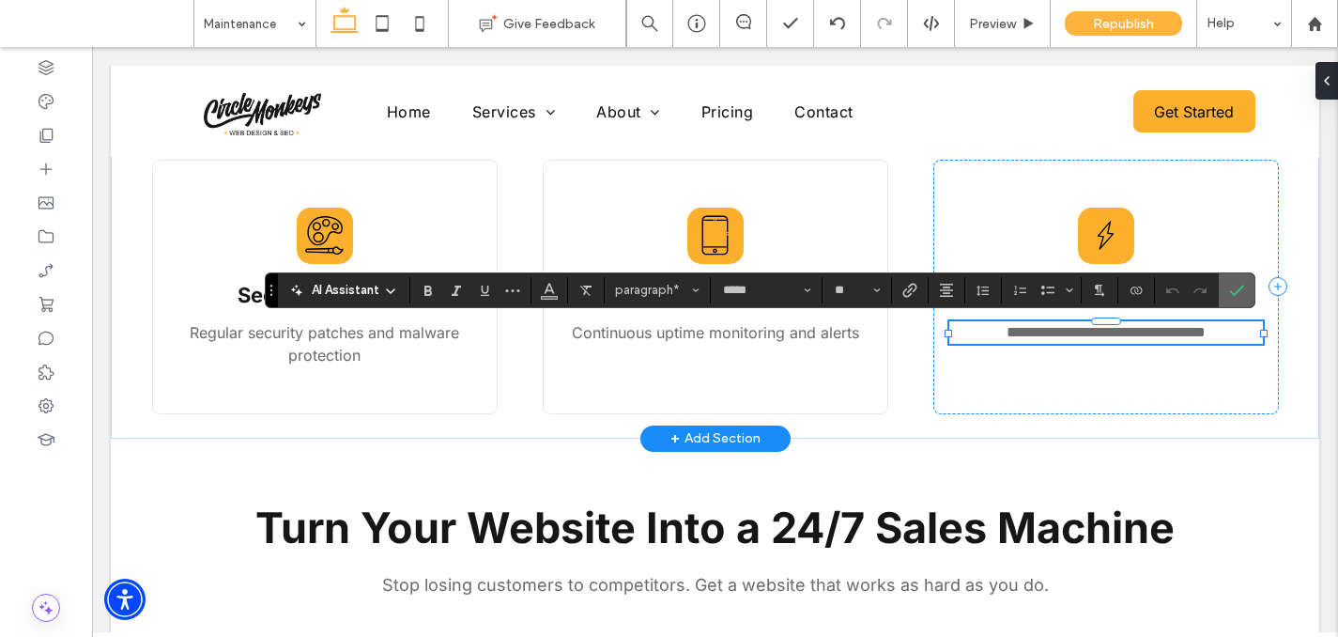
type input "**"
click at [1234, 294] on use "Confirm" at bounding box center [1236, 289] width 15 height 11
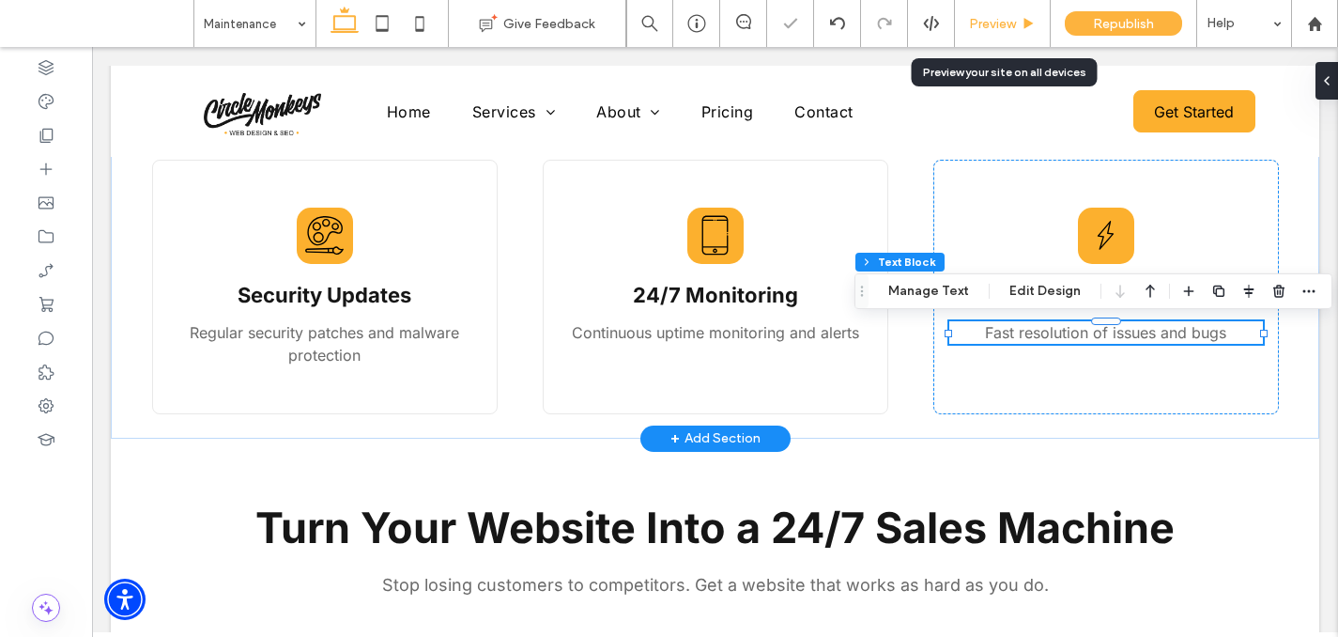
click at [986, 22] on span "Preview" at bounding box center [992, 24] width 47 height 16
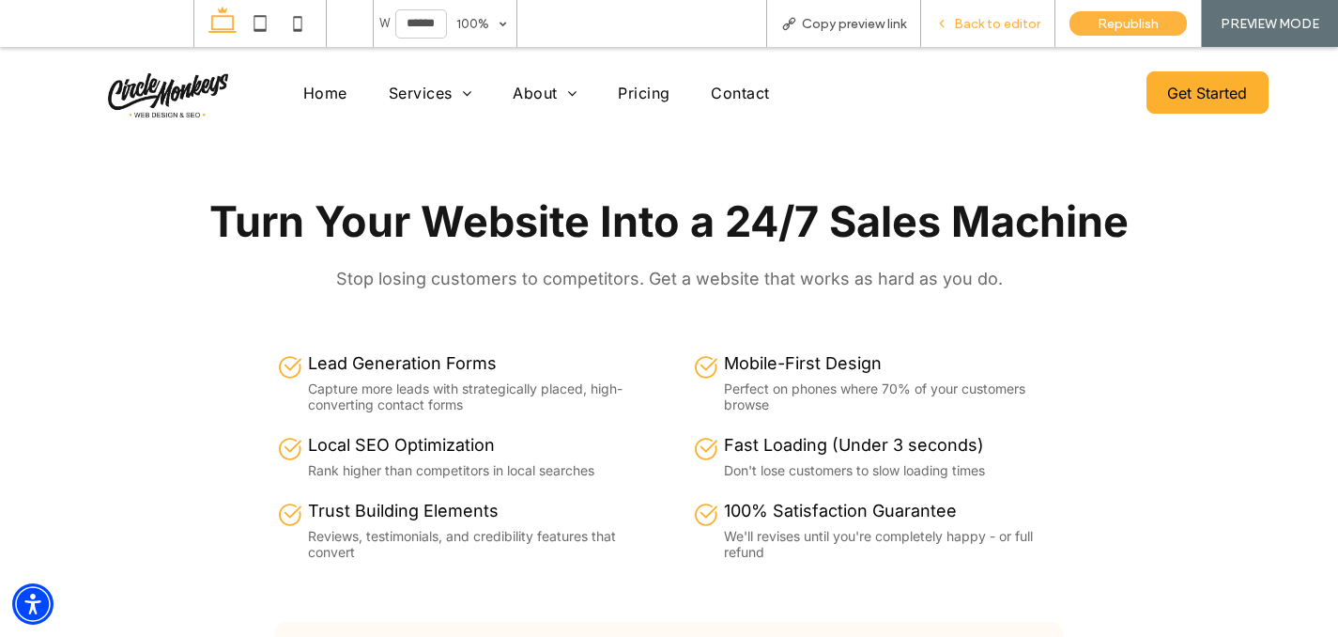
click at [999, 16] on span "Back to editor" at bounding box center [997, 24] width 86 height 16
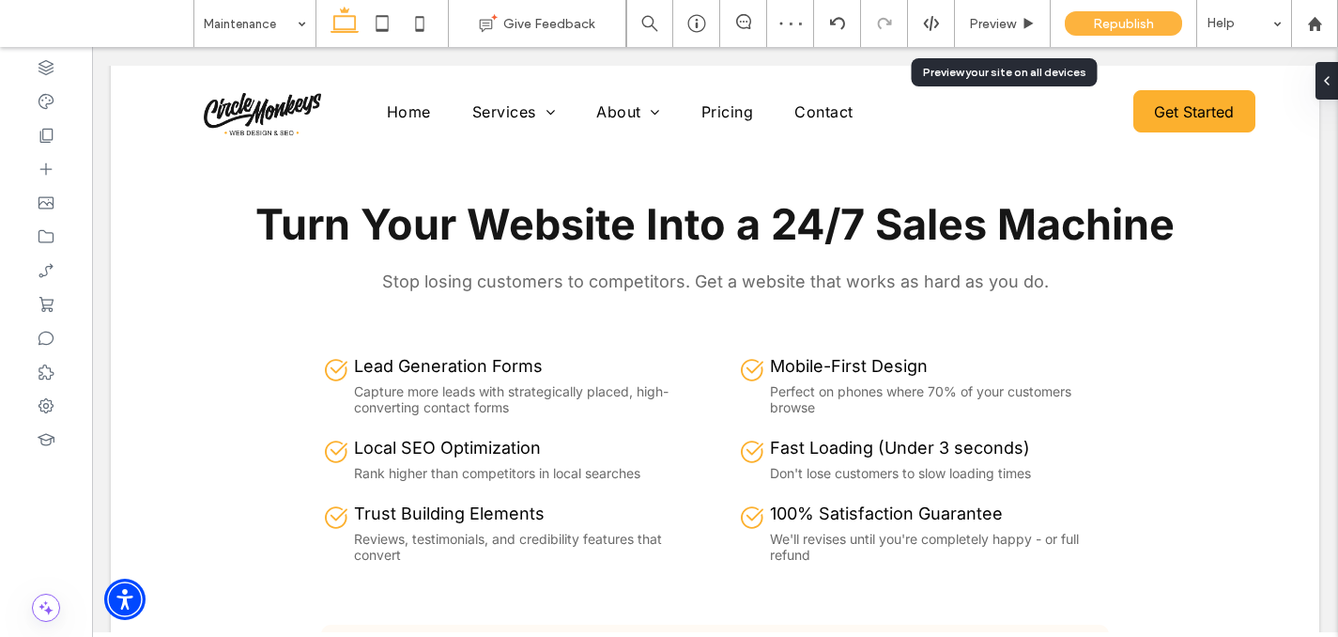
scroll to position [910, 0]
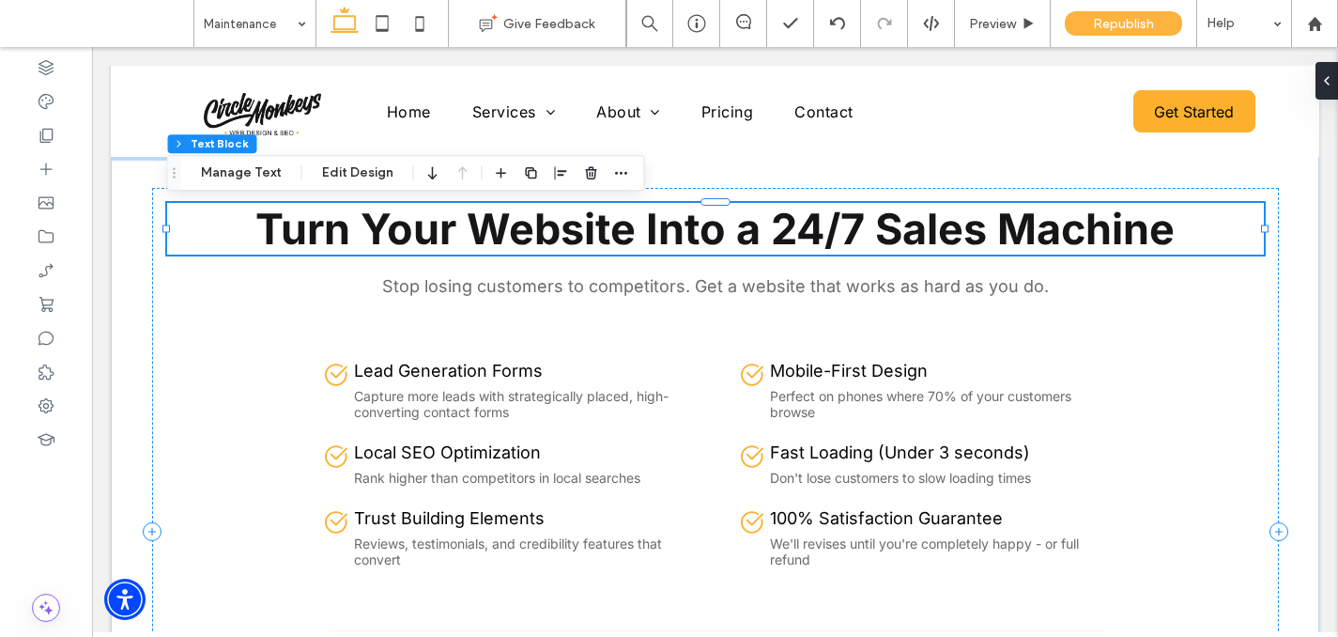
click at [483, 215] on span "Turn Your Website Into a 24/7 Sales Machine" at bounding box center [714, 229] width 919 height 52
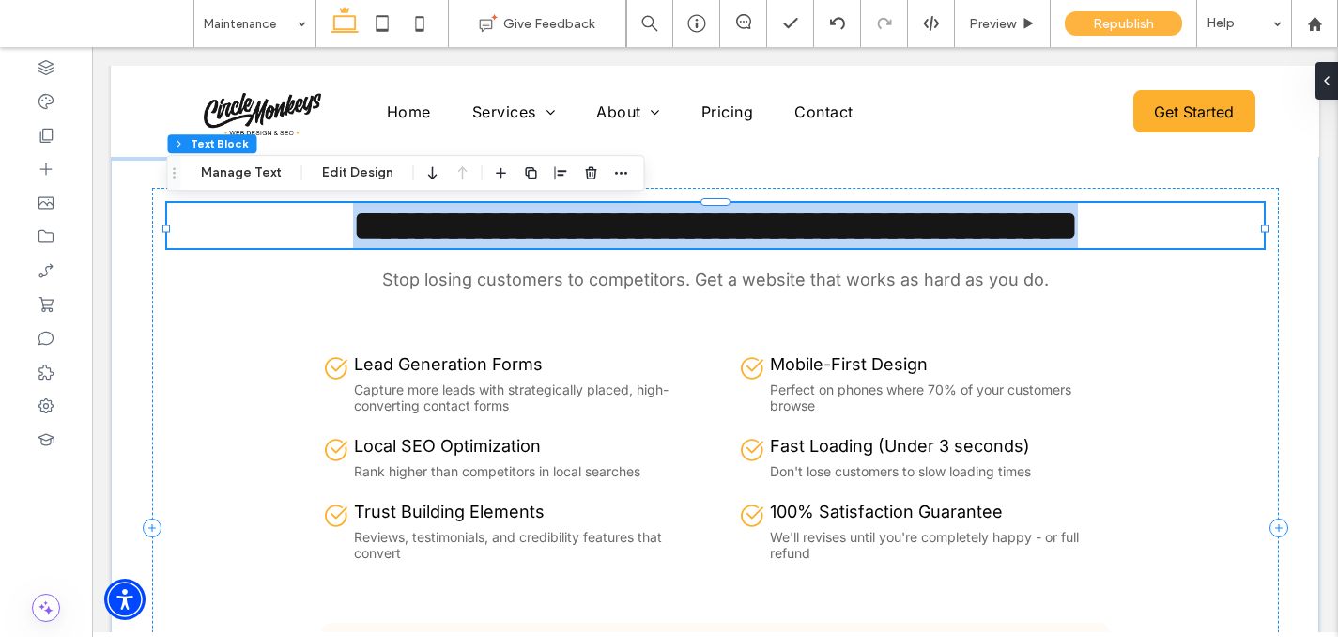
scroll to position [42, 0]
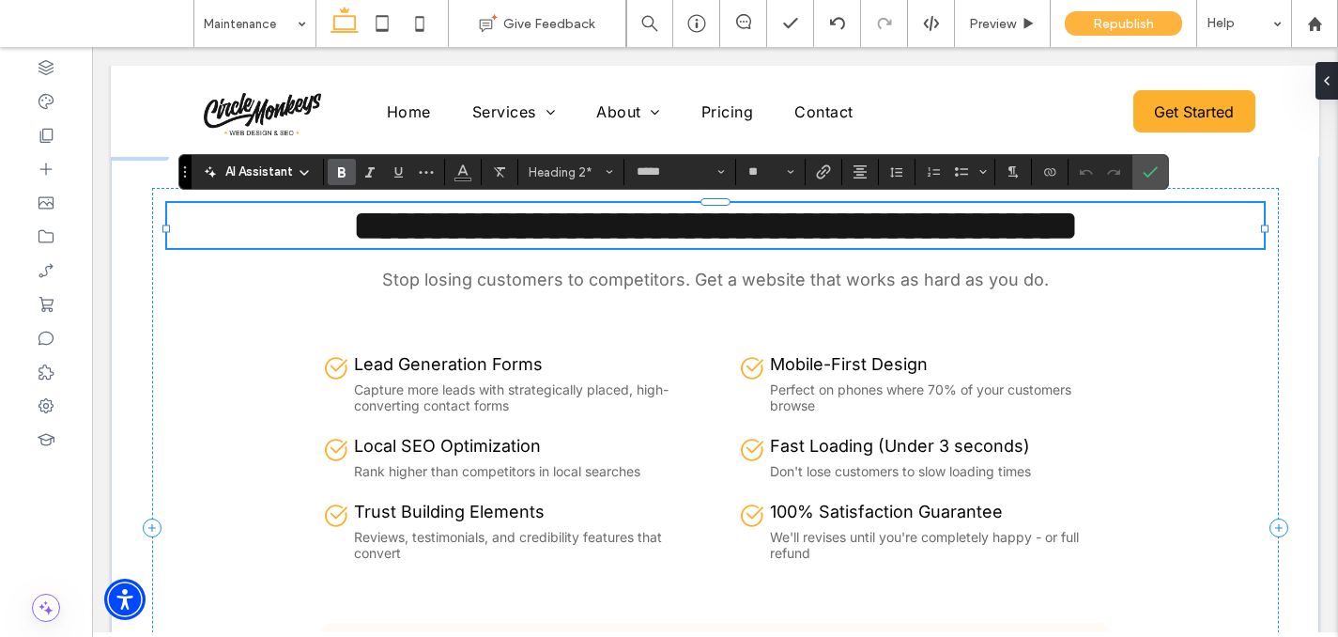
type input "**"
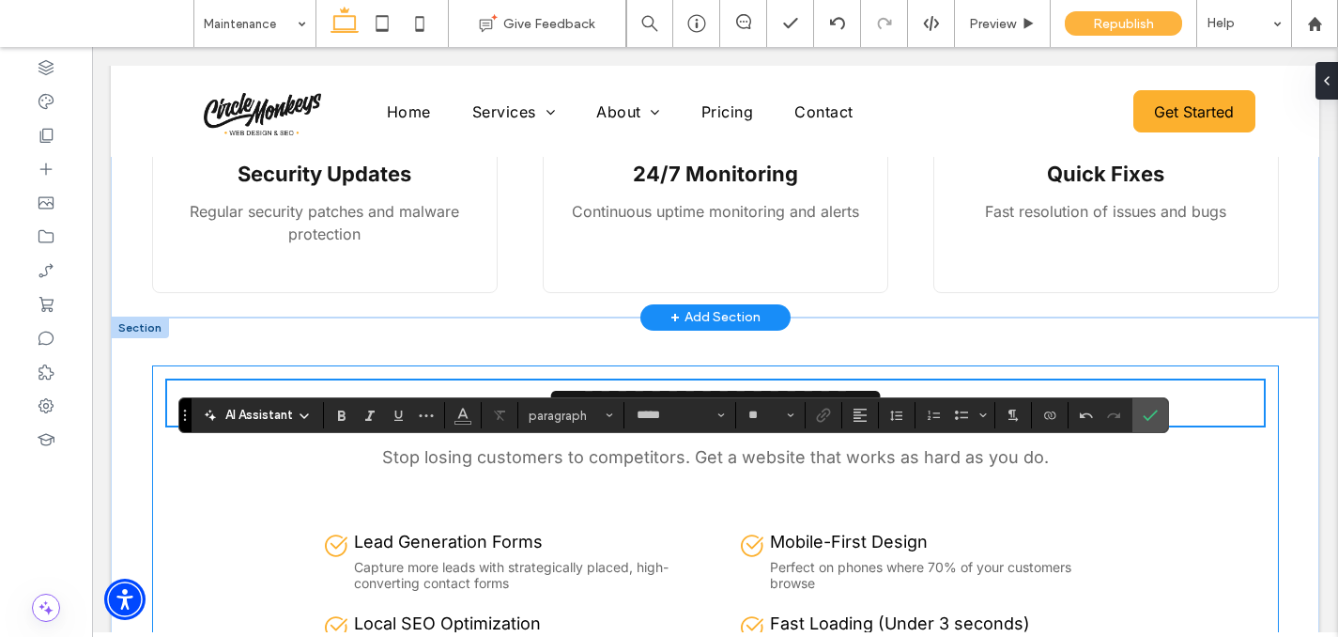
scroll to position [793, 0]
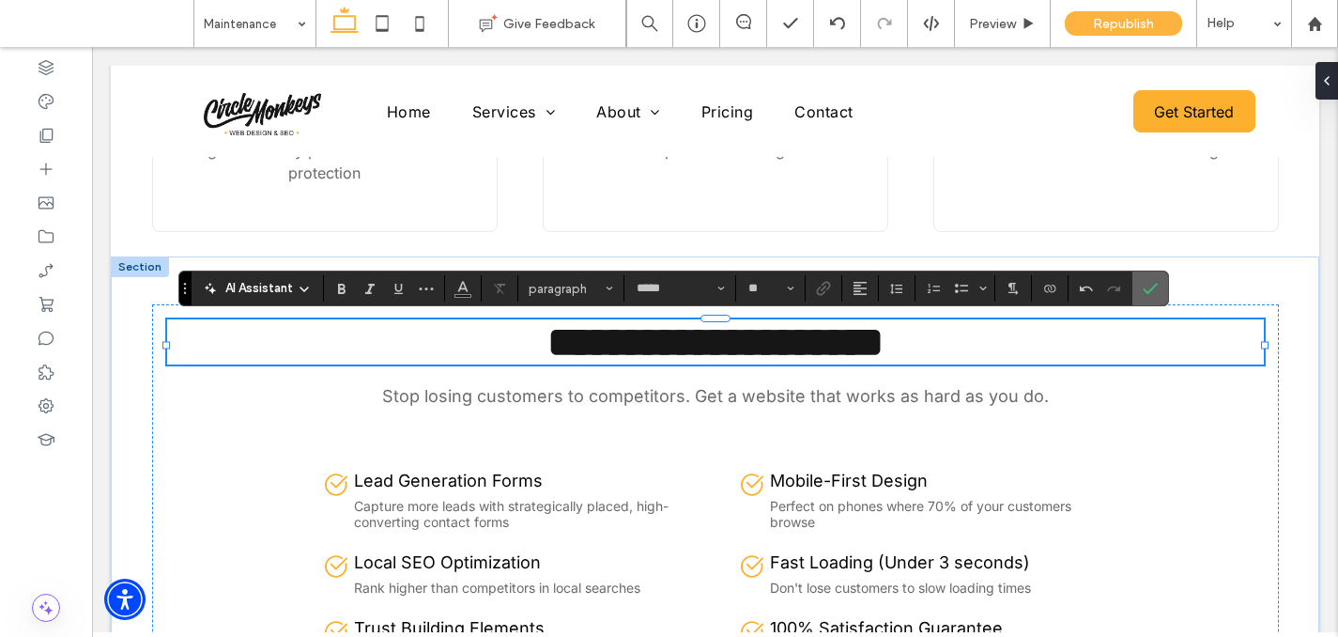
click at [1153, 275] on span "Confirm" at bounding box center [1150, 288] width 15 height 32
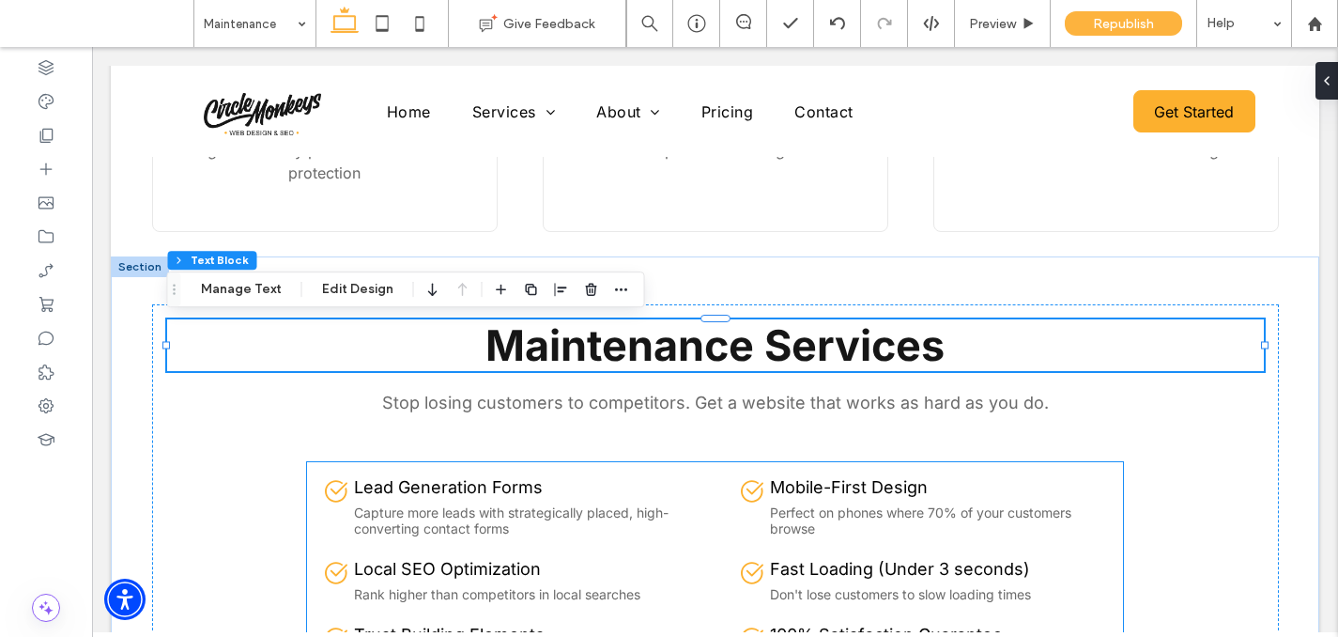
click at [465, 489] on span "Lead Generation Forms" at bounding box center [448, 487] width 189 height 20
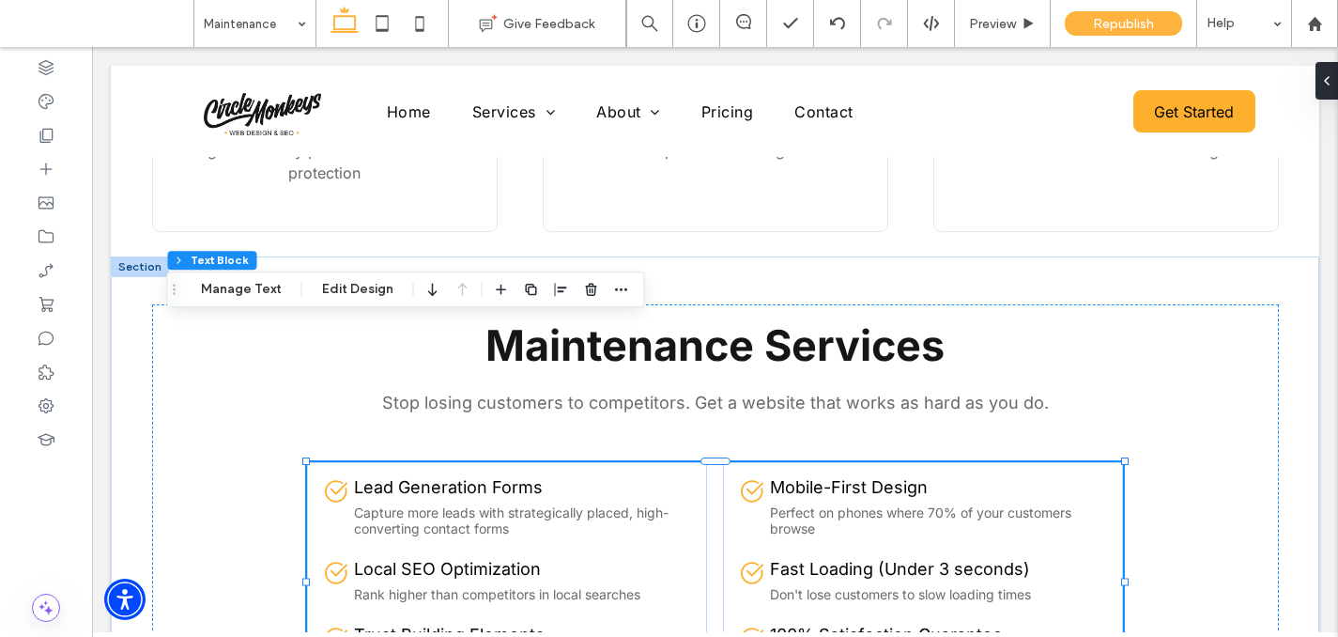
click at [465, 489] on span "Lead Generation Forms" at bounding box center [448, 487] width 189 height 20
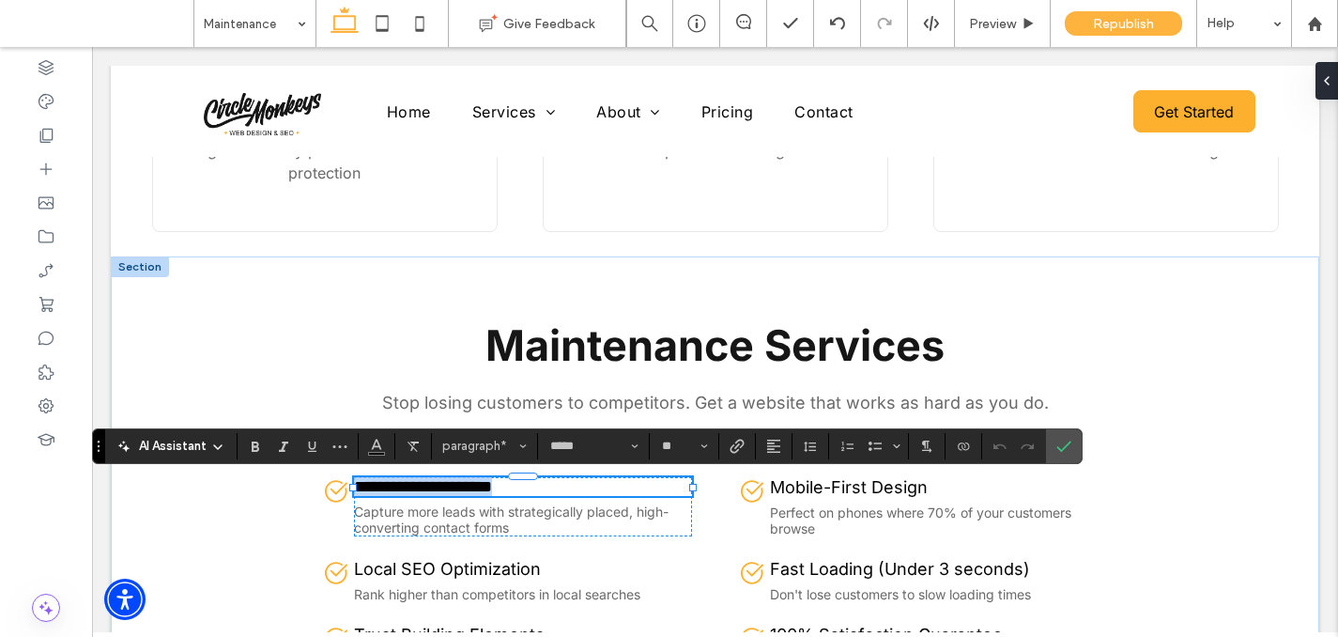
paste div
click at [1053, 442] on label "Confirm" at bounding box center [1064, 446] width 28 height 34
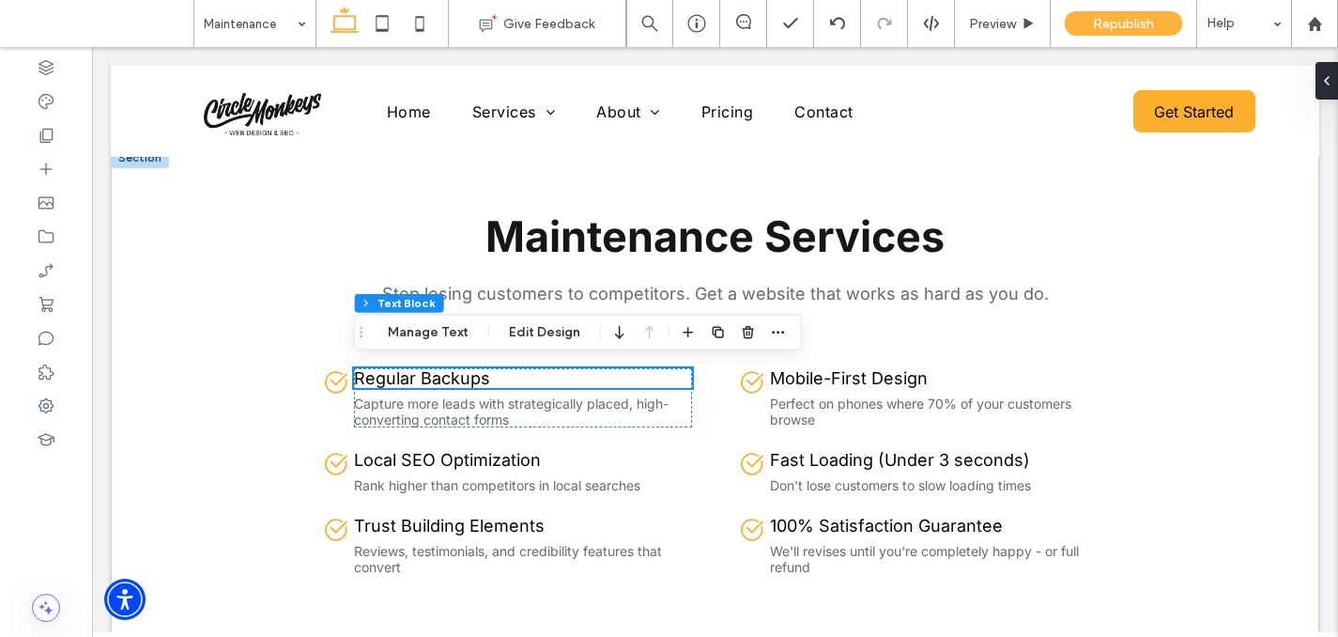
scroll to position [915, 0]
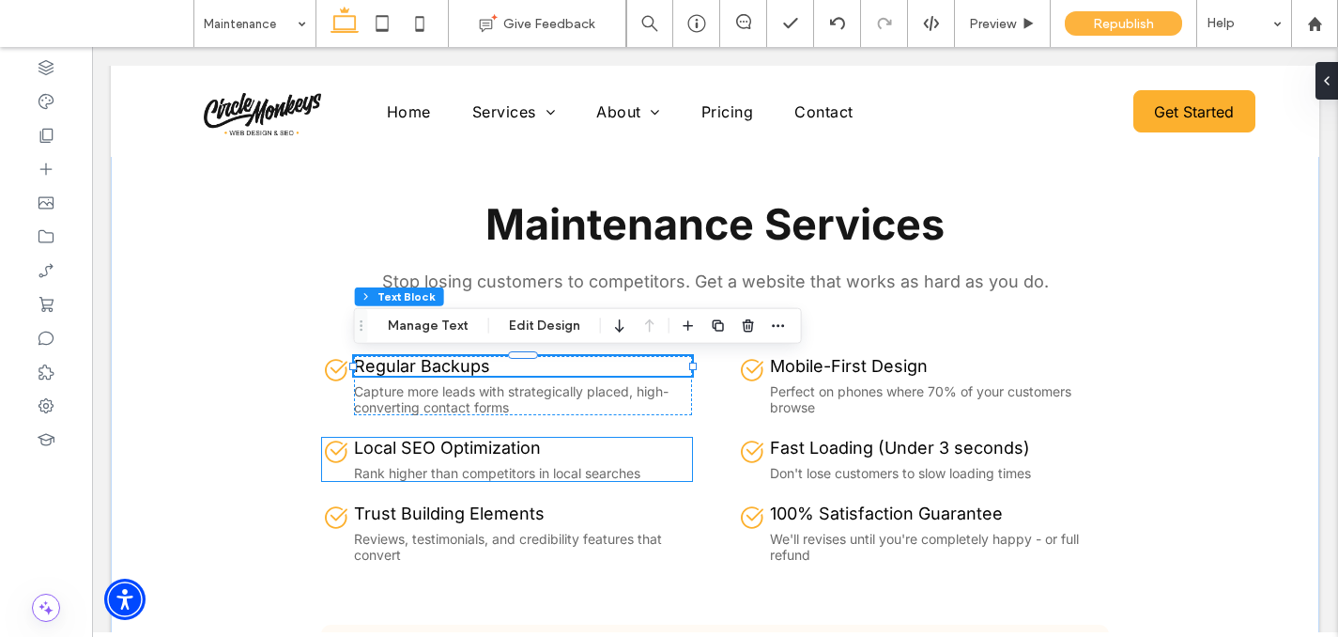
click at [396, 447] on span "Local SEO Optimization" at bounding box center [447, 448] width 187 height 20
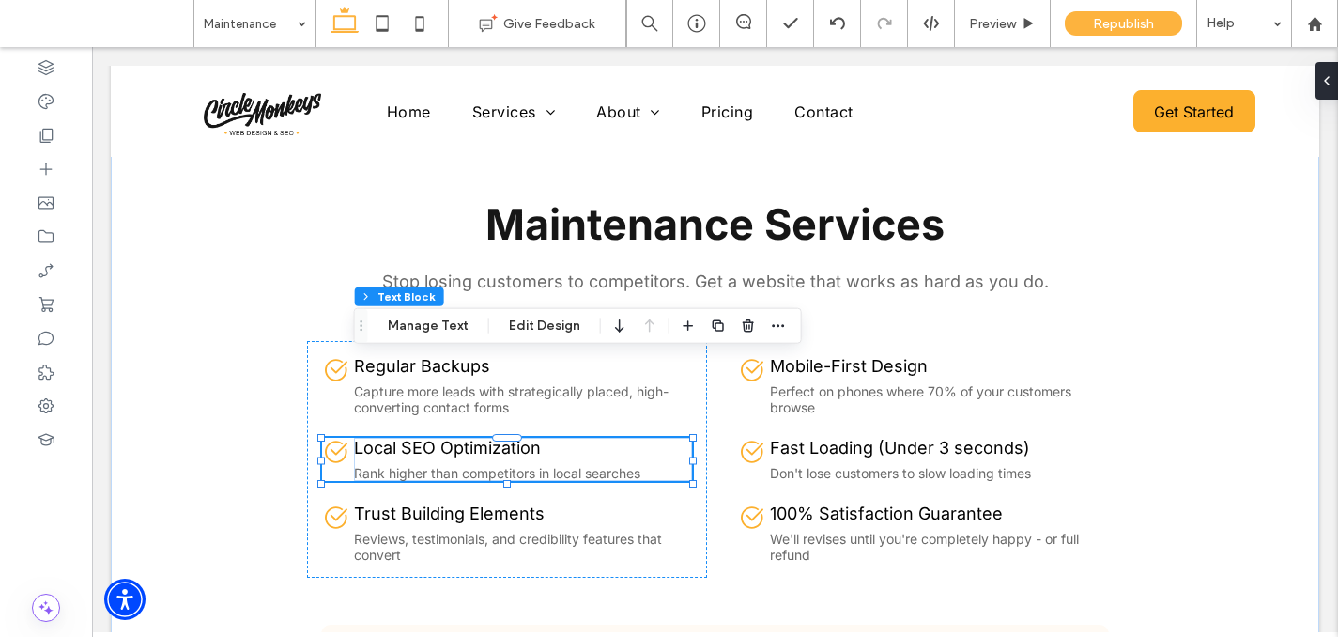
click at [396, 447] on span "Local SEO Optimization" at bounding box center [447, 448] width 187 height 20
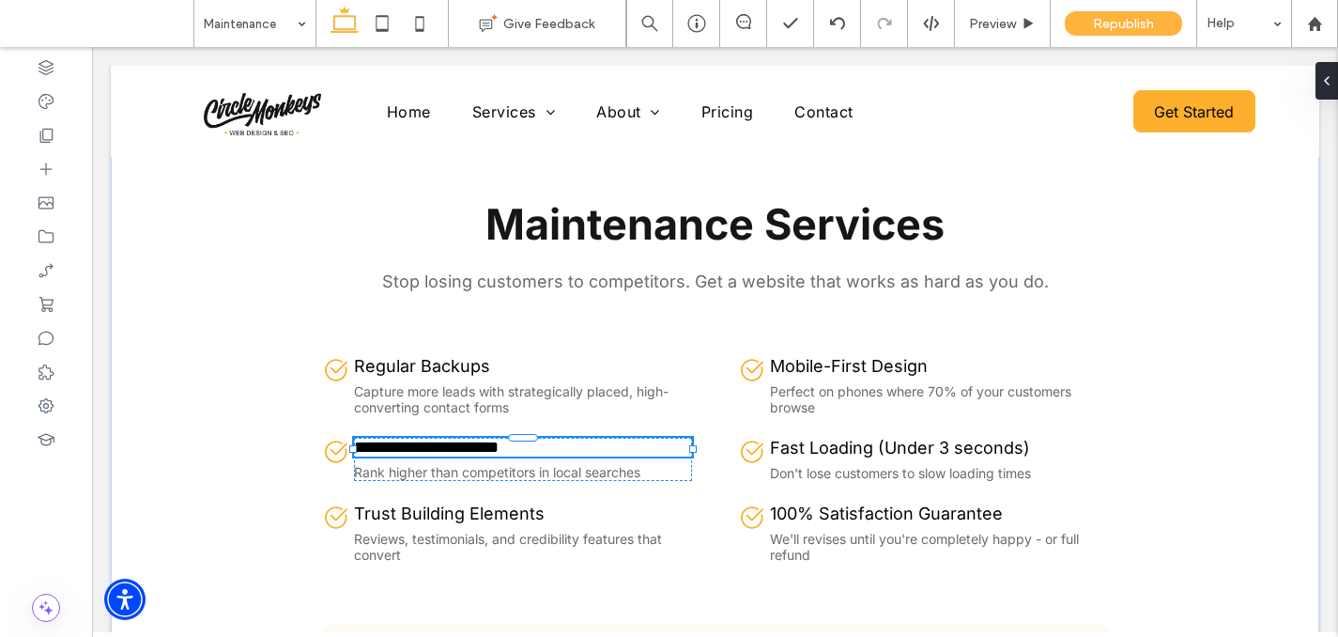
type input "*****"
type input "**"
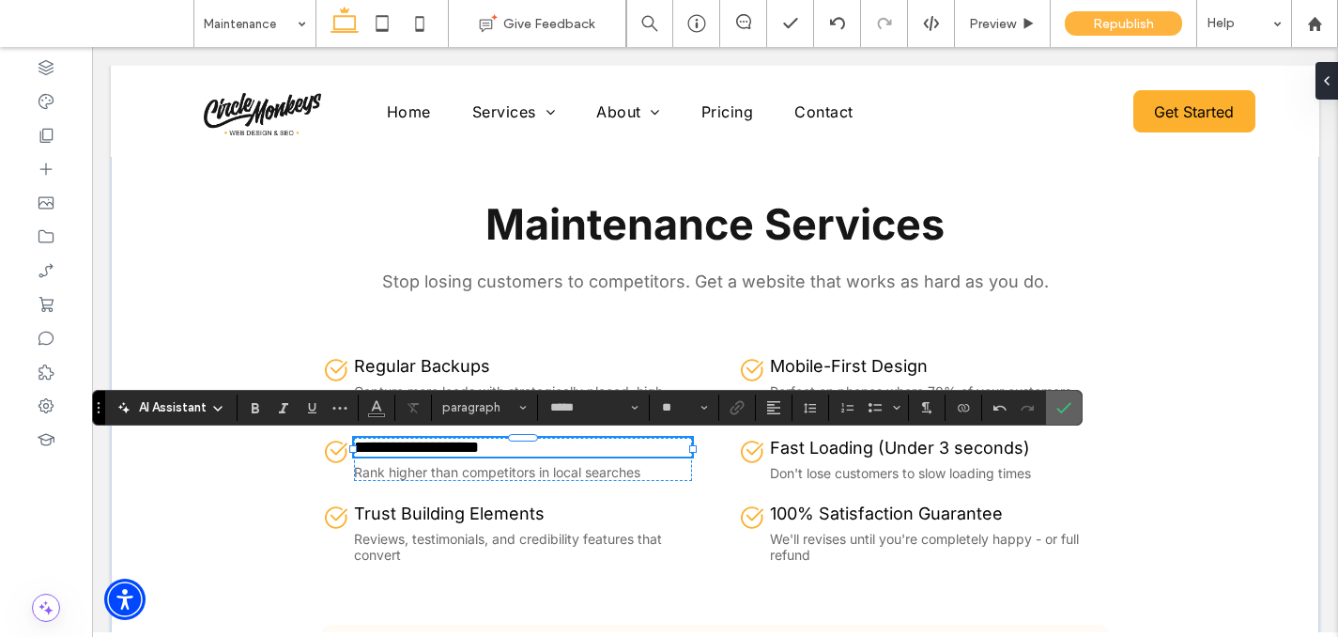
click at [1069, 405] on use "Confirm" at bounding box center [1064, 407] width 15 height 11
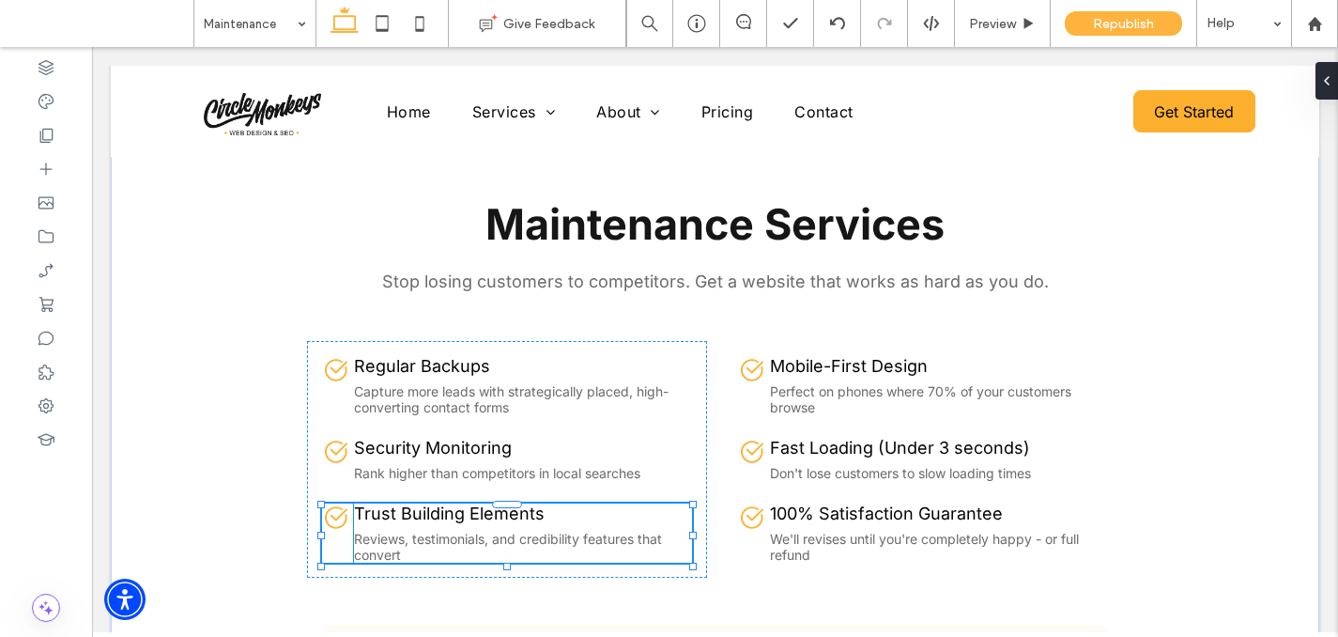
click at [454, 510] on span "Trust Building Elements" at bounding box center [449, 513] width 191 height 20
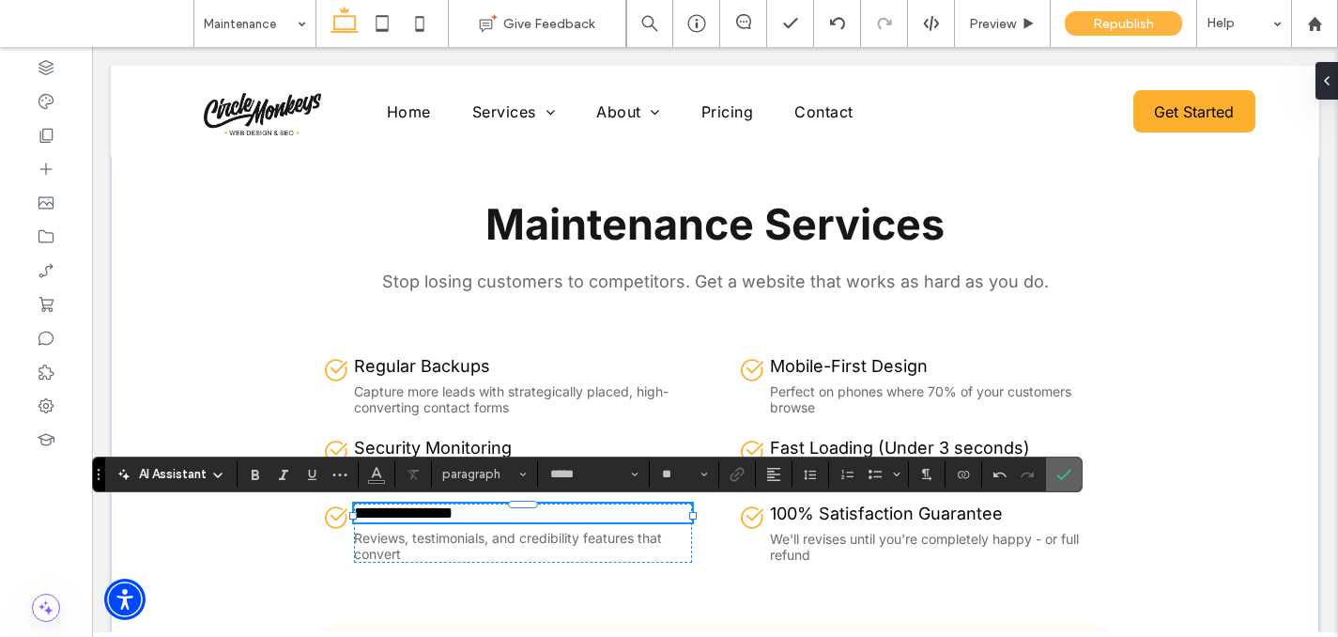
click at [1065, 467] on icon "Confirm" at bounding box center [1063, 474] width 15 height 15
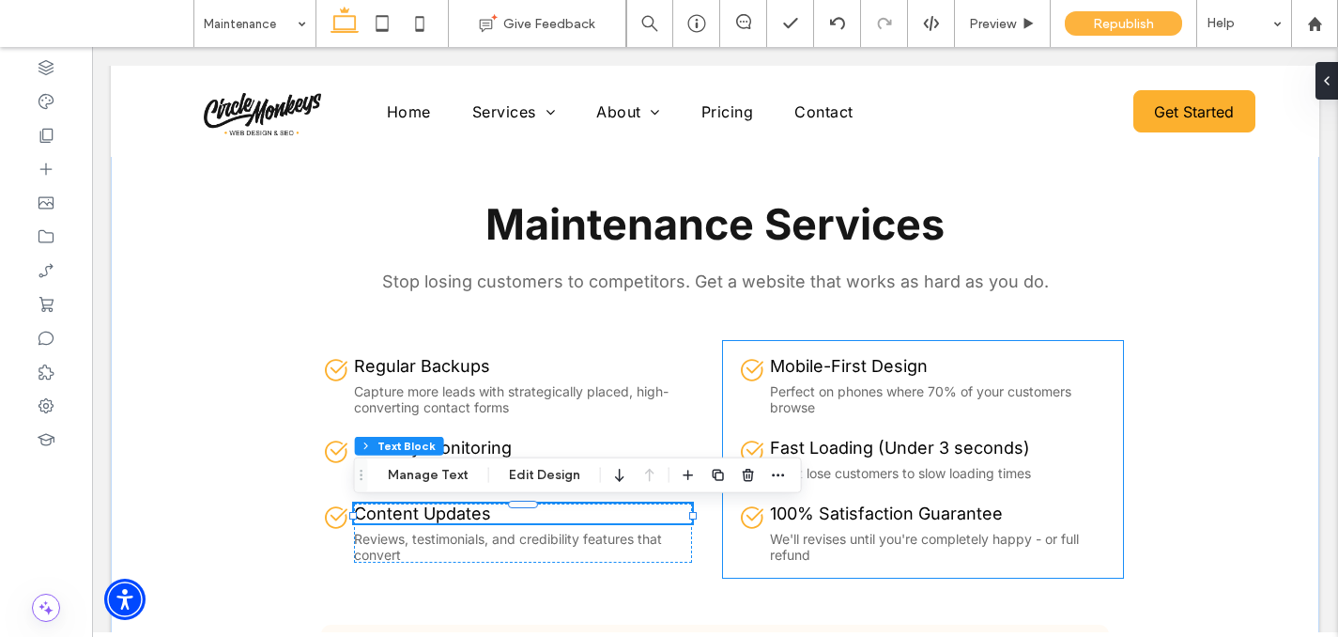
click at [864, 369] on span "Mobile-First Design" at bounding box center [849, 366] width 158 height 20
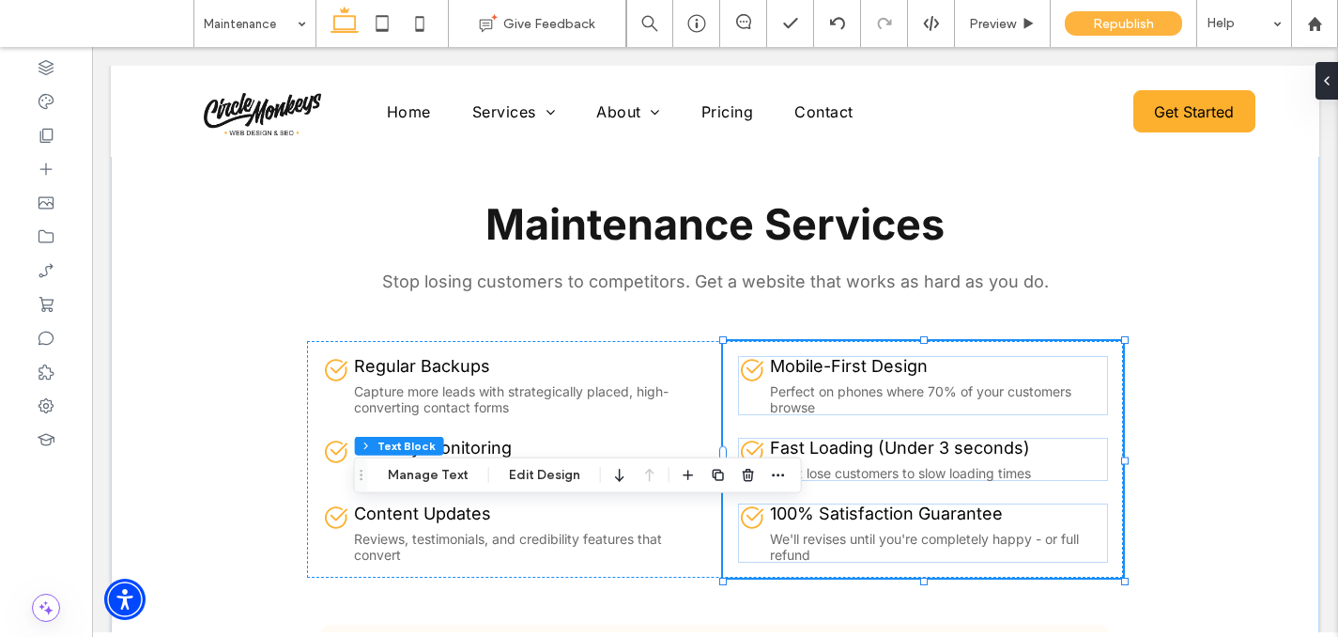
click at [864, 369] on span "Mobile-First Design" at bounding box center [849, 366] width 158 height 20
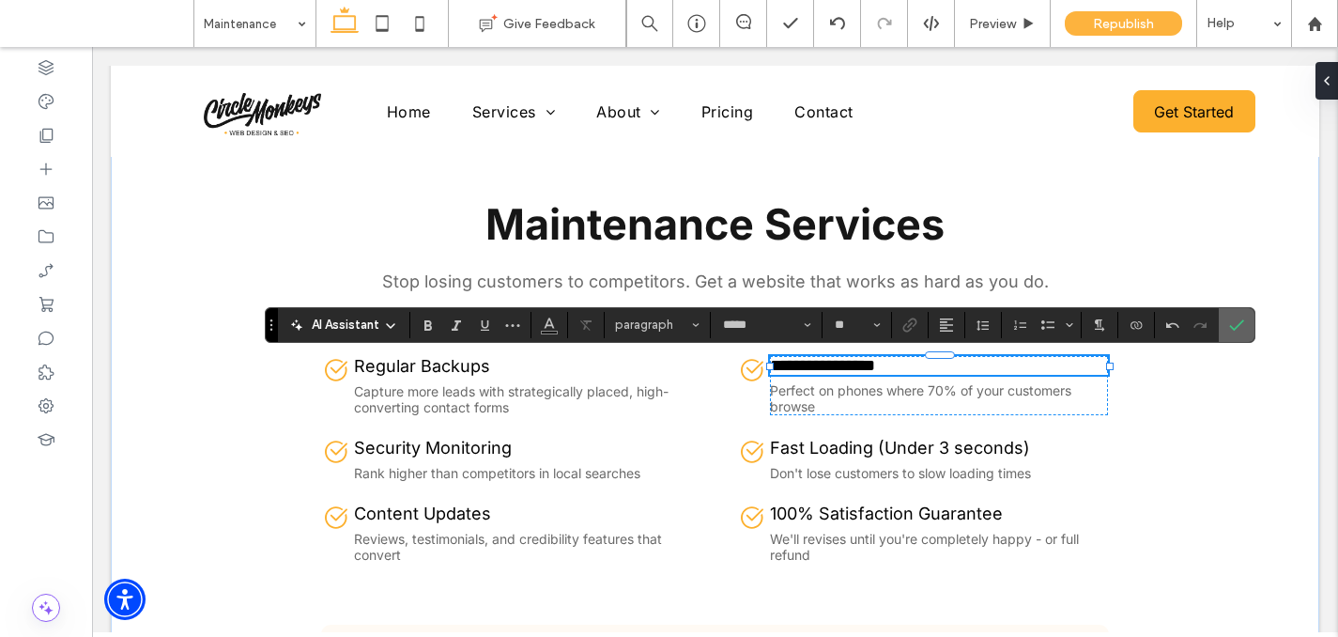
click at [1248, 315] on label "Confirm" at bounding box center [1236, 325] width 28 height 34
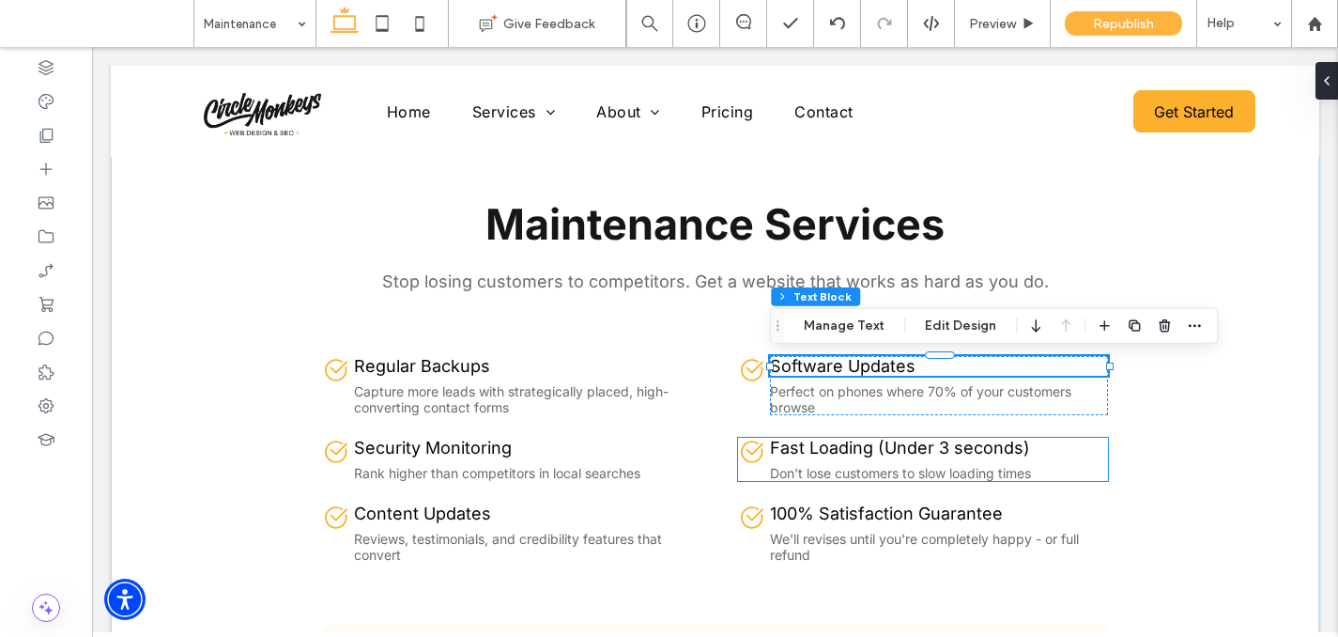
click at [869, 449] on span "Fast Loading (Under 3 seconds)" at bounding box center [900, 448] width 260 height 20
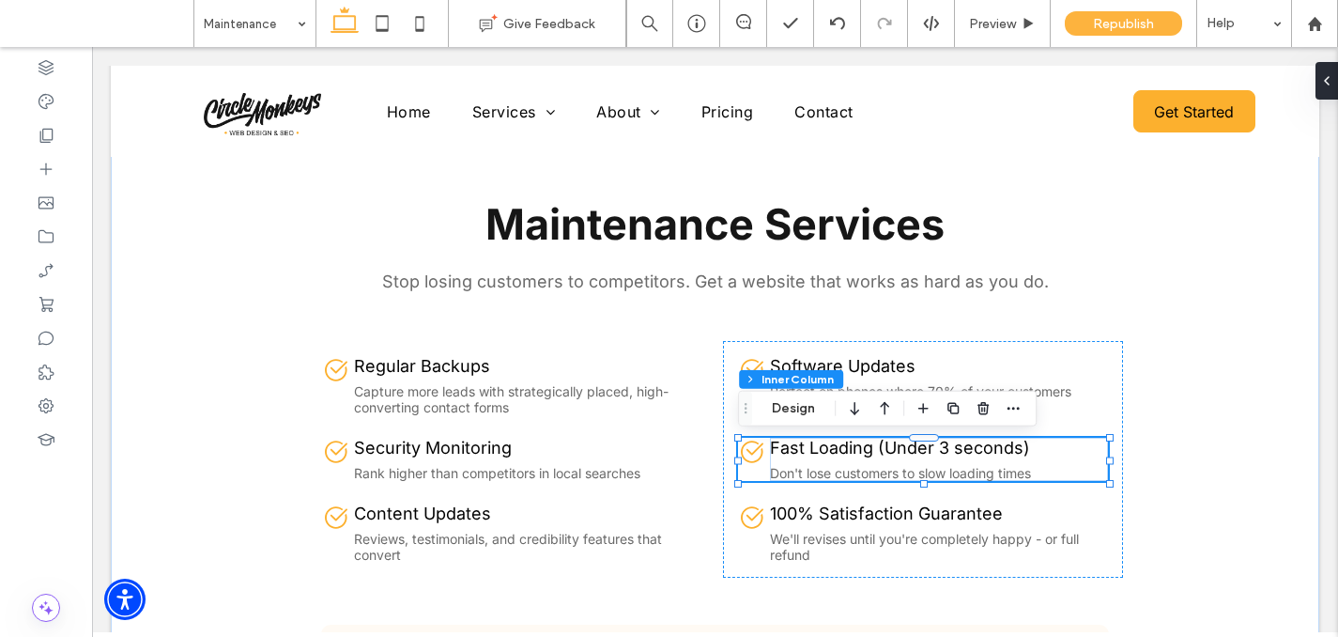
click at [869, 449] on span "Fast Loading (Under 3 seconds)" at bounding box center [900, 448] width 260 height 20
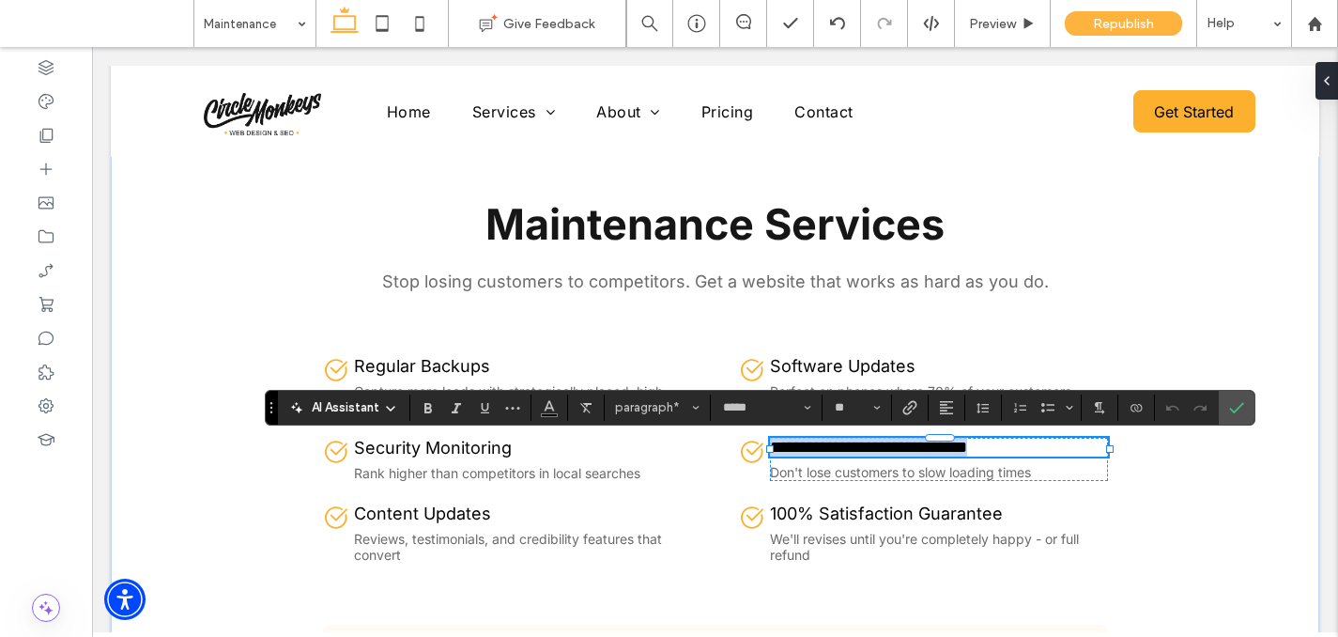
paste div
click at [1248, 404] on label "Confirm" at bounding box center [1236, 408] width 28 height 34
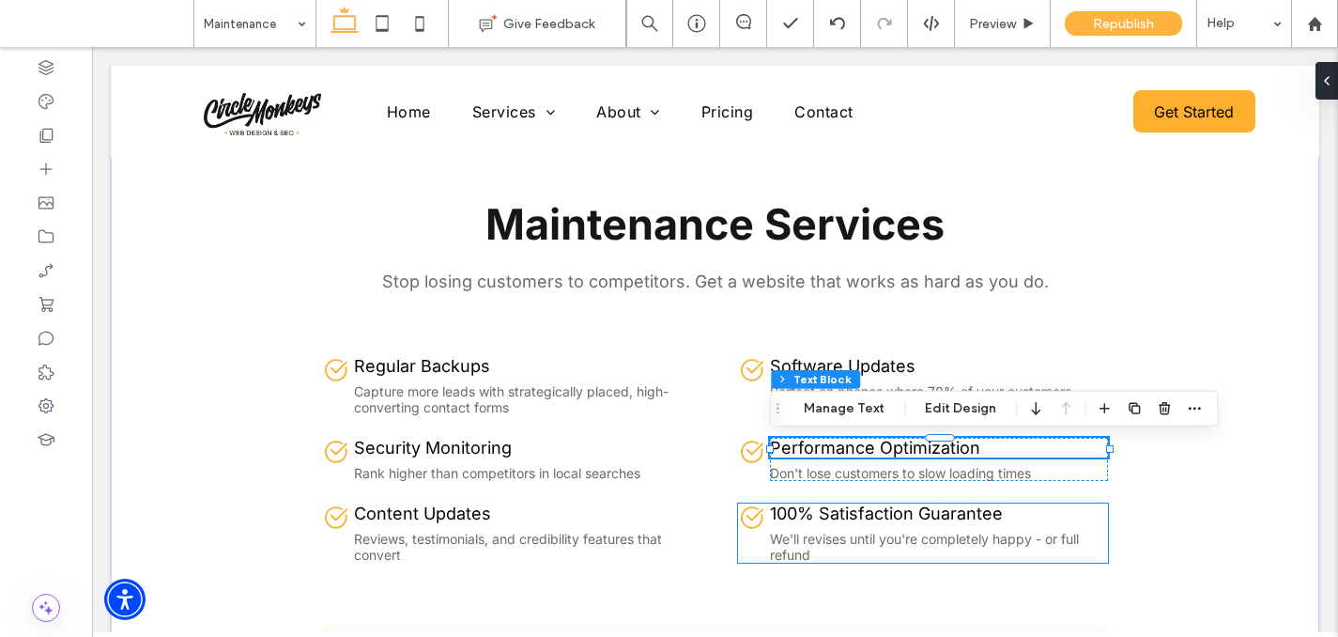
click at [924, 512] on span "100% Satisfaction Guarantee" at bounding box center [886, 513] width 233 height 20
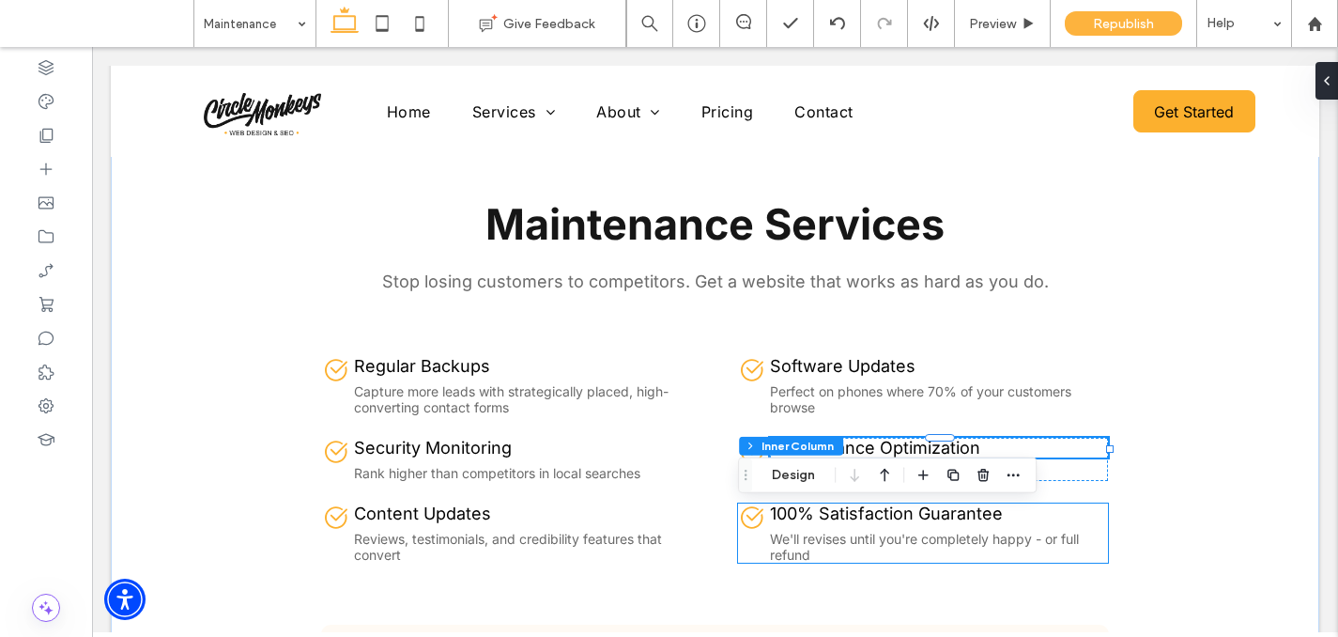
click at [924, 512] on span "100% Satisfaction Guarantee" at bounding box center [886, 513] width 233 height 20
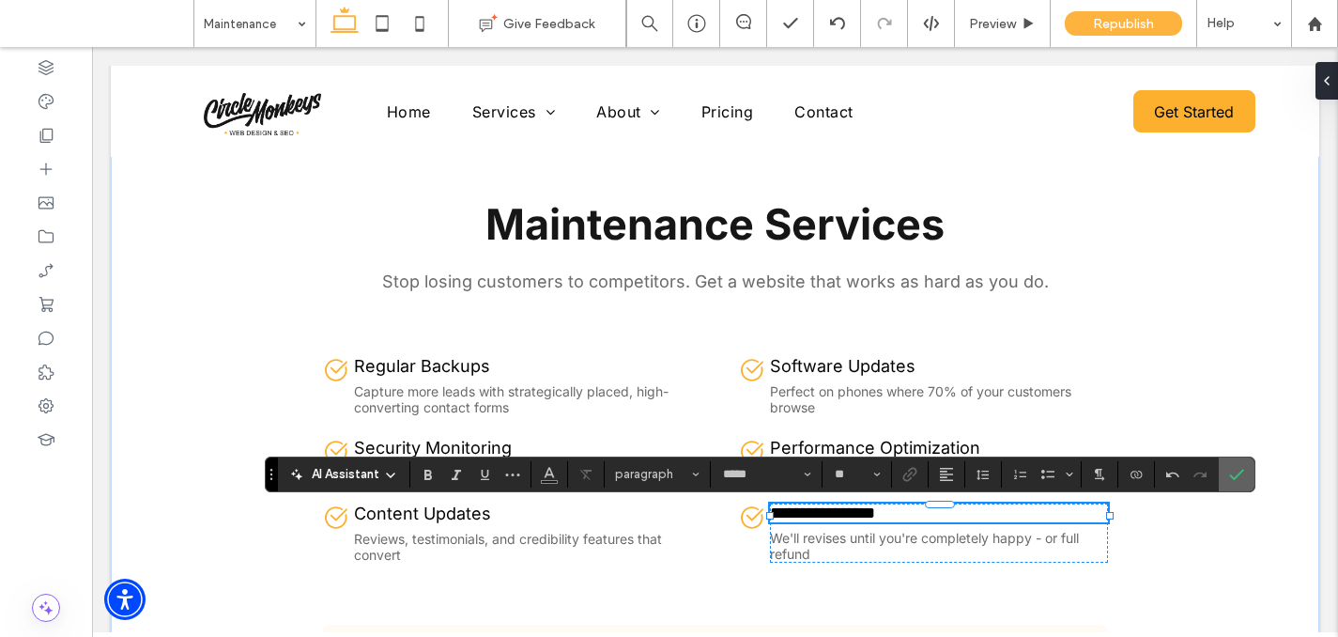
click at [1246, 478] on label "Confirm" at bounding box center [1236, 474] width 28 height 34
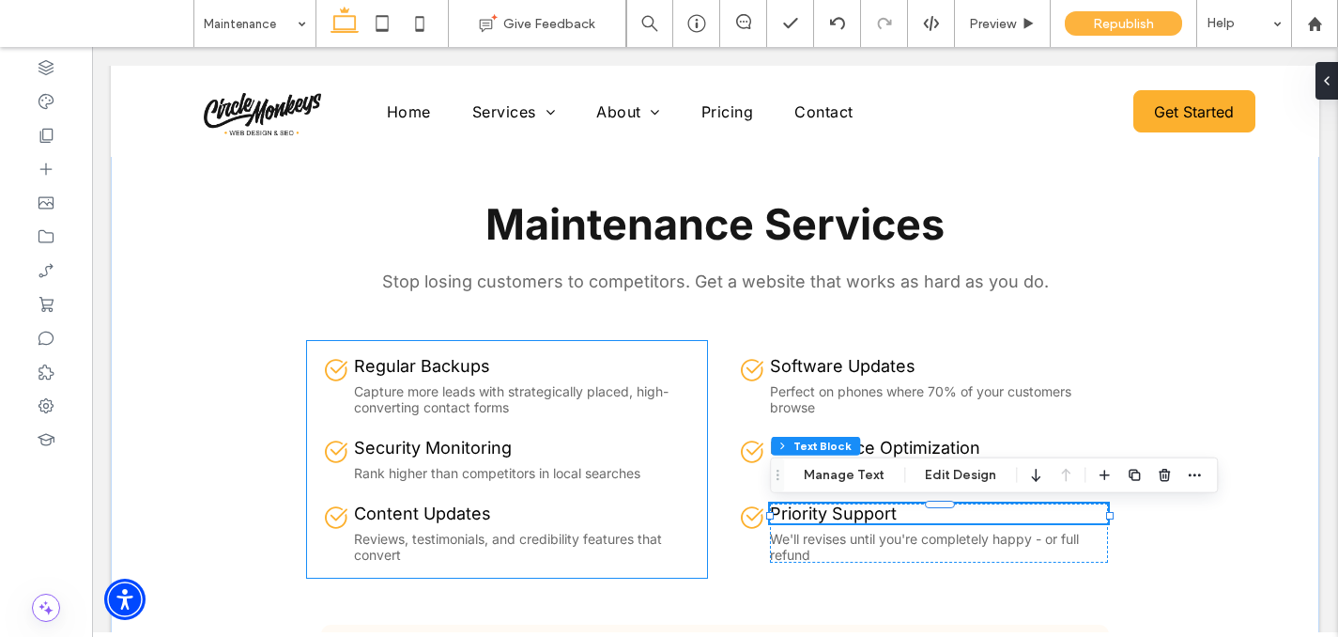
click at [439, 408] on span "Capture more leads with strategically placed, high-converting contact forms" at bounding box center [511, 399] width 315 height 32
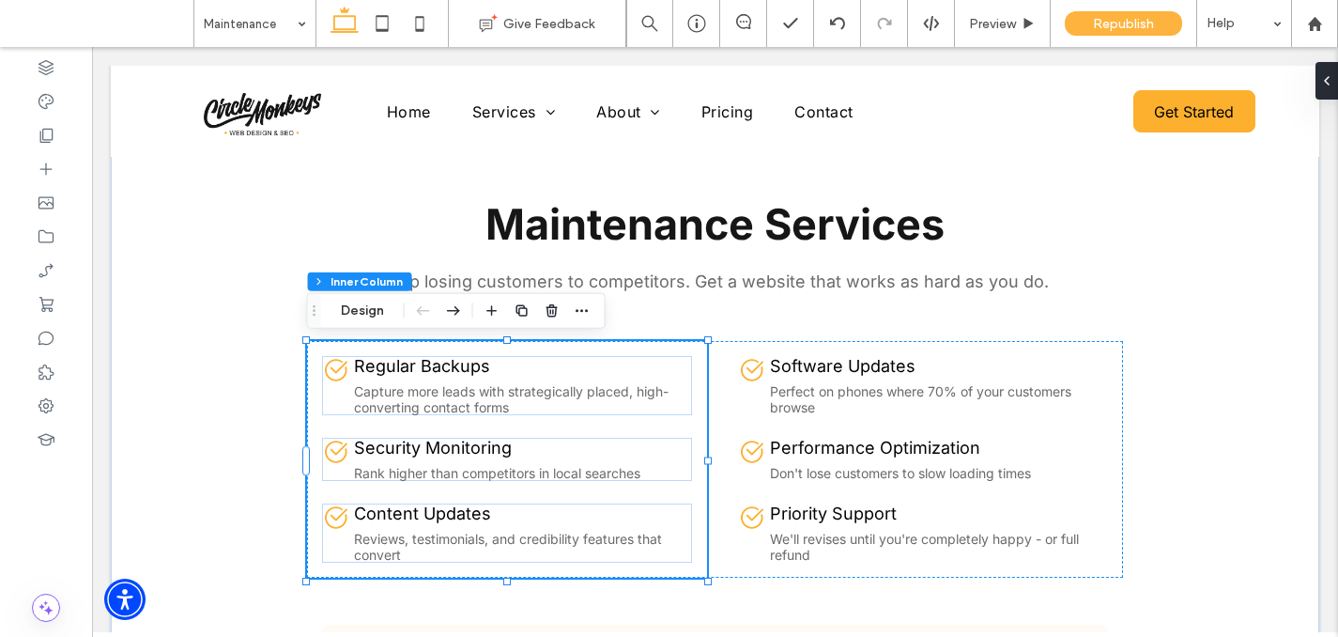
click at [439, 408] on span "Capture more leads with strategically placed, high-converting contact forms" at bounding box center [511, 399] width 315 height 32
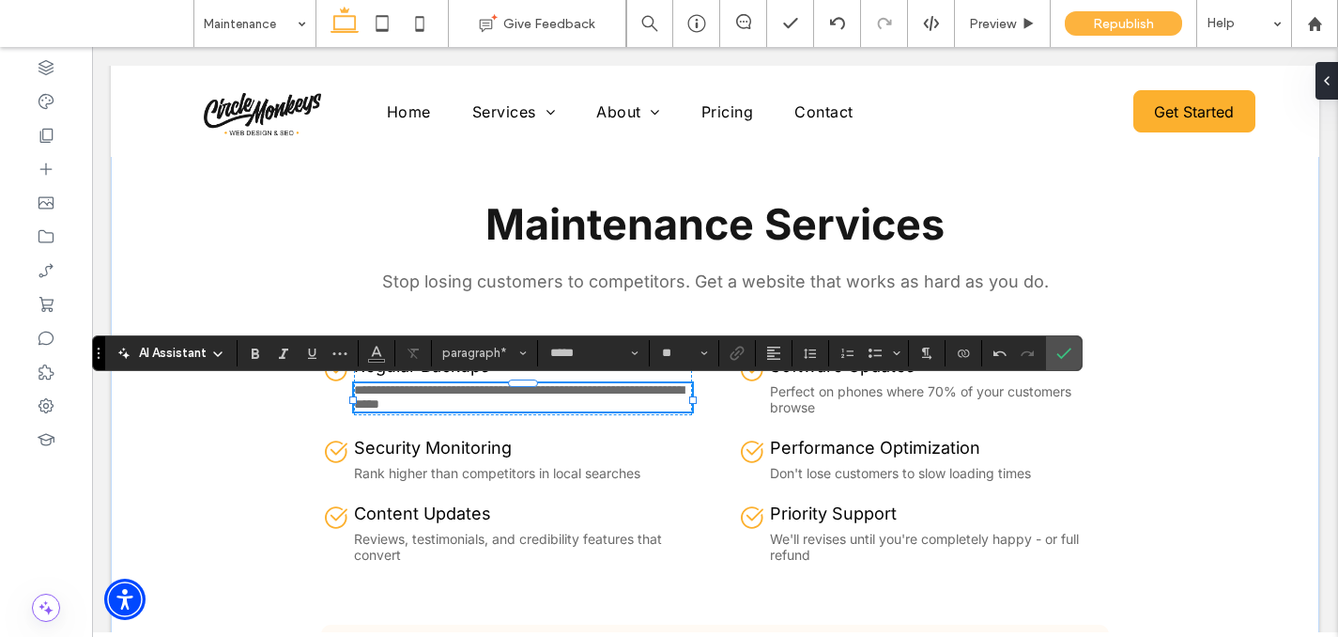
type input "**"
click at [1066, 348] on icon "Confirm" at bounding box center [1063, 353] width 15 height 15
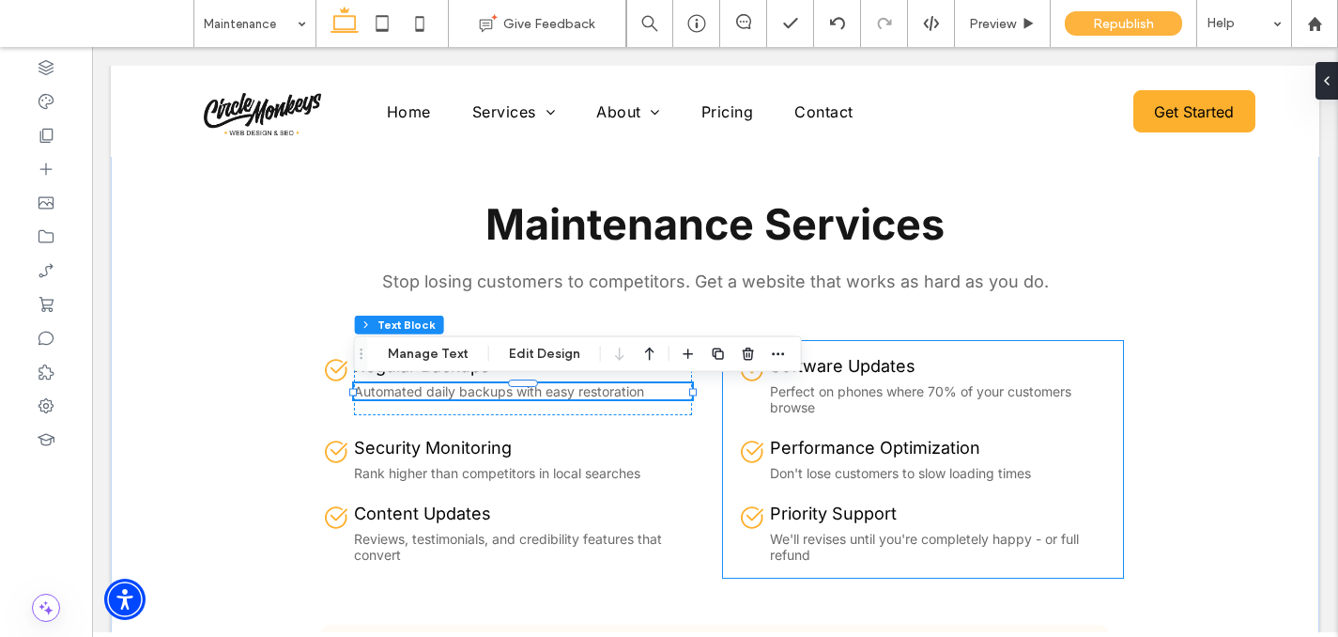
click at [803, 403] on span "Perfect on phones where 70% of your customers browse" at bounding box center [920, 399] width 301 height 32
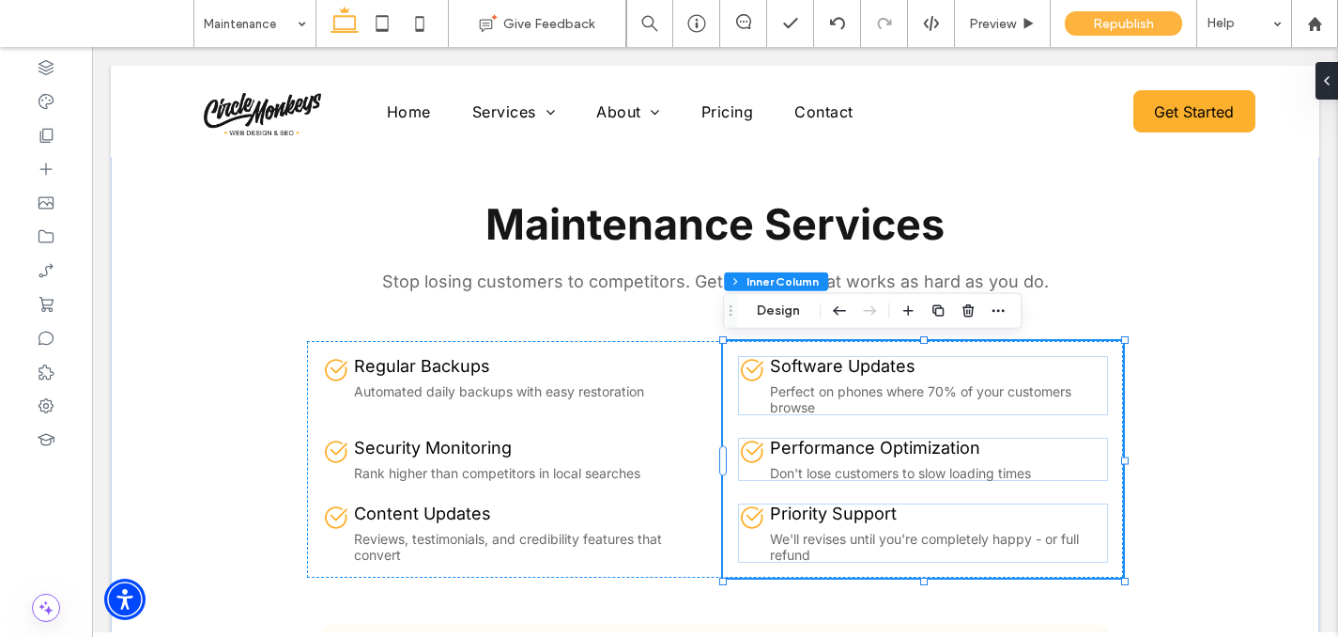
click at [803, 403] on span "Perfect on phones where 70% of your customers browse" at bounding box center [920, 399] width 301 height 32
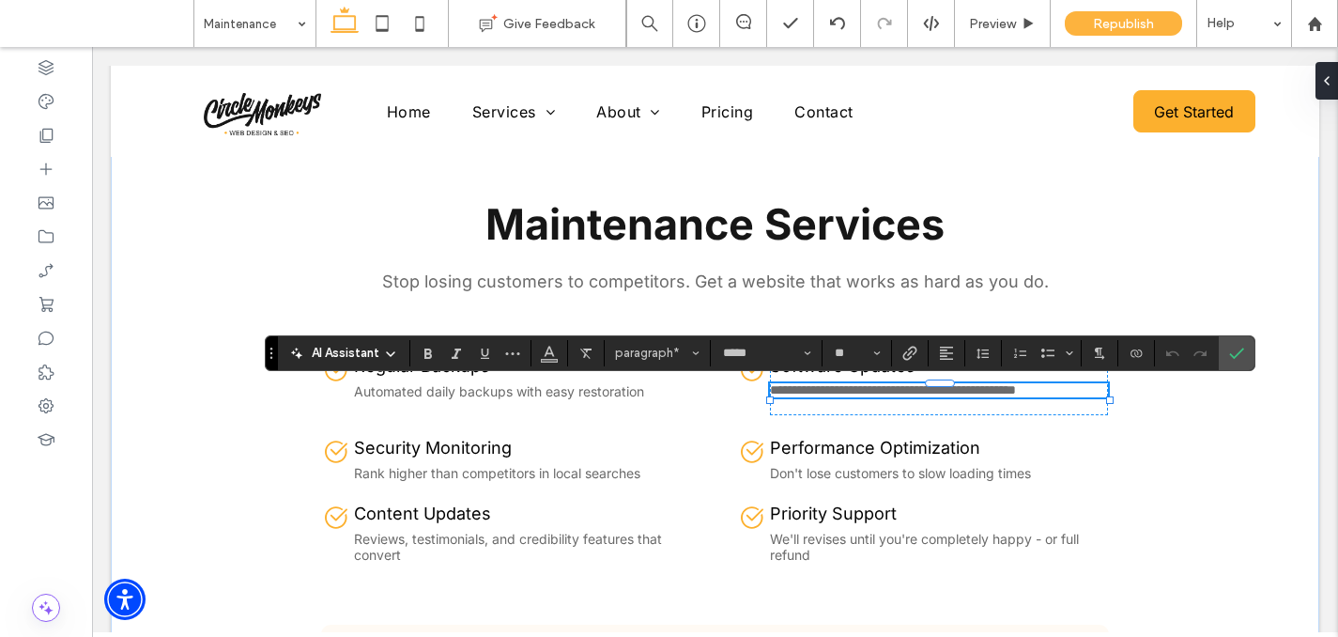
paste div
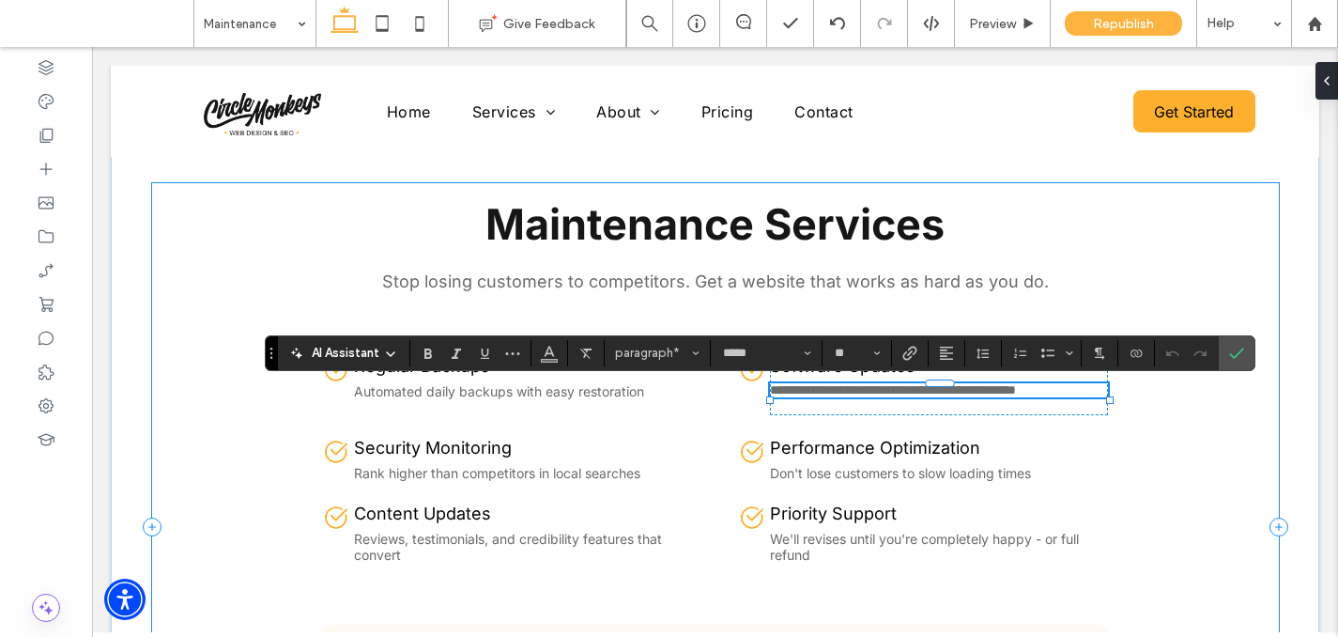
type input "**"
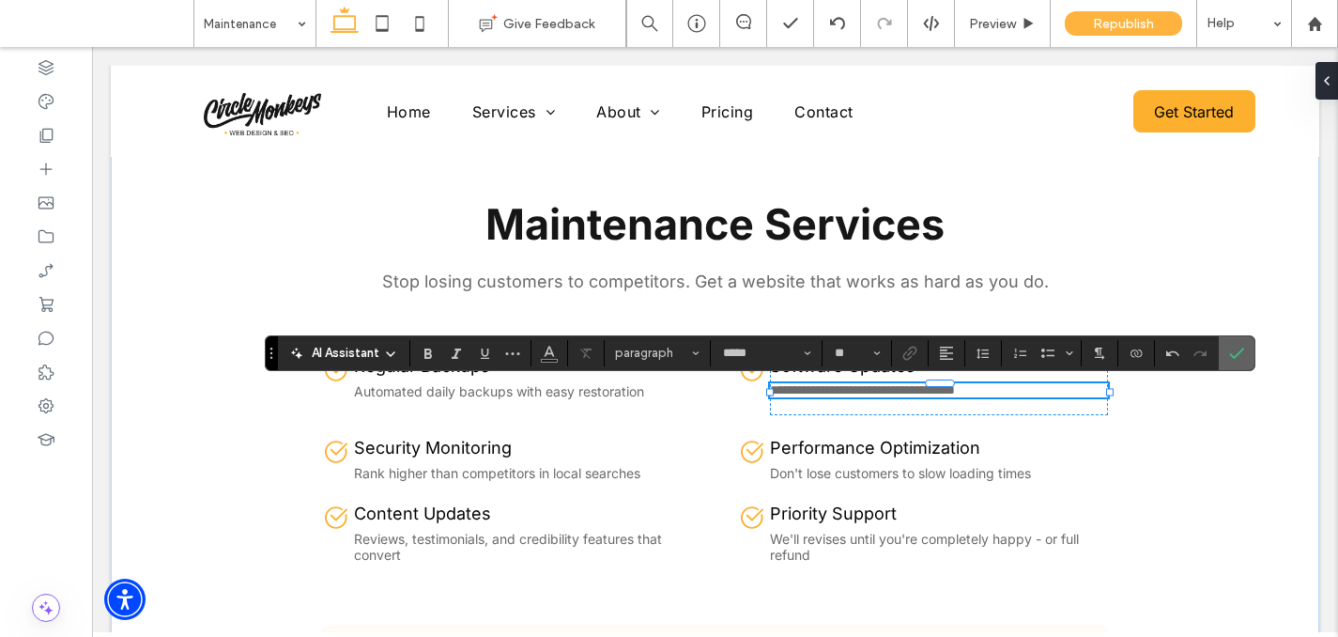
click at [1229, 348] on icon "Confirm" at bounding box center [1236, 353] width 15 height 15
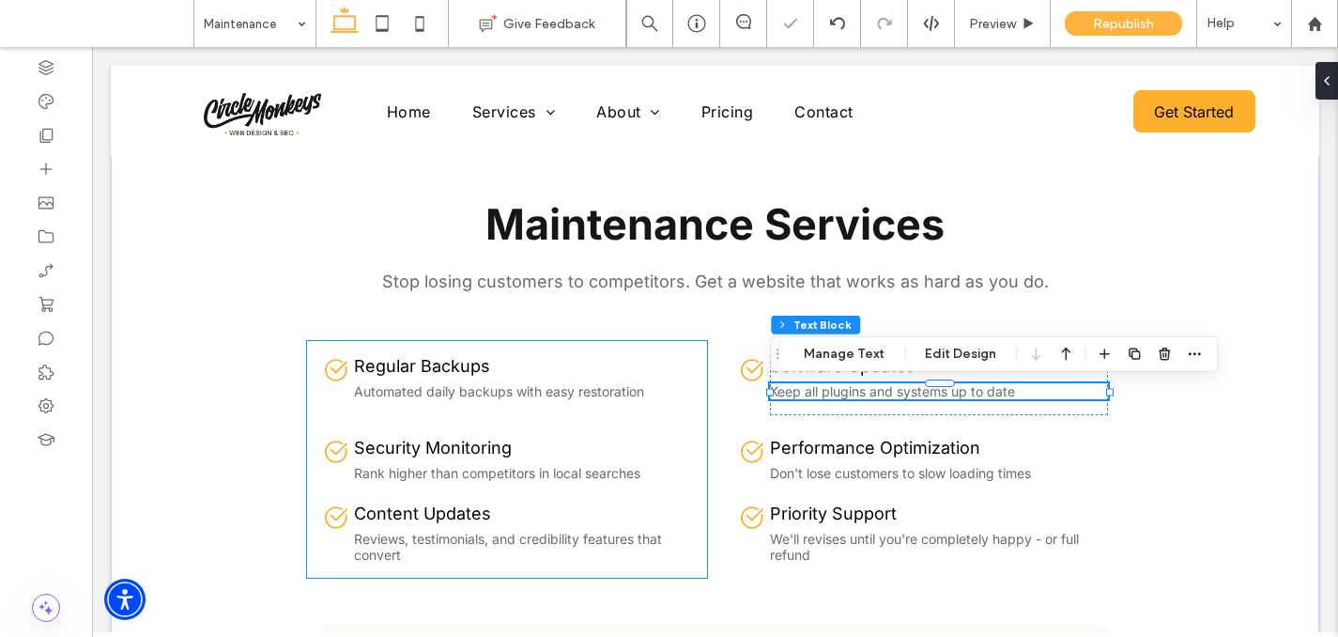
click at [564, 480] on span "Rank higher than competitors in local searches" at bounding box center [497, 473] width 286 height 16
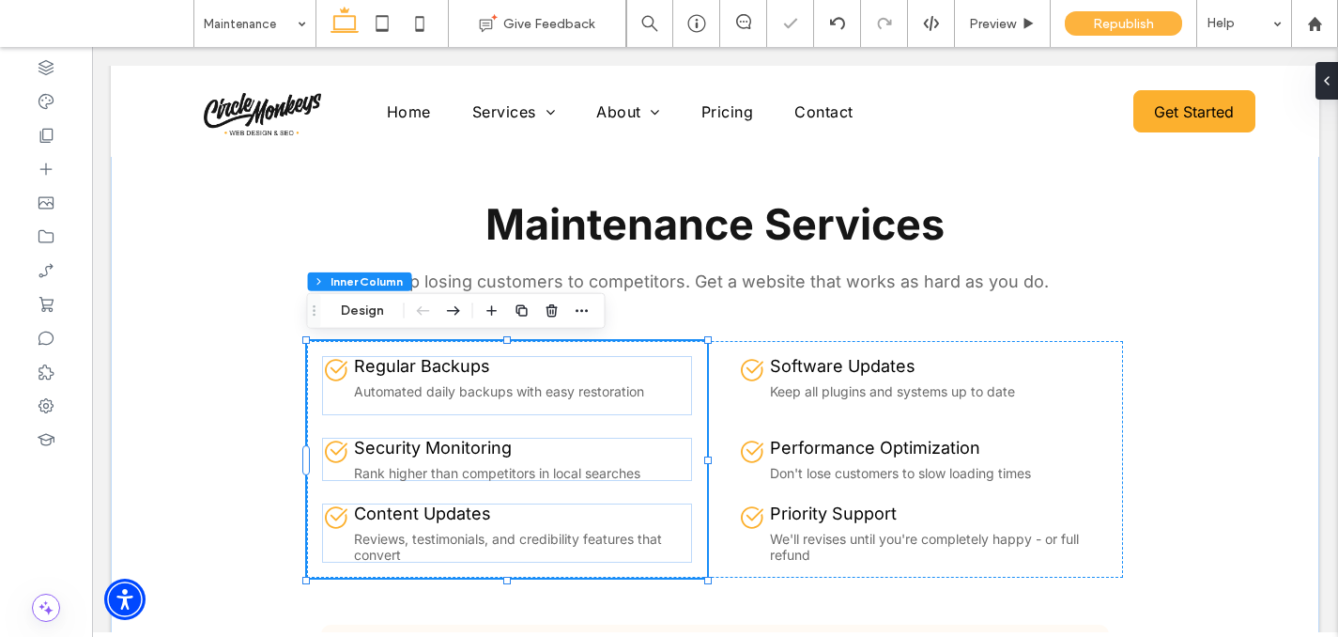
click at [564, 480] on span "Rank higher than competitors in local searches" at bounding box center [497, 473] width 286 height 16
type input "*****"
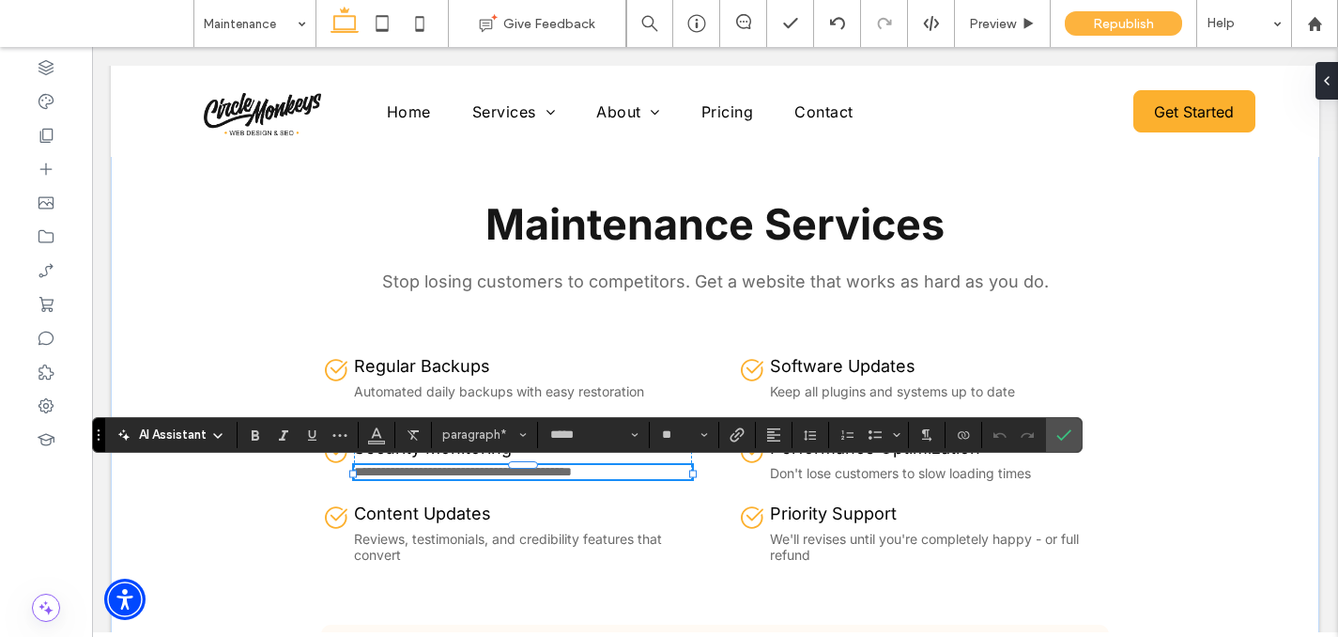
type input "**"
click at [1063, 435] on icon "Confirm" at bounding box center [1063, 434] width 15 height 15
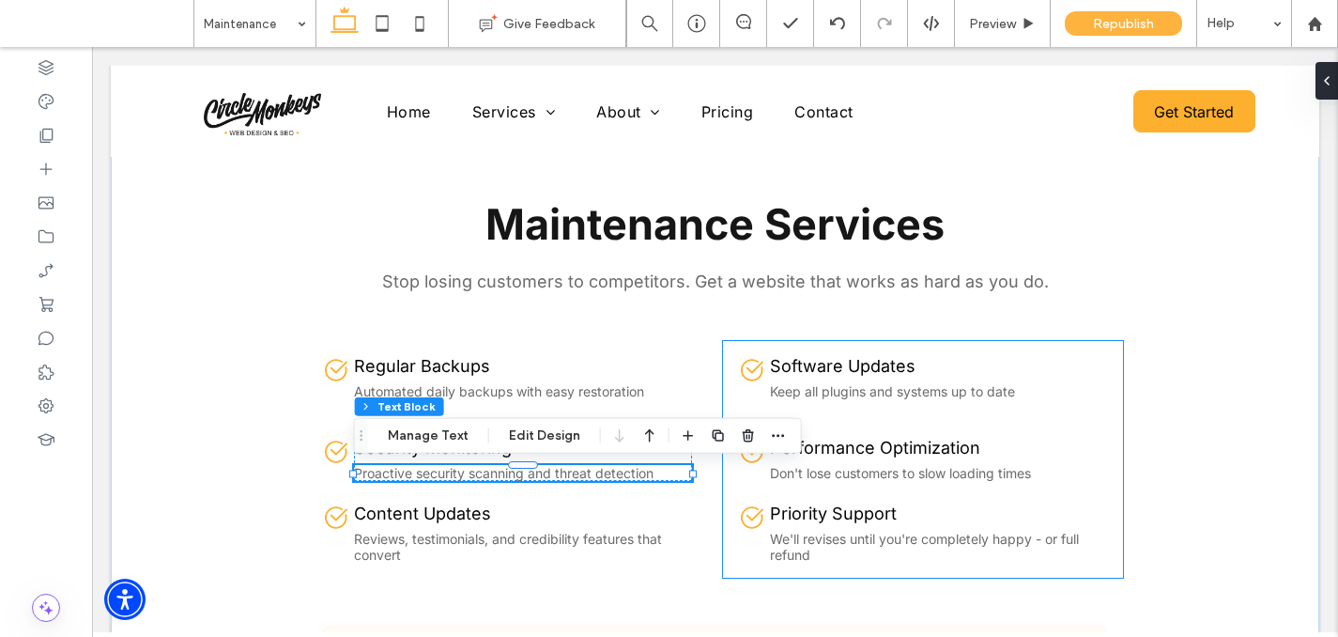
click at [835, 480] on span "Don't lose customers to slow loading times" at bounding box center [900, 473] width 261 height 16
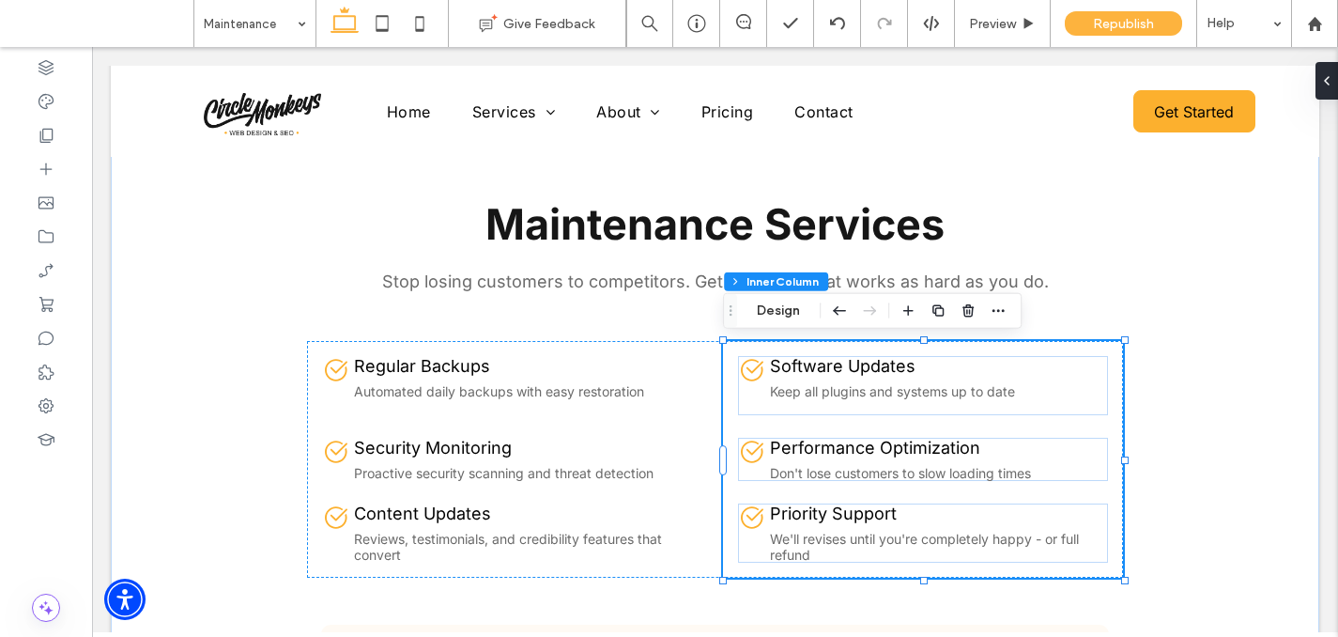
click at [833, 470] on span "Don't lose customers to slow loading times" at bounding box center [900, 473] width 261 height 16
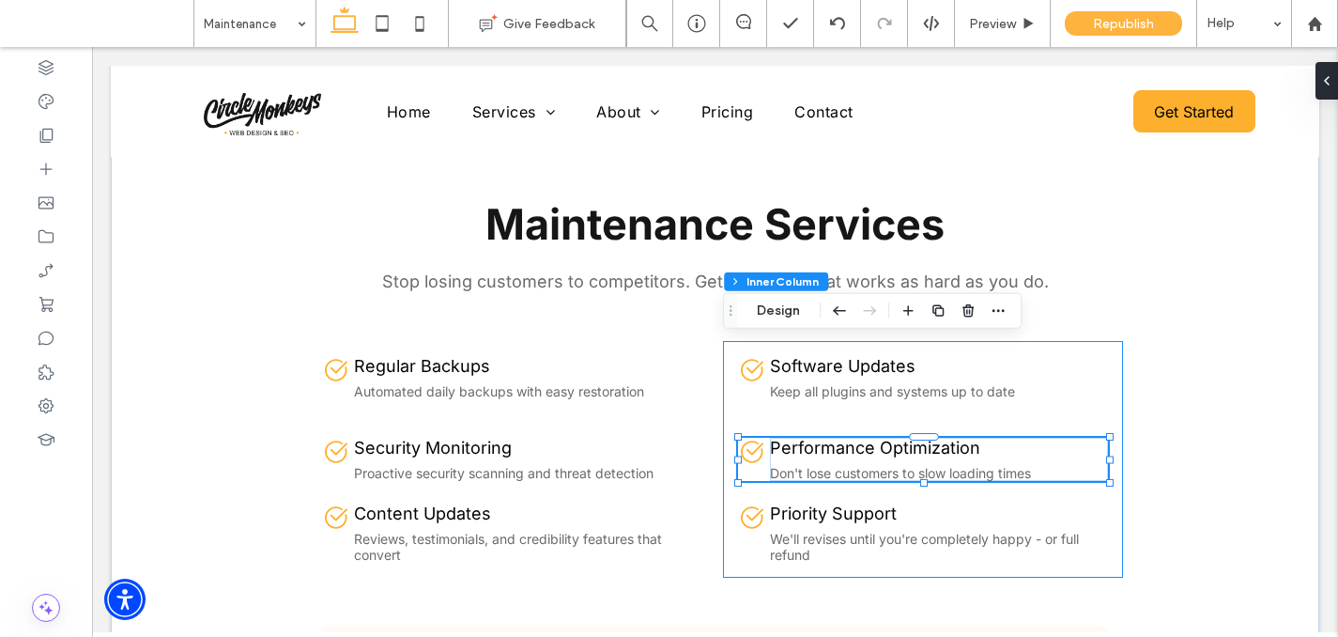
click at [833, 470] on span "Don't lose customers to slow loading times" at bounding box center [900, 473] width 261 height 16
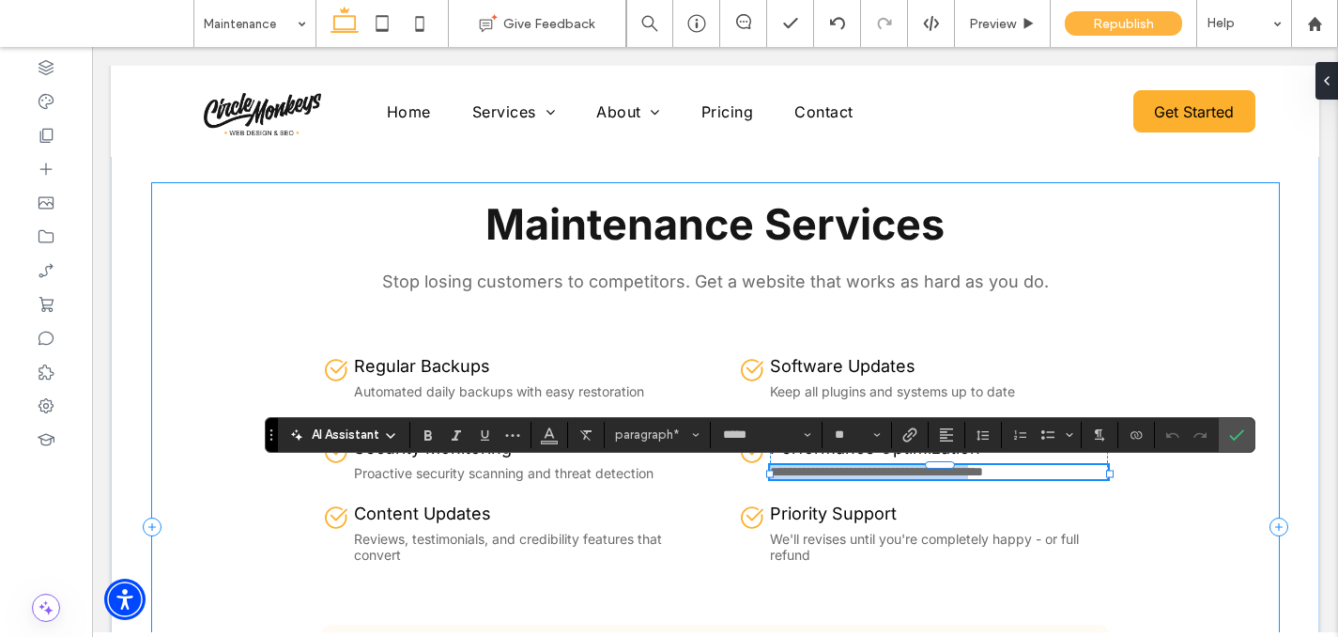
type input "**"
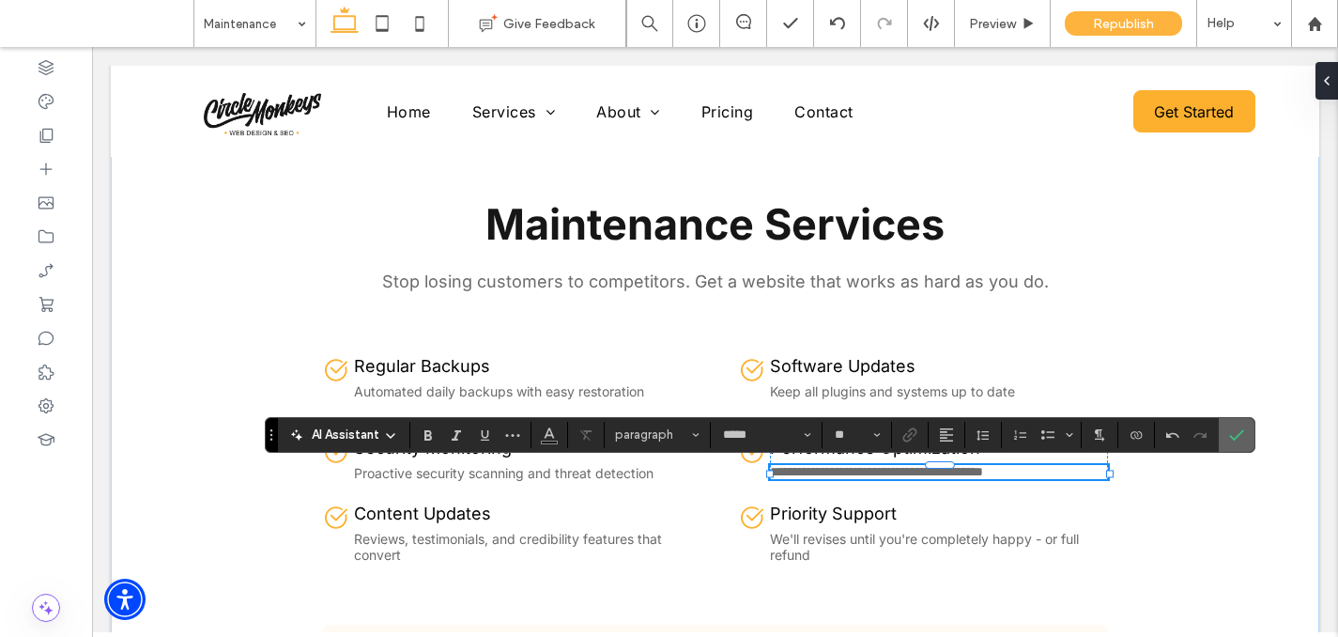
click at [1234, 432] on icon "Confirm" at bounding box center [1236, 434] width 15 height 15
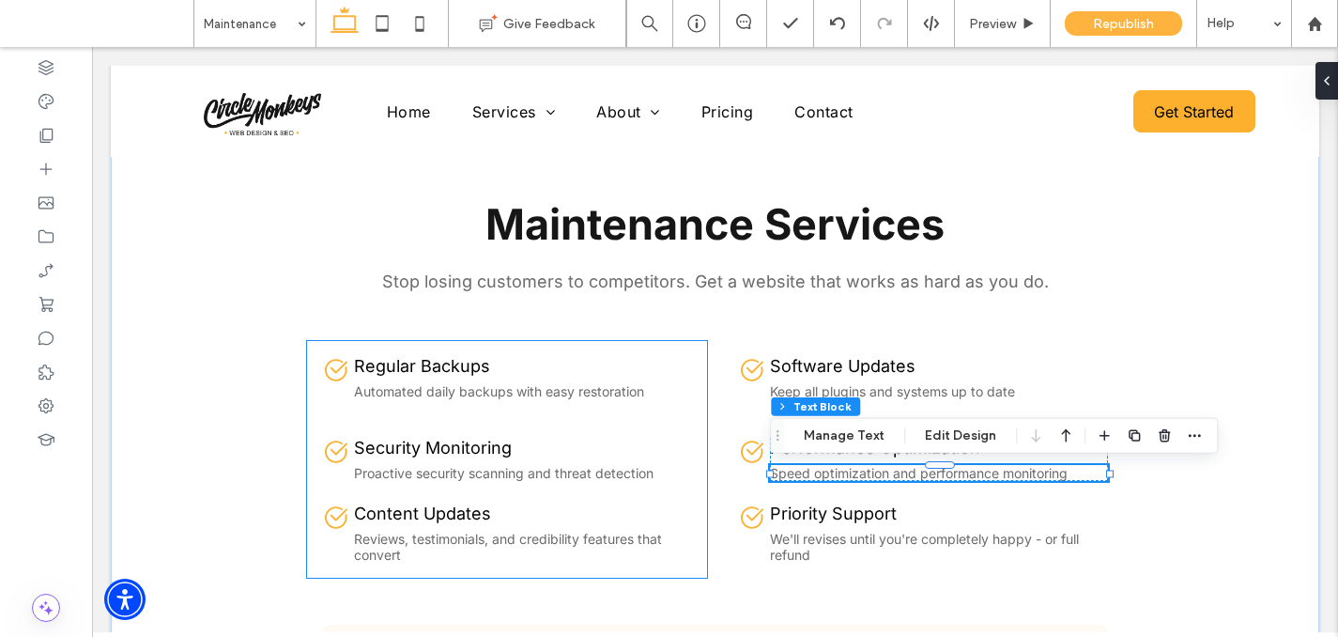
click at [496, 540] on span "Reviews, testimonials, and credibility features that convert" at bounding box center [508, 546] width 308 height 32
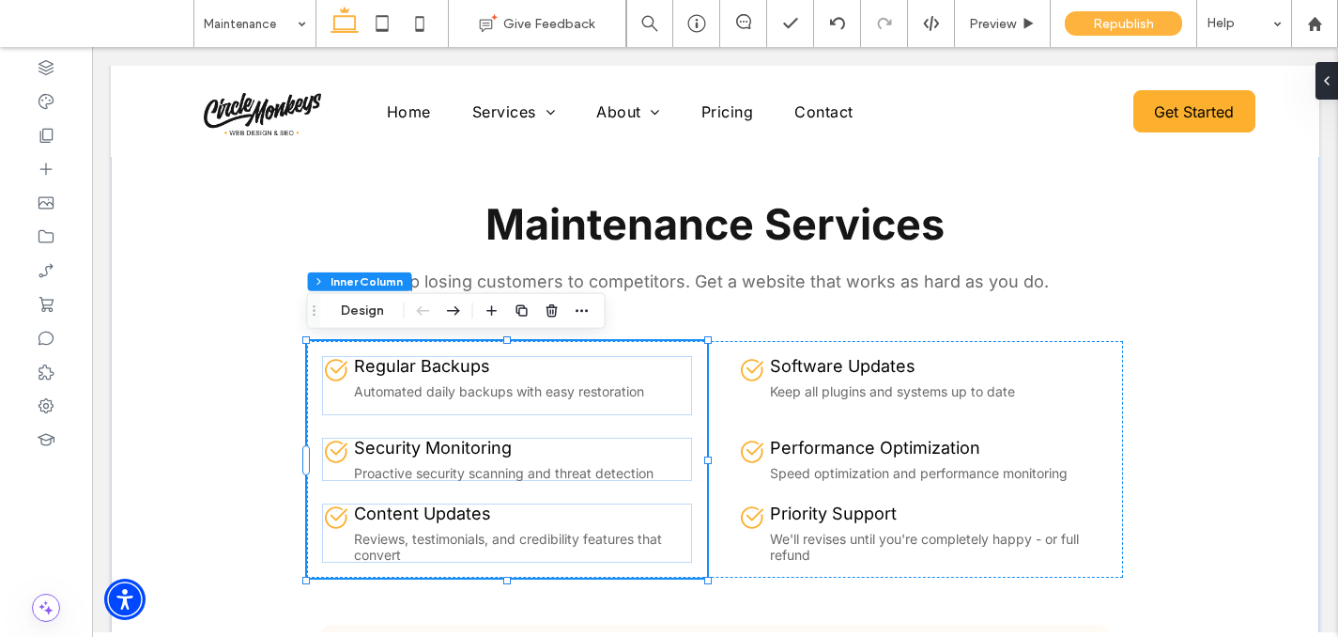
click at [496, 540] on span "Reviews, testimonials, and credibility features that convert" at bounding box center [508, 546] width 308 height 32
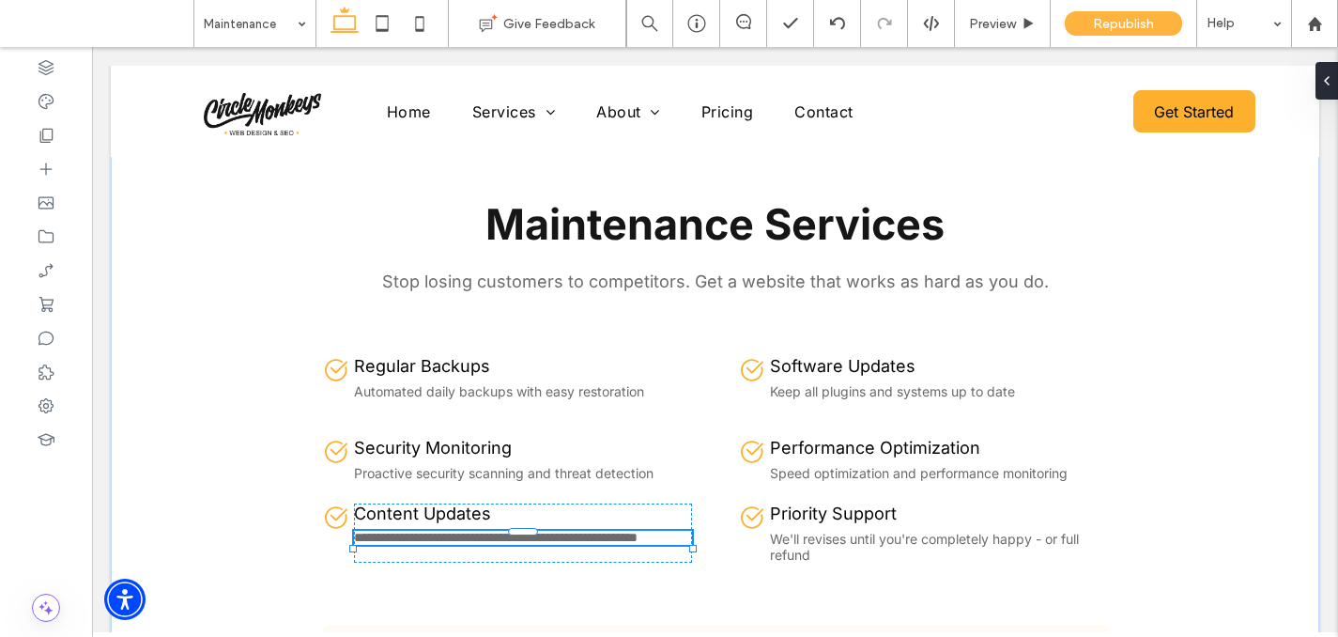
type input "*****"
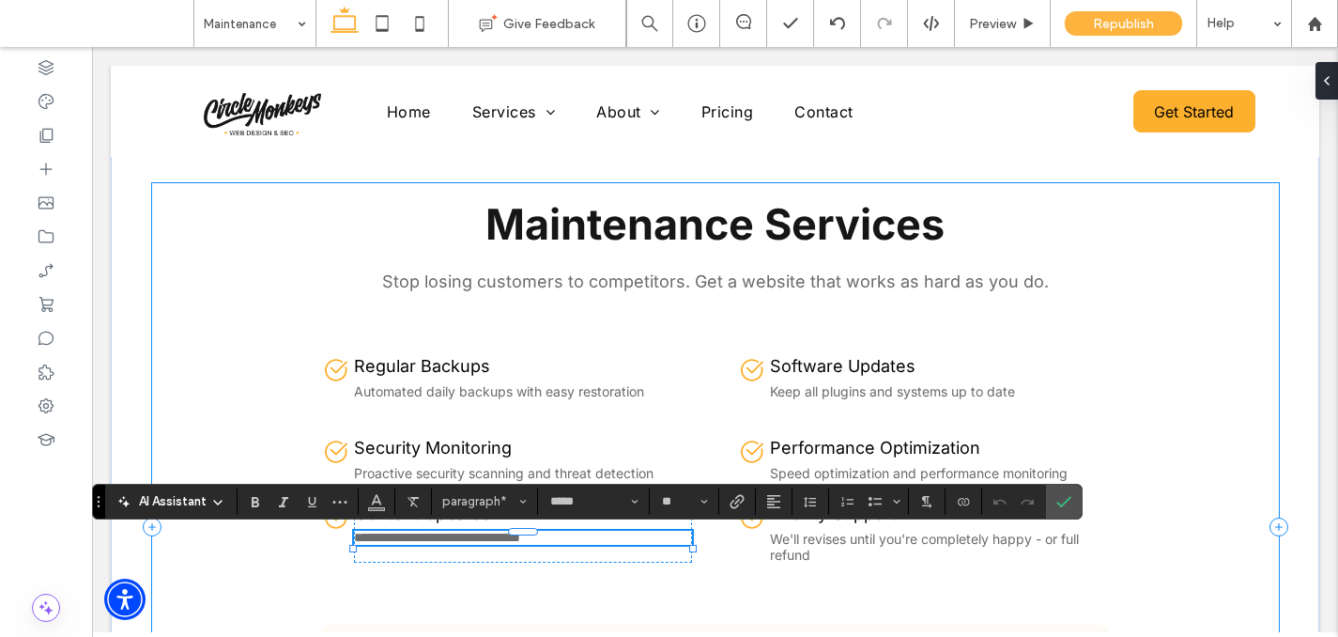
type input "**"
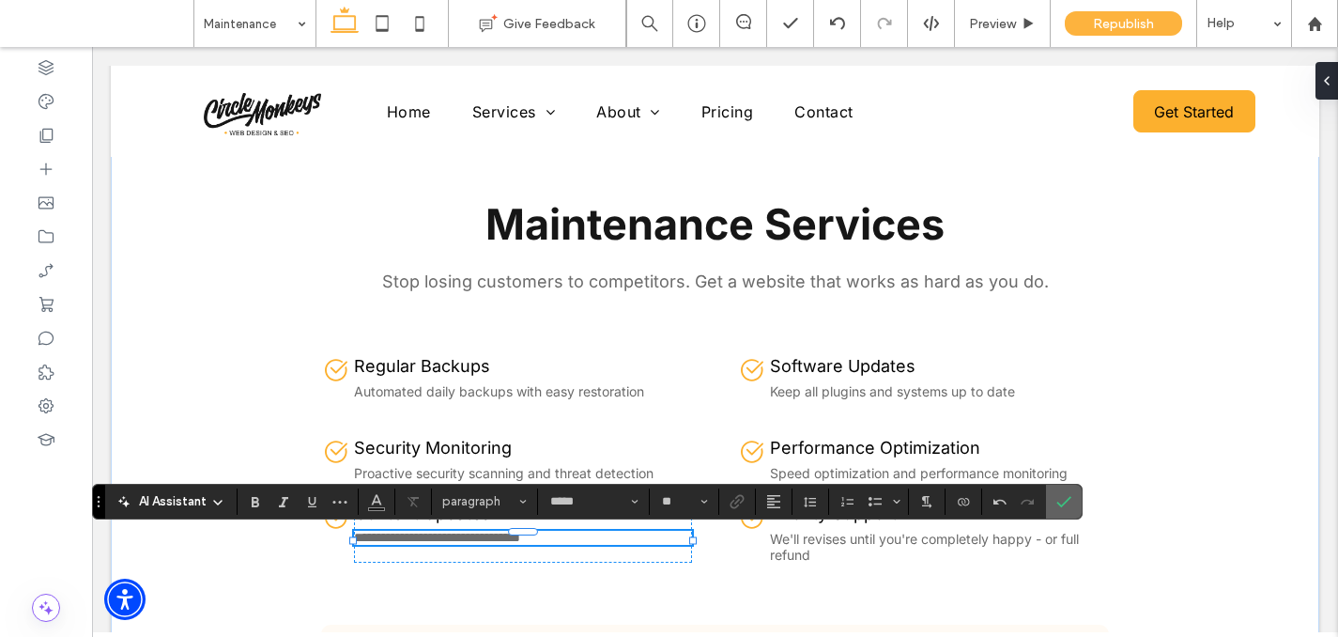
click at [1057, 505] on icon "Confirm" at bounding box center [1063, 501] width 15 height 15
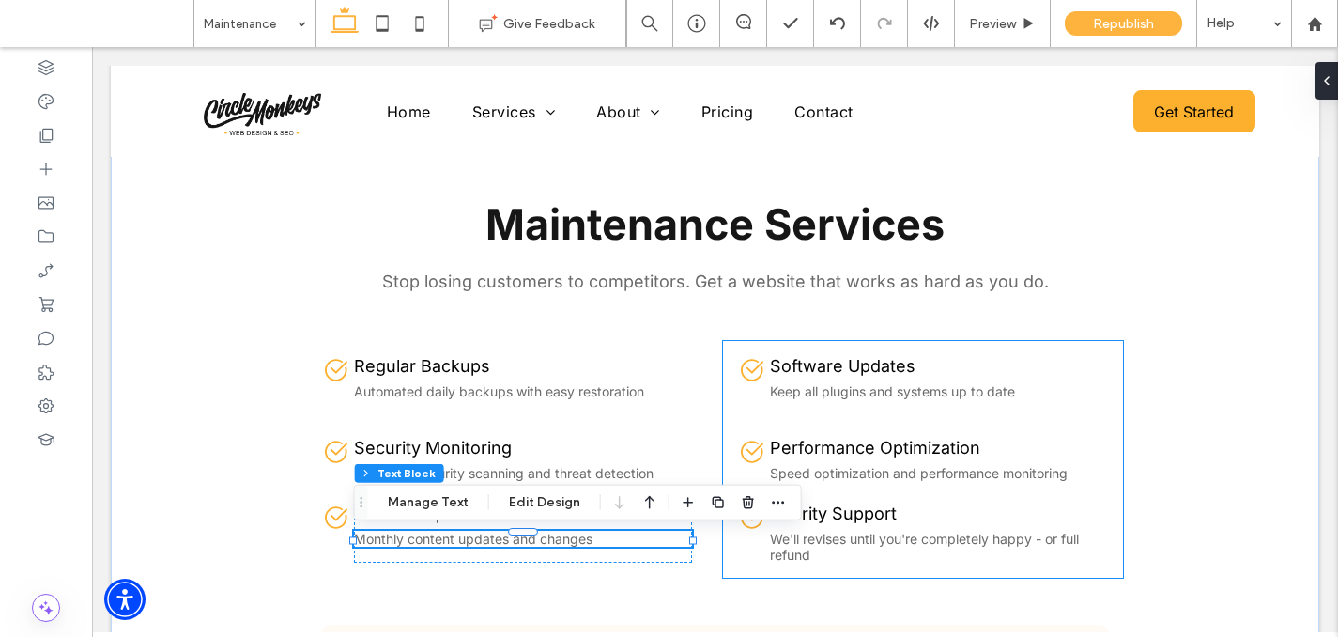
click at [853, 546] on span "We'll revises until you're completely happy - or full refund" at bounding box center [924, 546] width 309 height 32
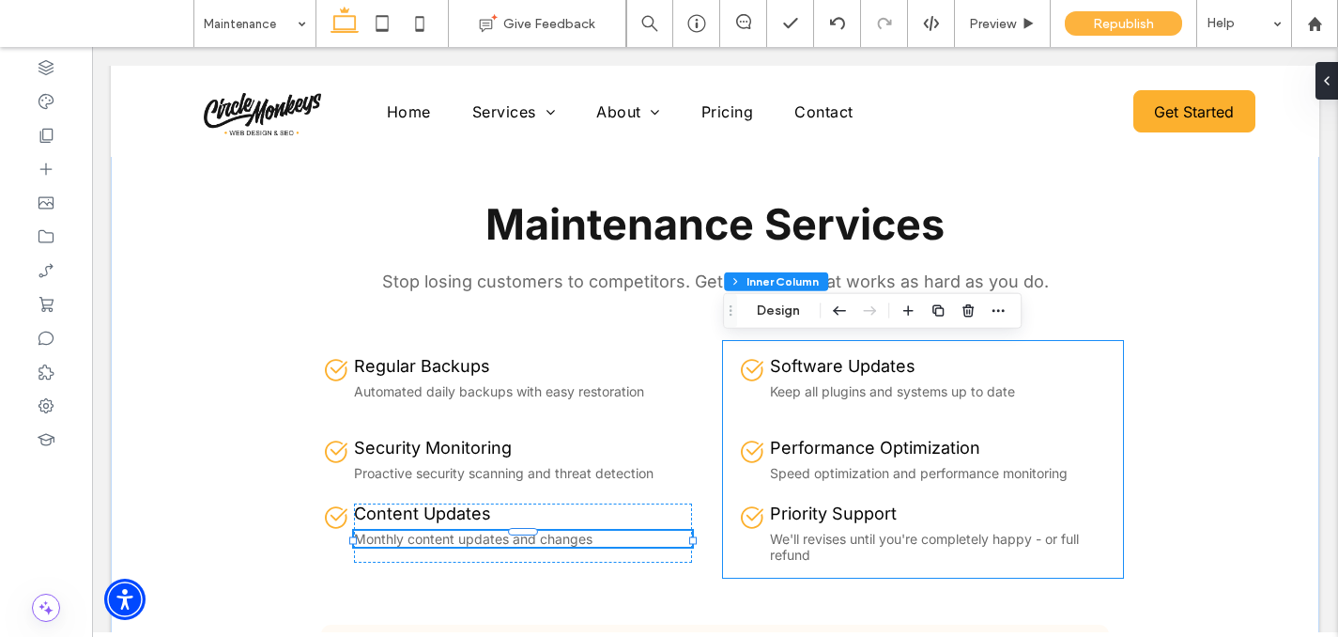
click at [853, 546] on span "We'll revises until you're completely happy - or full refund" at bounding box center [924, 546] width 309 height 32
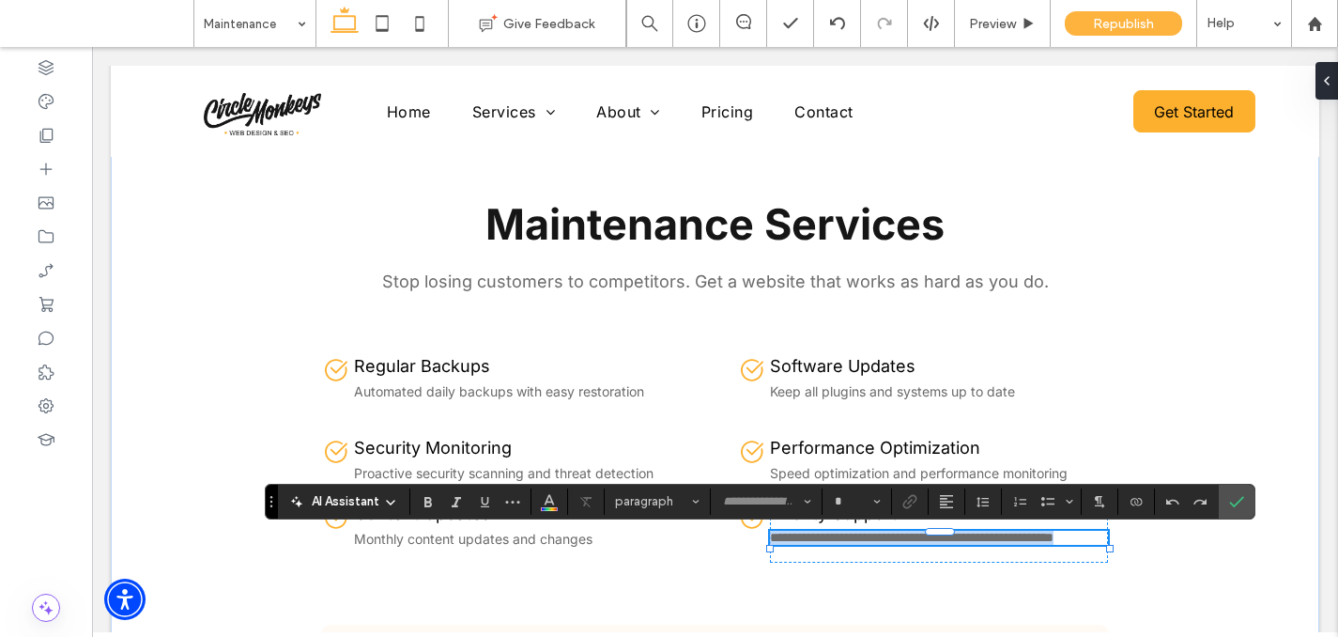
type input "*****"
type input "**"
paste div
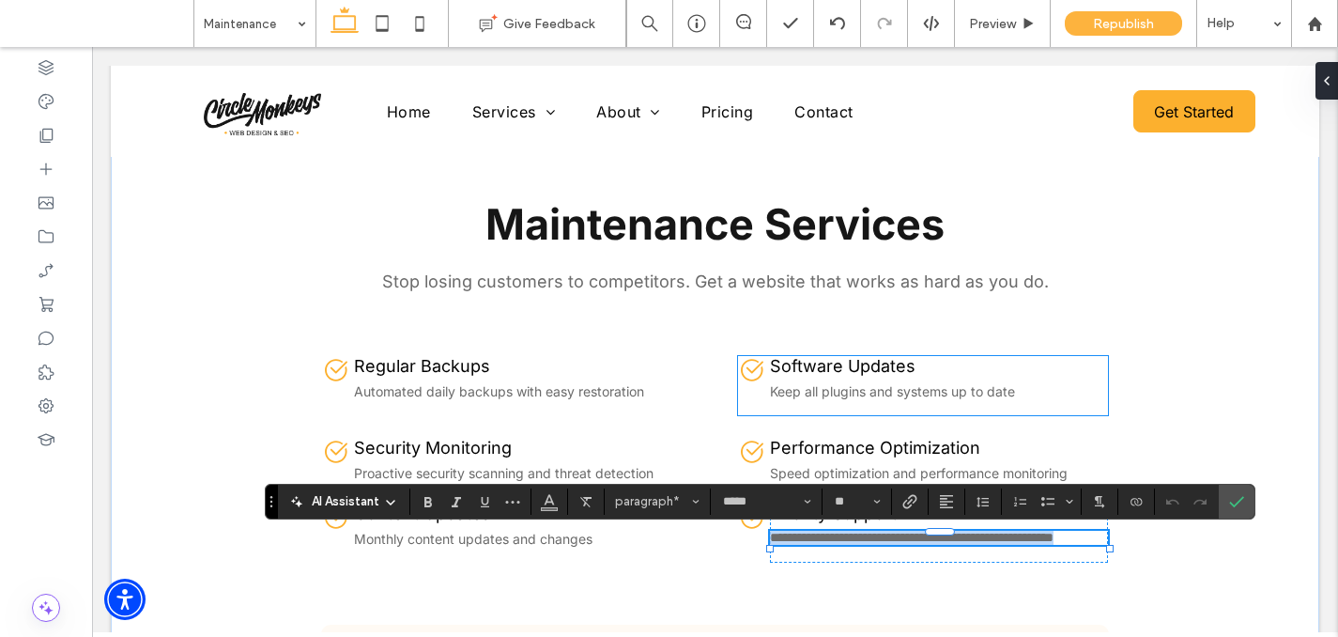
type input "**"
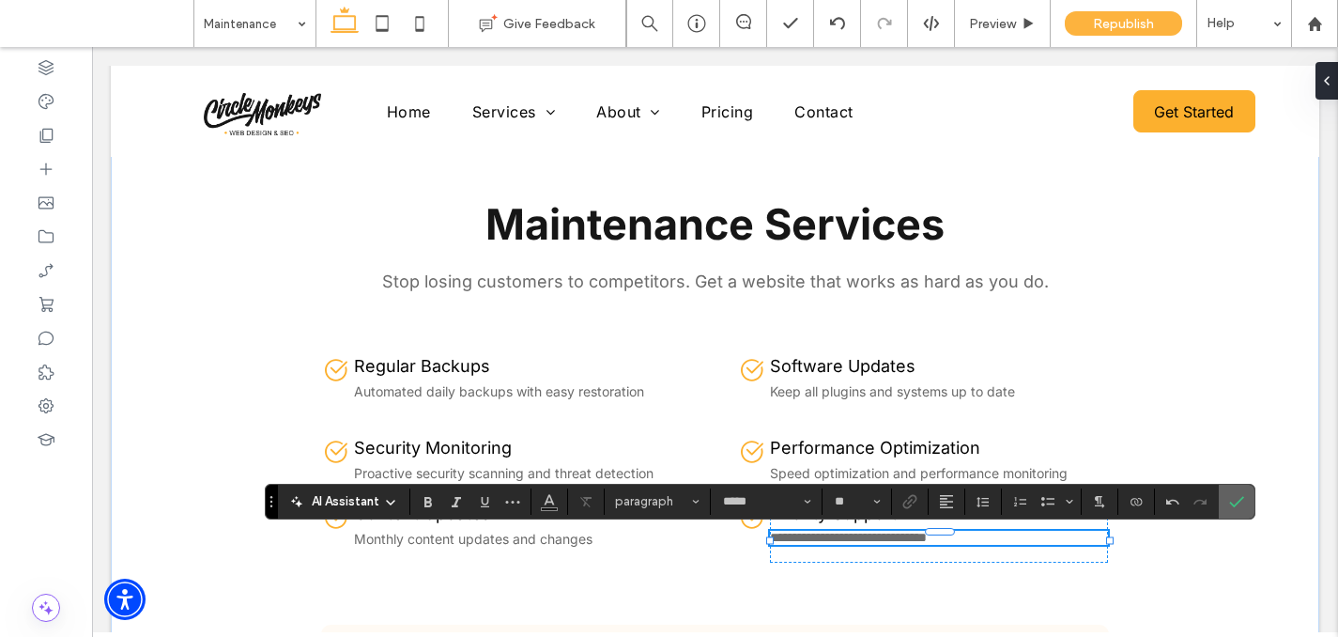
click at [1230, 500] on icon "Confirm" at bounding box center [1236, 501] width 15 height 15
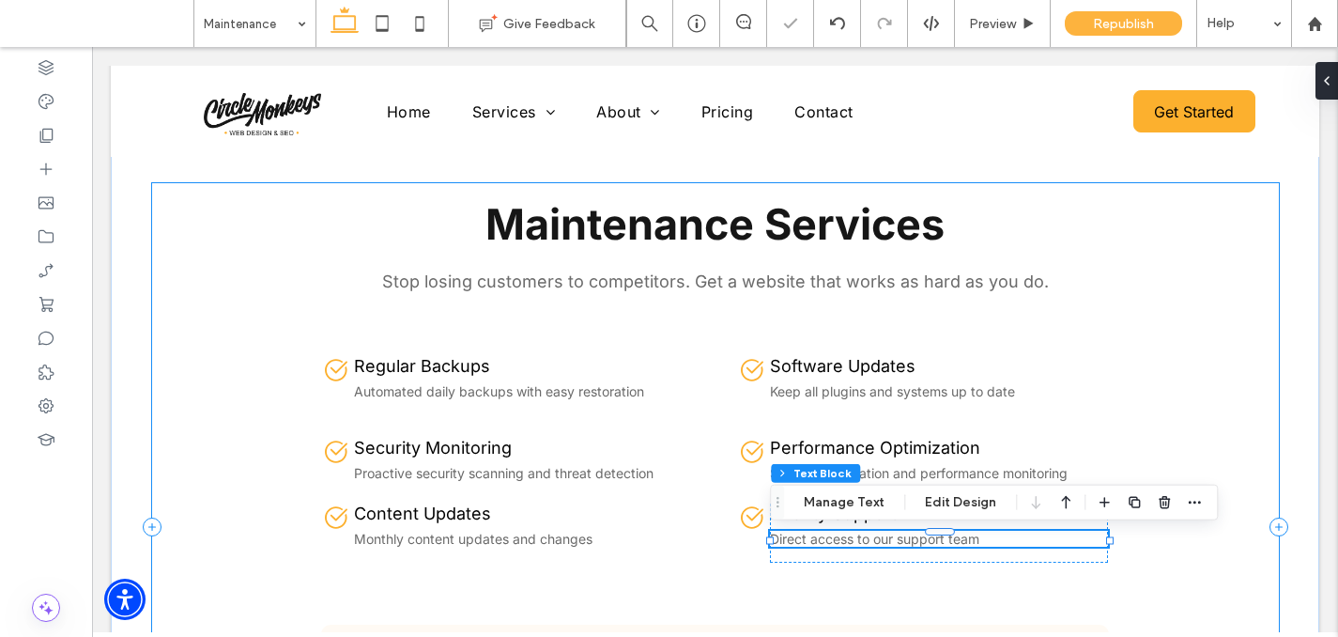
click at [1225, 538] on div "Maintenance Services Stop losing customers to competitors. Get a website that w…" at bounding box center [715, 526] width 1127 height 686
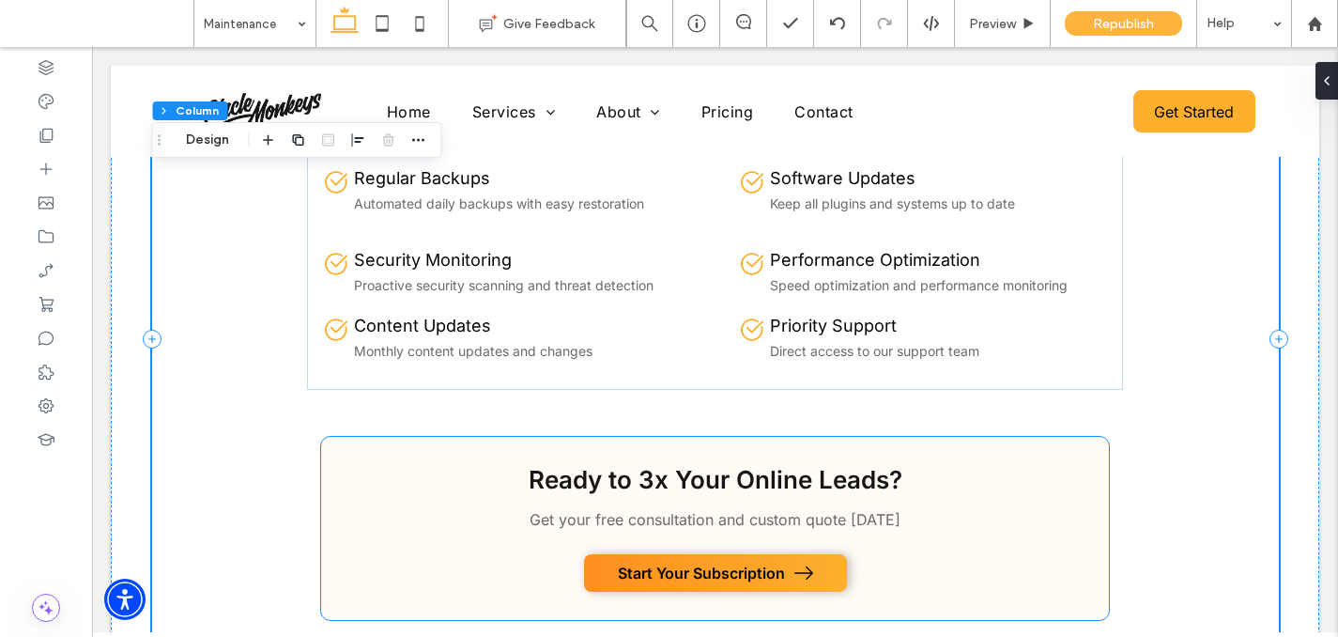
scroll to position [1097, 0]
